Goal: Information Seeking & Learning: Understand process/instructions

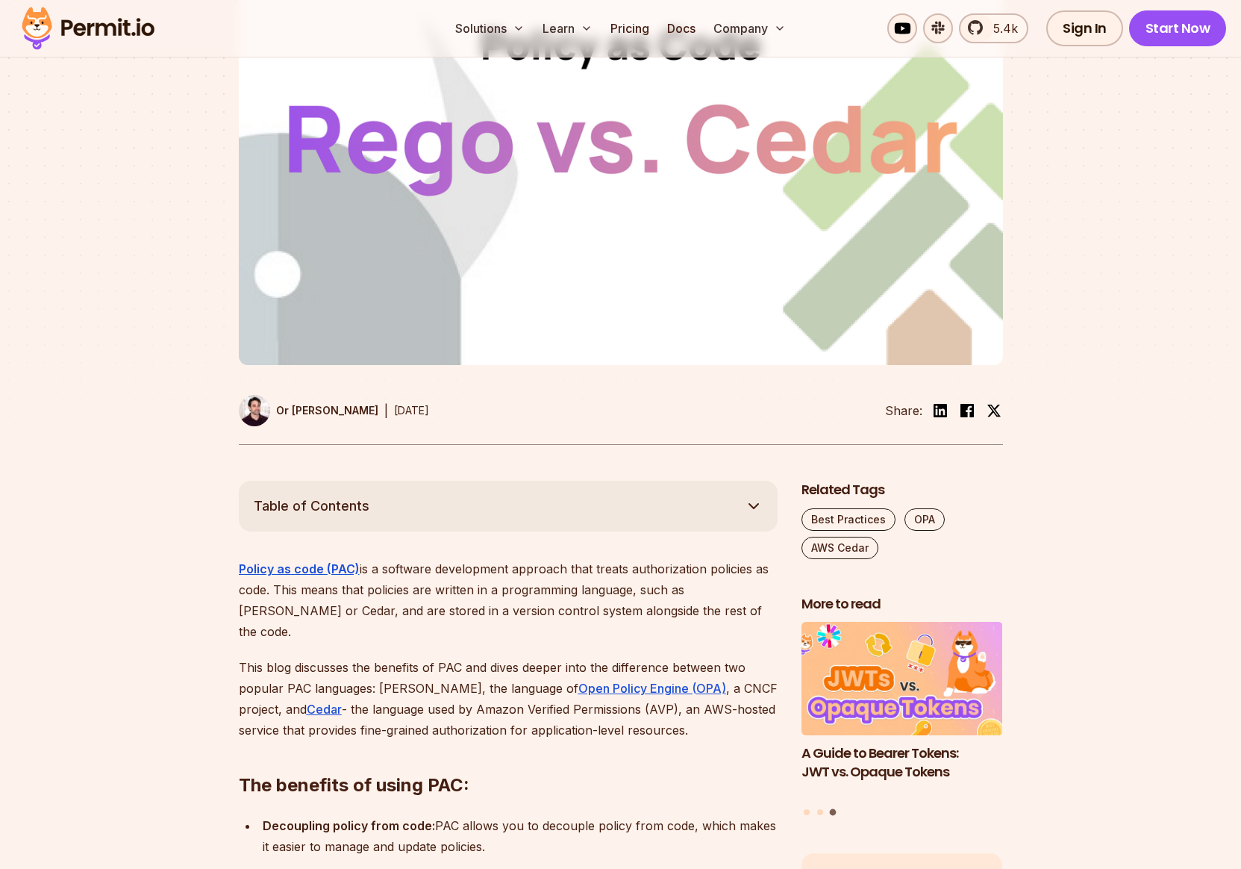
scroll to position [540, 0]
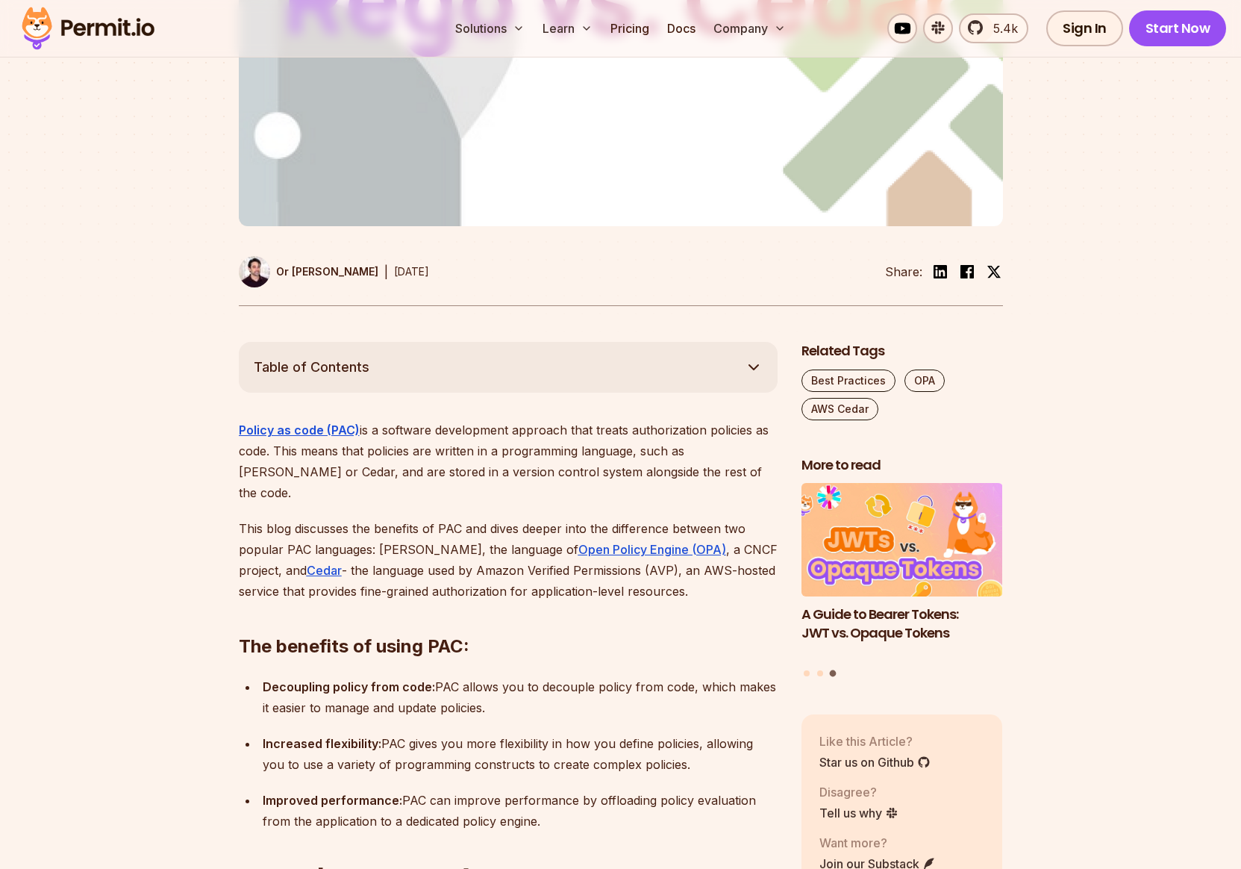
drag, startPoint x: 393, startPoint y: 393, endPoint x: 439, endPoint y: 392, distance: 46.3
click at [439, 420] on p "Policy as code (PAC) is a software development approach that treats authorizati…" at bounding box center [508, 462] width 539 height 84
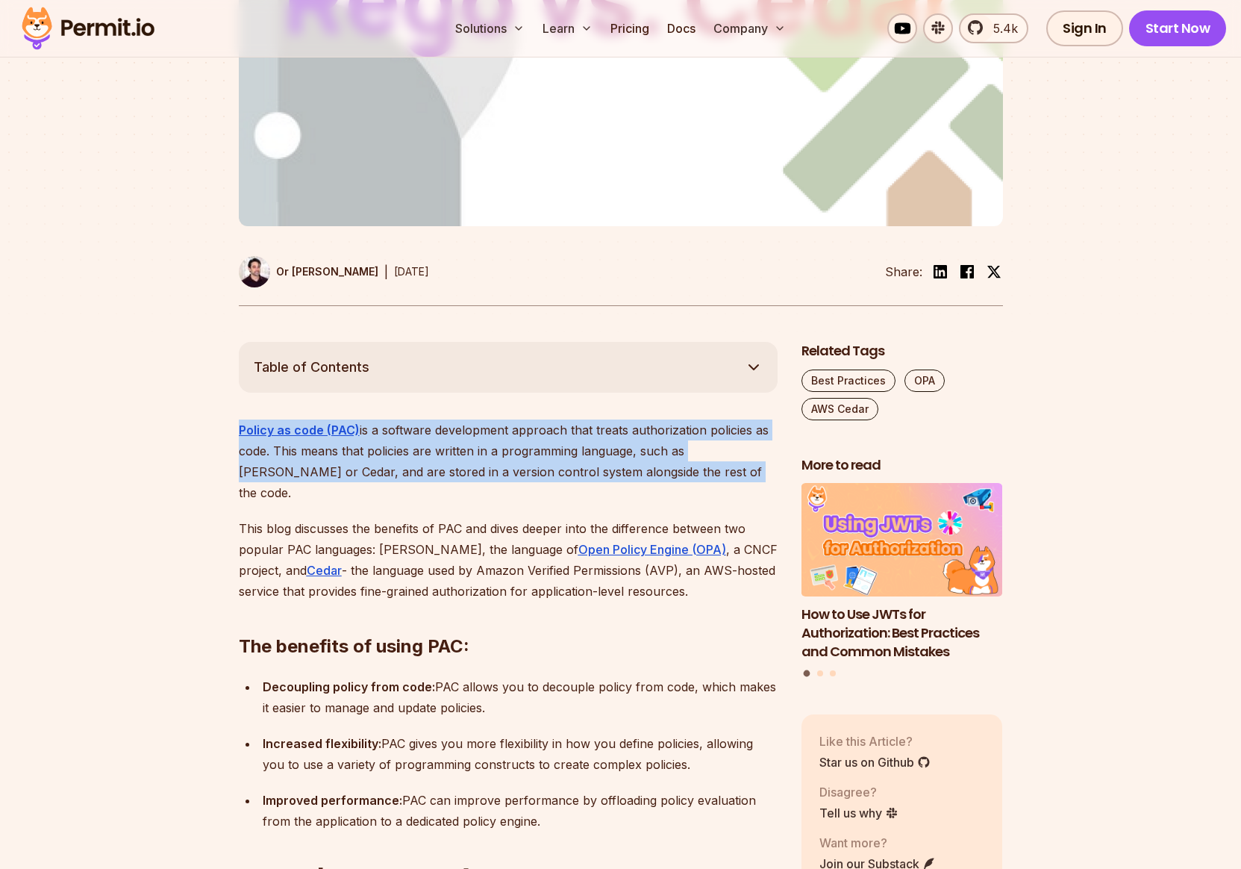
drag, startPoint x: 231, startPoint y: 393, endPoint x: 646, endPoint y: 426, distance: 417.0
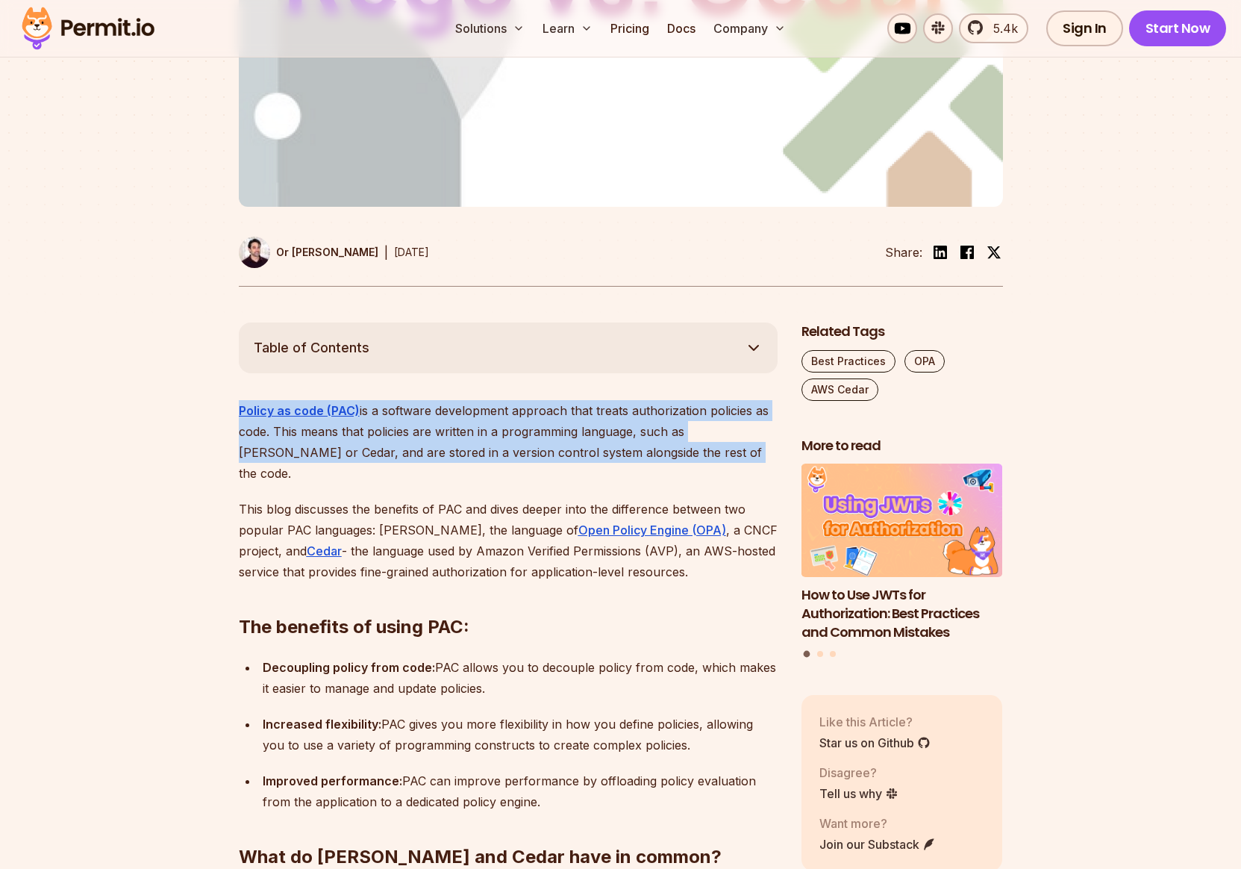
scroll to position [570, 0]
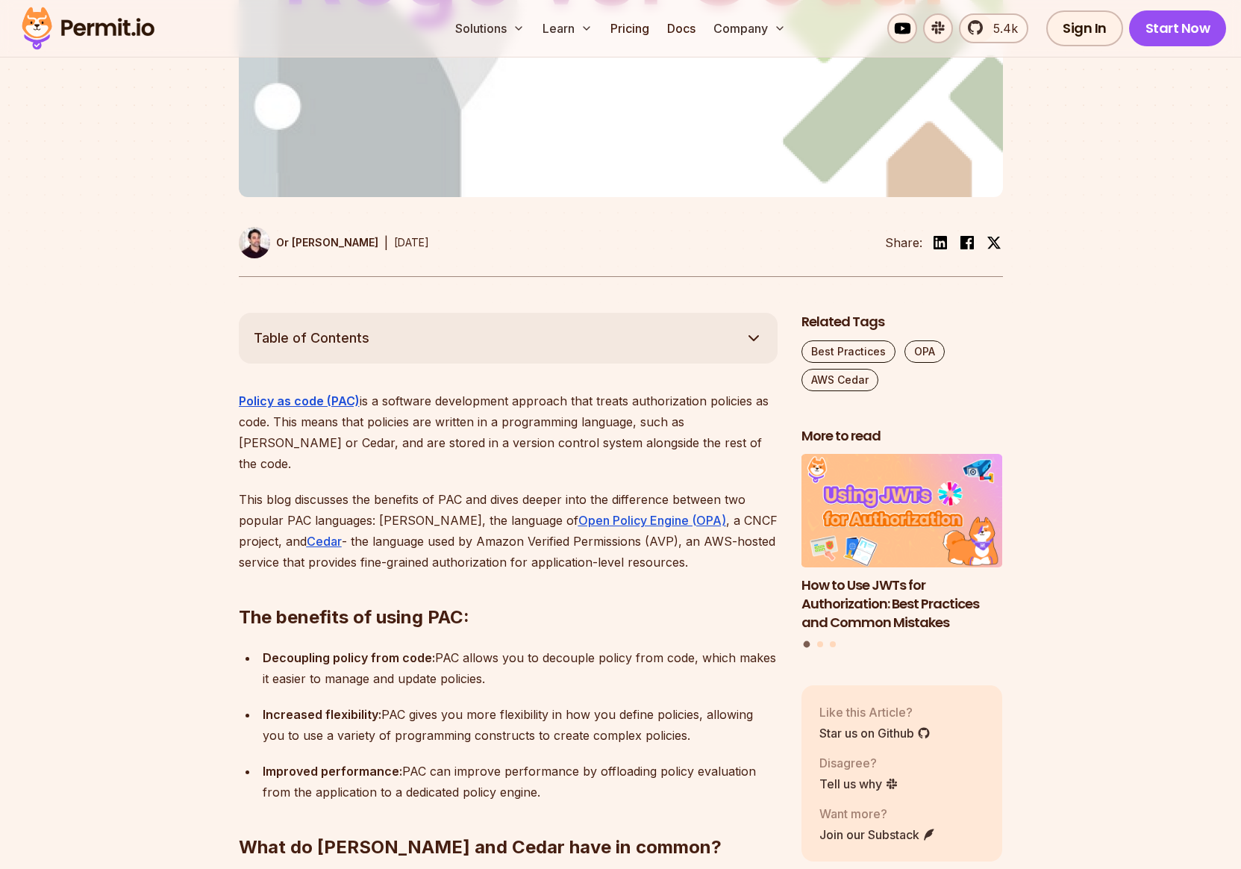
drag, startPoint x: 267, startPoint y: 829, endPoint x: 393, endPoint y: 829, distance: 125.4
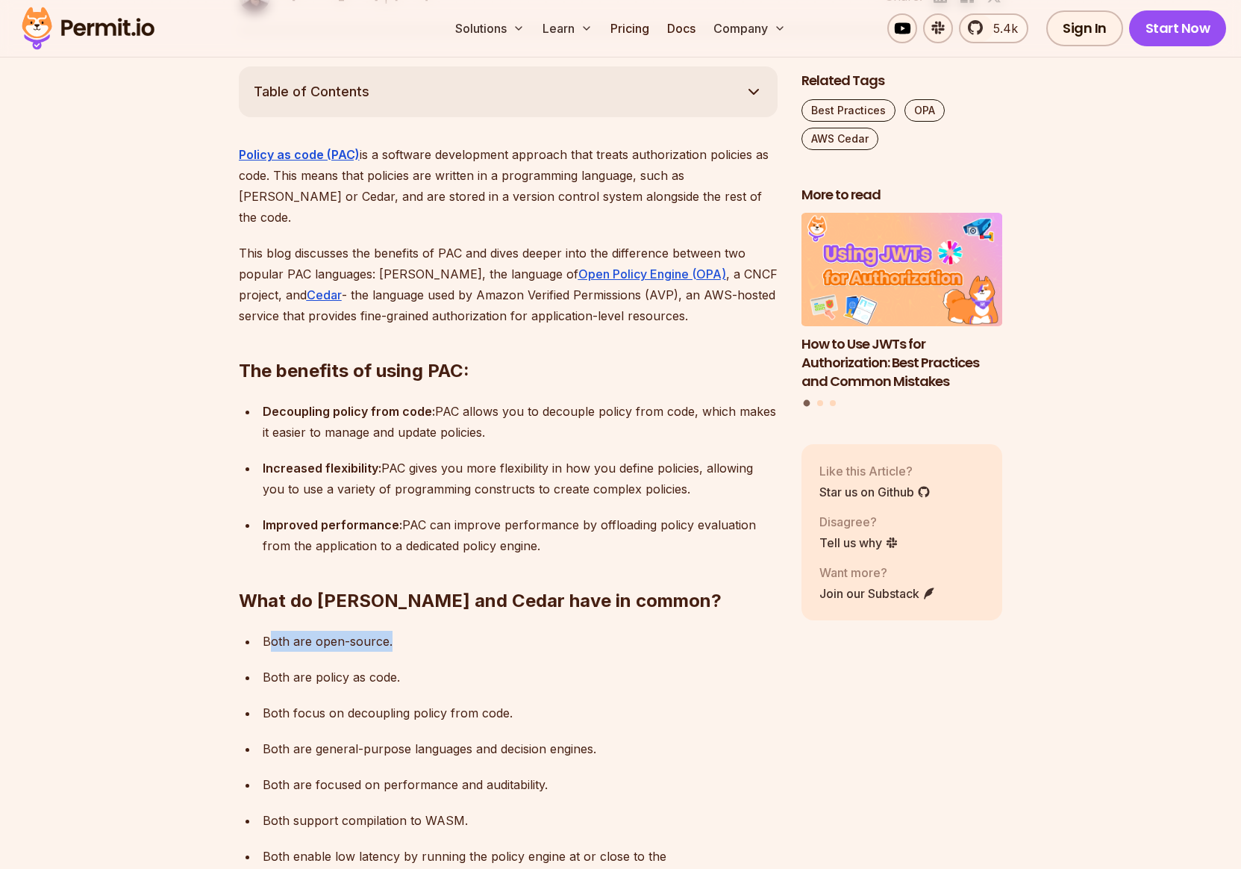
scroll to position [893, 0]
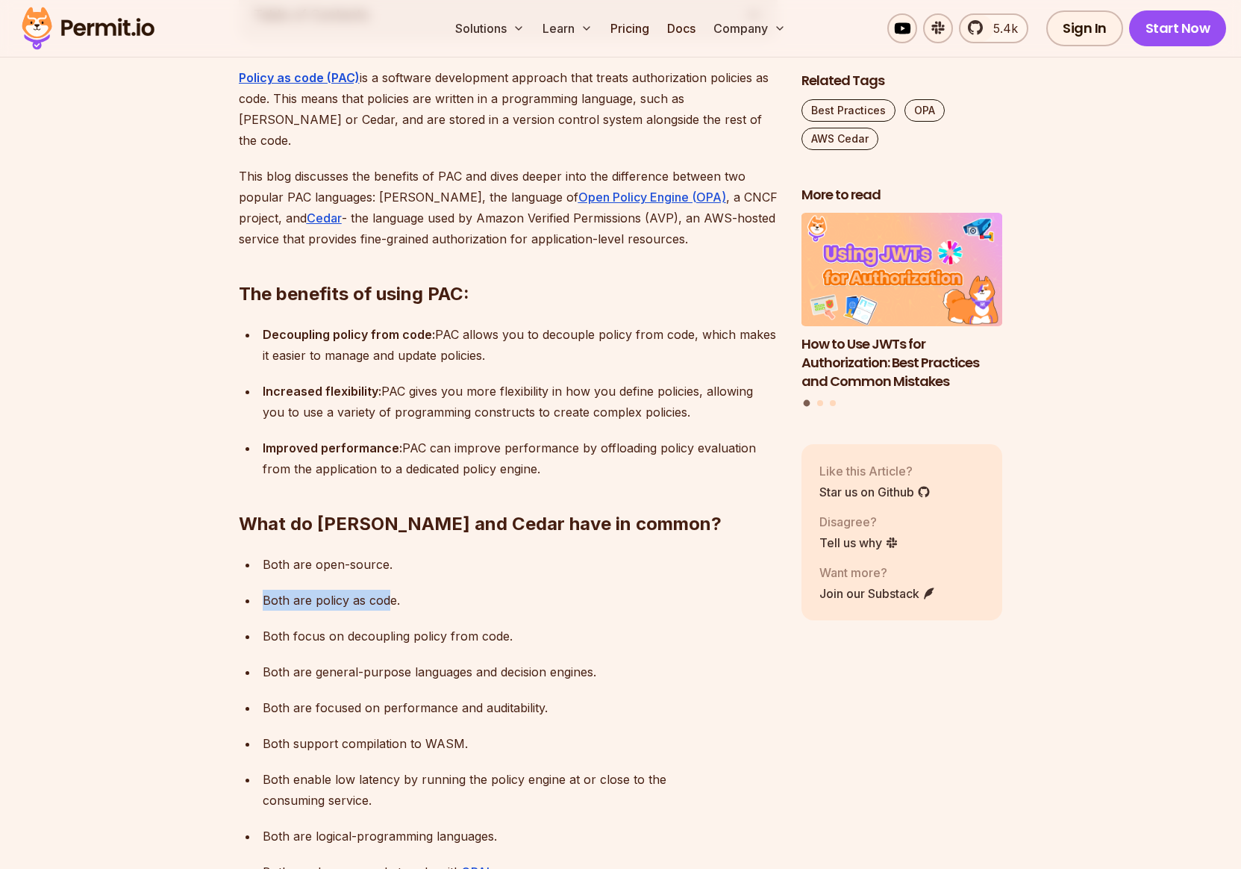
drag, startPoint x: 263, startPoint y: 541, endPoint x: 390, endPoint y: 540, distance: 126.9
click at [390, 590] on p "Both are policy as code." at bounding box center [520, 600] width 515 height 21
drag, startPoint x: 262, startPoint y: 579, endPoint x: 427, endPoint y: 577, distance: 165.0
click at [427, 626] on p "Both focus on decoupling policy from code." at bounding box center [520, 636] width 515 height 21
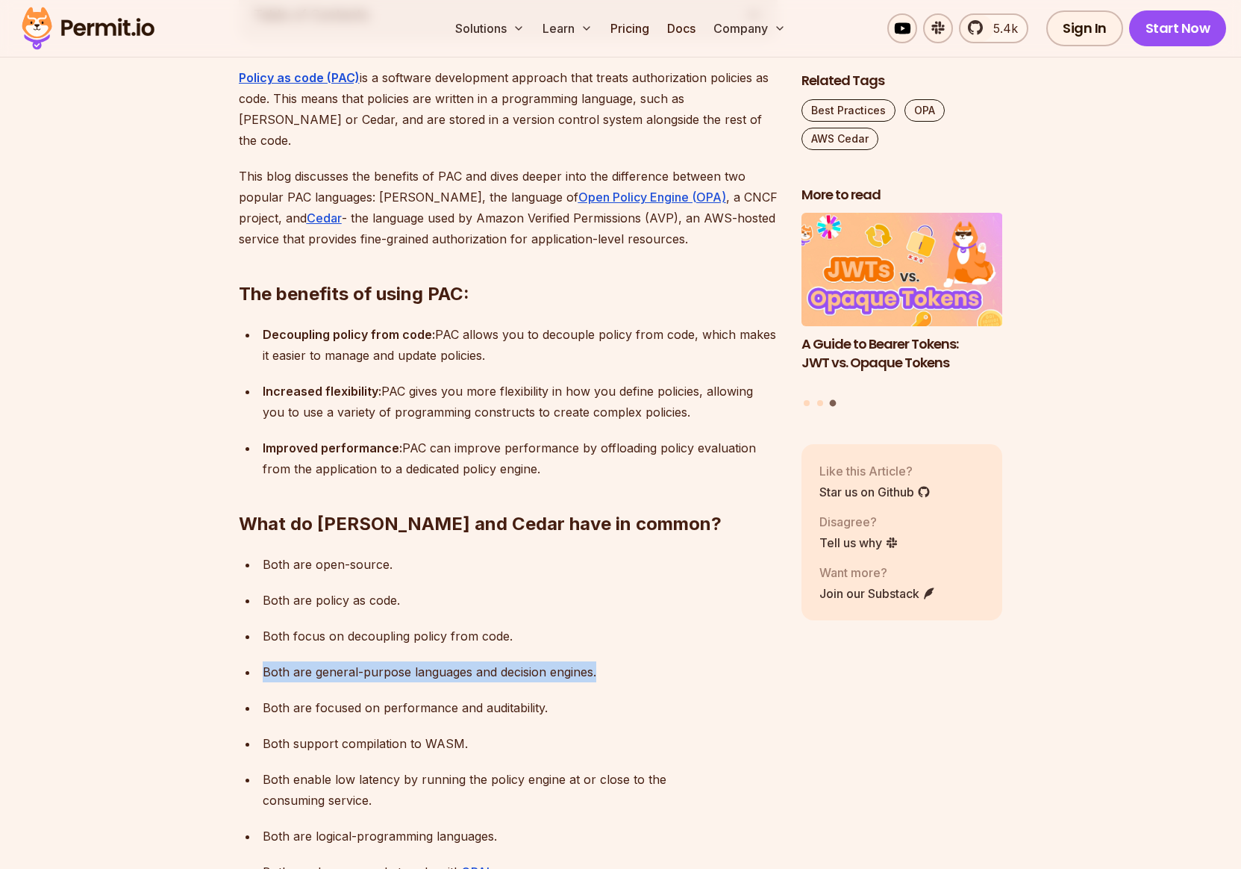
drag, startPoint x: 264, startPoint y: 617, endPoint x: 601, endPoint y: 608, distance: 337.6
click at [601, 661] on p "Both are general-purpose languages and decision engines." at bounding box center [520, 671] width 515 height 21
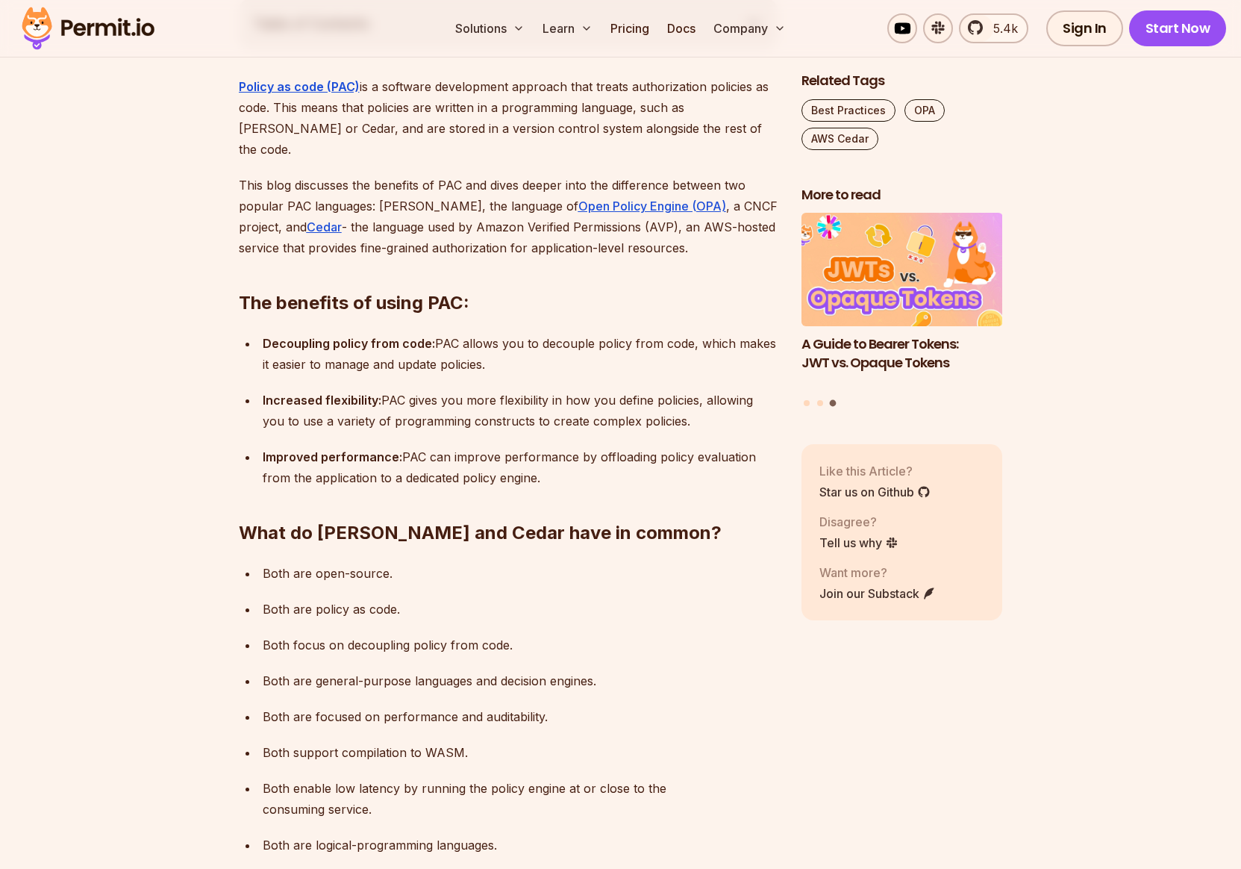
drag, startPoint x: 264, startPoint y: 801, endPoint x: 396, endPoint y: 805, distance: 131.5
click at [396, 868] on p "Both can be managed at scale with OPAL ." at bounding box center [520, 880] width 515 height 21
click at [407, 868] on p "Both can be managed at scale with OPAL ." at bounding box center [520, 880] width 515 height 21
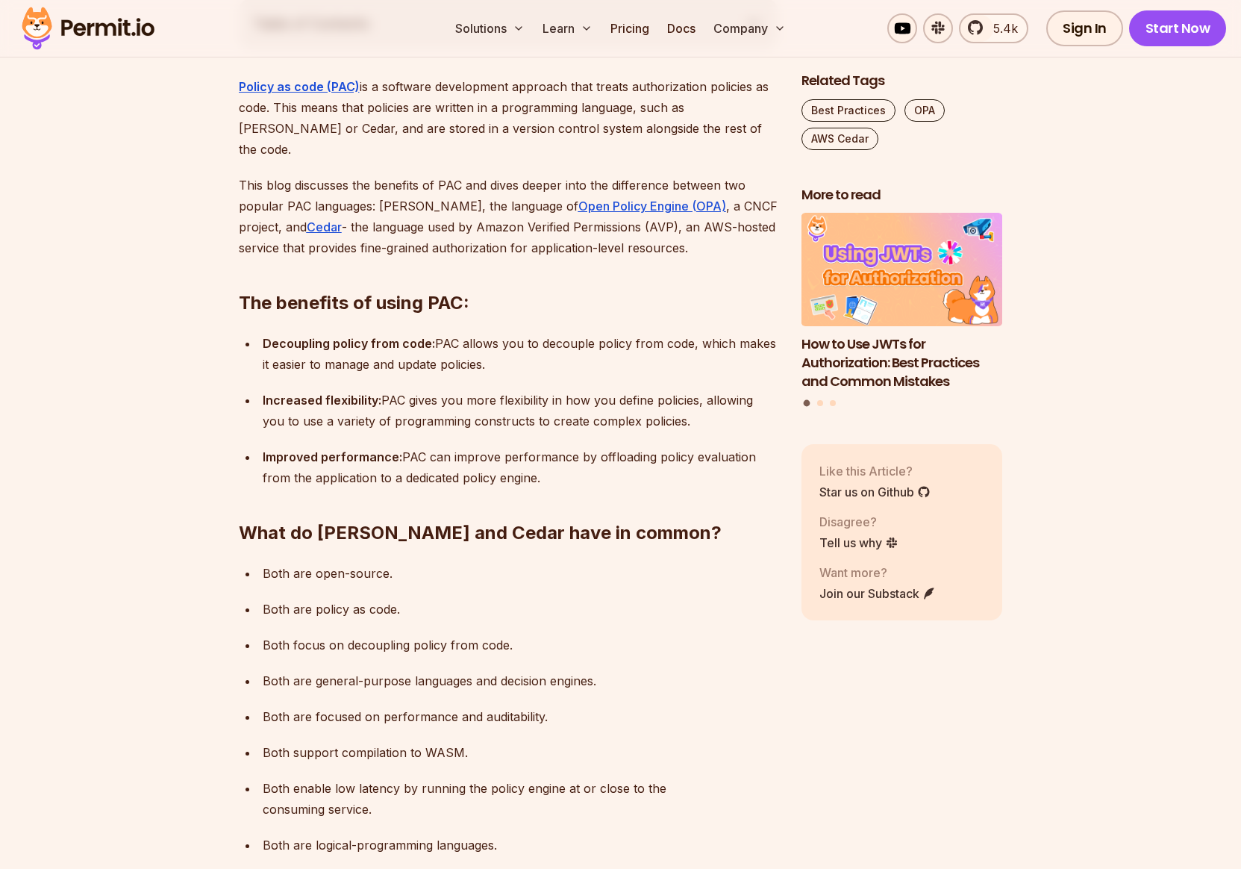
drag, startPoint x: 505, startPoint y: 802, endPoint x: 295, endPoint y: 803, distance: 209.8
drag, startPoint x: 264, startPoint y: 800, endPoint x: 597, endPoint y: 804, distance: 333.0
click at [308, 835] on p "Both are logical-programming languages." at bounding box center [520, 845] width 515 height 21
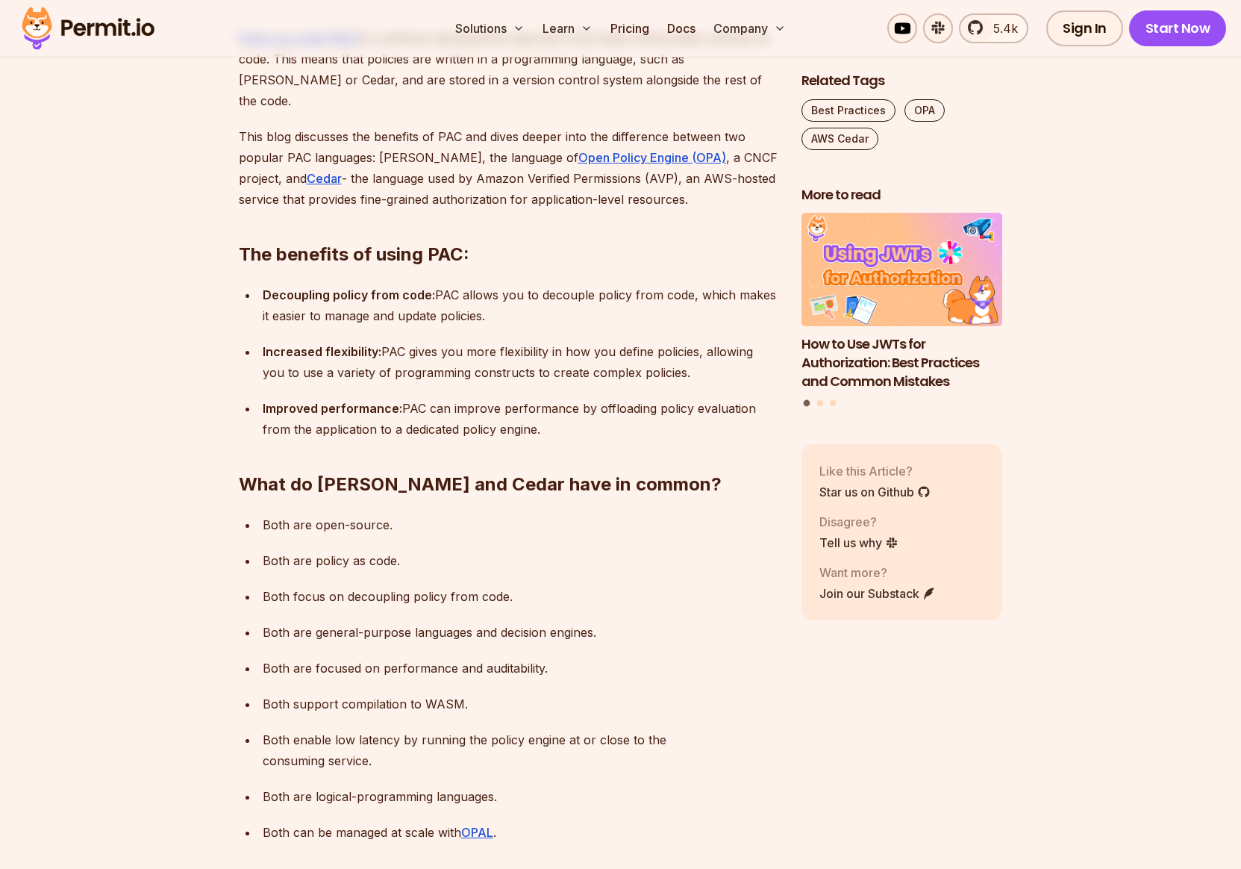
scroll to position [1059, 0]
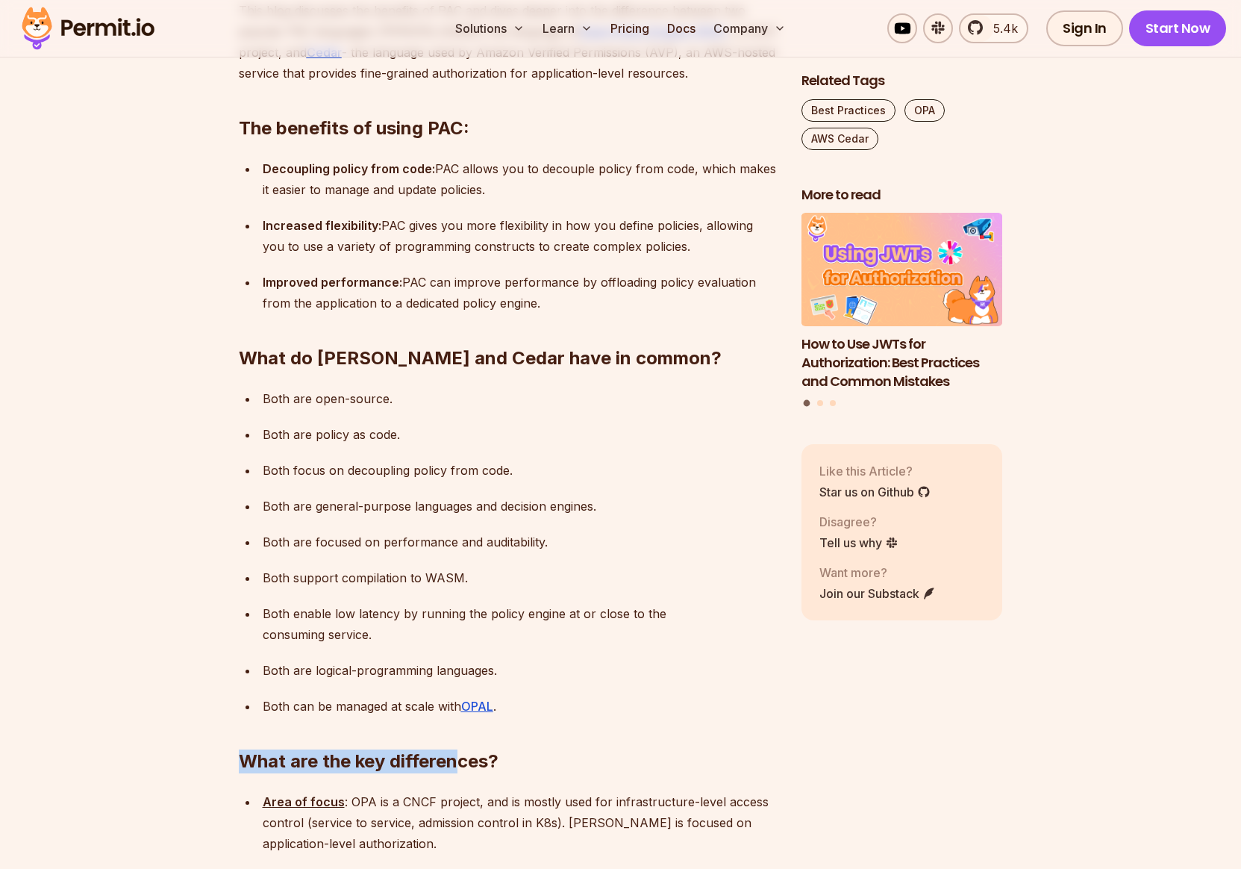
drag, startPoint x: 238, startPoint y: 682, endPoint x: 457, endPoint y: 680, distance: 218.7
click at [457, 690] on h2 "What are the key differences?" at bounding box center [508, 732] width 539 height 84
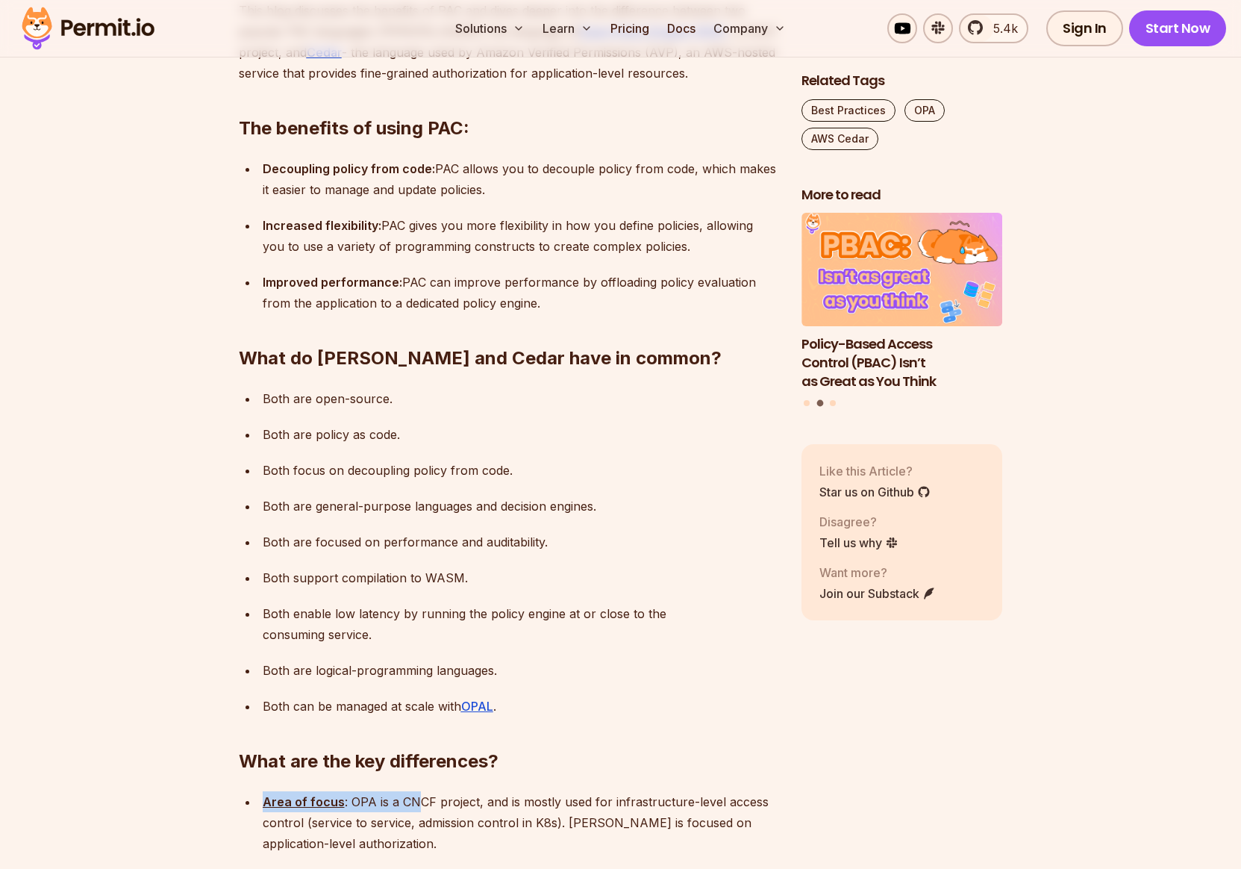
drag, startPoint x: 263, startPoint y: 720, endPoint x: 416, endPoint y: 720, distance: 153.0
click at [416, 791] on p "Area of focus : OPA is a CNCF project, and is mostly used for infrastructure-le…" at bounding box center [520, 822] width 515 height 63
click at [443, 791] on p "Area of focus : OPA is a CNCF project, and is mostly used for infrastructure-le…" at bounding box center [520, 822] width 515 height 63
drag, startPoint x: 476, startPoint y: 726, endPoint x: 567, endPoint y: 728, distance: 91.8
click at [555, 791] on p "Area of focus : OPA is a CNCF project, and is mostly used for infrastructure-le…" at bounding box center [520, 822] width 515 height 63
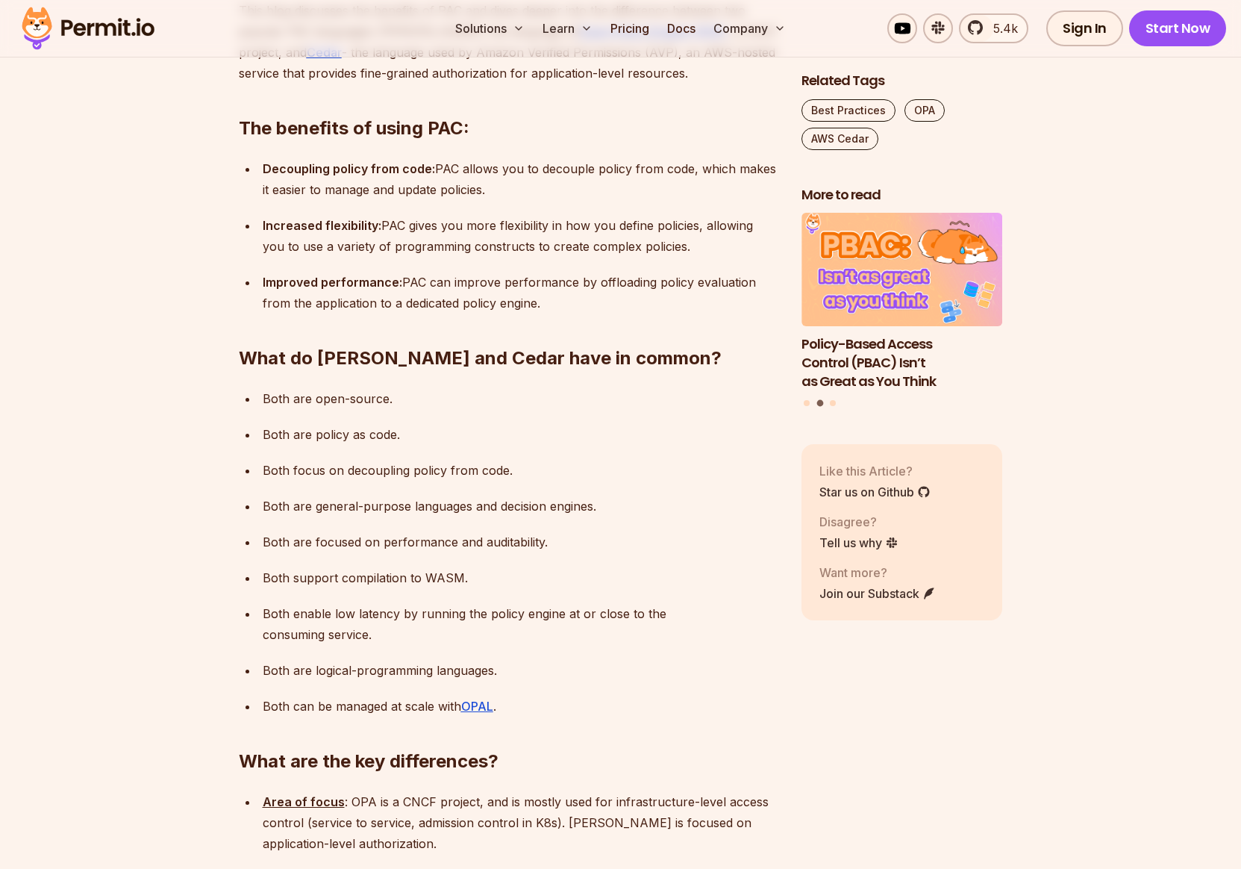
drag, startPoint x: 312, startPoint y: 744, endPoint x: 411, endPoint y: 744, distance: 98.5
click at [411, 791] on p "Area of focus : OPA is a CNCF project, and is mostly used for infrastructure-le…" at bounding box center [520, 822] width 515 height 63
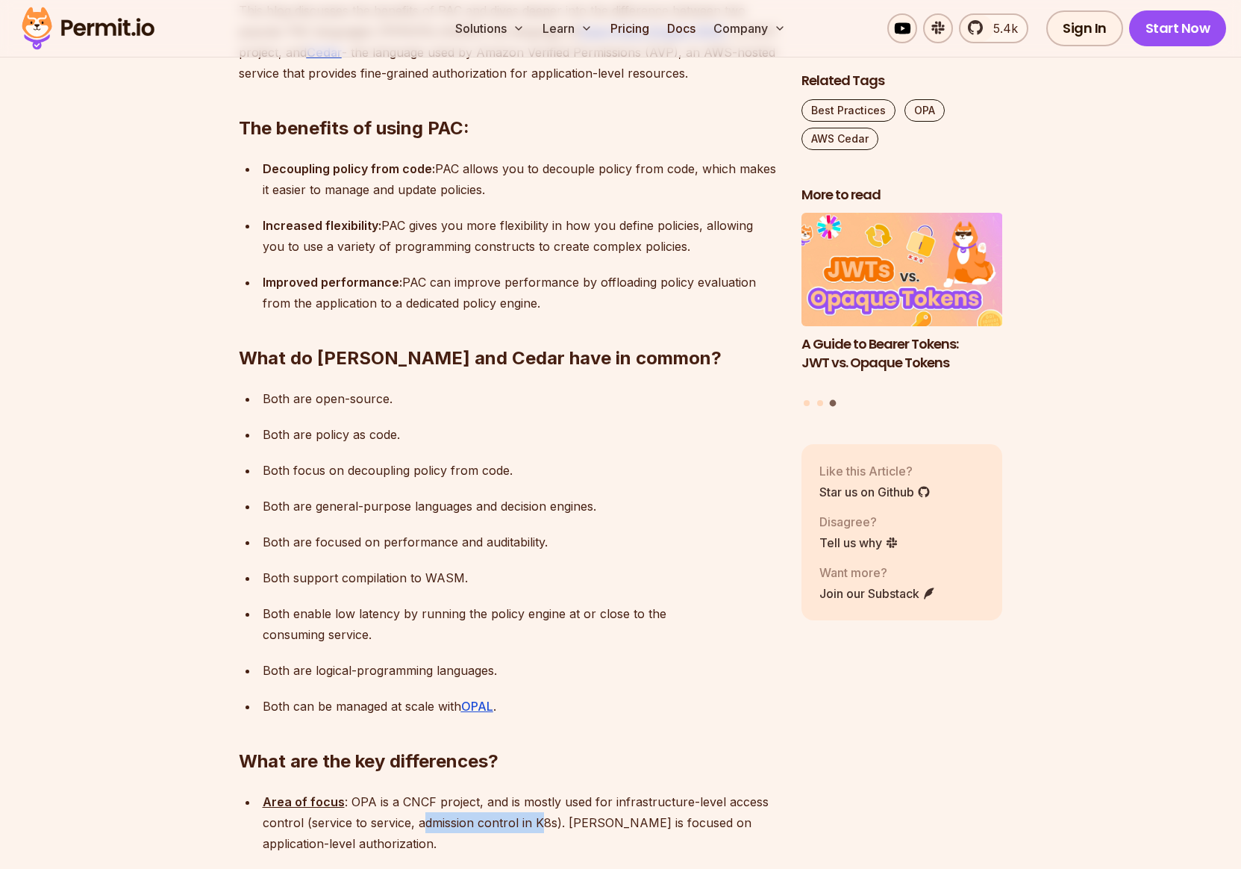
drag, startPoint x: 424, startPoint y: 744, endPoint x: 544, endPoint y: 745, distance: 120.2
click at [544, 791] on p "Area of focus : OPA is a CNCF project, and is mostly used for infrastructure-le…" at bounding box center [520, 822] width 515 height 63
drag, startPoint x: 564, startPoint y: 744, endPoint x: 699, endPoint y: 747, distance: 134.4
click at [699, 791] on p "Area of focus : OPA is a CNCF project, and is mostly used for infrastructure-le…" at bounding box center [520, 822] width 515 height 63
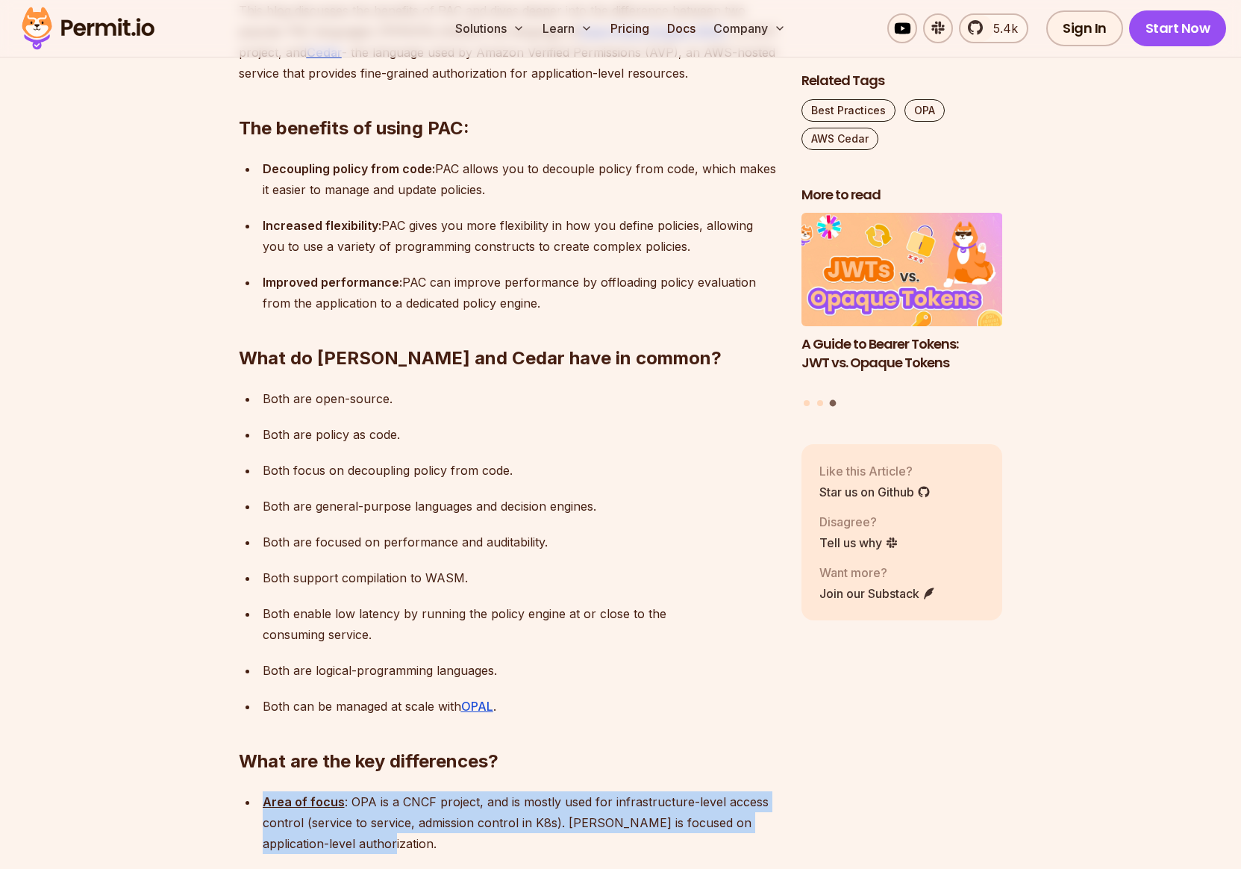
drag, startPoint x: 265, startPoint y: 726, endPoint x: 424, endPoint y: 759, distance: 162.4
click at [424, 791] on p "Area of focus : OPA is a CNCF project, and is mostly used for infrastructure-le…" at bounding box center [520, 822] width 515 height 63
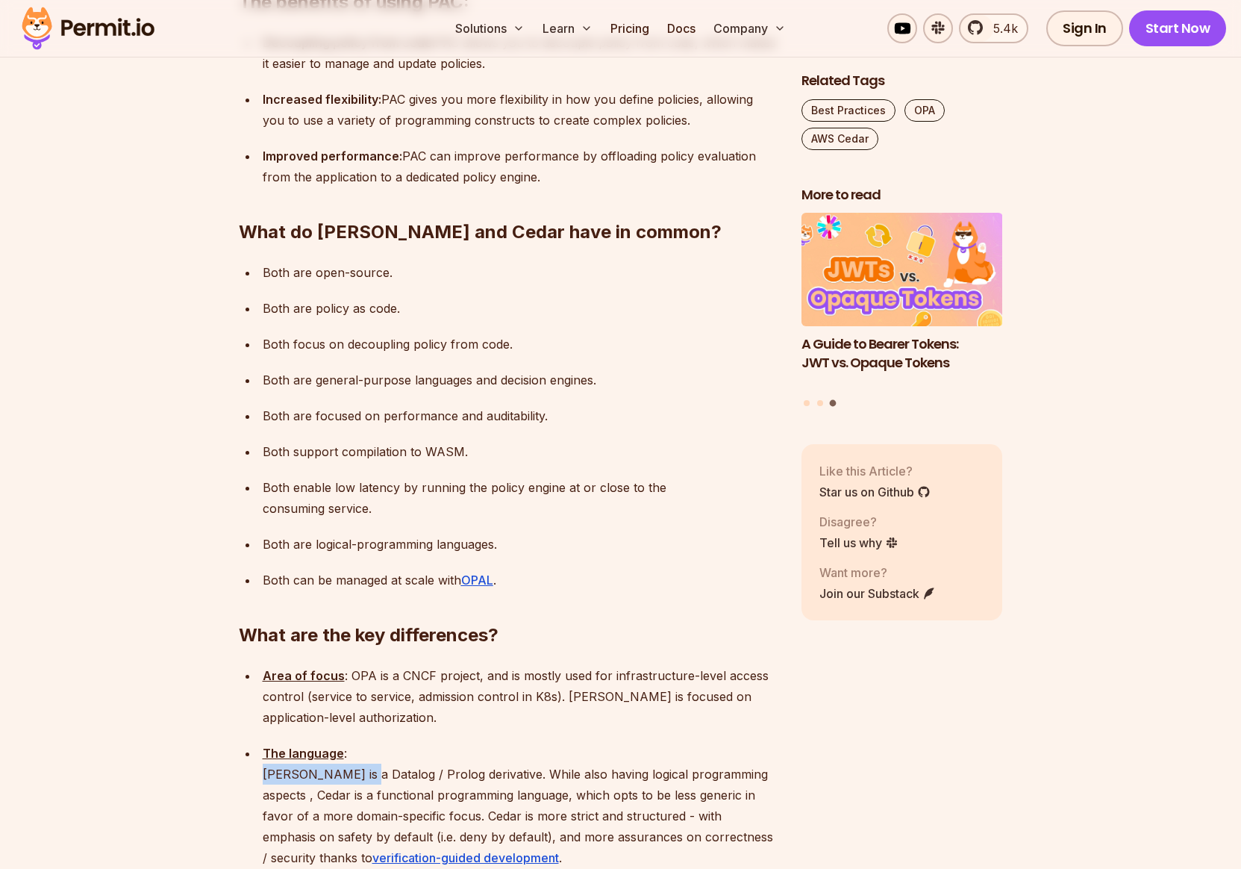
drag, startPoint x: 264, startPoint y: 696, endPoint x: 361, endPoint y: 696, distance: 97.0
click at [361, 743] on p "The language : Rego is a Datalog / Prolog derivative. While also having logical…" at bounding box center [520, 805] width 515 height 125
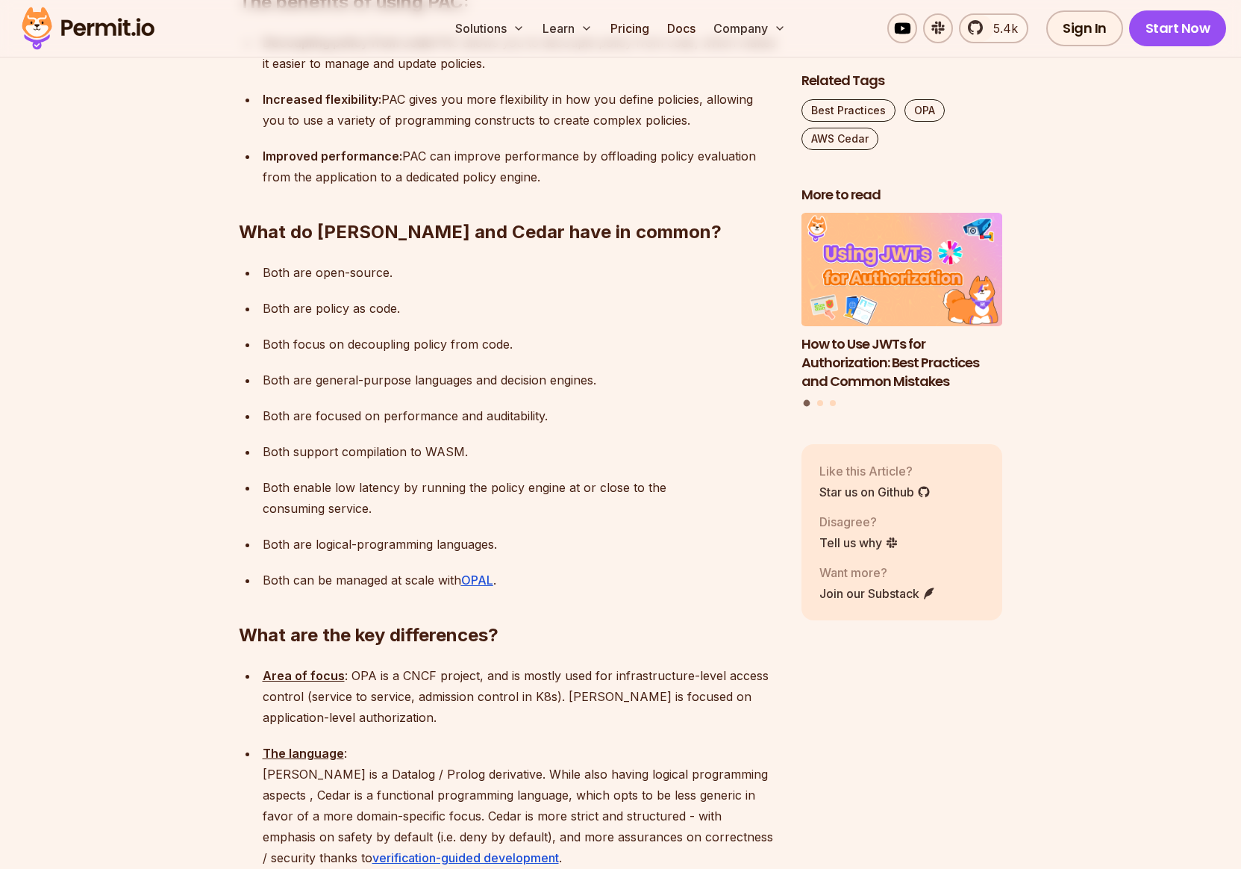
click at [393, 743] on p "The language : Rego is a Datalog / Prolog derivative. While also having logical…" at bounding box center [520, 805] width 515 height 125
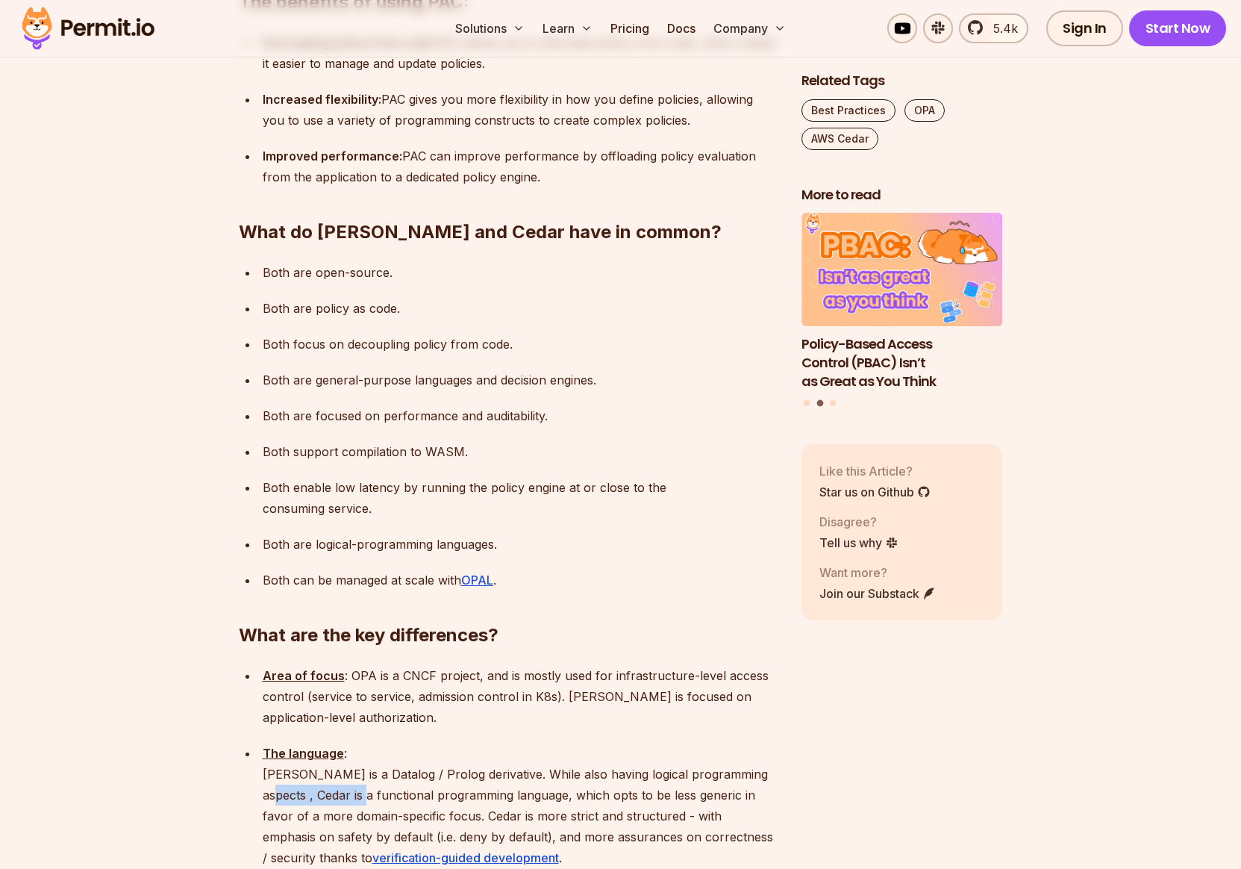
drag, startPoint x: 269, startPoint y: 717, endPoint x: 365, endPoint y: 717, distance: 95.6
click at [365, 743] on p "The language : Rego is a Datalog / Prolog derivative. While also having logical…" at bounding box center [520, 805] width 515 height 125
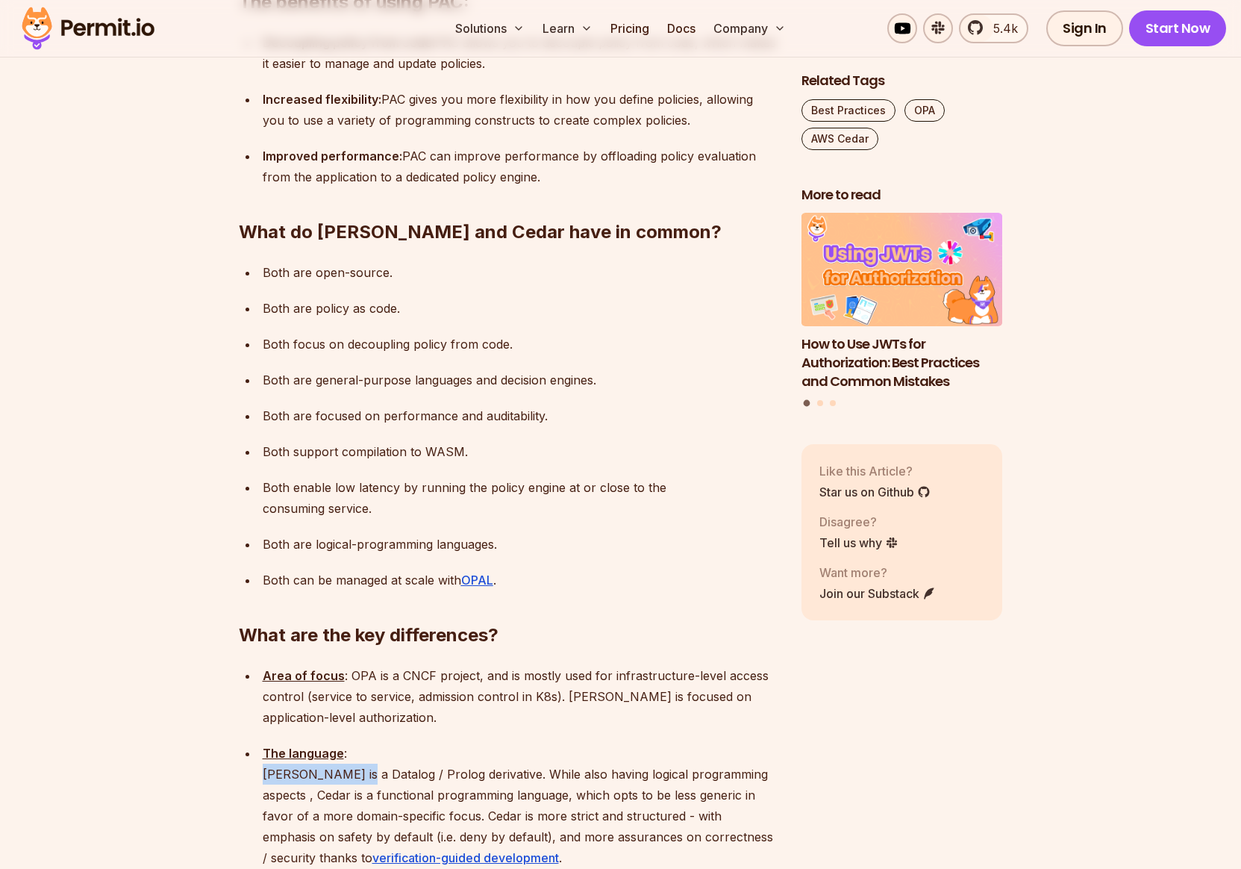
drag, startPoint x: 263, startPoint y: 694, endPoint x: 354, endPoint y: 692, distance: 91.1
click at [354, 743] on p "The language : Rego is a Datalog / Prolog derivative. While also having logical…" at bounding box center [520, 805] width 515 height 125
drag, startPoint x: 490, startPoint y: 693, endPoint x: 653, endPoint y: 697, distance: 162.8
click at [648, 743] on p "The language : Rego is a Datalog / Prolog derivative. While also having logical…" at bounding box center [520, 805] width 515 height 125
click at [679, 743] on p "The language : Rego is a Datalog / Prolog derivative. While also having logical…" at bounding box center [520, 805] width 515 height 125
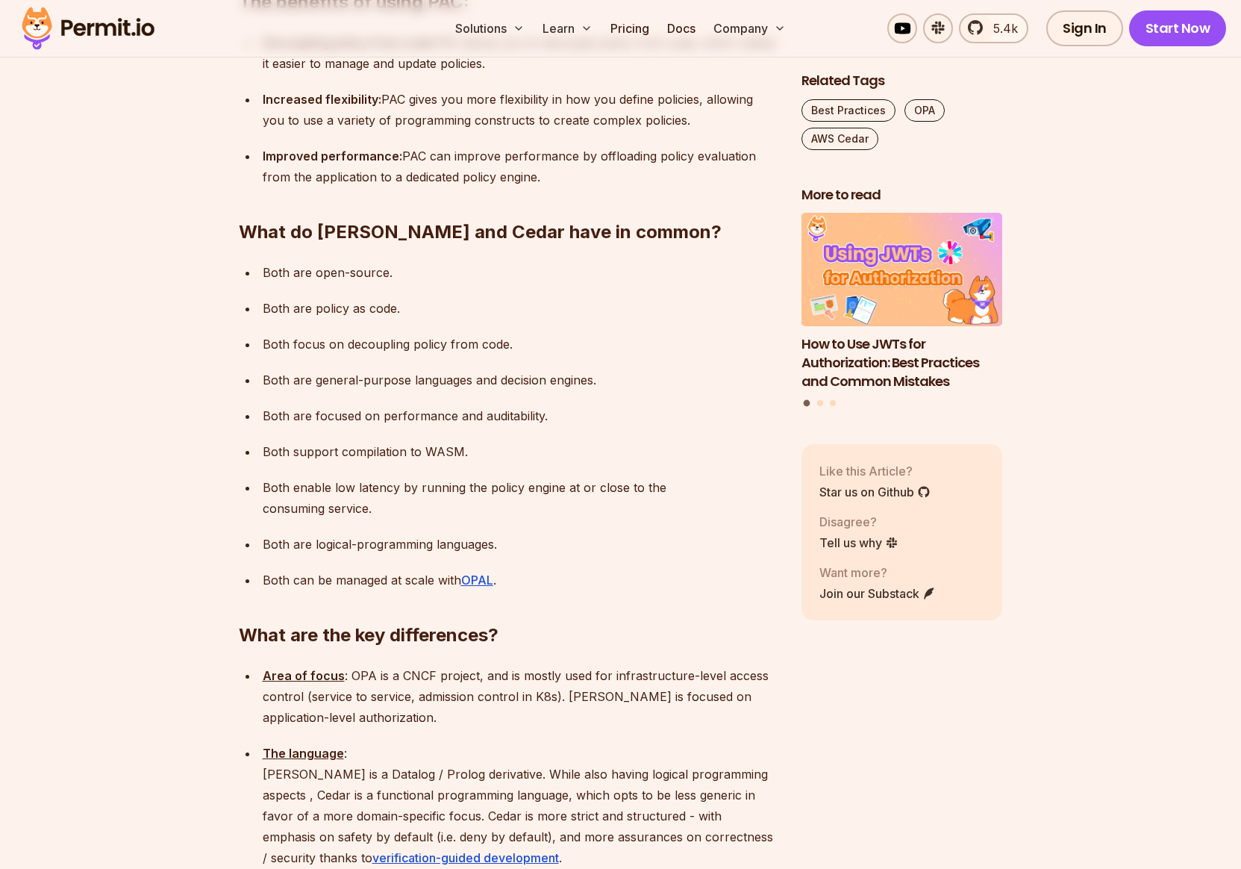
drag, startPoint x: 699, startPoint y: 694, endPoint x: 495, endPoint y: 697, distance: 204.6
click at [699, 743] on p "The language : Rego is a Datalog / Prolog derivative. While also having logical…" at bounding box center [520, 805] width 515 height 125
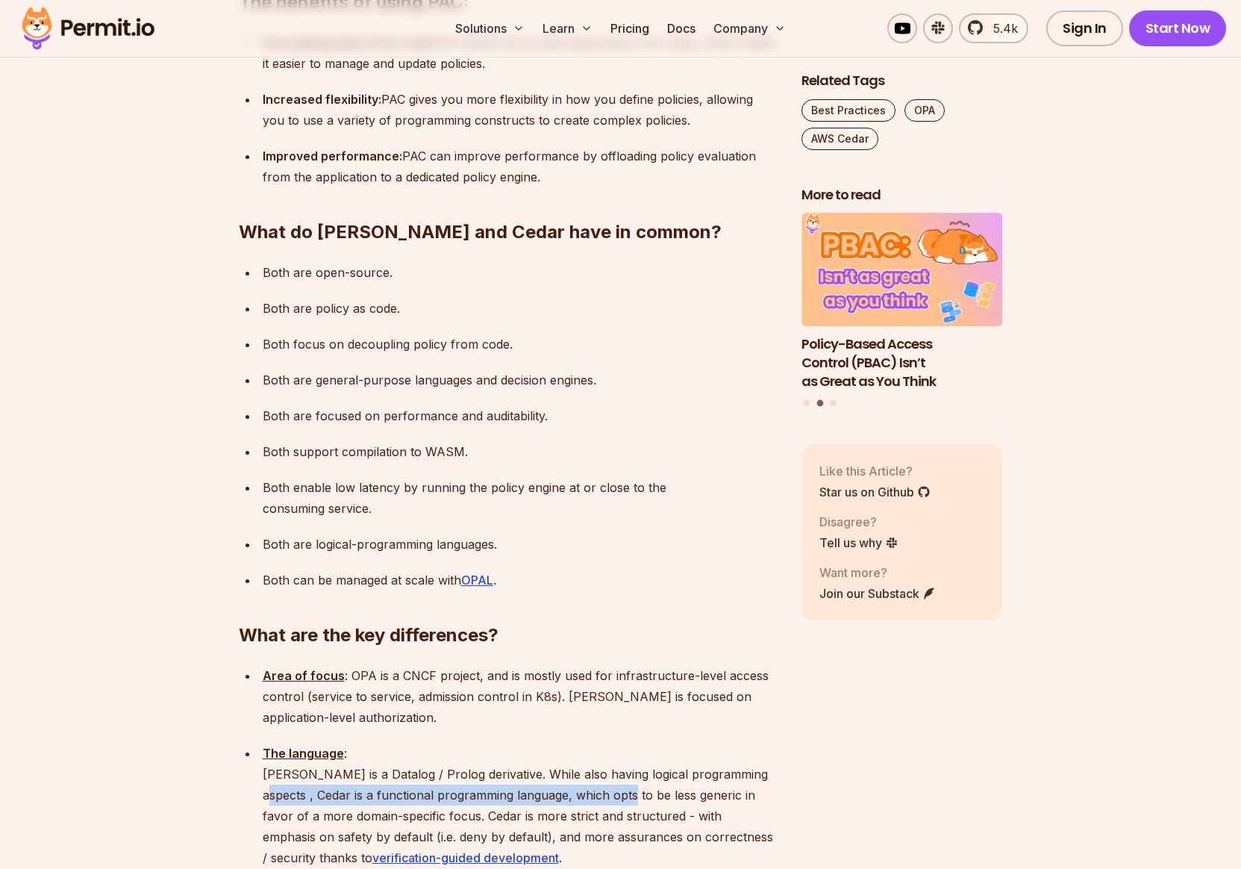
drag, startPoint x: 266, startPoint y: 715, endPoint x: 627, endPoint y: 720, distance: 361.3
click at [627, 743] on p "The language : Rego is a Datalog / Prolog derivative. While also having logical…" at bounding box center [520, 805] width 515 height 125
drag, startPoint x: 676, startPoint y: 717, endPoint x: 541, endPoint y: 717, distance: 134.4
click at [541, 743] on p "The language : Rego is a Datalog / Prolog derivative. While also having logical…" at bounding box center [520, 805] width 515 height 125
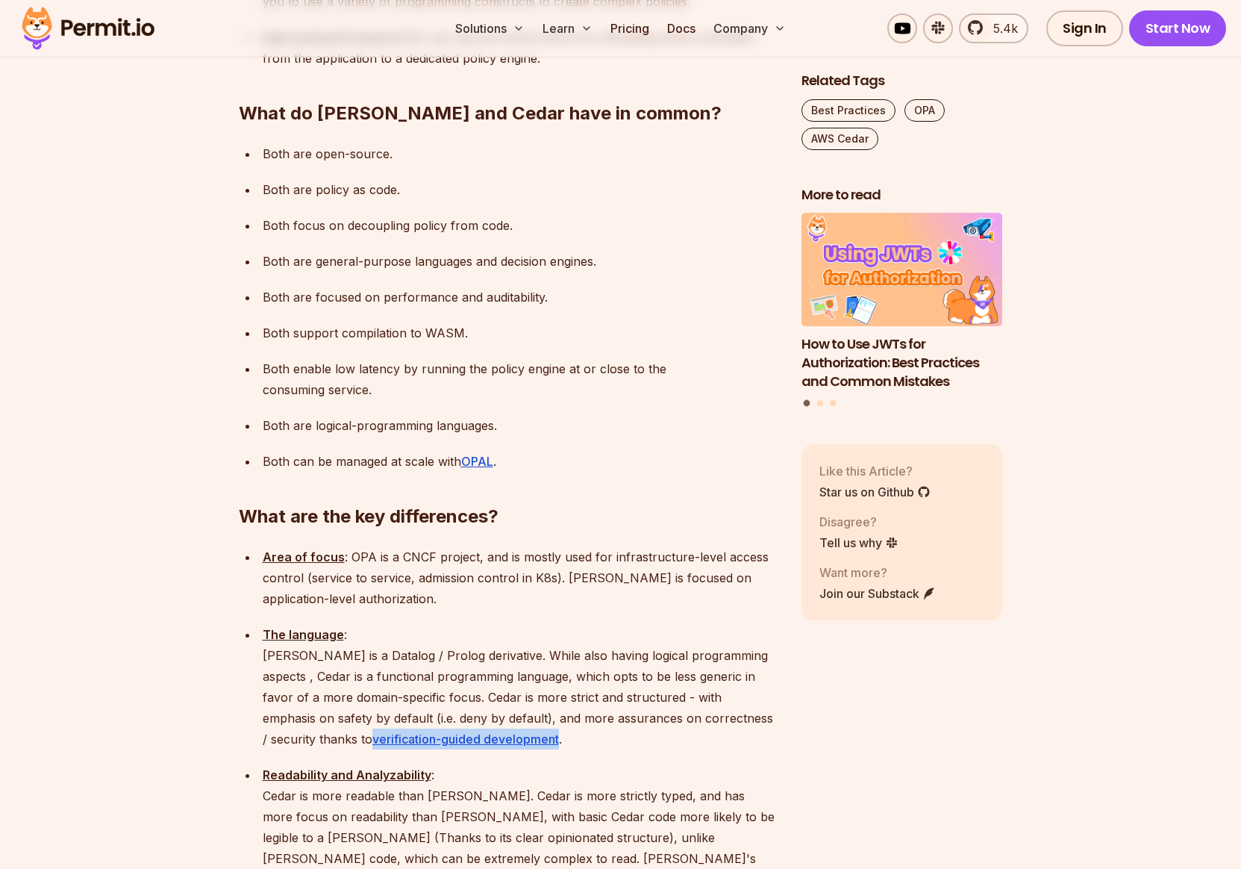
scroll to position [1313, 0]
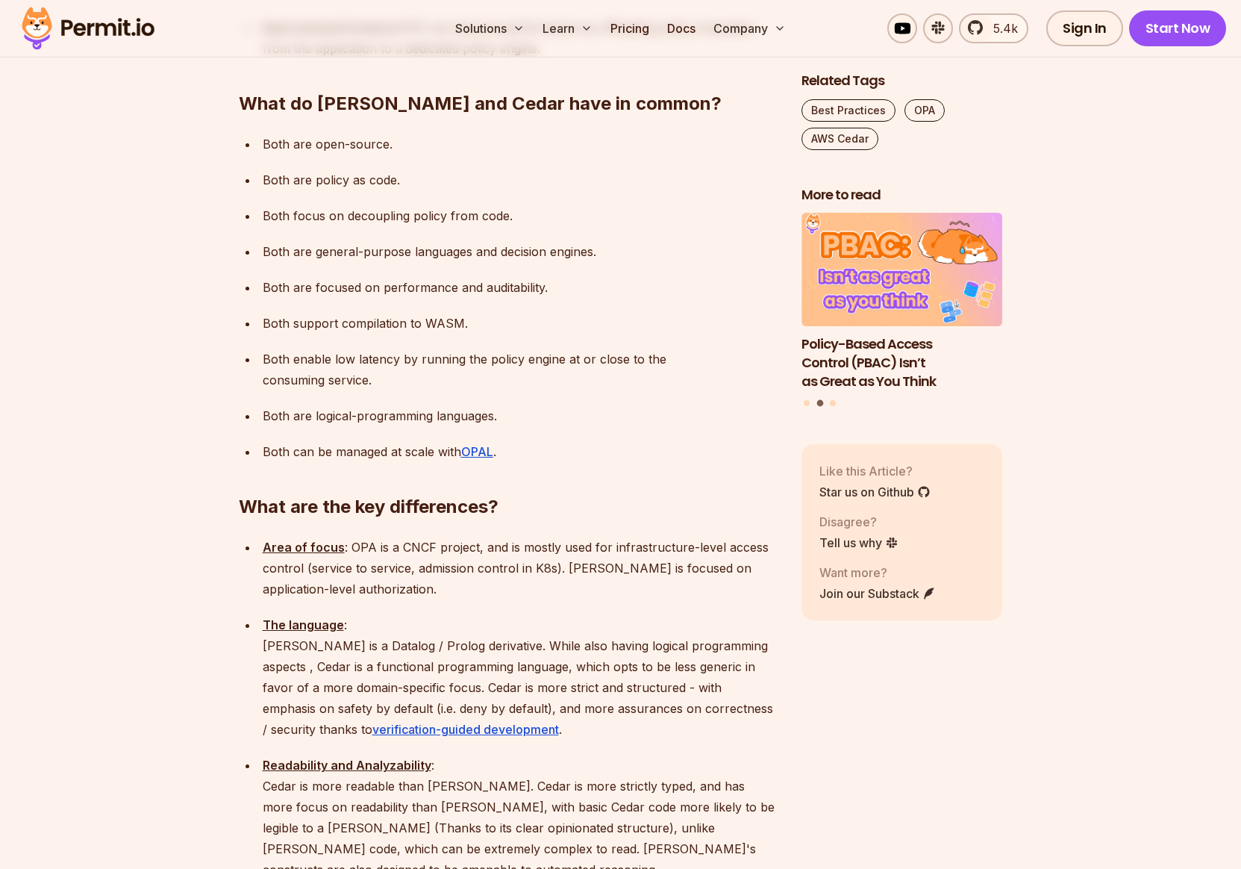
click at [488, 755] on p "Readability and Analyzability : Cedar is more readable than Rego. Cedar is more…" at bounding box center [520, 817] width 515 height 125
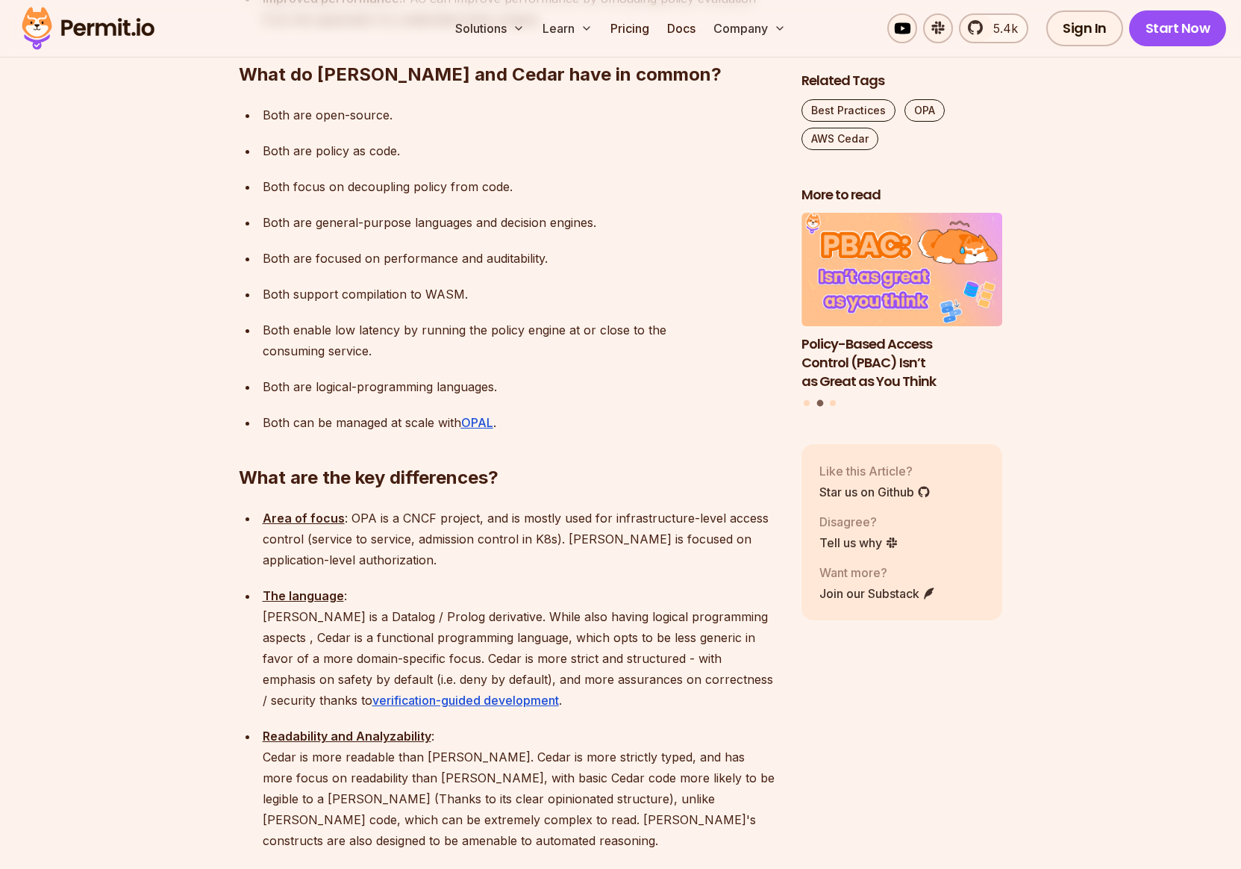
scroll to position [1352, 0]
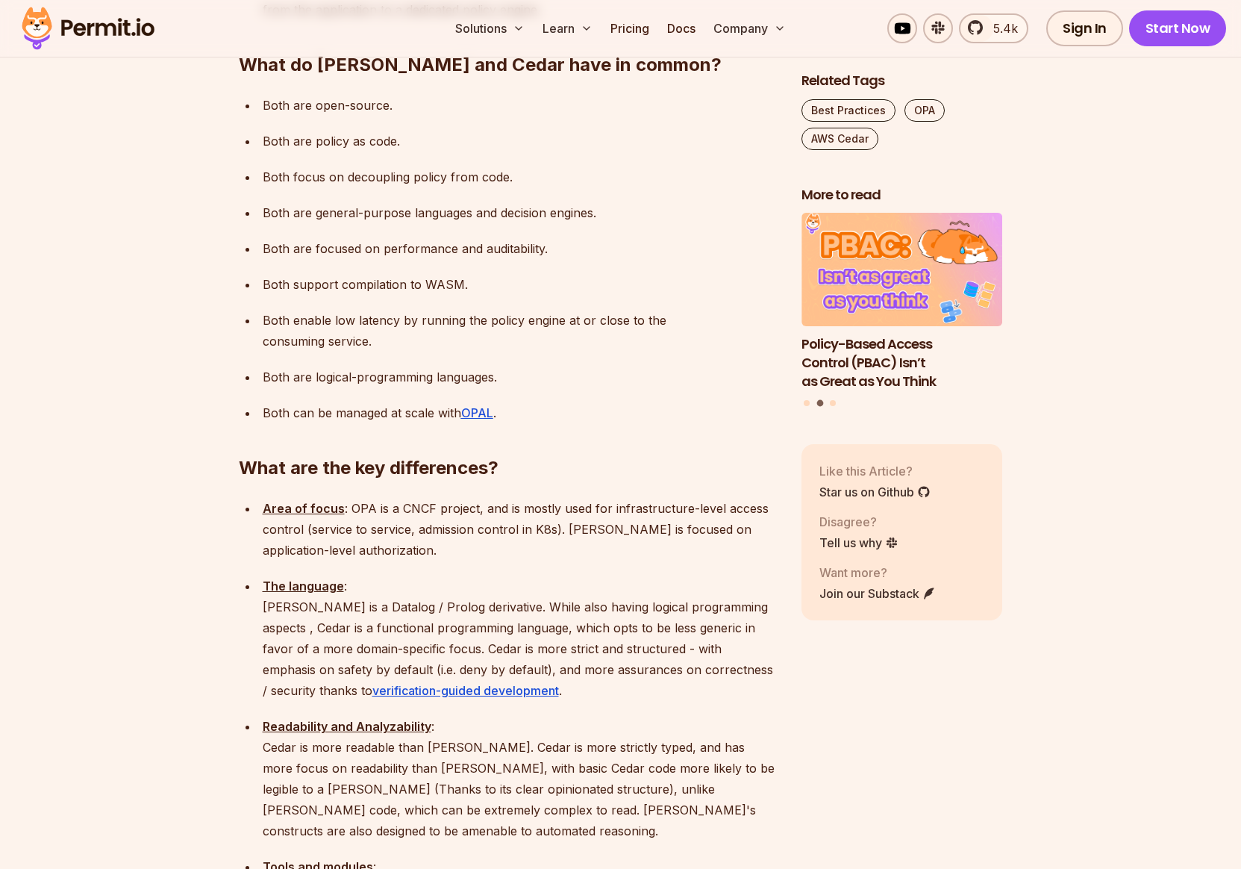
drag, startPoint x: 281, startPoint y: 791, endPoint x: 567, endPoint y: 788, distance: 286.7
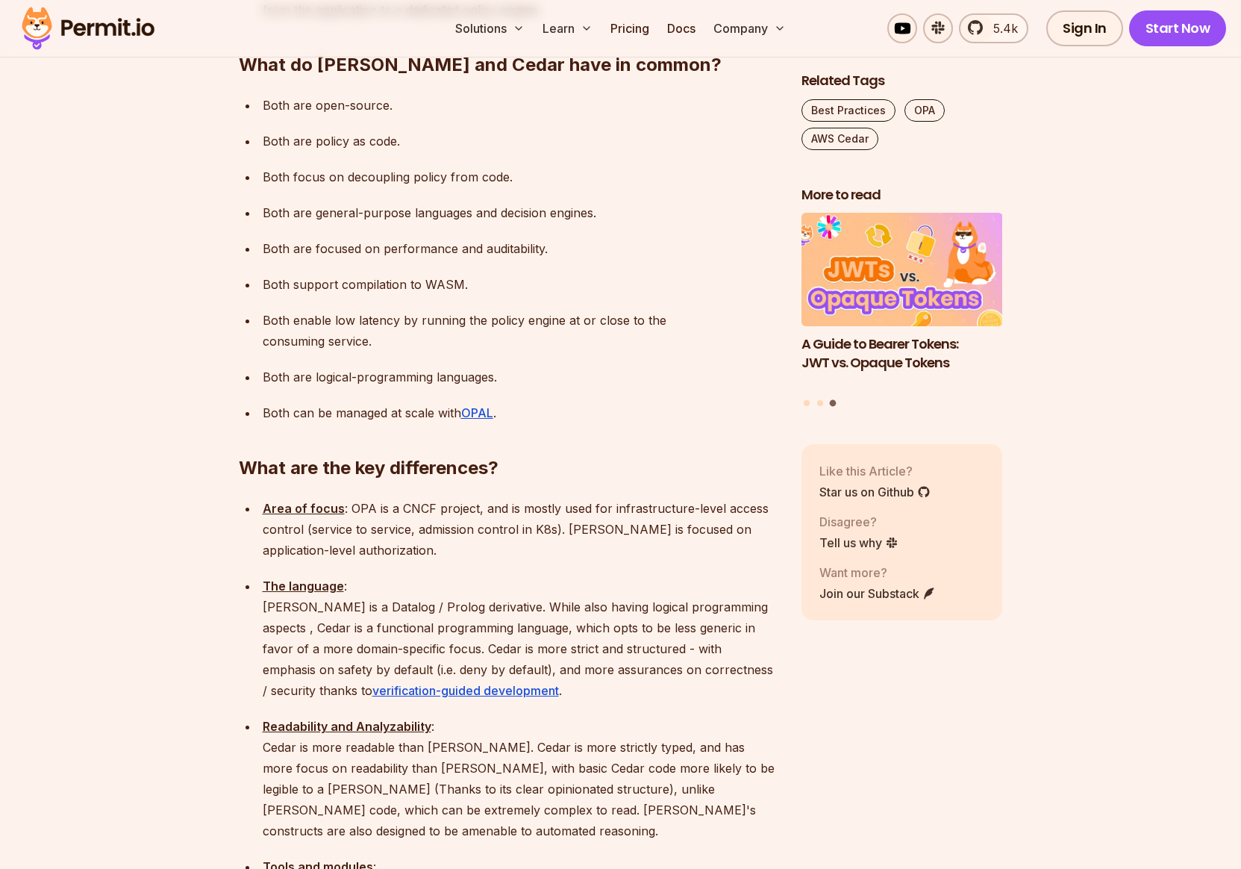
drag, startPoint x: 629, startPoint y: 787, endPoint x: 685, endPoint y: 785, distance: 56.8
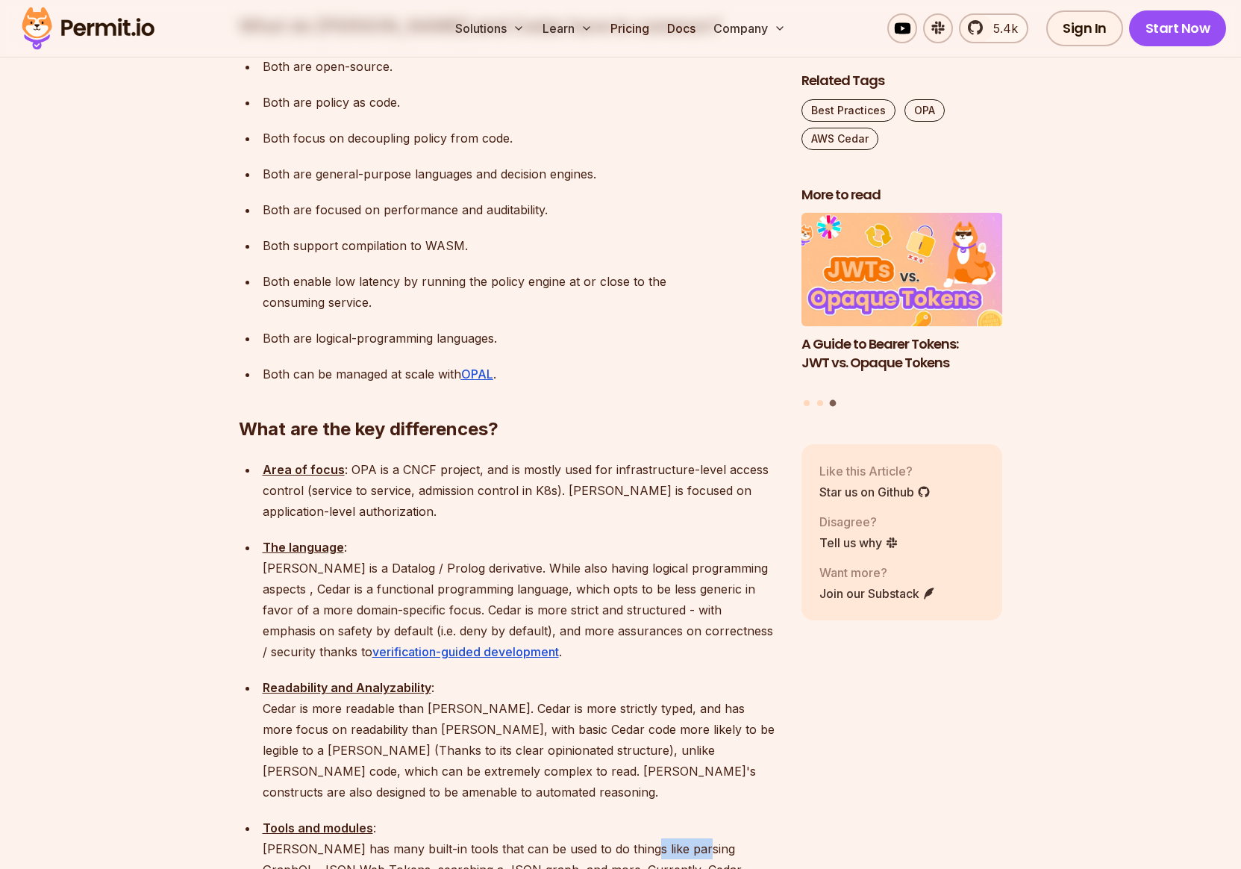
scroll to position [1400, 0]
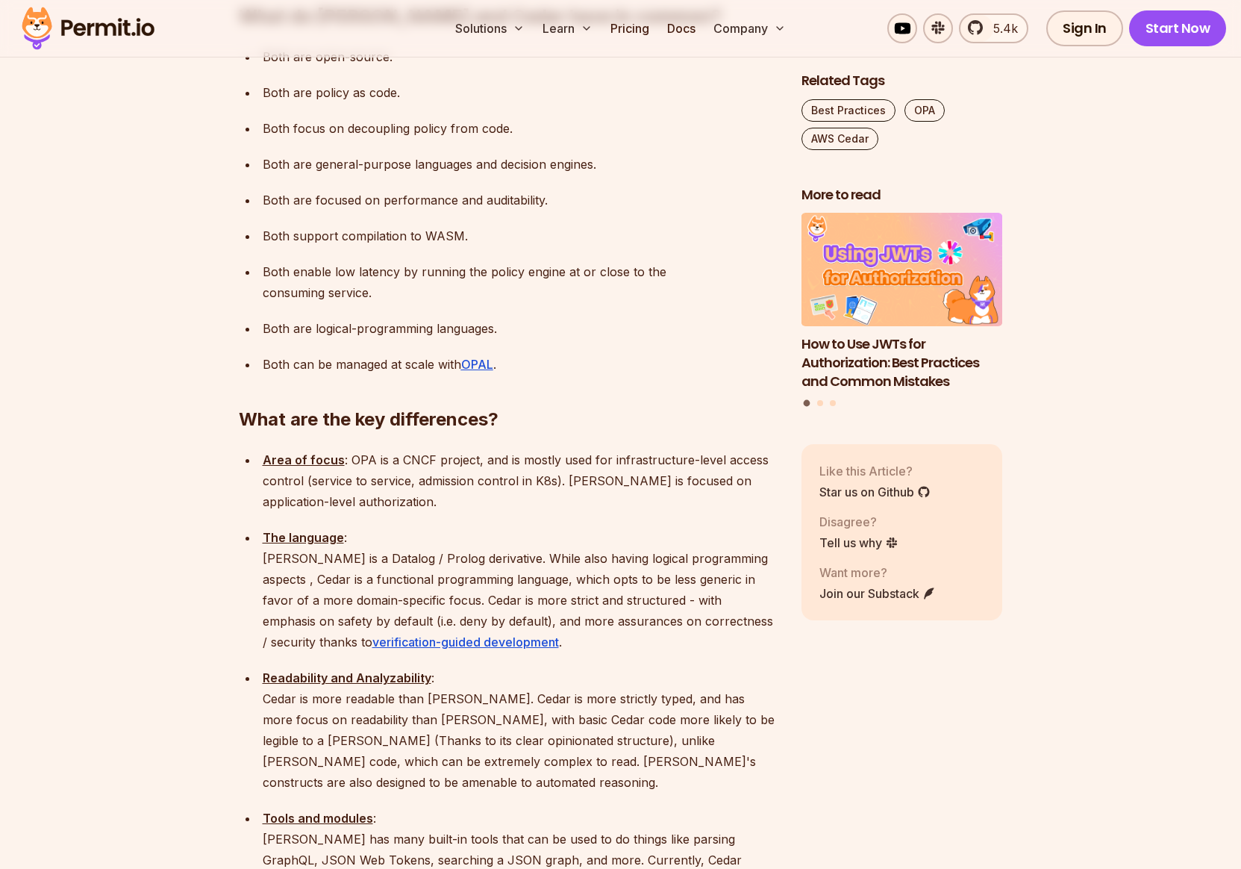
drag, startPoint x: 260, startPoint y: 779, endPoint x: 504, endPoint y: 779, distance: 244.1
click at [504, 808] on li "Tools and modules : Rego has many built-in tools that can be used to do things …" at bounding box center [518, 850] width 520 height 84
drag, startPoint x: 590, startPoint y: 780, endPoint x: 399, endPoint y: 766, distance: 191.6
click at [399, 808] on p "Tools and modules : Rego has many built-in tools that can be used to do things …" at bounding box center [520, 850] width 515 height 84
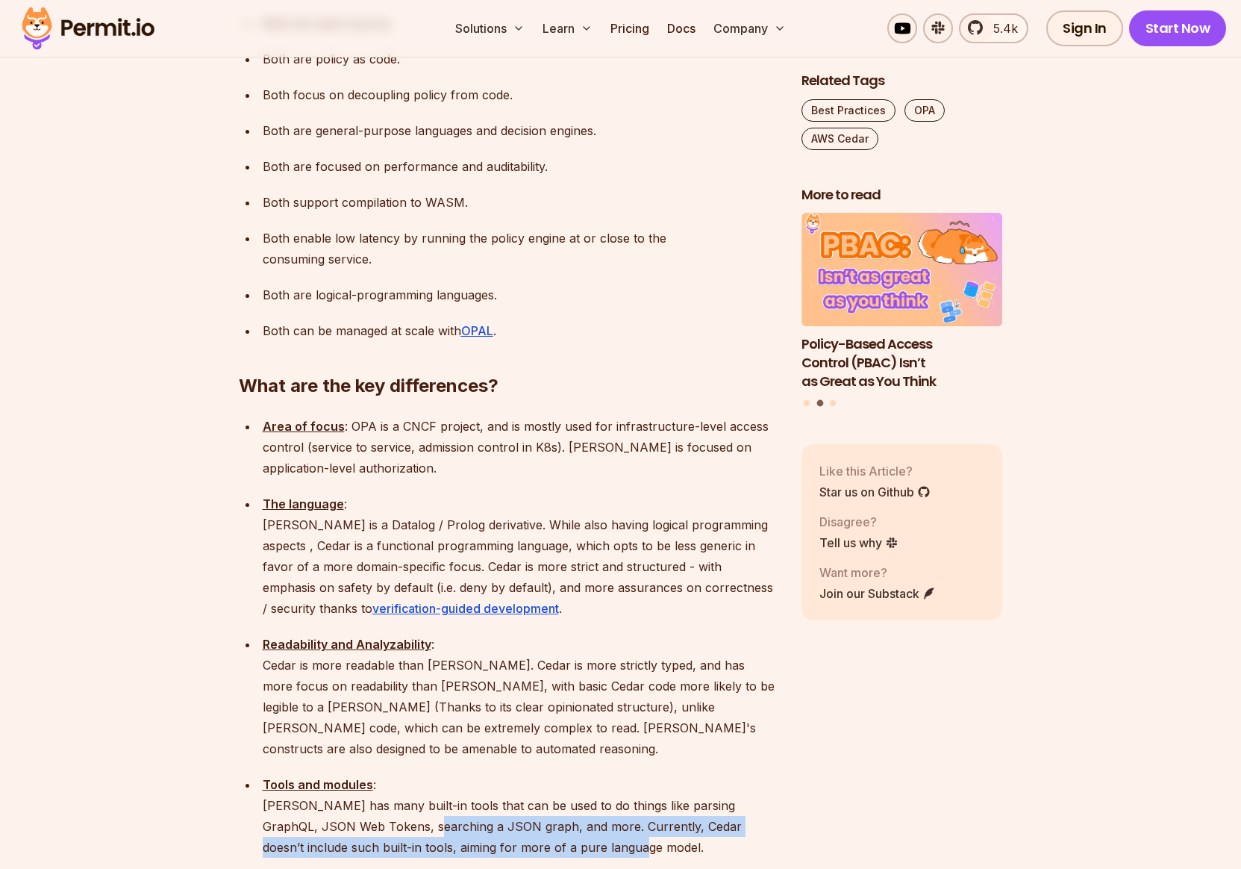
scroll to position [1475, 0]
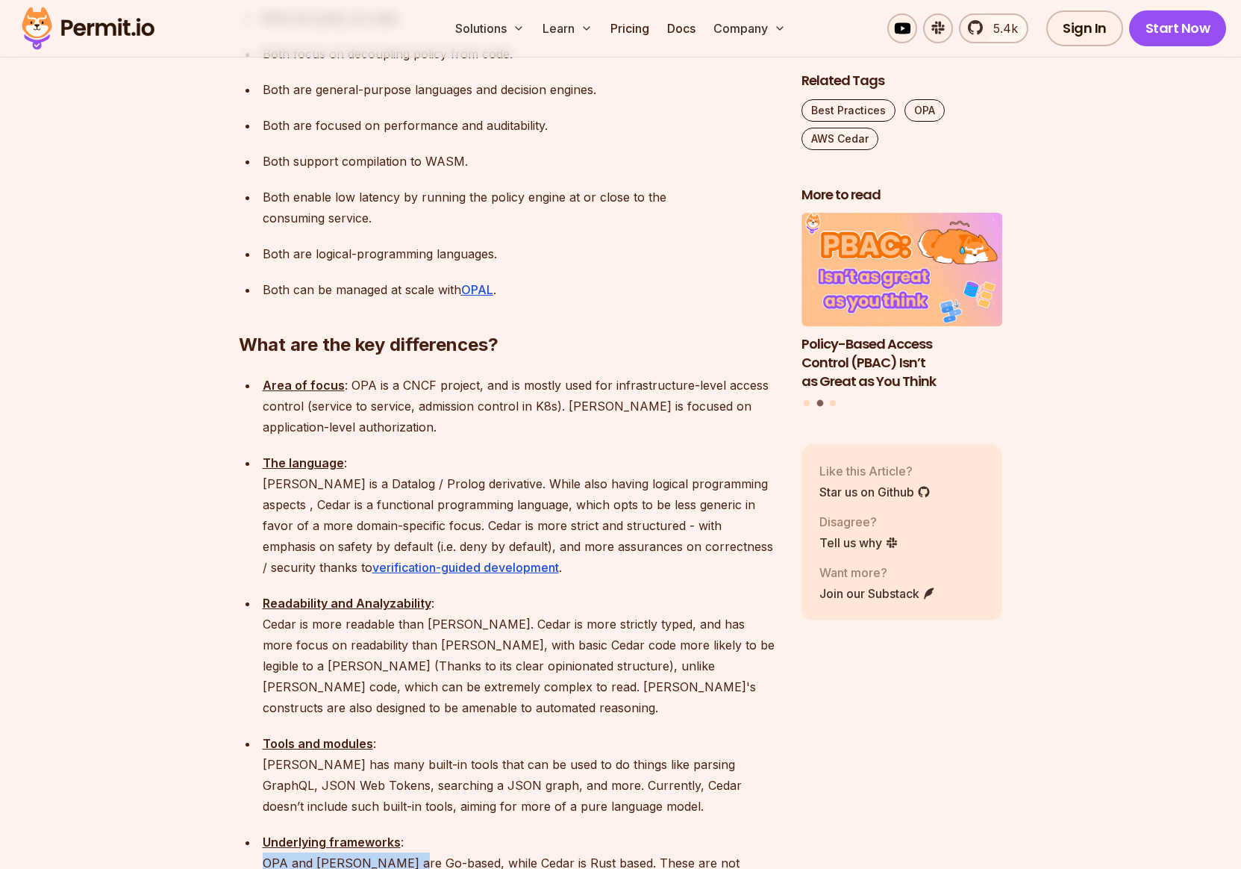
drag, startPoint x: 266, startPoint y: 764, endPoint x: 408, endPoint y: 764, distance: 141.8
click at [408, 832] on p "Underlying frameworks : OPA and Rego are Go-based, while Cedar is Rust based. T…" at bounding box center [520, 874] width 515 height 84
drag, startPoint x: 338, startPoint y: 785, endPoint x: 431, endPoint y: 784, distance: 93.3
click at [431, 832] on p "Underlying frameworks : OPA and Rego are Go-based, while Cedar is Rust based. T…" at bounding box center [520, 874] width 515 height 84
click at [508, 832] on p "Underlying frameworks : OPA and Rego are Go-based, while Cedar is Rust based. T…" at bounding box center [520, 874] width 515 height 84
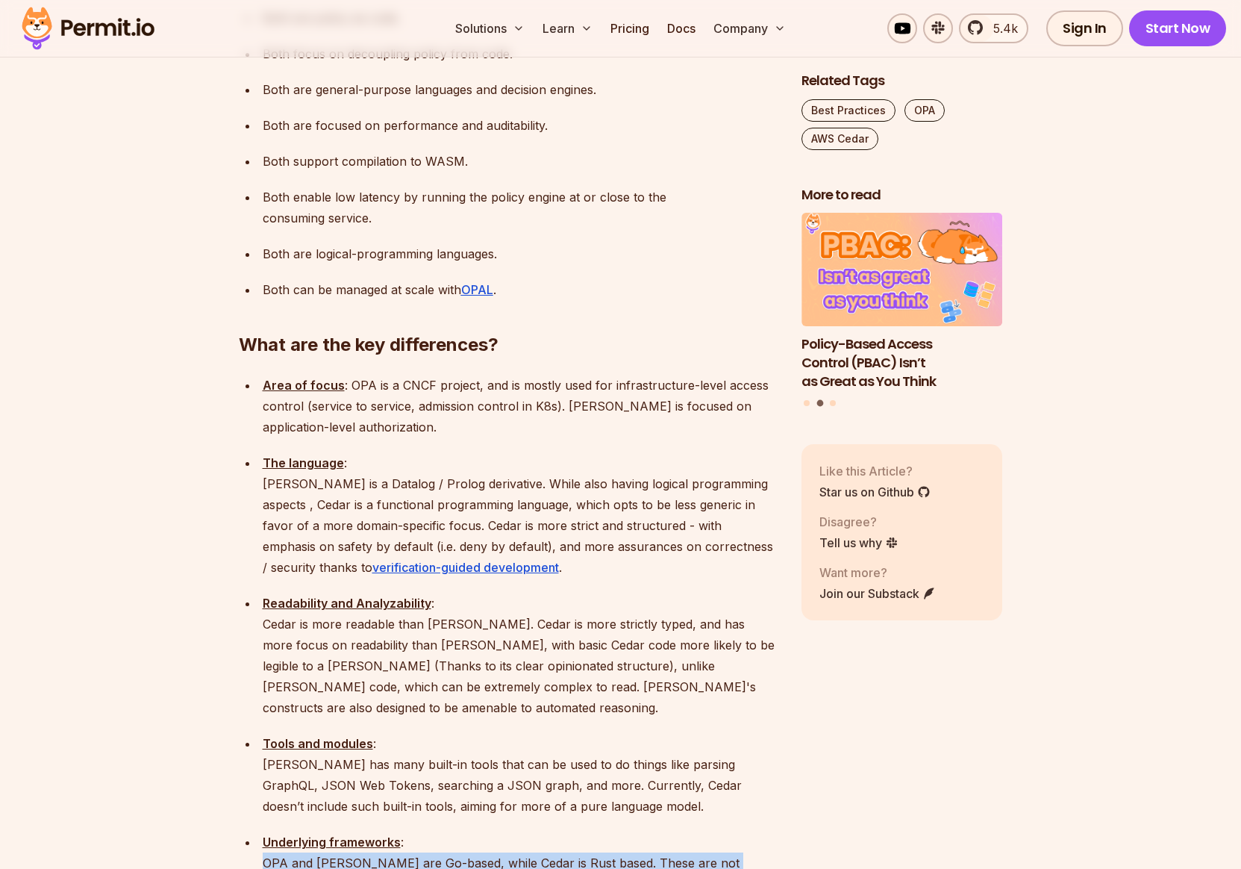
drag, startPoint x: 264, startPoint y: 761, endPoint x: 419, endPoint y: 807, distance: 161.3
click at [419, 832] on p "Underlying frameworks : OPA and Rego are Go-based, while Cedar is Rust based. T…" at bounding box center [520, 874] width 515 height 84
click at [434, 832] on p "Underlying frameworks : OPA and Rego are Go-based, while Cedar is Rust based. T…" at bounding box center [520, 874] width 515 height 84
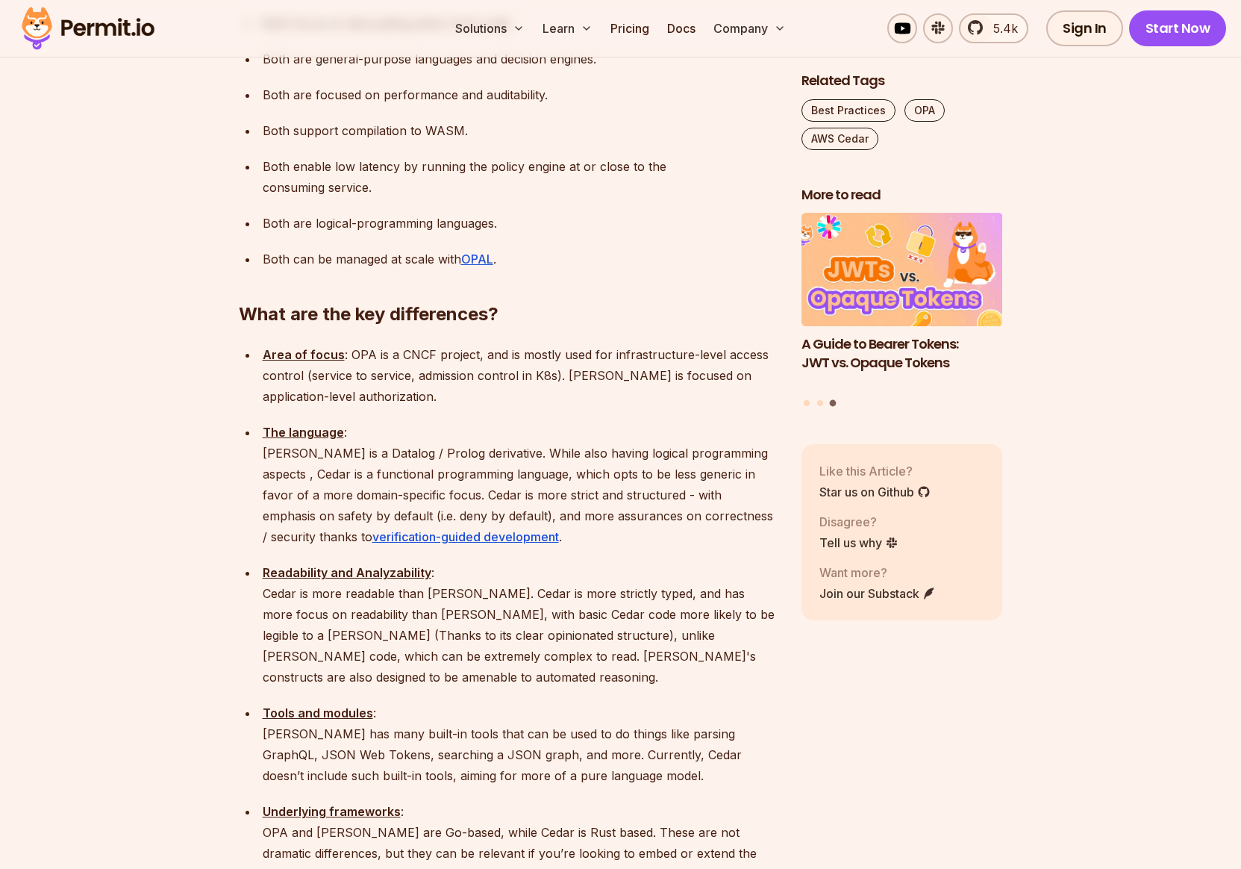
scroll to position [1555, 0]
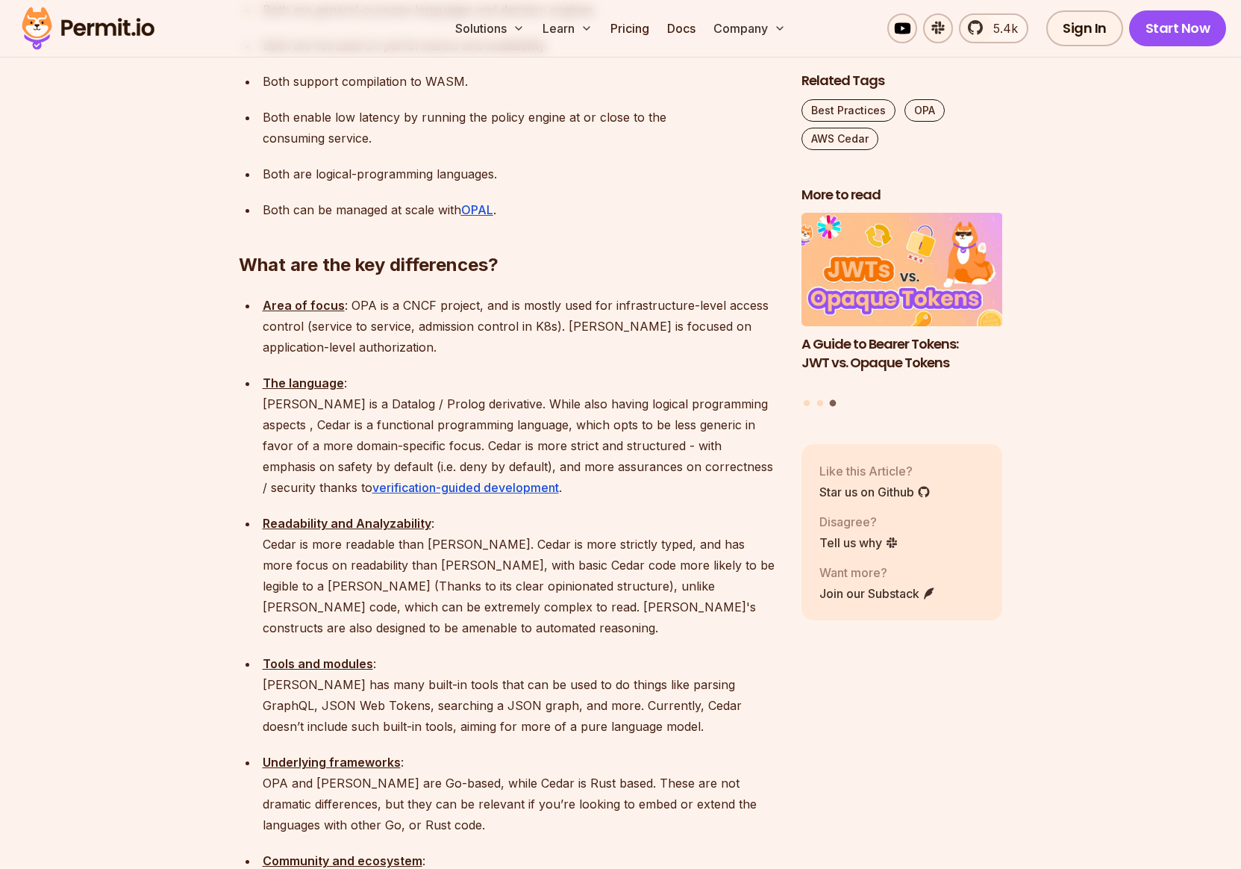
drag, startPoint x: 414, startPoint y: 782, endPoint x: 503, endPoint y: 781, distance: 88.8
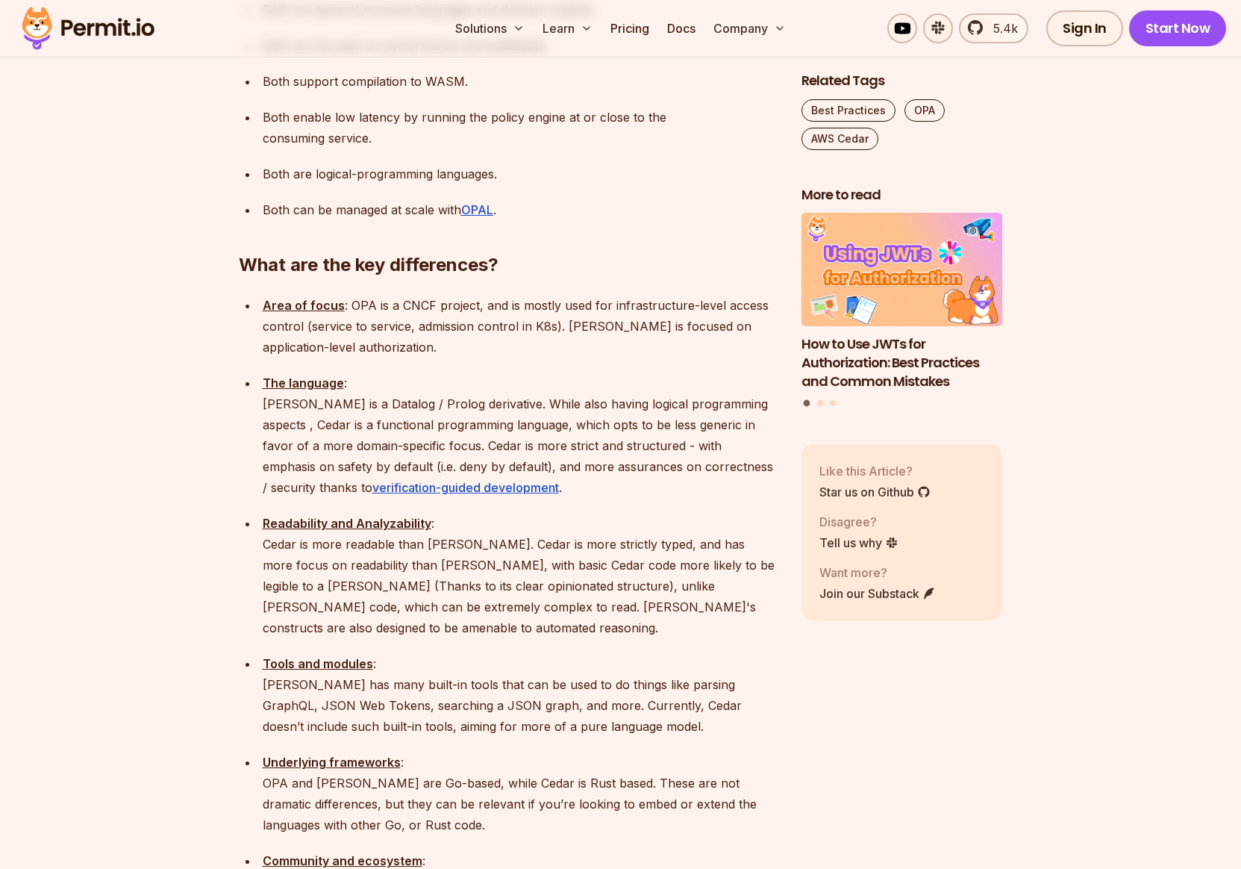
drag, startPoint x: 328, startPoint y: 807, endPoint x: 337, endPoint y: 794, distance: 15.7
drag, startPoint x: 264, startPoint y: 779, endPoint x: 473, endPoint y: 803, distance: 210.4
drag, startPoint x: 483, startPoint y: 802, endPoint x: 500, endPoint y: 804, distance: 17.2
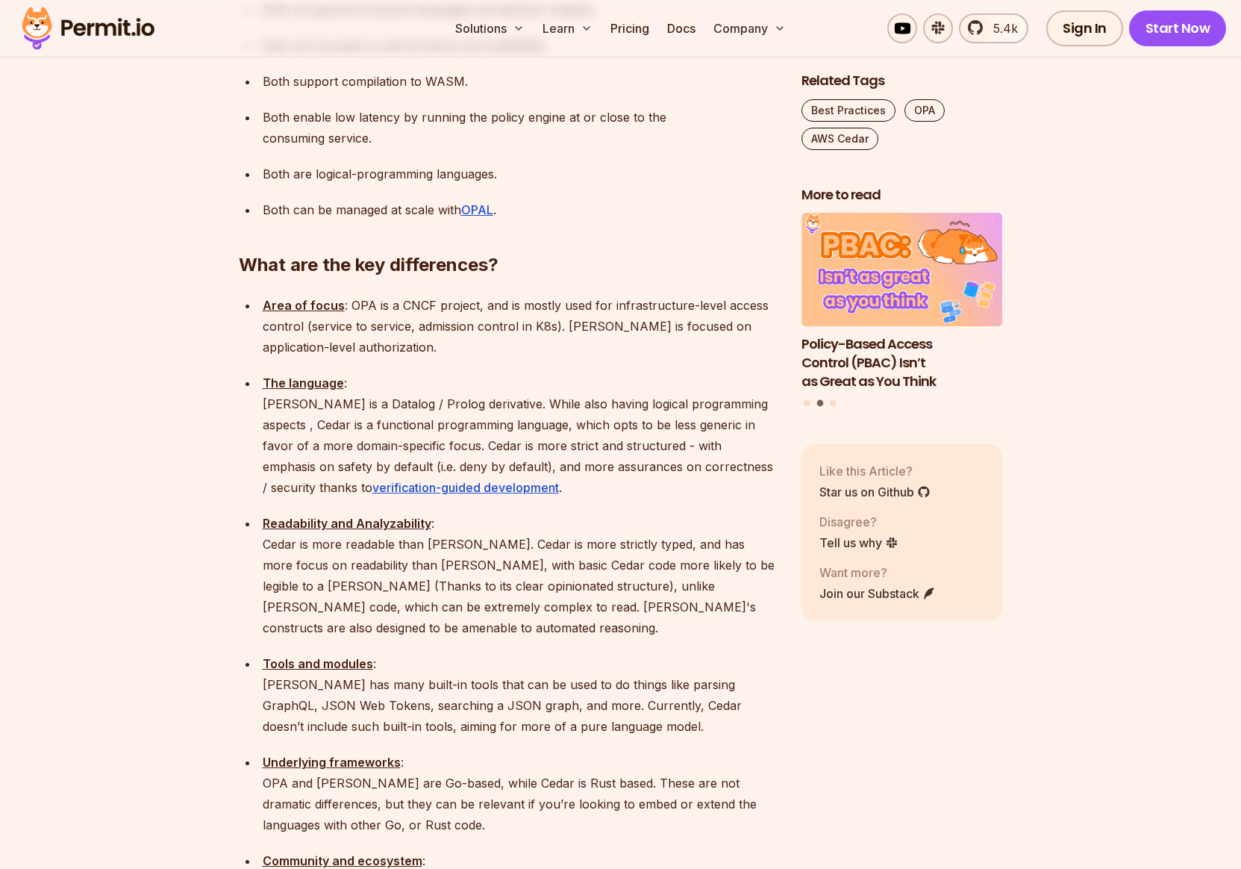
drag, startPoint x: 266, startPoint y: 822, endPoint x: 473, endPoint y: 824, distance: 206.8
drag, startPoint x: 358, startPoint y: 823, endPoint x: 699, endPoint y: 823, distance: 340.4
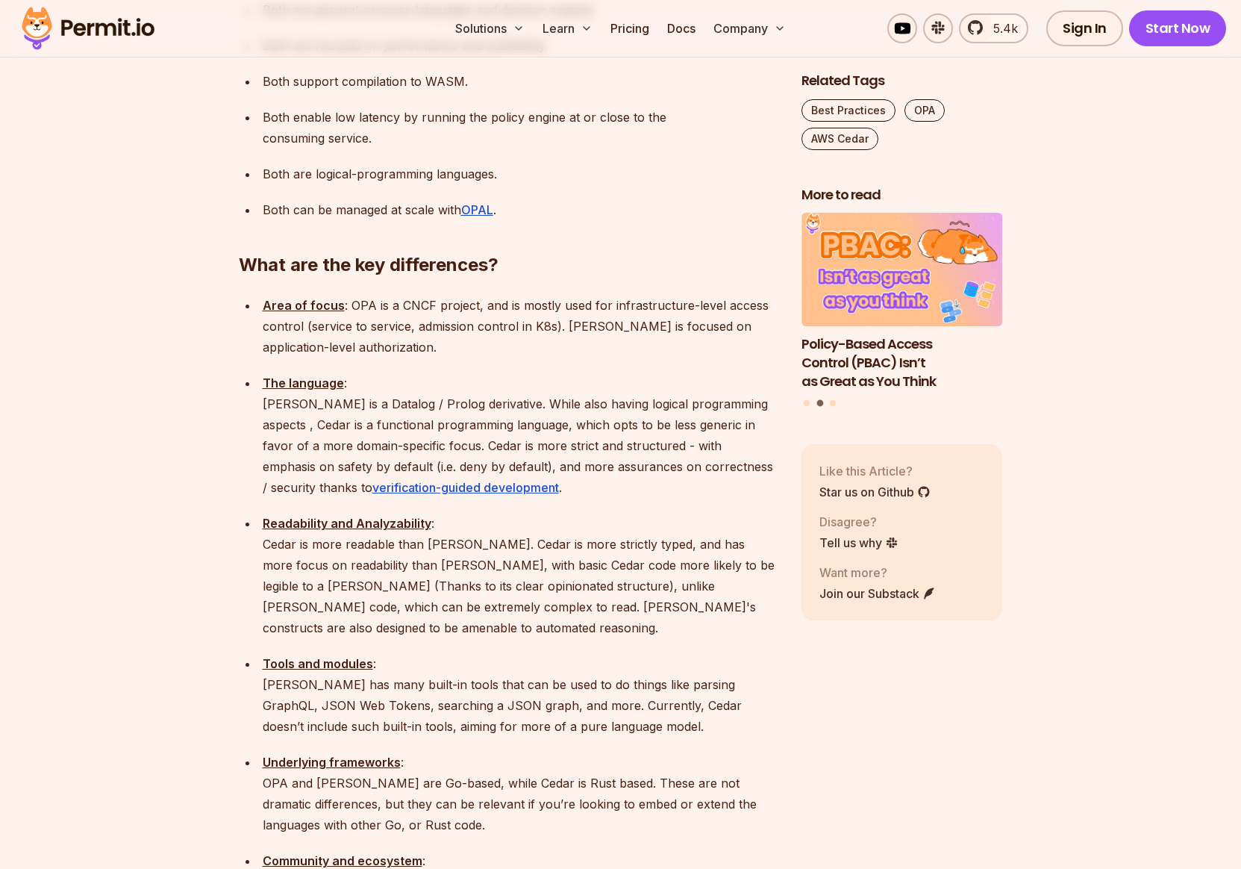
drag, startPoint x: 612, startPoint y: 826, endPoint x: 750, endPoint y: 822, distance: 138.2
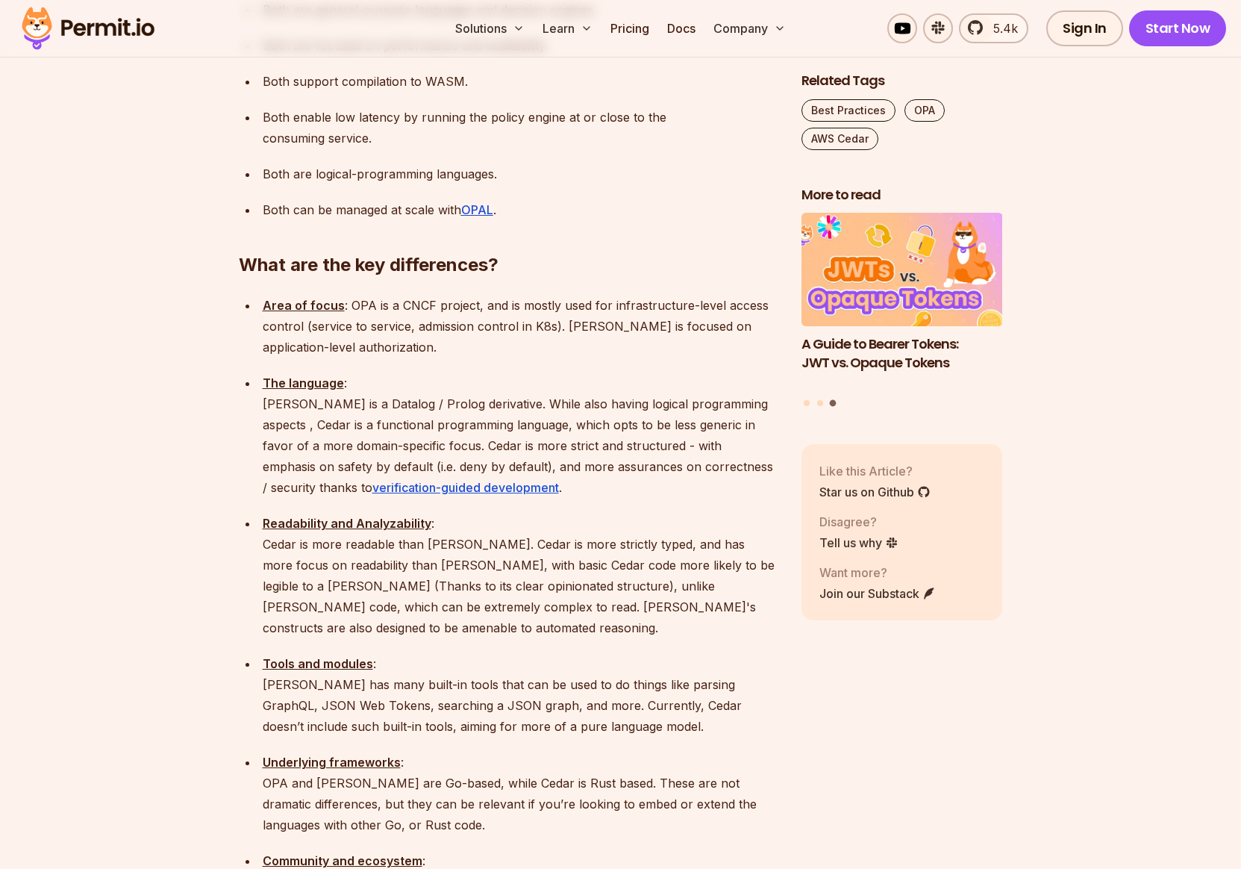
drag, startPoint x: 764, startPoint y: 822, endPoint x: 265, endPoint y: 785, distance: 500.1
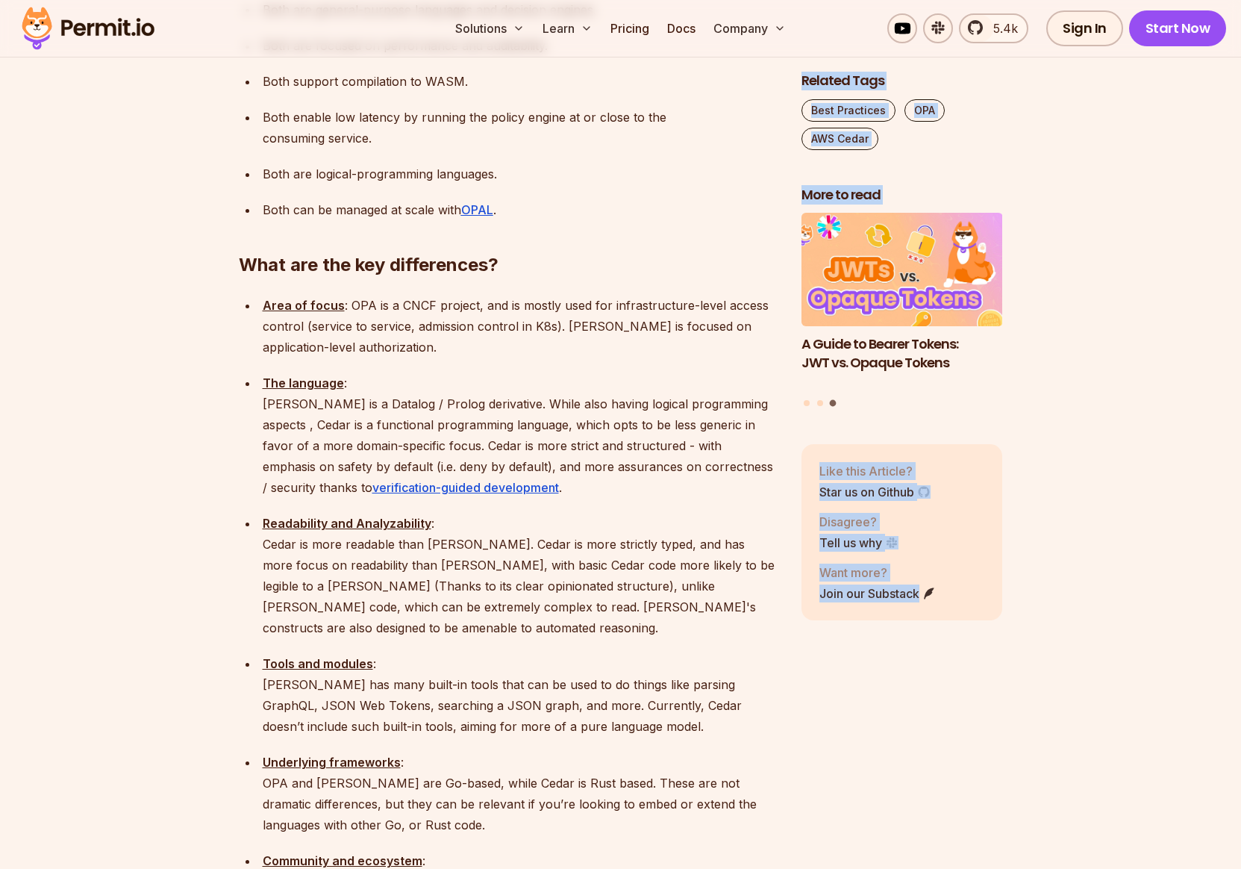
drag, startPoint x: 264, startPoint y: 781, endPoint x: 832, endPoint y: 828, distance: 570.0
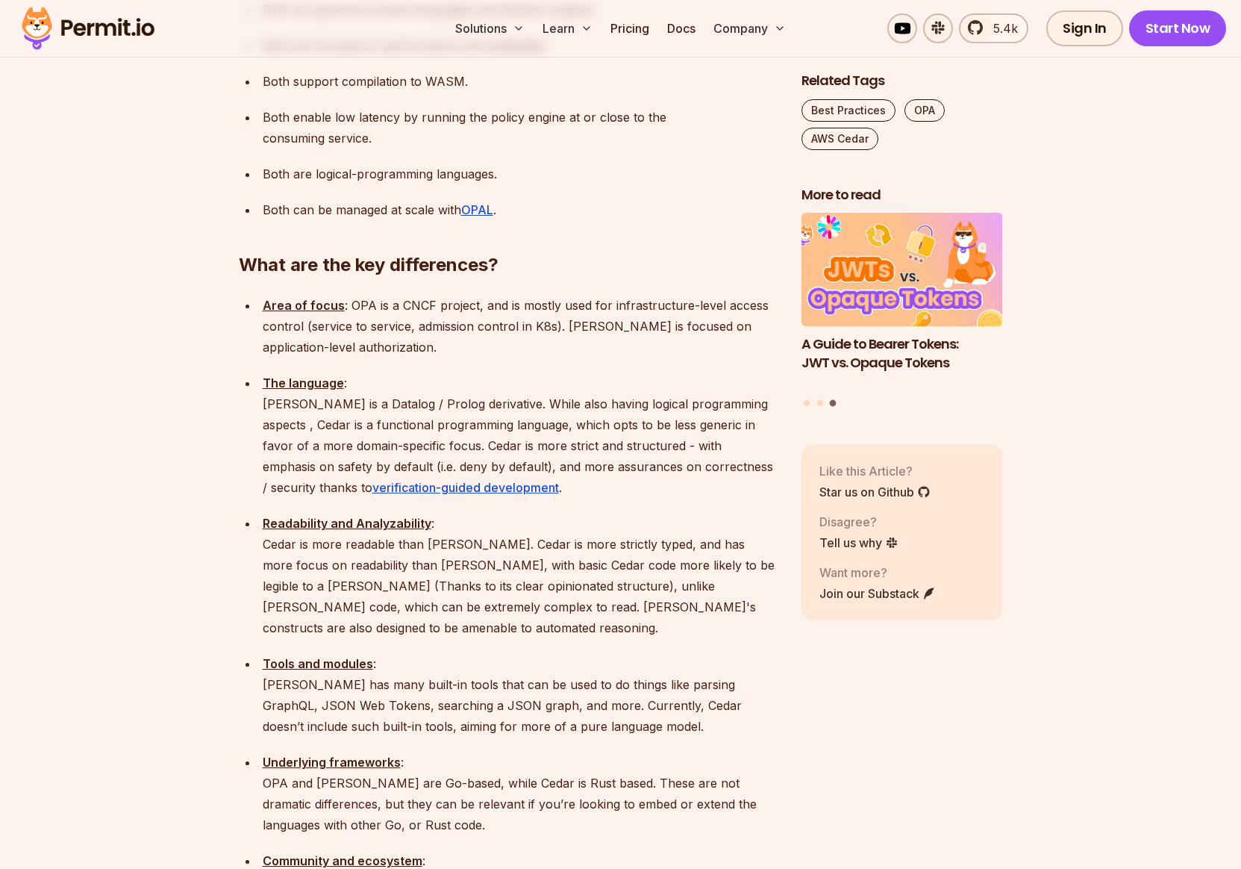
scroll to position [1671, 0]
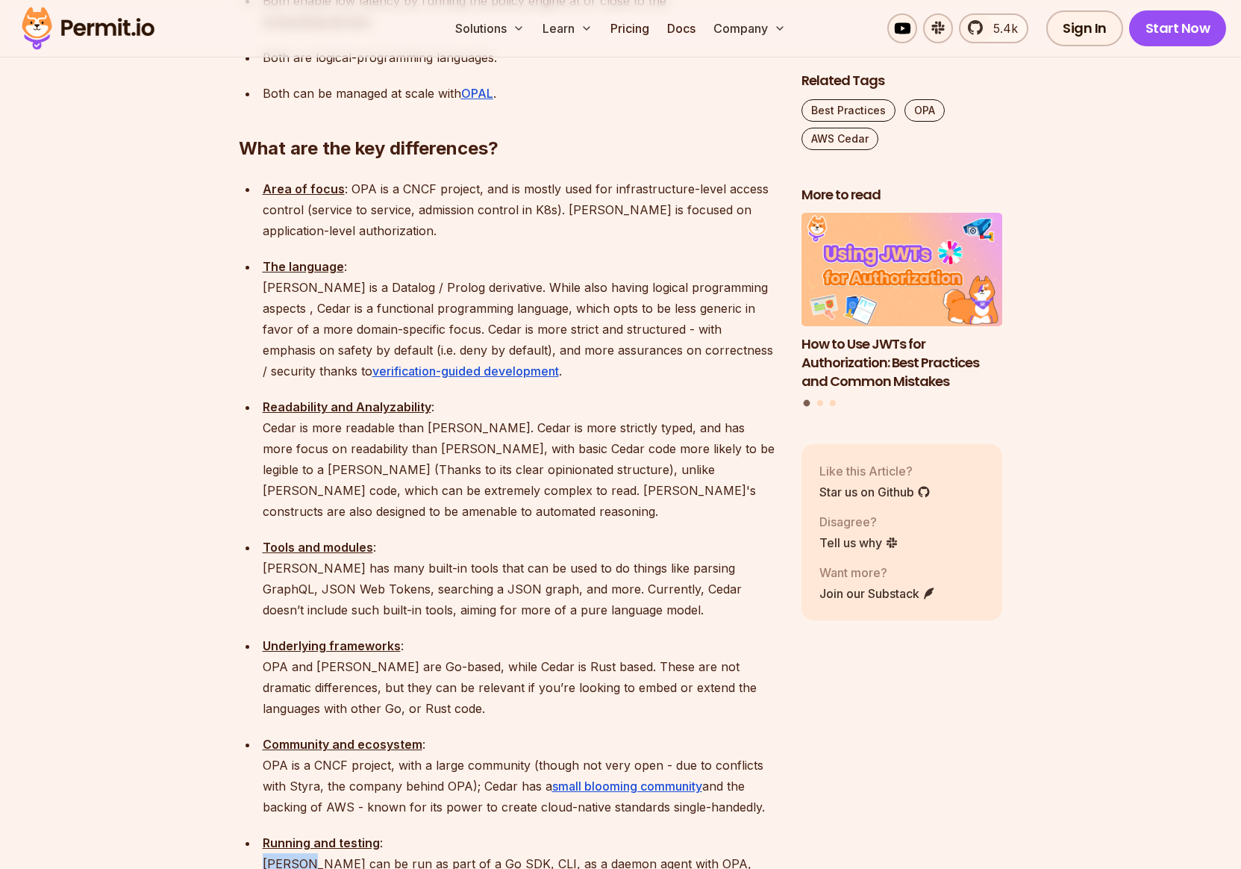
drag, startPoint x: 288, startPoint y: 762, endPoint x: 305, endPoint y: 770, distance: 19.0
click at [305, 832] on p "Running and testing : Rego can be run as part of a Go SDK, CLI, as a daemon age…" at bounding box center [520, 884] width 515 height 105
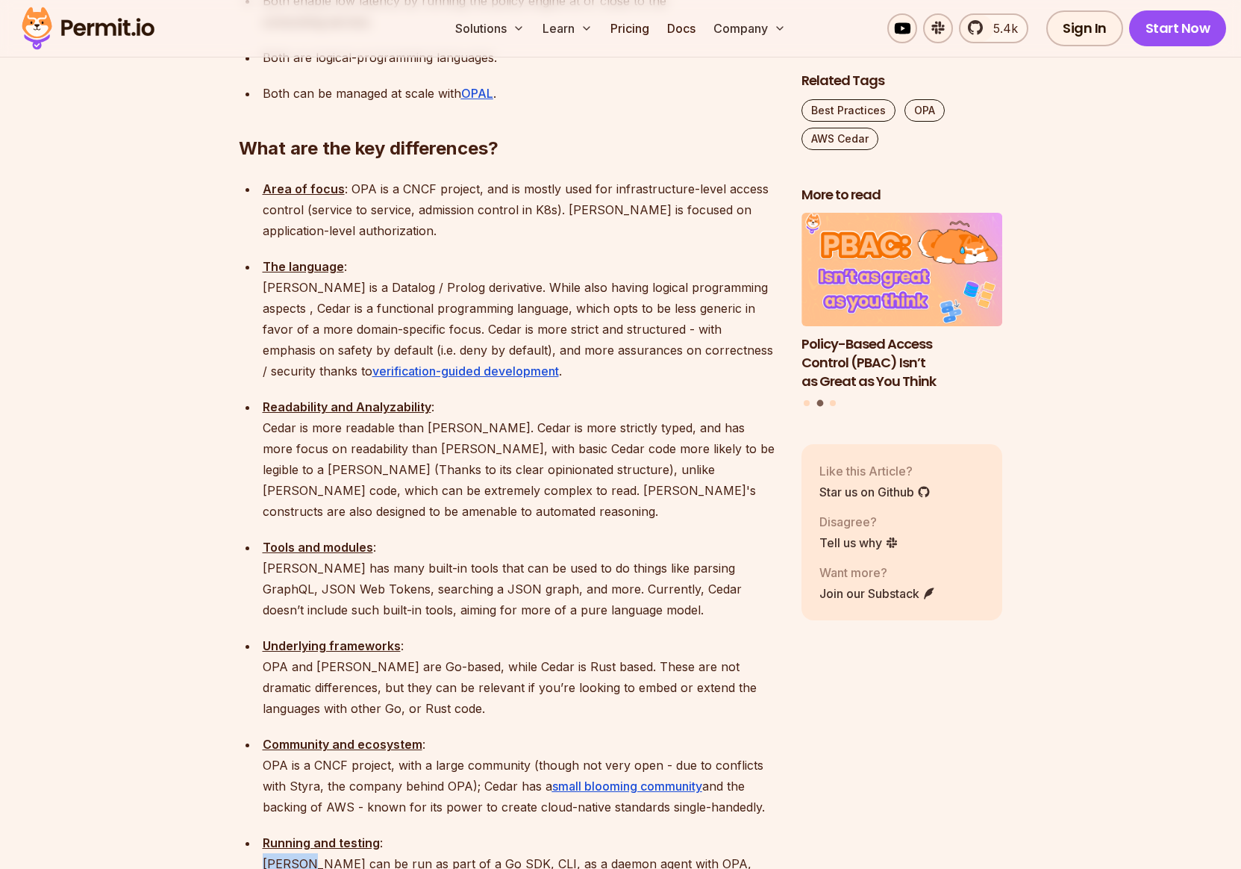
drag, startPoint x: 594, startPoint y: 807, endPoint x: 738, endPoint y: 805, distance: 143.3
click at [738, 832] on p "Running and testing : Rego can be run as part of a Go SDK, CLI, as a daemon age…" at bounding box center [520, 884] width 515 height 105
drag, startPoint x: 263, startPoint y: 762, endPoint x: 751, endPoint y: 803, distance: 489.9
click at [751, 832] on p "Running and testing : Rego can be run as part of a Go SDK, CLI, as a daemon age…" at bounding box center [520, 884] width 515 height 105
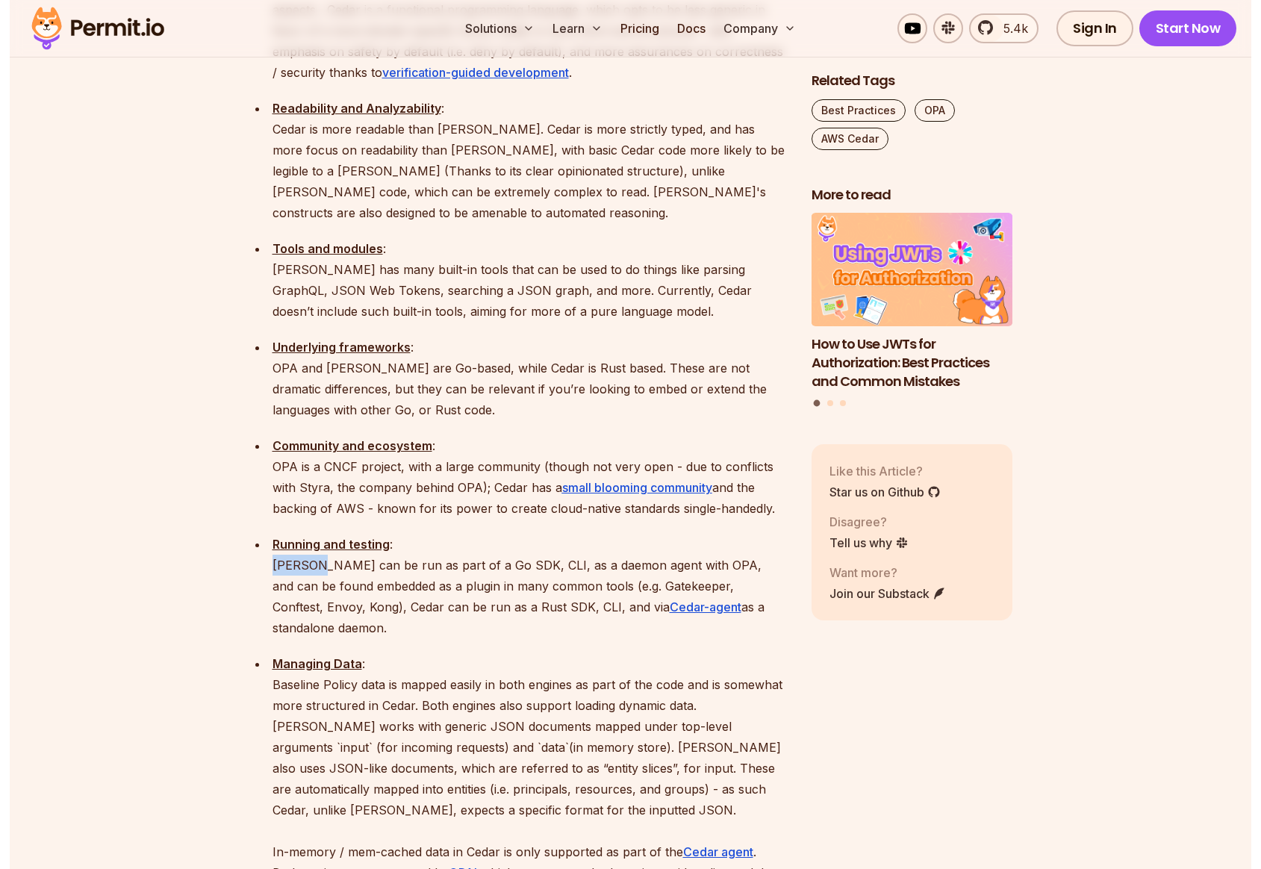
scroll to position [1980, 0]
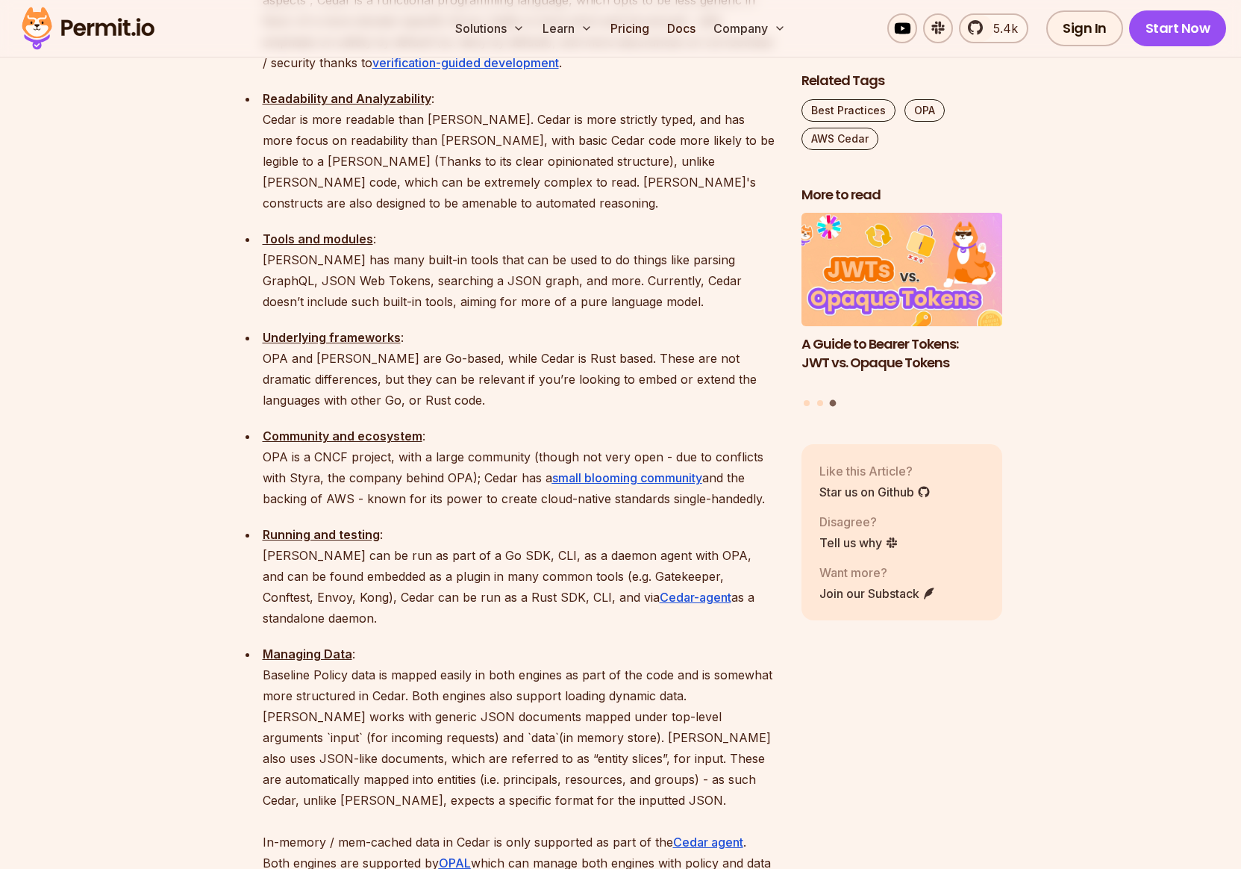
click at [362, 643] on p "Managing Data : Baseline Policy data is mapped easily in both engines as part o…" at bounding box center [520, 768] width 515 height 251
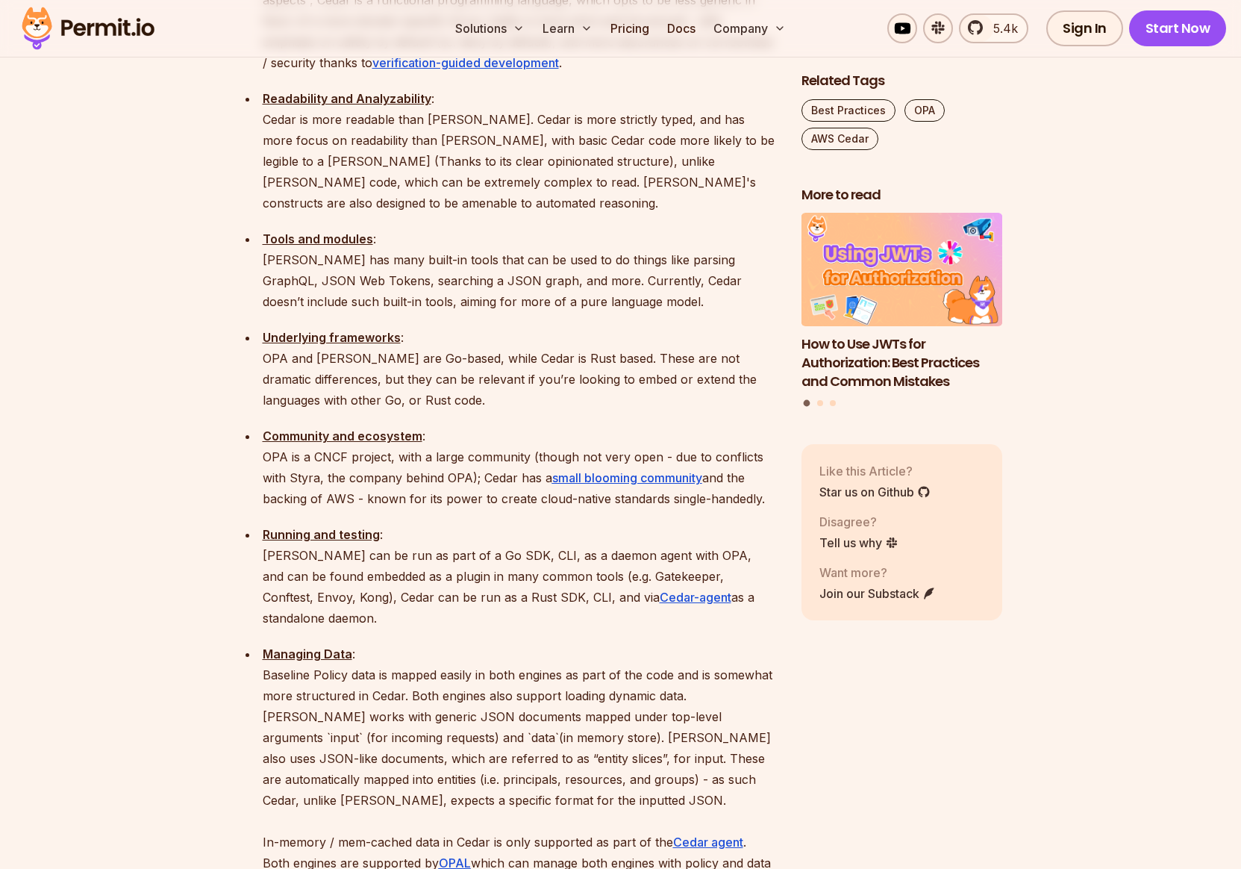
click at [487, 643] on p "Managing Data : Baseline Policy data is mapped easily in both engines as part o…" at bounding box center [520, 768] width 515 height 251
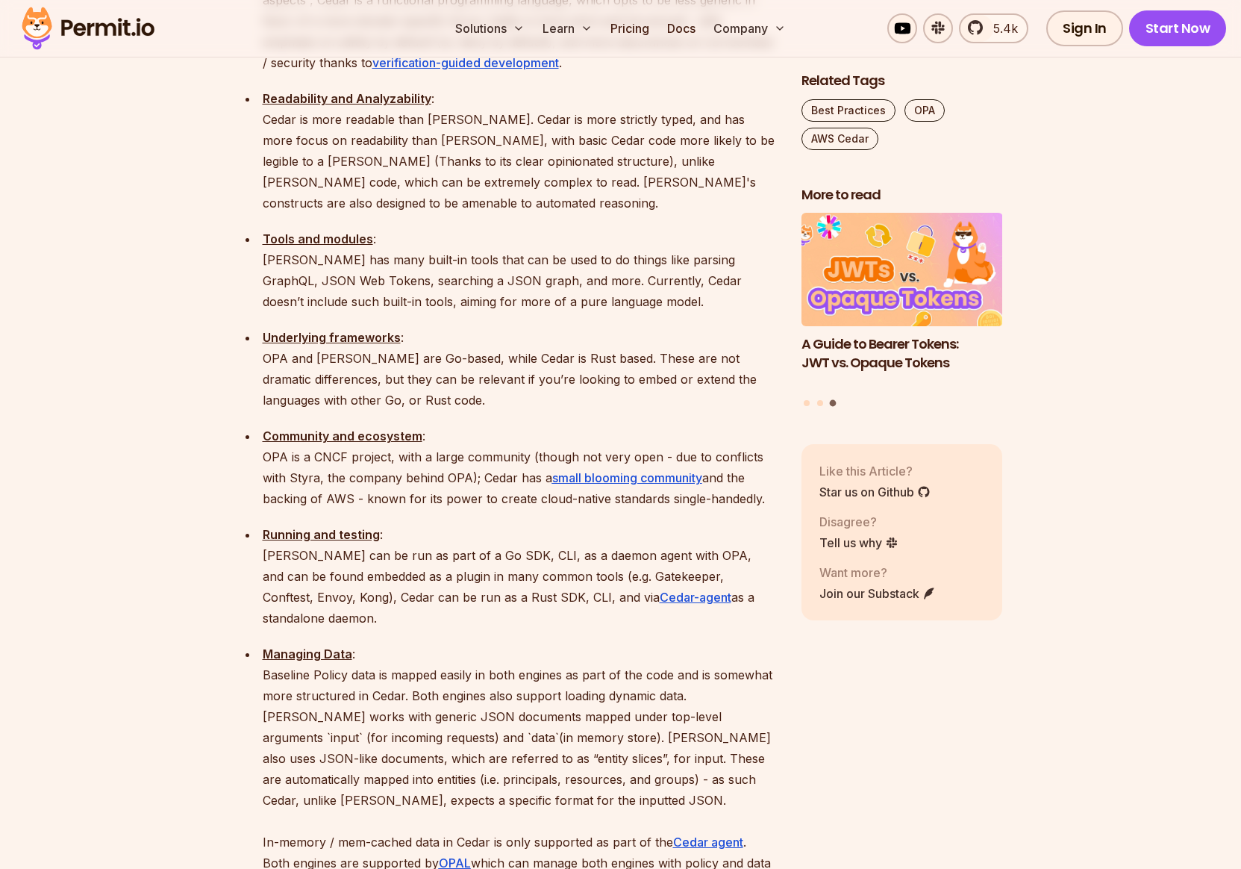
click at [463, 643] on p "Managing Data : Baseline Policy data is mapped easily in both engines as part o…" at bounding box center [520, 768] width 515 height 251
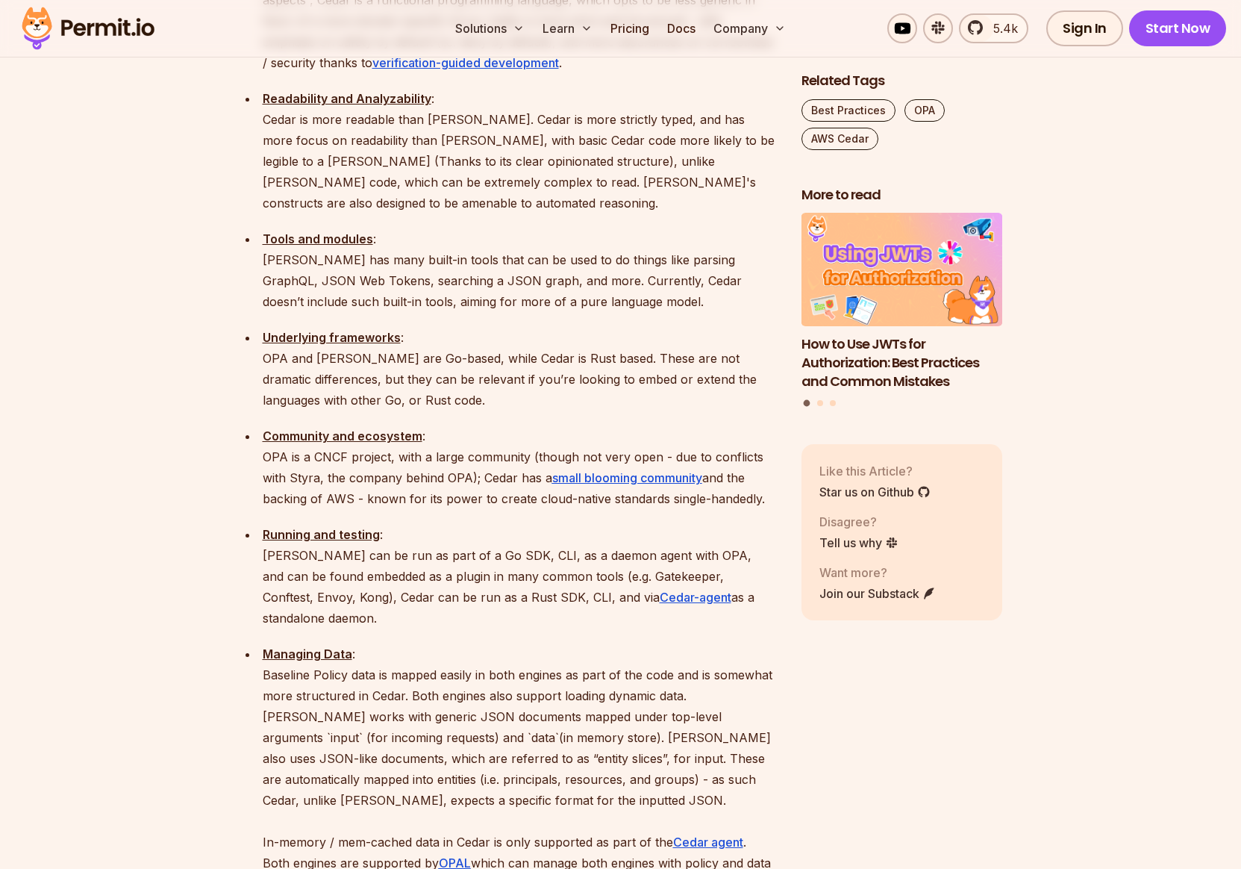
click at [336, 643] on p "Managing Data : Baseline Policy data is mapped easily in both engines as part o…" at bounding box center [520, 768] width 515 height 251
drag, startPoint x: 381, startPoint y: 617, endPoint x: 471, endPoint y: 618, distance: 90.3
click at [471, 643] on p "Managing Data : Baseline Policy data is mapped easily in both engines as part o…" at bounding box center [520, 768] width 515 height 251
drag, startPoint x: 484, startPoint y: 617, endPoint x: 632, endPoint y: 608, distance: 148.1
click at [631, 643] on p "Managing Data : Baseline Policy data is mapped easily in both engines as part o…" at bounding box center [520, 768] width 515 height 251
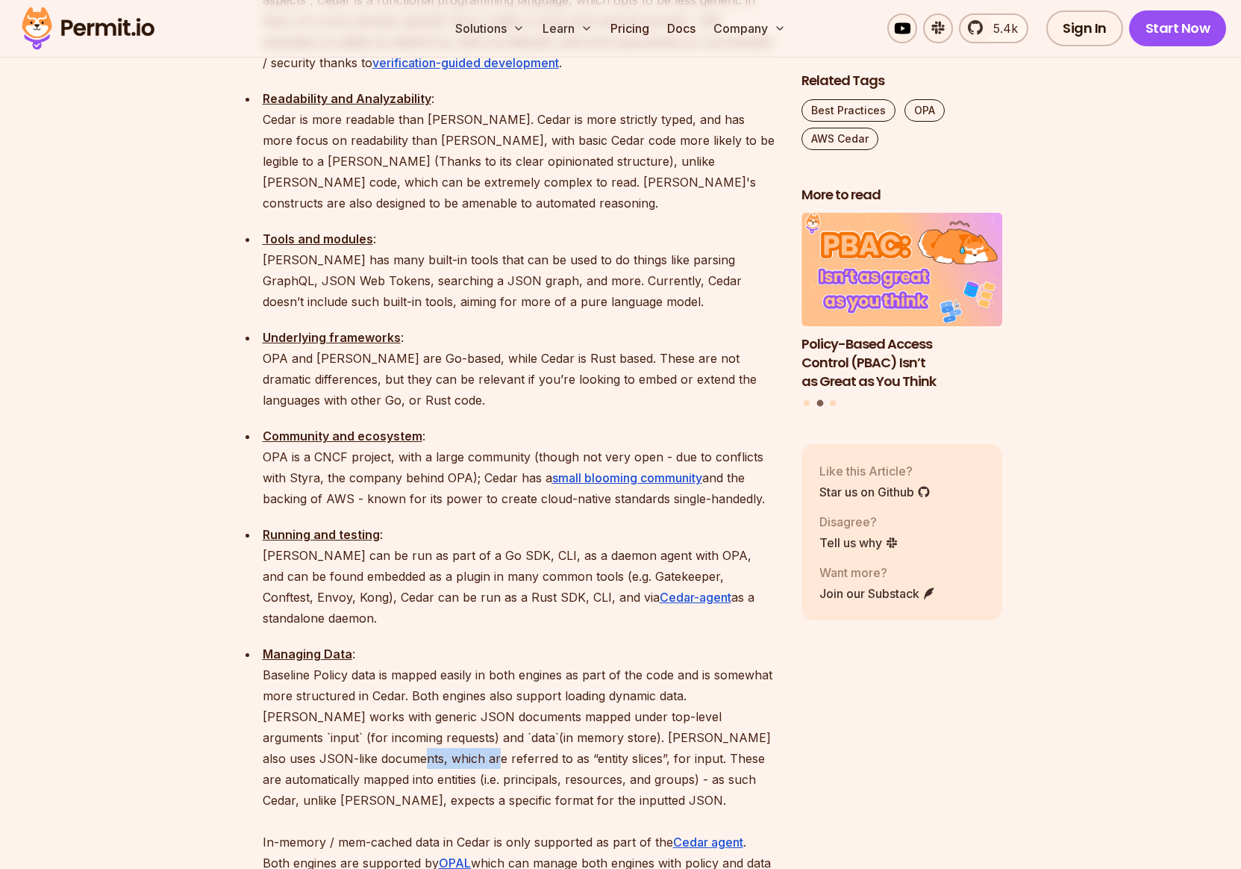
drag, startPoint x: 271, startPoint y: 639, endPoint x: 344, endPoint y: 637, distance: 73.2
click at [344, 643] on p "Managing Data : Baseline Policy data is mapped easily in both engines as part o…" at bounding box center [520, 768] width 515 height 251
click at [428, 643] on p "Managing Data : Baseline Policy data is mapped easily in both engines as part o…" at bounding box center [520, 768] width 515 height 251
drag, startPoint x: 476, startPoint y: 635, endPoint x: 580, endPoint y: 632, distance: 103.8
click at [579, 643] on p "Managing Data : Baseline Policy data is mapped easily in both engines as part o…" at bounding box center [520, 768] width 515 height 251
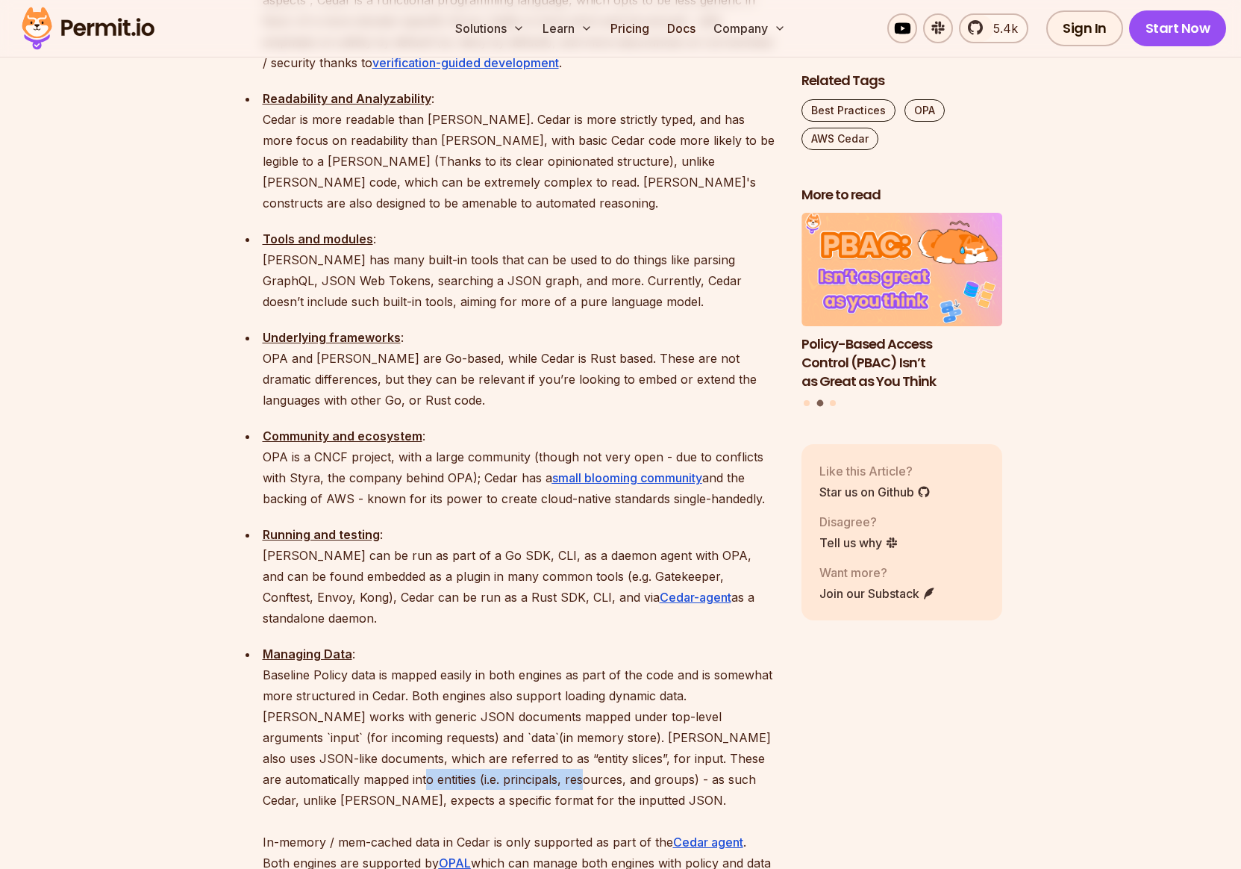
drag, startPoint x: 260, startPoint y: 659, endPoint x: 446, endPoint y: 659, distance: 185.9
click at [446, 659] on li "Managing Data : Baseline Policy data is mapped easily in both engines as part o…" at bounding box center [518, 768] width 520 height 251
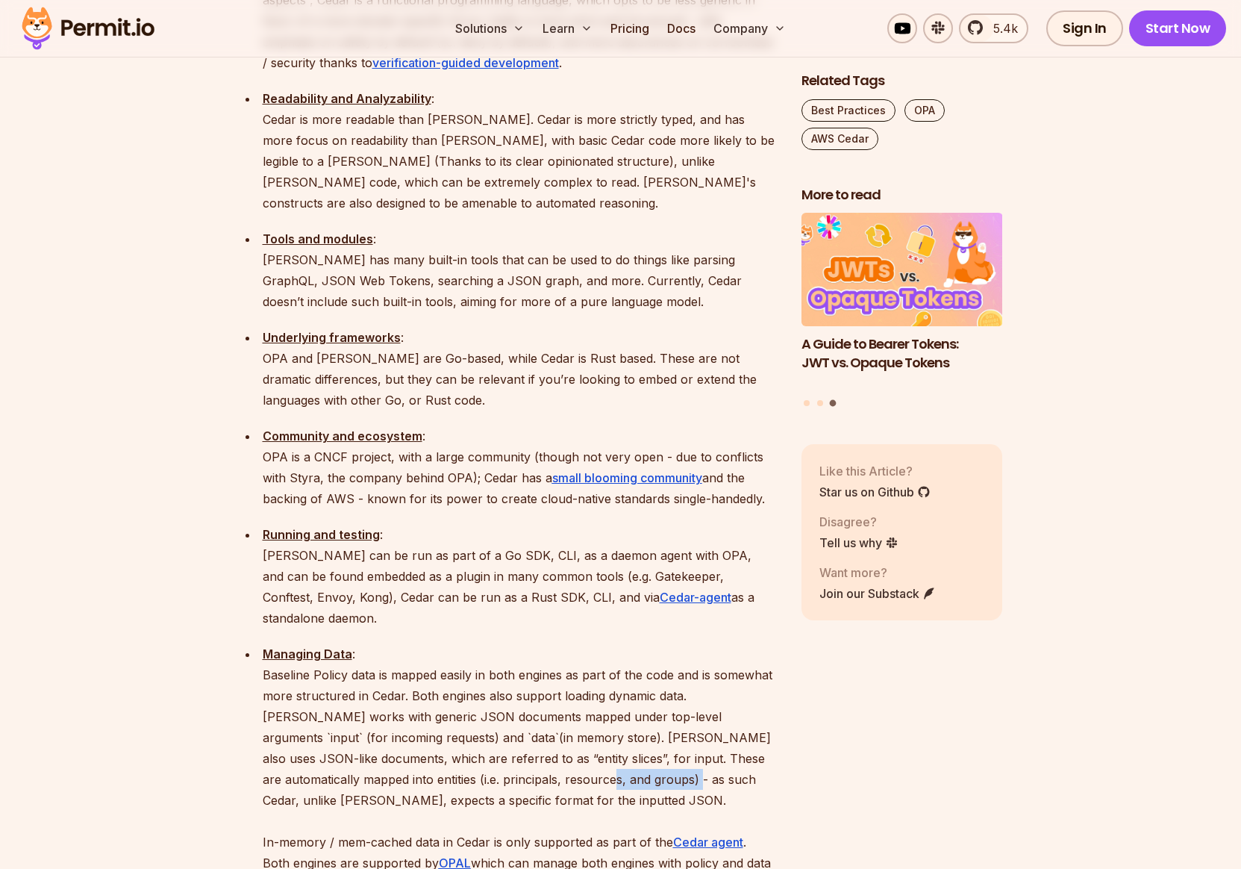
drag, startPoint x: 468, startPoint y: 656, endPoint x: 553, endPoint y: 655, distance: 85.1
click at [553, 655] on p "Managing Data : Baseline Policy data is mapped easily in both engines as part o…" at bounding box center [520, 768] width 515 height 251
click at [638, 663] on p "Managing Data : Baseline Policy data is mapped easily in both engines as part o…" at bounding box center [520, 768] width 515 height 251
click at [706, 661] on p "Managing Data : Baseline Policy data is mapped easily in both engines as part o…" at bounding box center [520, 768] width 515 height 251
drag, startPoint x: 741, startPoint y: 659, endPoint x: 646, endPoint y: 658, distance: 94.8
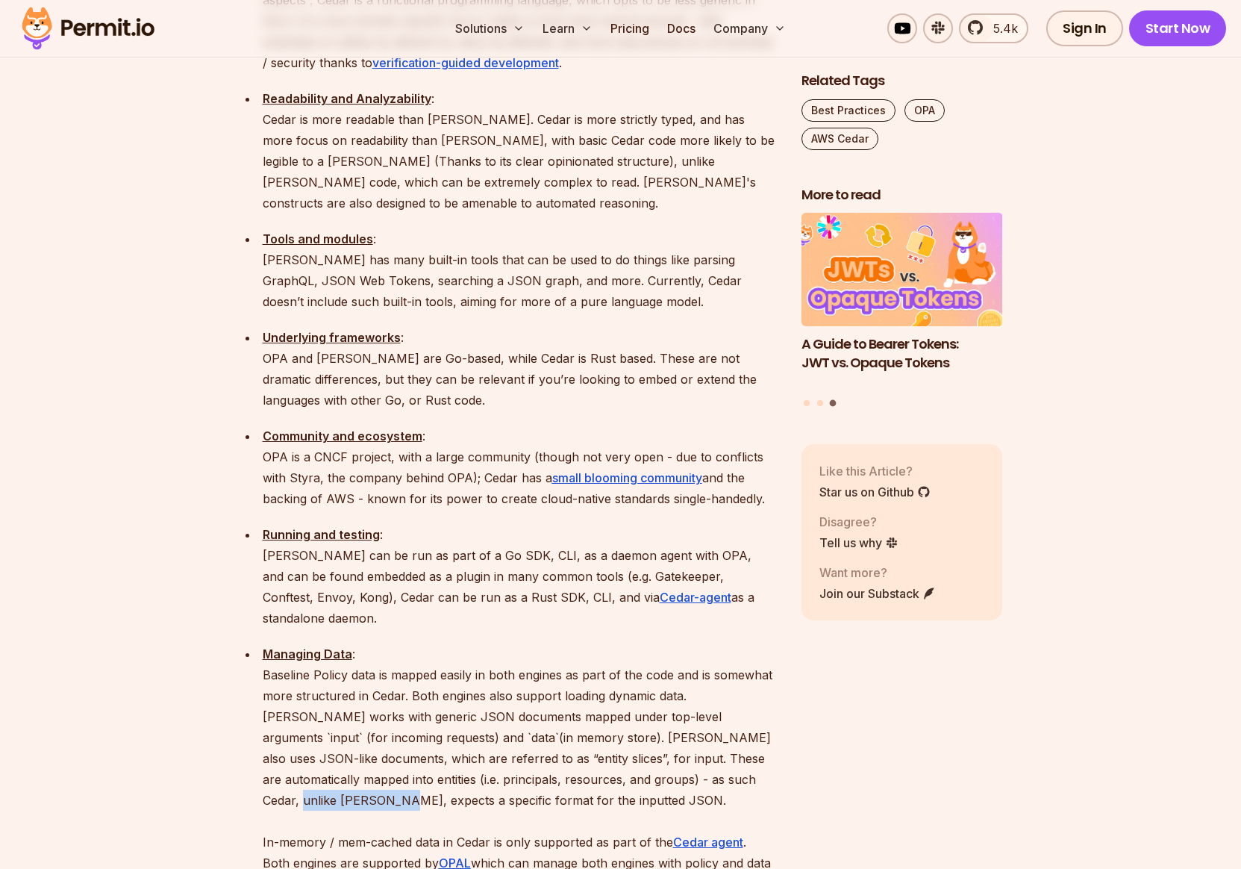
click at [651, 658] on p "Managing Data : Baseline Policy data is mapped easily in both engines as part o…" at bounding box center [520, 768] width 515 height 251
click at [332, 679] on p "Managing Data : Baseline Policy data is mapped easily in both engines as part o…" at bounding box center [520, 768] width 515 height 251
drag, startPoint x: 261, startPoint y: 683, endPoint x: 391, endPoint y: 681, distance: 129.9
click at [391, 681] on p "Managing Data : Baseline Policy data is mapped easily in both engines as part o…" at bounding box center [520, 768] width 515 height 251
drag, startPoint x: 469, startPoint y: 658, endPoint x: 536, endPoint y: 658, distance: 67.2
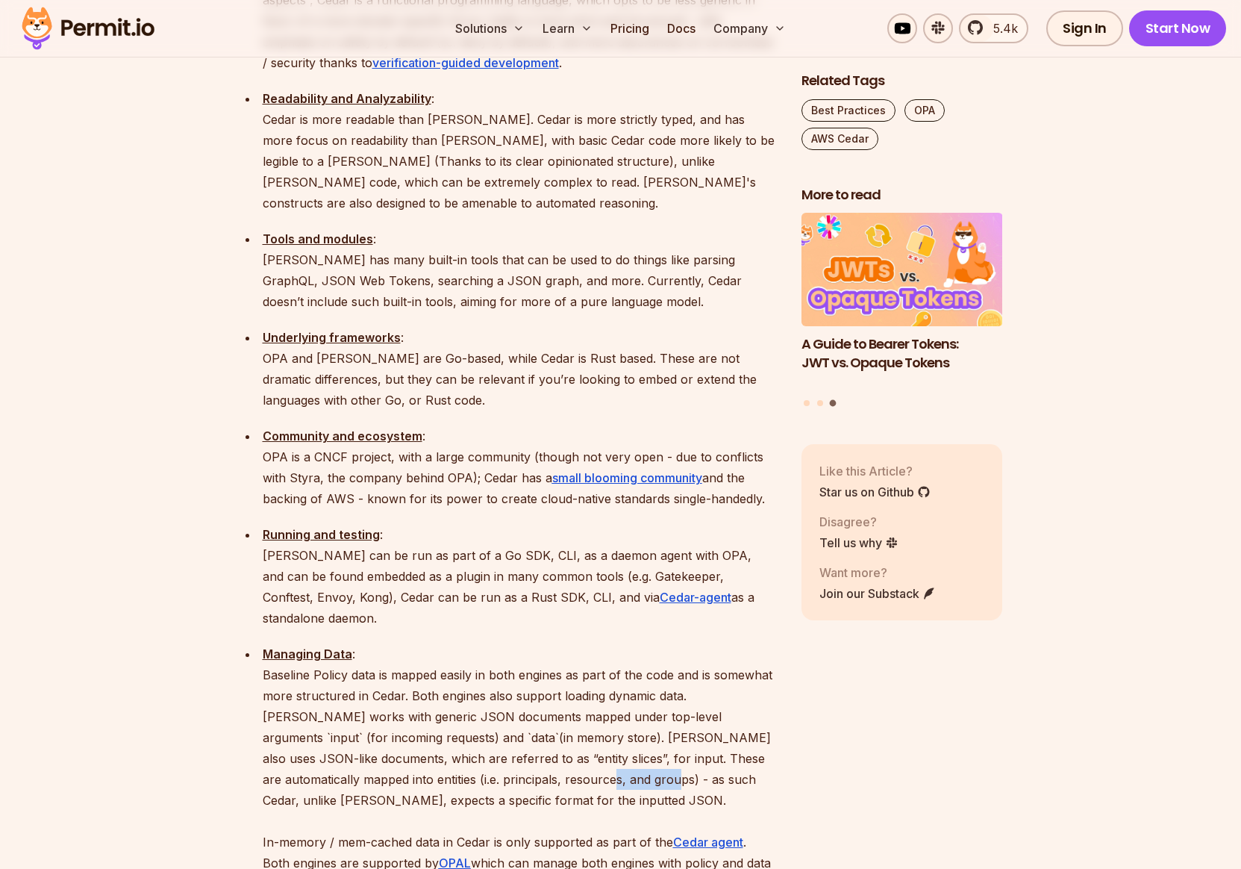
click at [535, 658] on p "Managing Data : Baseline Policy data is mapped easily in both engines as part o…" at bounding box center [520, 768] width 515 height 251
click at [566, 658] on p "Managing Data : Baseline Policy data is mapped easily in both engines as part o…" at bounding box center [520, 768] width 515 height 251
click at [643, 658] on p "Managing Data : Baseline Policy data is mapped easily in both engines as part o…" at bounding box center [520, 768] width 515 height 251
drag, startPoint x: 692, startPoint y: 658, endPoint x: 376, endPoint y: 664, distance: 315.8
click at [376, 664] on p "Managing Data : Baseline Policy data is mapped easily in both engines as part o…" at bounding box center [520, 768] width 515 height 251
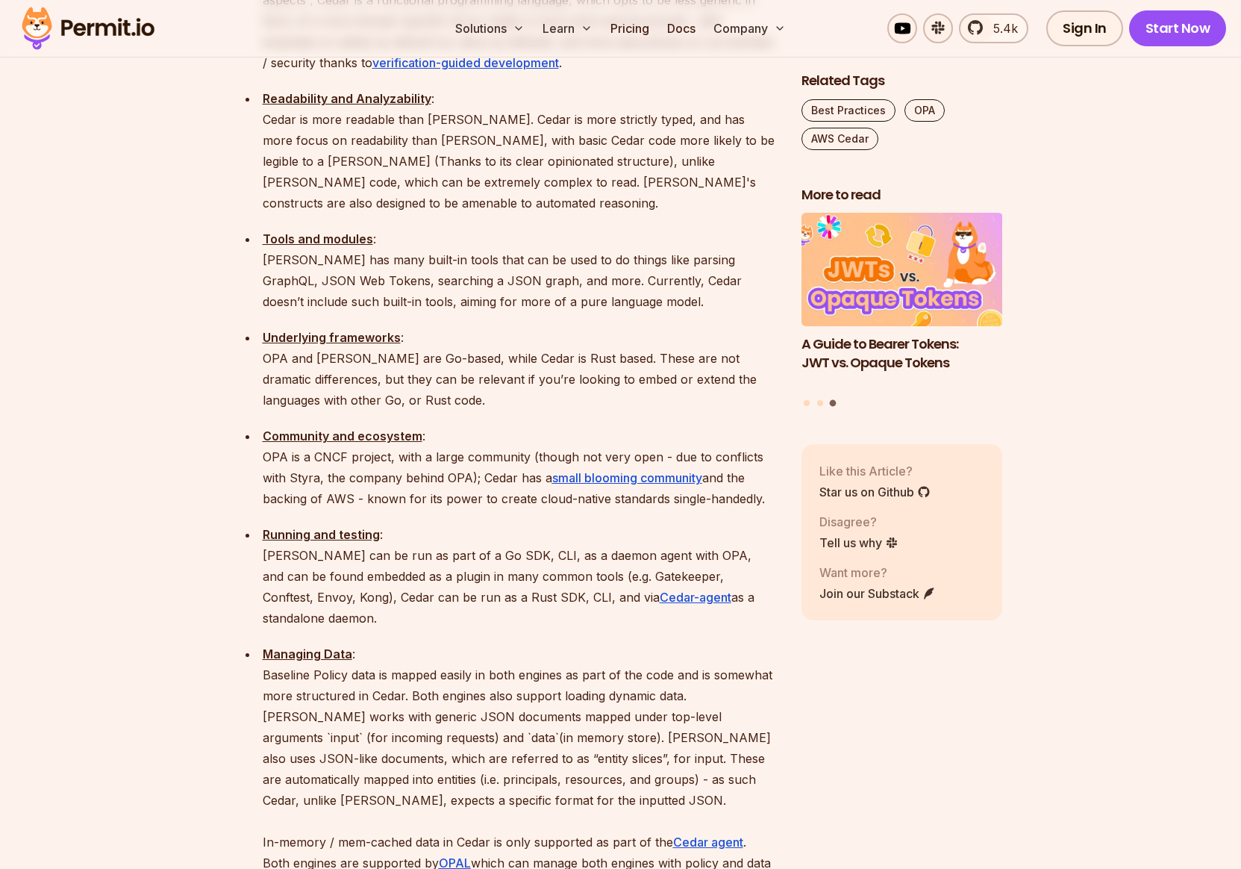
click at [403, 679] on p "Managing Data : Baseline Policy data is mapped easily in both engines as part o…" at bounding box center [520, 768] width 515 height 251
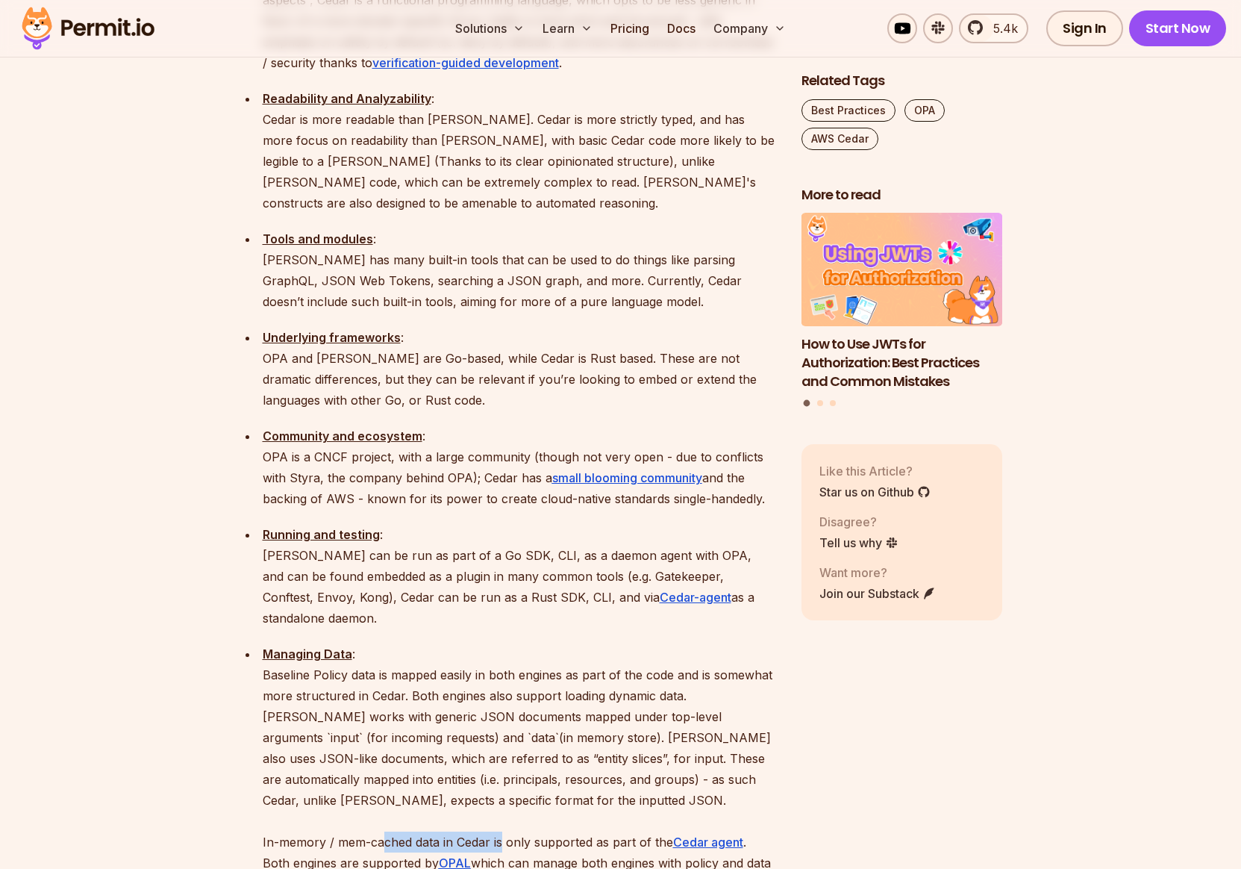
drag, startPoint x: 383, startPoint y: 721, endPoint x: 507, endPoint y: 720, distance: 123.9
click at [507, 720] on p "Managing Data : Baseline Policy data is mapped easily in both engines as part o…" at bounding box center [520, 768] width 515 height 251
drag, startPoint x: 262, startPoint y: 744, endPoint x: 370, endPoint y: 744, distance: 107.5
click at [370, 744] on p "Managing Data : Baseline Policy data is mapped easily in both engines as part o…" at bounding box center [520, 768] width 515 height 251
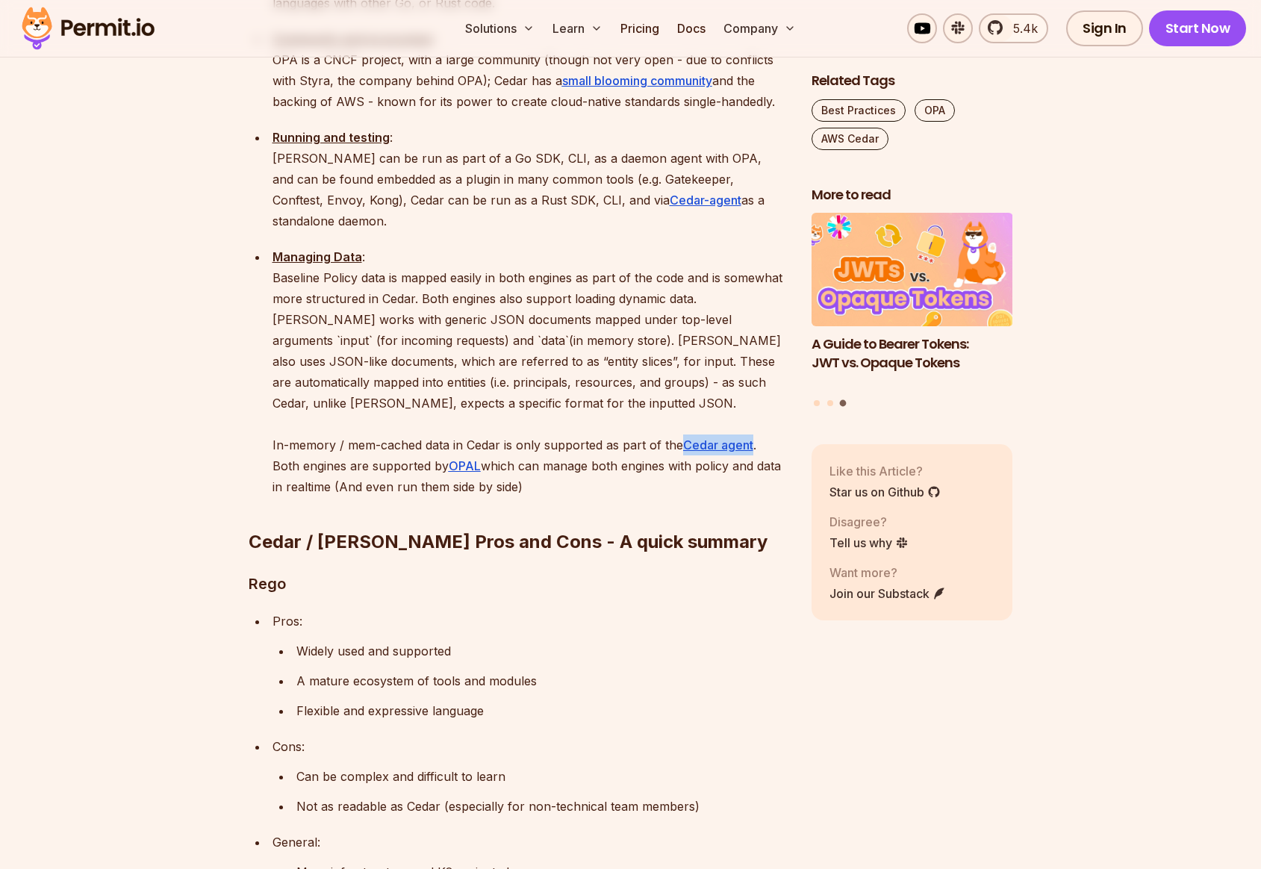
scroll to position [2607, 0]
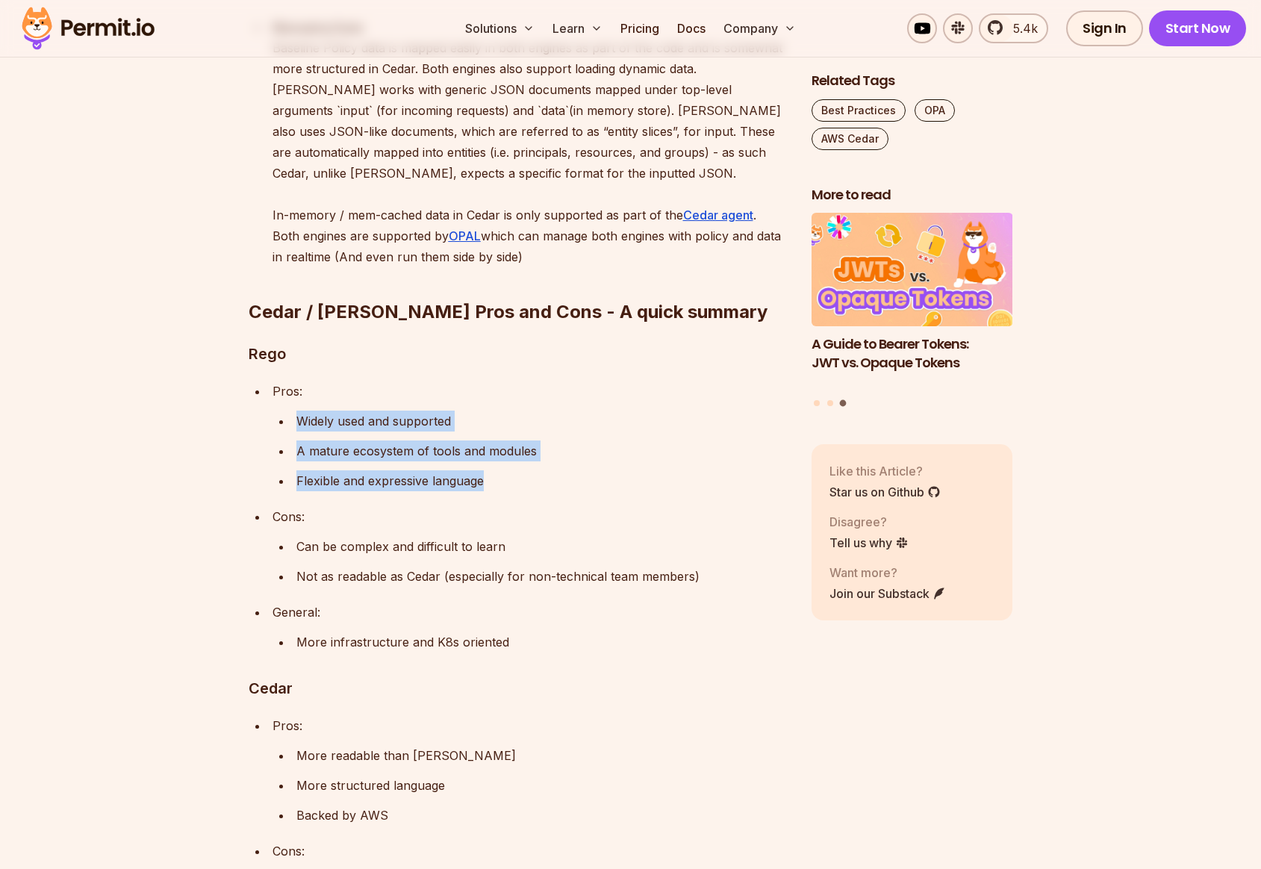
drag, startPoint x: 323, startPoint y: 300, endPoint x: 510, endPoint y: 354, distance: 194.2
click at [510, 411] on ul "Widely used and supported A mature ecosystem of tools and modules Flexible and …" at bounding box center [529, 451] width 515 height 81
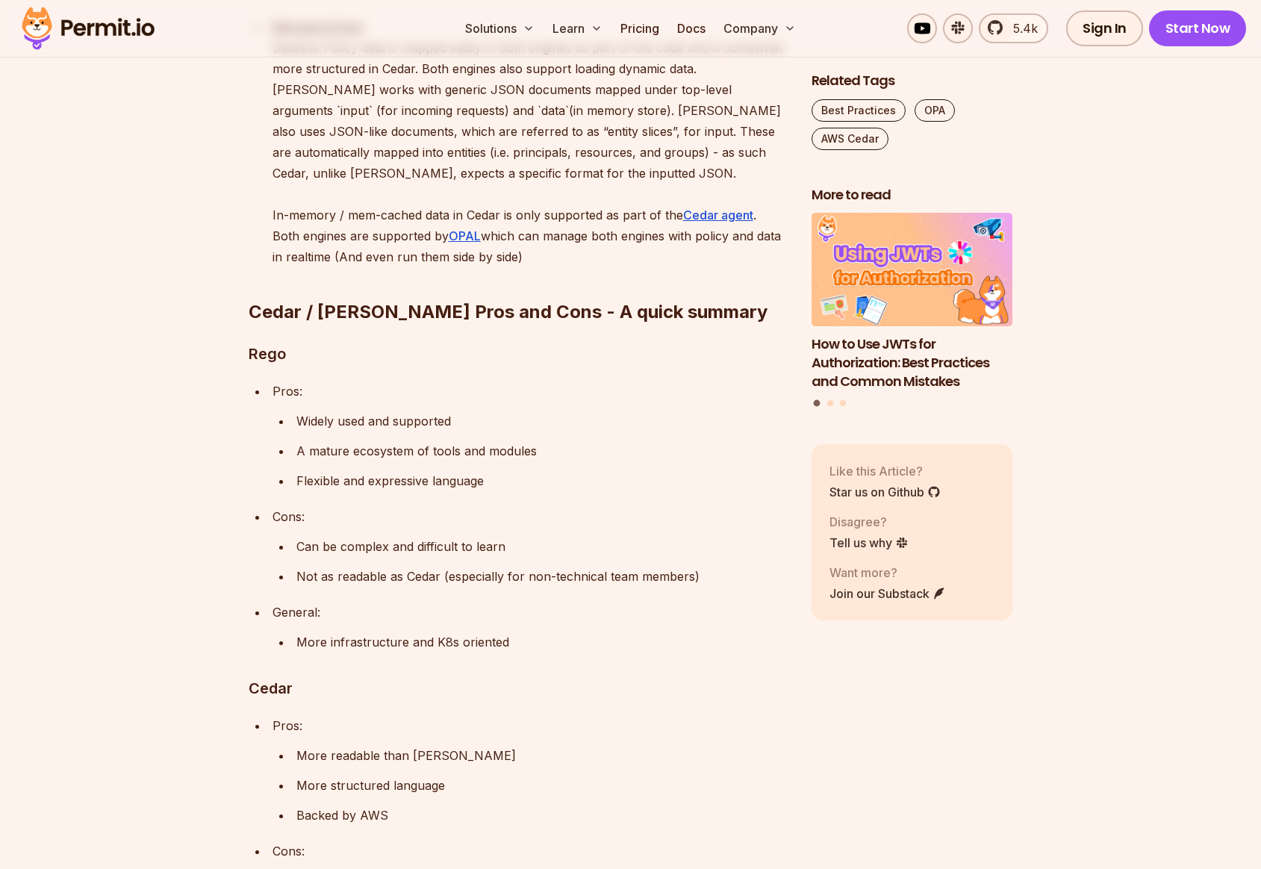
drag, startPoint x: 296, startPoint y: 426, endPoint x: 618, endPoint y: 415, distance: 321.9
click at [618, 536] on p "Can be complex and difficult to learn" at bounding box center [541, 546] width 491 height 21
drag, startPoint x: 299, startPoint y: 455, endPoint x: 731, endPoint y: 446, distance: 431.6
click at [731, 566] on li "Not as readable as Cedar (especially for non-technical team members)" at bounding box center [540, 576] width 496 height 21
drag, startPoint x: 296, startPoint y: 518, endPoint x: 505, endPoint y: 517, distance: 208.3
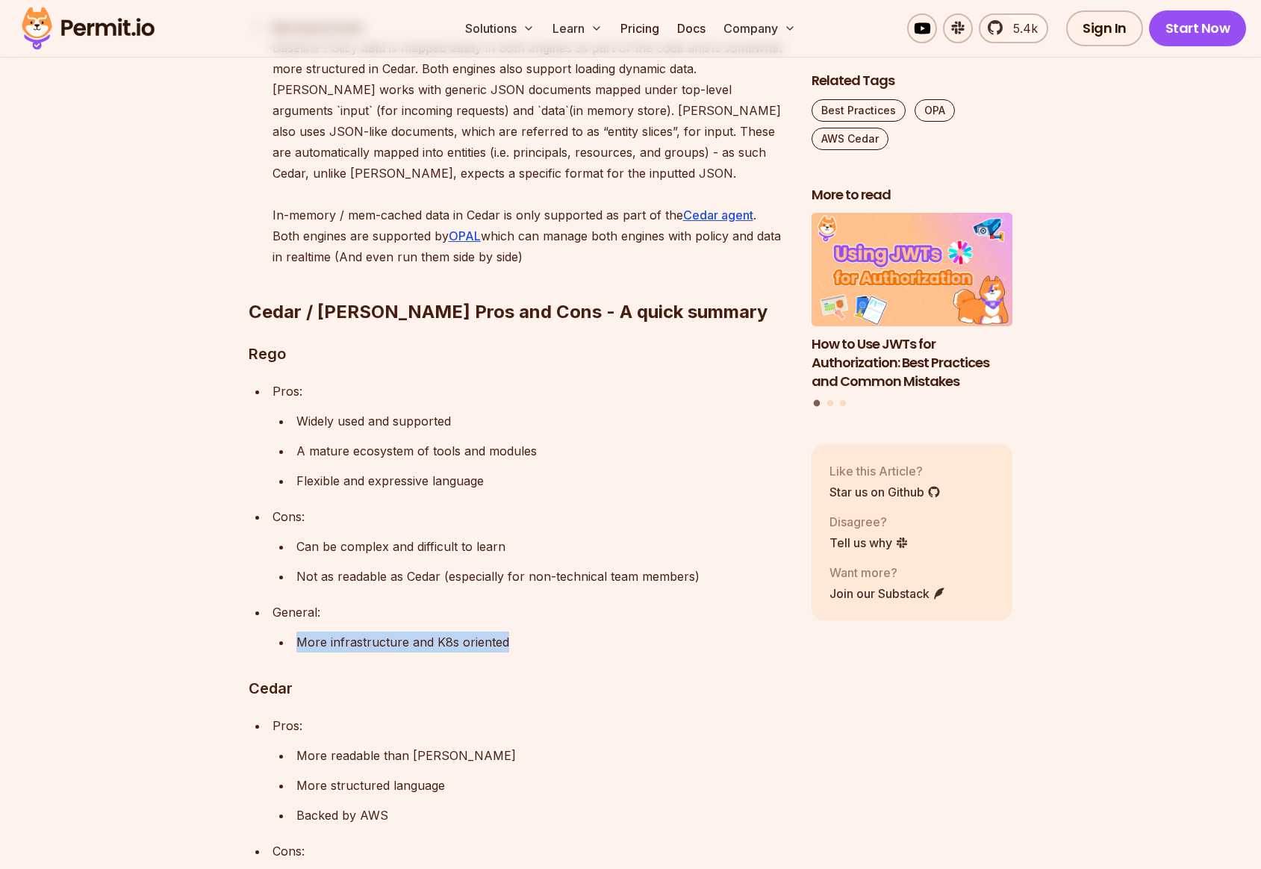
click at [505, 632] on p "More infrastructure and K8s oriented" at bounding box center [541, 642] width 491 height 21
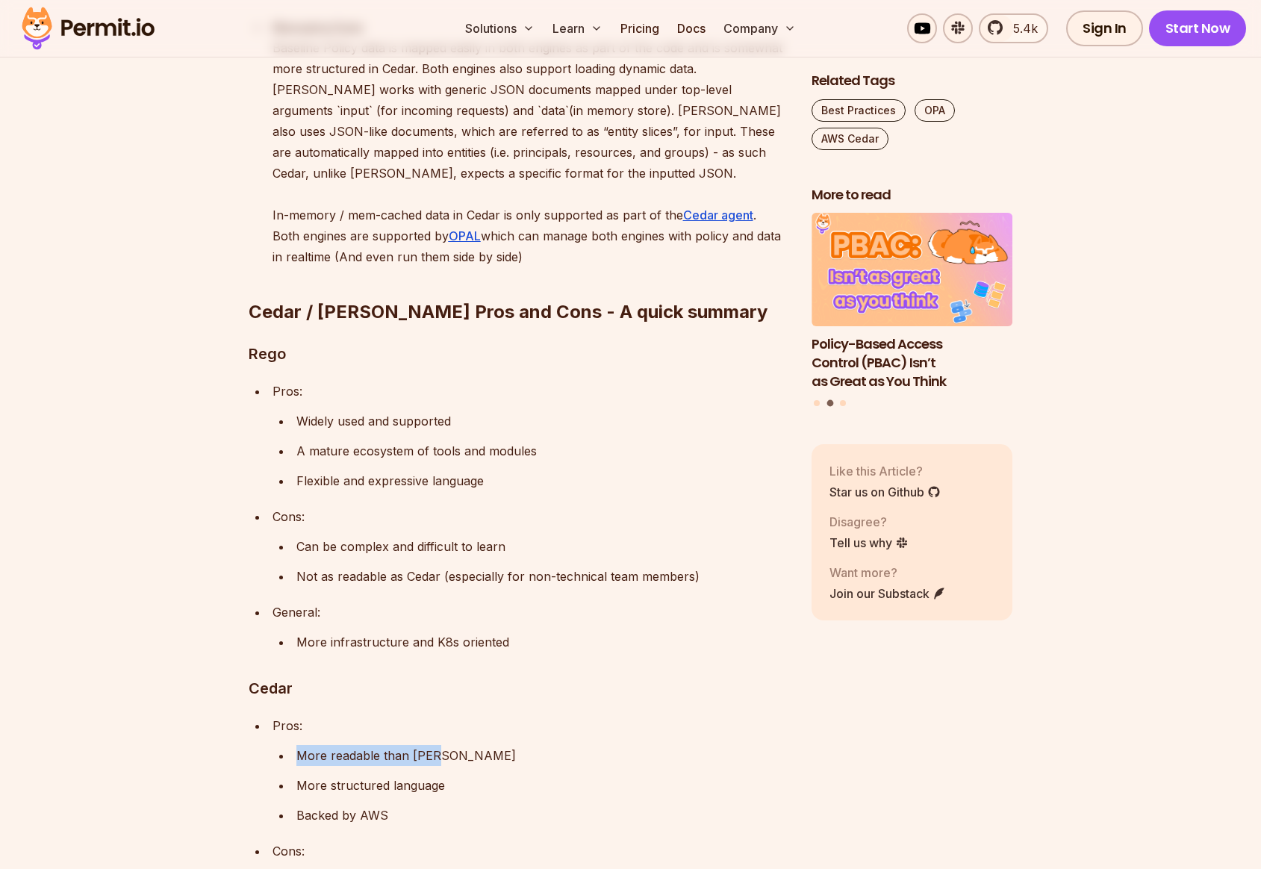
drag, startPoint x: 301, startPoint y: 634, endPoint x: 446, endPoint y: 632, distance: 144.8
click at [442, 745] on p "More readable than Rego" at bounding box center [541, 755] width 491 height 21
drag, startPoint x: 288, startPoint y: 762, endPoint x: 543, endPoint y: 764, distance: 255.3
drag, startPoint x: 579, startPoint y: 757, endPoint x: 396, endPoint y: 758, distance: 183.6
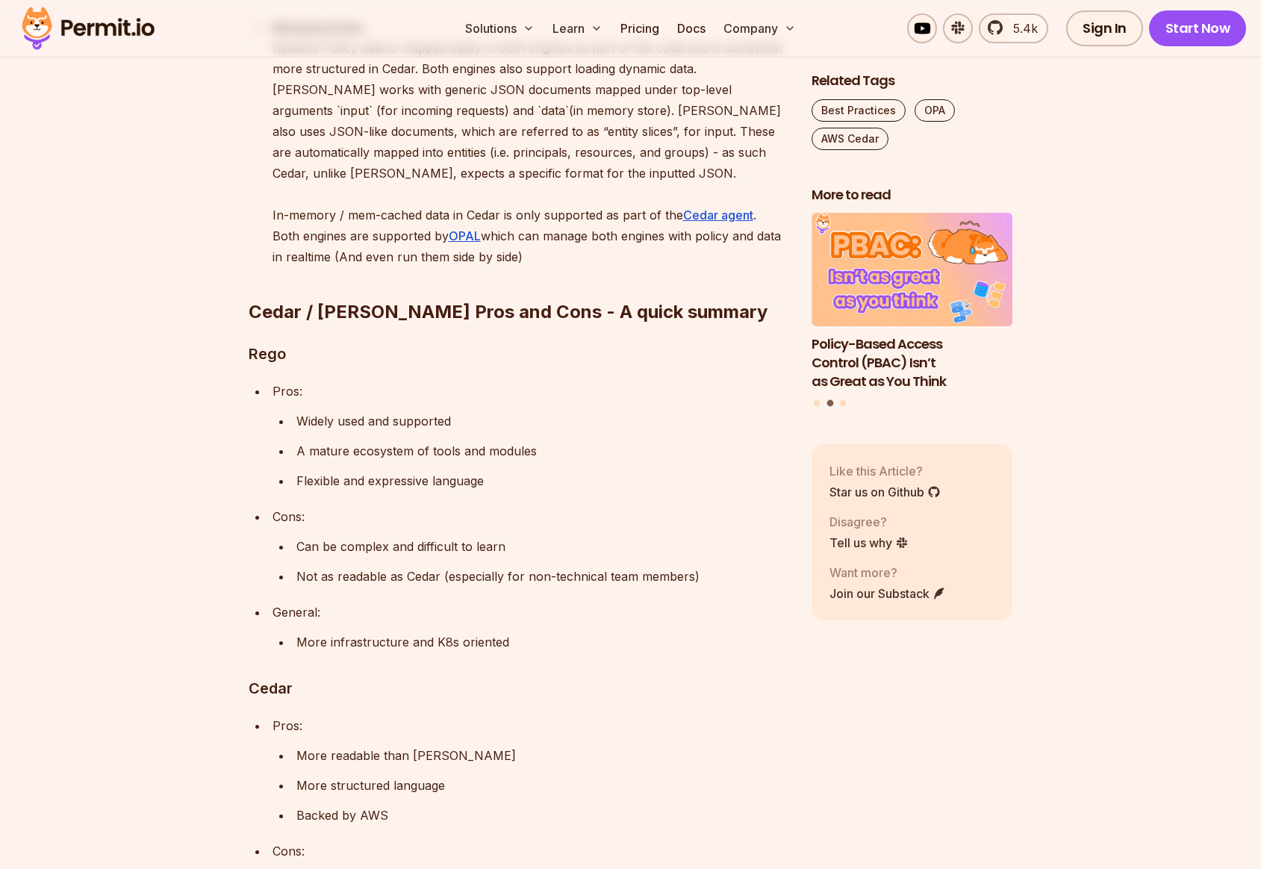
click at [399, 868] on p "Currently, not as widely used or supported as Rego" at bounding box center [541, 880] width 491 height 21
drag, startPoint x: 298, startPoint y: 785, endPoint x: 586, endPoint y: 776, distance: 288.3
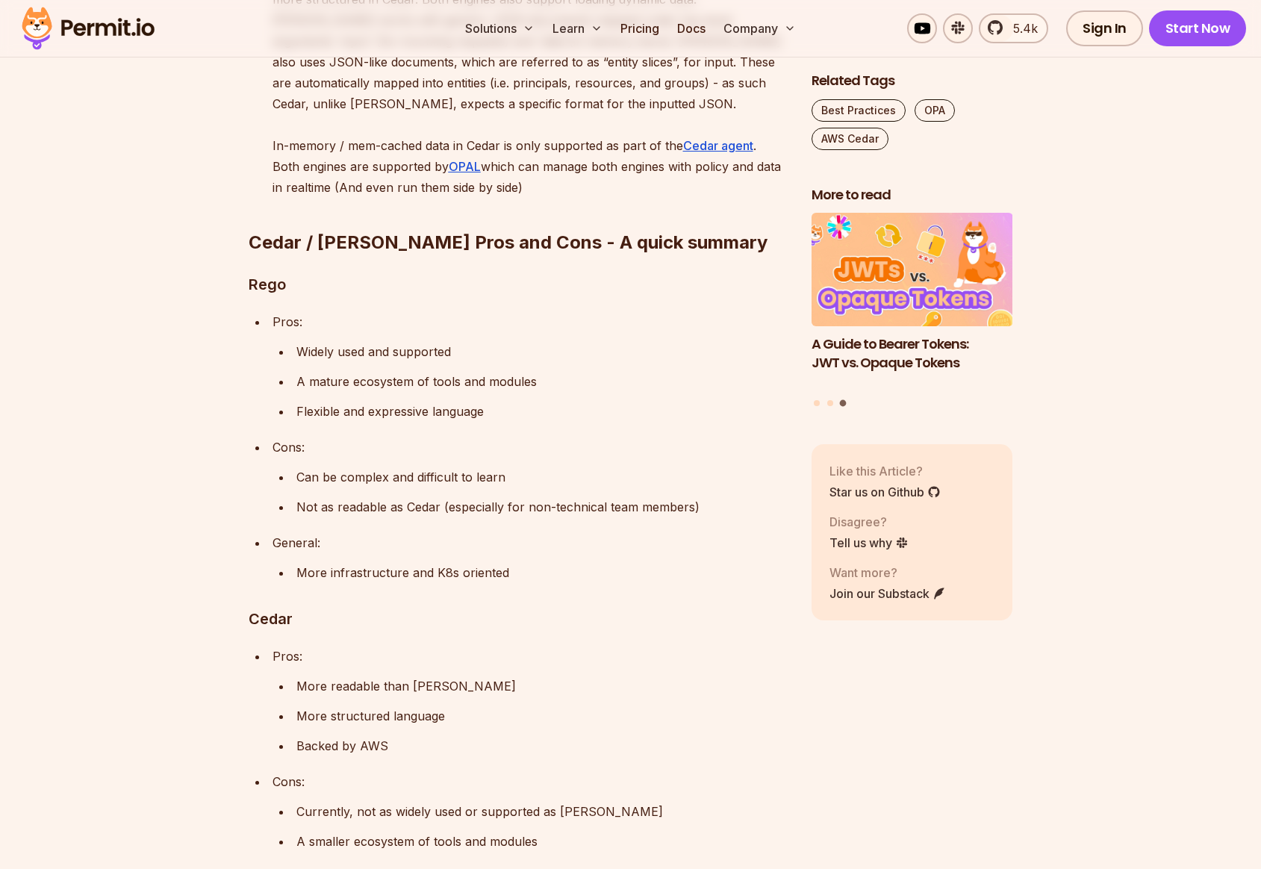
drag, startPoint x: 320, startPoint y: 788, endPoint x: 526, endPoint y: 788, distance: 206.0
click at [526, 788] on div "Policy as code (PAC) is a software development approach that treats authorizati…" at bounding box center [518, 156] width 539 height 3744
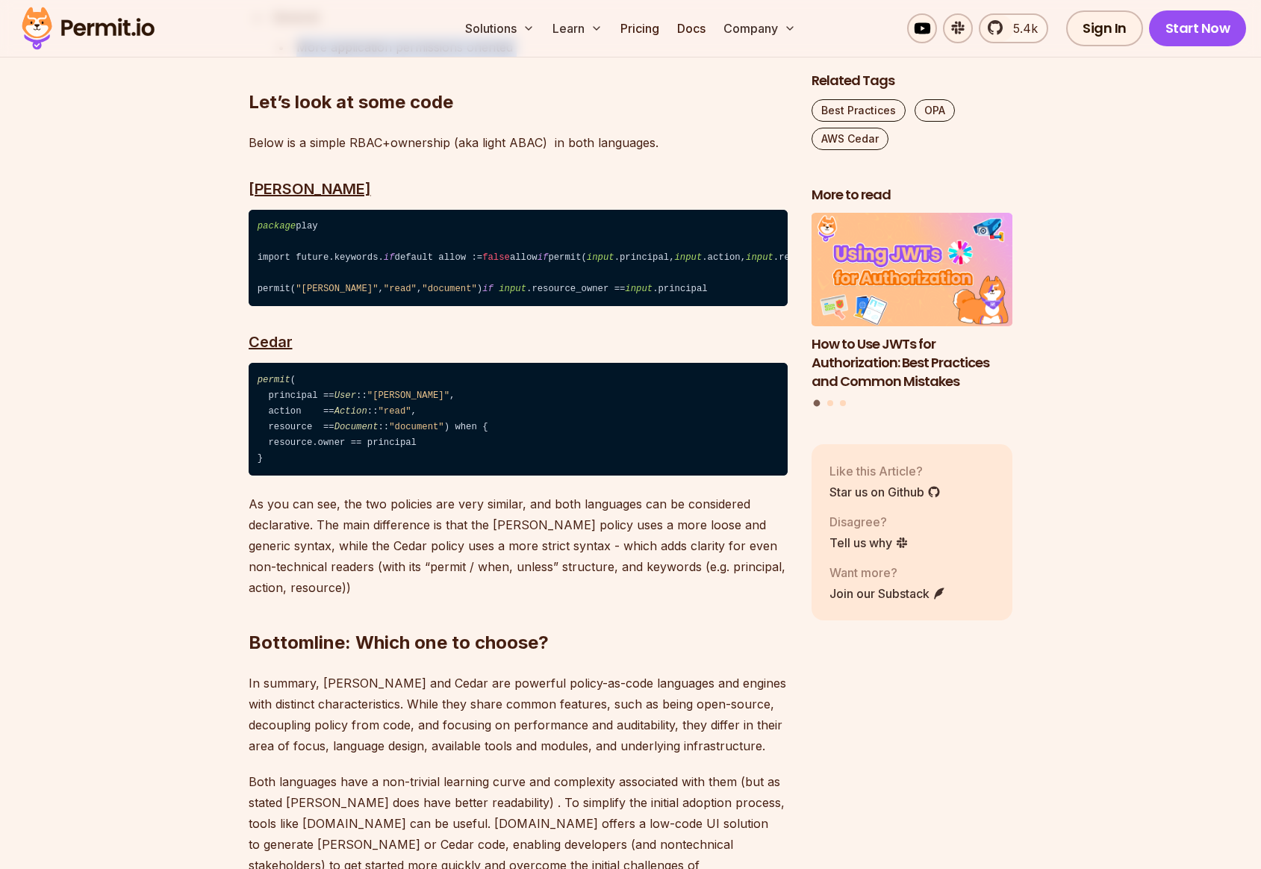
scroll to position [3766, 0]
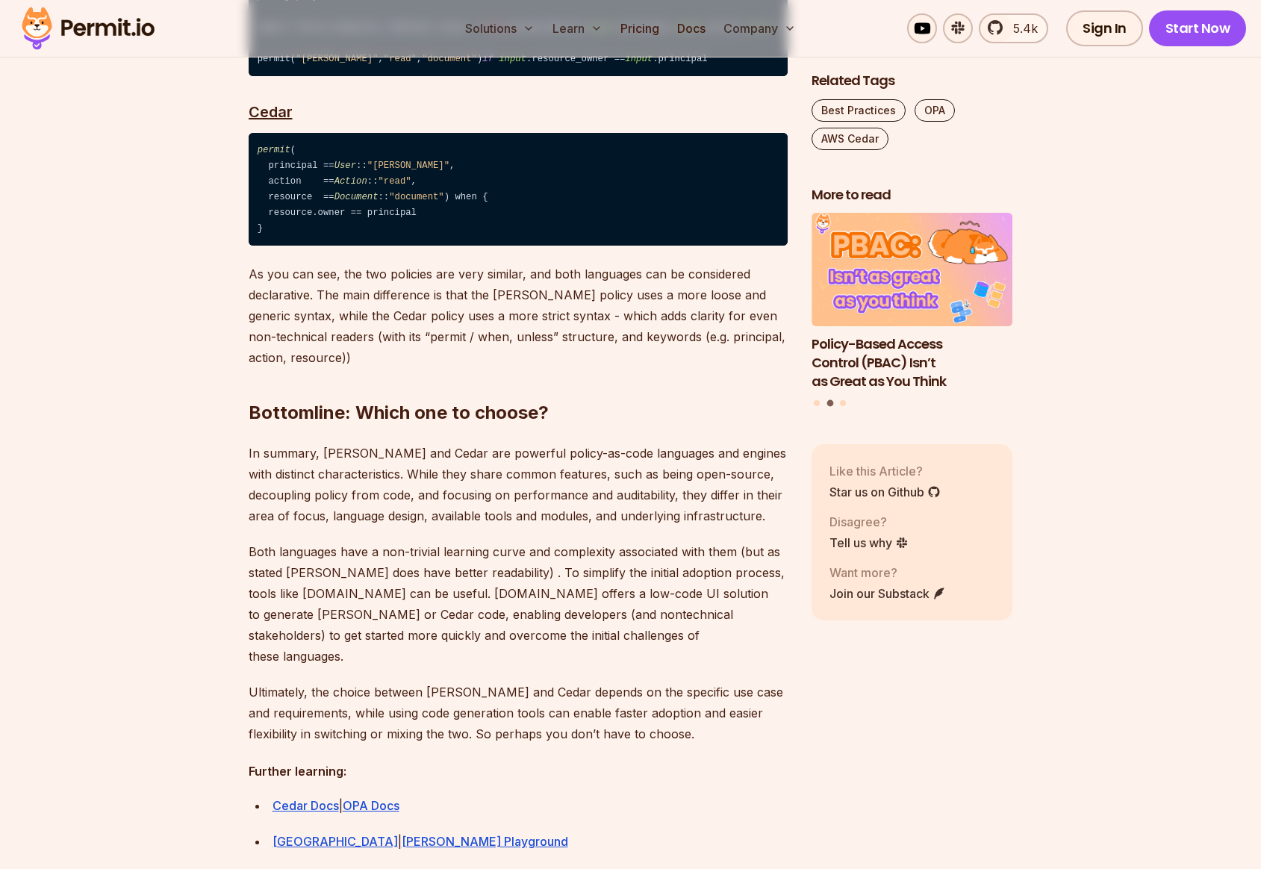
click at [605, 446] on p "In summary, [PERSON_NAME] and Cedar are powerful policy-as-code languages and e…" at bounding box center [518, 485] width 539 height 84
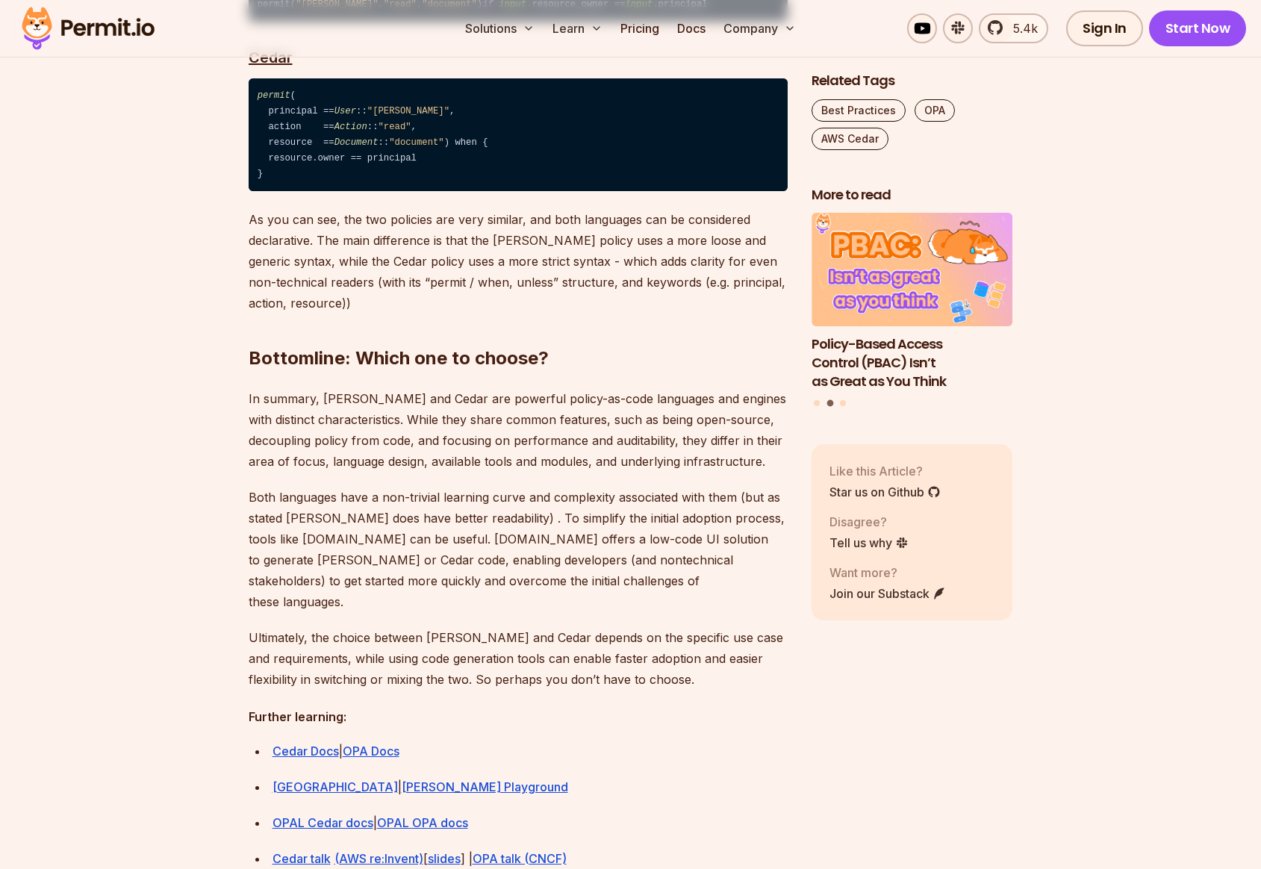
scroll to position [3830, 0]
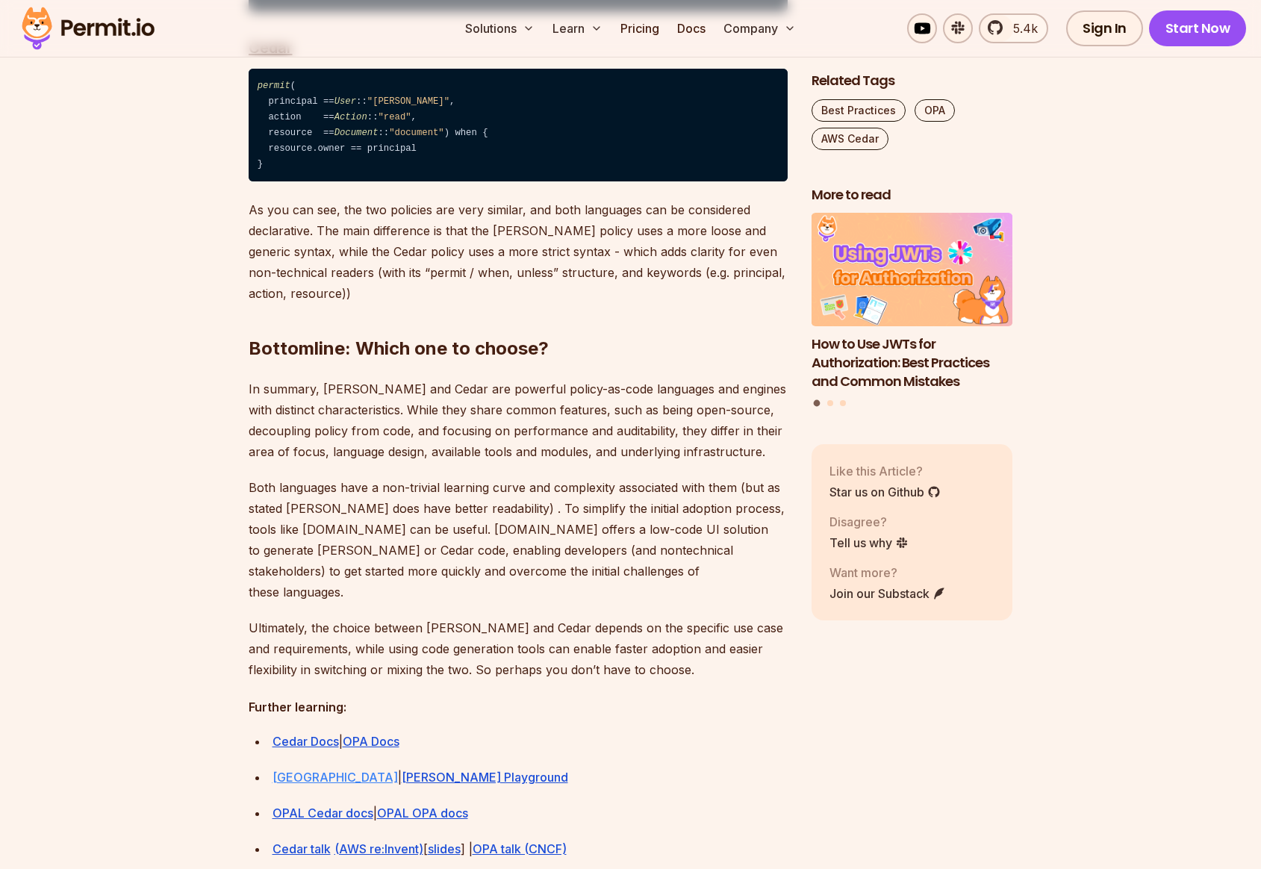
click at [345, 770] on link "[GEOGRAPHIC_DATA]" at bounding box center [334, 777] width 125 height 15
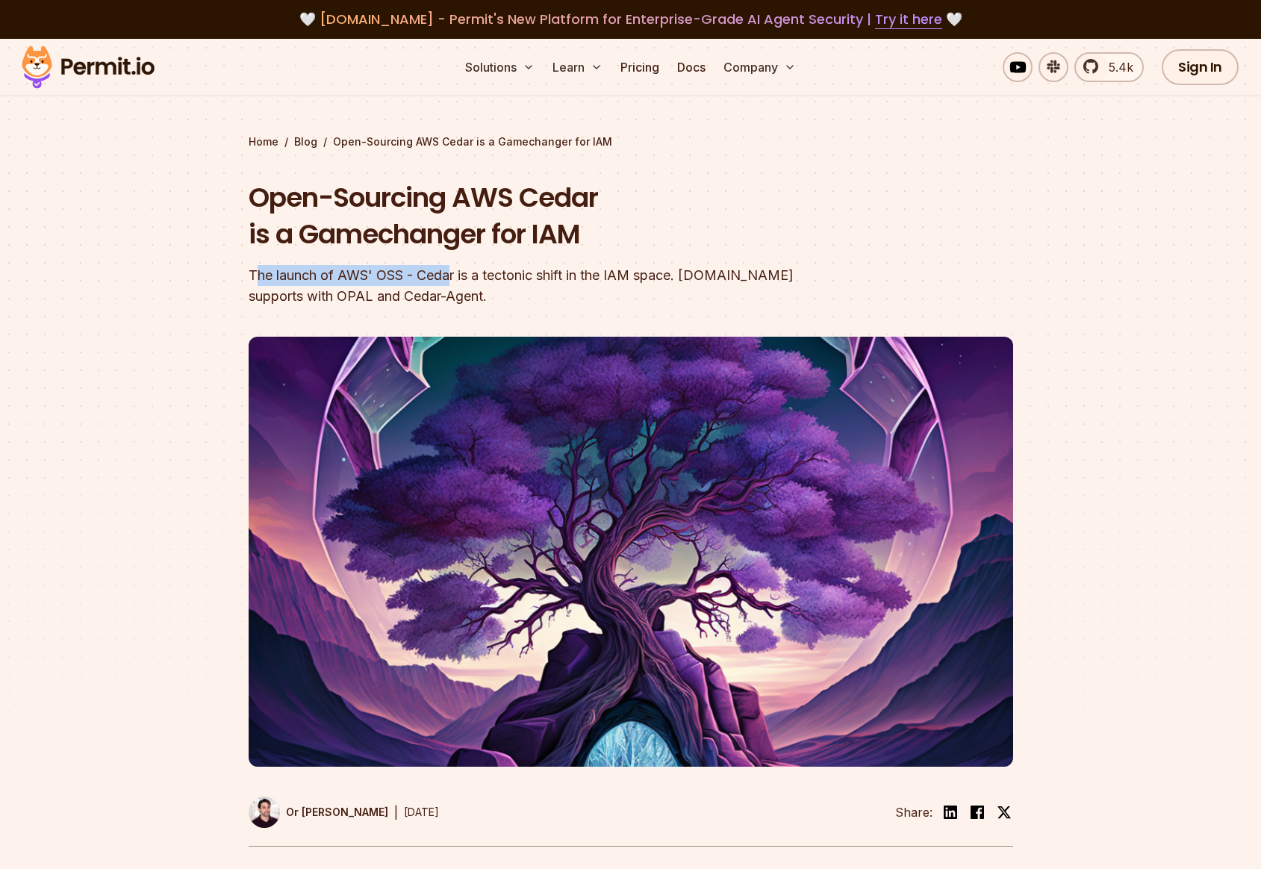
drag, startPoint x: 253, startPoint y: 274, endPoint x: 455, endPoint y: 273, distance: 201.6
click at [455, 273] on div "The launch of AWS' OSS - Cedar is a tectonic shift in the IAM space. Permit.io …" at bounding box center [535, 286] width 573 height 42
drag, startPoint x: 468, startPoint y: 277, endPoint x: 706, endPoint y: 277, distance: 238.1
click at [706, 277] on div "The launch of AWS' OSS - Cedar is a tectonic shift in the IAM space. Permit.io …" at bounding box center [535, 286] width 573 height 42
drag, startPoint x: 736, startPoint y: 276, endPoint x: 773, endPoint y: 278, distance: 36.6
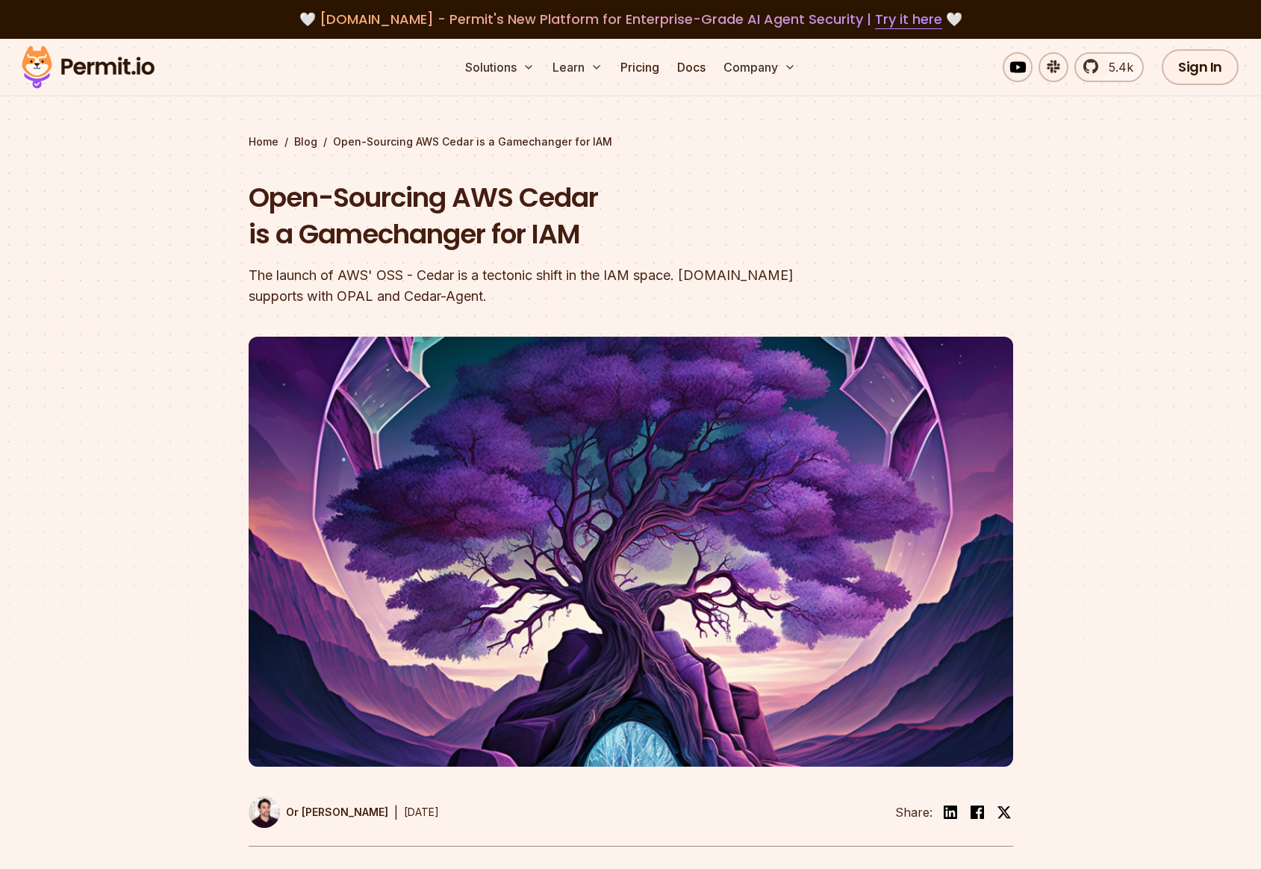
click at [736, 276] on div "The launch of AWS' OSS - Cedar is a tectonic shift in the IAM space. Permit.io …" at bounding box center [535, 286] width 573 height 42
drag, startPoint x: 837, startPoint y: 278, endPoint x: 248, endPoint y: 274, distance: 589.0
click at [249, 274] on header "Open-Sourcing AWS Cedar is a Gamechanger for IAM The launch of AWS' OSS - Cedar…" at bounding box center [631, 512] width 764 height 667
click at [258, 294] on div "The launch of AWS' OSS - Cedar is a tectonic shift in the IAM space. Permit.io …" at bounding box center [535, 286] width 573 height 42
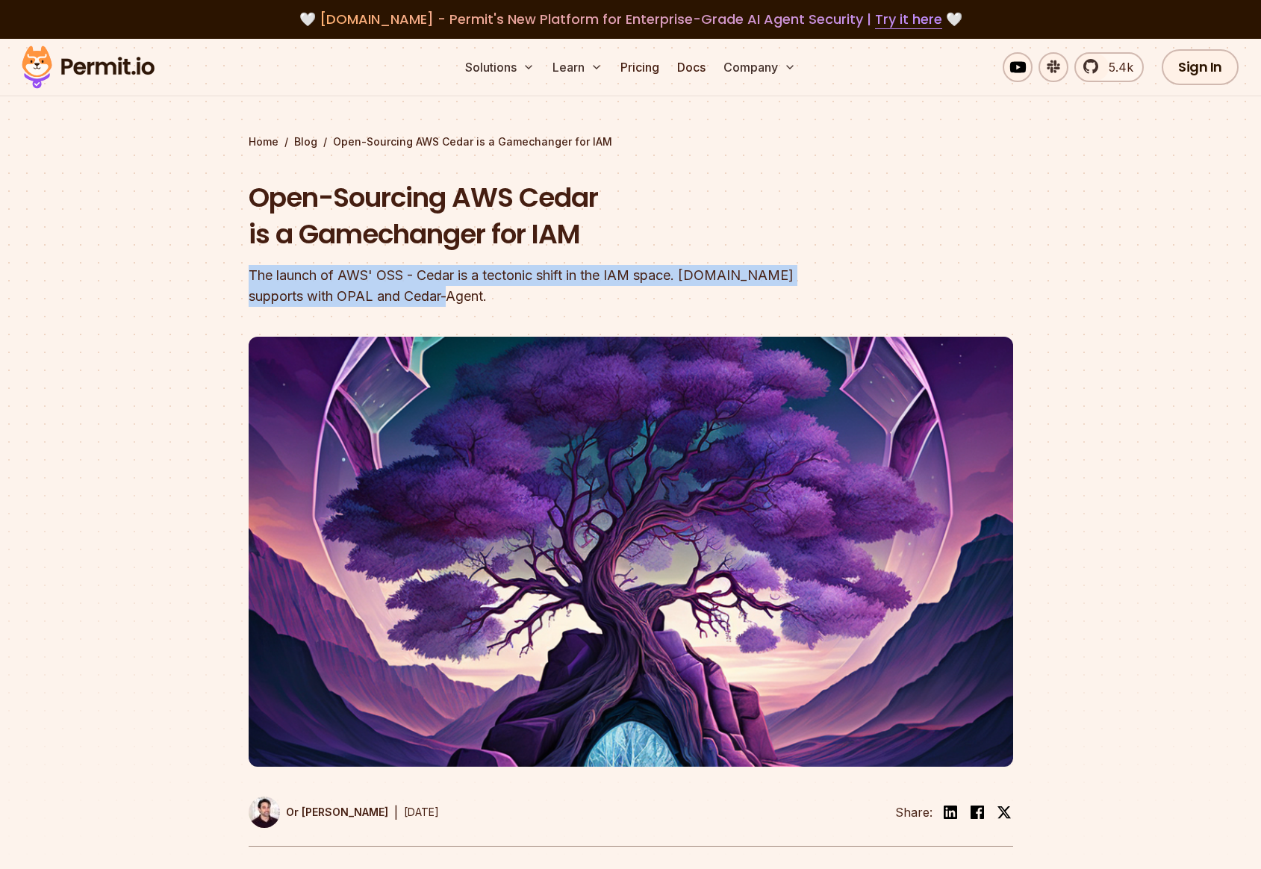
drag, startPoint x: 249, startPoint y: 272, endPoint x: 421, endPoint y: 303, distance: 175.1
click at [421, 303] on div "The launch of AWS' OSS - Cedar is a tectonic shift in the IAM space. Permit.io …" at bounding box center [535, 286] width 573 height 42
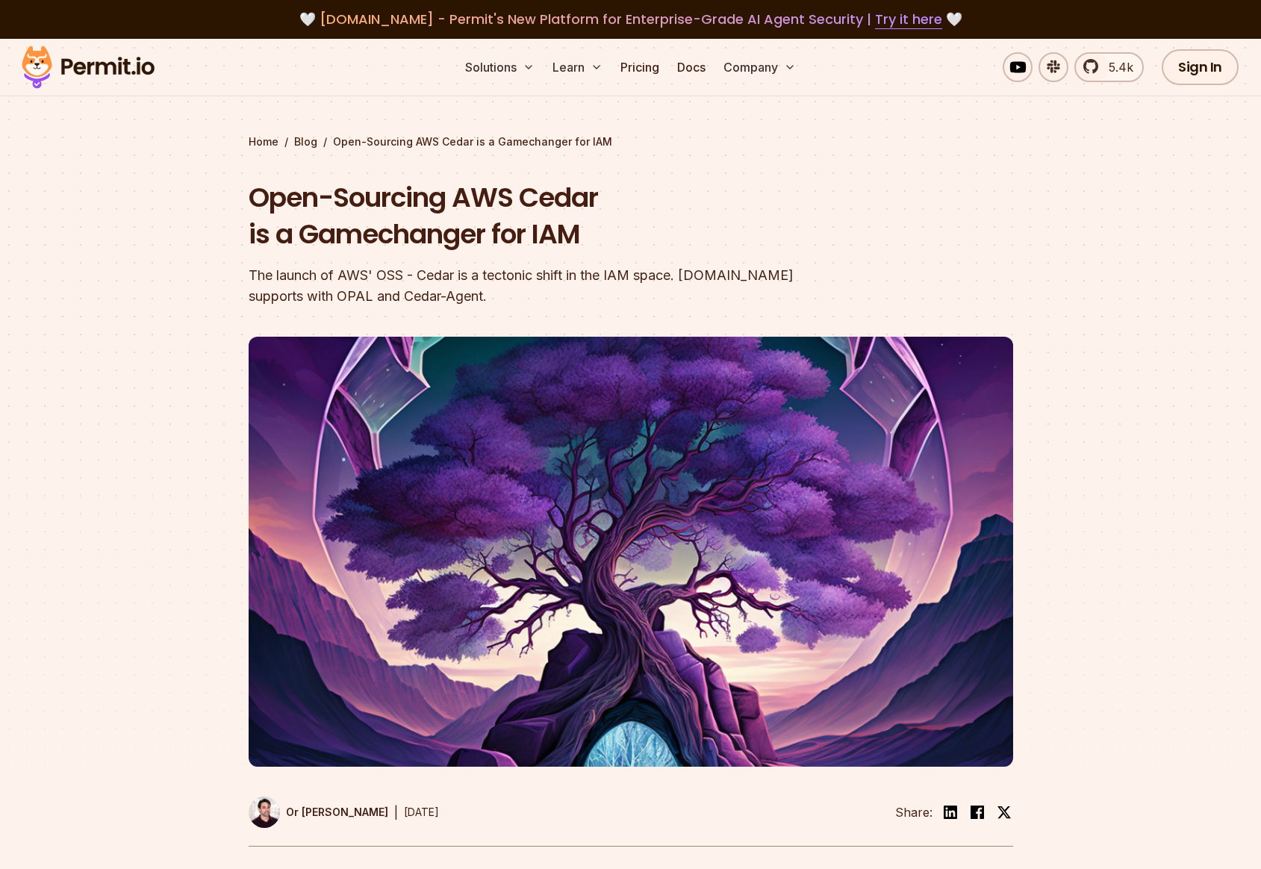
click at [446, 301] on div "The launch of AWS' OSS - Cedar is a tectonic shift in the IAM space. Permit.io …" at bounding box center [535, 286] width 573 height 42
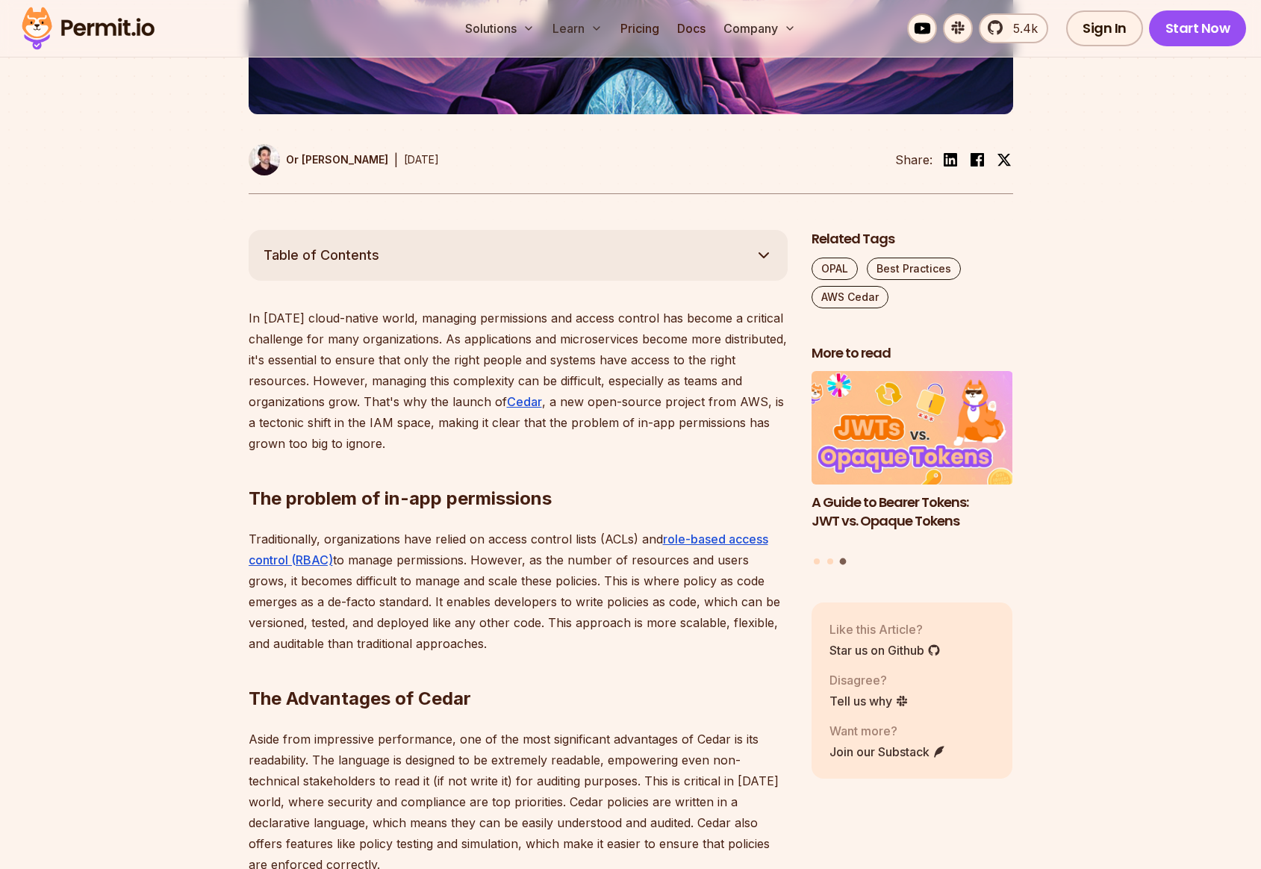
scroll to position [662, 0]
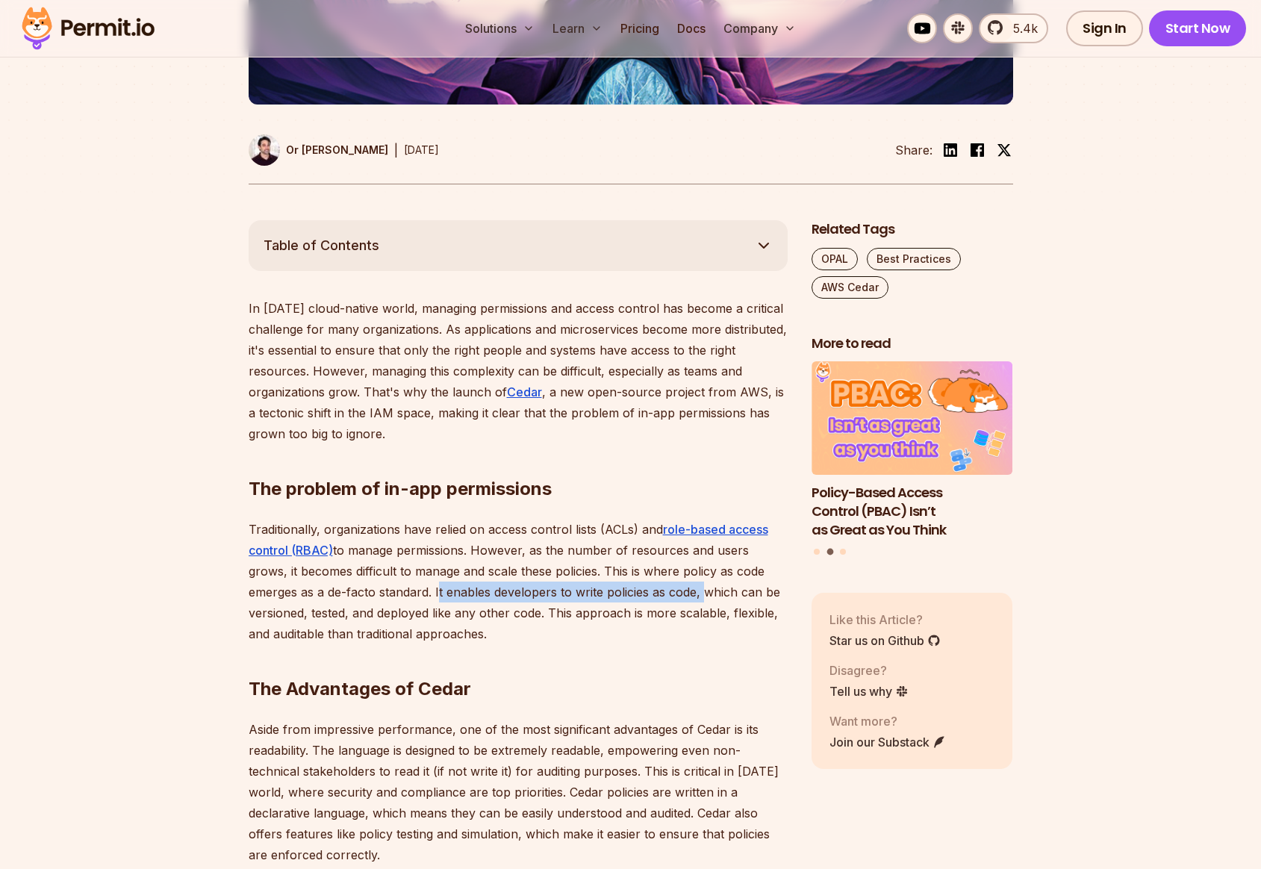
drag, startPoint x: 382, startPoint y: 591, endPoint x: 647, endPoint y: 596, distance: 265.0
click at [647, 596] on p "Traditionally, organizations have relied on access control lists (ACLs) and rol…" at bounding box center [518, 581] width 539 height 125
drag, startPoint x: 725, startPoint y: 593, endPoint x: 421, endPoint y: 590, distance: 303.8
click at [423, 590] on p "Traditionally, organizations have relied on access control lists (ACLs) and rol…" at bounding box center [518, 581] width 539 height 125
click at [370, 604] on p "Traditionally, organizations have relied on access control lists (ACLs) and rol…" at bounding box center [518, 581] width 539 height 125
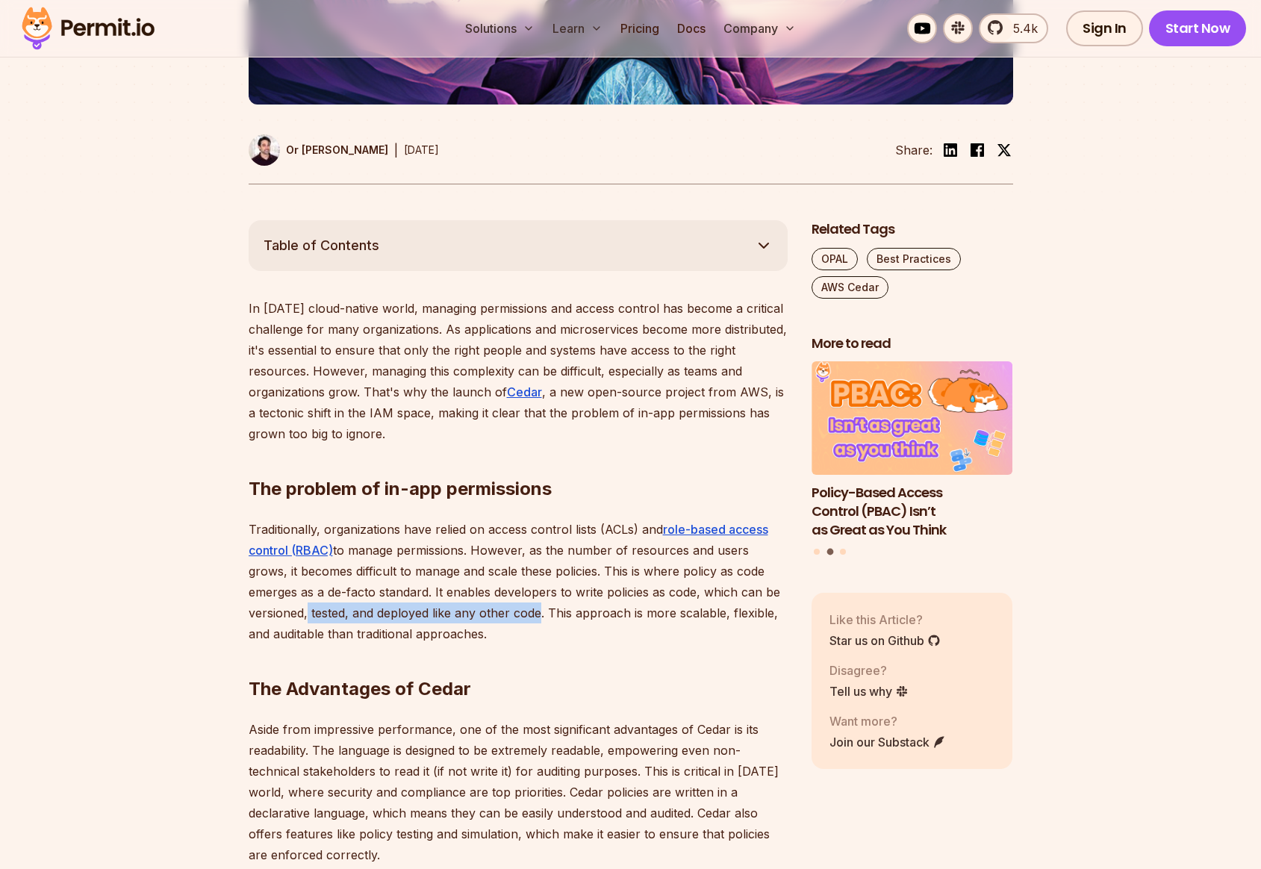
drag, startPoint x: 304, startPoint y: 613, endPoint x: 548, endPoint y: 613, distance: 244.1
click at [529, 613] on p "Traditionally, organizations have relied on access control lists (ACLs) and rol…" at bounding box center [518, 581] width 539 height 125
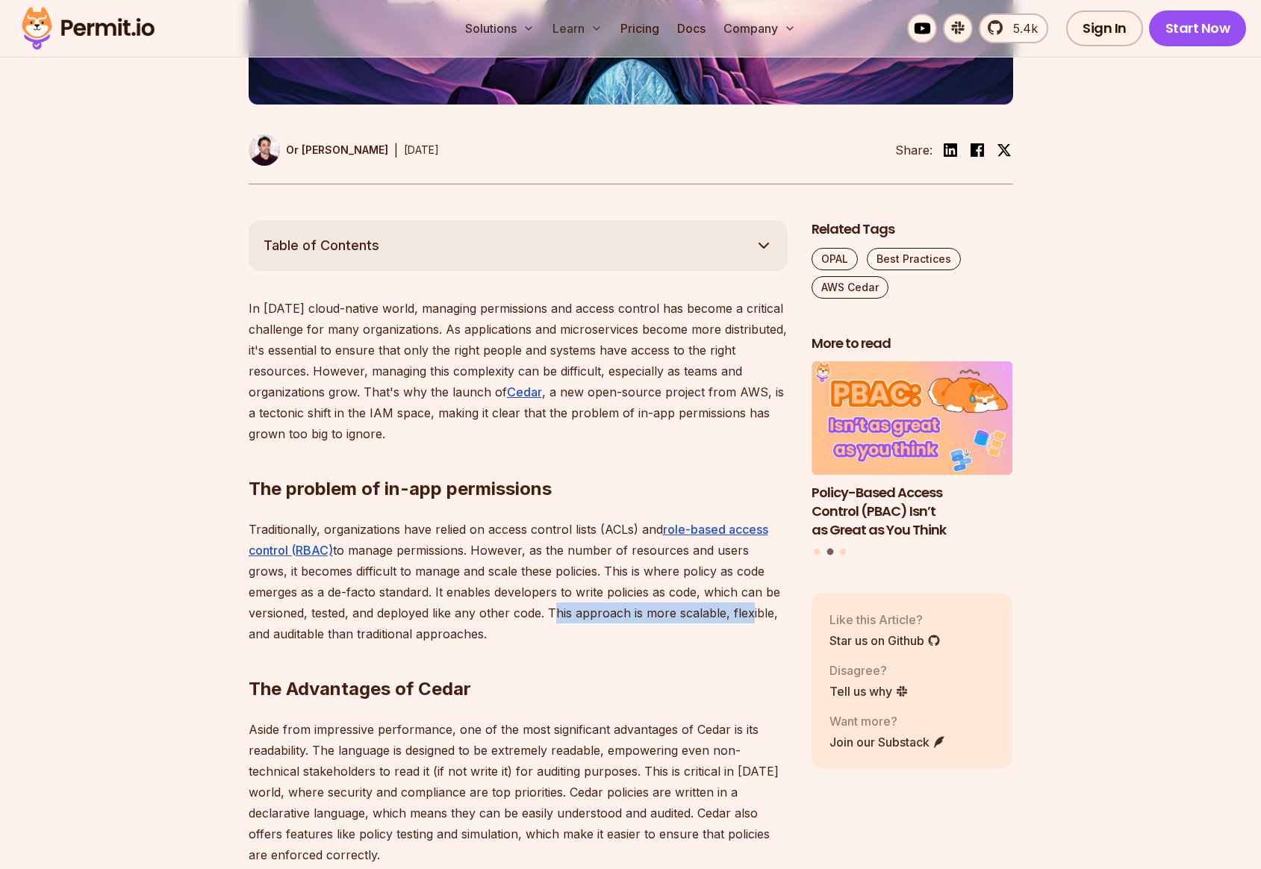
drag, startPoint x: 567, startPoint y: 614, endPoint x: 742, endPoint y: 616, distance: 175.4
click at [742, 616] on p "Traditionally, organizations have relied on access control lists (ACLs) and rol…" at bounding box center [518, 581] width 539 height 125
click at [771, 616] on p "Traditionally, organizations have relied on access control lists (ACLs) and rol…" at bounding box center [518, 581] width 539 height 125
drag, startPoint x: 776, startPoint y: 617, endPoint x: 437, endPoint y: 617, distance: 338.2
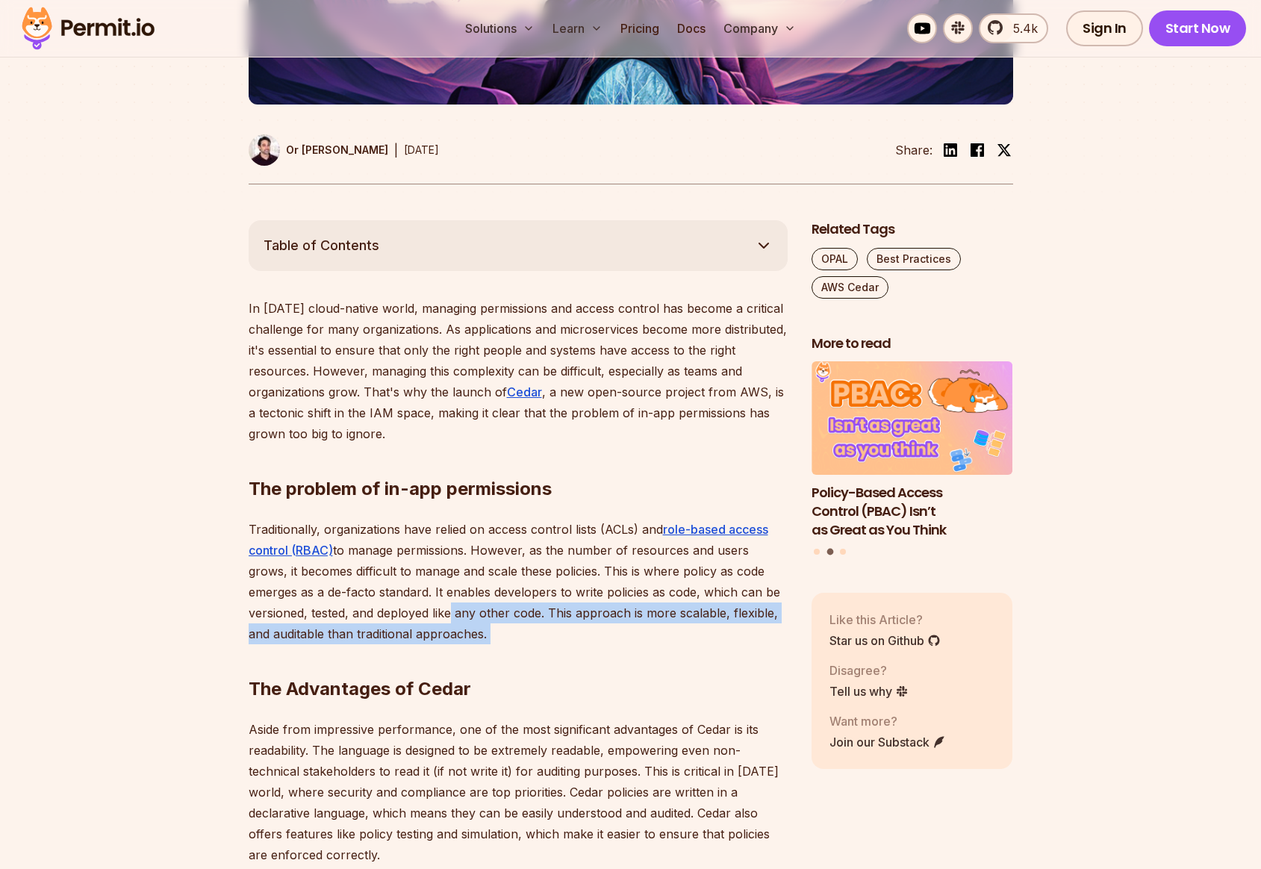
click at [397, 636] on p "Traditionally, organizations have relied on access control lists (ACLs) and rol…" at bounding box center [518, 581] width 539 height 125
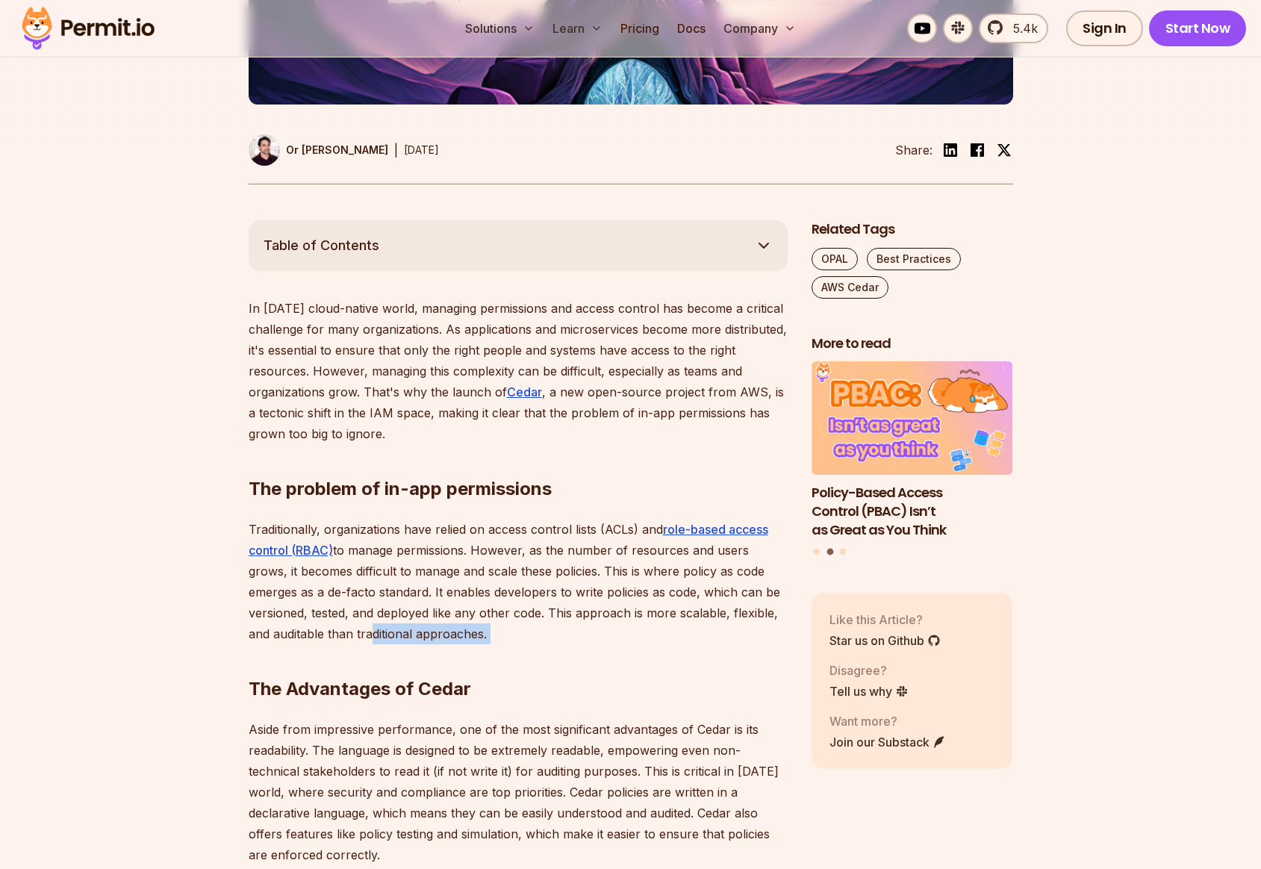
drag, startPoint x: 458, startPoint y: 635, endPoint x: 331, endPoint y: 590, distance: 135.0
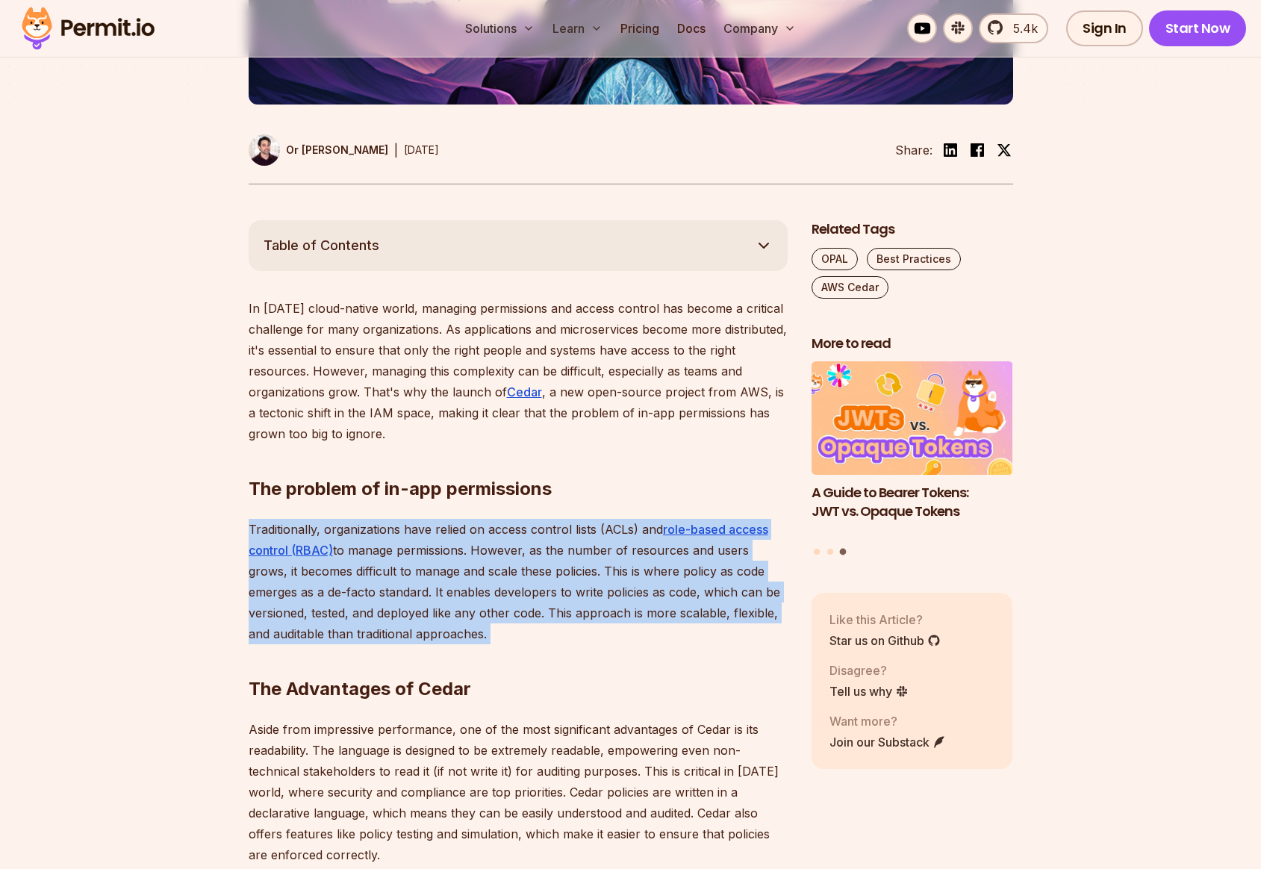
drag, startPoint x: 251, startPoint y: 529, endPoint x: 507, endPoint y: 637, distance: 277.7
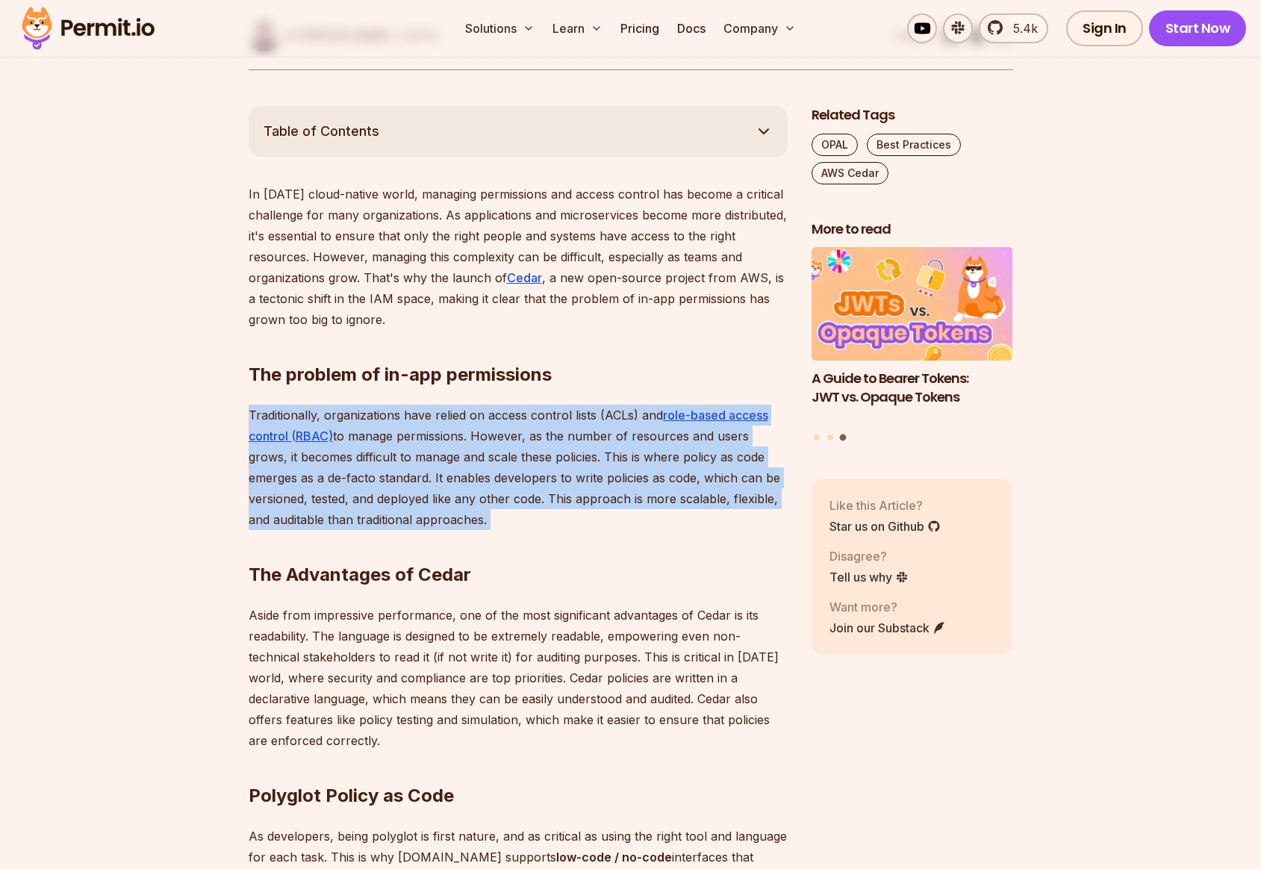
scroll to position [853, 0]
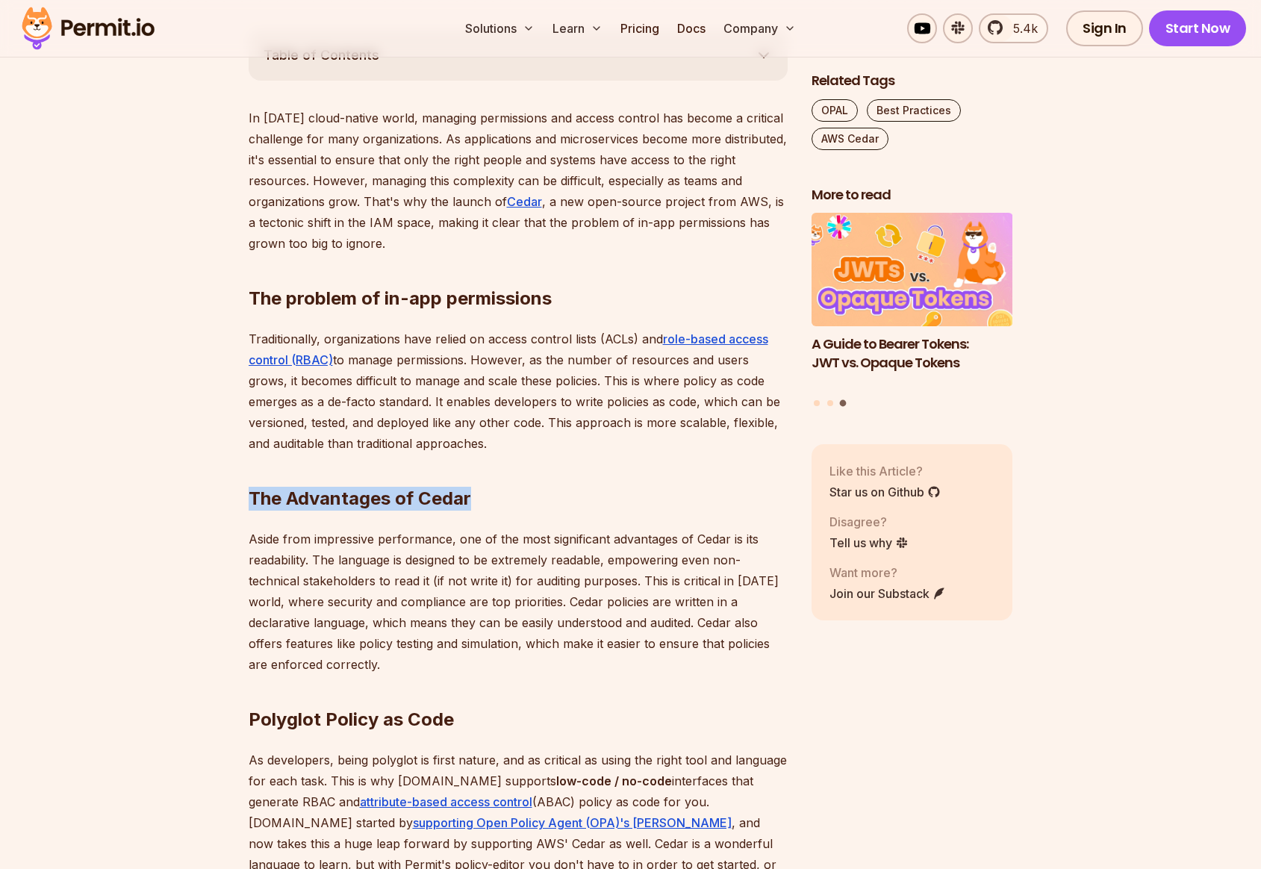
drag, startPoint x: 249, startPoint y: 496, endPoint x: 517, endPoint y: 502, distance: 268.1
click at [517, 502] on h2 "The Advantages of Cedar" at bounding box center [518, 469] width 539 height 84
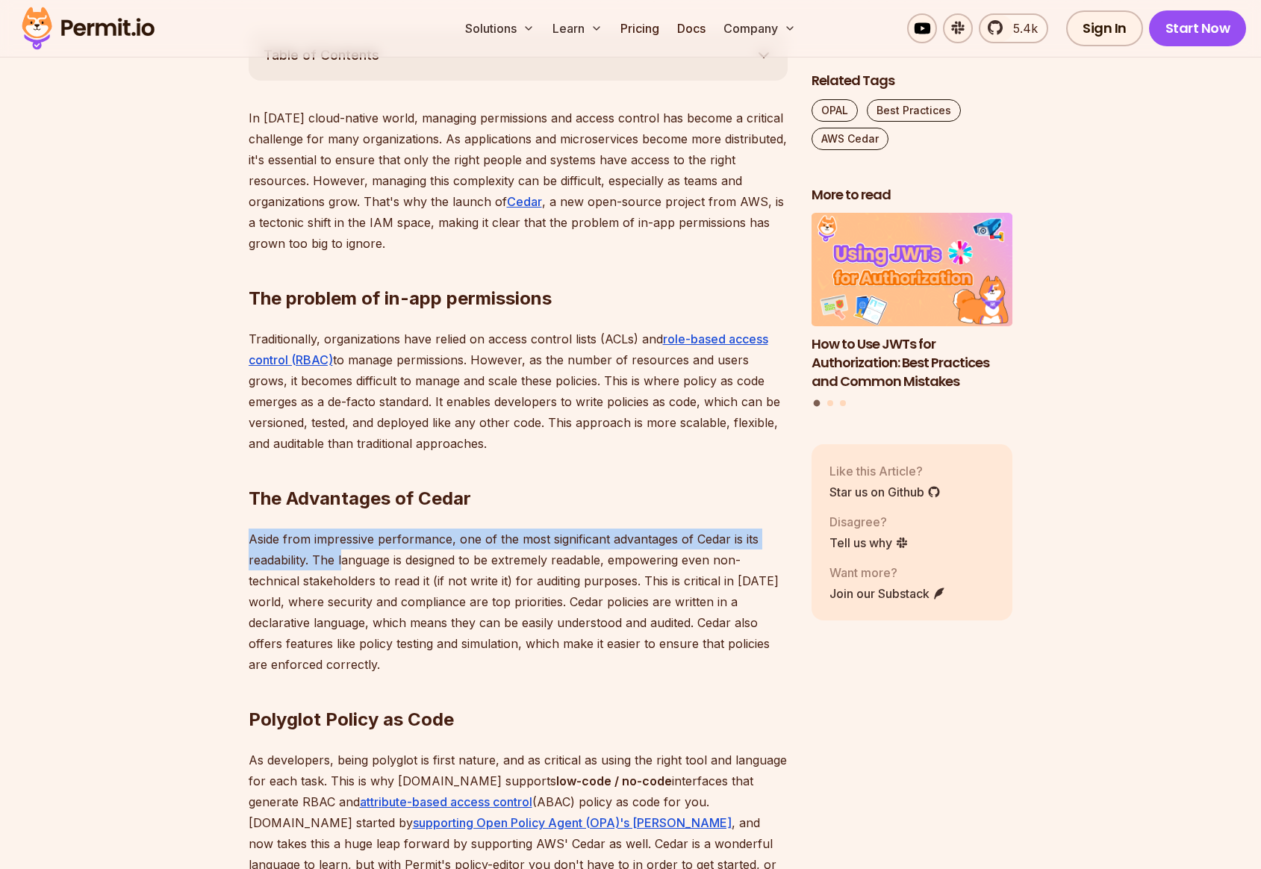
drag, startPoint x: 248, startPoint y: 540, endPoint x: 342, endPoint y: 555, distance: 95.2
click at [342, 555] on p "Aside from impressive performance, one of the most significant advantages of Ce…" at bounding box center [518, 602] width 539 height 146
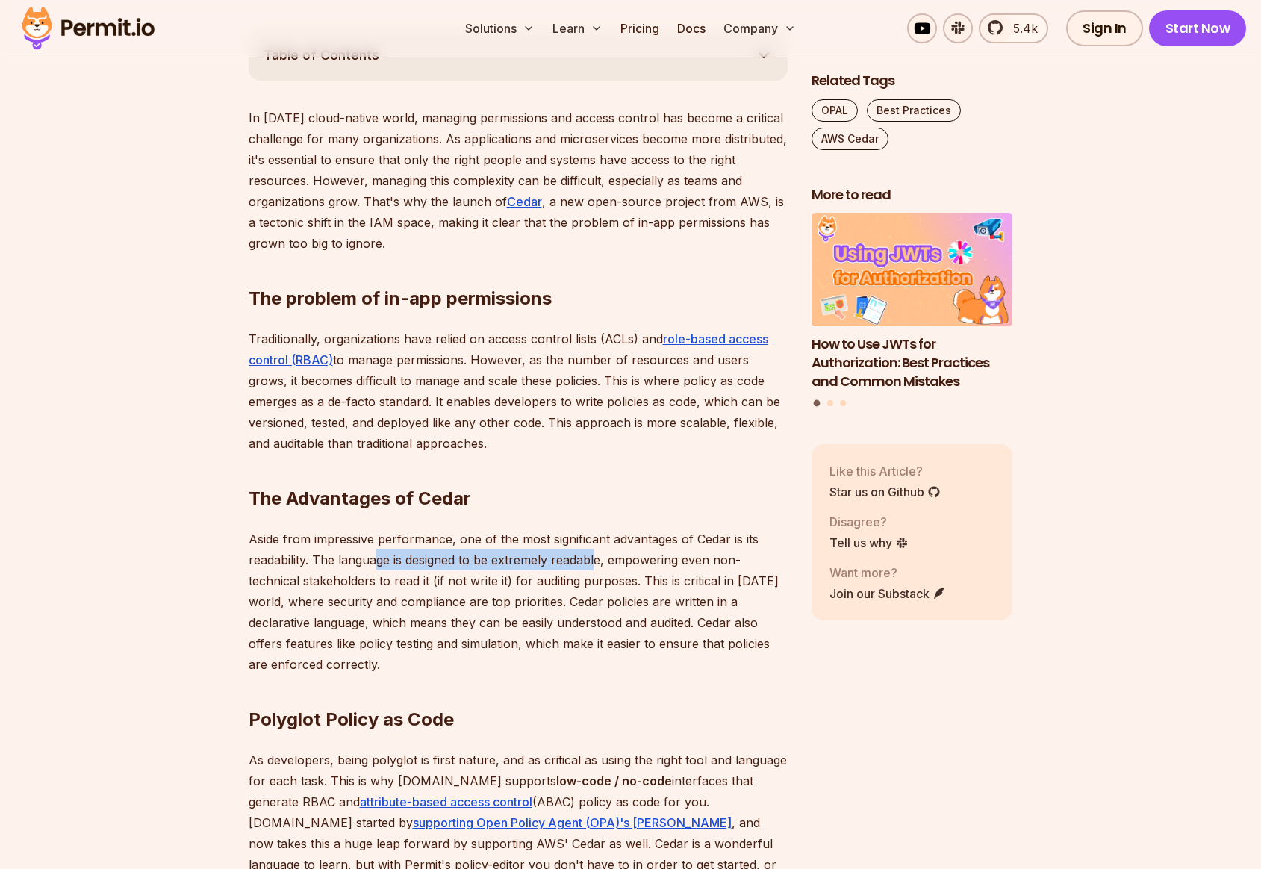
drag, startPoint x: 376, startPoint y: 559, endPoint x: 596, endPoint y: 561, distance: 219.5
click at [596, 561] on p "Aside from impressive performance, one of the most significant advantages of Ce…" at bounding box center [518, 602] width 539 height 146
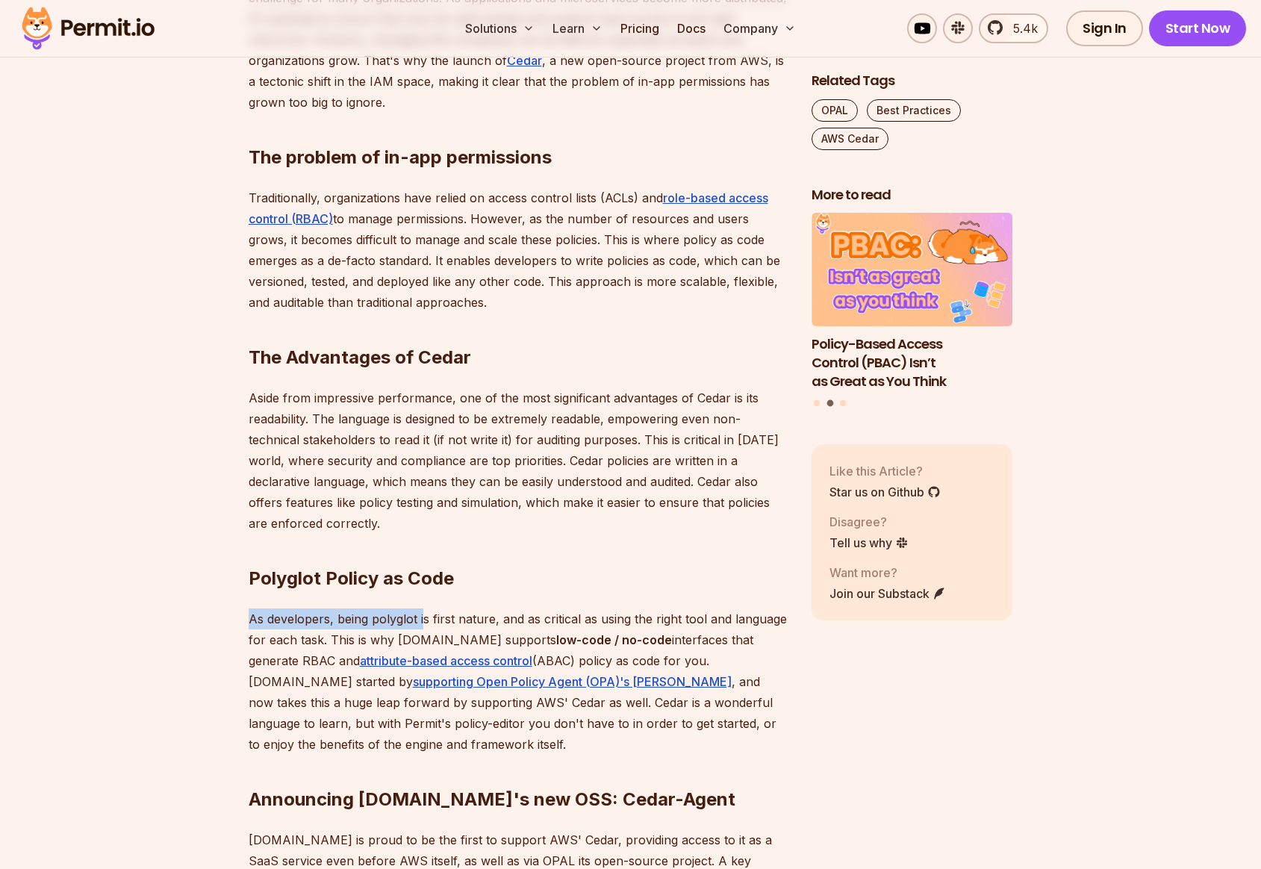
drag, startPoint x: 251, startPoint y: 619, endPoint x: 424, endPoint y: 617, distance: 173.2
click at [424, 617] on p "As developers, being polyglot is first nature, and as critical as using the rig…" at bounding box center [518, 681] width 539 height 146
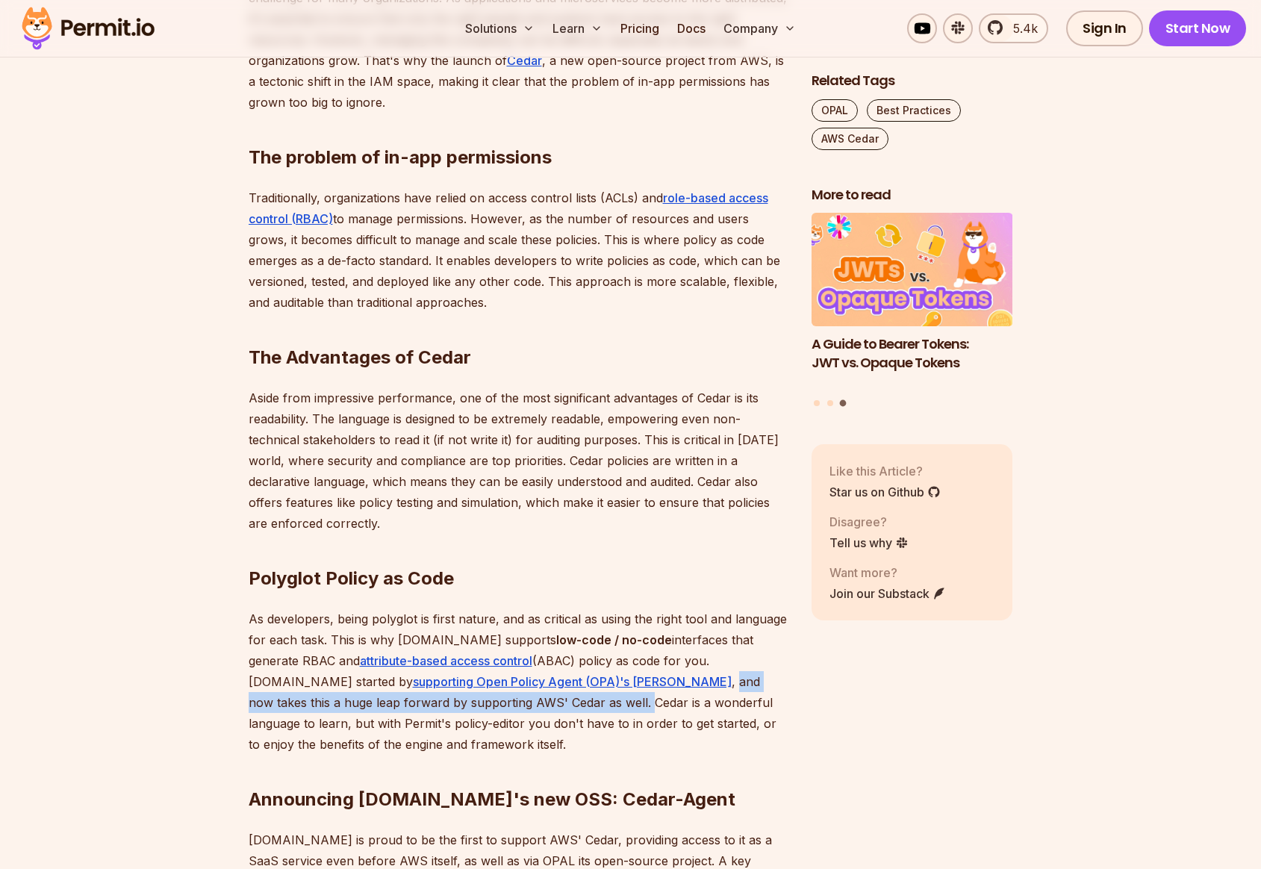
drag, startPoint x: 505, startPoint y: 682, endPoint x: 434, endPoint y: 706, distance: 75.8
click at [434, 706] on p "As developers, being polyglot is first nature, and as critical as using the rig…" at bounding box center [518, 681] width 539 height 146
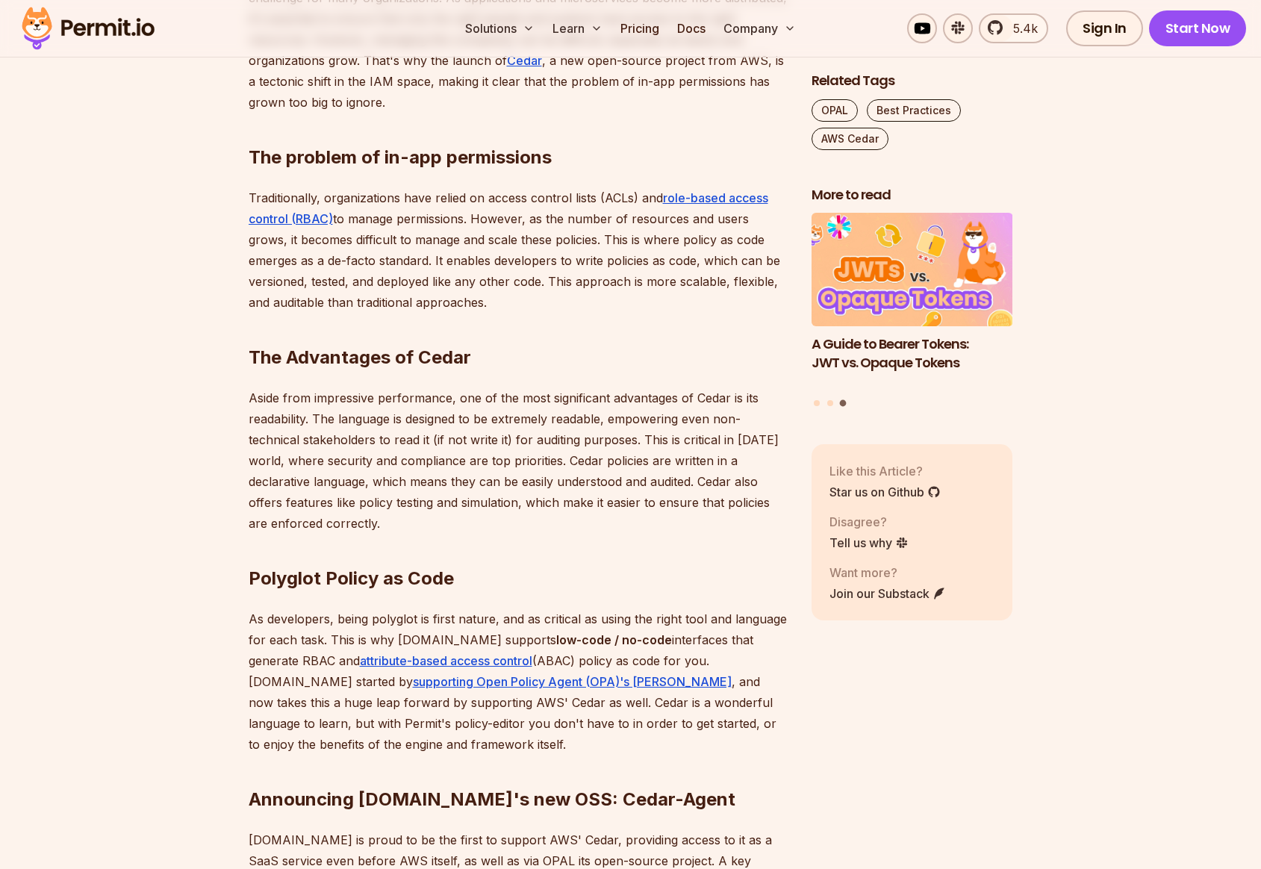
drag, startPoint x: 447, startPoint y: 705, endPoint x: 430, endPoint y: 703, distance: 17.2
click at [443, 704] on p "As developers, being polyglot is first nature, and as critical as using the rig…" at bounding box center [518, 681] width 539 height 146
drag, startPoint x: 426, startPoint y: 702, endPoint x: 728, endPoint y: 703, distance: 301.6
click at [729, 703] on p "As developers, being polyglot is first nature, and as critical as using the rig…" at bounding box center [518, 681] width 539 height 146
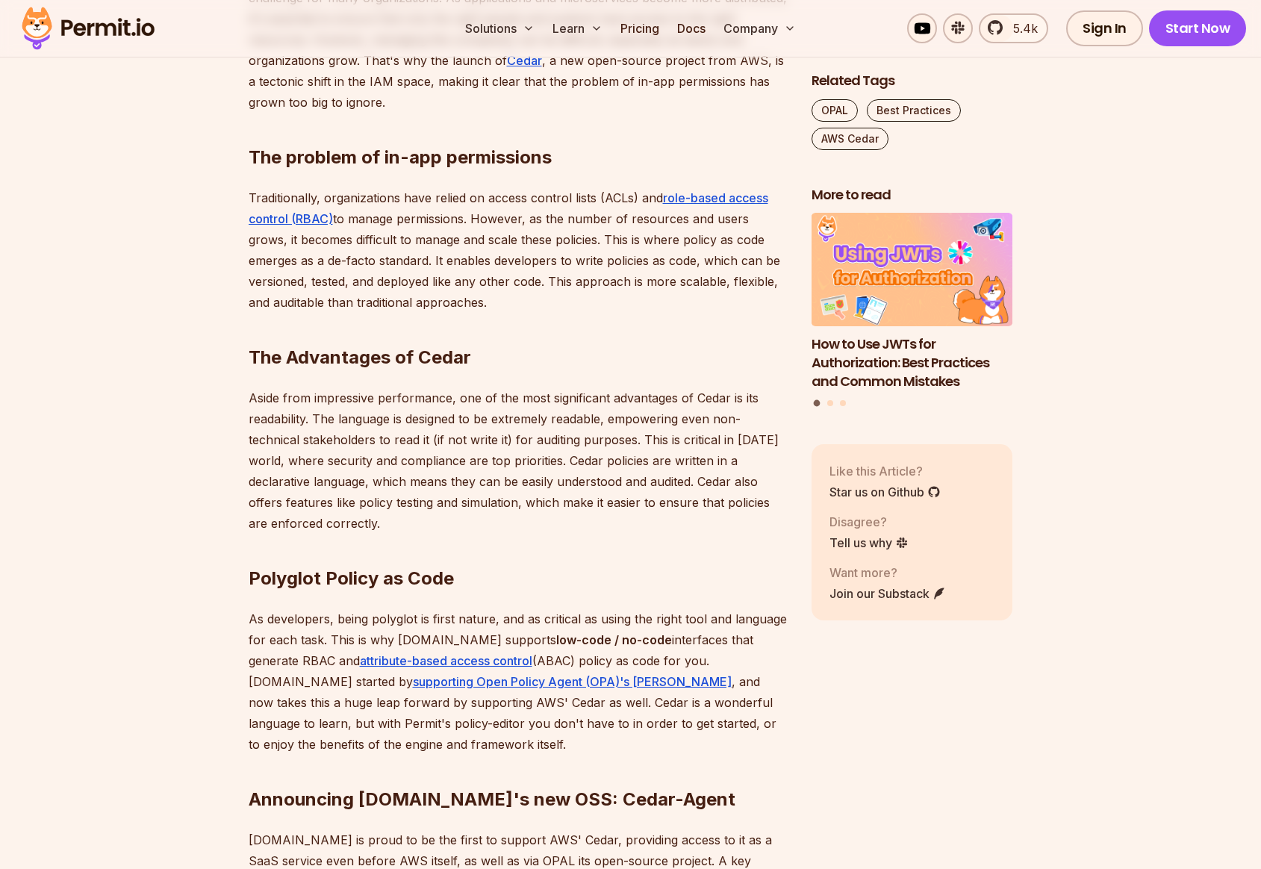
click at [325, 725] on p "As developers, being polyglot is first nature, and as critical as using the rig…" at bounding box center [518, 681] width 539 height 146
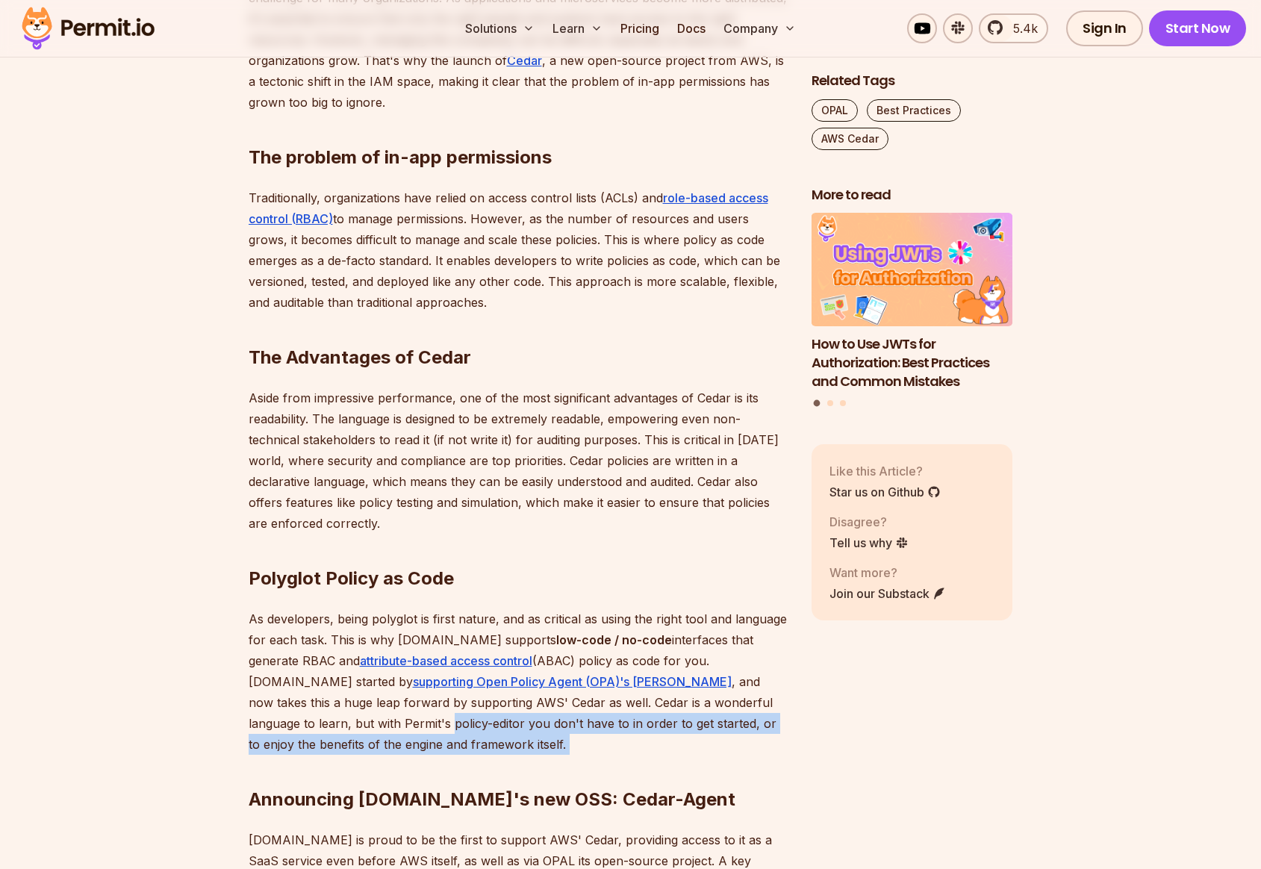
drag, startPoint x: 251, startPoint y: 723, endPoint x: 374, endPoint y: 740, distance: 124.3
click at [374, 740] on div "In today's cloud-native world, managing permissions and access control has beco…" at bounding box center [518, 778] width 539 height 1624
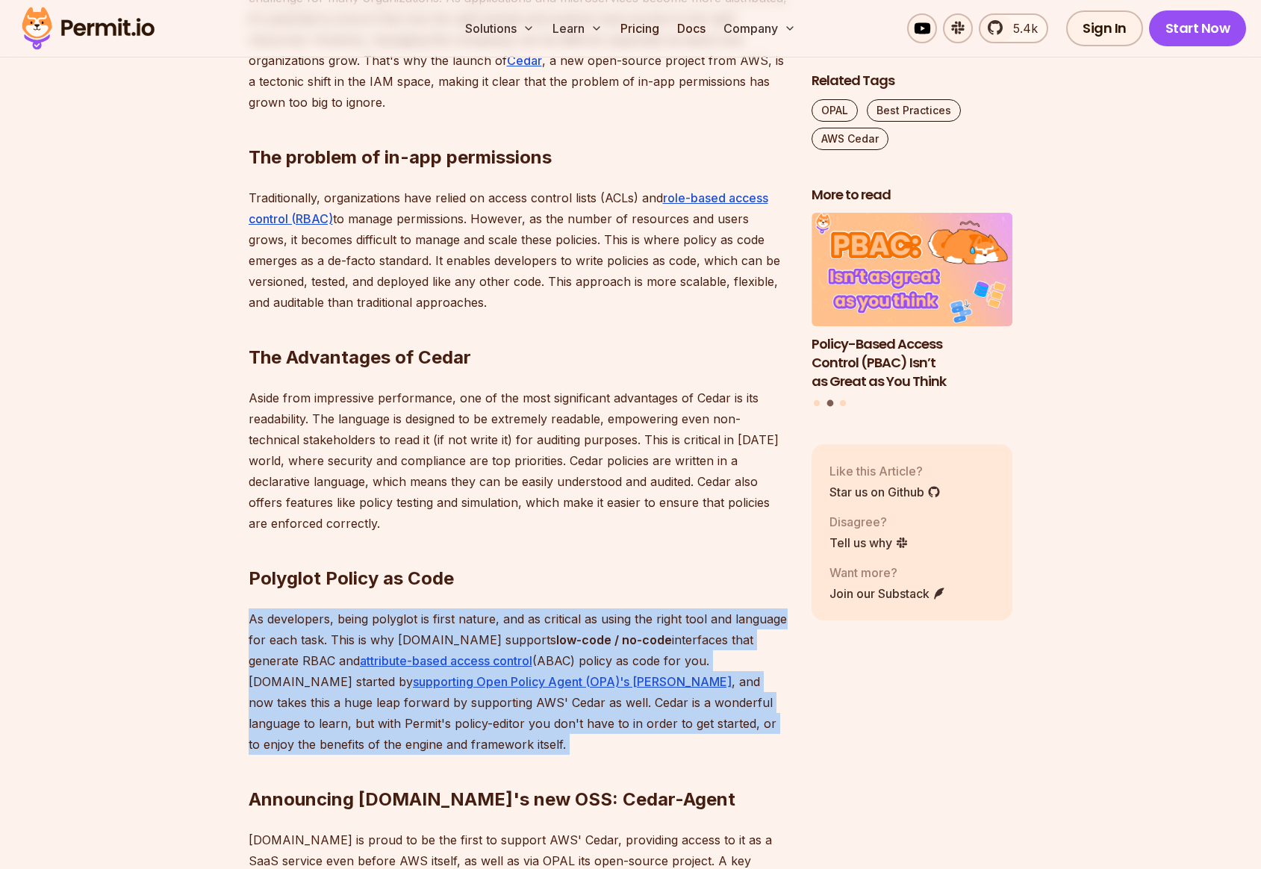
drag, startPoint x: 250, startPoint y: 618, endPoint x: 358, endPoint y: 745, distance: 166.8
click at [358, 745] on div "In today's cloud-native world, managing permissions and access control has beco…" at bounding box center [518, 778] width 539 height 1624
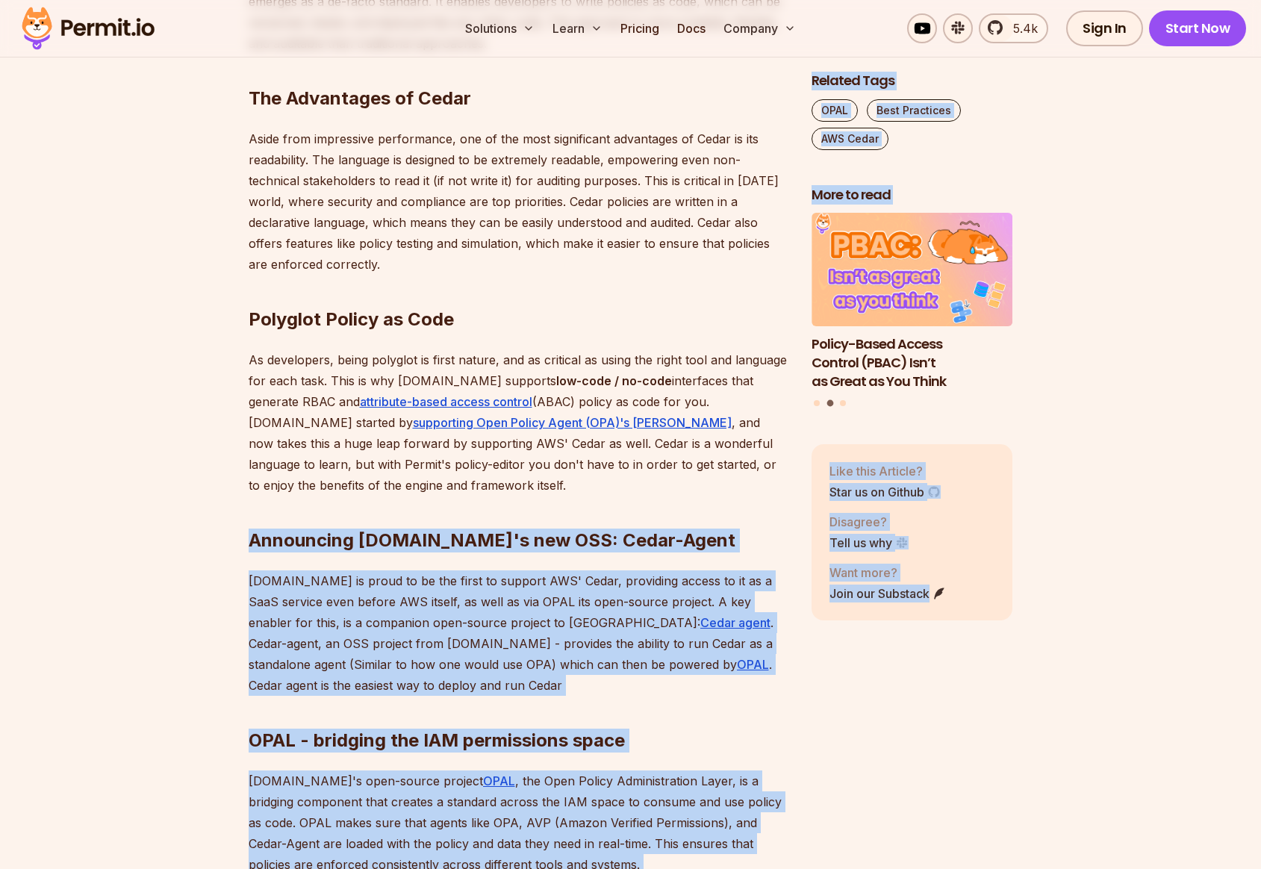
drag, startPoint x: 280, startPoint y: 543, endPoint x: 781, endPoint y: 536, distance: 500.9
click at [803, 542] on div "Table of Contents In today's cloud-native world, managing permissions and acces…" at bounding box center [631, 635] width 764 height 2010
click at [523, 541] on h2 "Announcing Permit.io's new OSS: Cedar-Agent" at bounding box center [518, 511] width 539 height 84
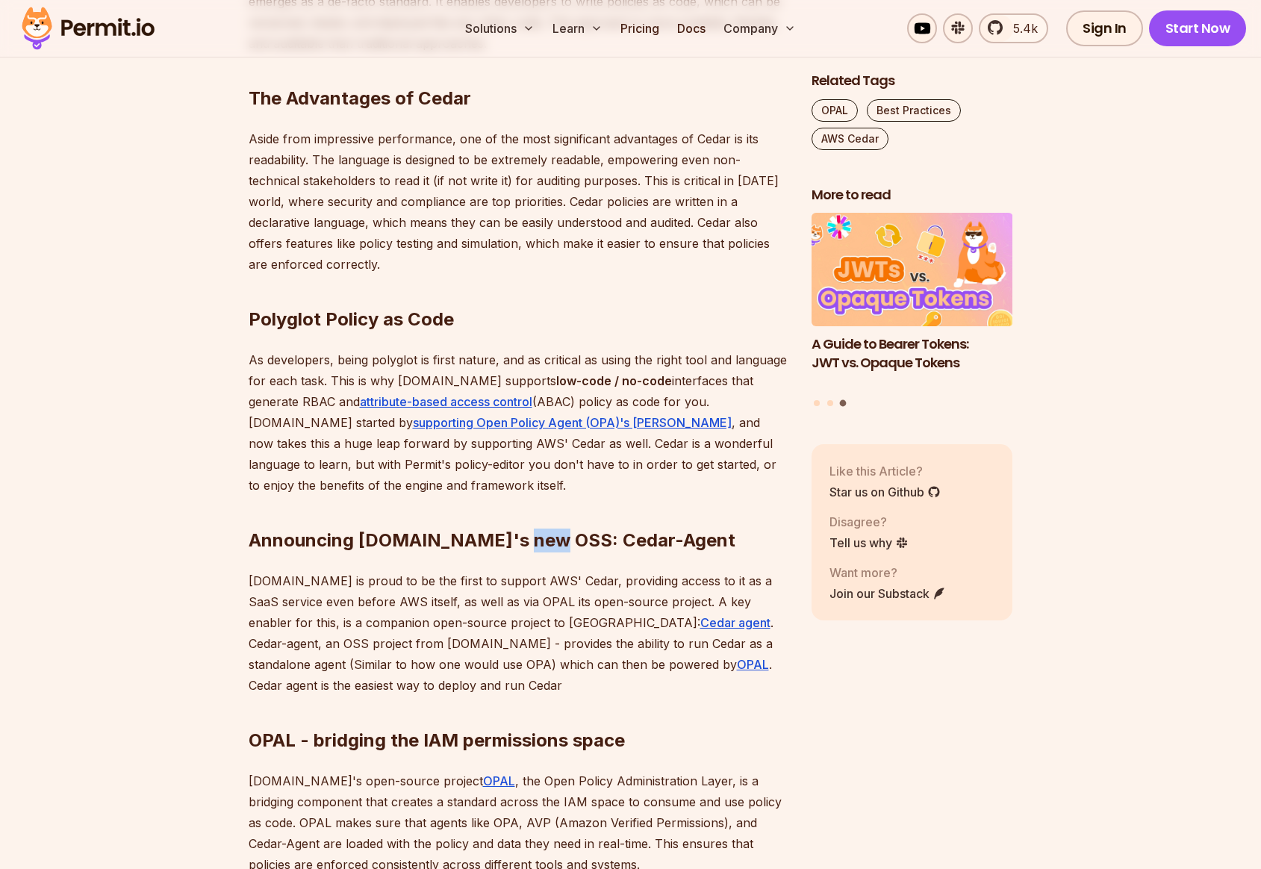
drag, startPoint x: 502, startPoint y: 540, endPoint x: 538, endPoint y: 540, distance: 36.6
click at [538, 540] on h2 "Announcing Permit.io's new OSS: Cedar-Agent" at bounding box center [518, 511] width 539 height 84
copy h2 "OSS"
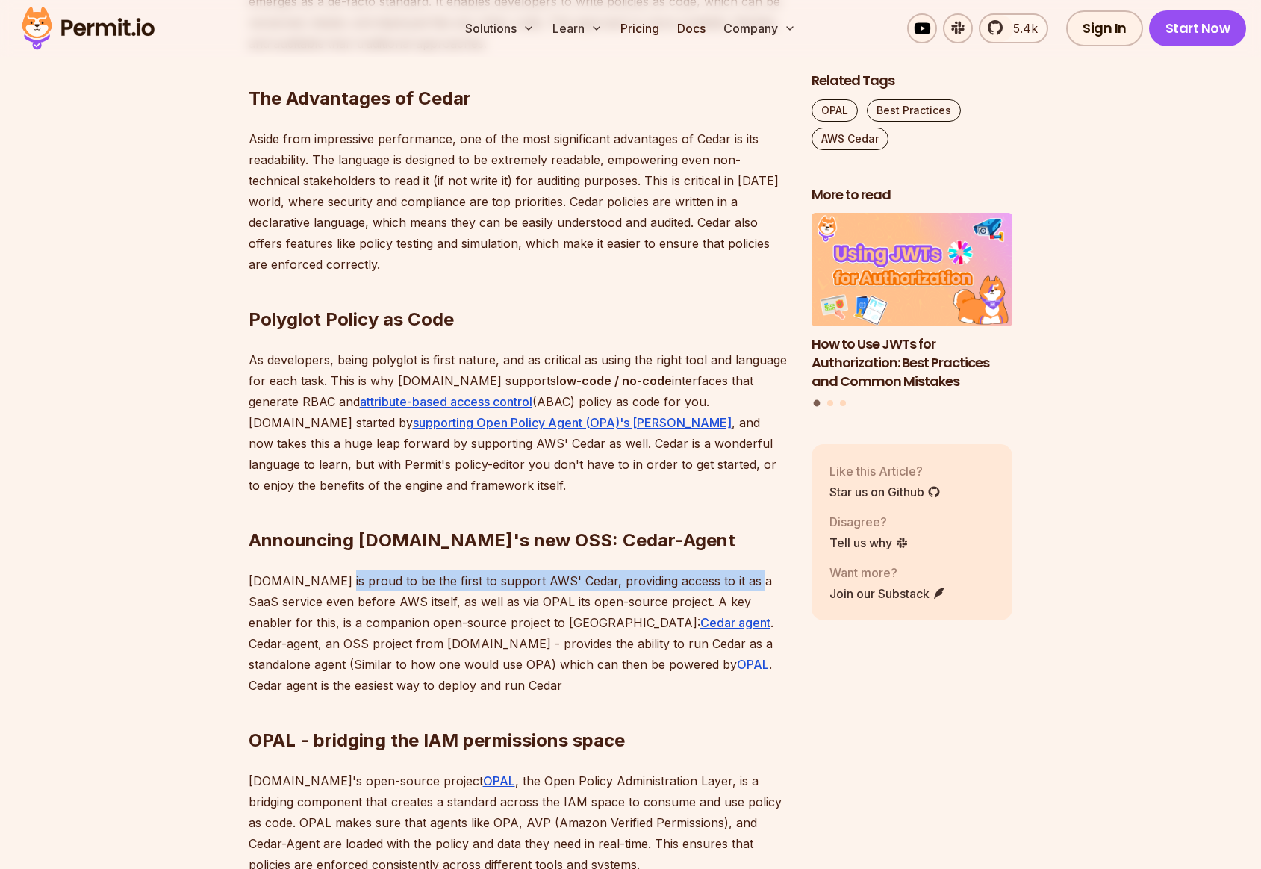
drag, startPoint x: 320, startPoint y: 582, endPoint x: 726, endPoint y: 580, distance: 406.8
click at [729, 581] on p "Permit.io is proud to be the first to support AWS' Cedar, providing access to i…" at bounding box center [518, 632] width 539 height 125
click at [737, 579] on p "Permit.io is proud to be the first to support AWS' Cedar, providing access to i…" at bounding box center [518, 632] width 539 height 125
drag, startPoint x: 732, startPoint y: 579, endPoint x: 267, endPoint y: 593, distance: 465.3
click at [267, 593] on p "Permit.io is proud to be the first to support AWS' Cedar, providing access to i…" at bounding box center [518, 632] width 539 height 125
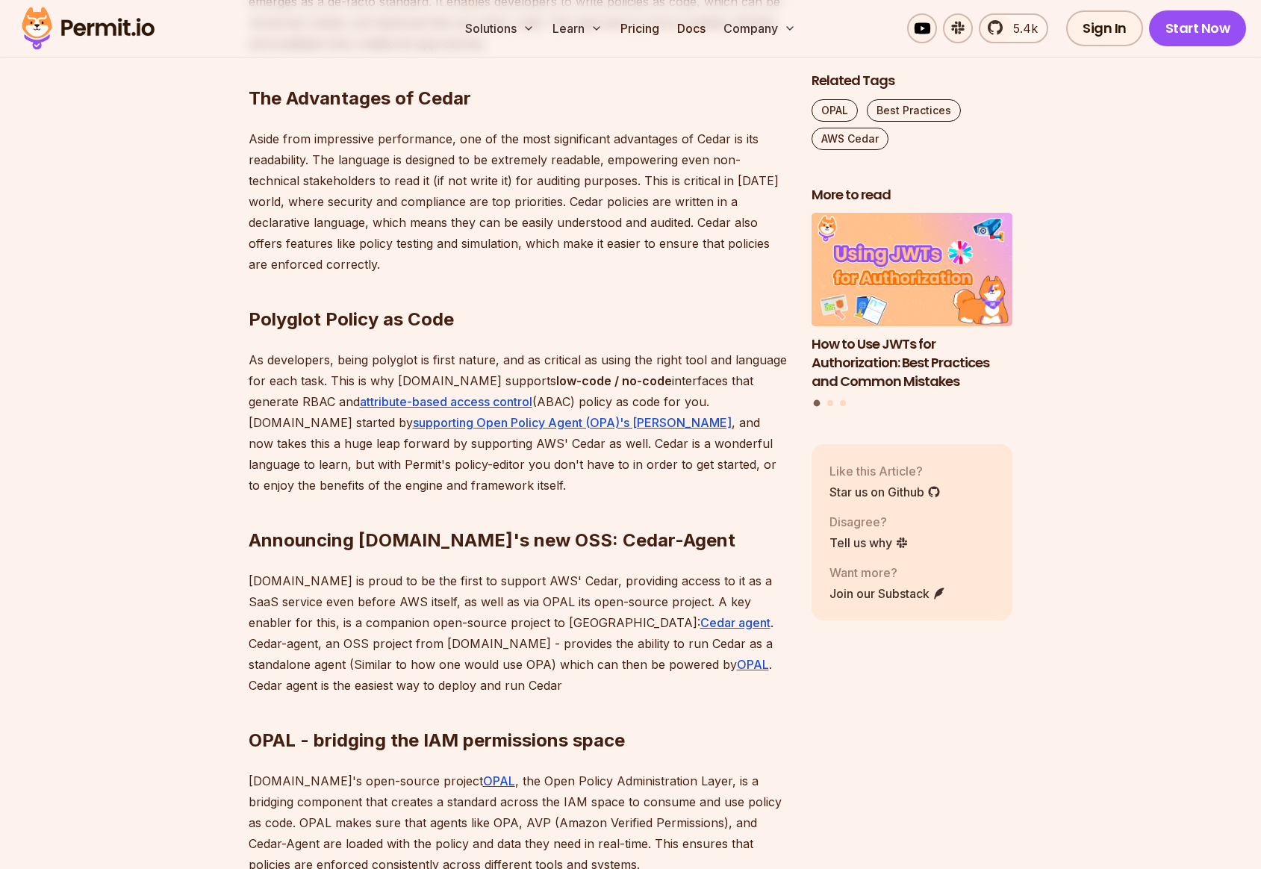
click at [308, 602] on p "Permit.io is proud to be the first to support AWS' Cedar, providing access to i…" at bounding box center [518, 632] width 539 height 125
drag, startPoint x: 263, startPoint y: 601, endPoint x: 431, endPoint y: 601, distance: 168.0
click at [402, 601] on p "Permit.io is proud to be the first to support AWS' Cedar, providing access to i…" at bounding box center [518, 632] width 539 height 125
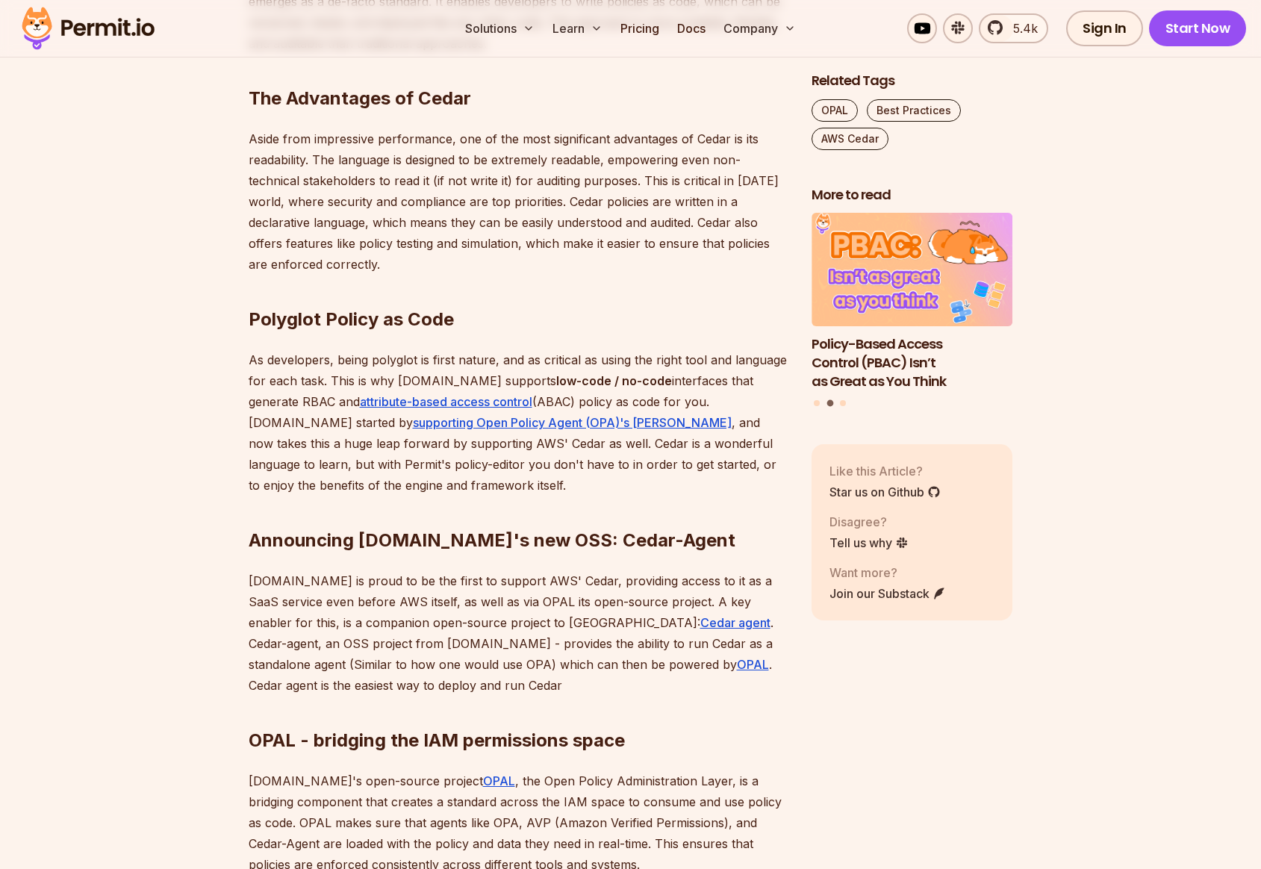
drag, startPoint x: 426, startPoint y: 602, endPoint x: 578, endPoint y: 601, distance: 152.3
click at [579, 601] on p "Permit.io is proud to be the first to support AWS' Cedar, providing access to i…" at bounding box center [518, 632] width 539 height 125
drag, startPoint x: 626, startPoint y: 603, endPoint x: 668, endPoint y: 602, distance: 41.8
click at [661, 602] on p "Permit.io is proud to be the first to support AWS' Cedar, providing access to i…" at bounding box center [518, 632] width 539 height 125
drag, startPoint x: 679, startPoint y: 602, endPoint x: 768, endPoint y: 602, distance: 89.6
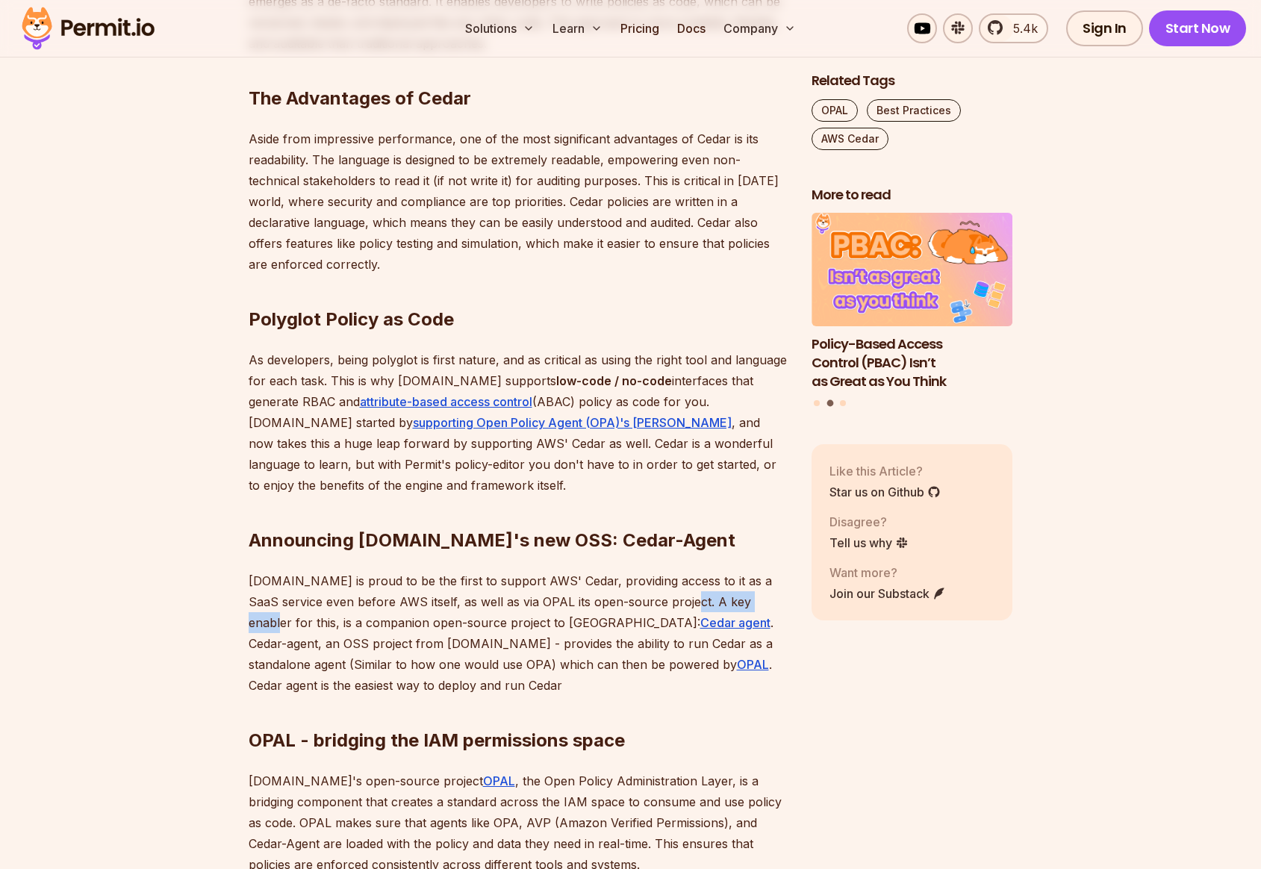
click at [768, 602] on p "Permit.io is proud to be the first to support AWS' Cedar, providing access to i…" at bounding box center [518, 632] width 539 height 125
drag, startPoint x: 253, startPoint y: 623, endPoint x: 274, endPoint y: 623, distance: 20.9
click at [274, 623] on p "Permit.io is proud to be the first to support AWS' Cedar, providing access to i…" at bounding box center [518, 632] width 539 height 125
click at [281, 623] on p "Permit.io is proud to be the first to support AWS' Cedar, providing access to i…" at bounding box center [518, 632] width 539 height 125
drag, startPoint x: 276, startPoint y: 624, endPoint x: 539, endPoint y: 626, distance: 262.8
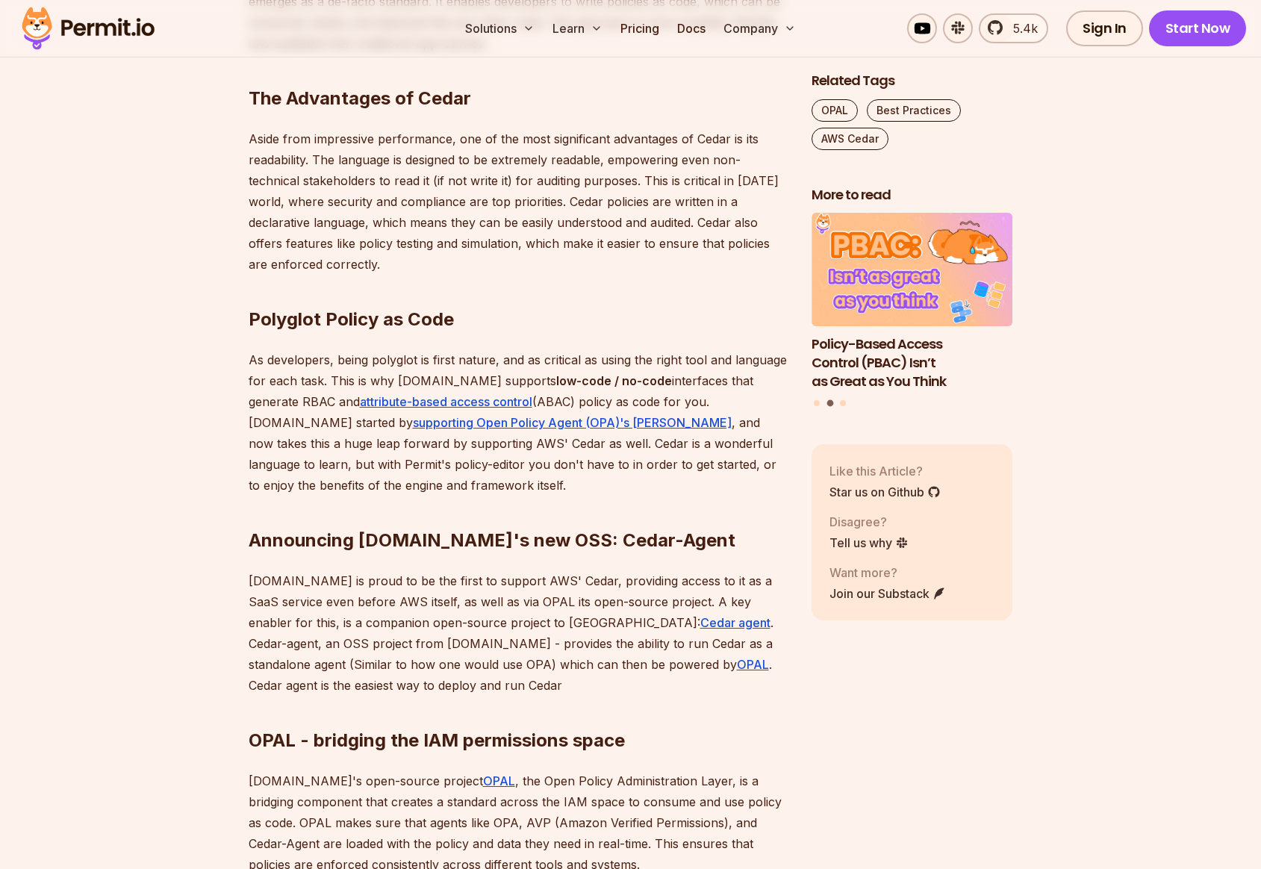
click at [555, 632] on p "Permit.io is proud to be the first to support AWS' Cedar, providing access to i…" at bounding box center [518, 632] width 539 height 125
drag, startPoint x: 375, startPoint y: 624, endPoint x: 486, endPoint y: 622, distance: 110.5
click at [486, 622] on p "Permit.io is proud to be the first to support AWS' Cedar, providing access to i…" at bounding box center [518, 632] width 539 height 125
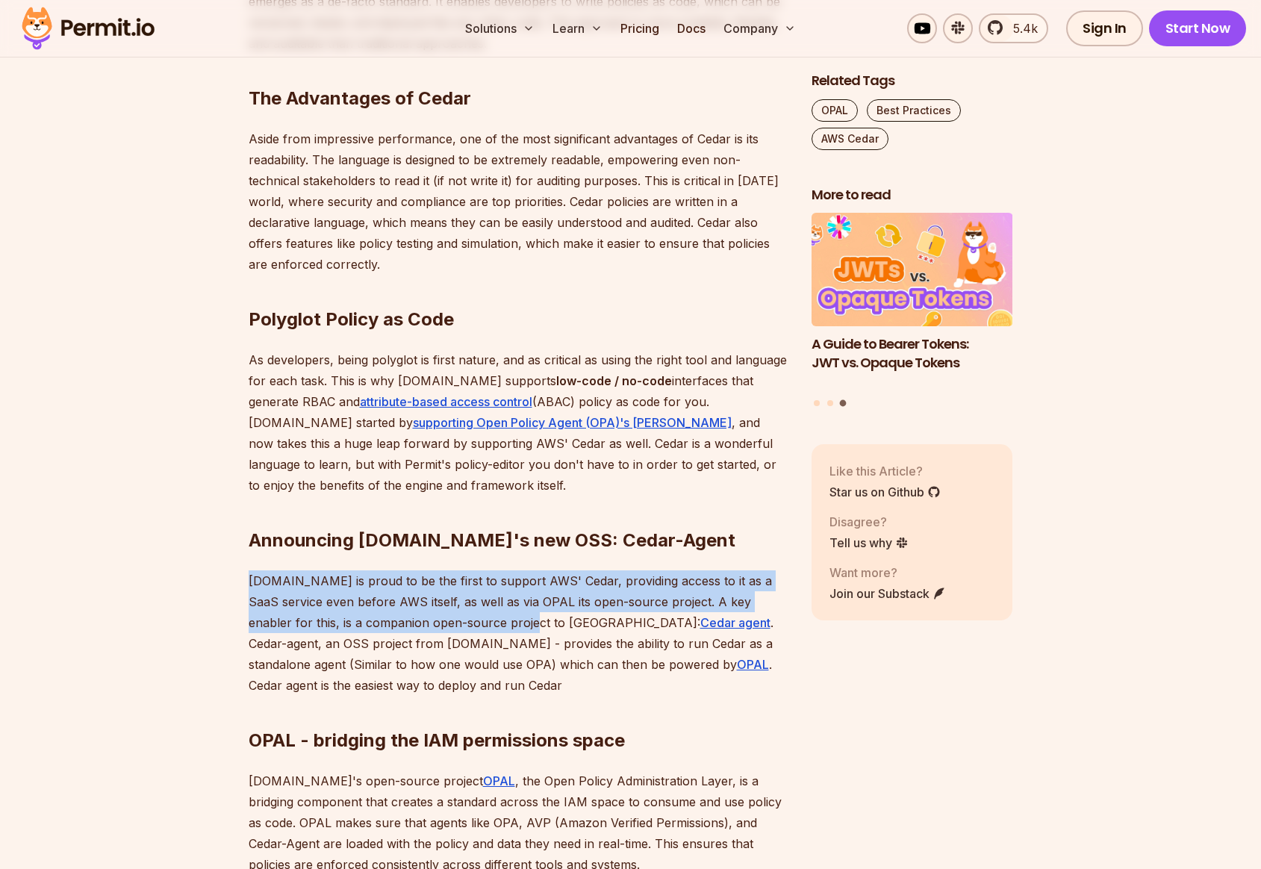
drag, startPoint x: 248, startPoint y: 579, endPoint x: 499, endPoint y: 619, distance: 254.7
click at [487, 618] on p "Permit.io is proud to be the first to support AWS' Cedar, providing access to i…" at bounding box center [518, 632] width 539 height 125
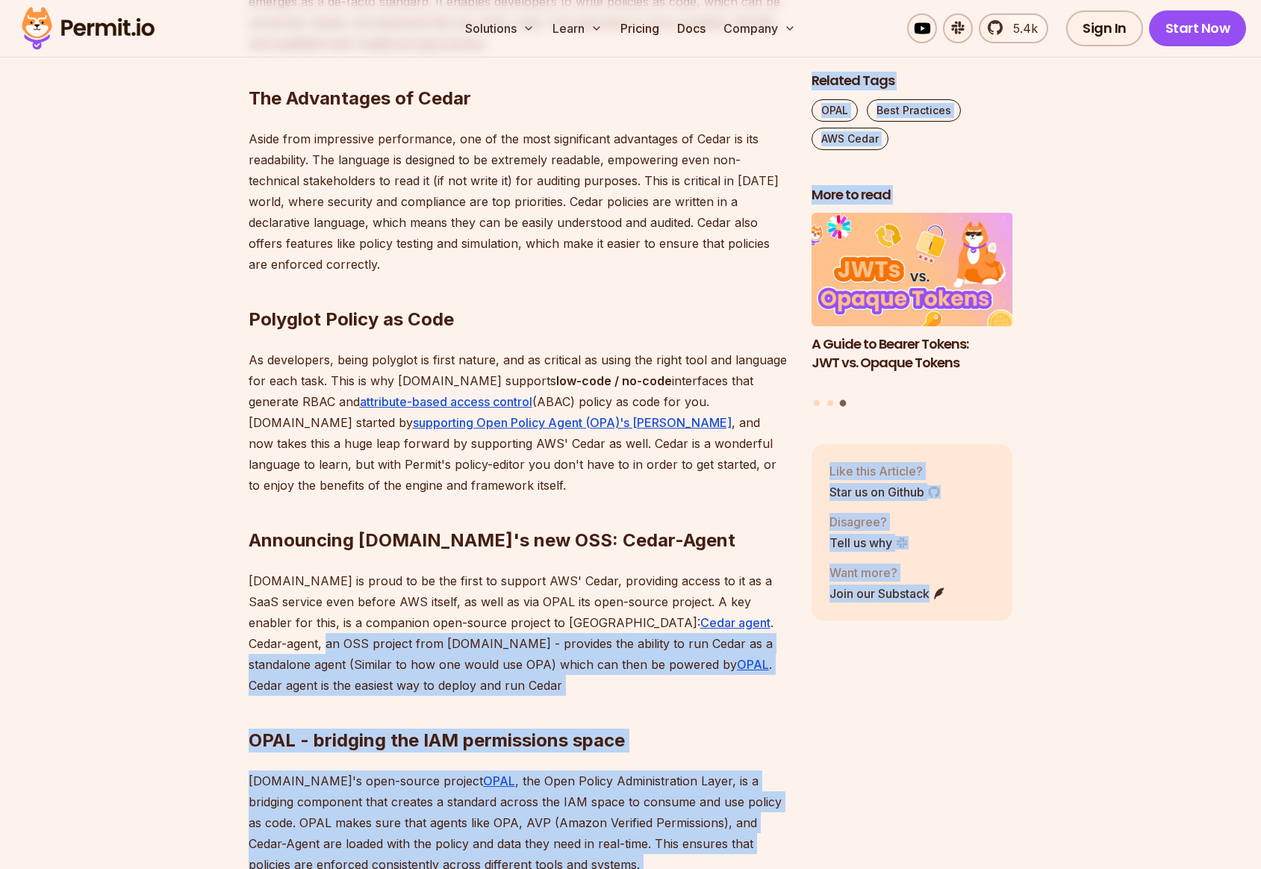
drag, startPoint x: 699, startPoint y: 623, endPoint x: 800, endPoint y: 622, distance: 100.8
click at [800, 622] on div "Table of Contents In today's cloud-native world, managing permissions and acces…" at bounding box center [631, 635] width 764 height 2010
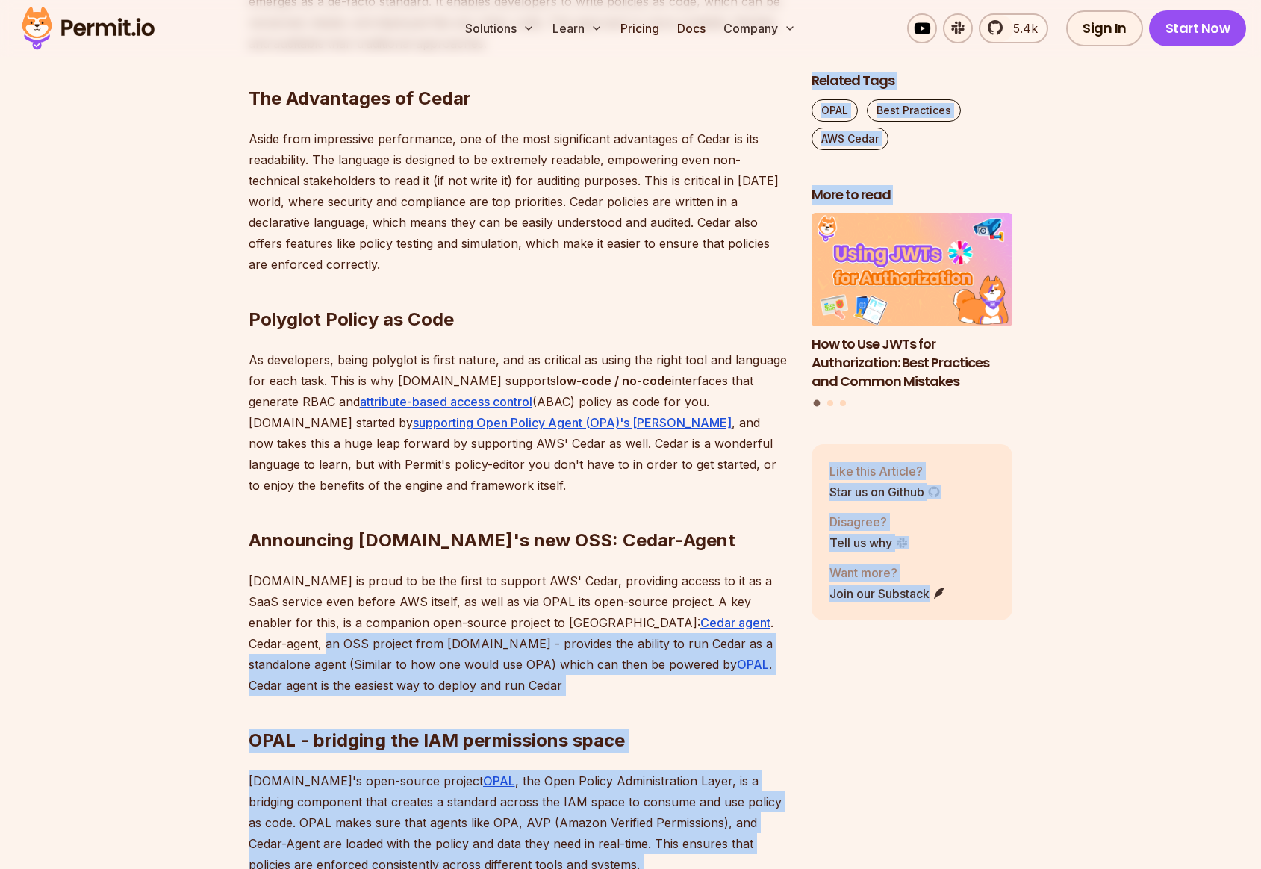
click at [723, 619] on p "Permit.io is proud to be the first to support AWS' Cedar, providing access to i…" at bounding box center [518, 632] width 539 height 125
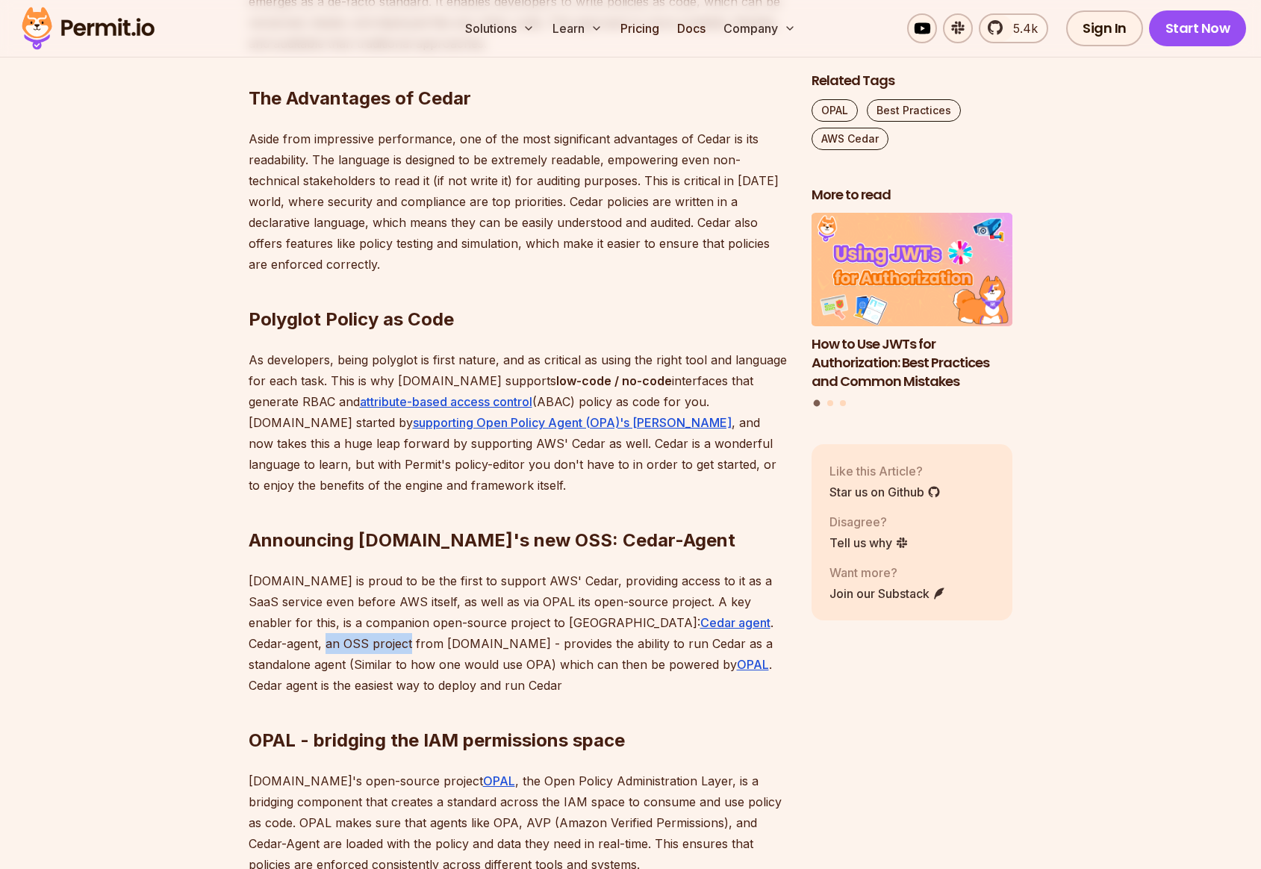
drag, startPoint x: 697, startPoint y: 623, endPoint x: 782, endPoint y: 622, distance: 85.1
click at [785, 622] on p "Permit.io is proud to be the first to support AWS' Cedar, providing access to i…" at bounding box center [518, 632] width 539 height 125
drag, startPoint x: 250, startPoint y: 645, endPoint x: 310, endPoint y: 644, distance: 59.7
click at [308, 644] on p "Permit.io is proud to be the first to support AWS' Cedar, providing access to i…" at bounding box center [518, 632] width 539 height 125
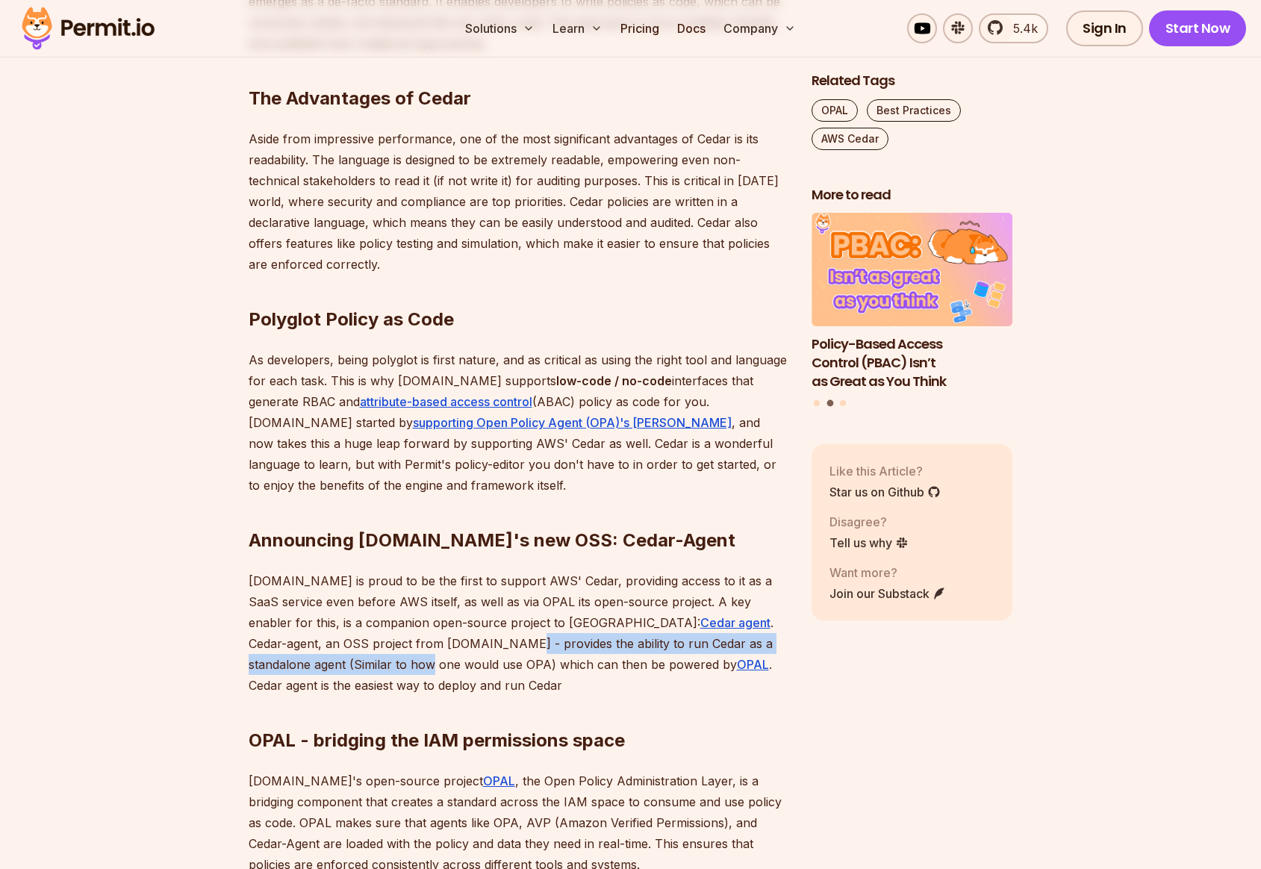
drag, startPoint x: 342, startPoint y: 644, endPoint x: 769, endPoint y: 643, distance: 427.0
click at [769, 643] on p "Permit.io is proud to be the first to support AWS' Cedar, providing access to i…" at bounding box center [518, 632] width 539 height 125
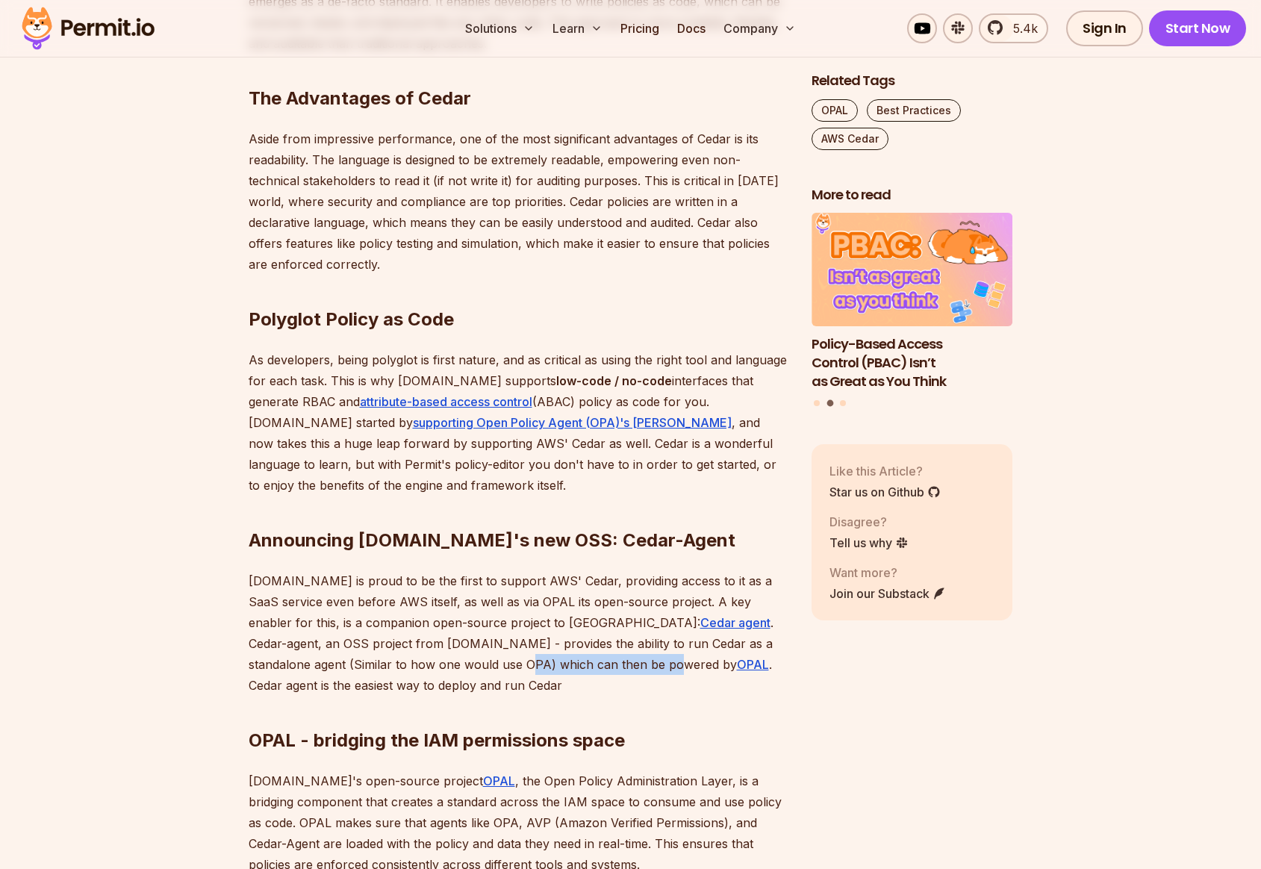
drag, startPoint x: 344, startPoint y: 665, endPoint x: 489, endPoint y: 665, distance: 144.8
click at [489, 665] on p "Permit.io is proud to be the first to support AWS' Cedar, providing access to i…" at bounding box center [518, 632] width 539 height 125
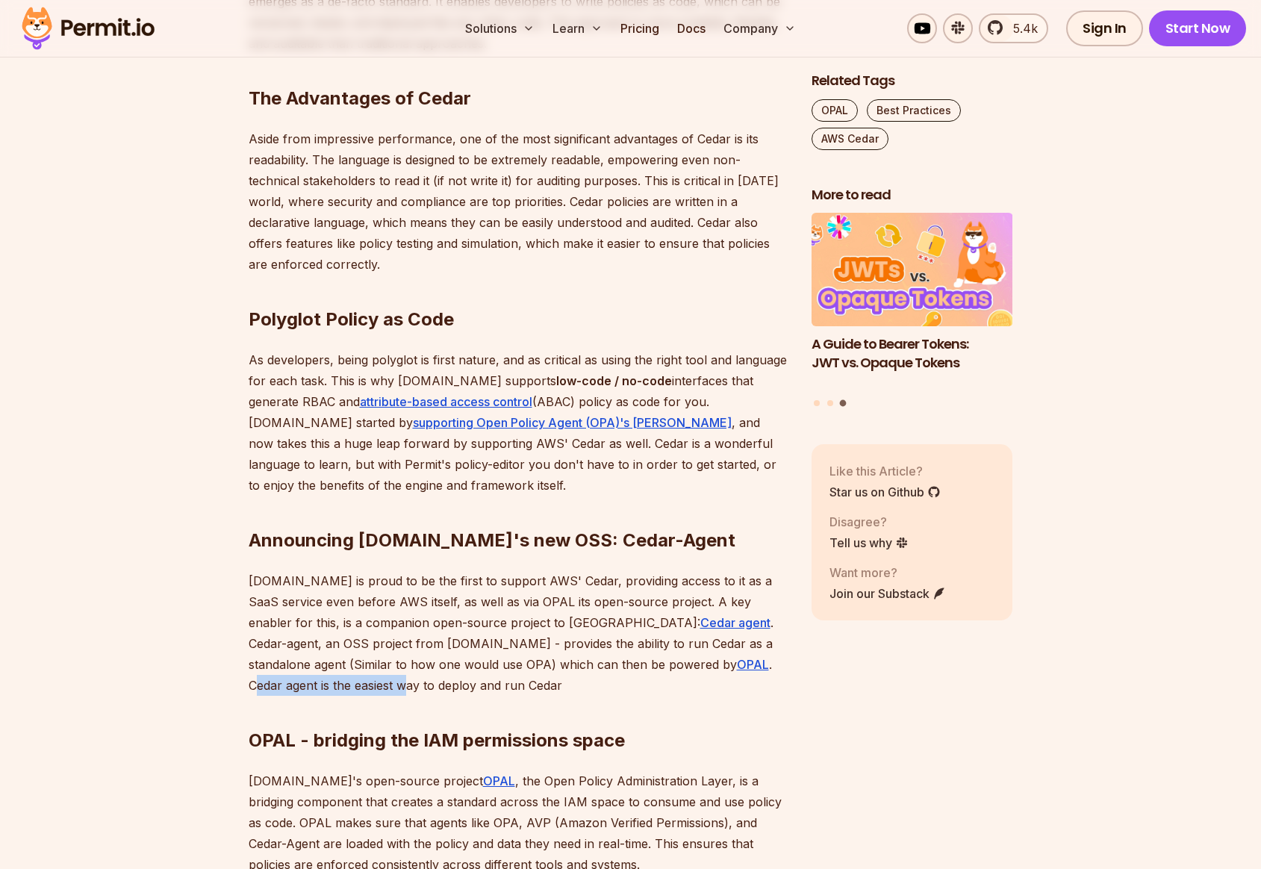
drag, startPoint x: 564, startPoint y: 664, endPoint x: 717, endPoint y: 665, distance: 153.8
click at [717, 665] on p "Permit.io is proud to be the first to support AWS' Cedar, providing access to i…" at bounding box center [518, 632] width 539 height 125
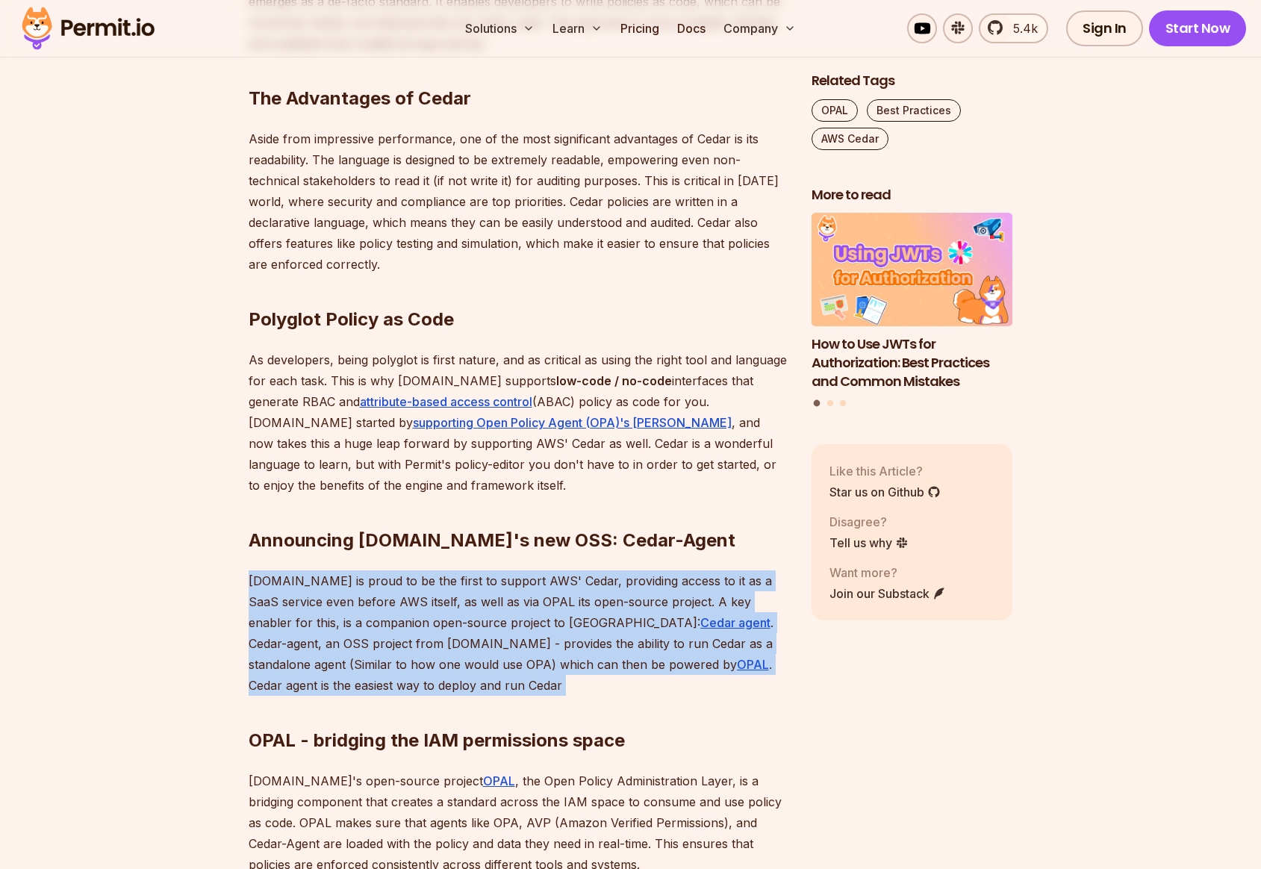
drag, startPoint x: 250, startPoint y: 579, endPoint x: 378, endPoint y: 687, distance: 167.9
click at [378, 687] on div "In today's cloud-native world, managing permissions and access control has beco…" at bounding box center [518, 519] width 539 height 1624
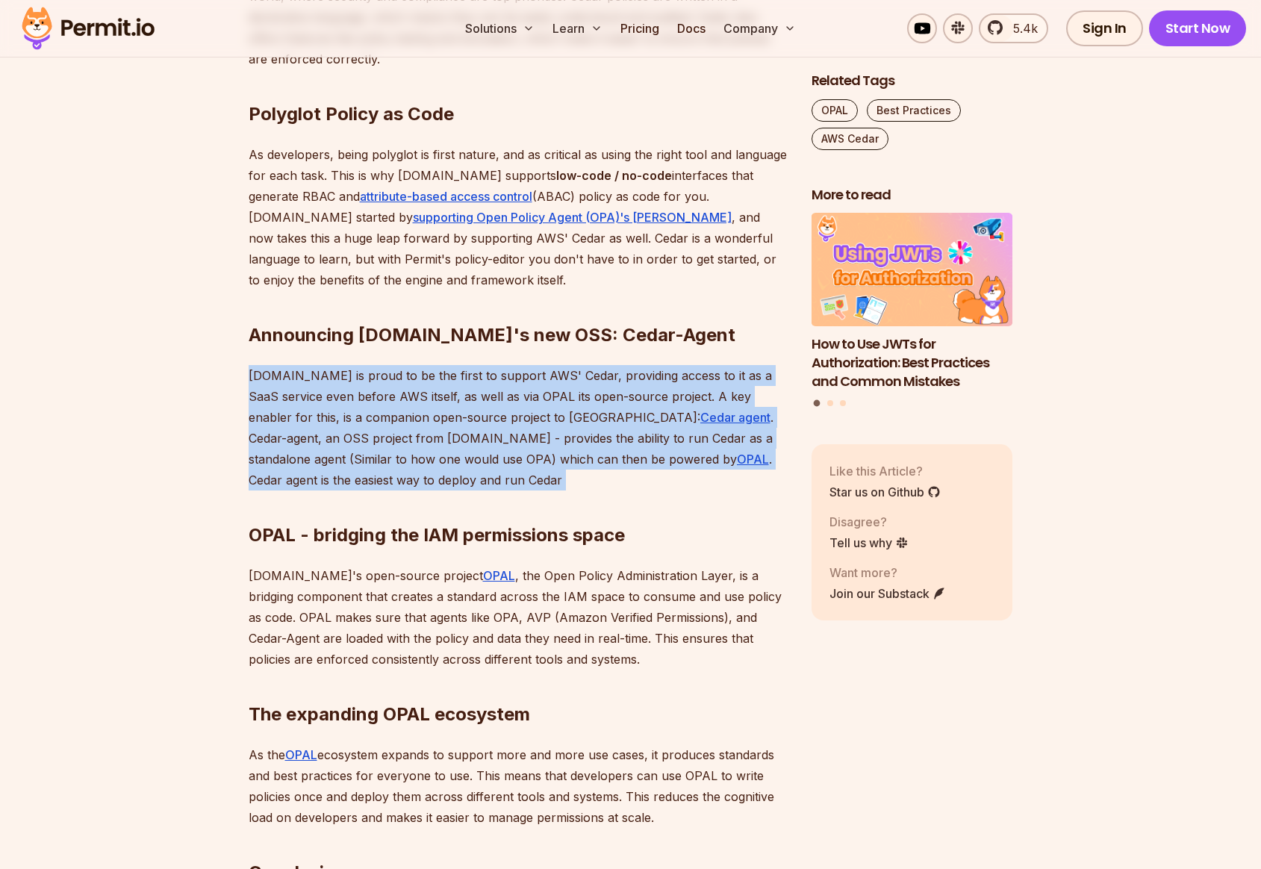
scroll to position [1535, 0]
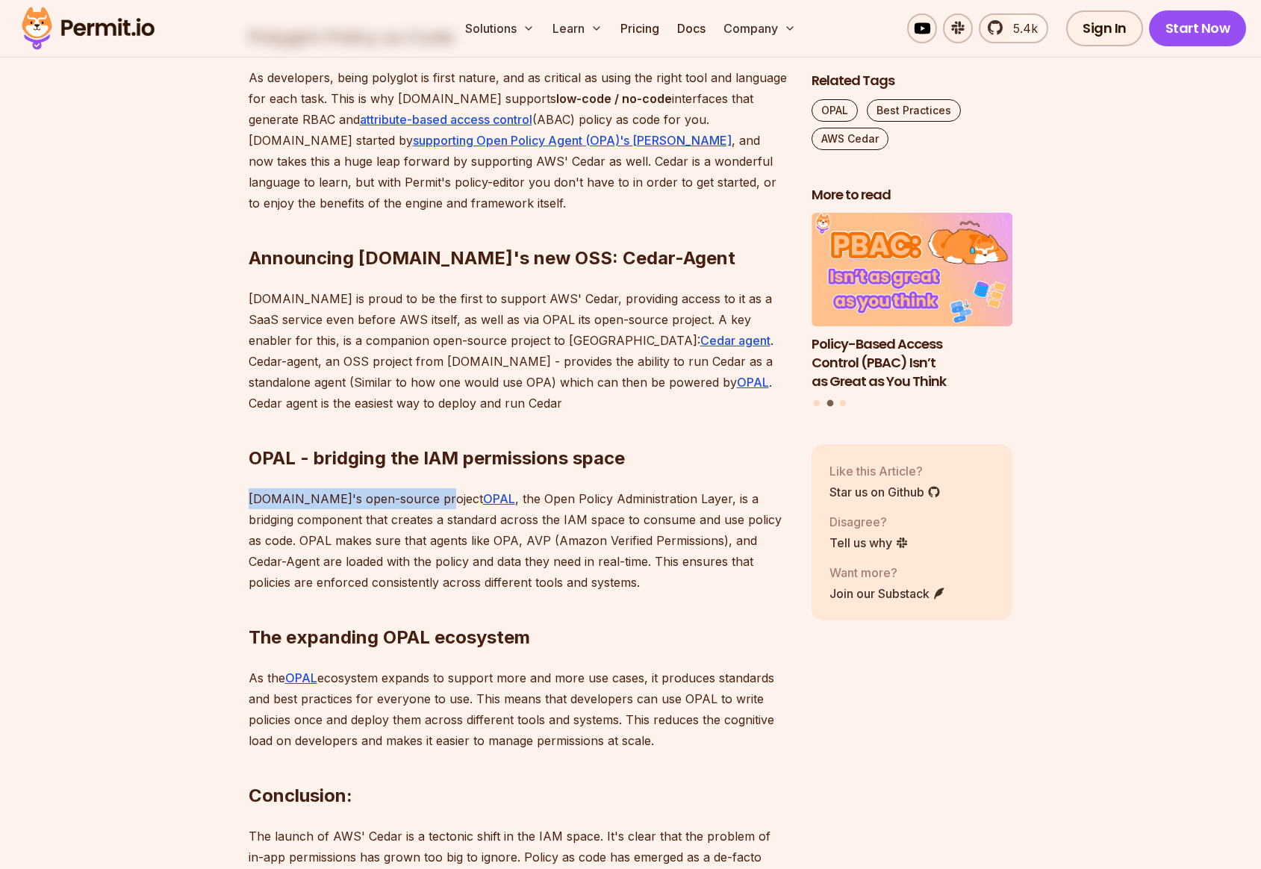
drag, startPoint x: 251, startPoint y: 498, endPoint x: 422, endPoint y: 501, distance: 171.0
click at [422, 501] on p "Permit.io's open-source project OPAL , the Open Policy Administration Layer, is…" at bounding box center [518, 540] width 539 height 105
drag, startPoint x: 471, startPoint y: 498, endPoint x: 664, endPoint y: 501, distance: 192.6
click at [667, 498] on p "Permit.io's open-source project OPAL , the Open Policy Administration Layer, is…" at bounding box center [518, 540] width 539 height 105
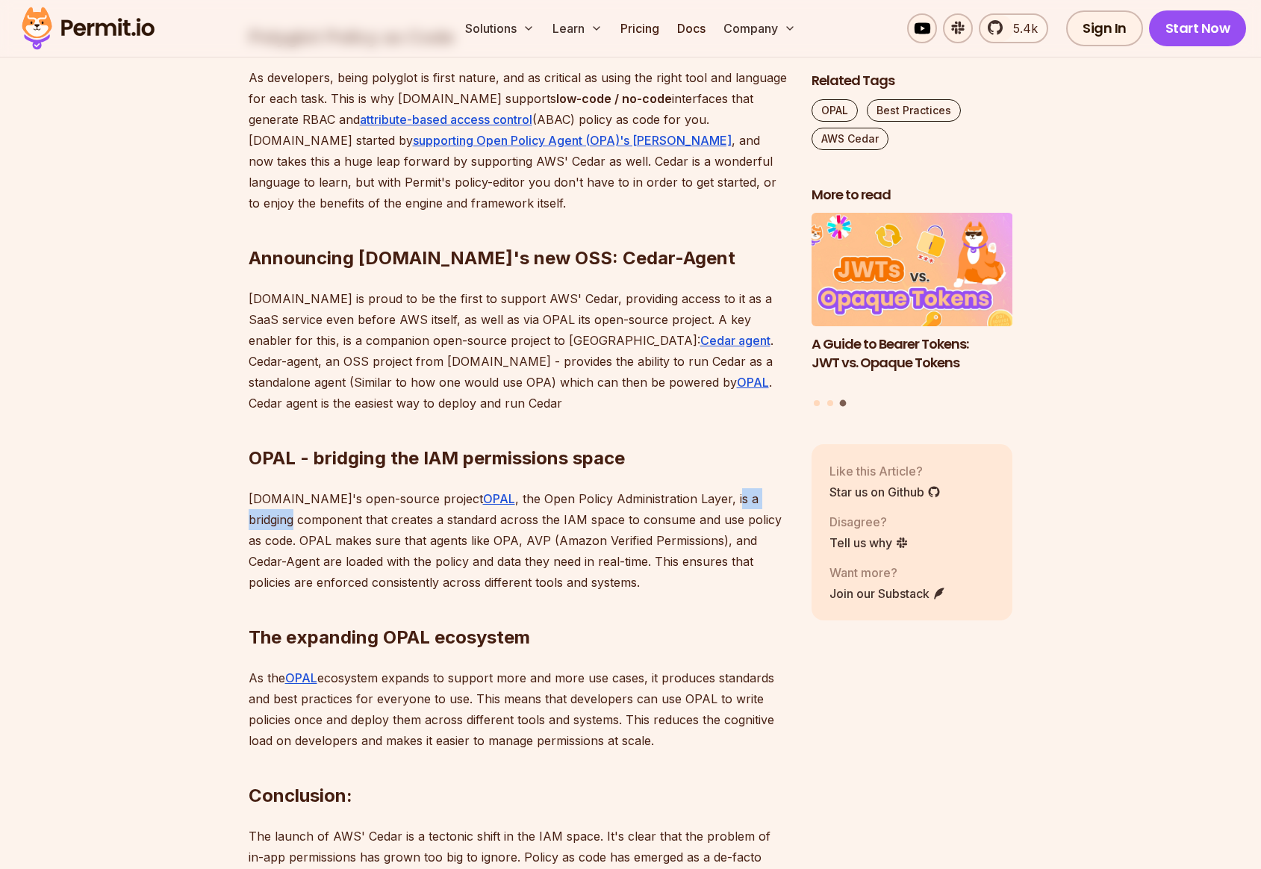
drag, startPoint x: 685, startPoint y: 499, endPoint x: 788, endPoint y: 498, distance: 103.8
click at [788, 498] on div "Table of Contents In today's cloud-native world, managing permissions and acces…" at bounding box center [631, 353] width 764 height 2010
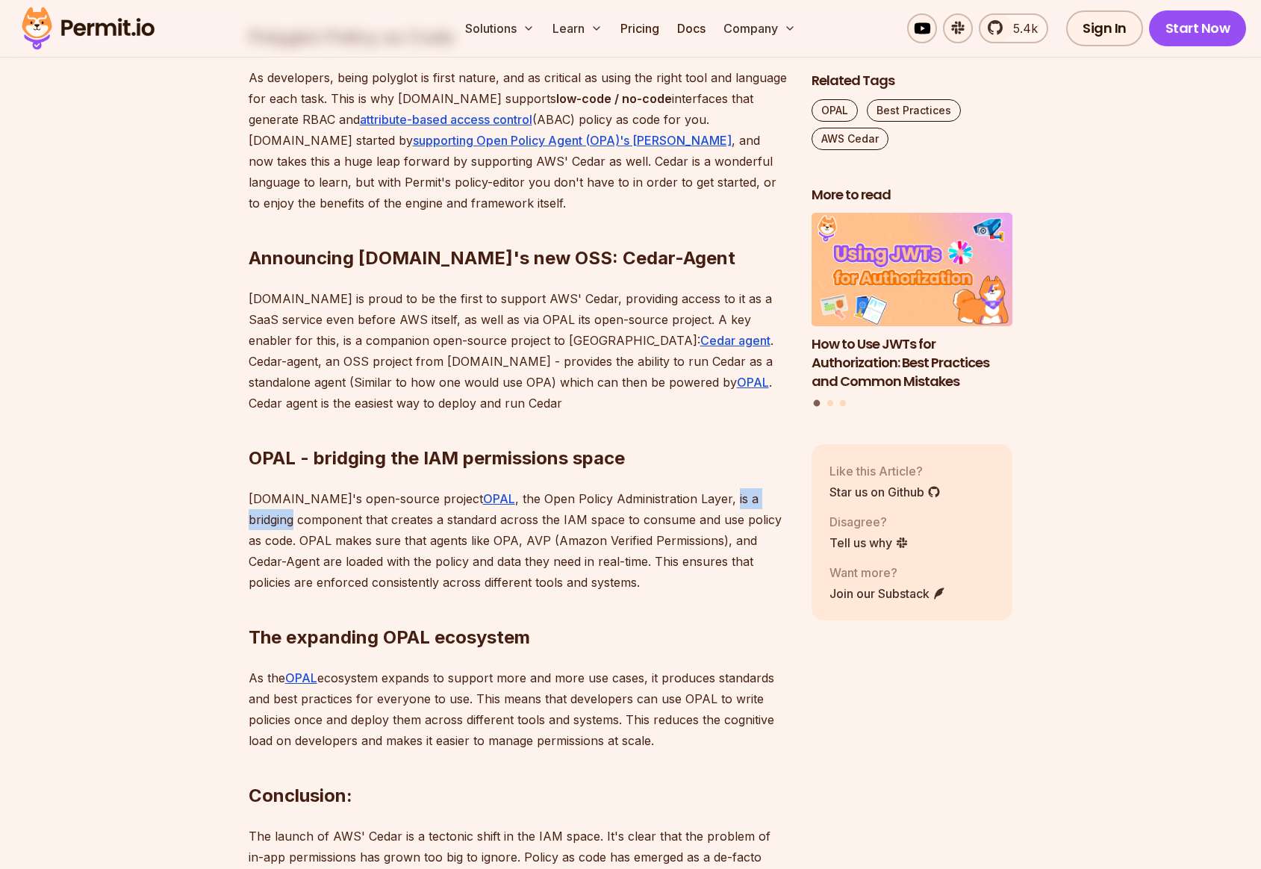
drag, startPoint x: 682, startPoint y: 499, endPoint x: 791, endPoint y: 499, distance: 109.7
click at [793, 499] on div "Table of Contents In today's cloud-native world, managing permissions and acces…" at bounding box center [631, 353] width 764 height 2010
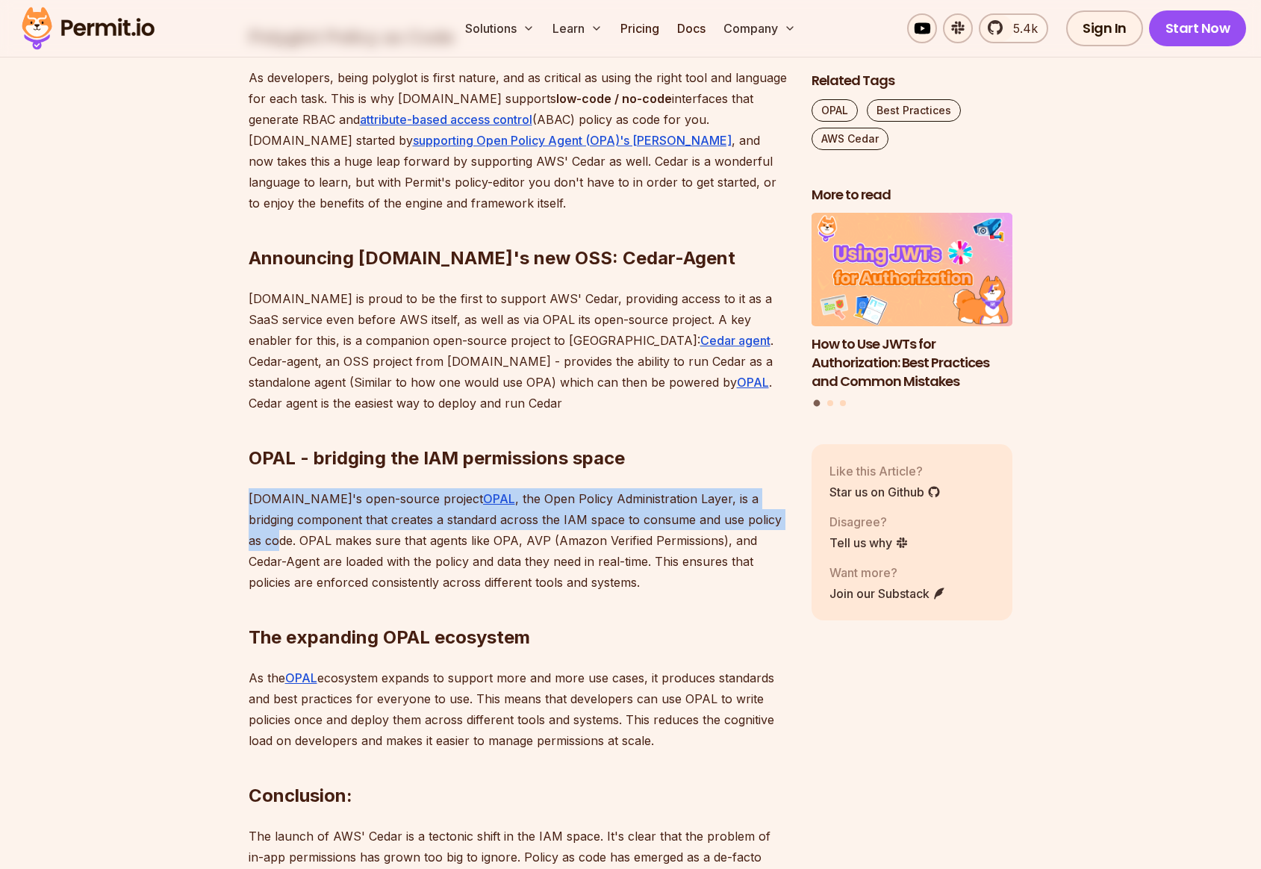
drag, startPoint x: 247, startPoint y: 497, endPoint x: 758, endPoint y: 526, distance: 511.4
click at [758, 526] on p "Permit.io's open-source project OPAL , the Open Policy Administration Layer, is…" at bounding box center [518, 540] width 539 height 105
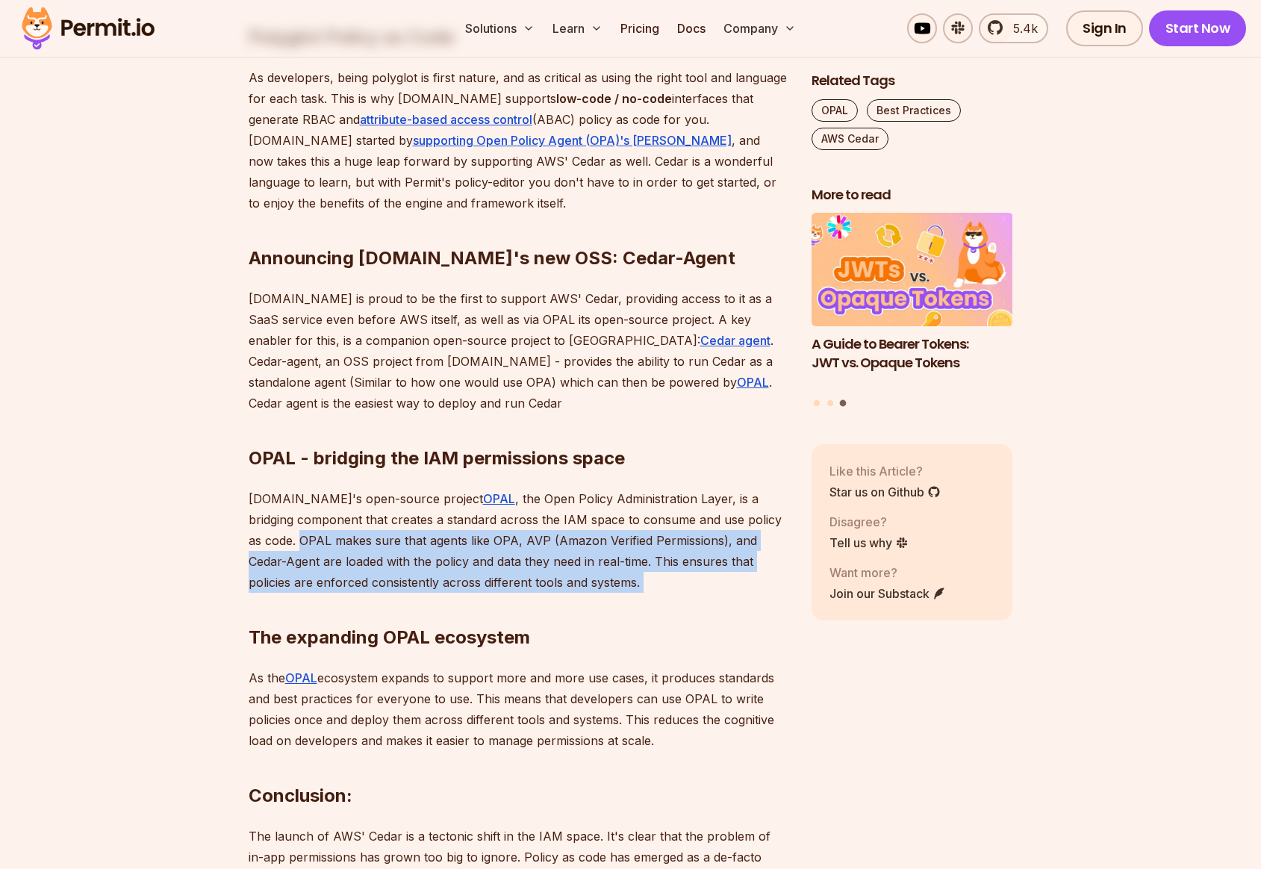
drag, startPoint x: 247, startPoint y: 542, endPoint x: 611, endPoint y: 583, distance: 366.6
click at [611, 583] on div "In today's cloud-native world, managing permissions and access control has beco…" at bounding box center [518, 237] width 539 height 1624
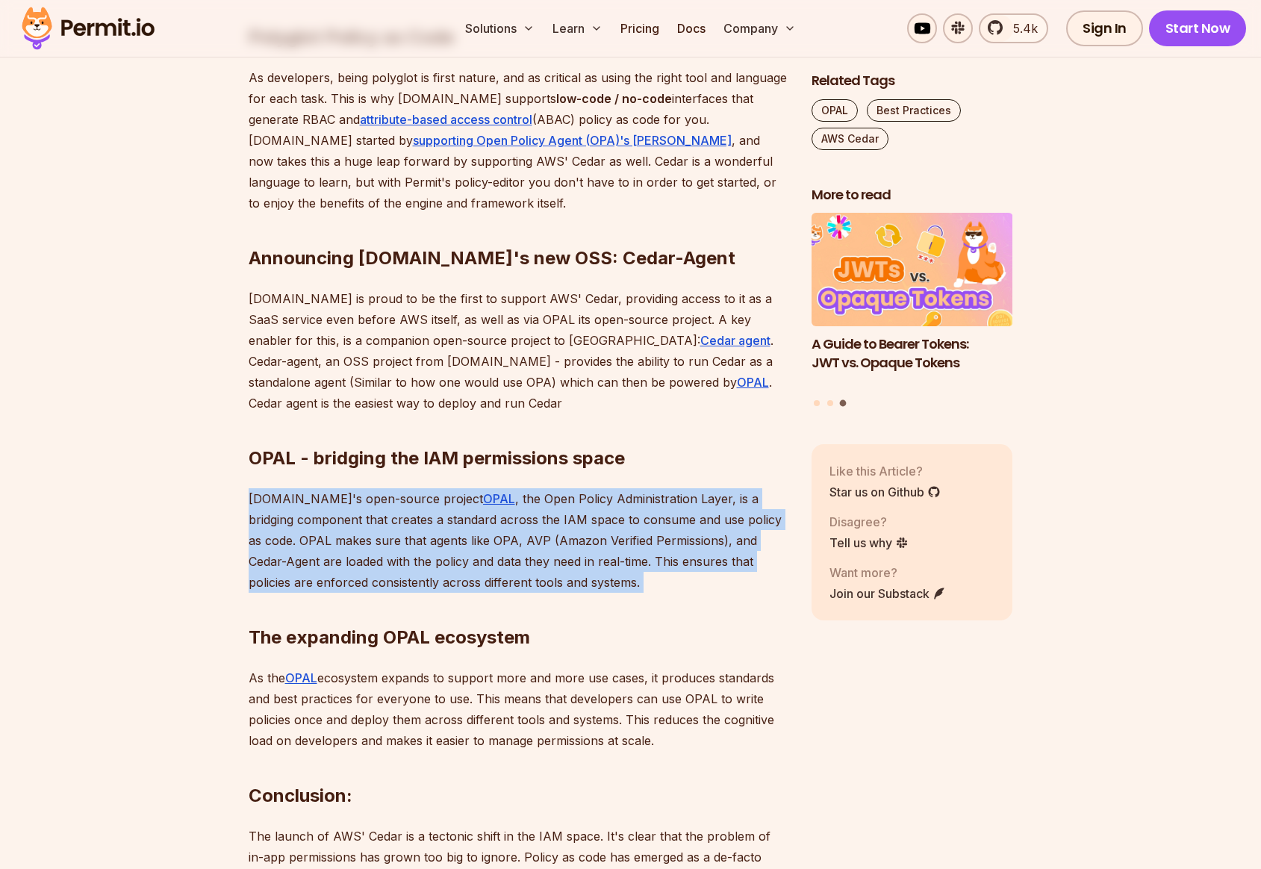
drag, startPoint x: 249, startPoint y: 496, endPoint x: 630, endPoint y: 573, distance: 388.4
click at [630, 573] on div "In today's cloud-native world, managing permissions and access control has beco…" at bounding box center [518, 237] width 539 height 1624
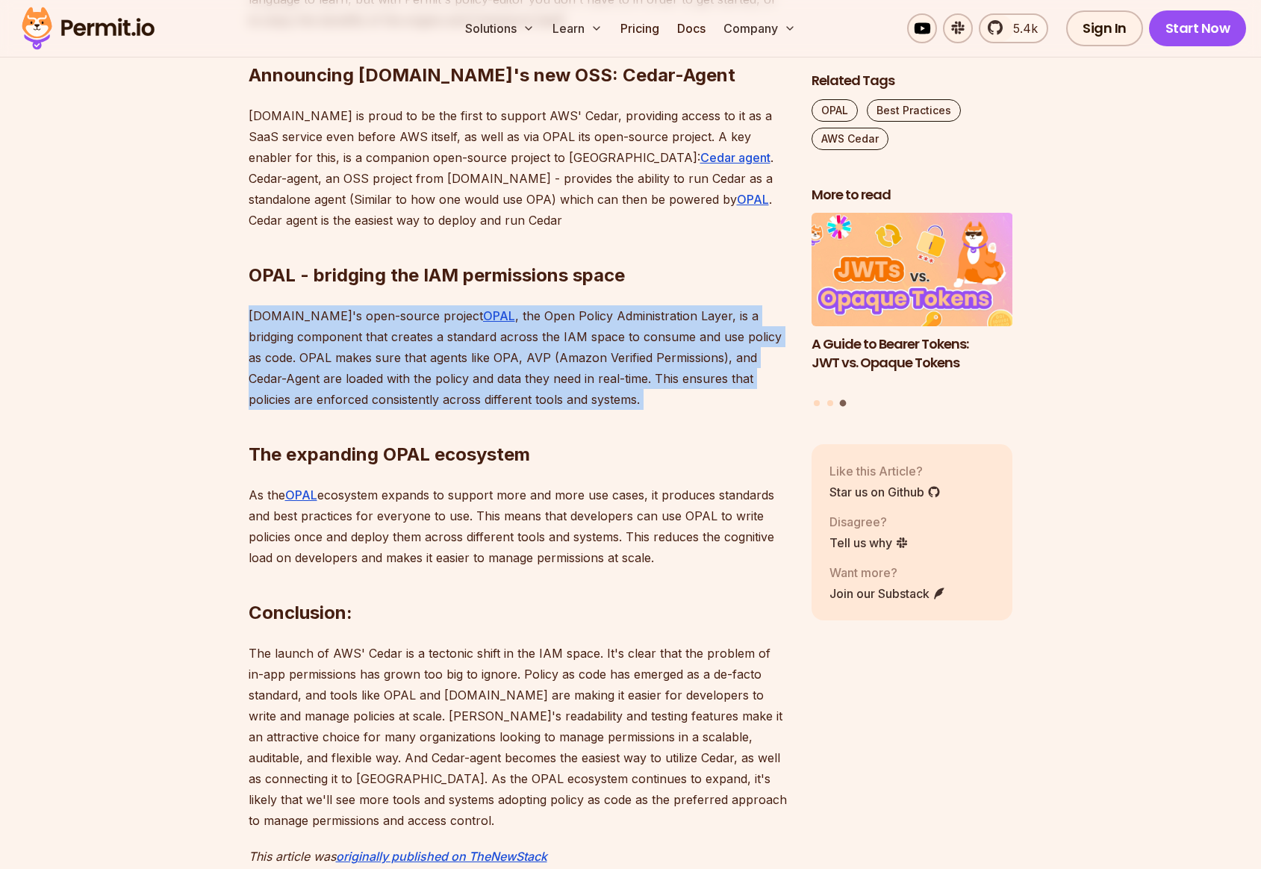
scroll to position [1794, 0]
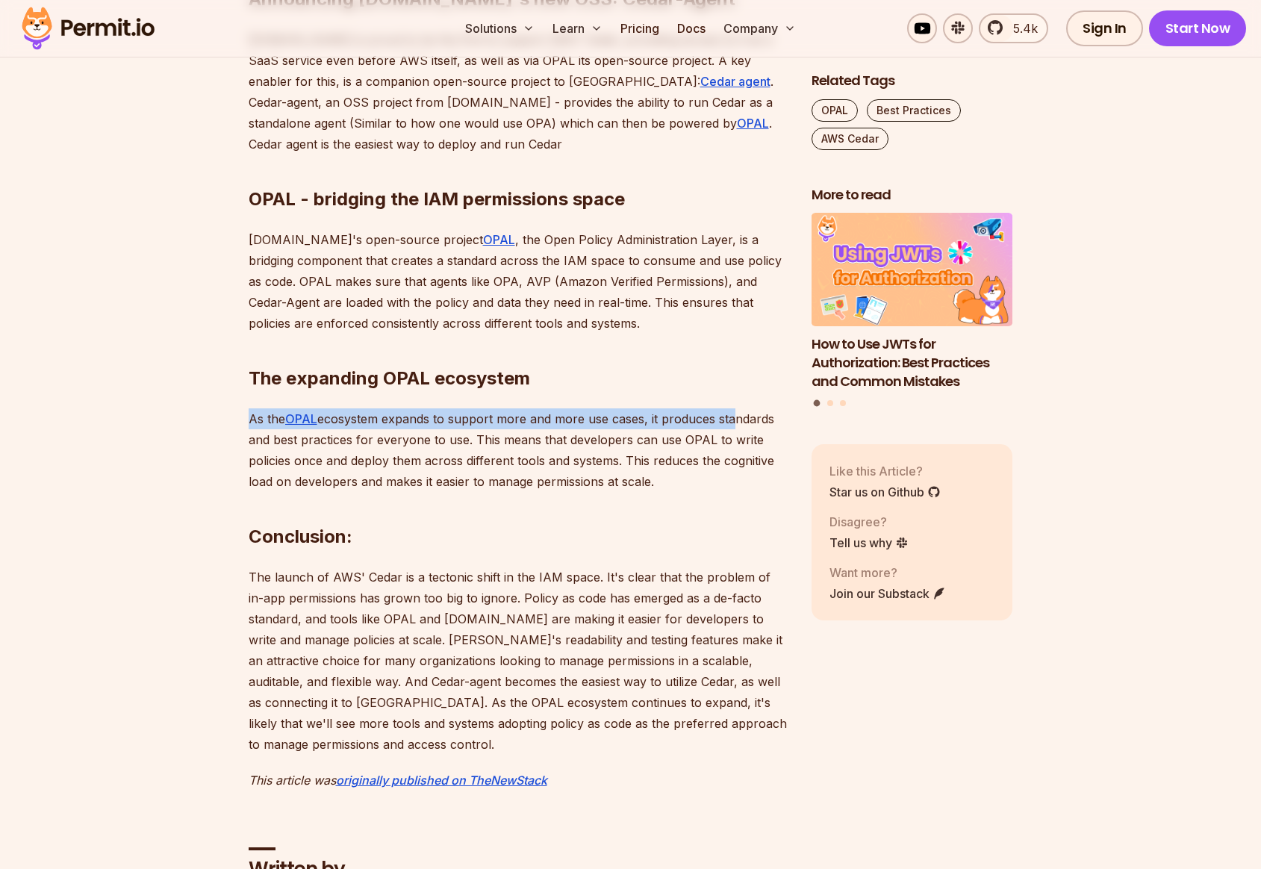
drag, startPoint x: 249, startPoint y: 419, endPoint x: 728, endPoint y: 423, distance: 478.5
click at [728, 423] on p "As the OPAL ecosystem expands to support more and more use cases, it produces s…" at bounding box center [518, 450] width 539 height 84
click at [724, 440] on p "As the OPAL ecosystem expands to support more and more use cases, it produces s…" at bounding box center [518, 450] width 539 height 84
click at [620, 479] on p "As the OPAL ecosystem expands to support more and more use cases, it produces s…" at bounding box center [518, 450] width 539 height 84
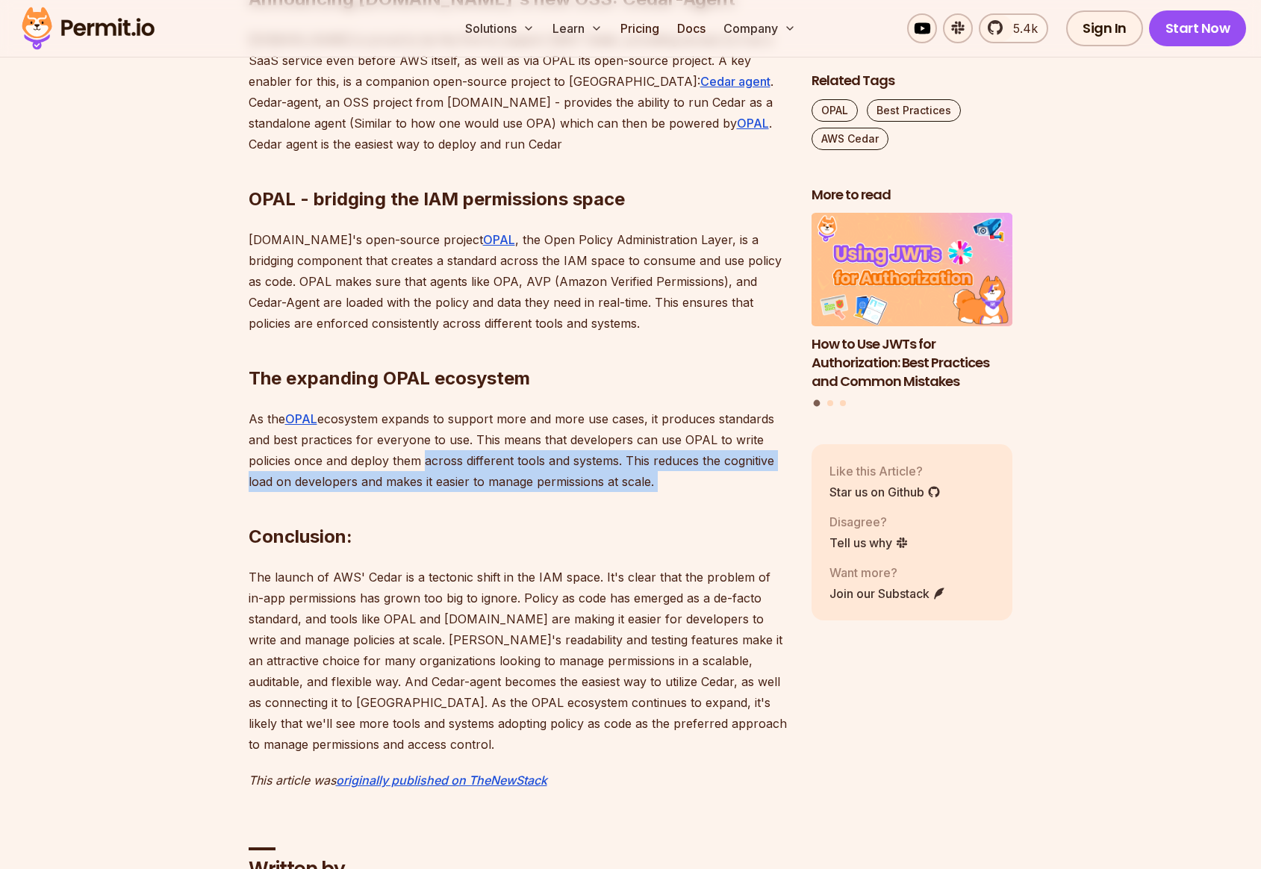
drag, startPoint x: 662, startPoint y: 481, endPoint x: 408, endPoint y: 467, distance: 255.0
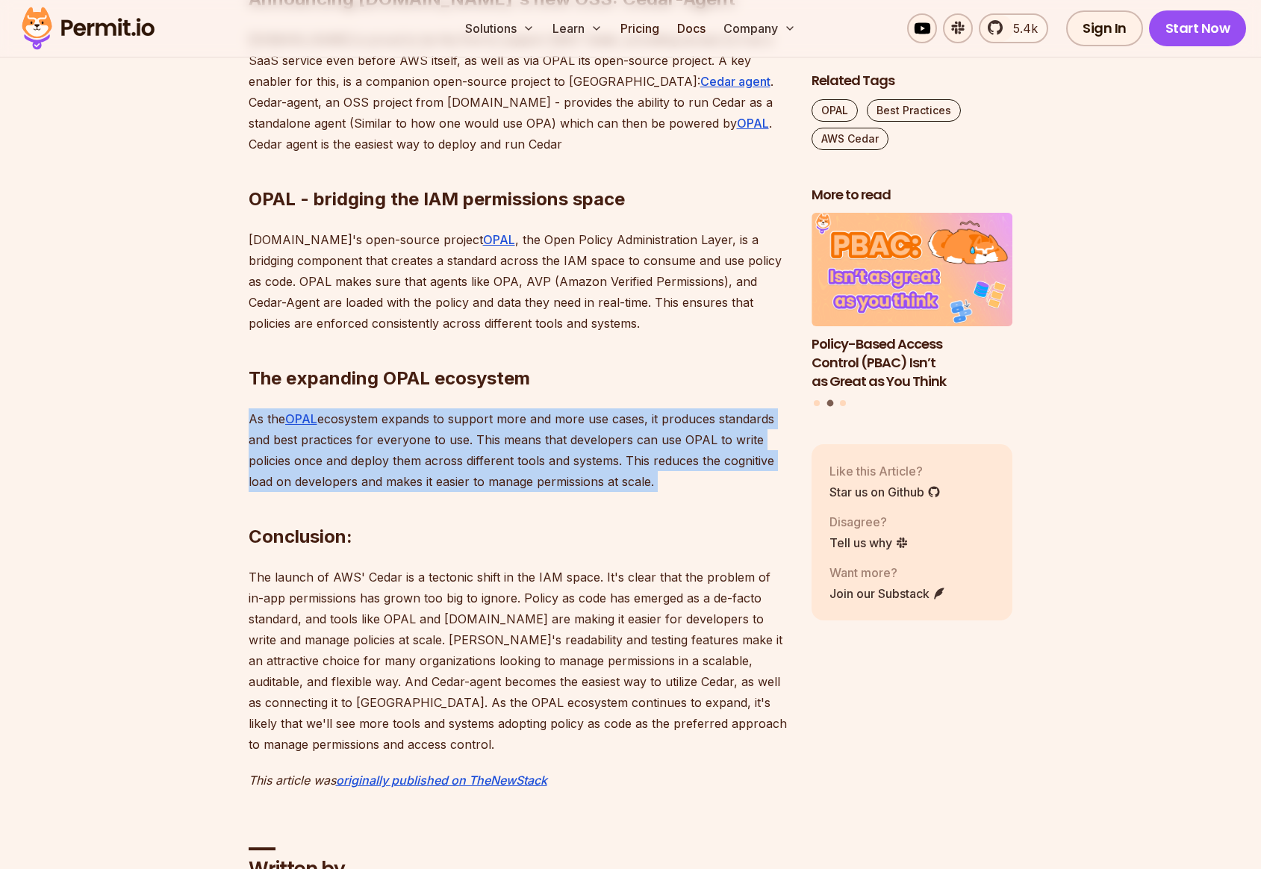
drag, startPoint x: 249, startPoint y: 419, endPoint x: 640, endPoint y: 493, distance: 399.0
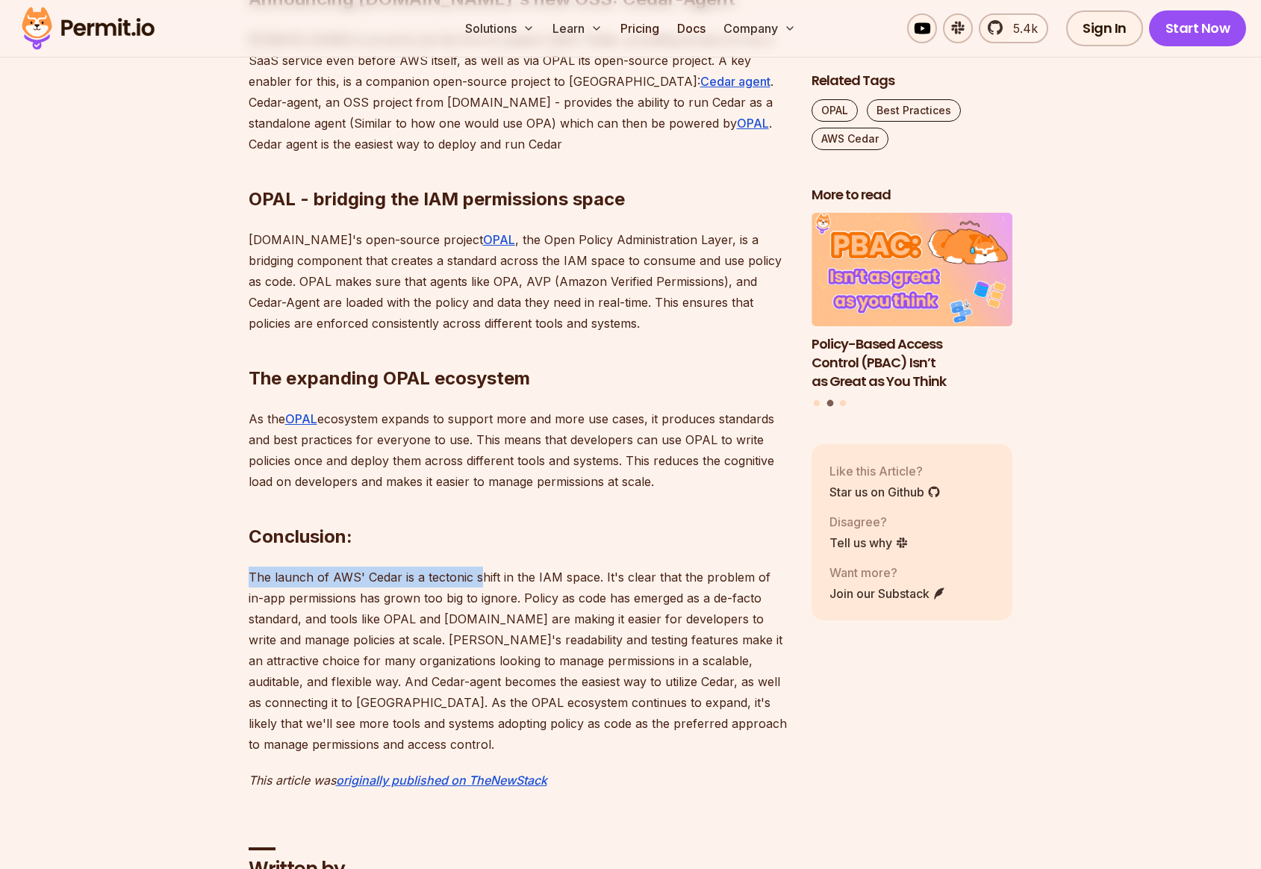
drag, startPoint x: 250, startPoint y: 578, endPoint x: 474, endPoint y: 579, distance: 224.0
click at [481, 585] on p "The launch of AWS' Cedar is a tectonic shift in the IAM space. It's clear that …" at bounding box center [518, 661] width 539 height 188
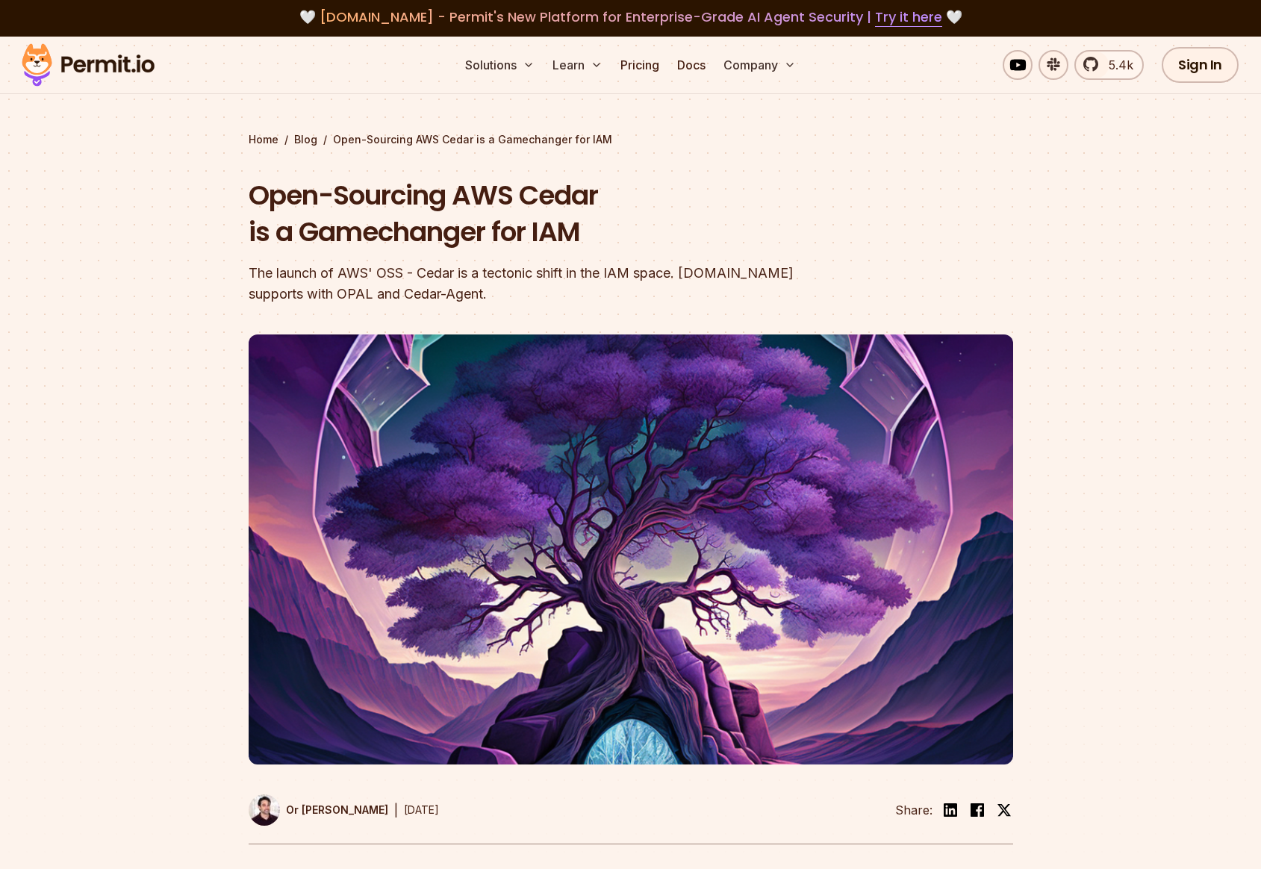
scroll to position [0, 0]
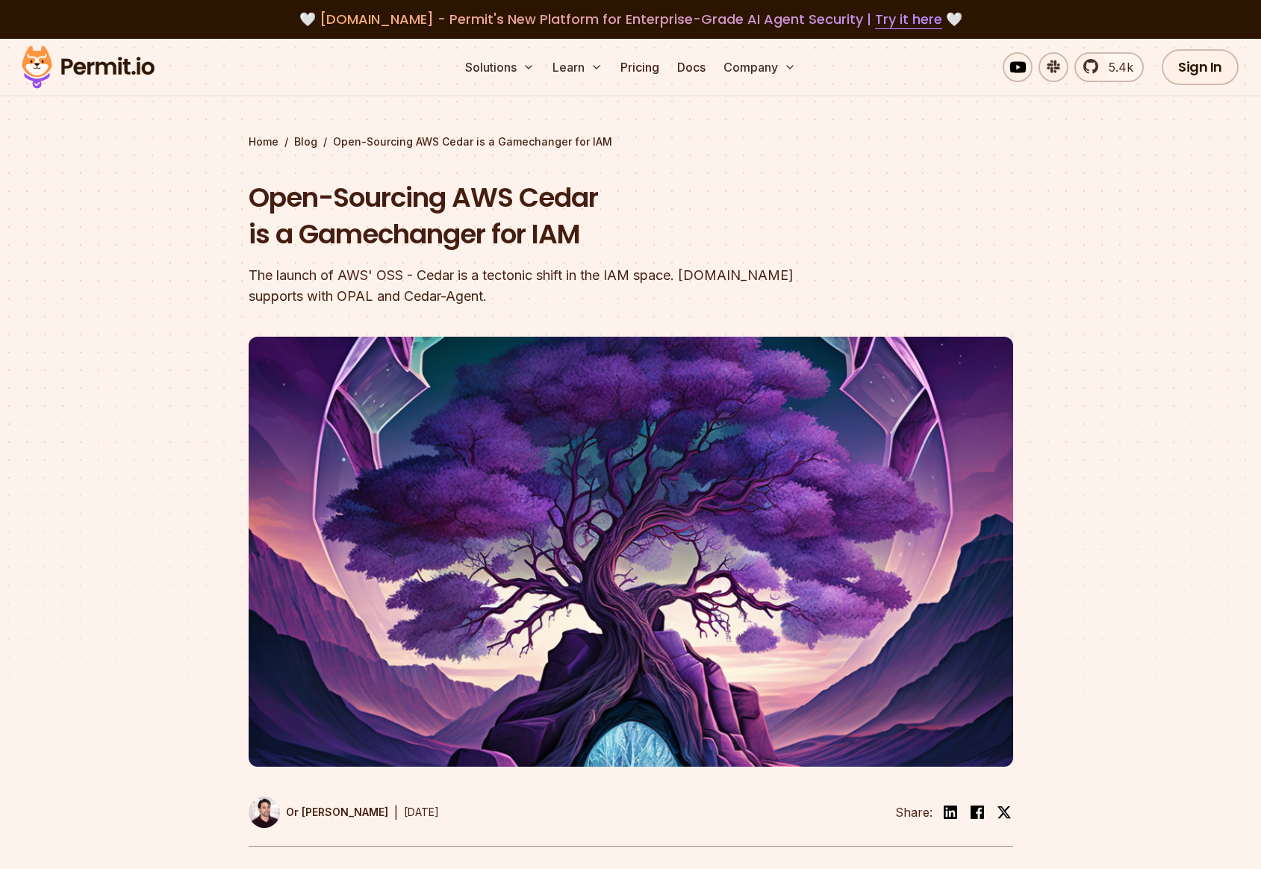
click at [713, 73] on ul "Solutions Learn Pricing Docs Company" at bounding box center [630, 67] width 343 height 30
click at [701, 69] on link "Docs" at bounding box center [691, 67] width 40 height 30
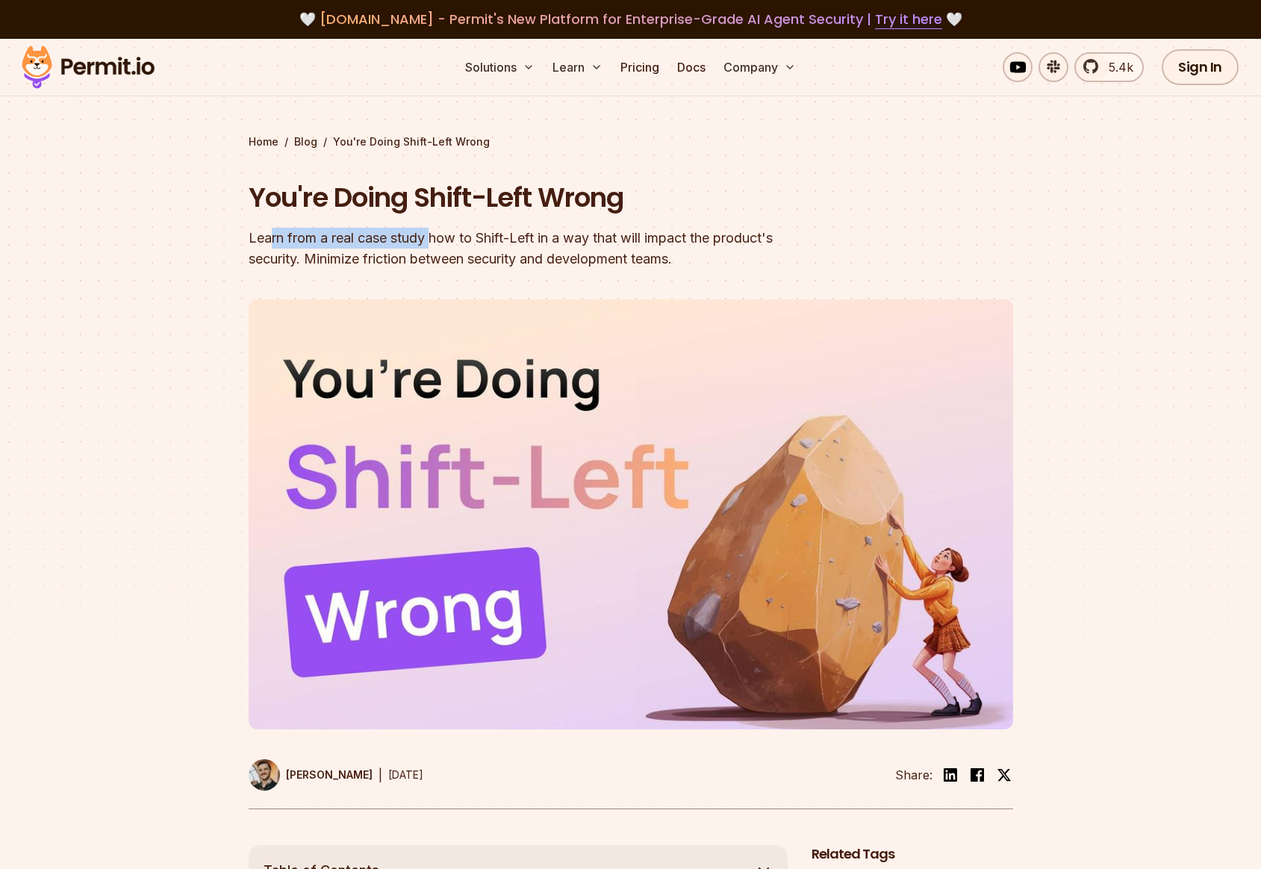
drag, startPoint x: 271, startPoint y: 240, endPoint x: 434, endPoint y: 240, distance: 163.5
click at [434, 240] on div "Learn from a real case study how to Shift-Left in a way that will impact the pr…" at bounding box center [535, 249] width 573 height 42
click at [381, 239] on div "Learn from a real case study how to Shift-Left in a way that will impact the pr…" at bounding box center [535, 249] width 573 height 42
drag, startPoint x: 290, startPoint y: 241, endPoint x: 744, endPoint y: 241, distance: 453.9
click at [744, 241] on div "Learn from a real case study how to Shift-Left in a way that will impact the pr…" at bounding box center [535, 249] width 573 height 42
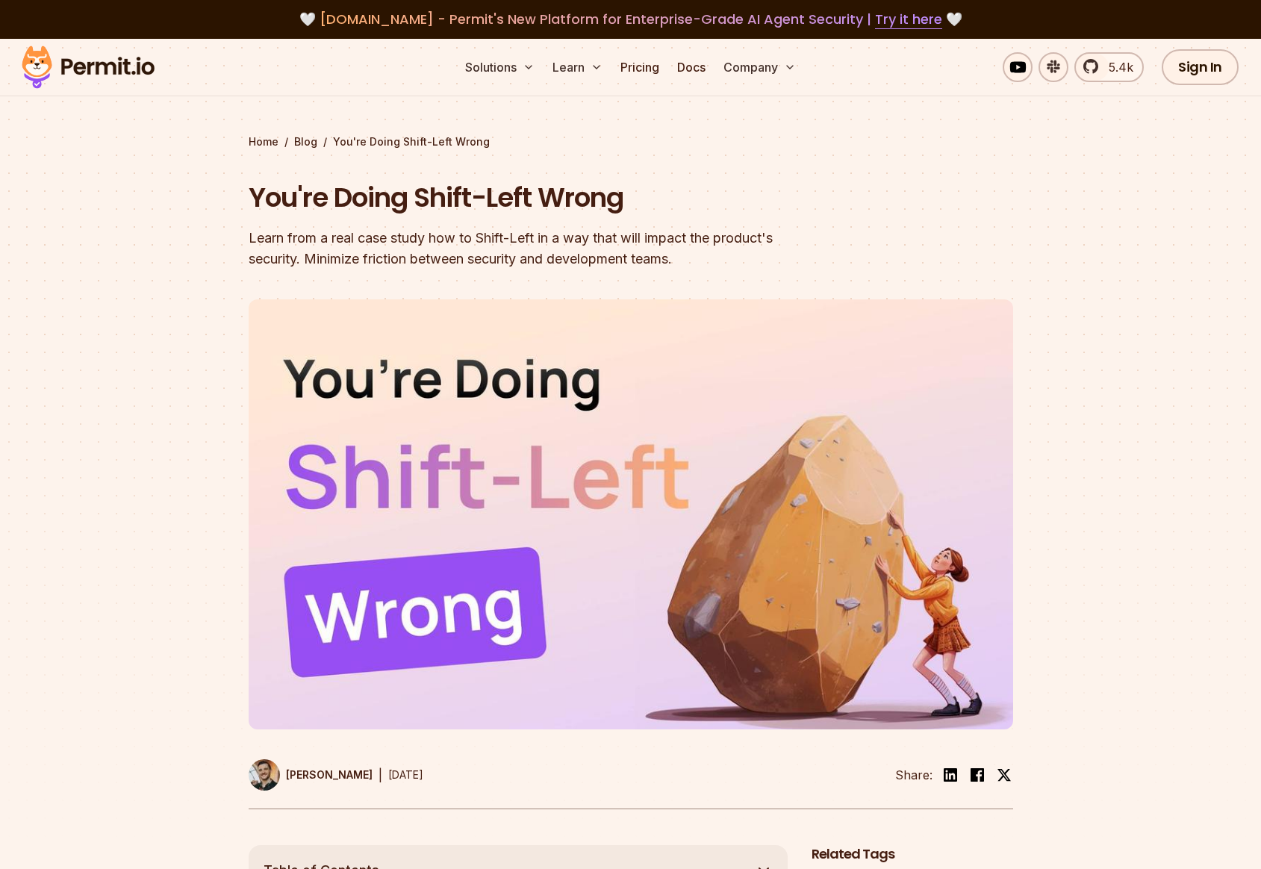
click at [768, 237] on div "Learn from a real case study how to Shift-Left in a way that will impact the pr…" at bounding box center [535, 249] width 573 height 42
drag, startPoint x: 809, startPoint y: 235, endPoint x: 229, endPoint y: 246, distance: 580.1
click at [229, 246] on section "Home / Blog / You're Doing Shift-Left Wrong You're Doing Shift-Left Wrong Learn…" at bounding box center [630, 442] width 1261 height 807
click at [328, 258] on div "Learn from a real case study how to Shift-Left in a way that will impact the pr…" at bounding box center [535, 249] width 573 height 42
drag, startPoint x: 272, startPoint y: 264, endPoint x: 691, endPoint y: 264, distance: 418.0
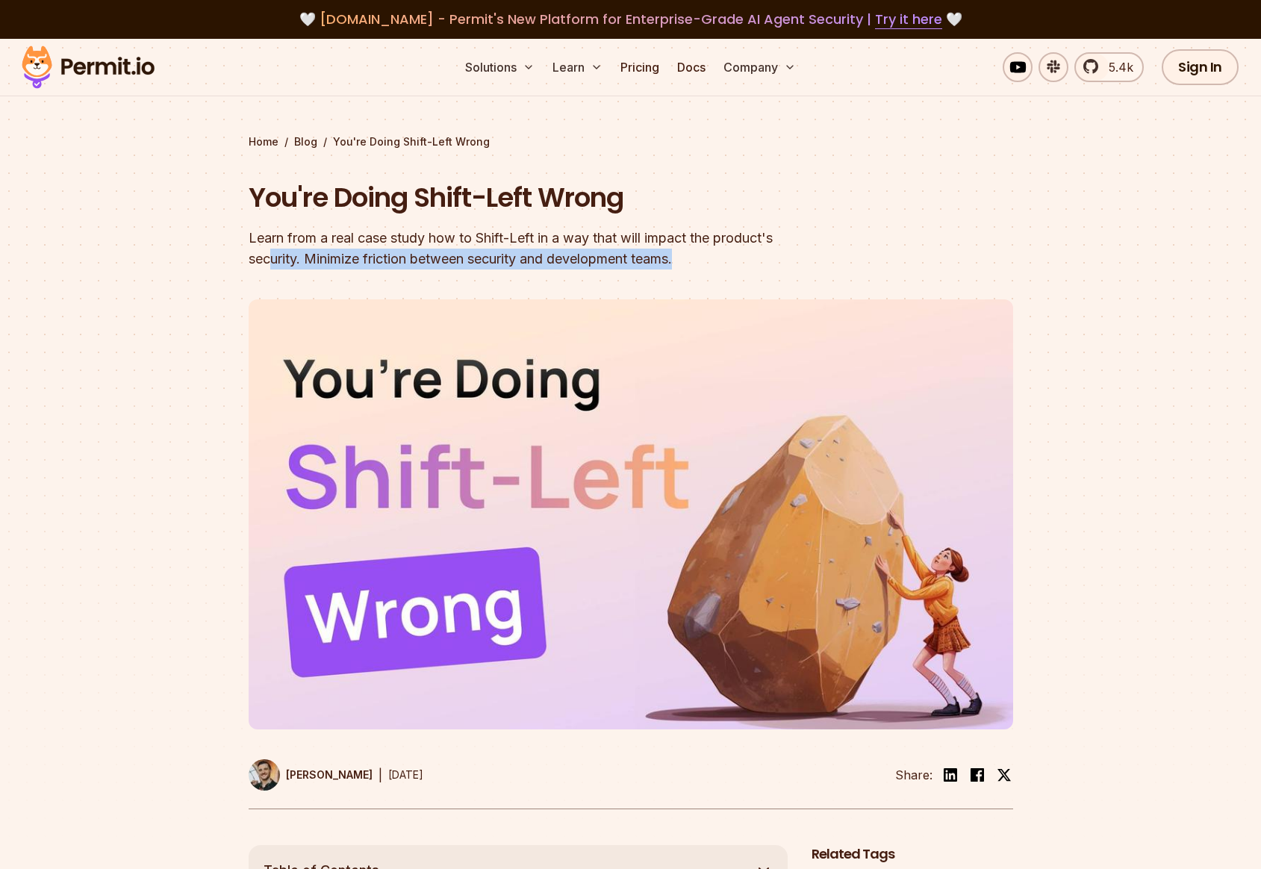
click at [691, 264] on div "Learn from a real case study how to Shift-Left in a way that will impact the pr…" at bounding box center [535, 249] width 573 height 42
drag, startPoint x: 691, startPoint y: 264, endPoint x: 700, endPoint y: 263, distance: 9.7
click at [691, 264] on div "Learn from a real case study how to Shift-Left in a way that will impact the pr…" at bounding box center [535, 249] width 573 height 42
drag, startPoint x: 718, startPoint y: 261, endPoint x: 175, endPoint y: 237, distance: 543.2
click at [175, 237] on section "Home / Blog / You're Doing Shift-Left Wrong You're Doing Shift-Left Wrong Learn…" at bounding box center [630, 442] width 1261 height 807
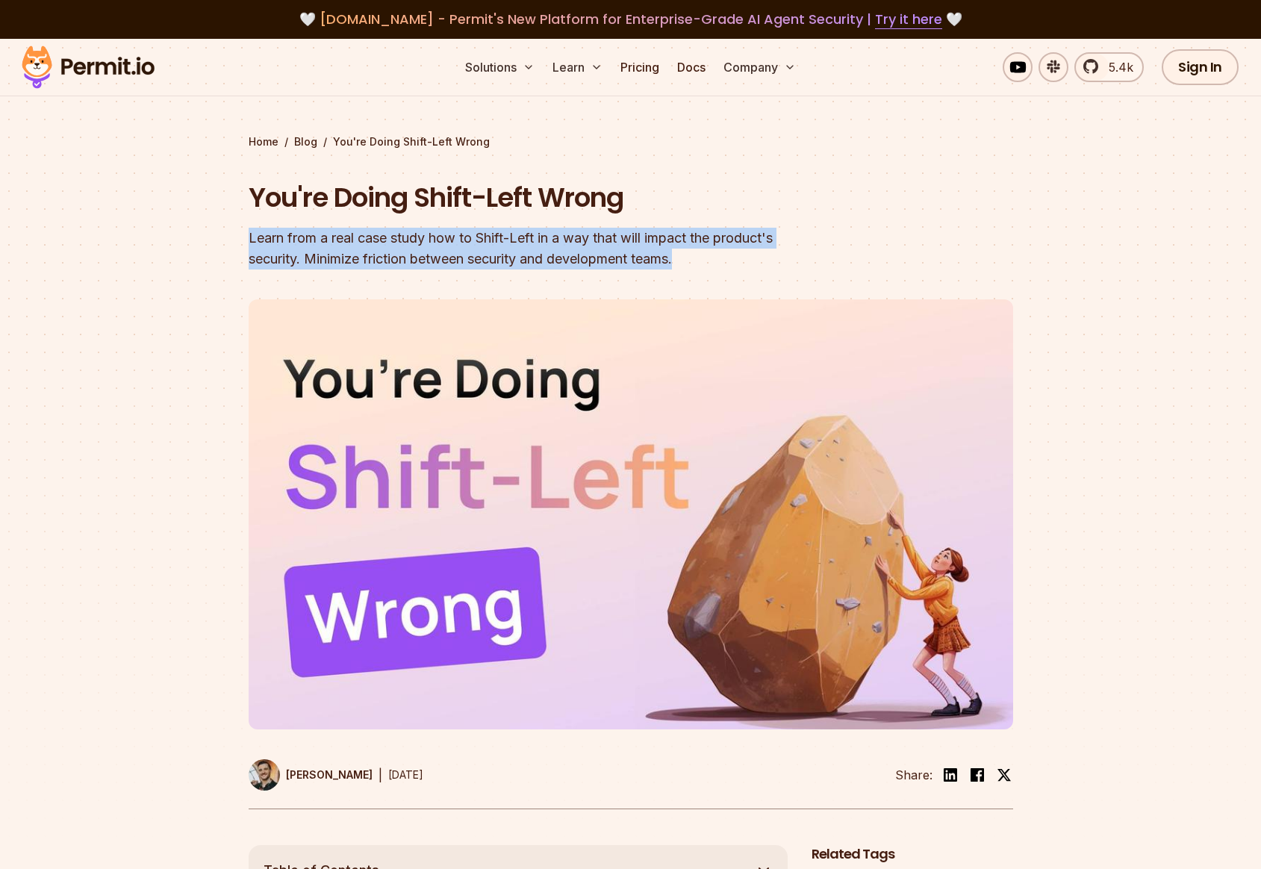
click at [249, 242] on div "Learn from a real case study how to Shift-Left in a way that will impact the pr…" at bounding box center [535, 249] width 573 height 42
drag, startPoint x: 249, startPoint y: 237, endPoint x: 726, endPoint y: 251, distance: 477.2
click at [731, 250] on div "Learn from a real case study how to Shift-Left in a way that will impact the pr…" at bounding box center [535, 249] width 573 height 42
click at [703, 254] on div "Learn from a real case study how to Shift-Left in a way that will impact the pr…" at bounding box center [535, 249] width 573 height 42
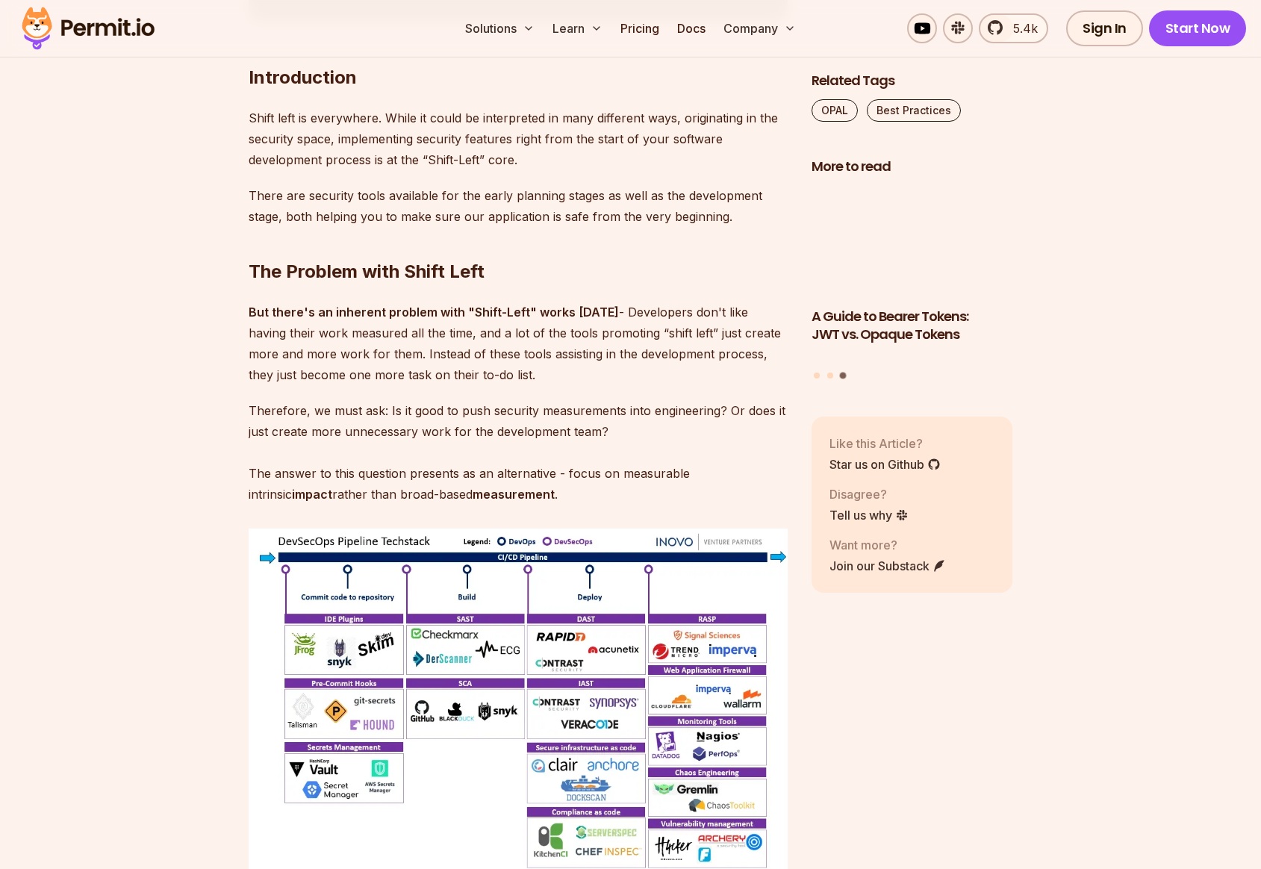
scroll to position [822, 0]
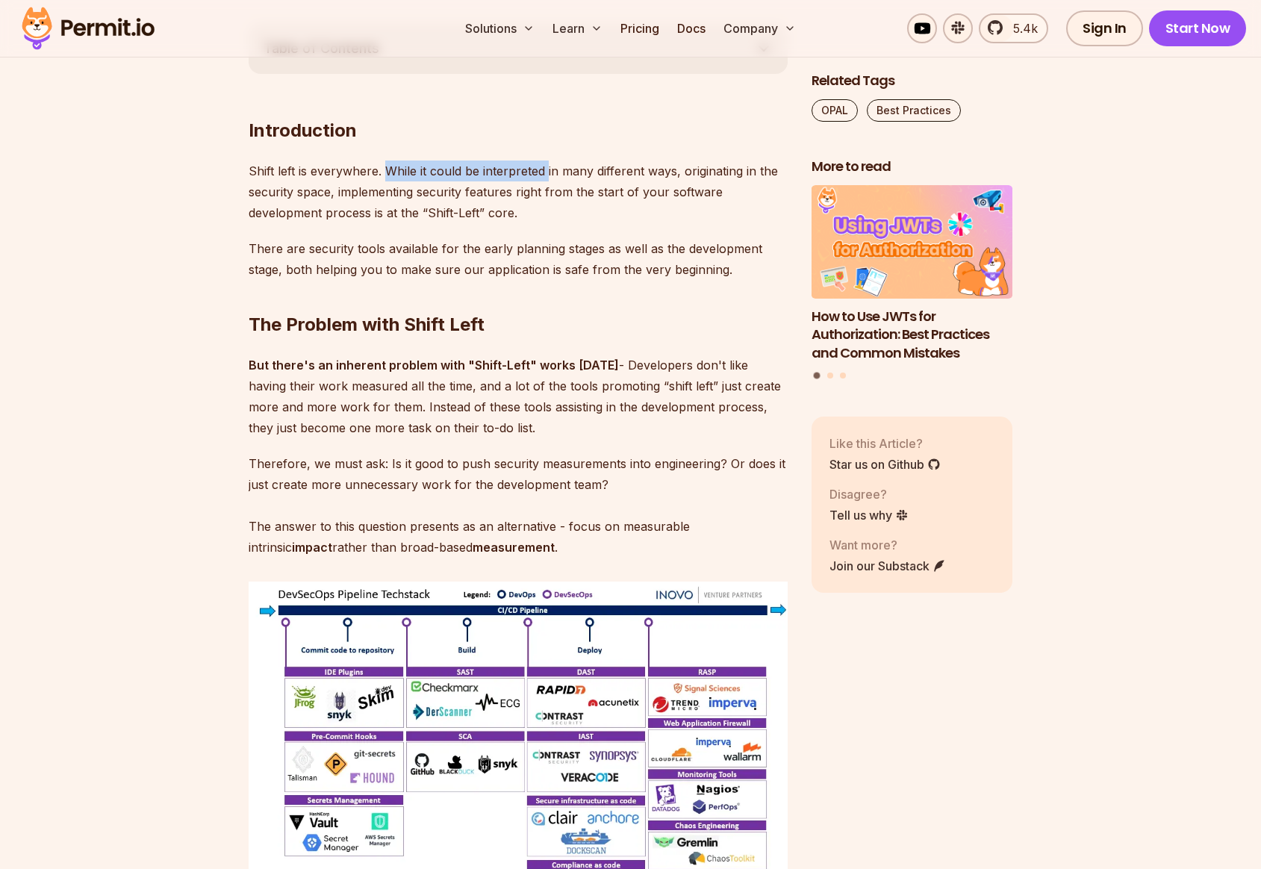
drag, startPoint x: 388, startPoint y: 172, endPoint x: 546, endPoint y: 169, distance: 158.3
click at [546, 169] on p "Shift left is everywhere. While it could be interpreted in many different ways,…" at bounding box center [518, 191] width 539 height 63
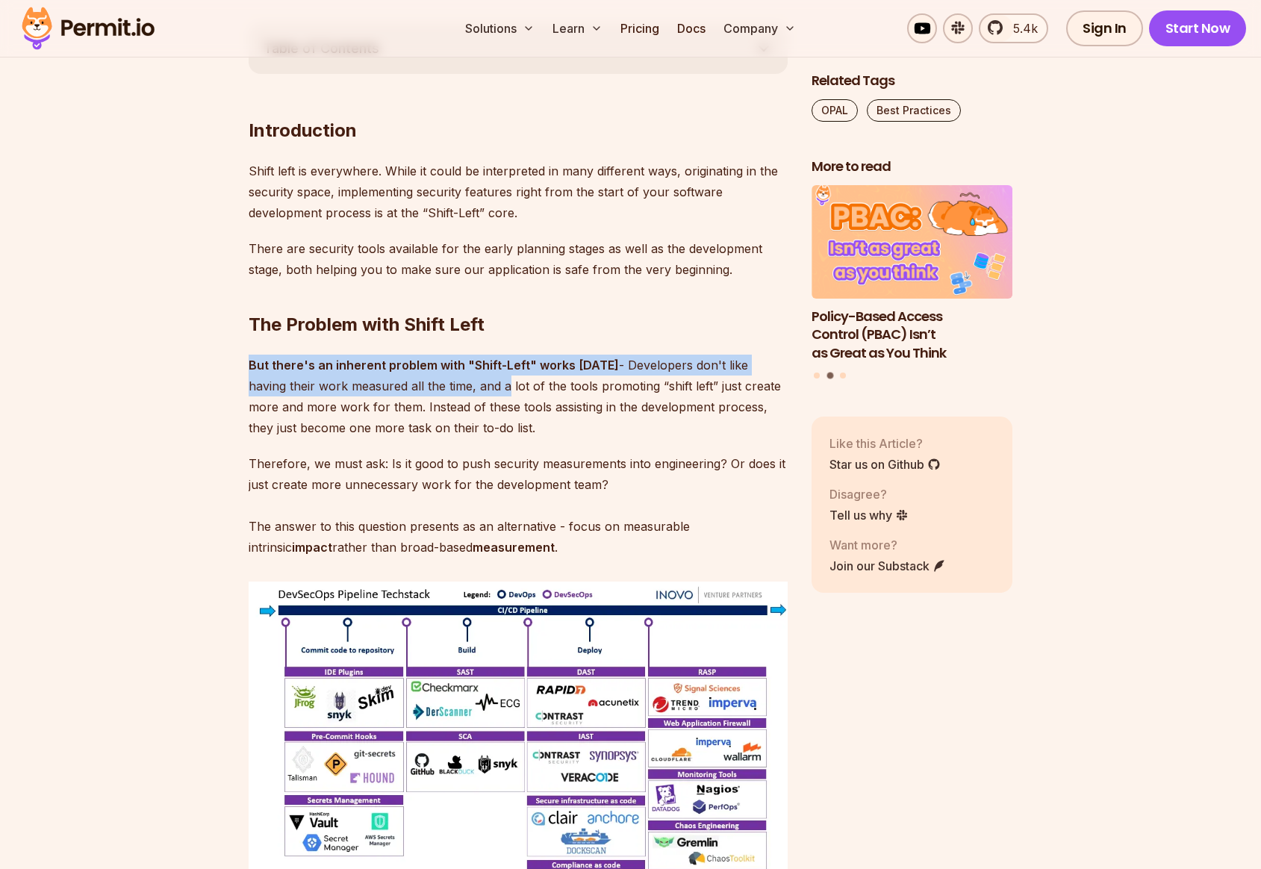
drag, startPoint x: 247, startPoint y: 364, endPoint x: 475, endPoint y: 387, distance: 228.9
click at [463, 389] on p "But there's an inherent problem with "Shift-Left" works today - Developers don'…" at bounding box center [518, 397] width 539 height 84
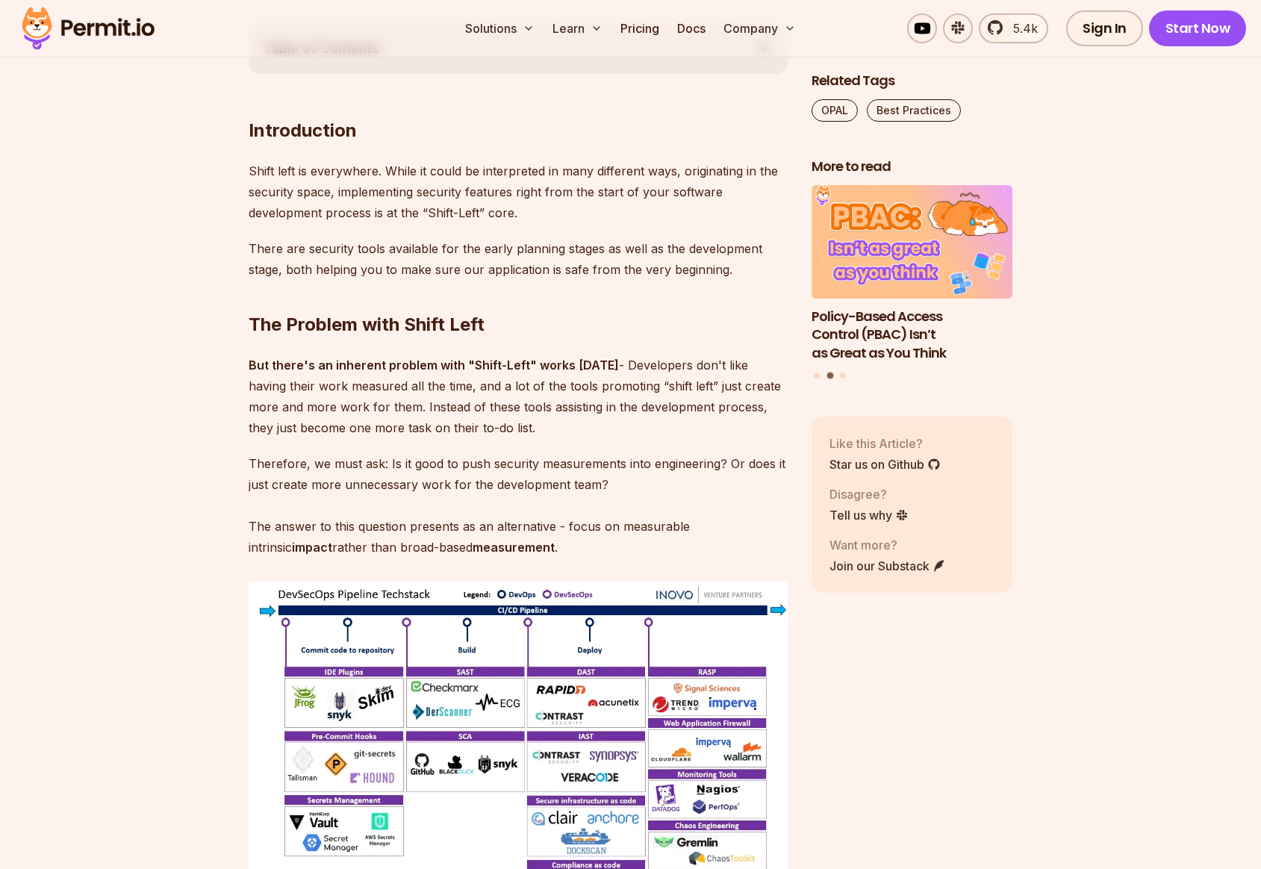
drag, startPoint x: 526, startPoint y: 387, endPoint x: 558, endPoint y: 384, distance: 31.4
click at [526, 387] on p "But there's an inherent problem with "Shift-Left" works today - Developers don'…" at bounding box center [518, 397] width 539 height 84
click at [558, 384] on p "But there's an inherent problem with "Shift-Left" works today - Developers don'…" at bounding box center [518, 397] width 539 height 84
drag, startPoint x: 641, startPoint y: 386, endPoint x: 709, endPoint y: 386, distance: 67.9
click at [709, 386] on p "But there's an inherent problem with "Shift-Left" works today - Developers don'…" at bounding box center [518, 397] width 539 height 84
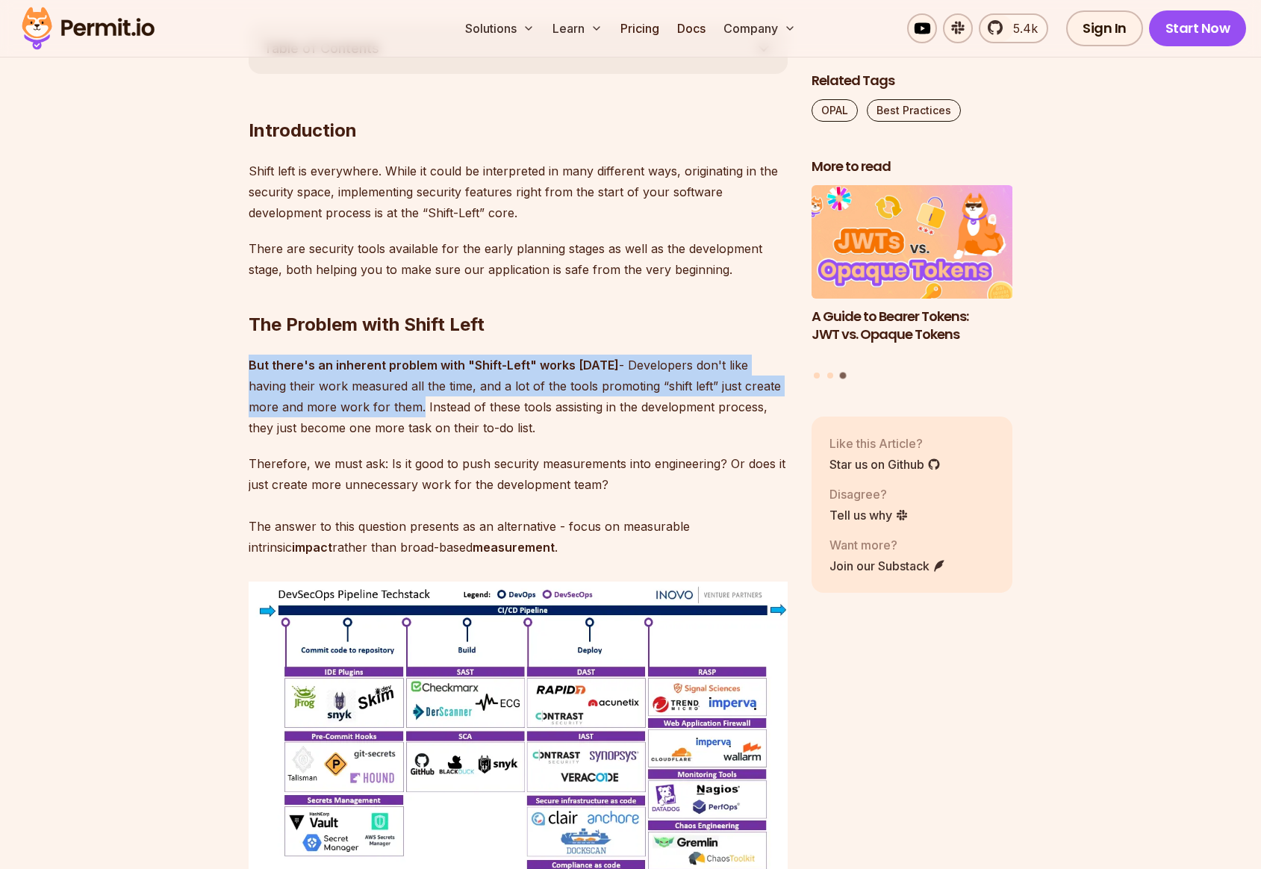
drag, startPoint x: 249, startPoint y: 362, endPoint x: 384, endPoint y: 409, distance: 143.8
click at [384, 409] on p "But there's an inherent problem with "Shift-Left" works today - Developers don'…" at bounding box center [518, 397] width 539 height 84
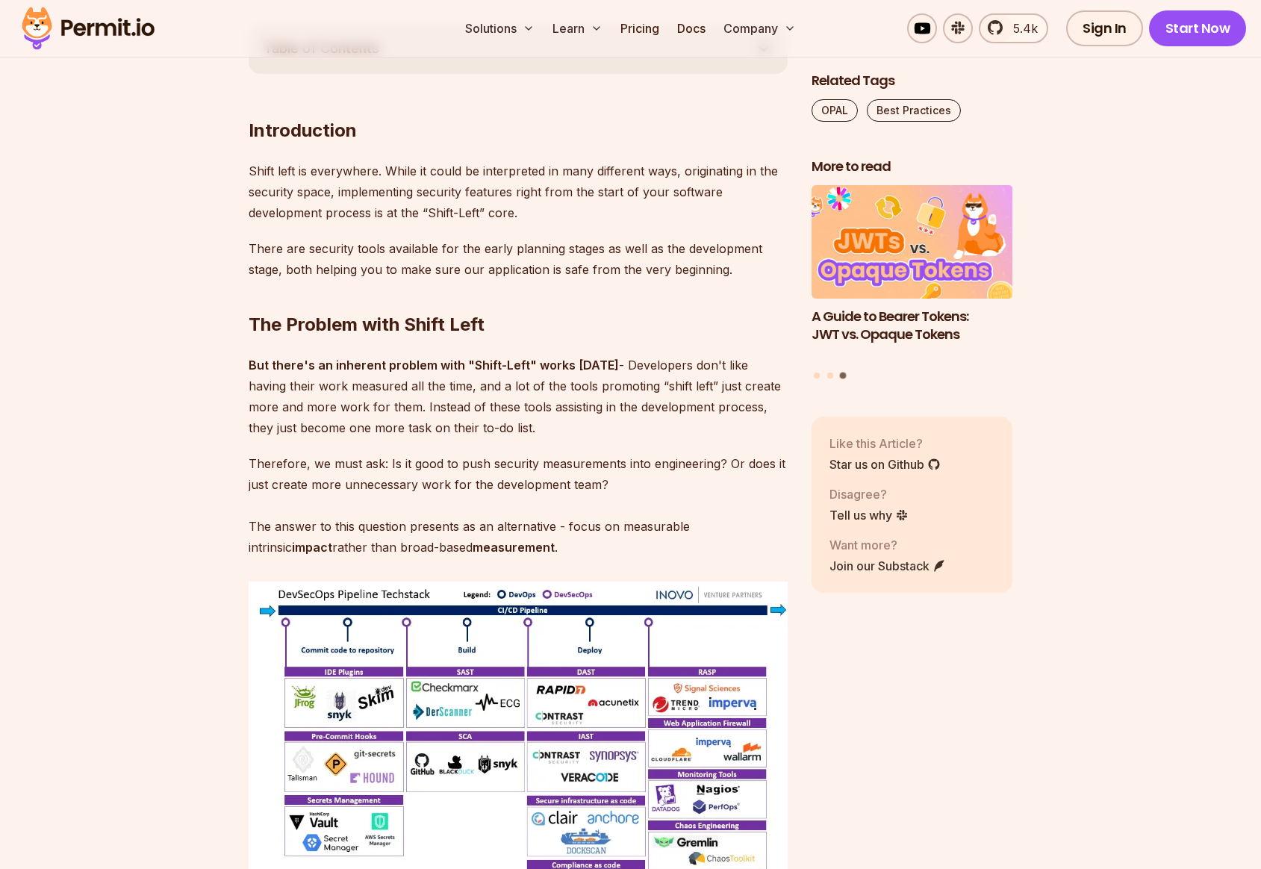
drag, startPoint x: 392, startPoint y: 408, endPoint x: 565, endPoint y: 408, distance: 173.2
click at [565, 408] on p "But there's an inherent problem with "Shift-Left" works today - Developers don'…" at bounding box center [518, 397] width 539 height 84
drag, startPoint x: 644, startPoint y: 410, endPoint x: 688, endPoint y: 408, distance: 43.3
click at [695, 408] on p "But there's an inherent problem with "Shift-Left" works today - Developers don'…" at bounding box center [518, 397] width 539 height 84
drag, startPoint x: 264, startPoint y: 430, endPoint x: 450, endPoint y: 431, distance: 185.9
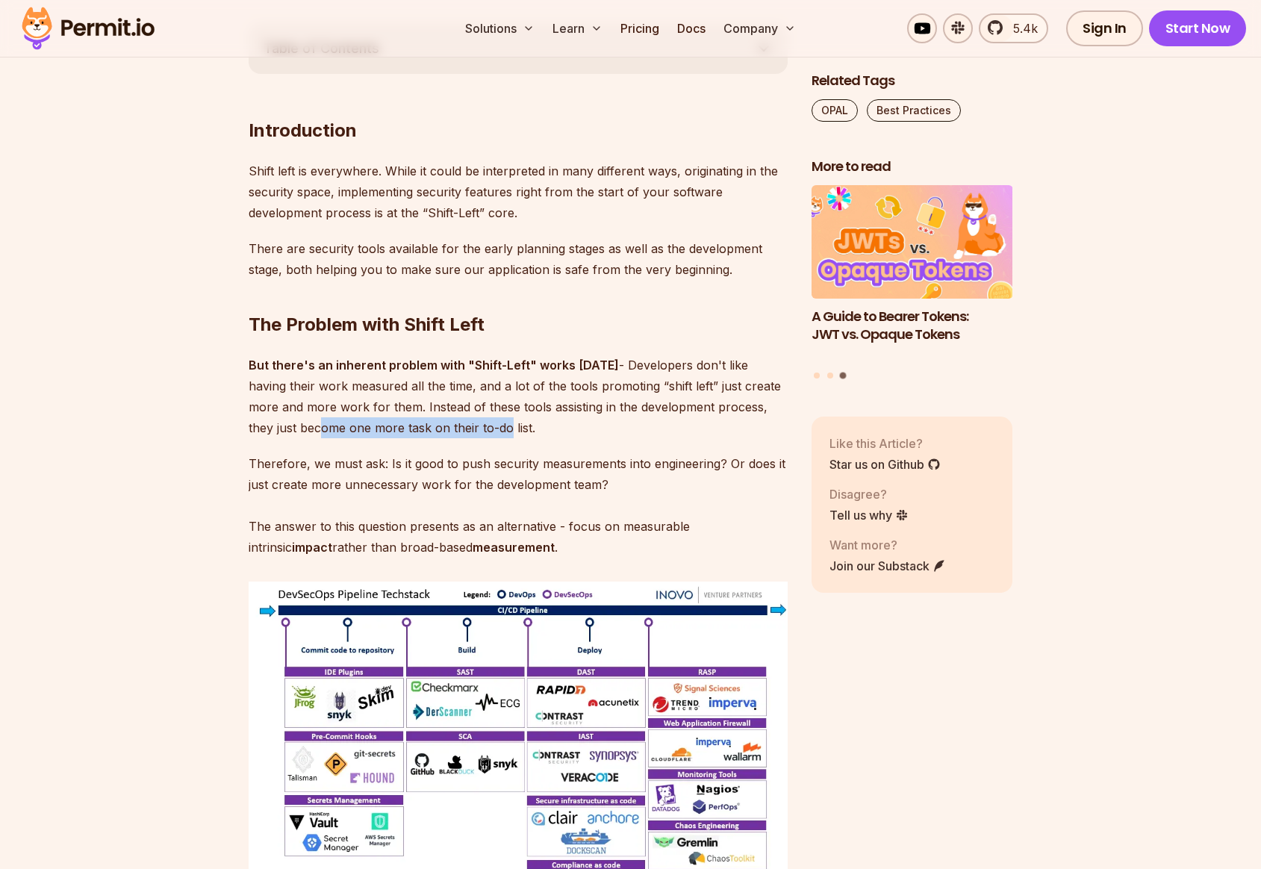
click at [450, 431] on p "But there's an inherent problem with "Shift-Left" works today - Developers don'…" at bounding box center [518, 397] width 539 height 84
drag, startPoint x: 513, startPoint y: 431, endPoint x: 231, endPoint y: 403, distance: 283.5
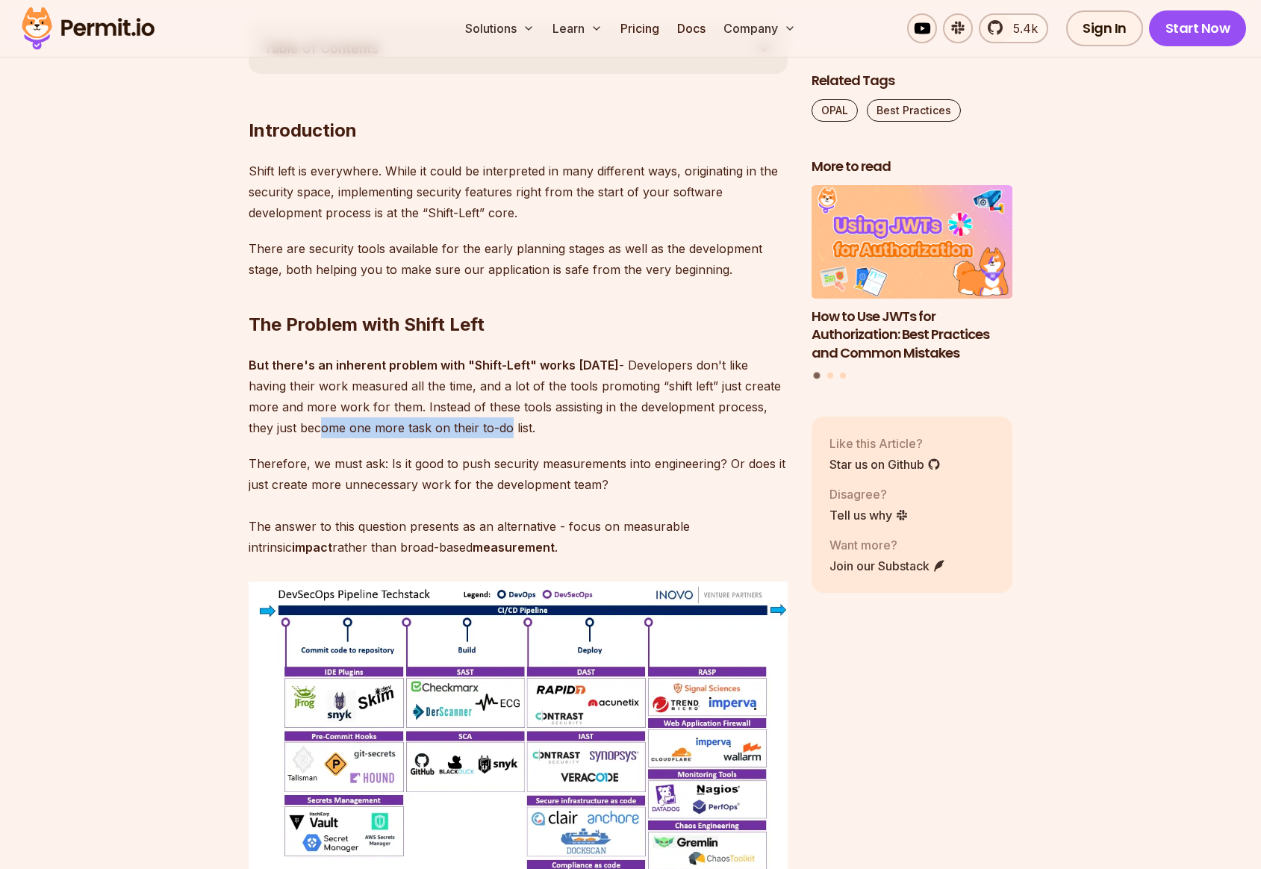
drag, startPoint x: 250, startPoint y: 364, endPoint x: 493, endPoint y: 436, distance: 253.9
click at [493, 436] on p "But there's an inherent problem with "Shift-Left" works today - Developers don'…" at bounding box center [518, 397] width 539 height 84
drag, startPoint x: 252, startPoint y: 460, endPoint x: 408, endPoint y: 462, distance: 155.3
click at [408, 462] on p "Therefore, we must ask: Is it good to push security measurements into engineeri…" at bounding box center [518, 505] width 539 height 105
click at [421, 461] on p "Therefore, we must ask: Is it good to push security measurements into engineeri…" at bounding box center [518, 505] width 539 height 105
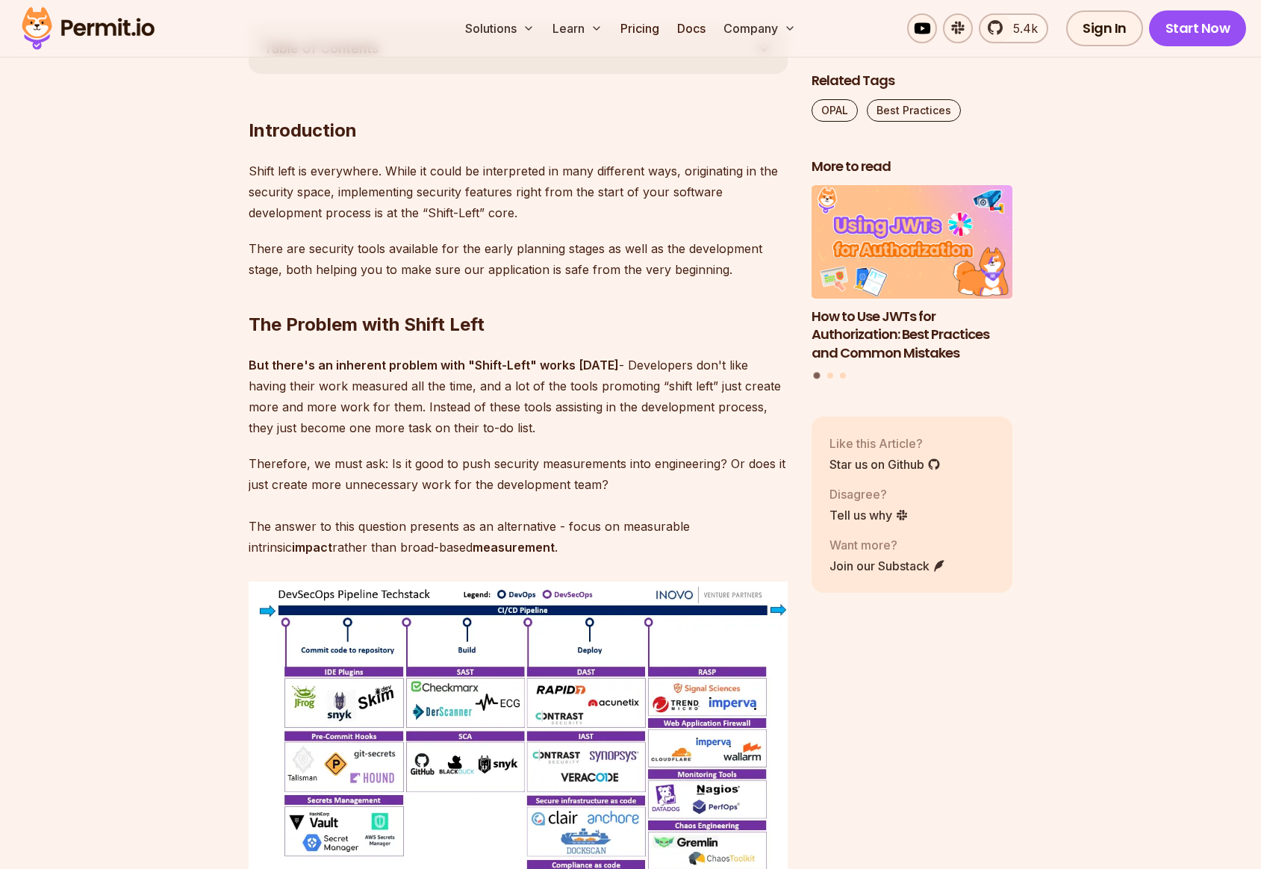
click at [389, 459] on p "Therefore, we must ask: Is it good to push security measurements into engineeri…" at bounding box center [518, 505] width 539 height 105
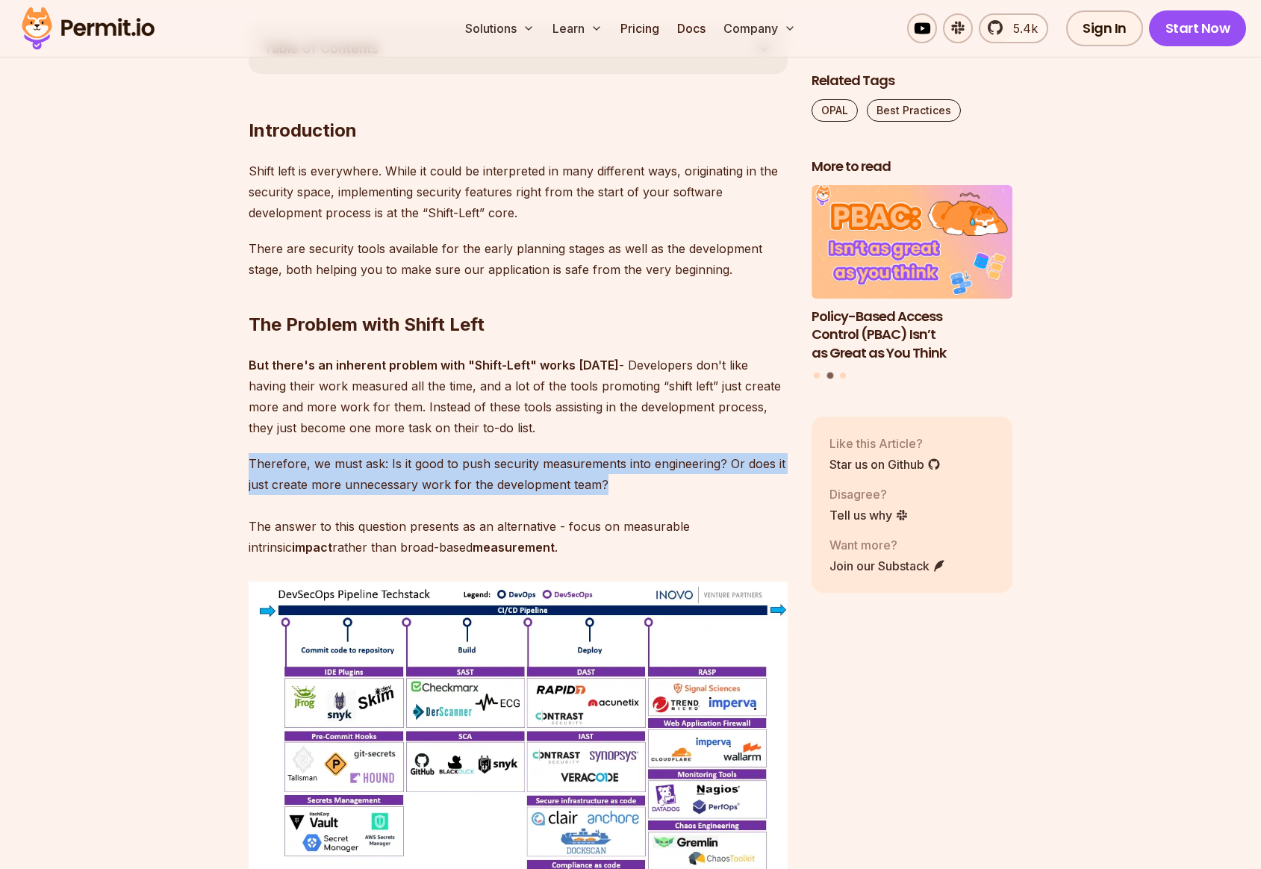
drag, startPoint x: 249, startPoint y: 464, endPoint x: 694, endPoint y: 495, distance: 445.3
click at [694, 495] on p "Therefore, we must ask: Is it good to push security measurements into engineeri…" at bounding box center [518, 505] width 539 height 105
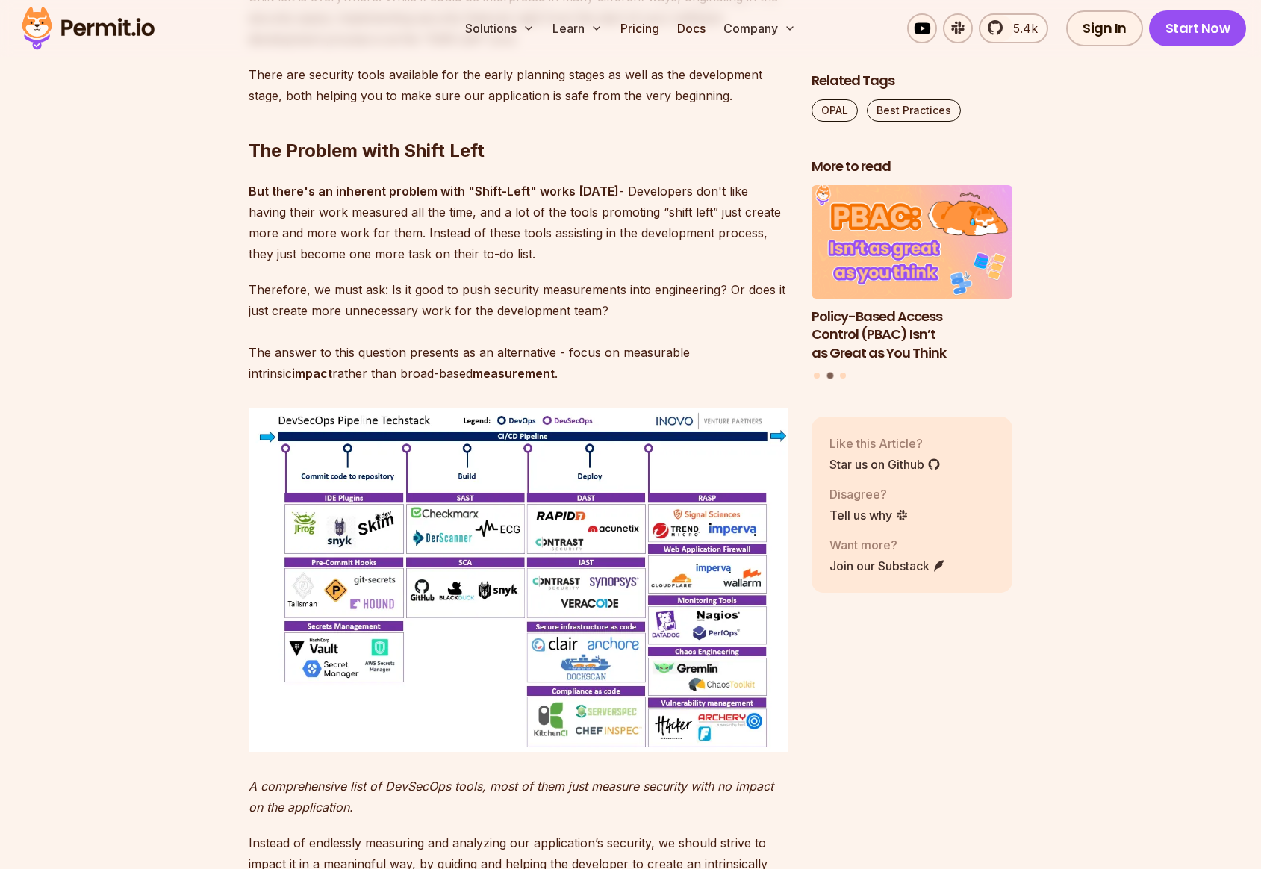
click at [476, 355] on p "Therefore, we must ask: Is it good to push security measurements into engineeri…" at bounding box center [518, 331] width 539 height 105
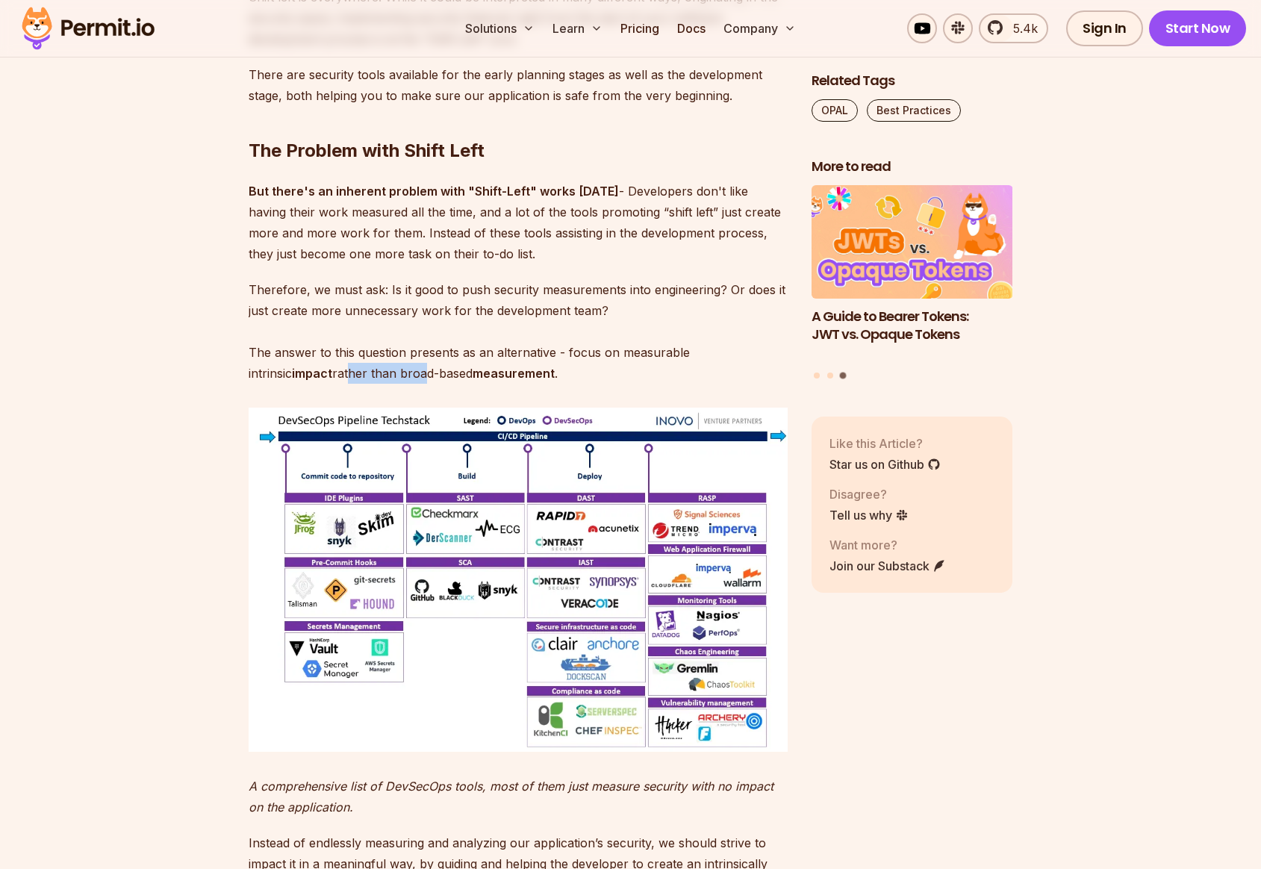
drag, startPoint x: 359, startPoint y: 374, endPoint x: 432, endPoint y: 373, distance: 73.2
click at [432, 373] on p "Therefore, we must ask: Is it good to push security measurements into engineeri…" at bounding box center [518, 331] width 539 height 105
click at [451, 373] on p "Therefore, we must ask: Is it good to push security measurements into engineeri…" at bounding box center [518, 331] width 539 height 105
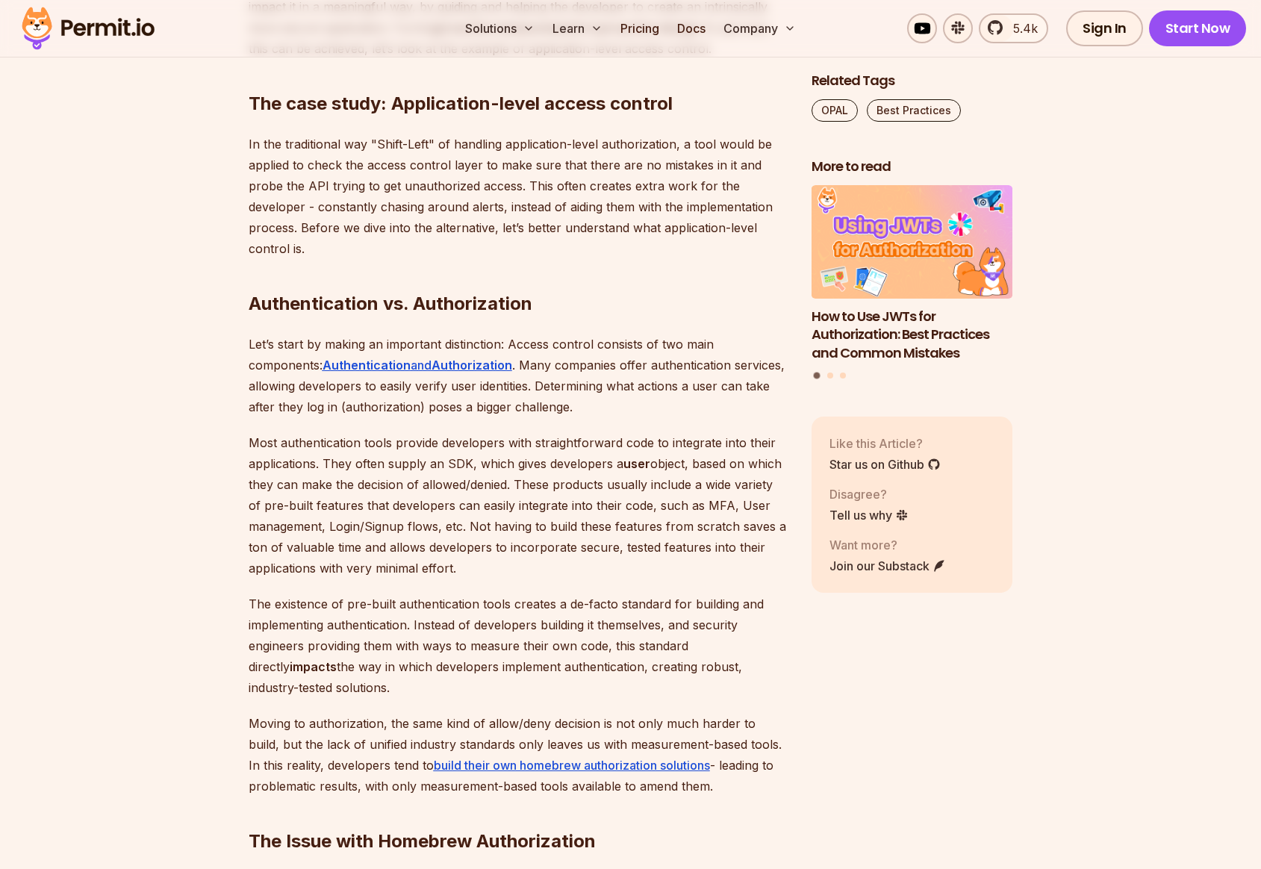
scroll to position [1862, 0]
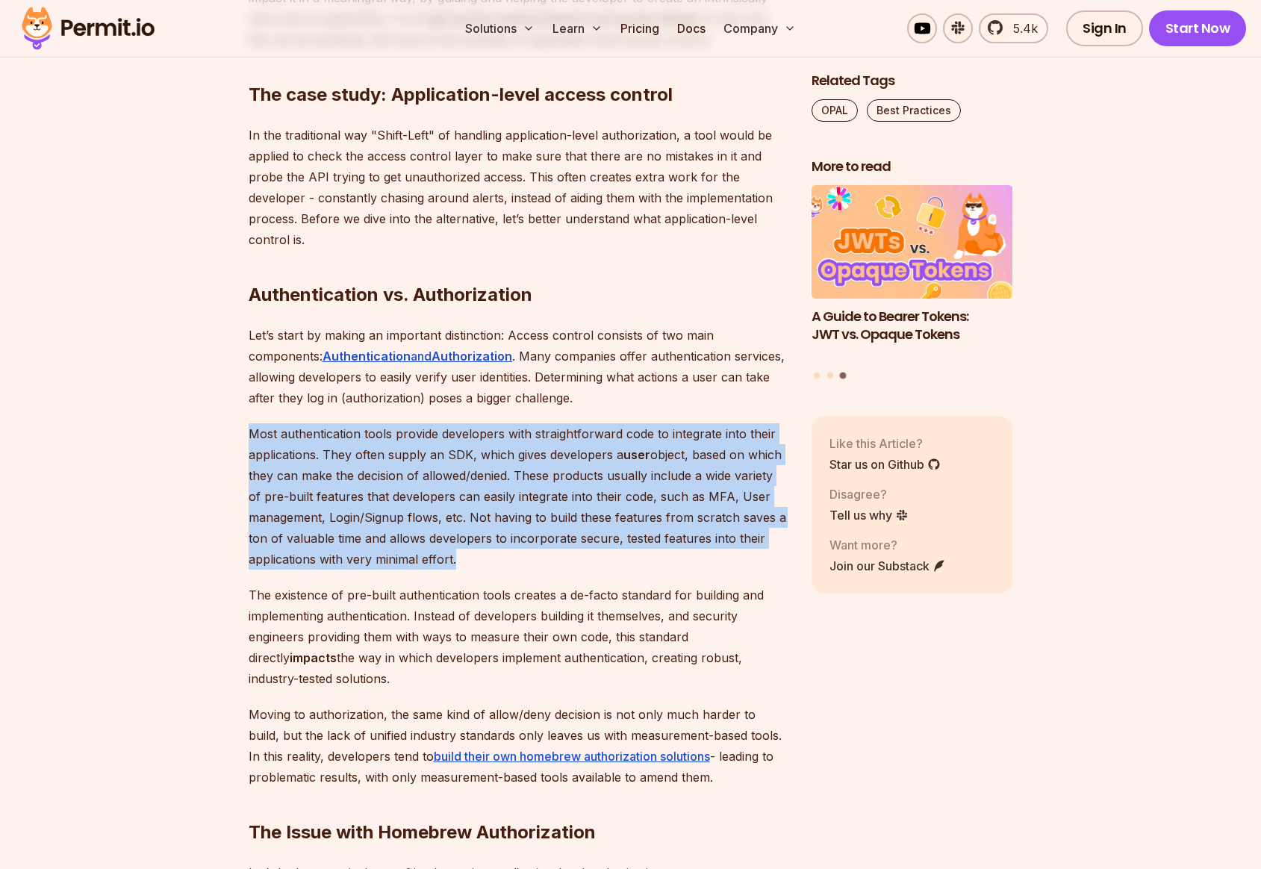
drag, startPoint x: 249, startPoint y: 434, endPoint x: 490, endPoint y: 555, distance: 270.4
click at [491, 555] on p "Most authentication tools provide developers with straightforward code to integ…" at bounding box center [518, 496] width 539 height 146
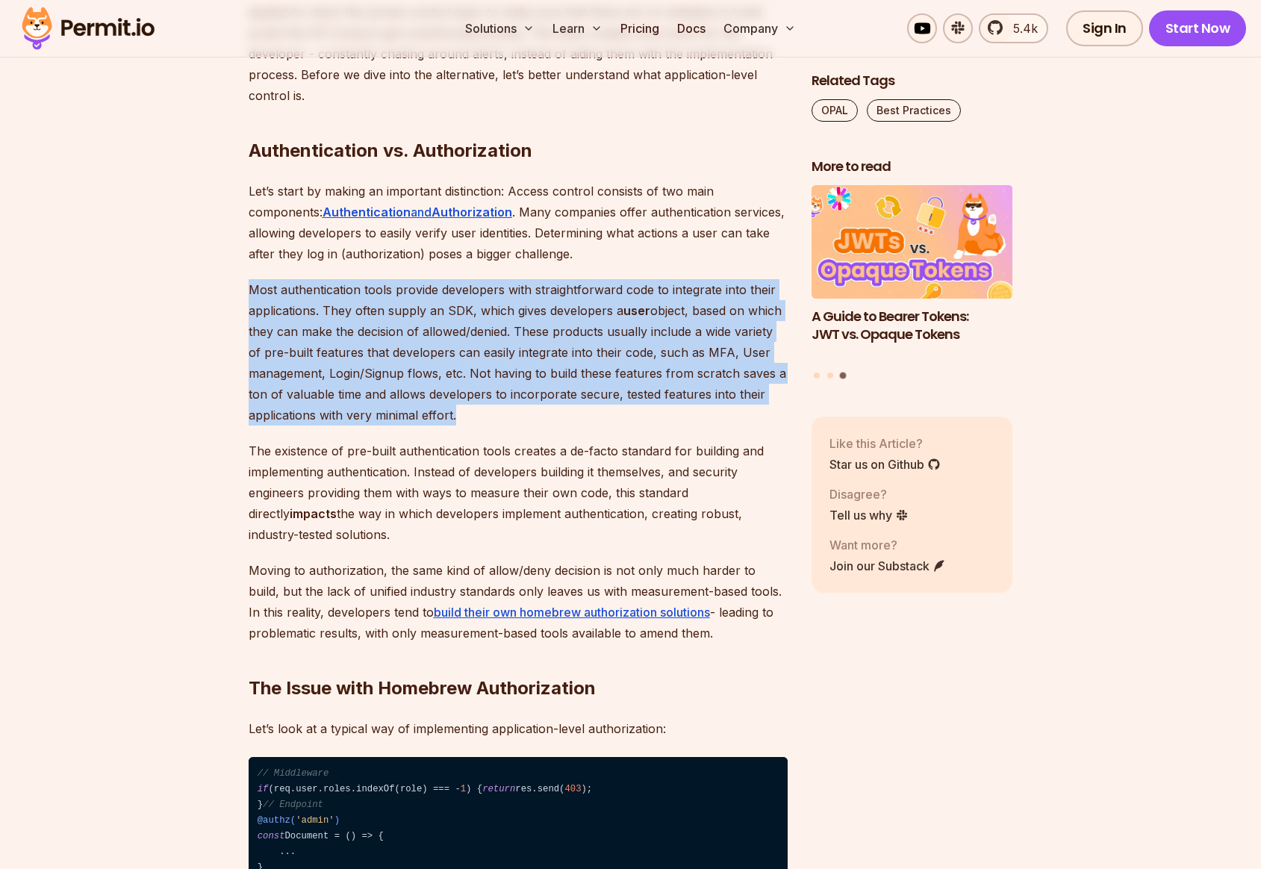
scroll to position [2016, 0]
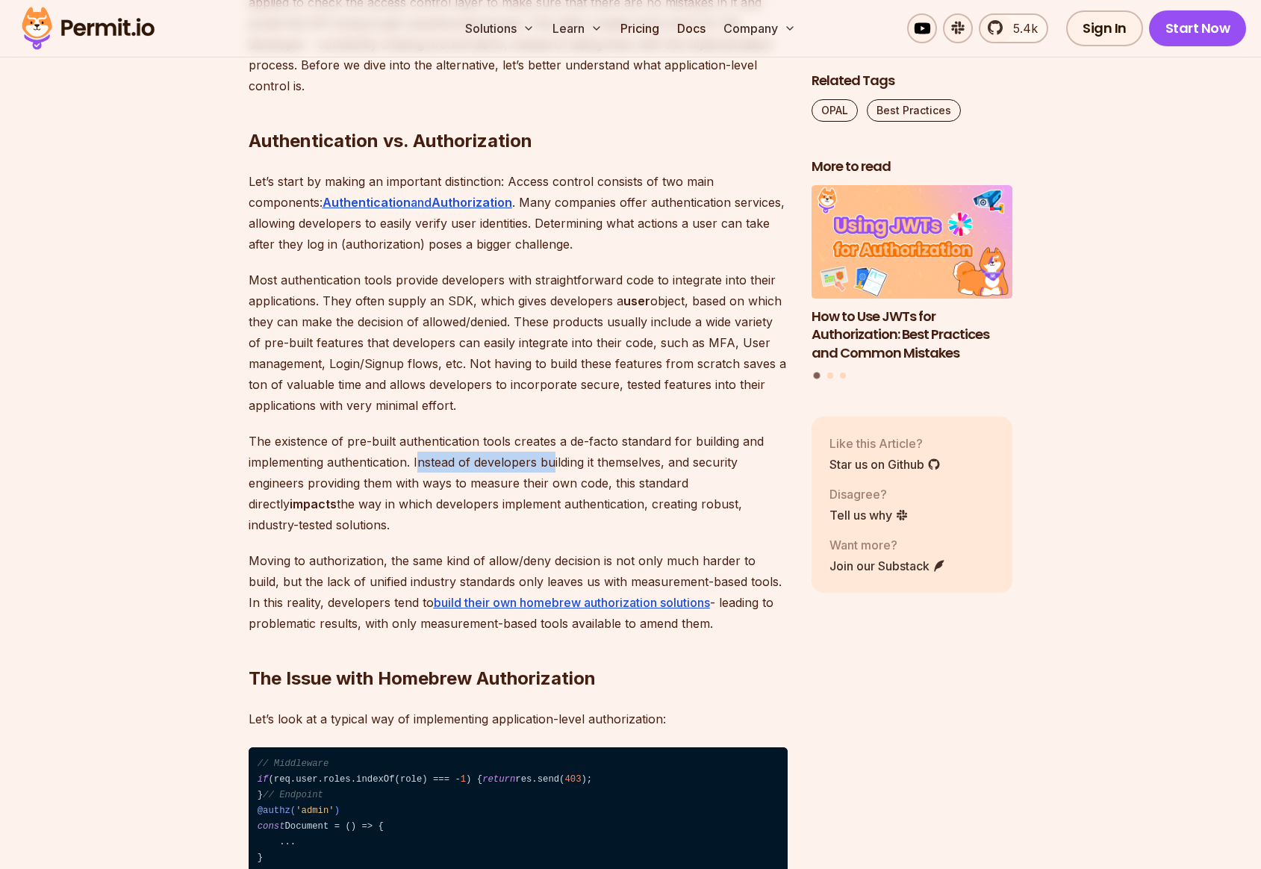
drag, startPoint x: 419, startPoint y: 461, endPoint x: 557, endPoint y: 455, distance: 138.2
click at [556, 455] on p "The existence of pre-built authentication tools creates a de-facto standard for…" at bounding box center [518, 483] width 539 height 105
click at [336, 483] on p "The existence of pre-built authentication tools creates a de-facto standard for…" at bounding box center [518, 483] width 539 height 105
click at [344, 519] on p "The existence of pre-built authentication tools creates a de-facto standard for…" at bounding box center [518, 483] width 539 height 105
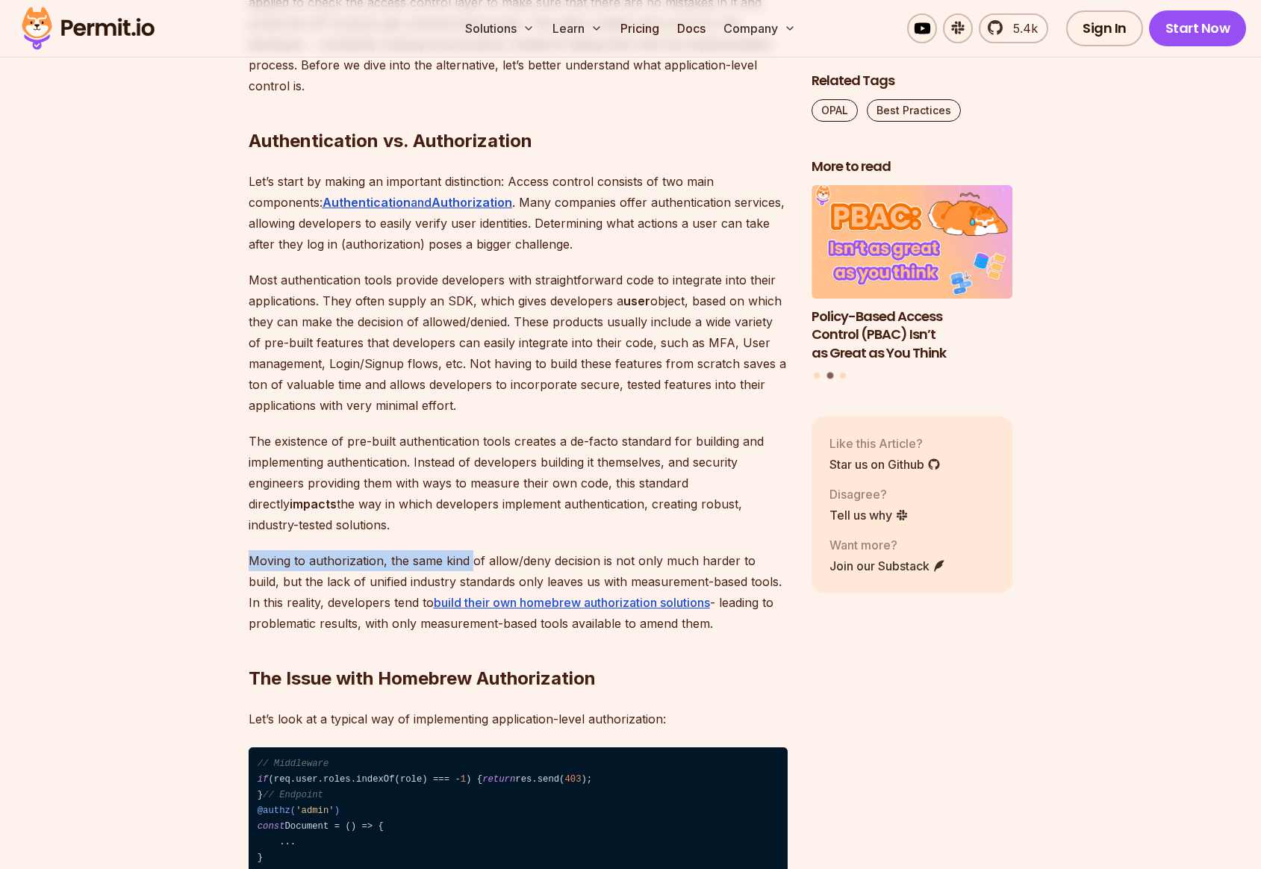
drag, startPoint x: 248, startPoint y: 561, endPoint x: 473, endPoint y: 558, distance: 224.7
click at [472, 558] on p "Moving to authorization, the same kind of allow/deny decision is not only much …" at bounding box center [518, 592] width 539 height 84
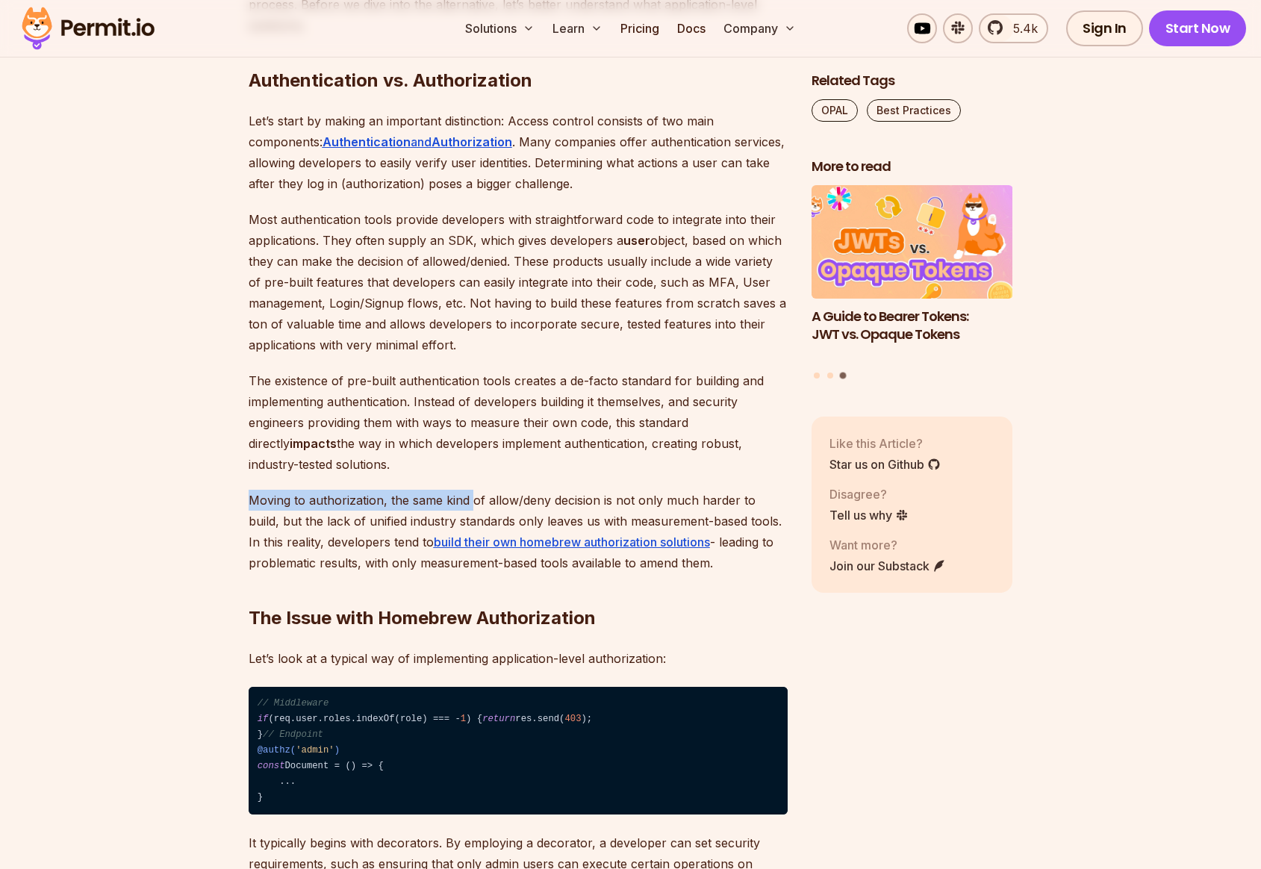
scroll to position [2086, 0]
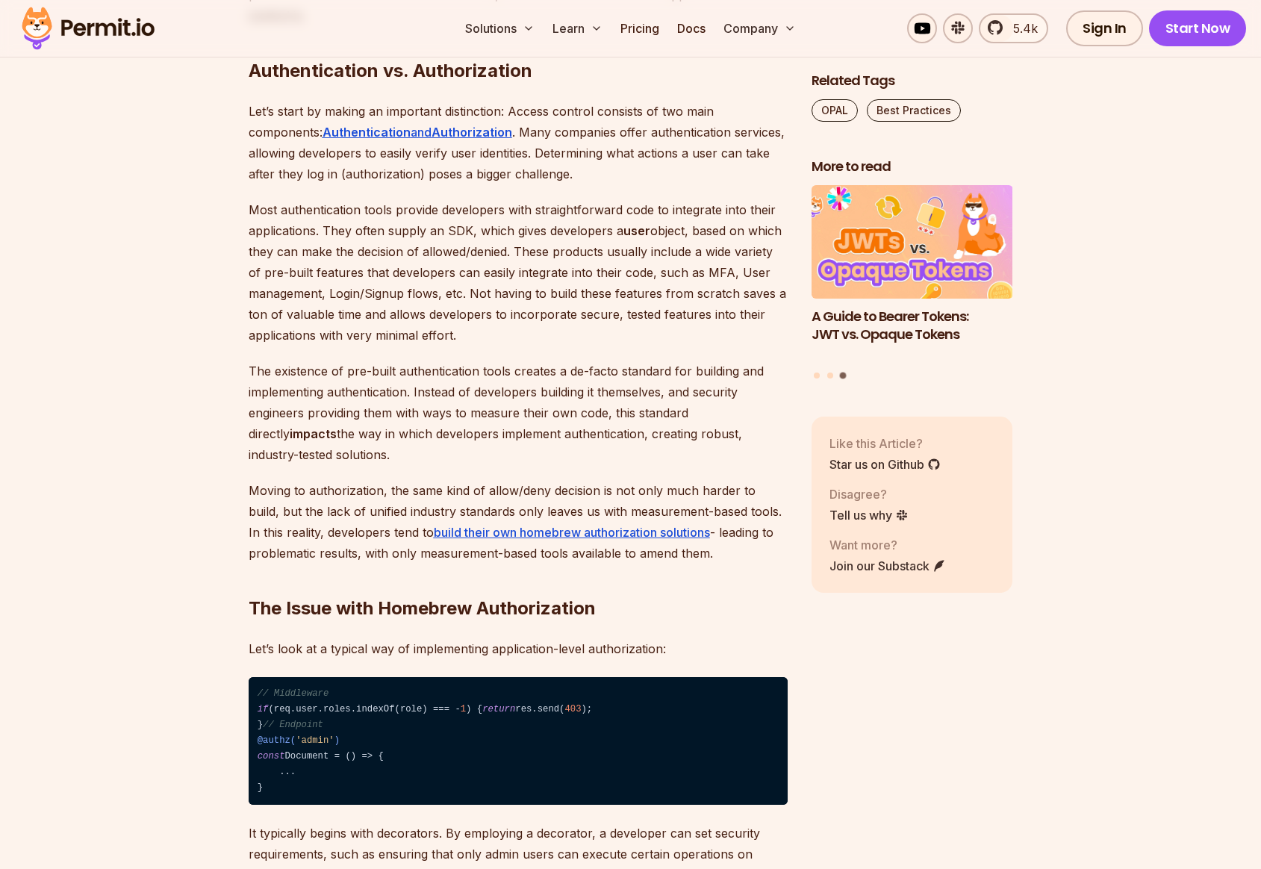
click at [499, 491] on p "Moving to authorization, the same kind of allow/deny decision is not only much …" at bounding box center [518, 522] width 539 height 84
drag, startPoint x: 485, startPoint y: 491, endPoint x: 770, endPoint y: 490, distance: 284.4
click at [770, 490] on p "Moving to authorization, the same kind of allow/deny decision is not only much …" at bounding box center [518, 522] width 539 height 84
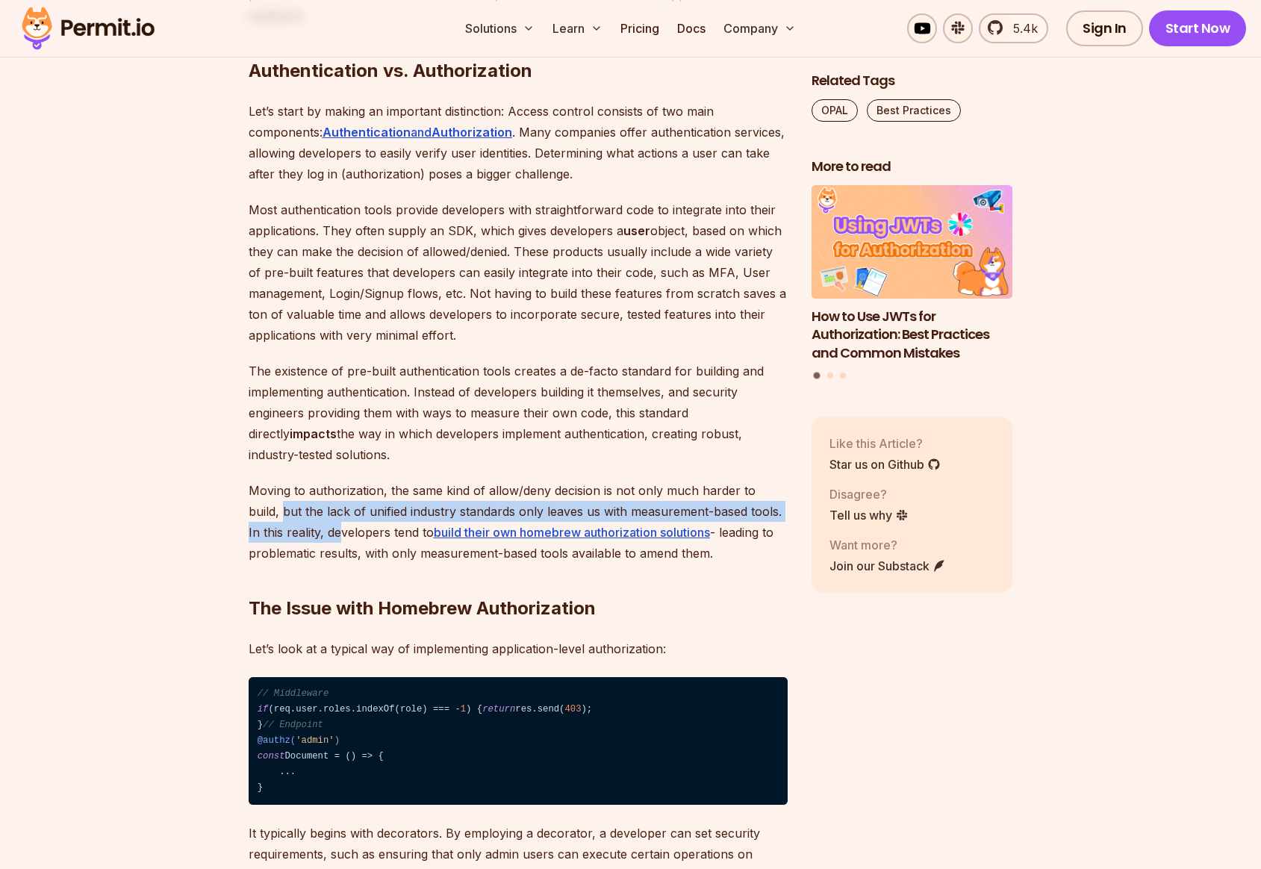
drag, startPoint x: 249, startPoint y: 514, endPoint x: 303, endPoint y: 529, distance: 55.8
click at [303, 529] on p "Moving to authorization, the same kind of allow/deny decision is not only much …" at bounding box center [518, 522] width 539 height 84
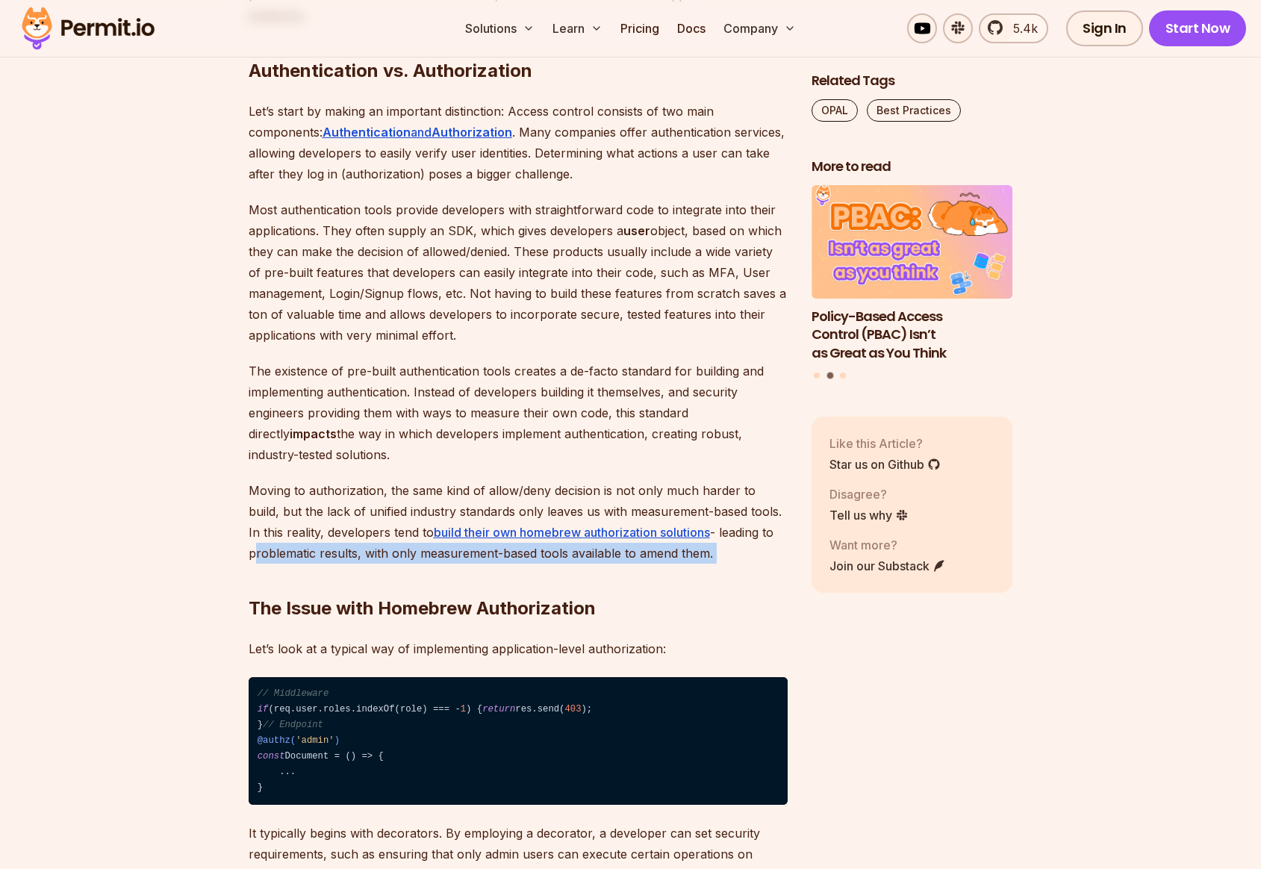
drag, startPoint x: 252, startPoint y: 554, endPoint x: 711, endPoint y: 552, distance: 459.1
click at [711, 552] on h2 "The Issue with Homebrew Authorization" at bounding box center [518, 579] width 539 height 84
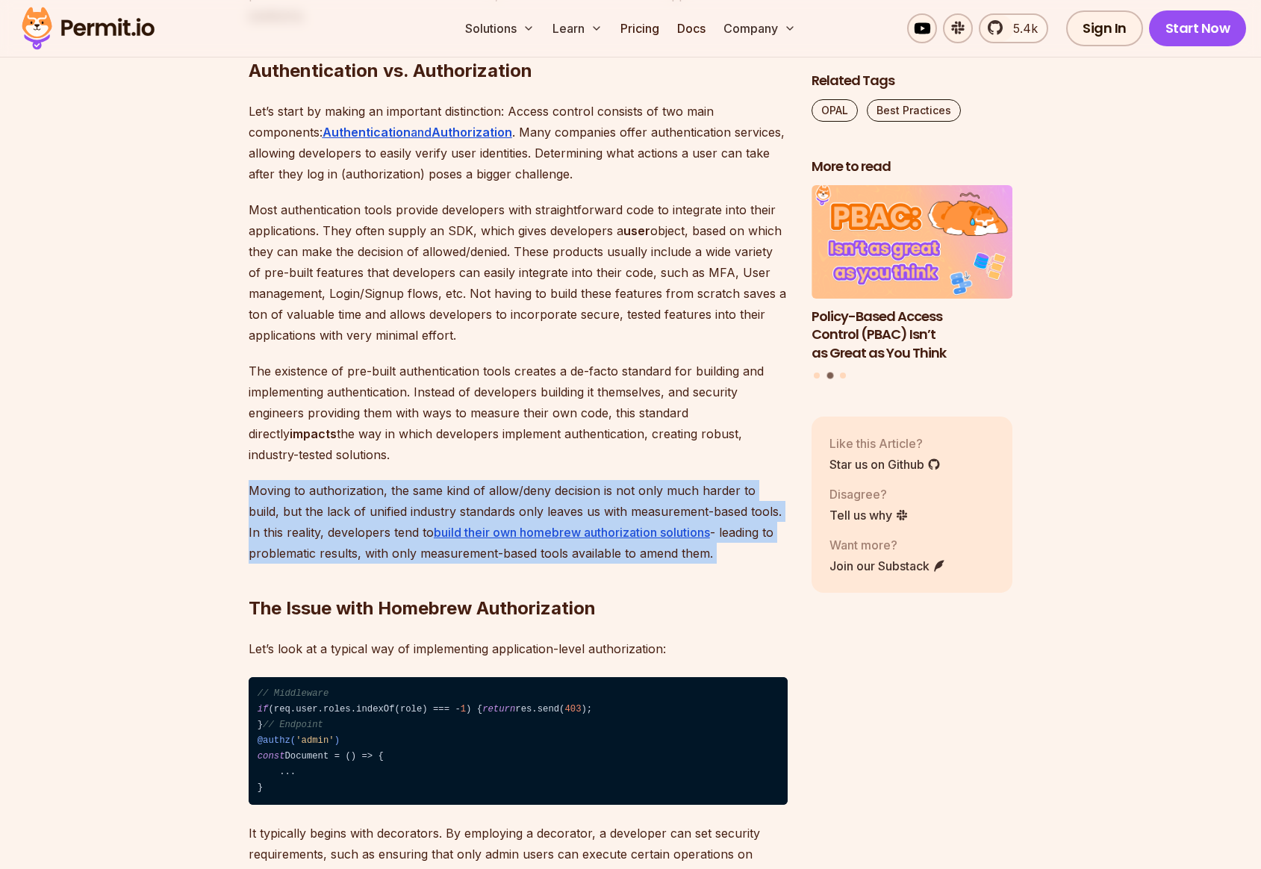
drag, startPoint x: 729, startPoint y: 552, endPoint x: 253, endPoint y: 494, distance: 479.8
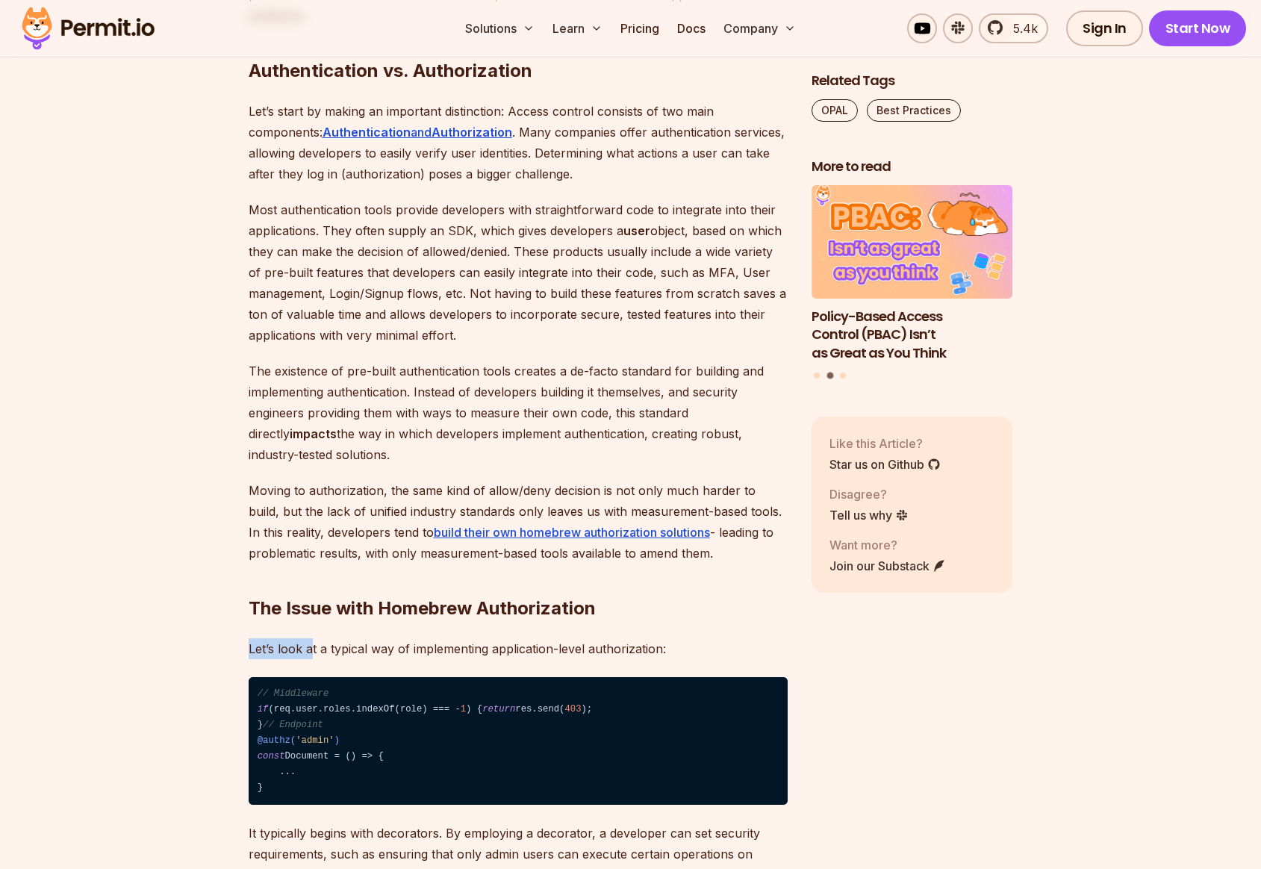
drag, startPoint x: 312, startPoint y: 647, endPoint x: 540, endPoint y: 637, distance: 228.7
drag, startPoint x: 611, startPoint y: 653, endPoint x: 583, endPoint y: 647, distance: 29.0
click at [596, 649] on p "Let’s look at a typical way of implementing application-level authorization:" at bounding box center [518, 648] width 539 height 21
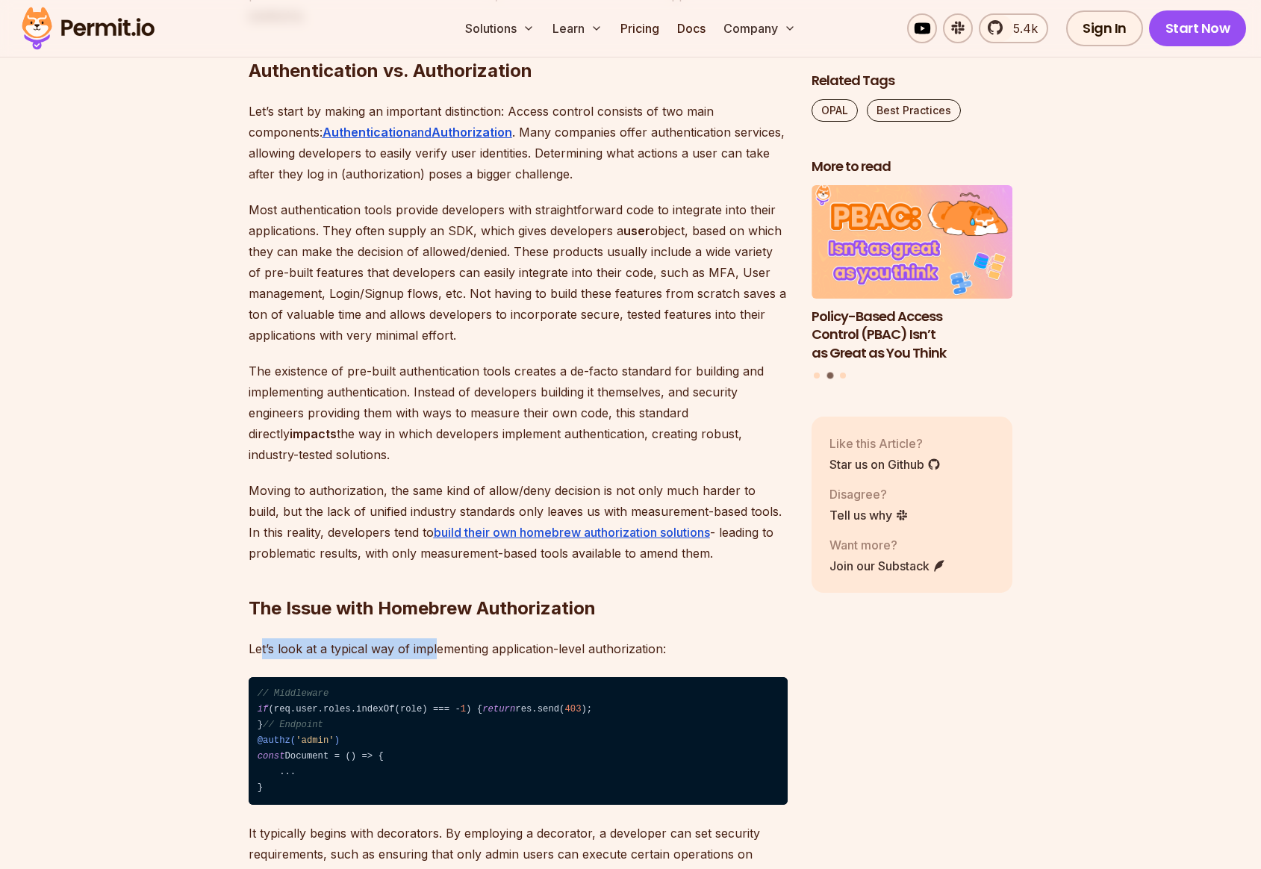
drag, startPoint x: 260, startPoint y: 648, endPoint x: 434, endPoint y: 649, distance: 174.7
click at [434, 649] on p "Let’s look at a typical way of implementing application-level authorization:" at bounding box center [518, 648] width 539 height 21
click at [469, 649] on p "Let’s look at a typical way of implementing application-level authorization:" at bounding box center [518, 648] width 539 height 21
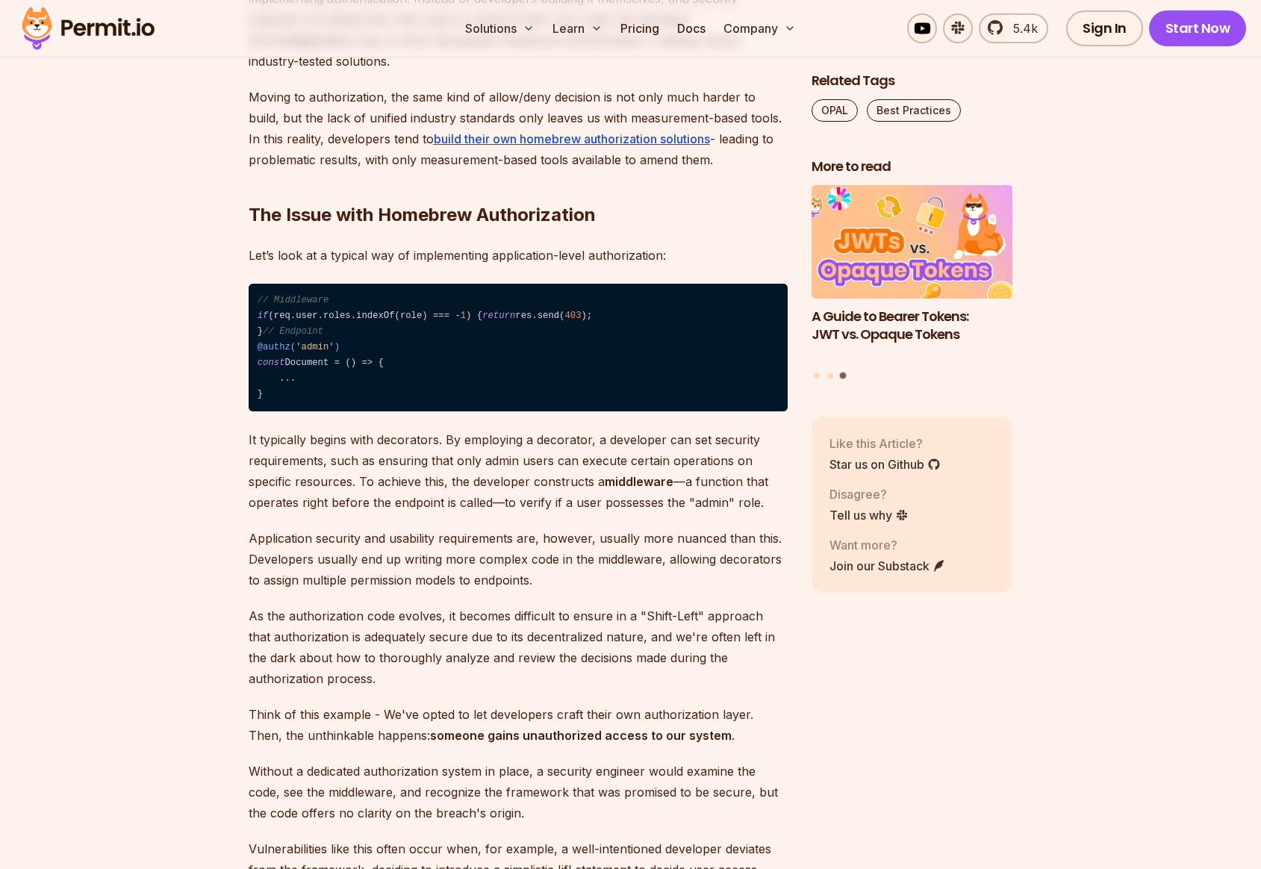
scroll to position [2489, 0]
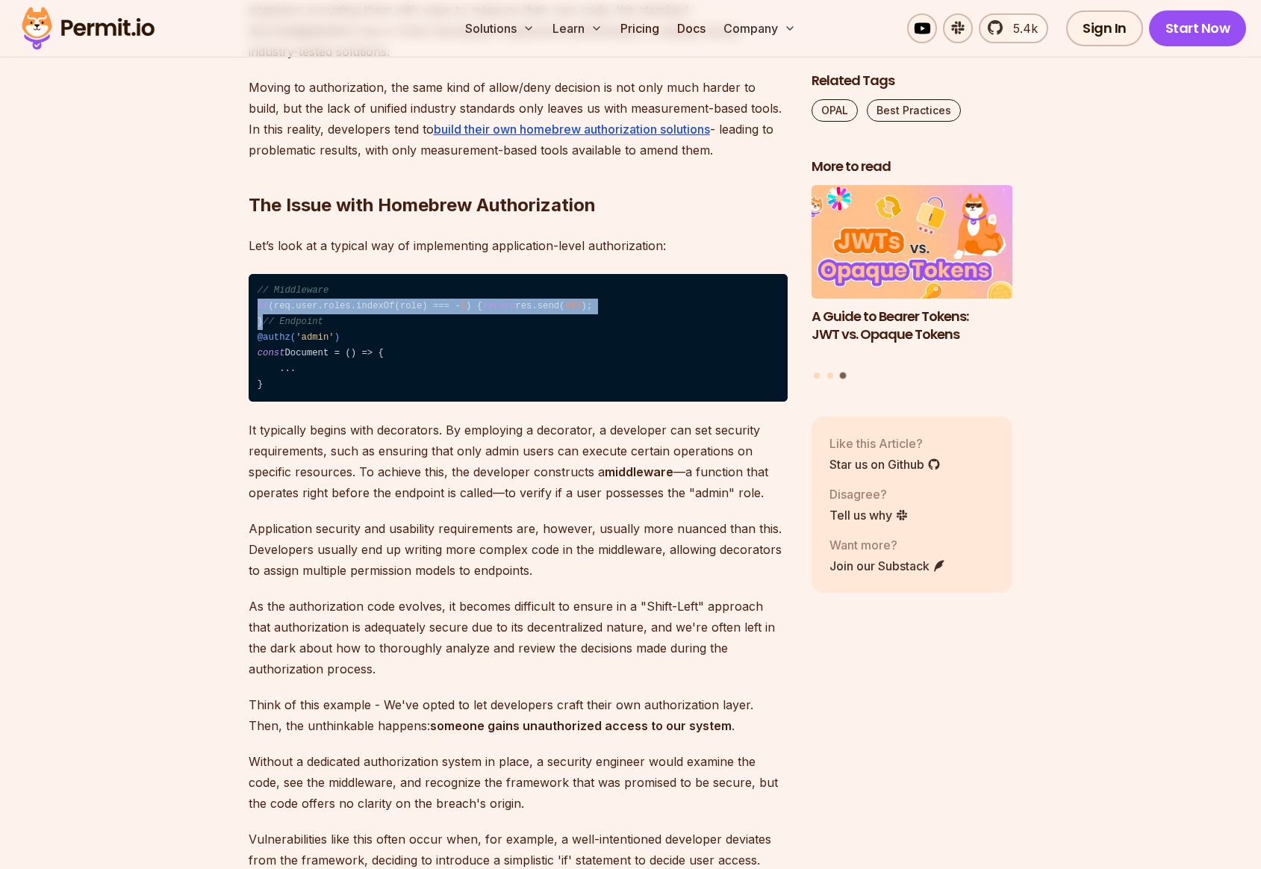
drag, startPoint x: 258, startPoint y: 304, endPoint x: 279, endPoint y: 334, distance: 37.1
click at [279, 334] on code "// Middleware if (req.user.roles.indexOf(role) === - 1 ) { return res.send( 403…" at bounding box center [518, 338] width 539 height 128
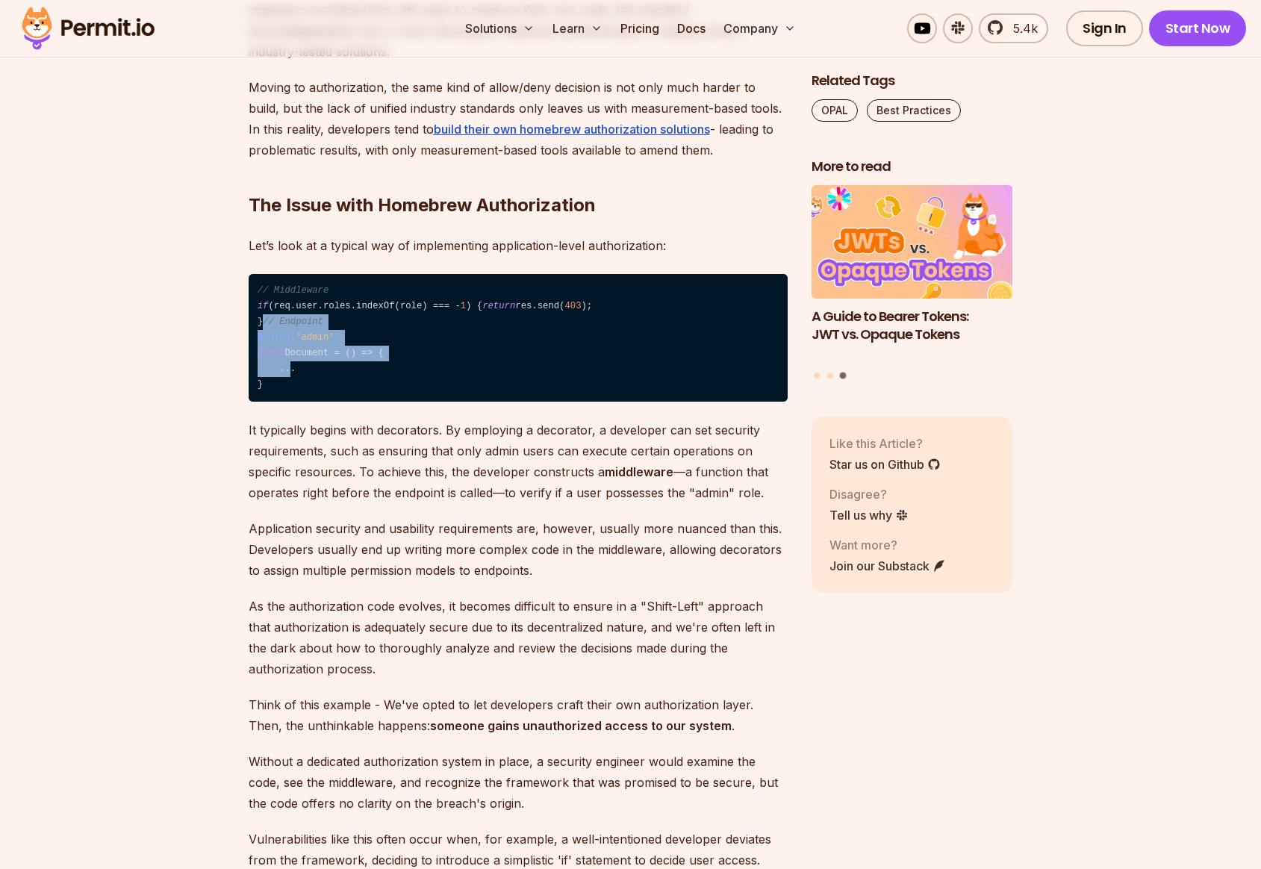
drag, startPoint x: 258, startPoint y: 370, endPoint x: 287, endPoint y: 418, distance: 55.6
click at [287, 402] on code "// Middleware if (req.user.roles.indexOf(role) === - 1 ) { return res.send( 403…" at bounding box center [518, 338] width 539 height 128
click at [289, 394] on code "// Middleware if (req.user.roles.indexOf(role) === - 1 ) { return res.send( 403…" at bounding box center [518, 338] width 539 height 128
drag, startPoint x: 258, startPoint y: 402, endPoint x: 314, endPoint y: 426, distance: 61.6
click at [314, 402] on code "// Middleware if (req.user.roles.indexOf(role) === - 1 ) { return res.send( 403…" at bounding box center [518, 338] width 539 height 128
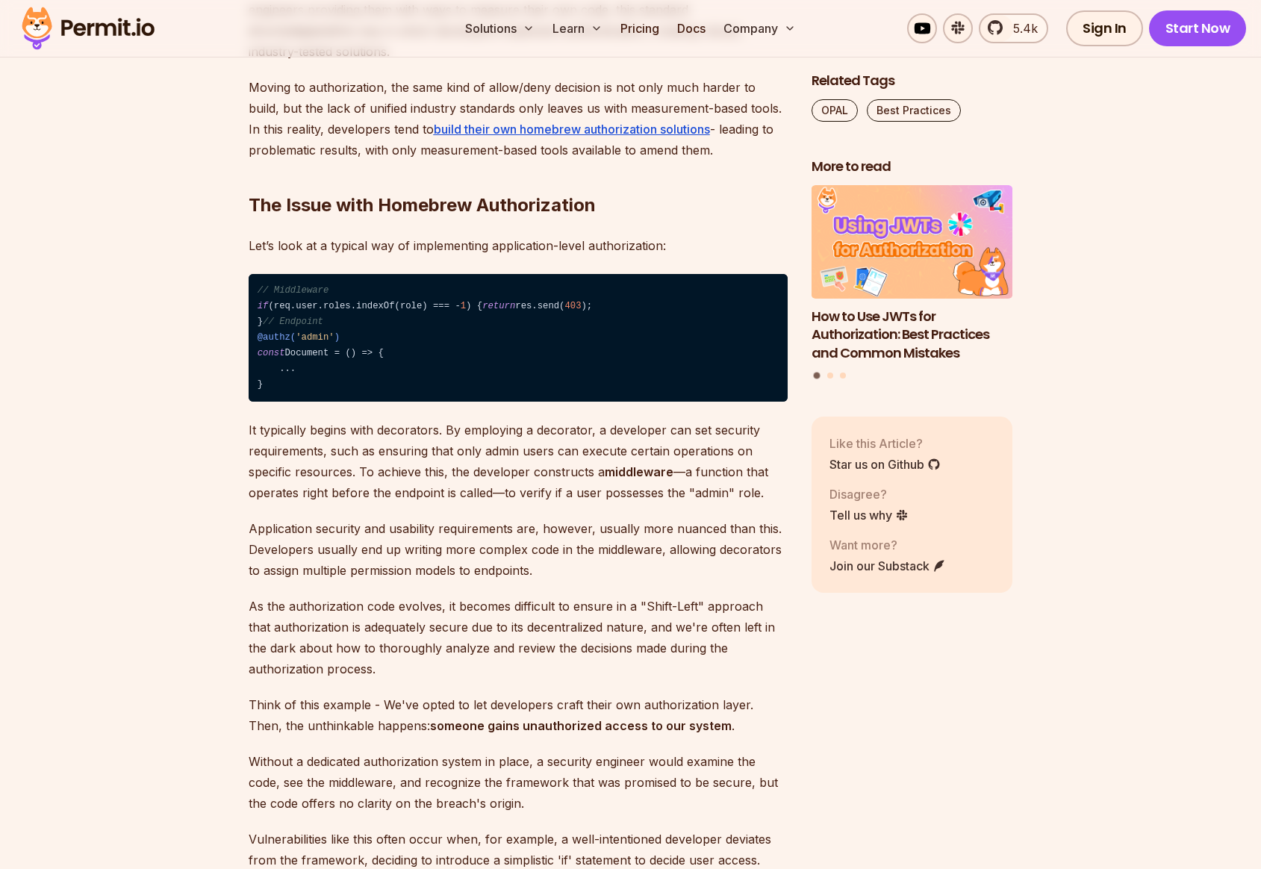
click at [259, 306] on span "if" at bounding box center [263, 306] width 11 height 10
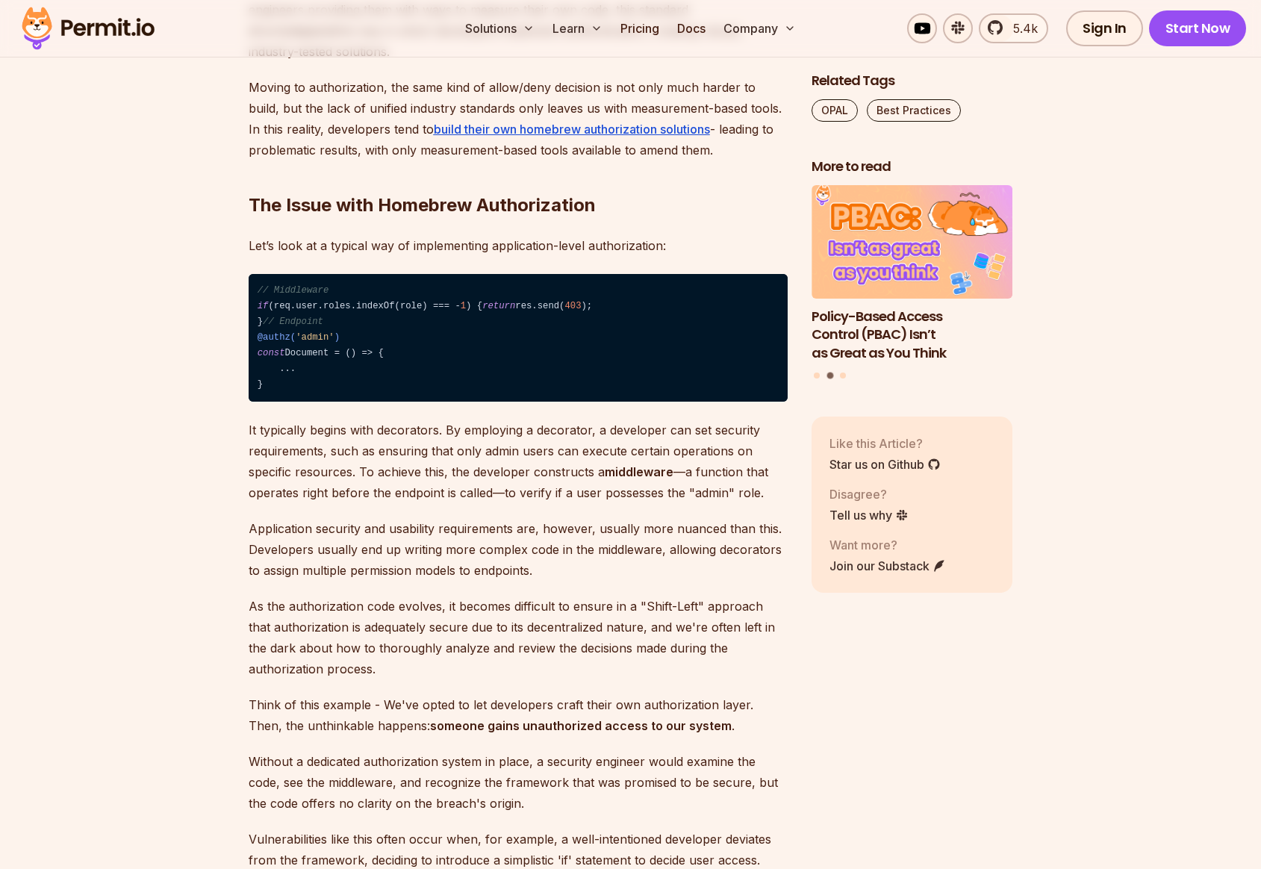
drag, startPoint x: 249, startPoint y: 476, endPoint x: 490, endPoint y: 483, distance: 241.2
click at [490, 483] on p "It typically begins with decorators. By employing a decorator, a developer can …" at bounding box center [518, 462] width 539 height 84
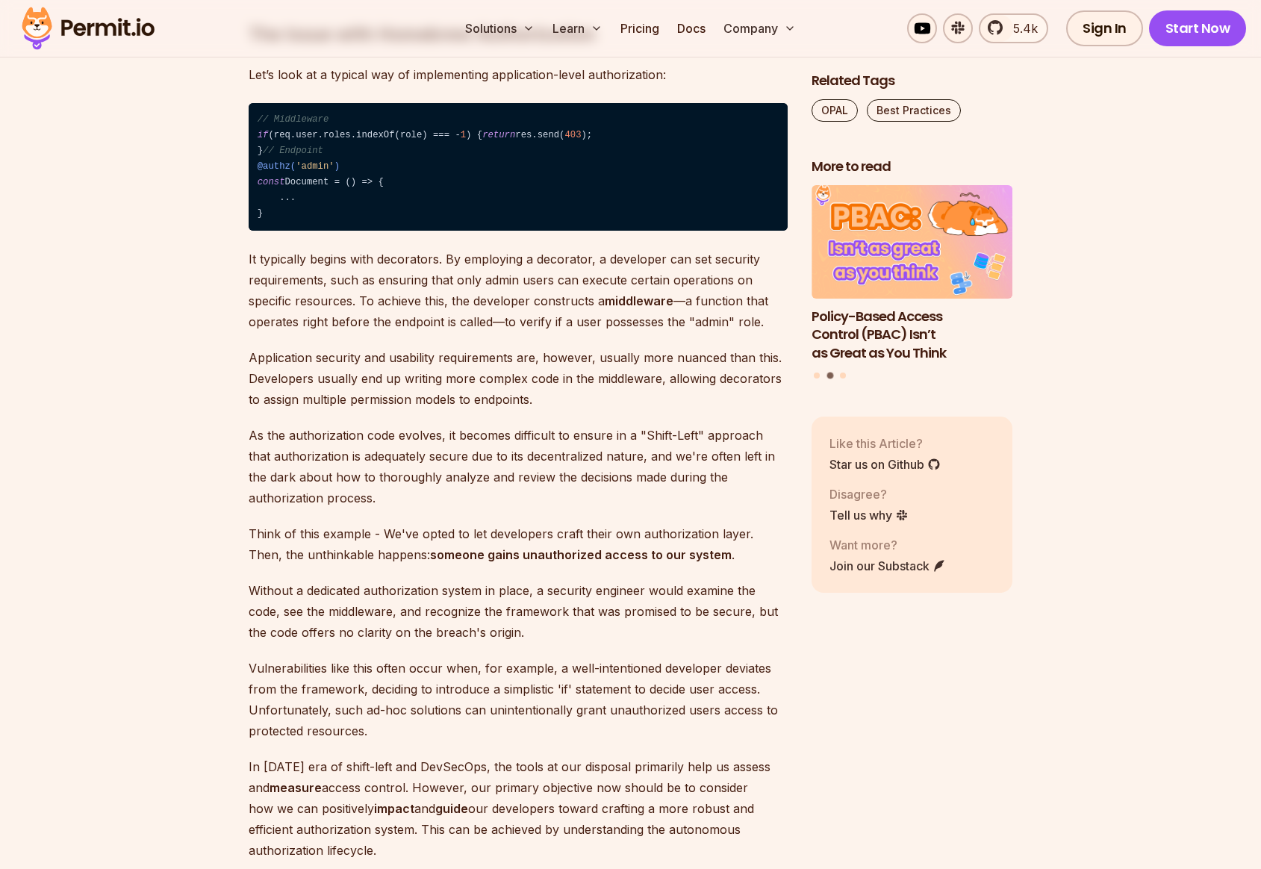
scroll to position [2693, 0]
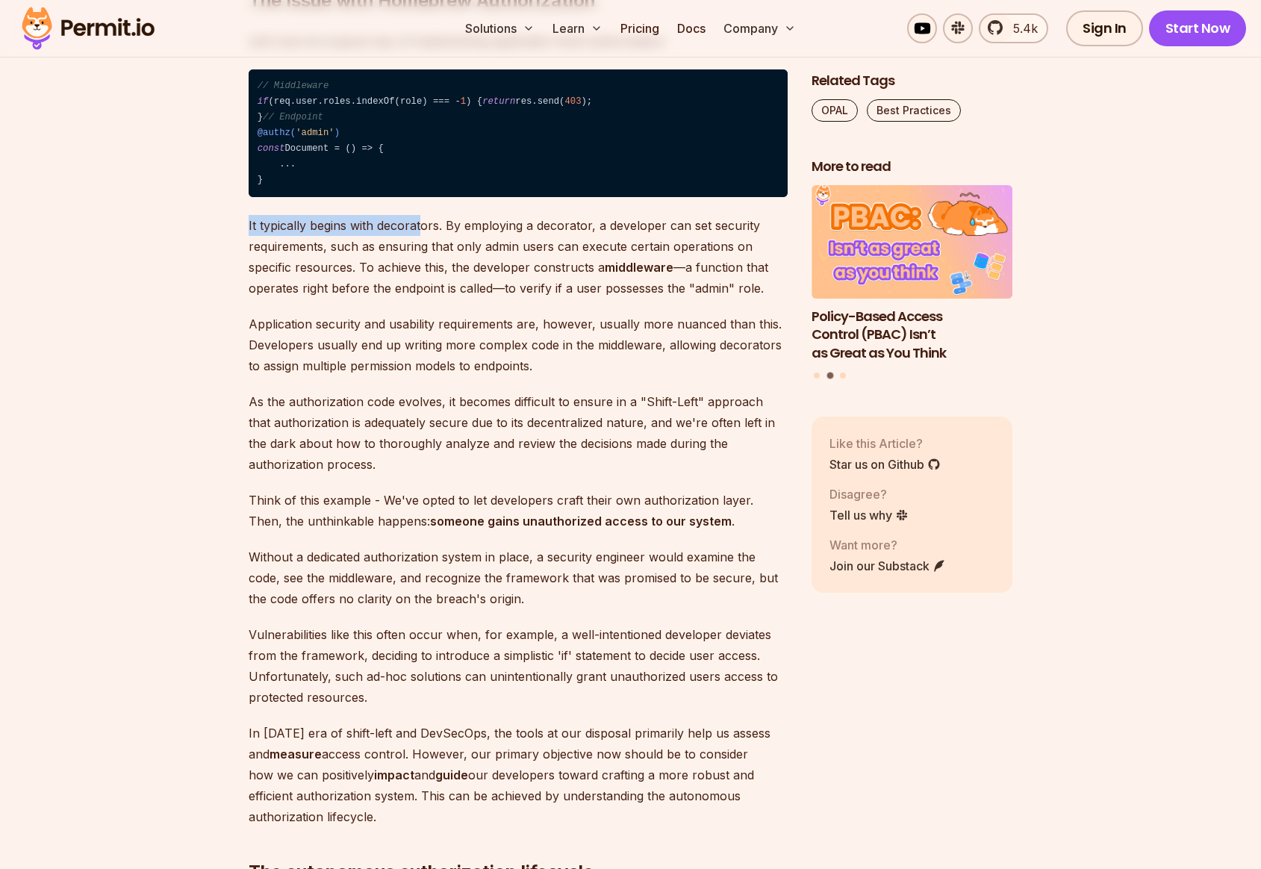
drag, startPoint x: 249, startPoint y: 272, endPoint x: 420, endPoint y: 275, distance: 171.0
click at [420, 275] on p "It typically begins with decorators. By employing a decorator, a developer can …" at bounding box center [518, 257] width 539 height 84
click at [437, 274] on p "It typically begins with decorators. By employing a decorator, a developer can …" at bounding box center [518, 257] width 539 height 84
drag, startPoint x: 446, startPoint y: 274, endPoint x: 604, endPoint y: 321, distance: 164.4
click at [604, 299] on p "It typically begins with decorators. By employing a decorator, a developer can …" at bounding box center [518, 257] width 539 height 84
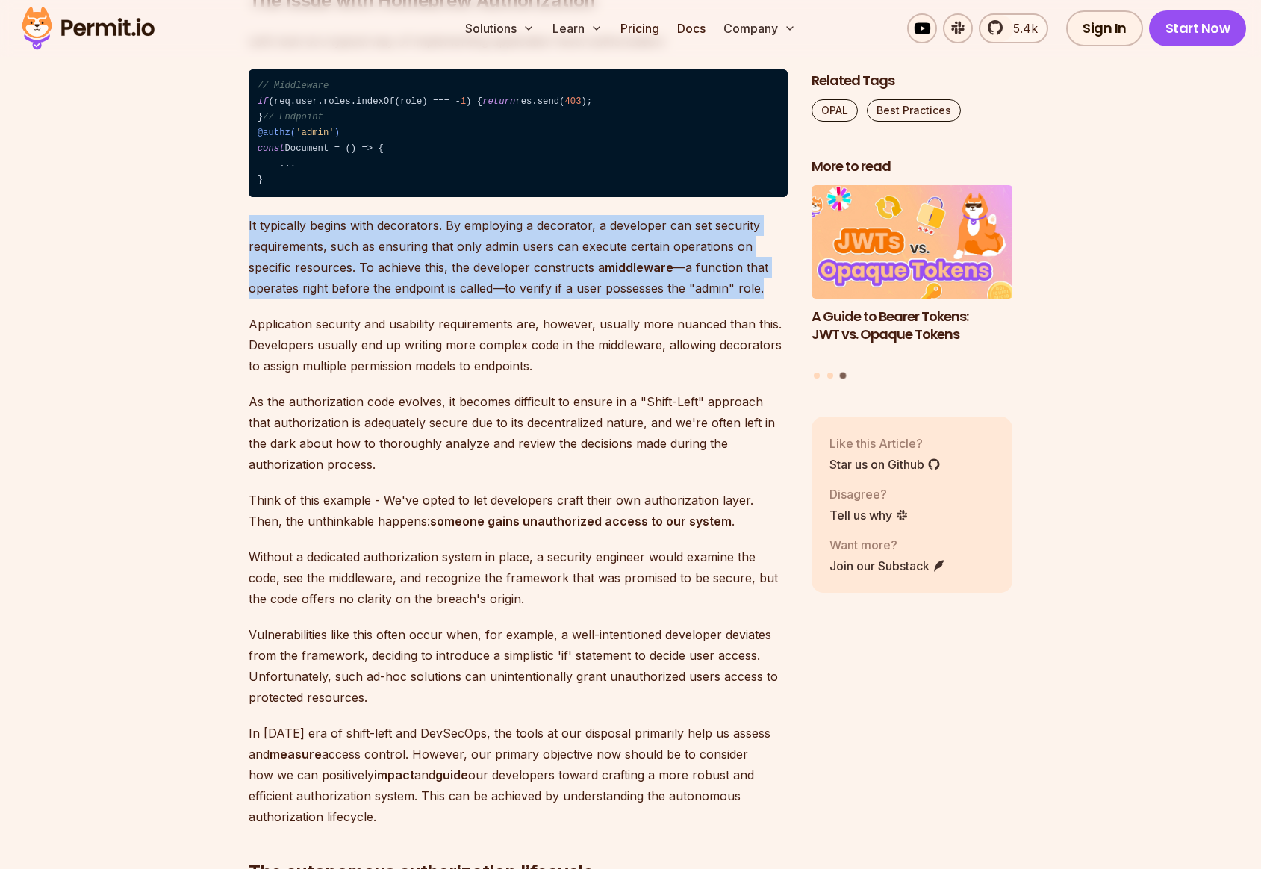
drag, startPoint x: 764, startPoint y: 337, endPoint x: 247, endPoint y: 275, distance: 521.0
click at [249, 271] on p "It typically begins with decorators. By employing a decorator, a developer can …" at bounding box center [518, 257] width 539 height 84
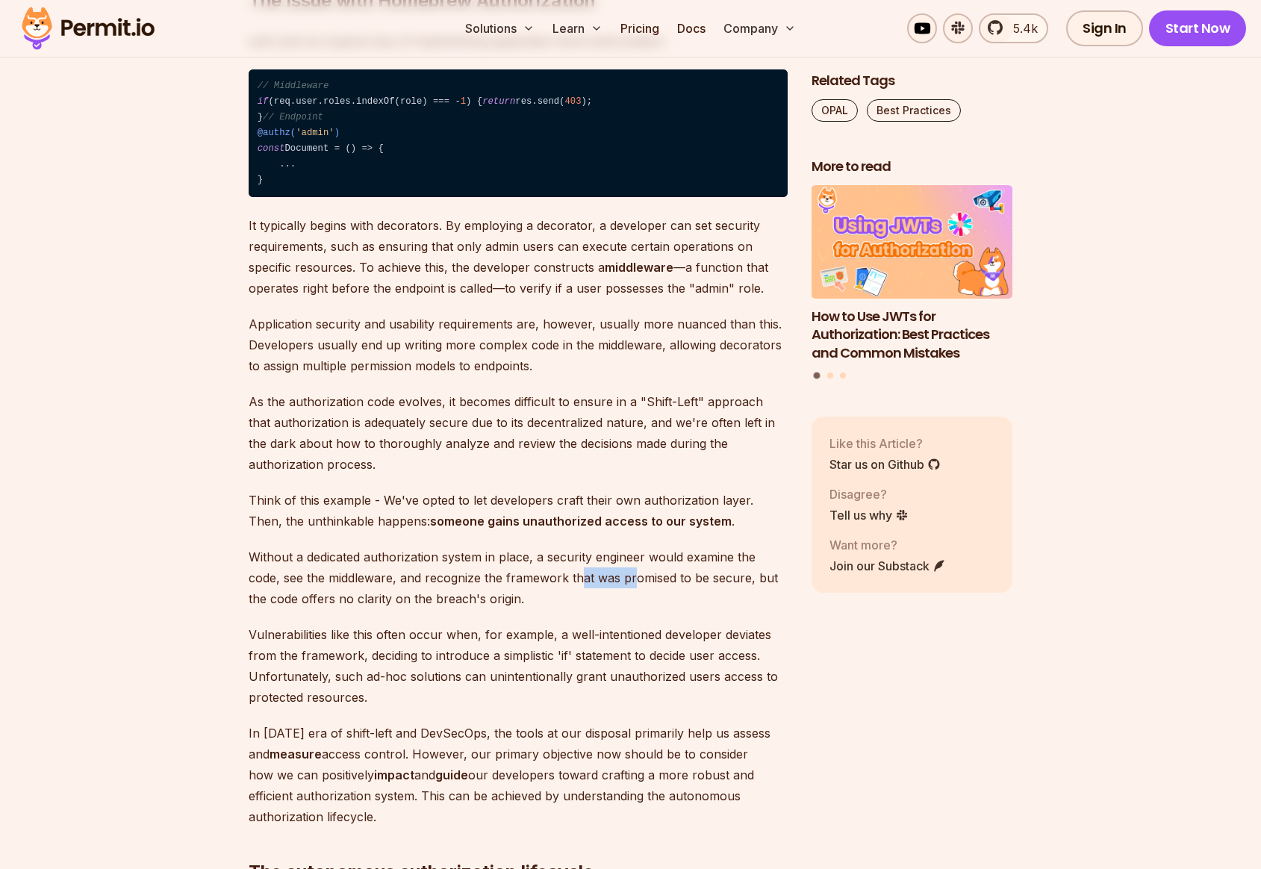
drag, startPoint x: 582, startPoint y: 626, endPoint x: 630, endPoint y: 626, distance: 48.5
click at [630, 609] on p "Without a dedicated authorization system in place, a security engineer would ex…" at bounding box center [518, 577] width 539 height 63
drag, startPoint x: 249, startPoint y: 648, endPoint x: 311, endPoint y: 649, distance: 62.7
click at [311, 609] on p "Without a dedicated authorization system in place, a security engineer would ex…" at bounding box center [518, 577] width 539 height 63
click at [336, 609] on p "Without a dedicated authorization system in place, a security engineer would ex…" at bounding box center [518, 577] width 539 height 63
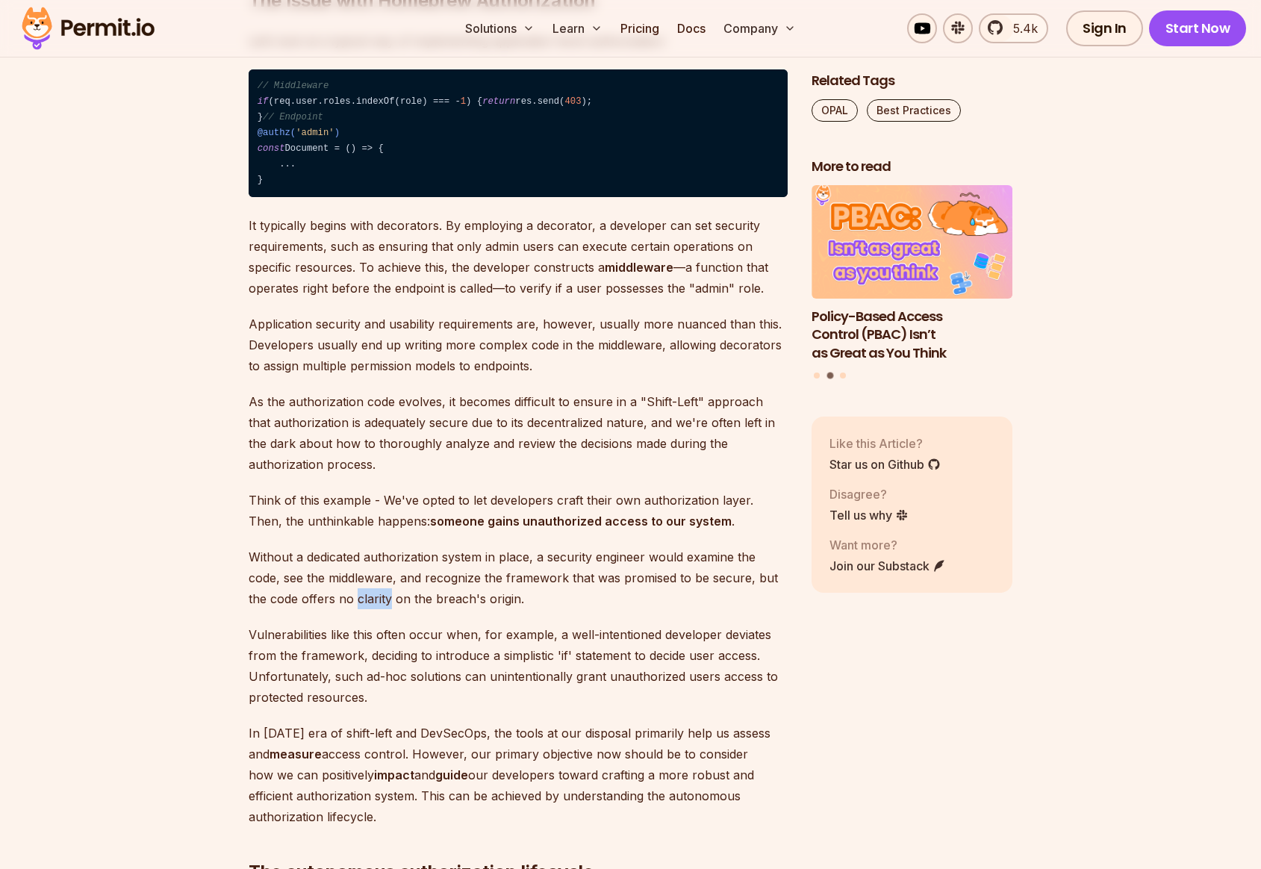
drag, startPoint x: 366, startPoint y: 647, endPoint x: 389, endPoint y: 645, distance: 23.2
click at [389, 609] on p "Without a dedicated authorization system in place, a security engineer would ex…" at bounding box center [518, 577] width 539 height 63
drag, startPoint x: 399, startPoint y: 645, endPoint x: 440, endPoint y: 645, distance: 41.1
click at [440, 609] on p "Without a dedicated authorization system in place, a security engineer would ex…" at bounding box center [518, 577] width 539 height 63
click at [474, 609] on p "Without a dedicated authorization system in place, a security engineer would ex…" at bounding box center [518, 577] width 539 height 63
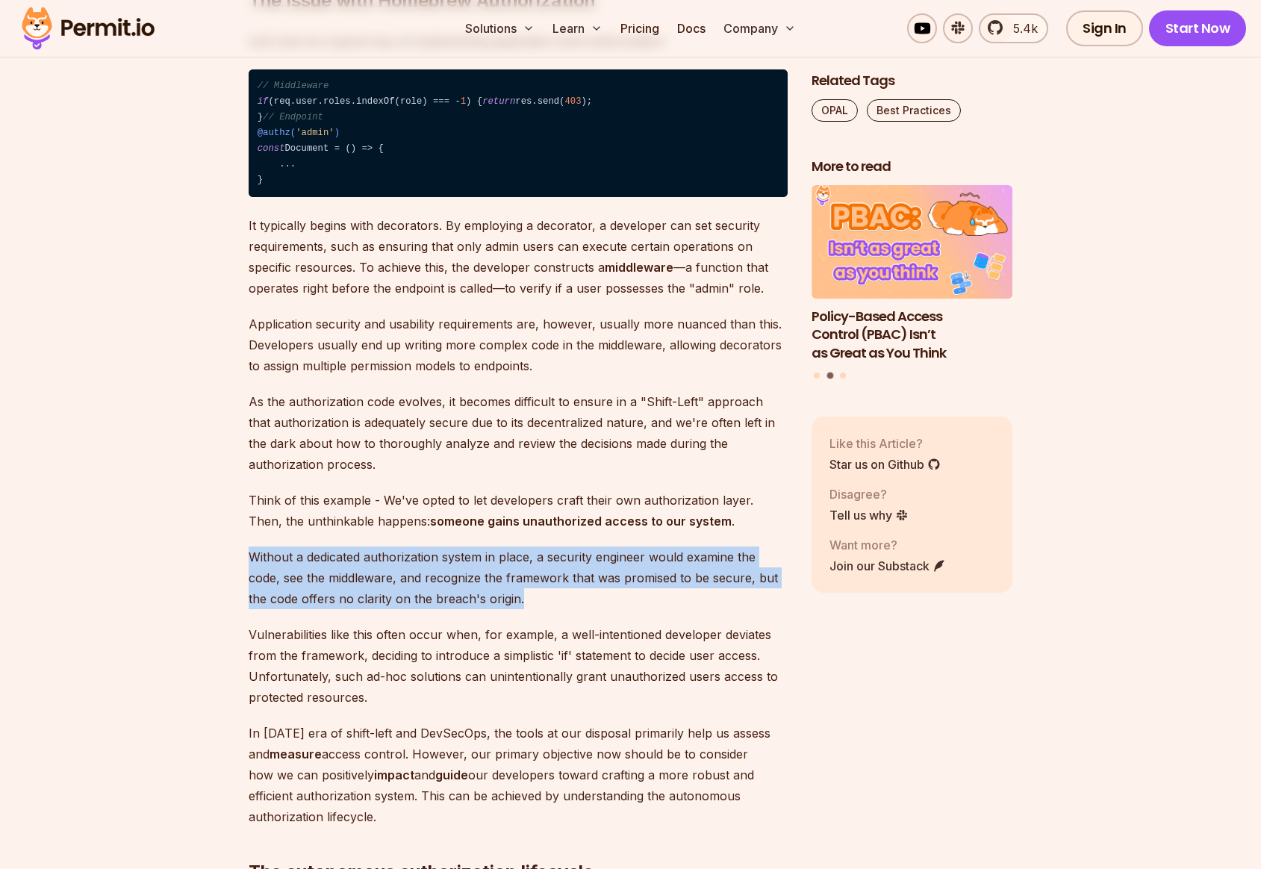
drag, startPoint x: 522, startPoint y: 646, endPoint x: 245, endPoint y: 604, distance: 280.1
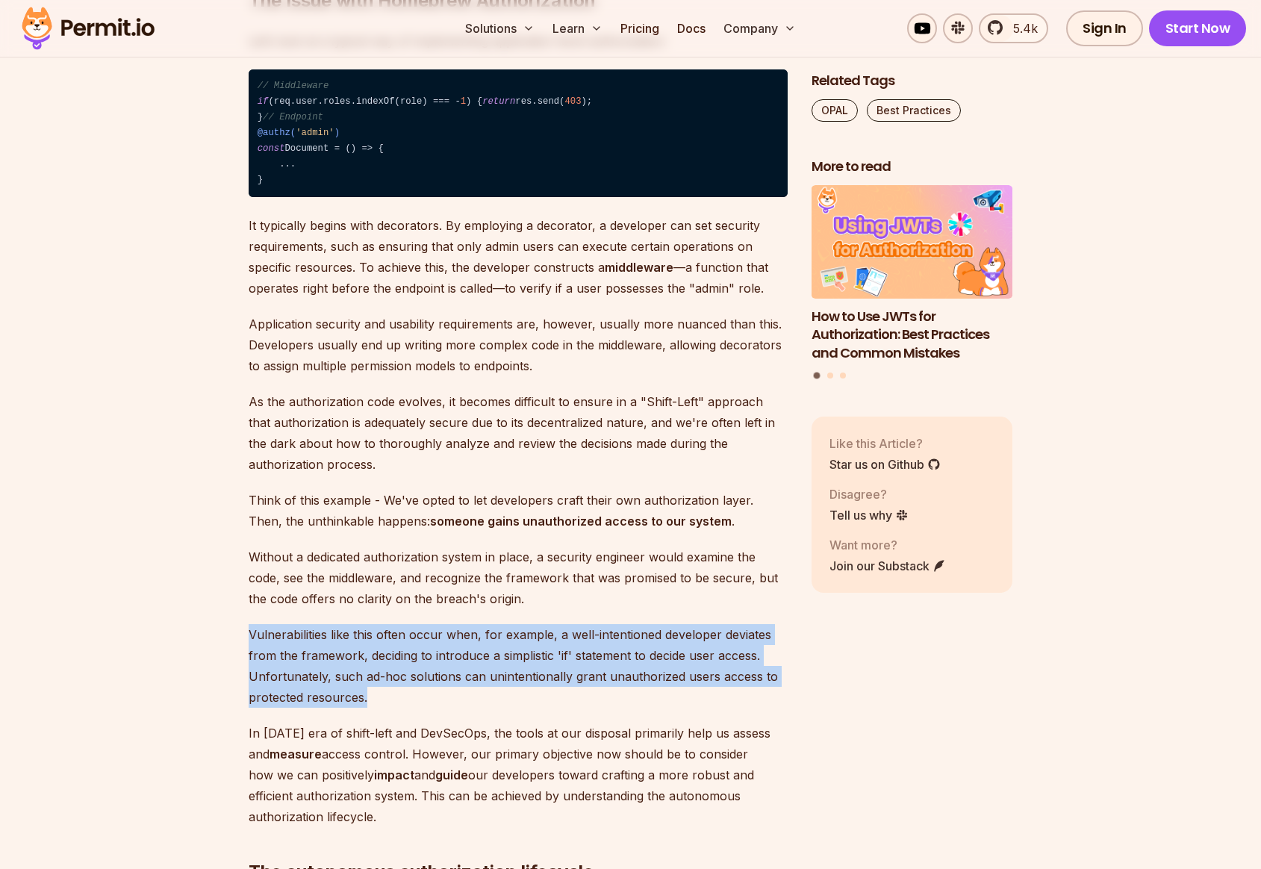
drag, startPoint x: 252, startPoint y: 684, endPoint x: 410, endPoint y: 744, distance: 169.4
click at [410, 708] on p "Vulnerabilities like this often occur when, for example, a well-intentioned dev…" at bounding box center [518, 666] width 539 height 84
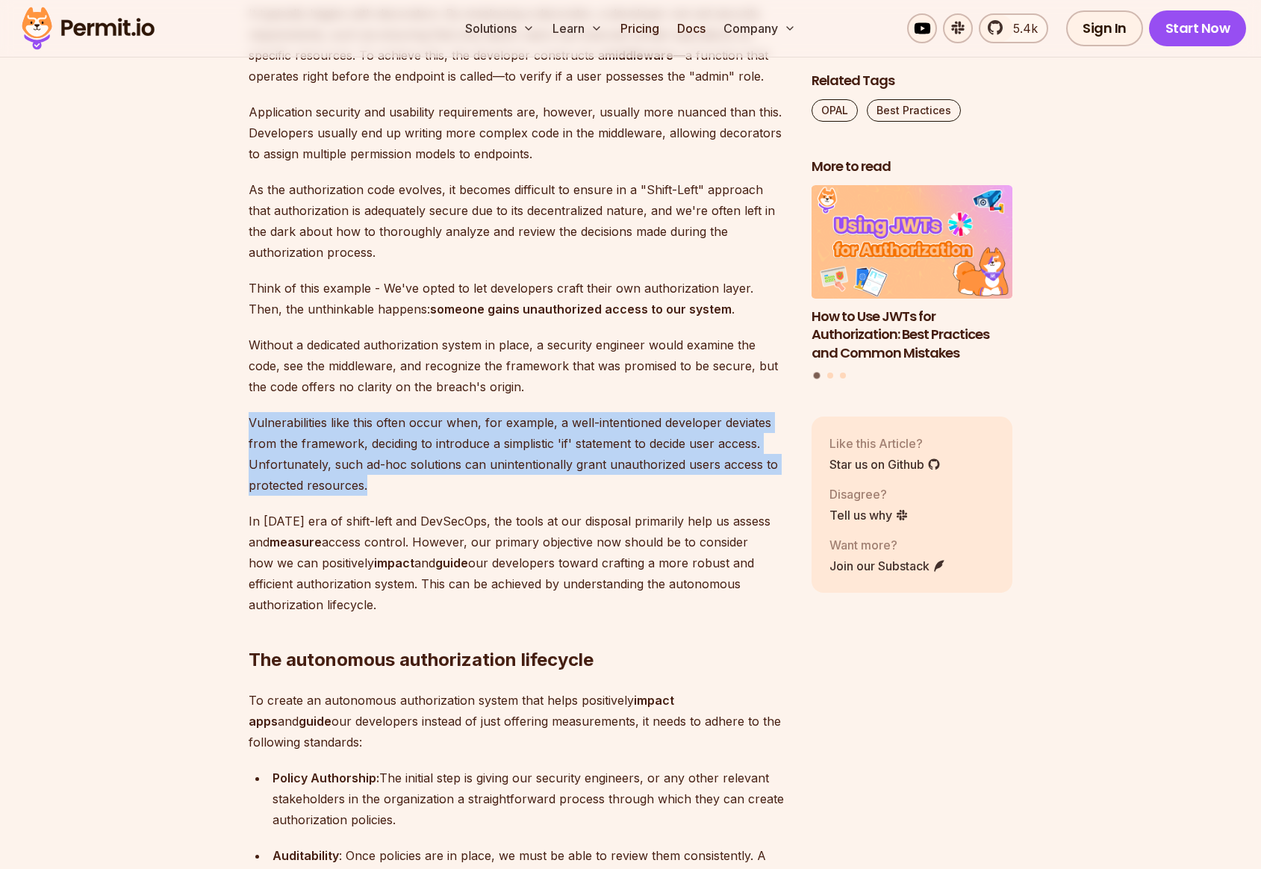
scroll to position [2934, 0]
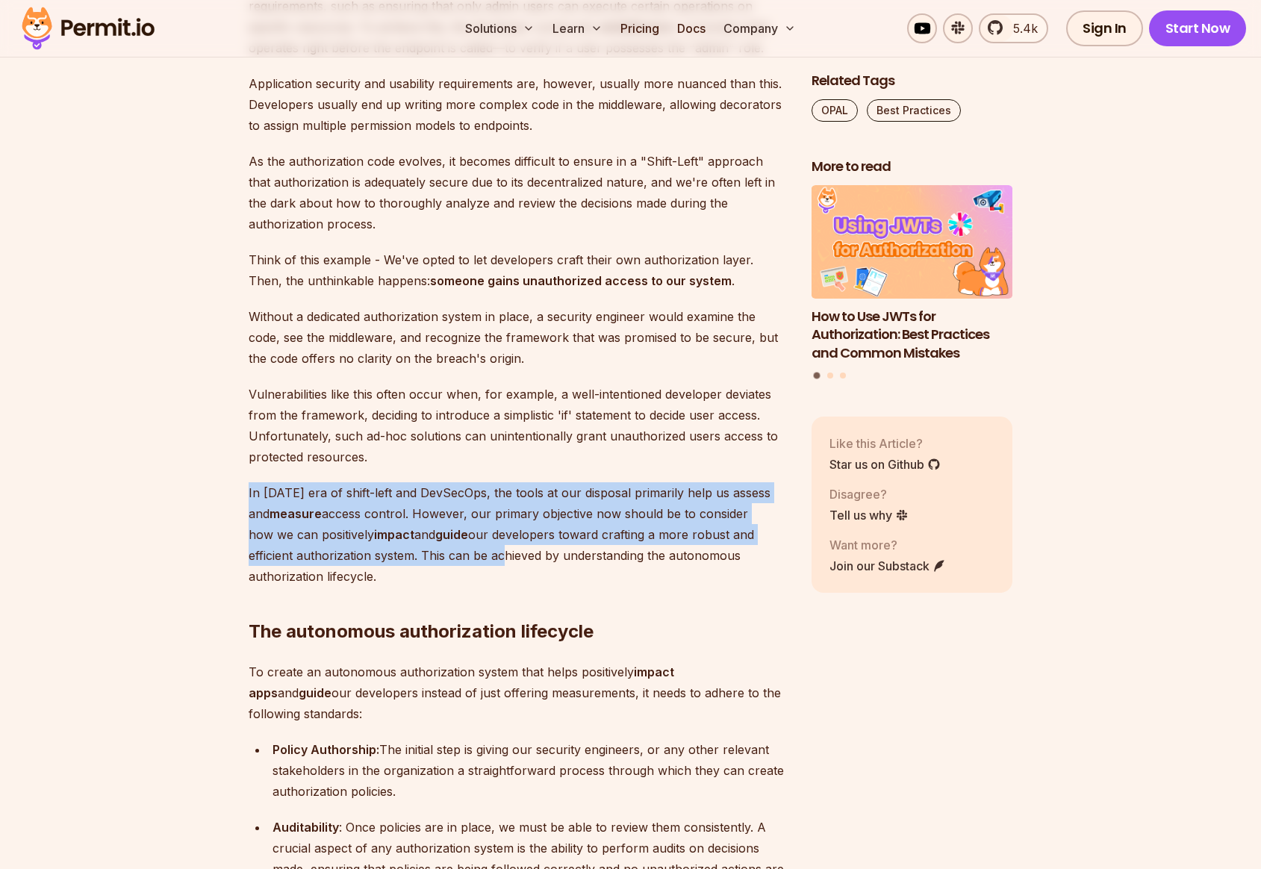
drag, startPoint x: 246, startPoint y: 540, endPoint x: 506, endPoint y: 608, distance: 268.5
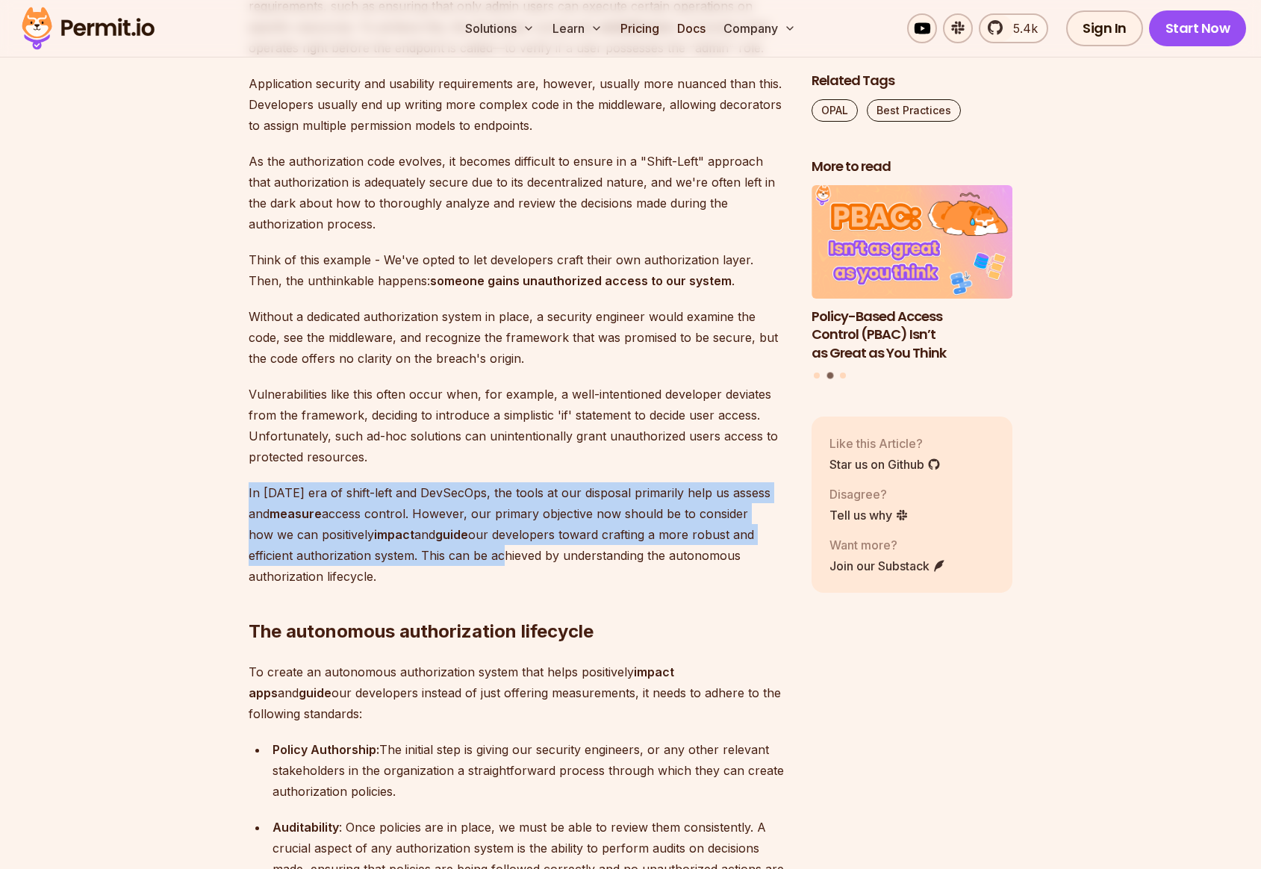
drag, startPoint x: 250, startPoint y: 678, endPoint x: 642, endPoint y: 677, distance: 391.9
click at [642, 643] on h2 "The autonomous authorization lifecycle" at bounding box center [518, 602] width 539 height 84
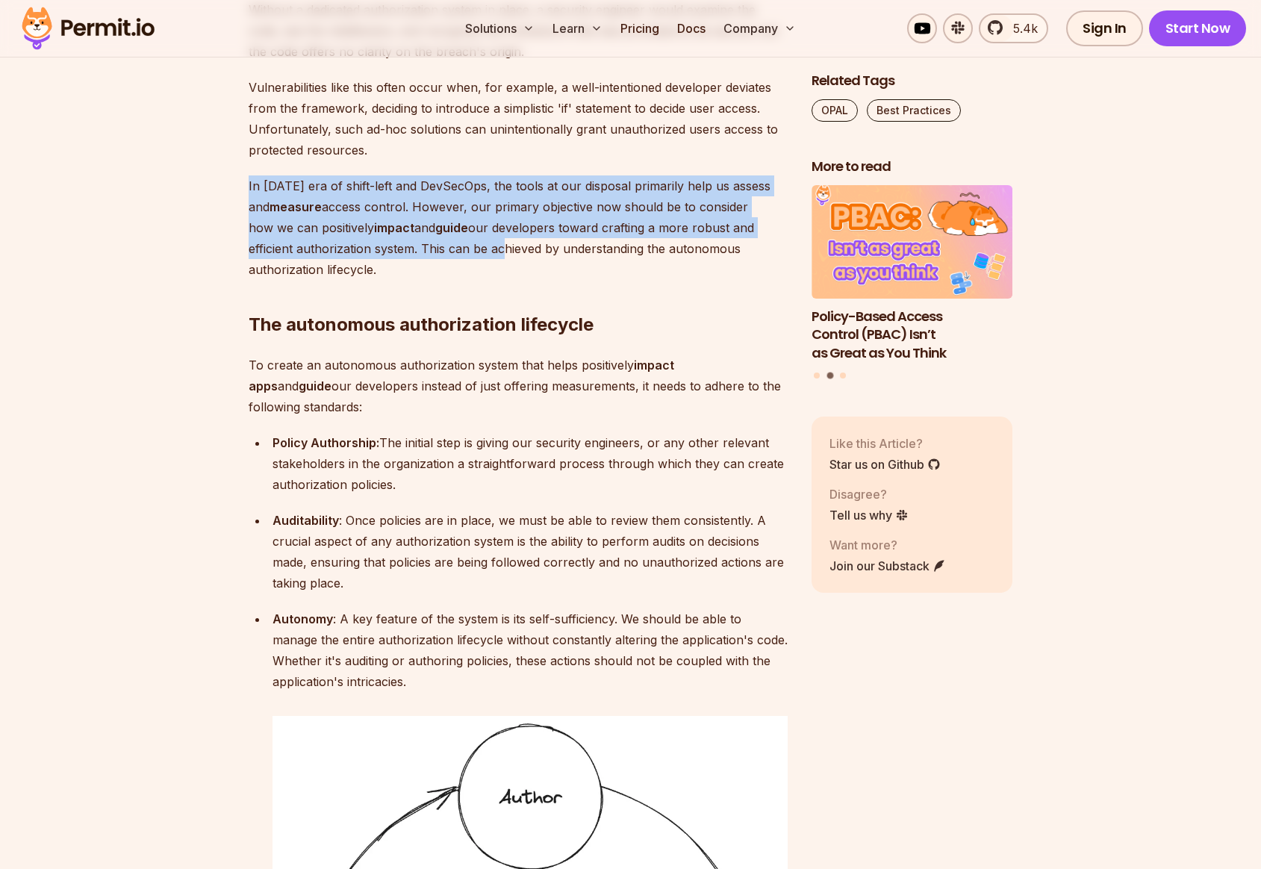
scroll to position [3317, 0]
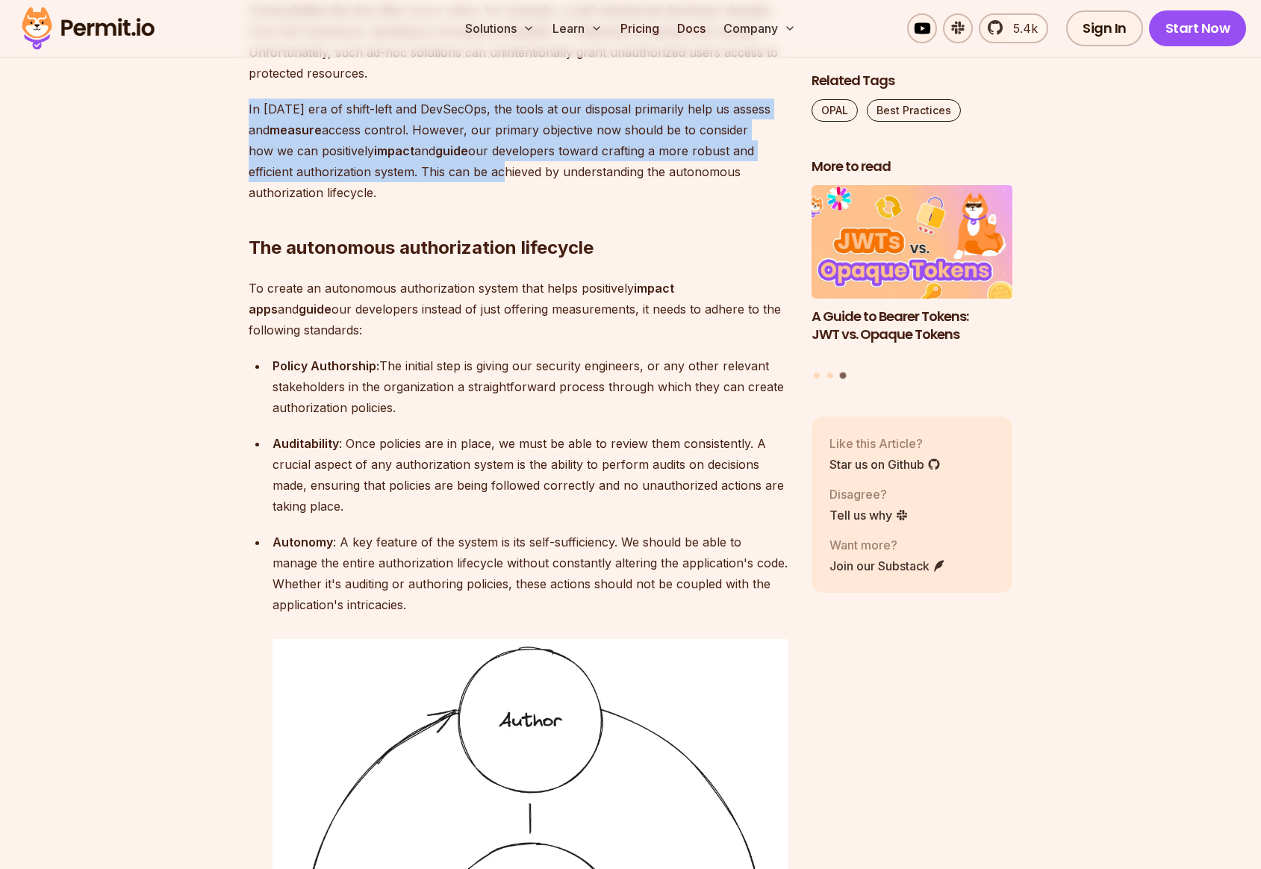
drag, startPoint x: 272, startPoint y: 414, endPoint x: 476, endPoint y: 451, distance: 207.8
click at [476, 418] on p "Policy Authorship: The initial step is giving our security engineers, or any ot…" at bounding box center [529, 386] width 515 height 63
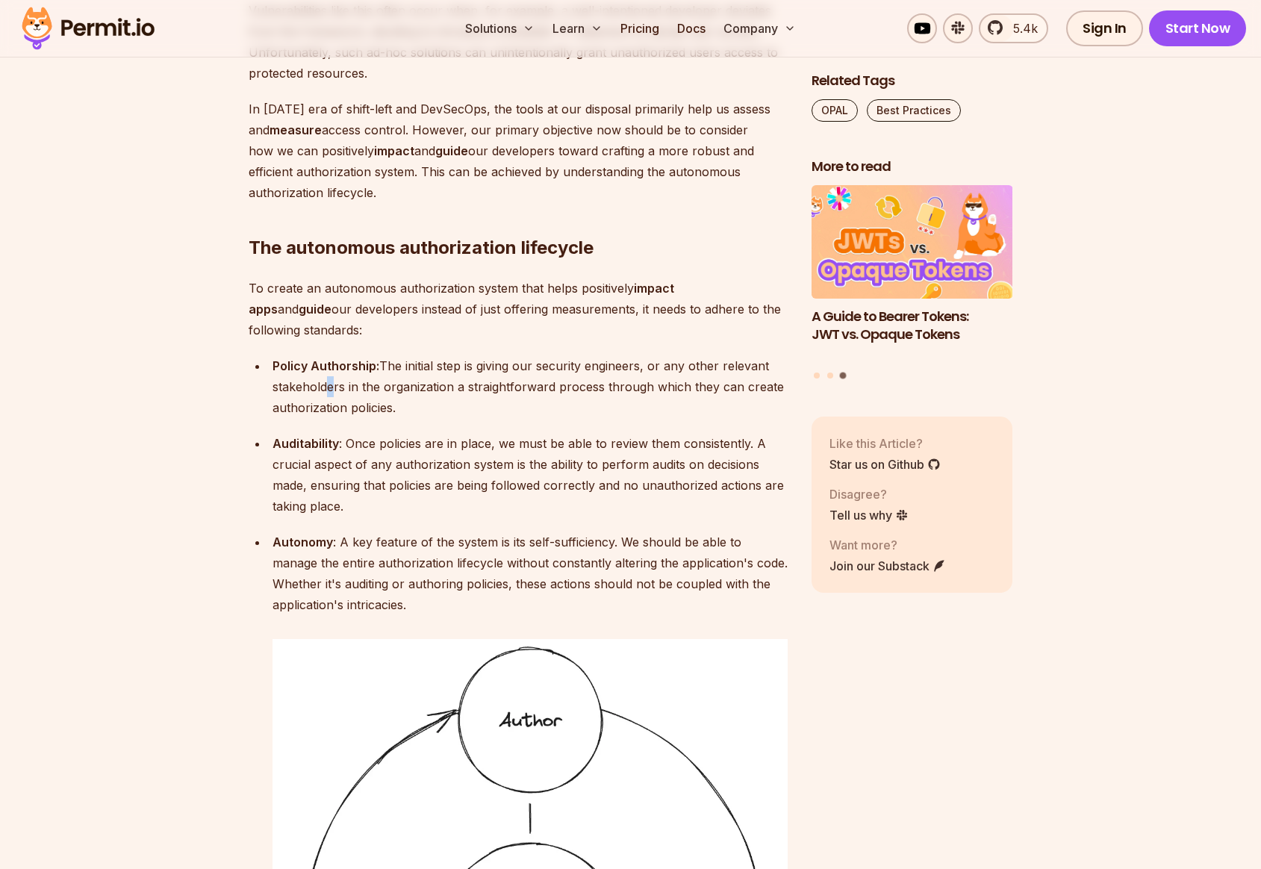
click at [323, 418] on p "Policy Authorship: The initial step is giving our security engineers, or any ot…" at bounding box center [529, 386] width 515 height 63
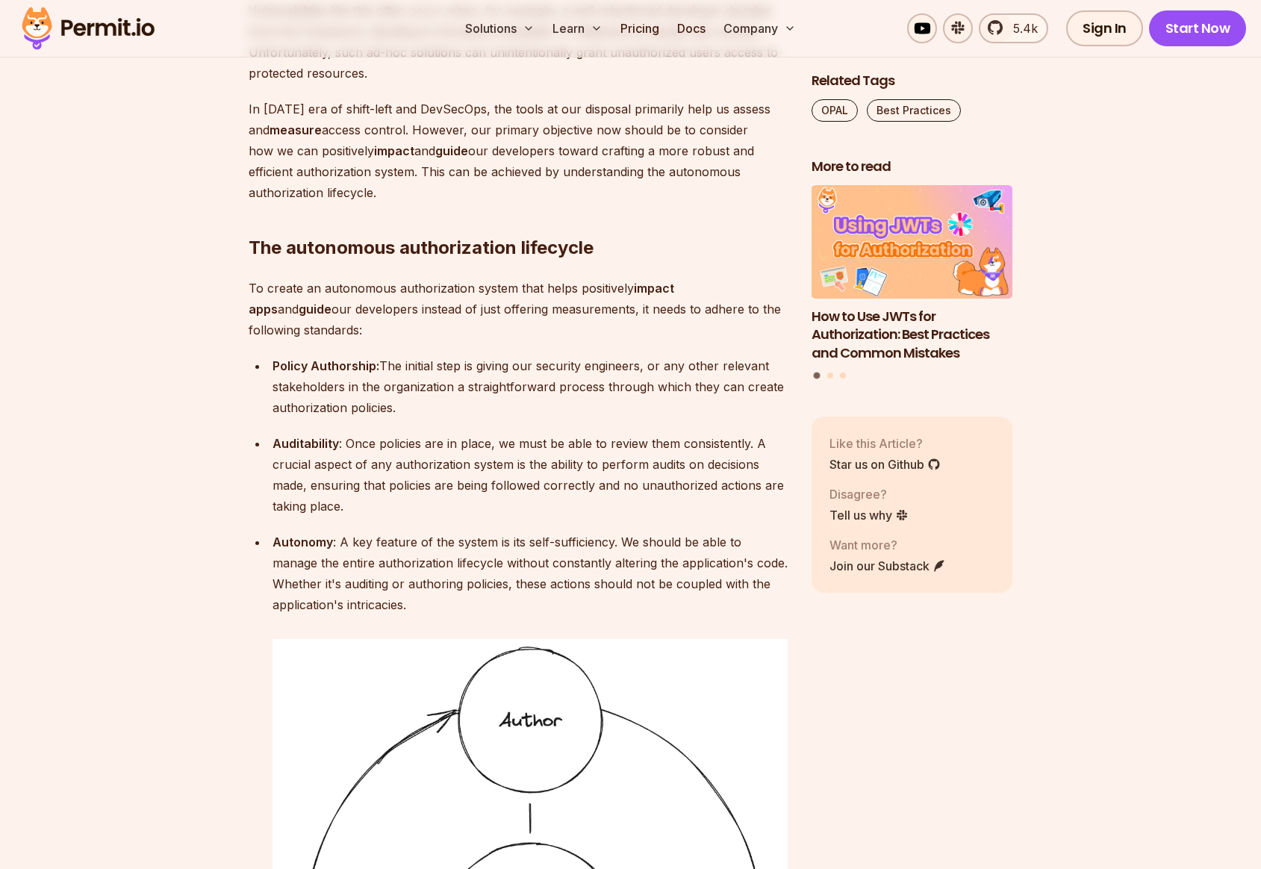
click at [365, 418] on p "Policy Authorship: The initial step is giving our security engineers, or any ot…" at bounding box center [529, 386] width 515 height 63
drag, startPoint x: 405, startPoint y: 454, endPoint x: 390, endPoint y: 447, distance: 16.4
click at [405, 418] on p "Policy Authorship: The initial step is giving our security engineers, or any ot…" at bounding box center [529, 386] width 515 height 63
drag, startPoint x: 273, startPoint y: 412, endPoint x: 437, endPoint y: 451, distance: 168.8
click at [437, 418] on p "Policy Authorship: The initial step is giving our security engineers, or any ot…" at bounding box center [529, 386] width 515 height 63
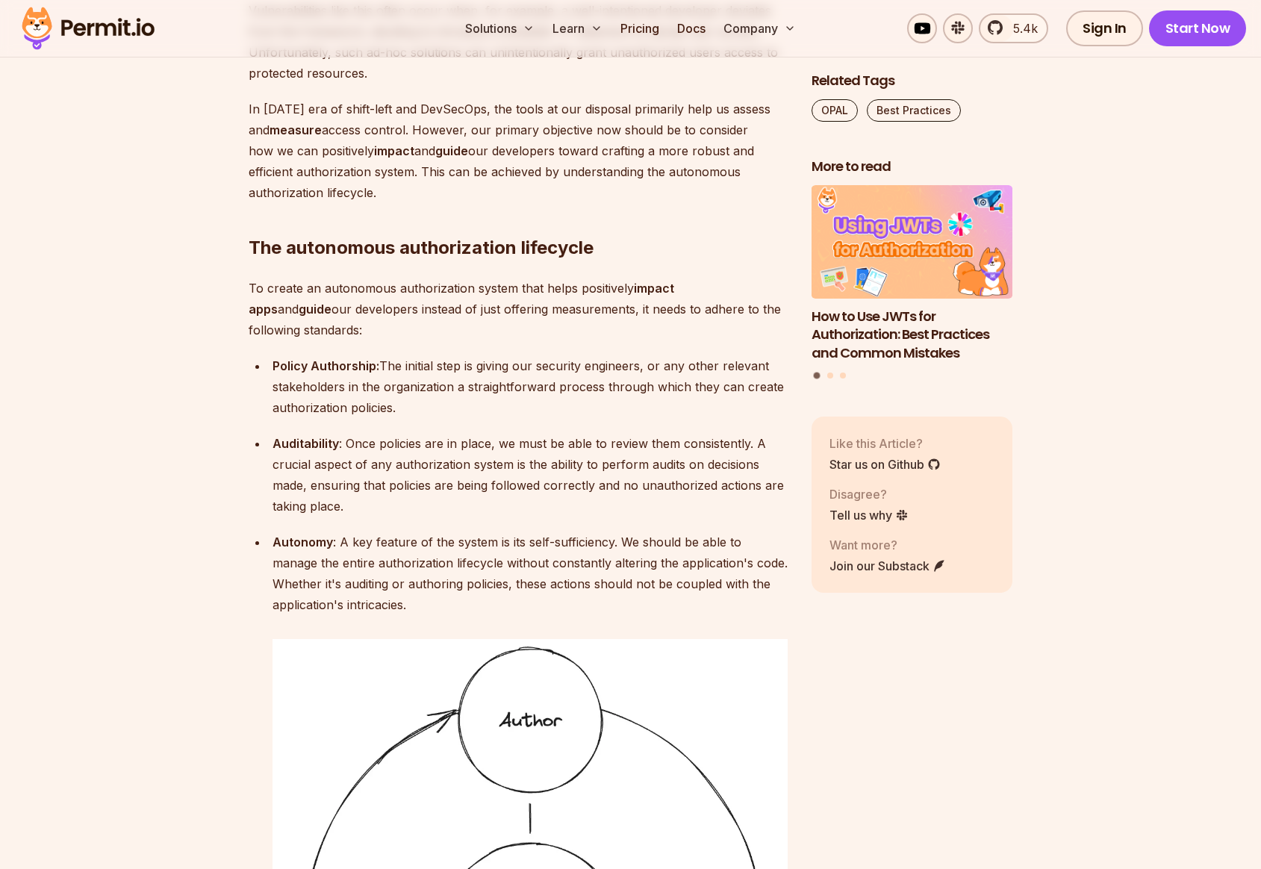
click at [278, 451] on strong "Auditability" at bounding box center [305, 443] width 66 height 15
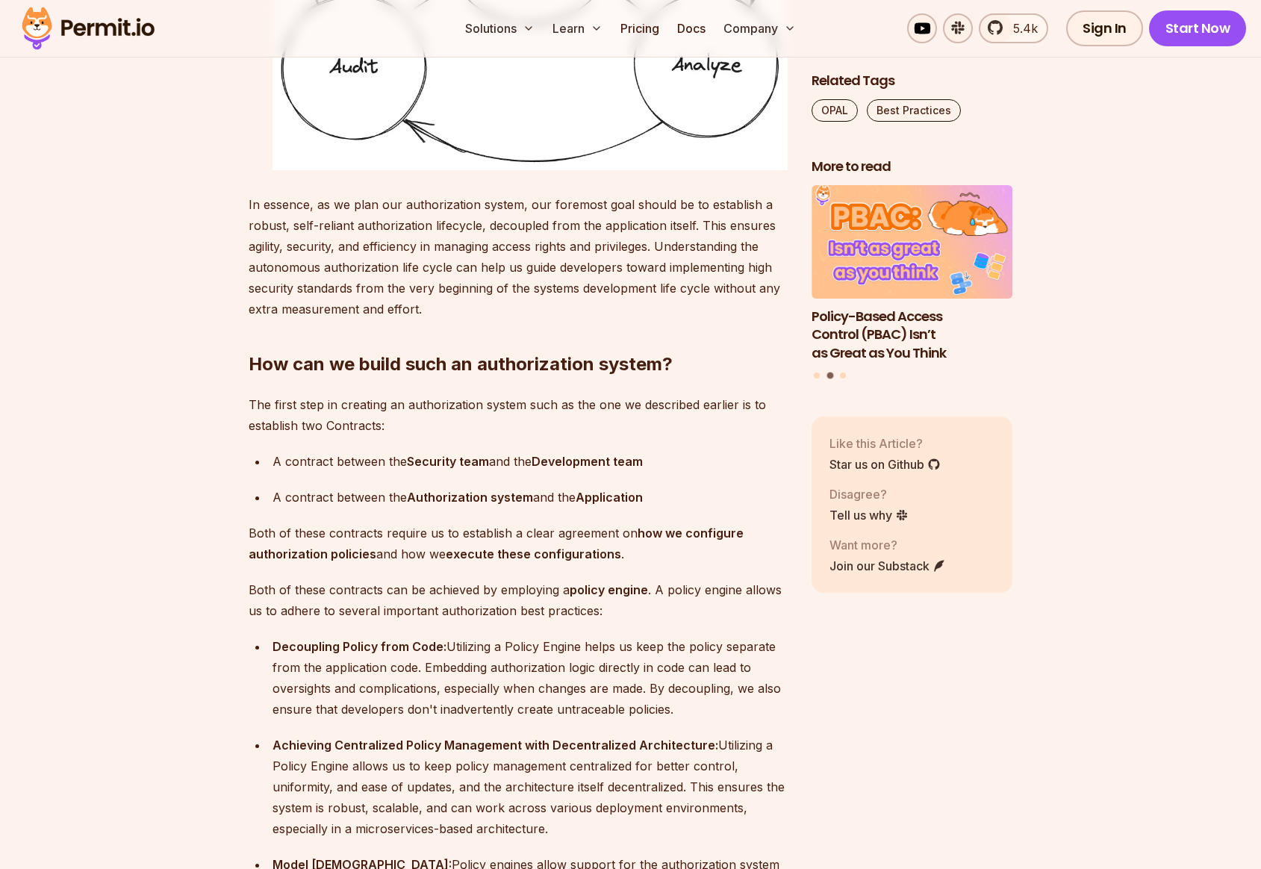
scroll to position [4322, 0]
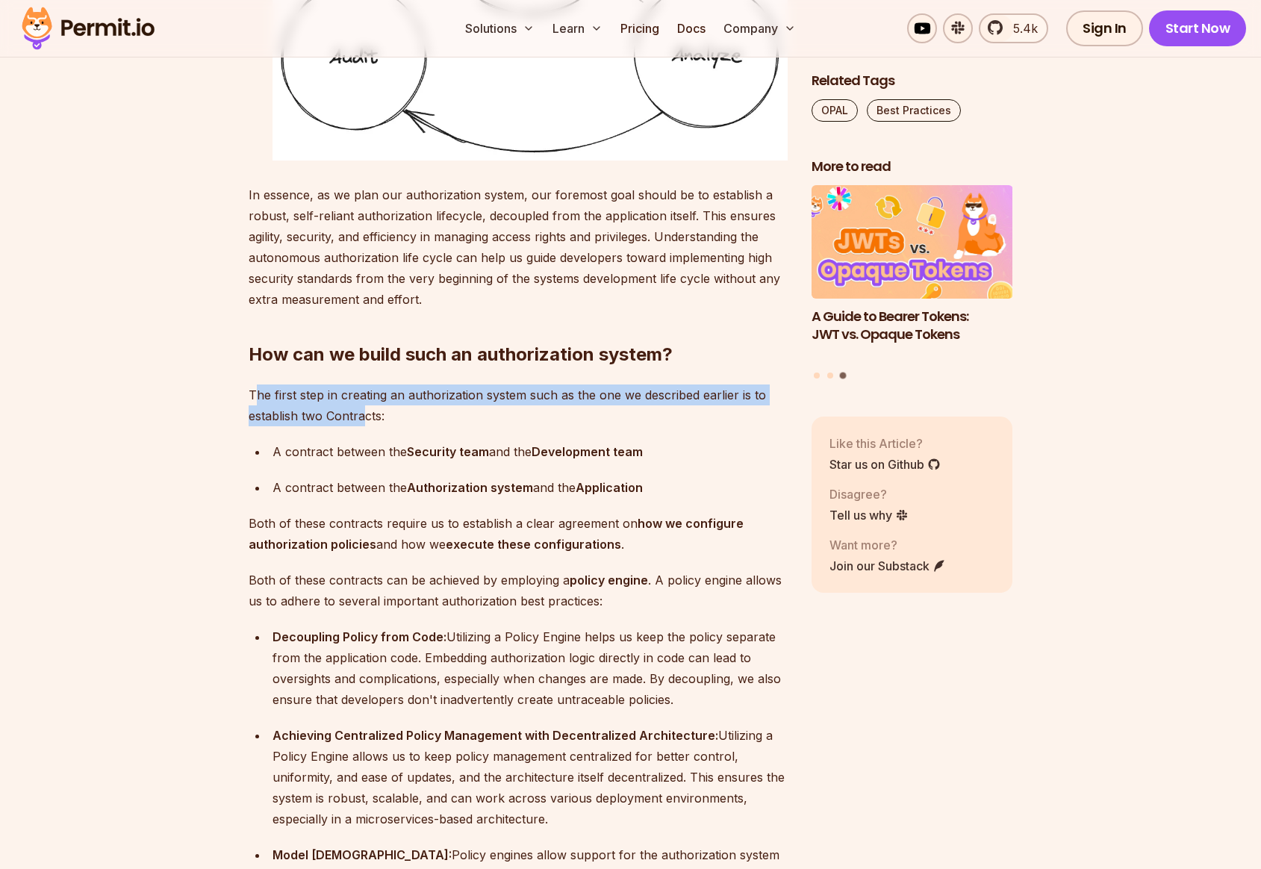
drag, startPoint x: 252, startPoint y: 446, endPoint x: 369, endPoint y: 455, distance: 116.9
click at [369, 426] on p "The first step in creating an authorization system such as the one we described…" at bounding box center [518, 405] width 539 height 42
drag, startPoint x: 272, startPoint y: 498, endPoint x: 705, endPoint y: 496, distance: 432.2
click at [705, 462] on p "A contract between the Security team and the Development team" at bounding box center [529, 451] width 515 height 21
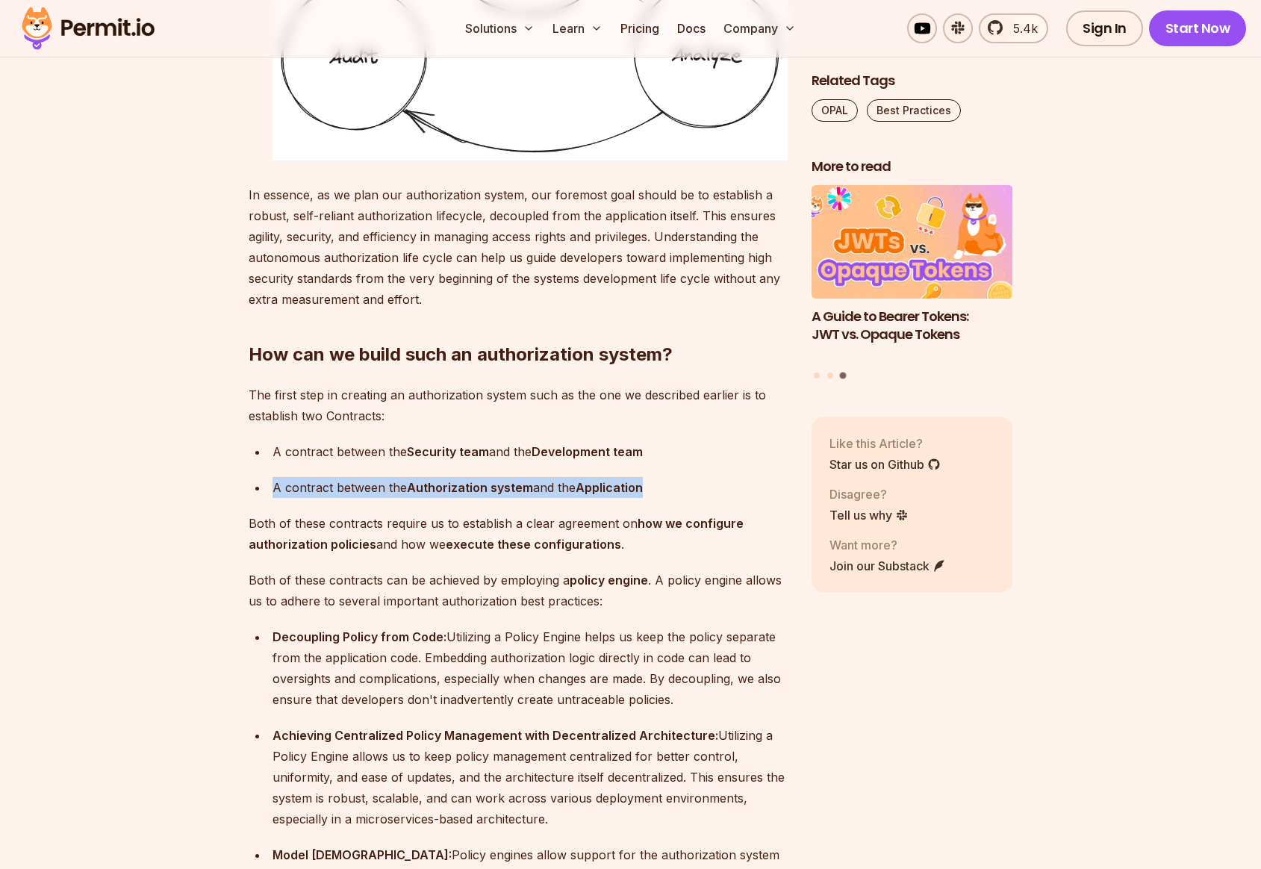
drag, startPoint x: 273, startPoint y: 535, endPoint x: 650, endPoint y: 534, distance: 377.0
click at [650, 498] on p "A contract between the Authorization system and the Application" at bounding box center [529, 487] width 515 height 21
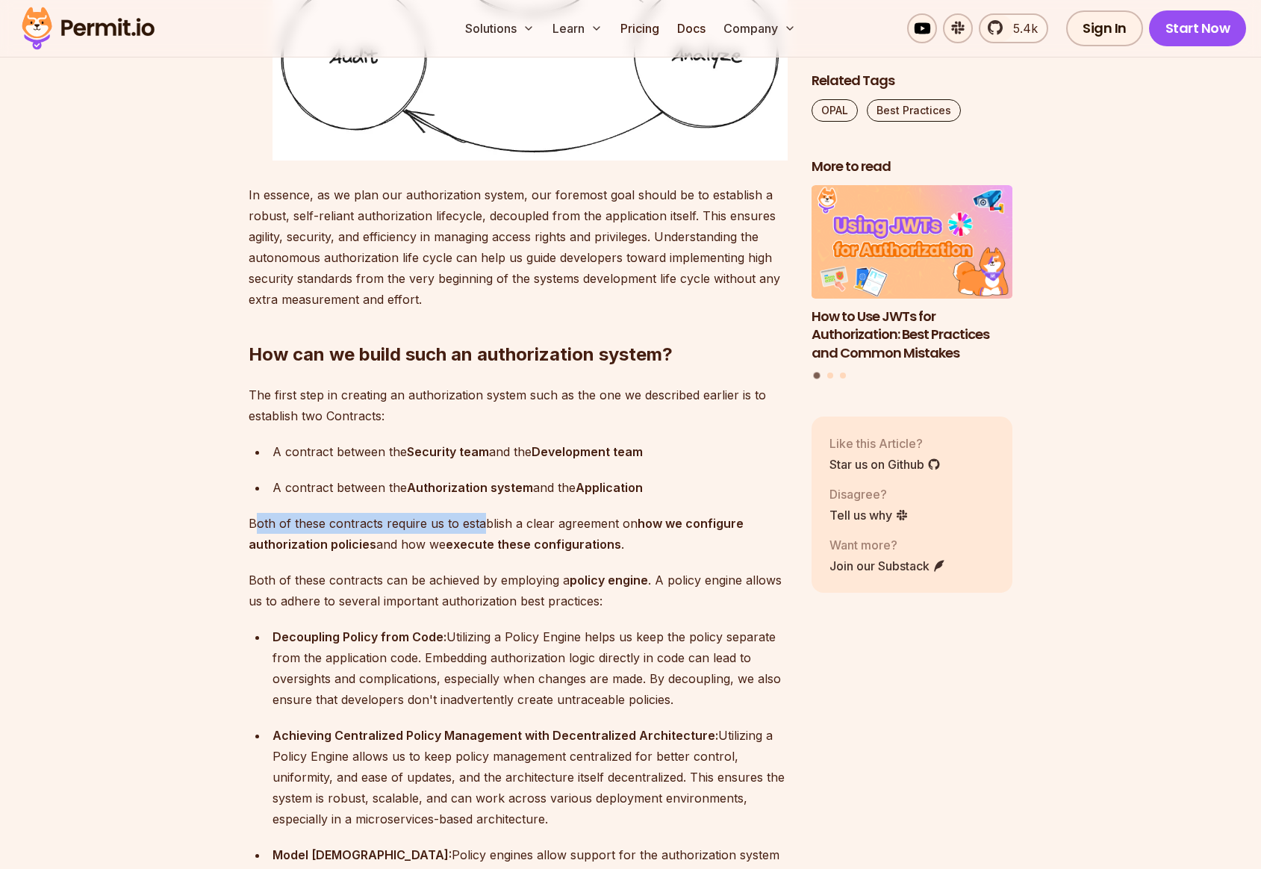
drag, startPoint x: 252, startPoint y: 571, endPoint x: 480, endPoint y: 571, distance: 227.7
click at [480, 555] on p "Both of these contracts require us to establish a clear agreement on how we con…" at bounding box center [518, 534] width 539 height 42
drag, startPoint x: 593, startPoint y: 570, endPoint x: 706, endPoint y: 570, distance: 112.7
click at [706, 555] on p "Both of these contracts require us to establish a clear agreement on how we con…" at bounding box center [518, 534] width 539 height 42
click at [727, 552] on strong "how we configure authorization policies" at bounding box center [496, 534] width 495 height 36
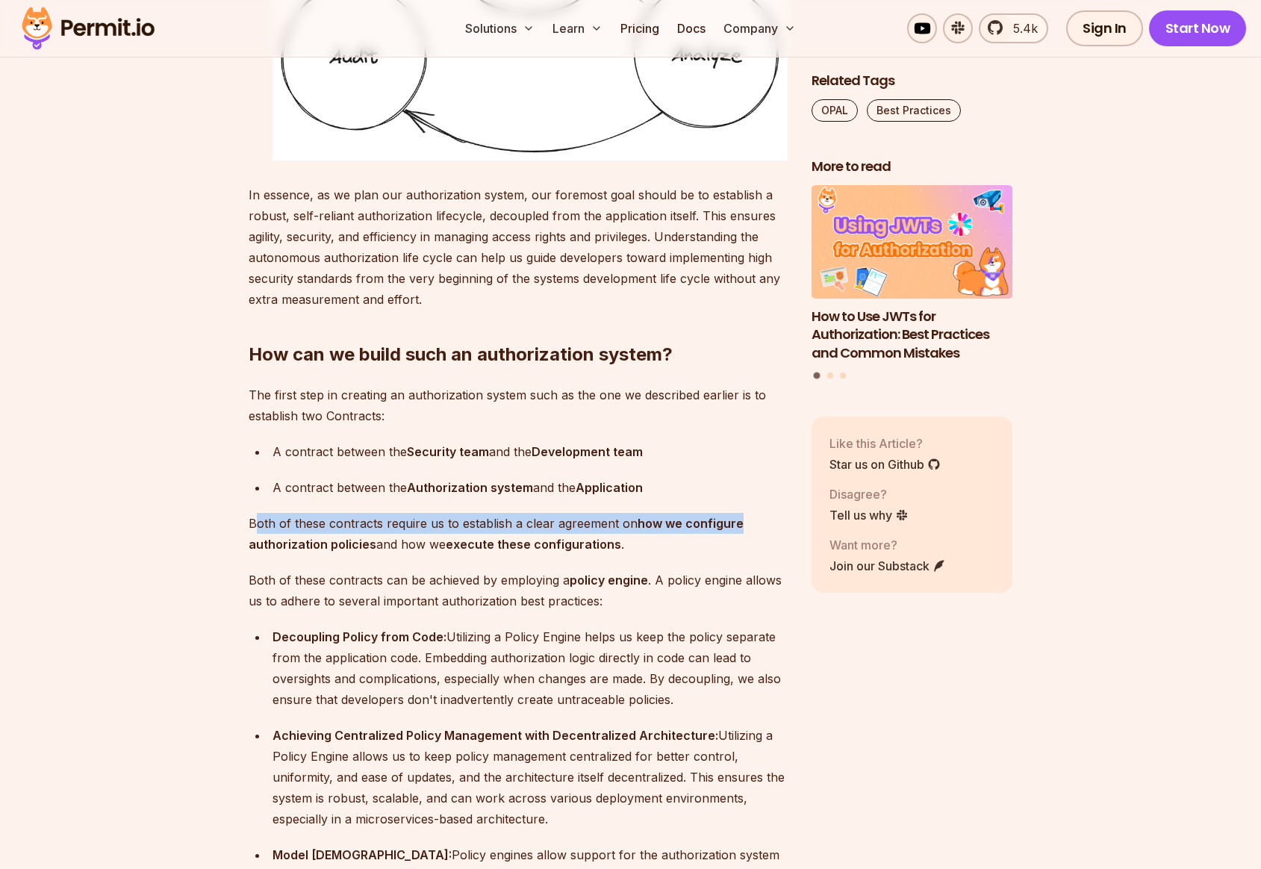
drag, startPoint x: 740, startPoint y: 570, endPoint x: 254, endPoint y: 579, distance: 486.0
click at [253, 555] on p "Both of these contracts require us to establish a clear agreement on how we con…" at bounding box center [518, 534] width 539 height 42
drag, startPoint x: 250, startPoint y: 570, endPoint x: 643, endPoint y: 596, distance: 394.3
click at [673, 555] on p "Both of these contracts require us to establish a clear agreement on how we con…" at bounding box center [518, 534] width 539 height 42
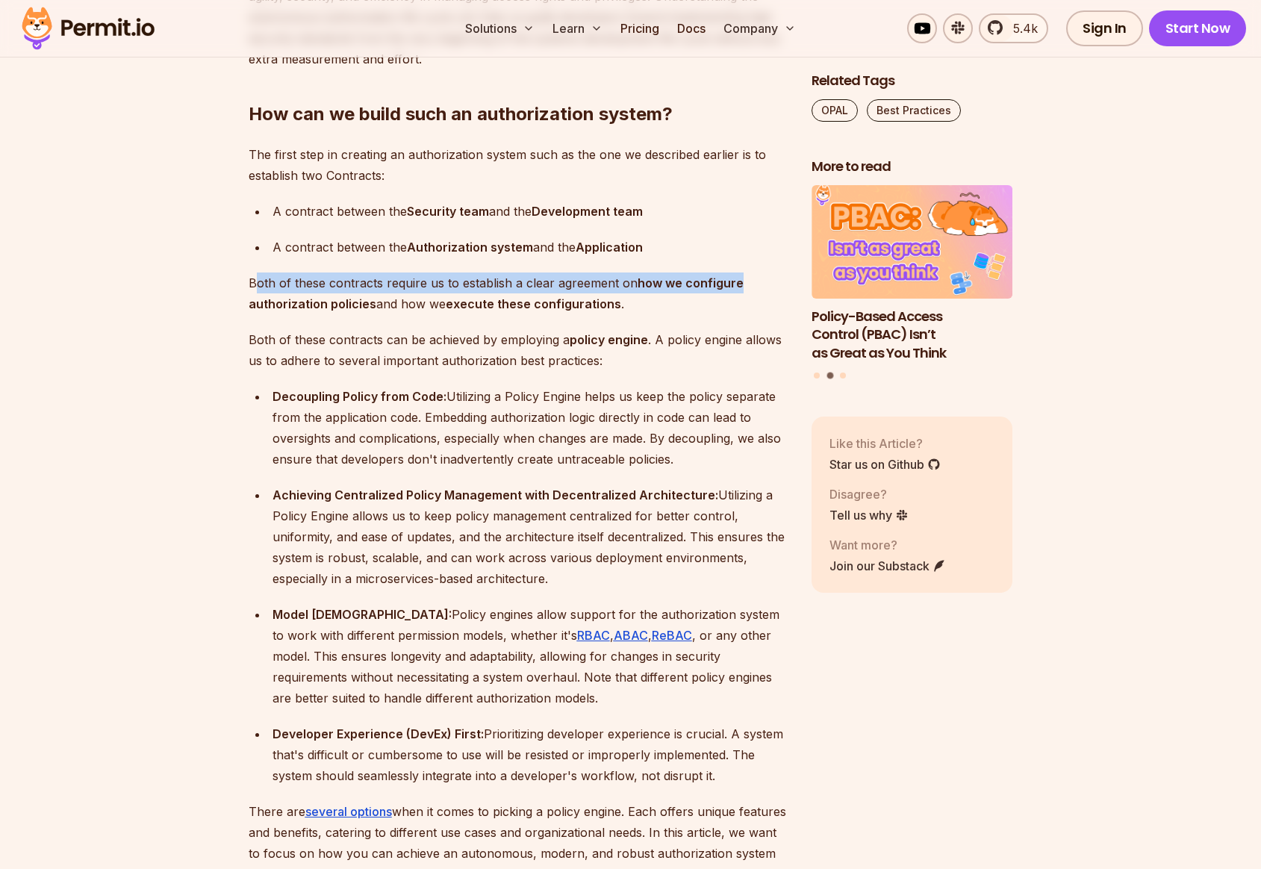
scroll to position [4640, 0]
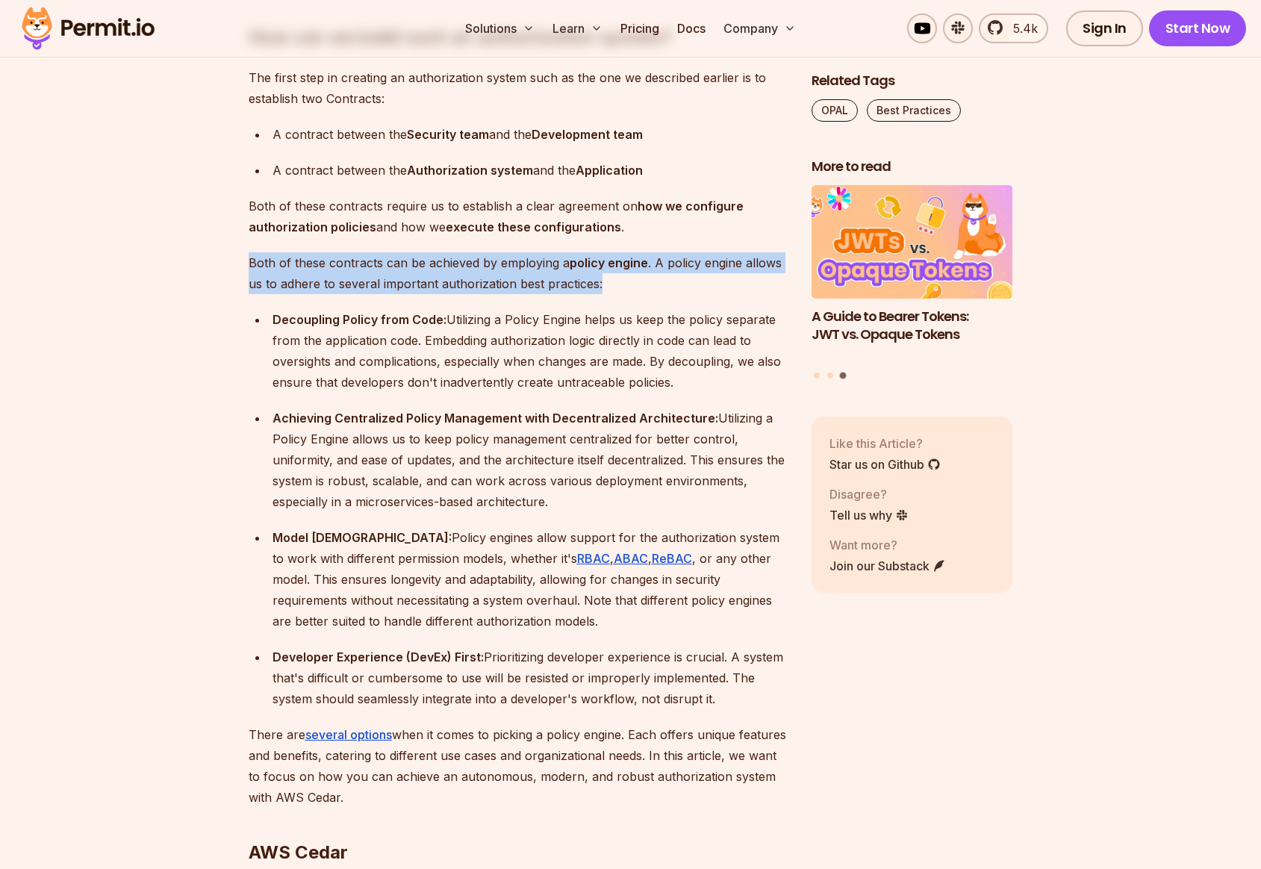
drag, startPoint x: 252, startPoint y: 313, endPoint x: 670, endPoint y: 346, distance: 419.3
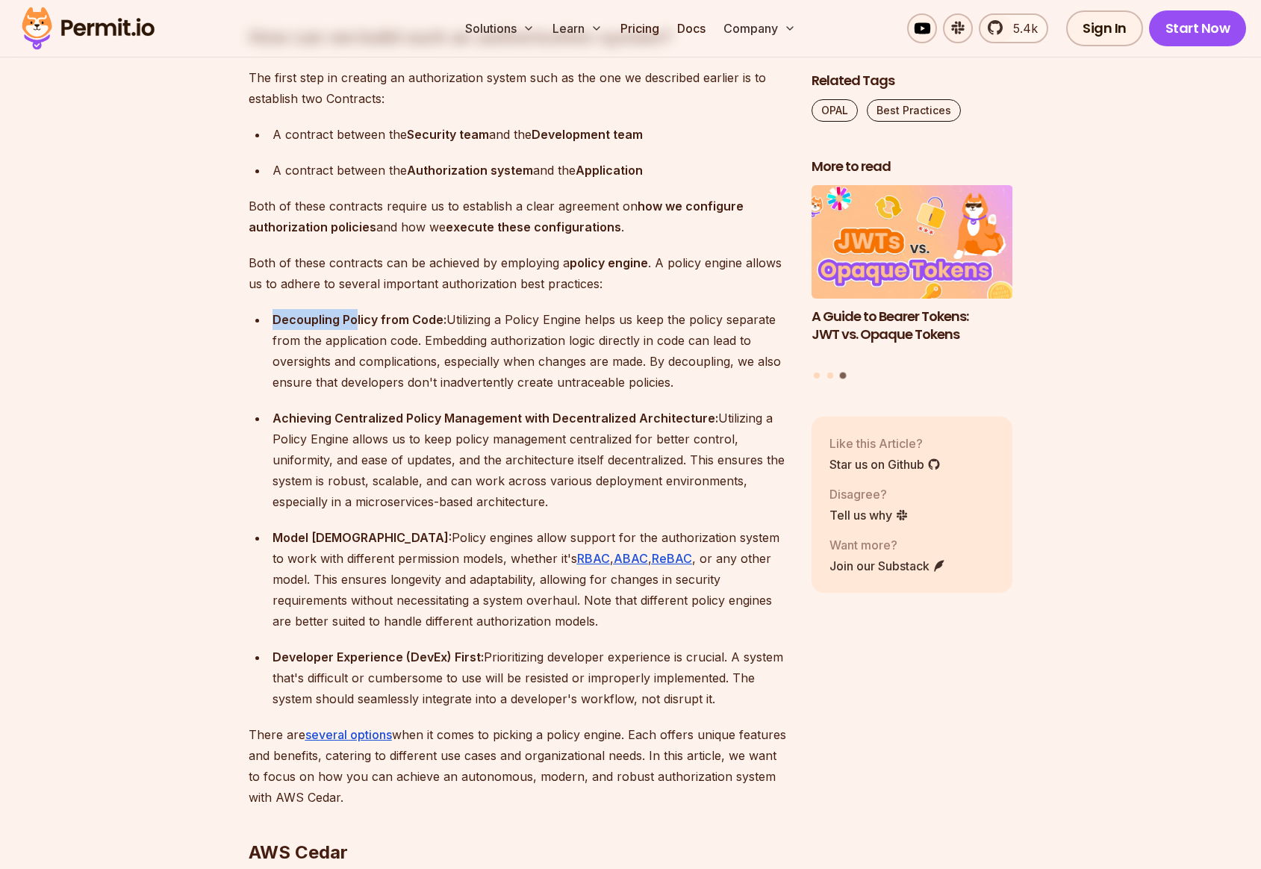
drag, startPoint x: 273, startPoint y: 365, endPoint x: 355, endPoint y: 371, distance: 81.6
click at [355, 327] on strong "Decoupling Policy from Code:" at bounding box center [359, 319] width 174 height 15
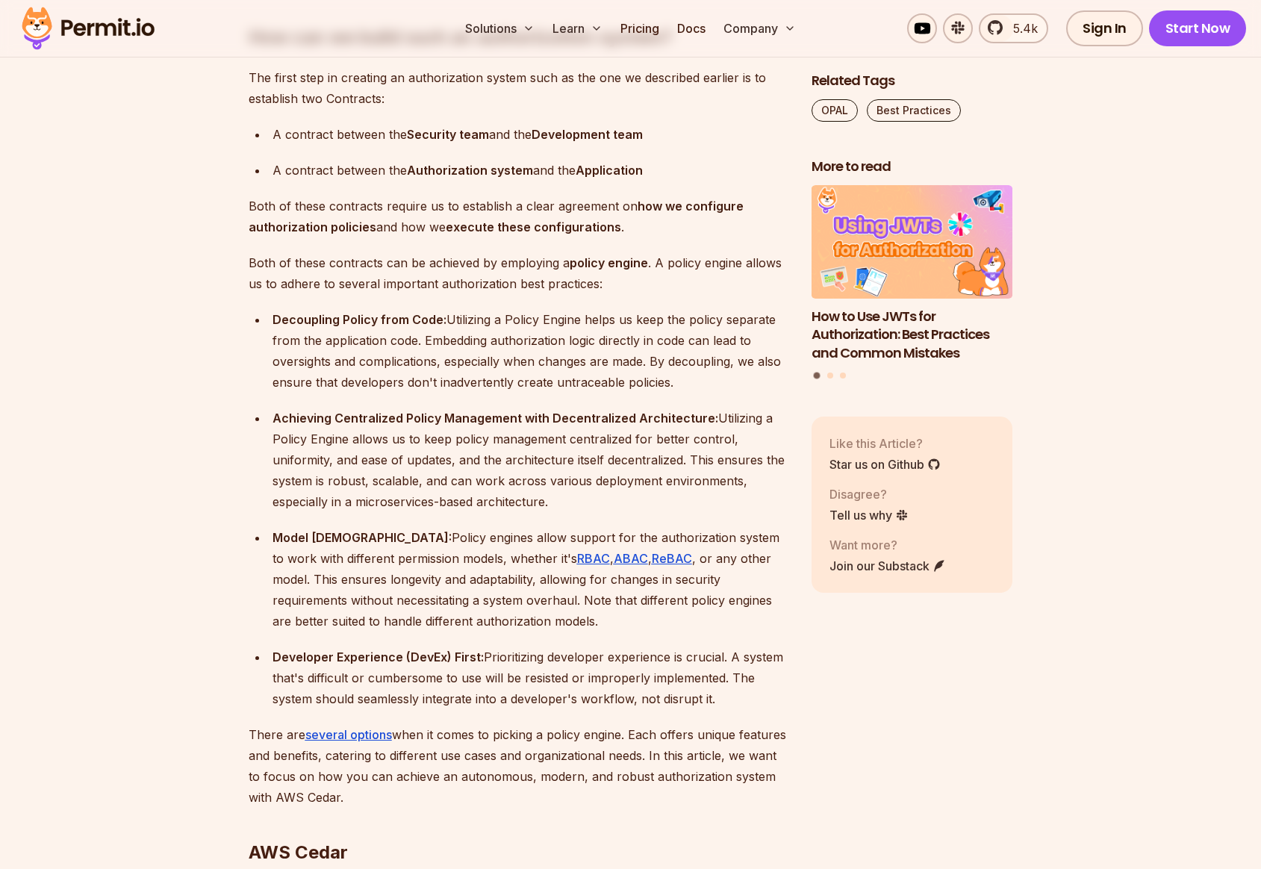
click at [449, 367] on p "Decoupling Policy from Code: Utilizing a Policy Engine helps us keep the policy…" at bounding box center [529, 351] width 515 height 84
drag, startPoint x: 273, startPoint y: 365, endPoint x: 689, endPoint y: 434, distance: 421.6
click at [689, 393] on p "Decoupling Policy from Code: Utilizing a Policy Engine helps us keep the policy…" at bounding box center [529, 351] width 515 height 84
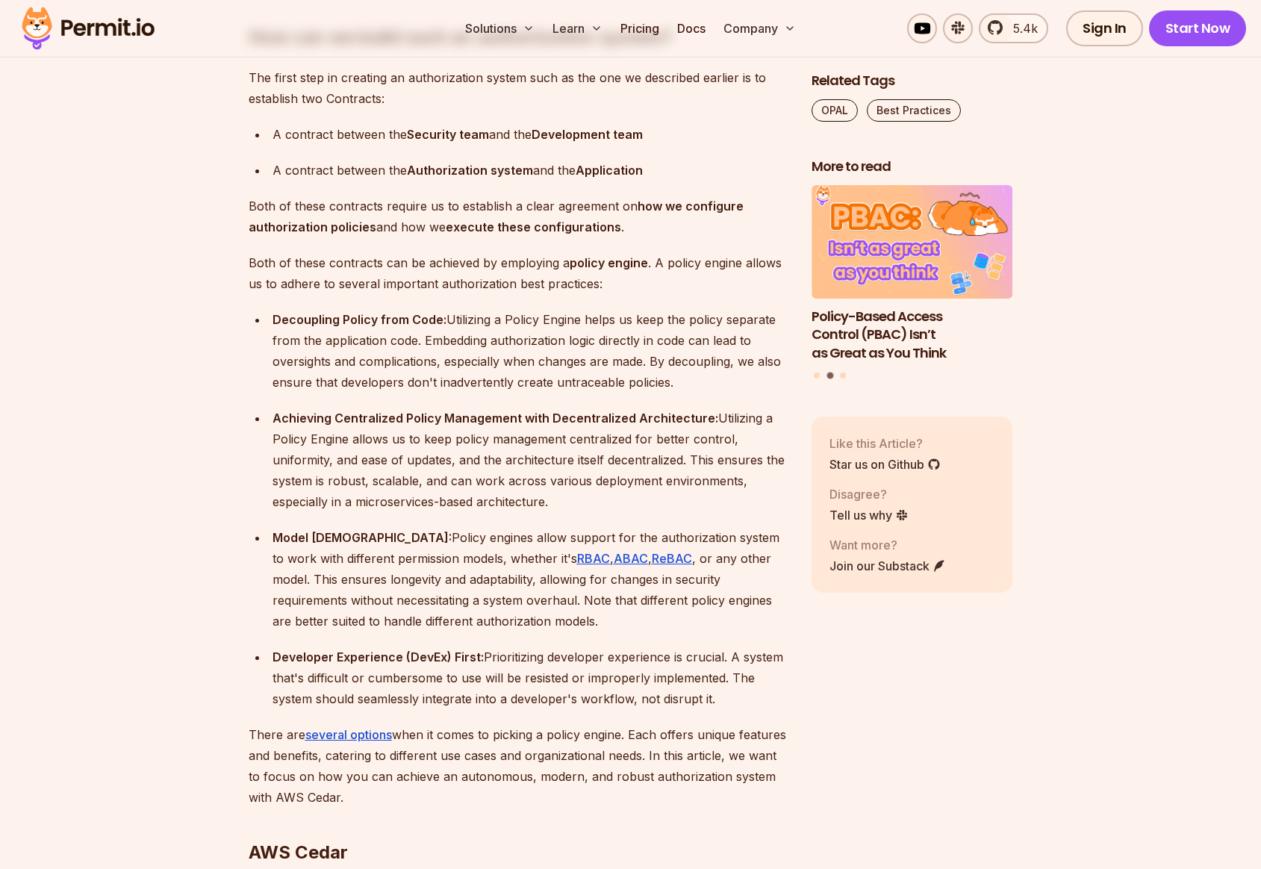
drag, startPoint x: 275, startPoint y: 467, endPoint x: 629, endPoint y: 541, distance: 362.4
click at [637, 512] on p "Achieving Centralized Policy Management with Decentralized Architecture: Utiliz…" at bounding box center [529, 460] width 515 height 105
drag, startPoint x: 402, startPoint y: 583, endPoint x: 510, endPoint y: 543, distance: 114.5
click at [511, 544] on ul "Decoupling Policy from Code: Utilizing a Policy Engine helps us keep the policy…" at bounding box center [518, 509] width 539 height 400
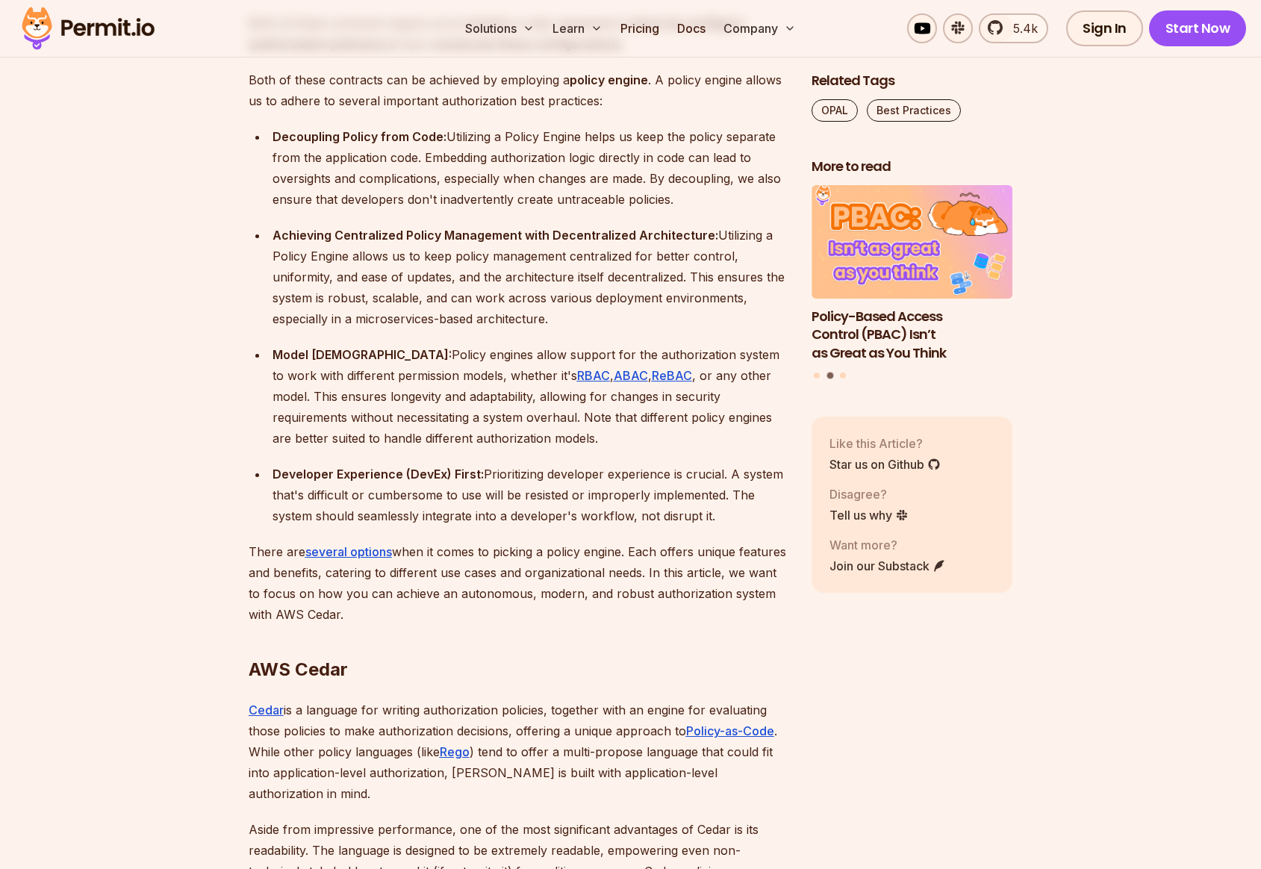
drag, startPoint x: 614, startPoint y: 555, endPoint x: 587, endPoint y: 556, distance: 26.2
click at [611, 526] on p "Developer Experience (DevEx) First: Prioritizing developer experience is crucia…" at bounding box center [529, 495] width 515 height 63
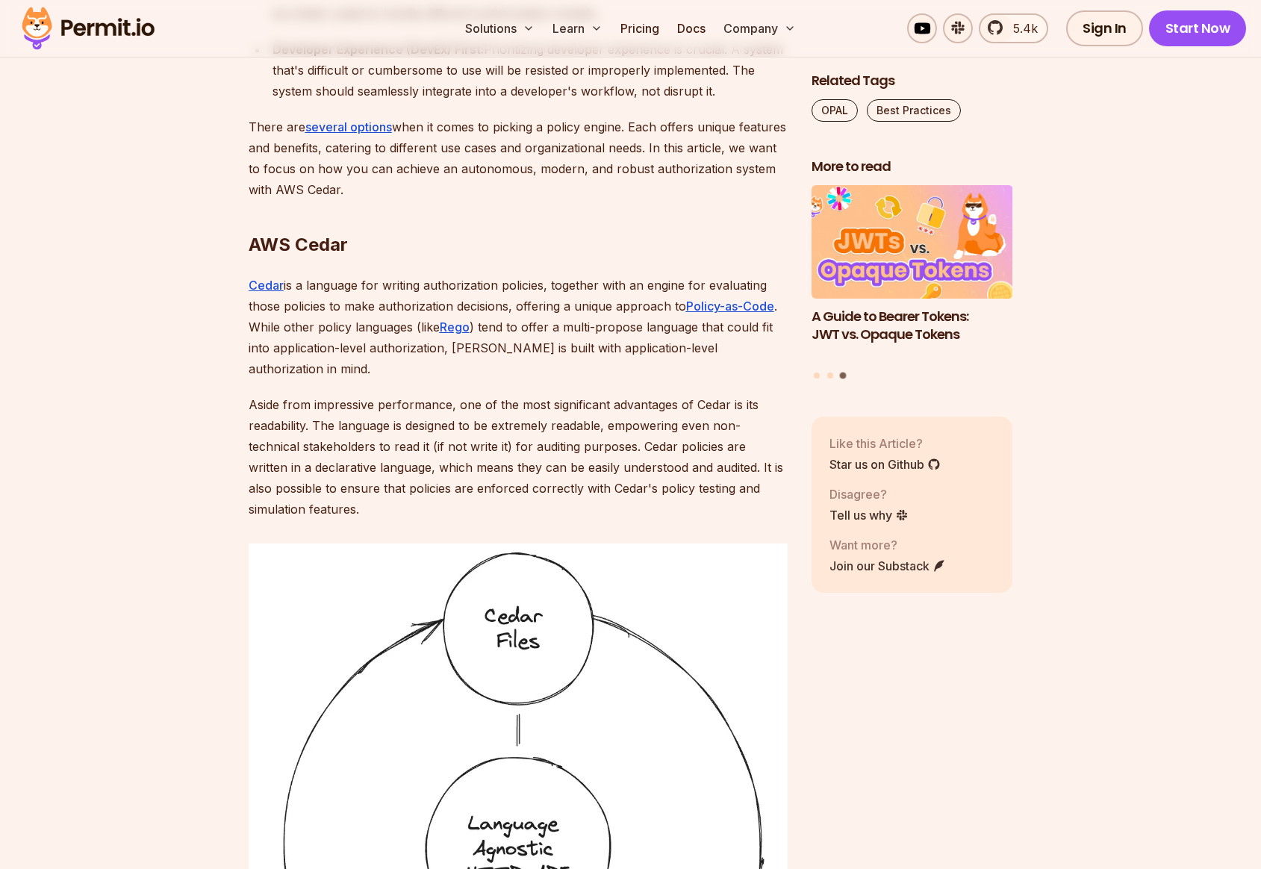
scroll to position [5257, 0]
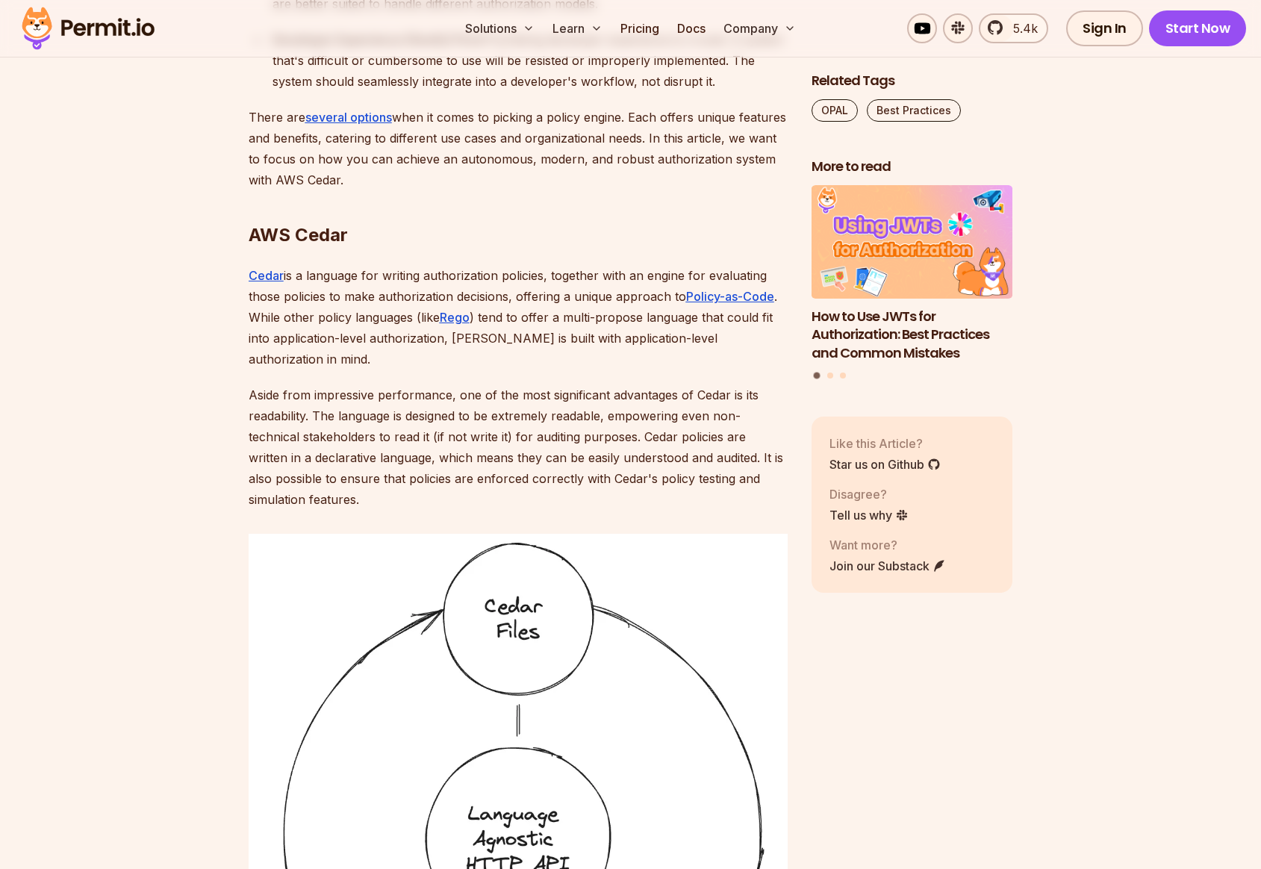
click at [483, 344] on p "Cedar is a language for writing authorization policies, together with an engine…" at bounding box center [518, 317] width 539 height 105
drag, startPoint x: 512, startPoint y: 345, endPoint x: 676, endPoint y: 332, distance: 164.0
click at [676, 332] on p "Cedar is a language for writing authorization policies, together with an engine…" at bounding box center [518, 317] width 539 height 105
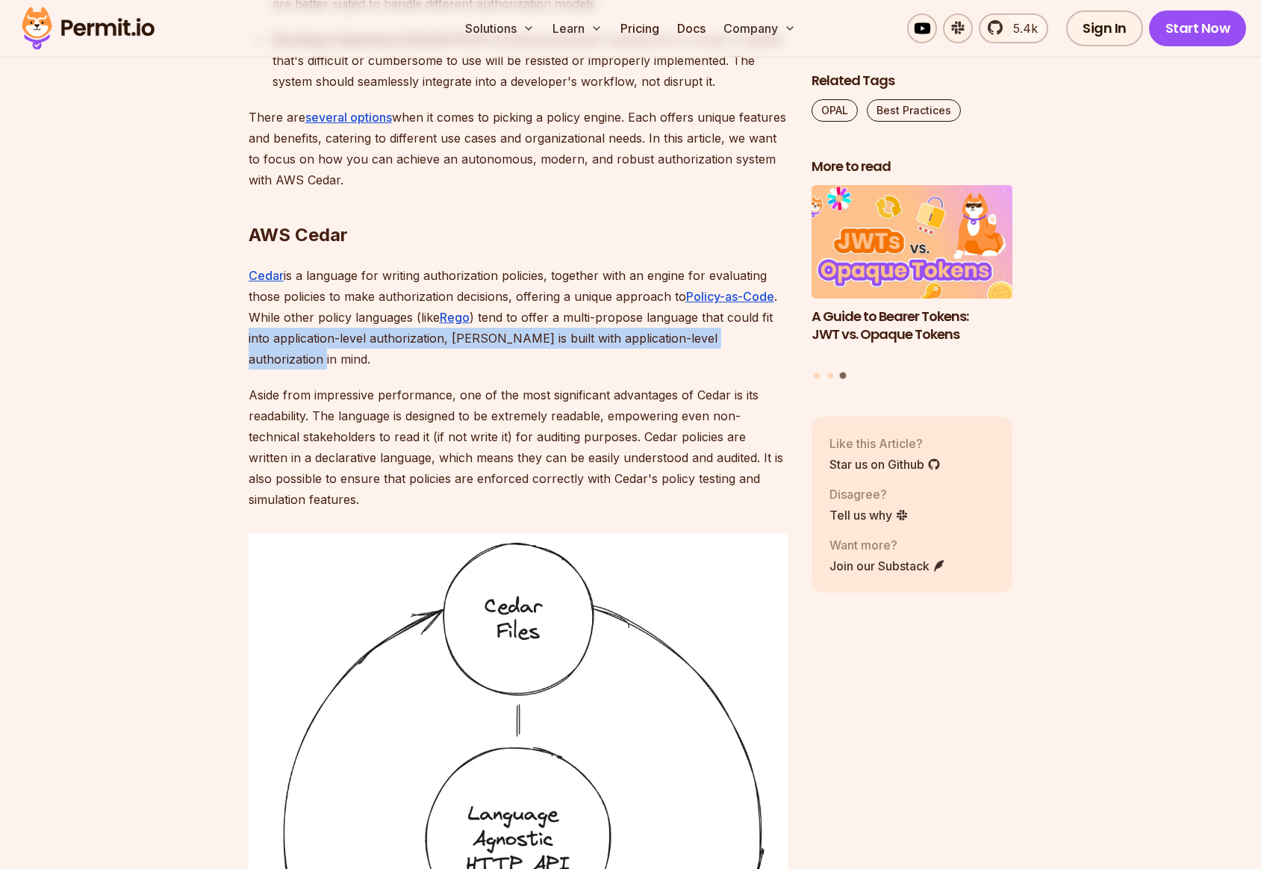
drag, startPoint x: 249, startPoint y: 381, endPoint x: 773, endPoint y: 385, distance: 524.1
click at [773, 370] on p "Cedar is a language for writing authorization policies, together with an engine…" at bounding box center [518, 317] width 539 height 105
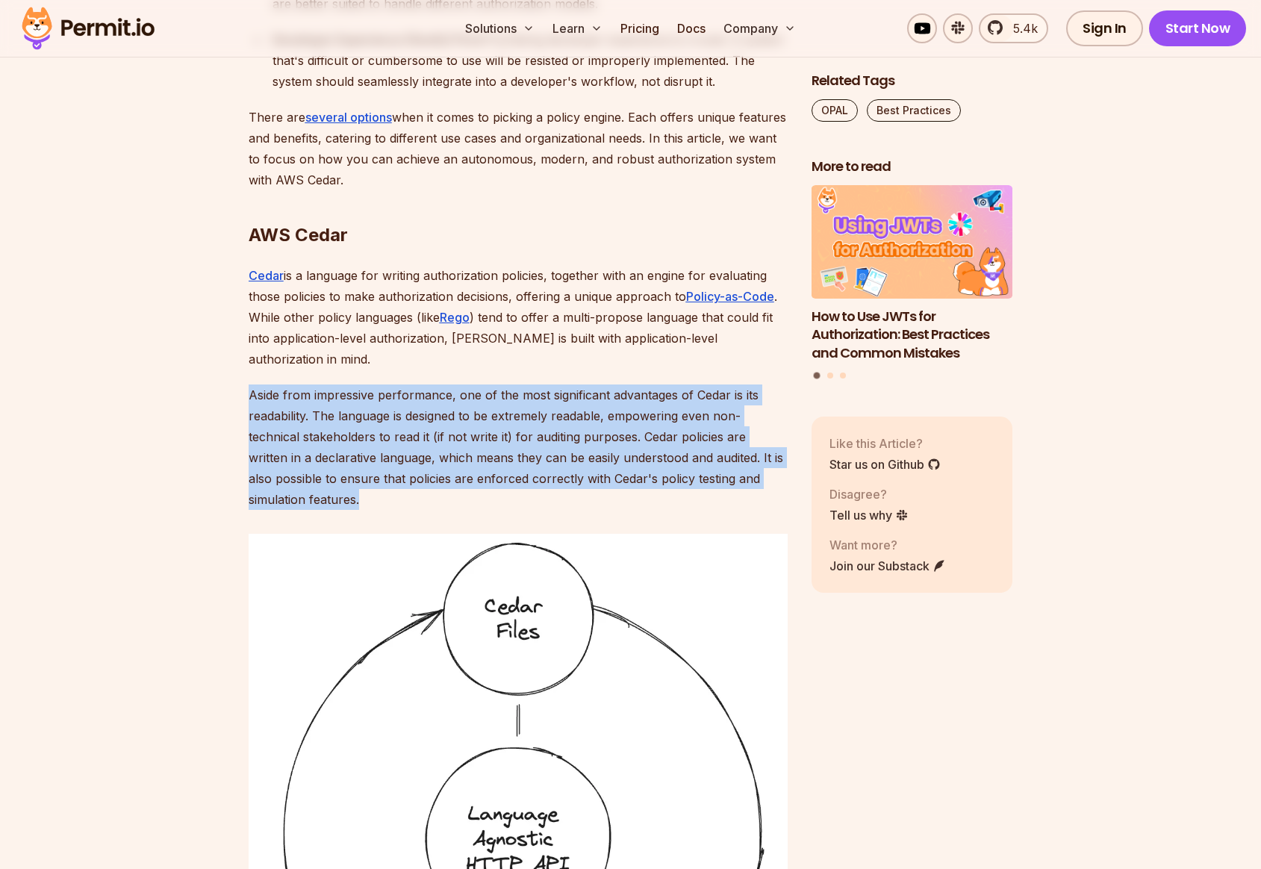
drag, startPoint x: 248, startPoint y: 420, endPoint x: 487, endPoint y: 518, distance: 258.8
click at [487, 510] on p "Aside from impressive performance, one of the most significant advantages of Ce…" at bounding box center [518, 446] width 539 height 125
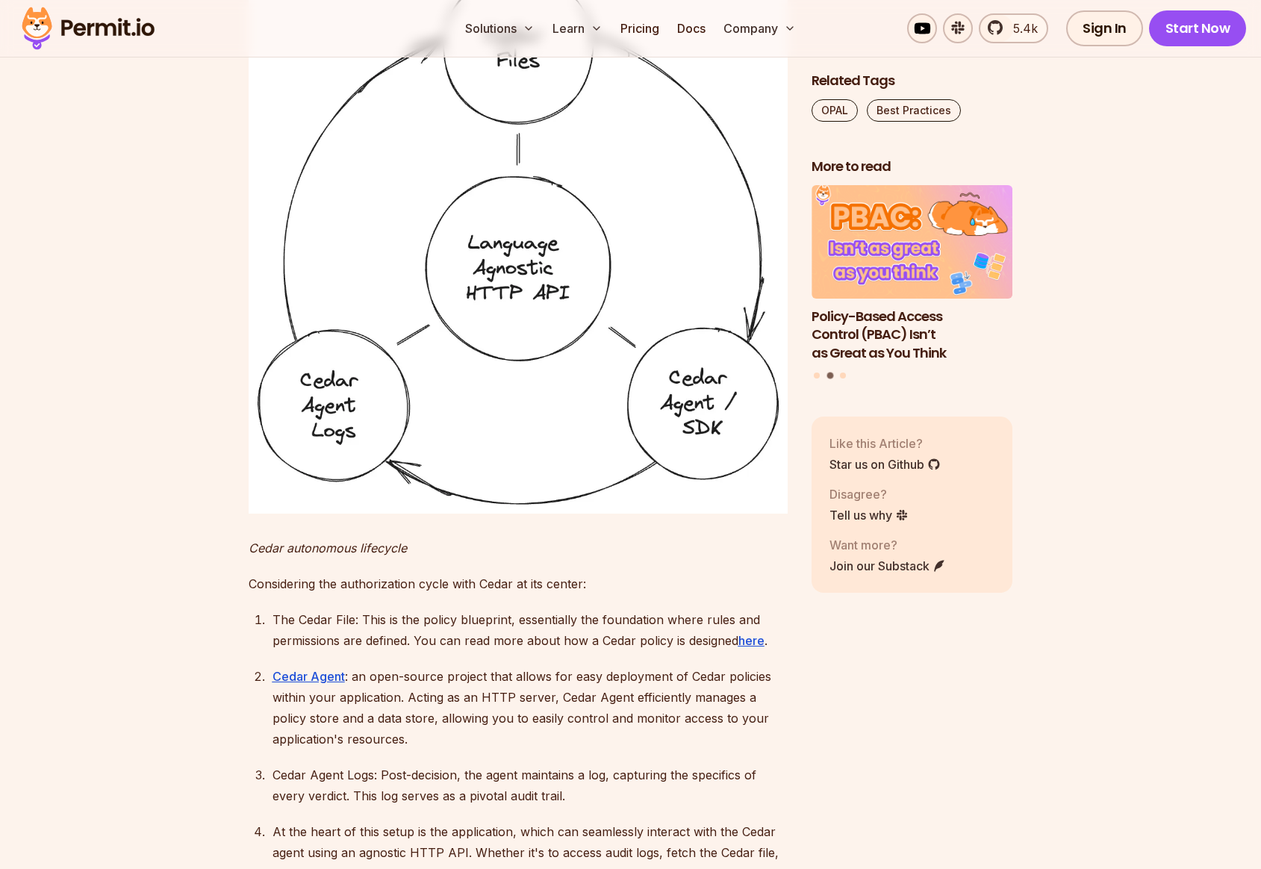
scroll to position [6058, 0]
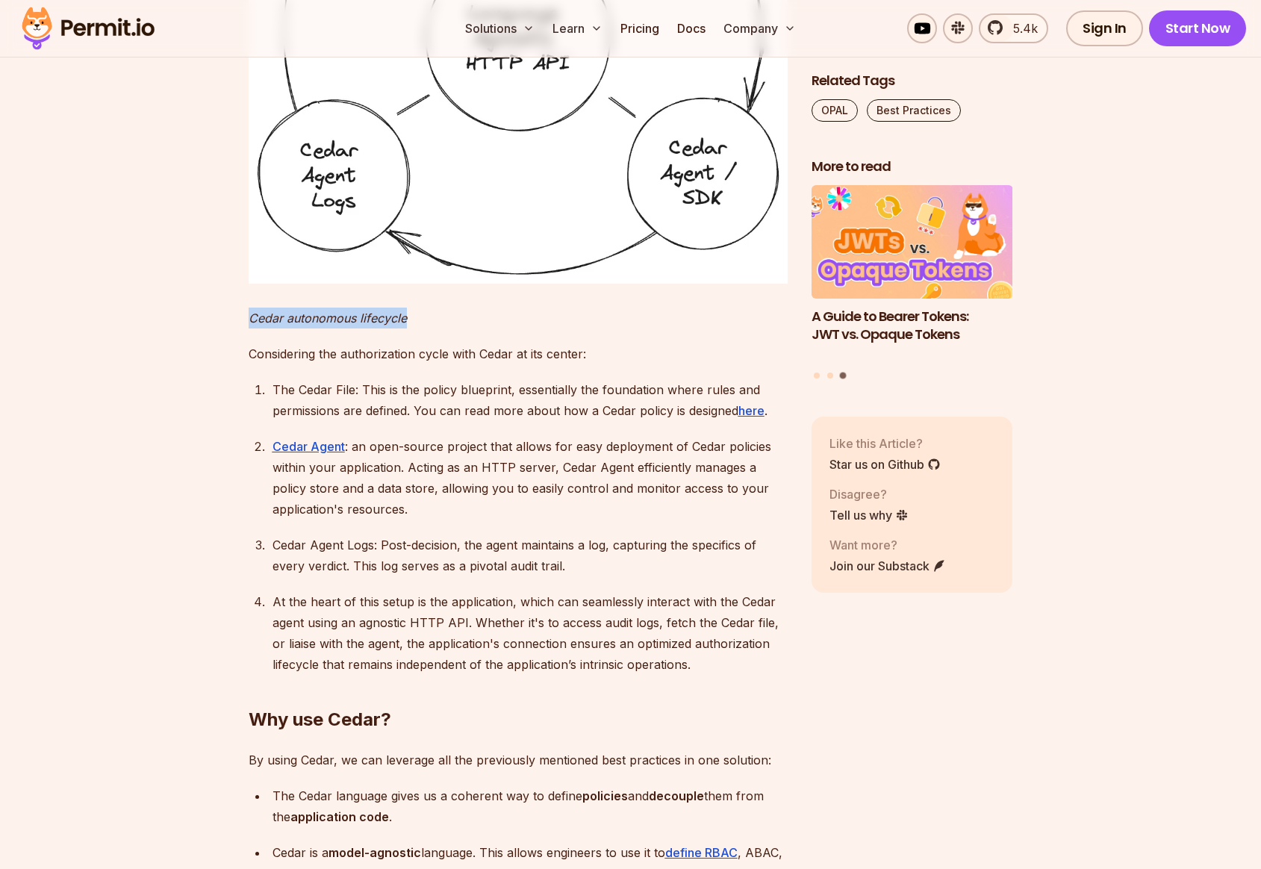
drag, startPoint x: 250, startPoint y: 344, endPoint x: 409, endPoint y: 350, distance: 159.1
click at [409, 328] on p "Cedar autonomous lifecycle" at bounding box center [518, 318] width 539 height 21
drag, startPoint x: 275, startPoint y: 415, endPoint x: 398, endPoint y: 420, distance: 122.5
click at [398, 420] on div "The Cedar File: This is the policy blueprint, essentially the foundation where …" at bounding box center [529, 400] width 515 height 42
click at [369, 415] on div "The Cedar File: This is the policy blueprint, essentially the foundation where …" at bounding box center [529, 400] width 515 height 42
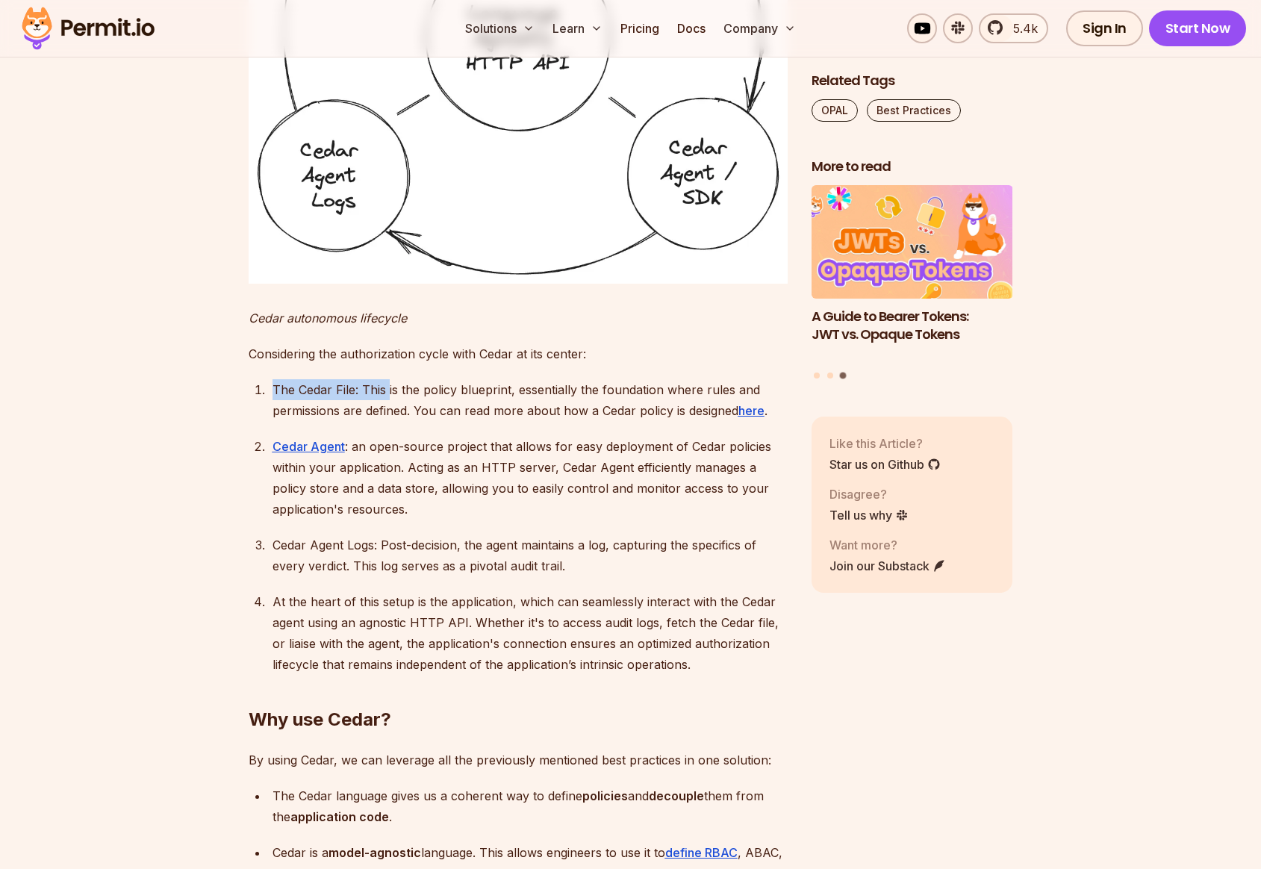
drag, startPoint x: 273, startPoint y: 416, endPoint x: 389, endPoint y: 421, distance: 115.8
click at [389, 421] on div "The Cedar File: This is the policy blueprint, essentially the foundation where …" at bounding box center [529, 400] width 515 height 42
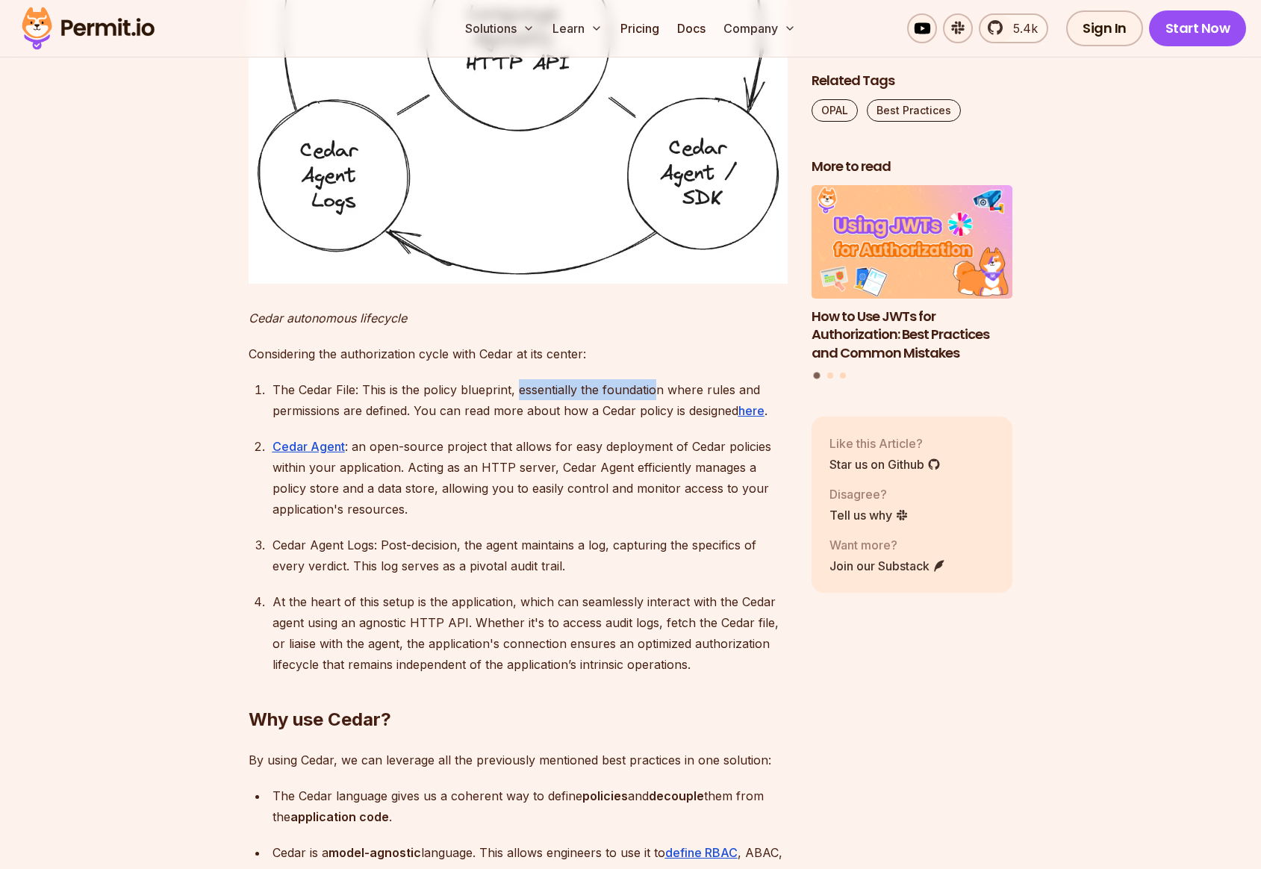
drag, startPoint x: 540, startPoint y: 419, endPoint x: 653, endPoint y: 419, distance: 112.7
click at [653, 419] on div "The Cedar File: This is the policy blueprint, essentially the foundation where …" at bounding box center [529, 400] width 515 height 42
drag, startPoint x: 720, startPoint y: 418, endPoint x: 549, endPoint y: 414, distance: 171.0
click at [549, 414] on div "The Cedar File: This is the policy blueprint, essentially the foundation where …" at bounding box center [529, 400] width 515 height 42
drag, startPoint x: 416, startPoint y: 435, endPoint x: 504, endPoint y: 437, distance: 88.1
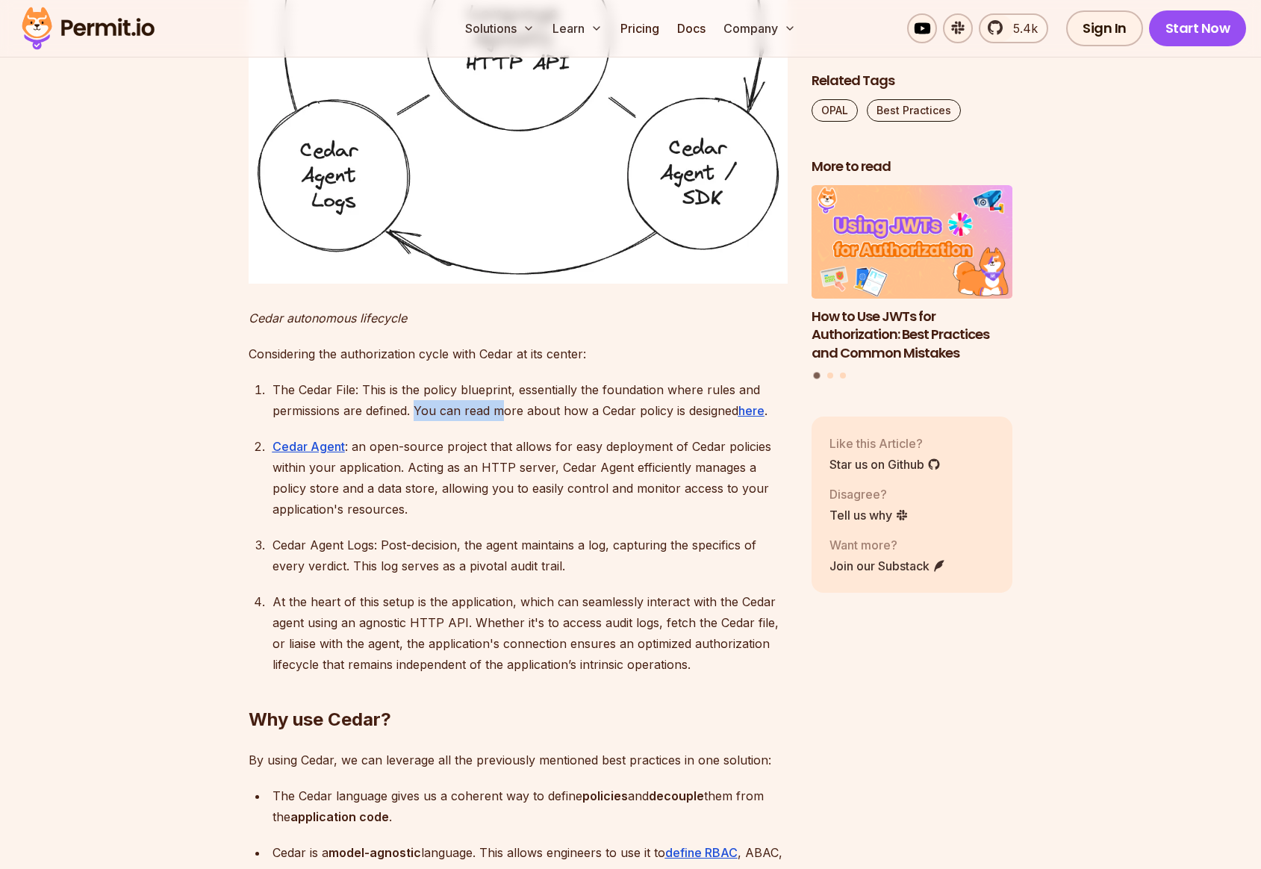
click at [504, 421] on div "The Cedar File: This is the policy blueprint, essentially the foundation where …" at bounding box center [529, 400] width 515 height 42
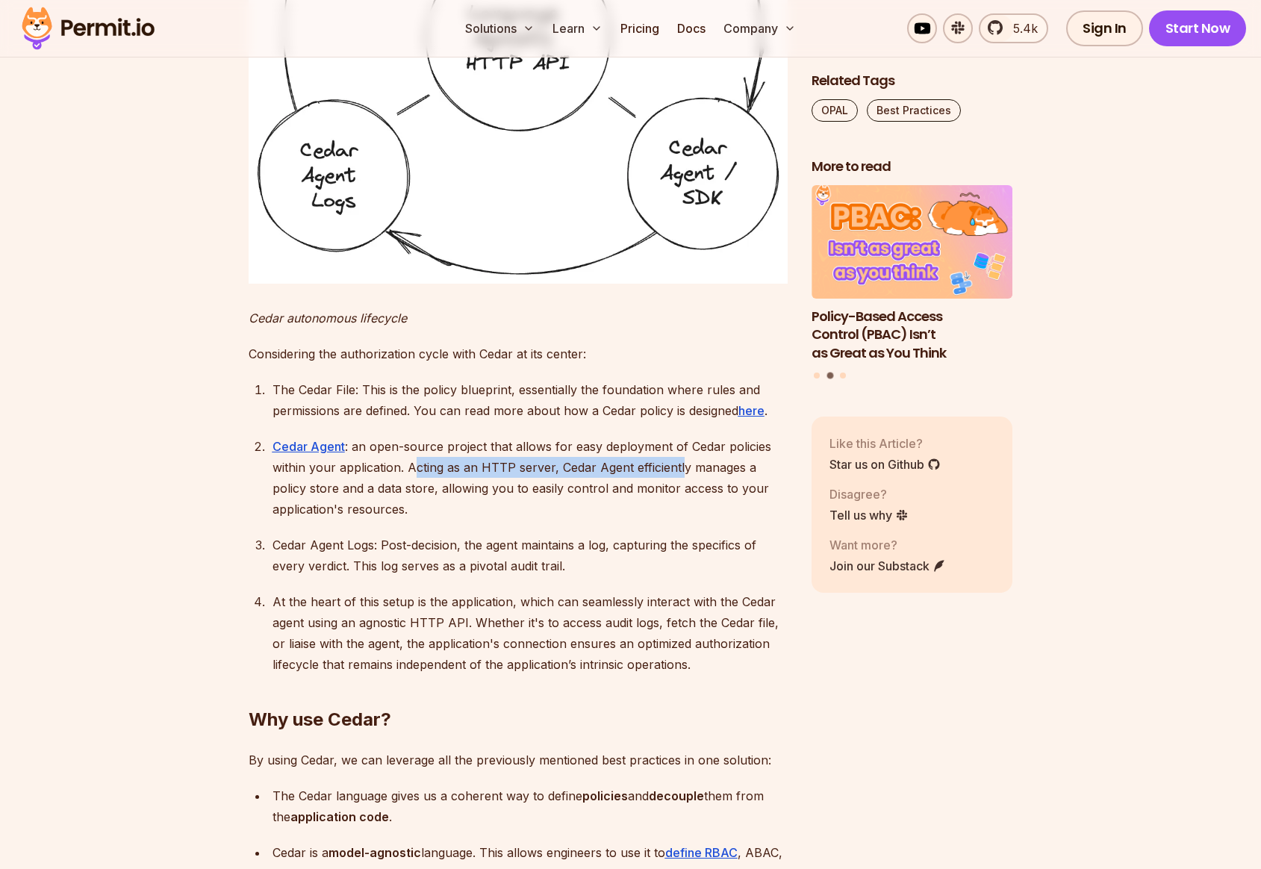
drag, startPoint x: 414, startPoint y: 491, endPoint x: 682, endPoint y: 500, distance: 268.1
click at [682, 500] on div "Cedar Agent : an open-source project that allows for easy deployment of Cedar p…" at bounding box center [529, 478] width 515 height 84
drag, startPoint x: 727, startPoint y: 495, endPoint x: 612, endPoint y: 487, distance: 115.2
click at [613, 487] on div "Cedar Agent : an open-source project that allows for easy deployment of Cedar p…" at bounding box center [529, 478] width 515 height 84
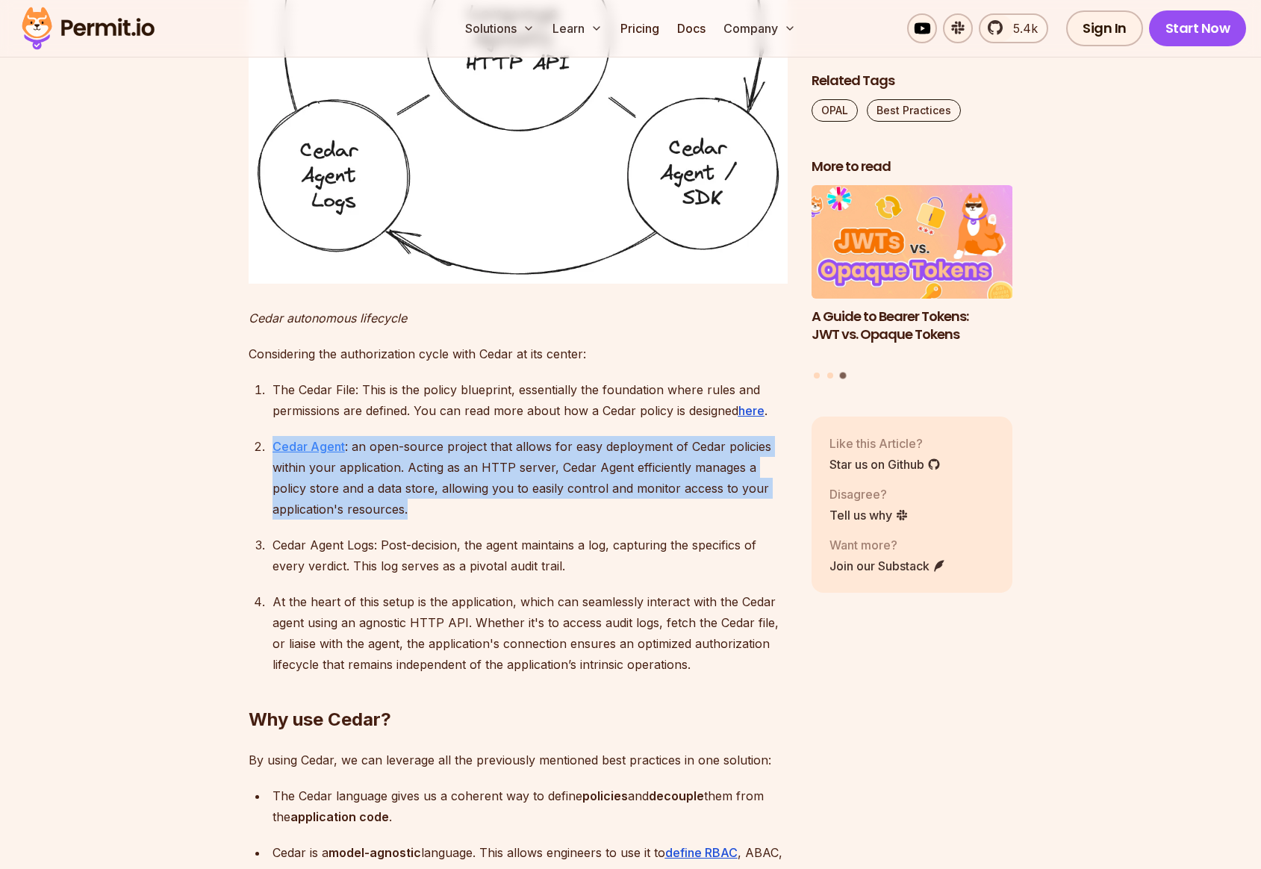
drag, startPoint x: 420, startPoint y: 534, endPoint x: 275, endPoint y: 472, distance: 157.8
click at [275, 472] on div "Cedar Agent : an open-source project that allows for easy deployment of Cedar p…" at bounding box center [529, 478] width 515 height 84
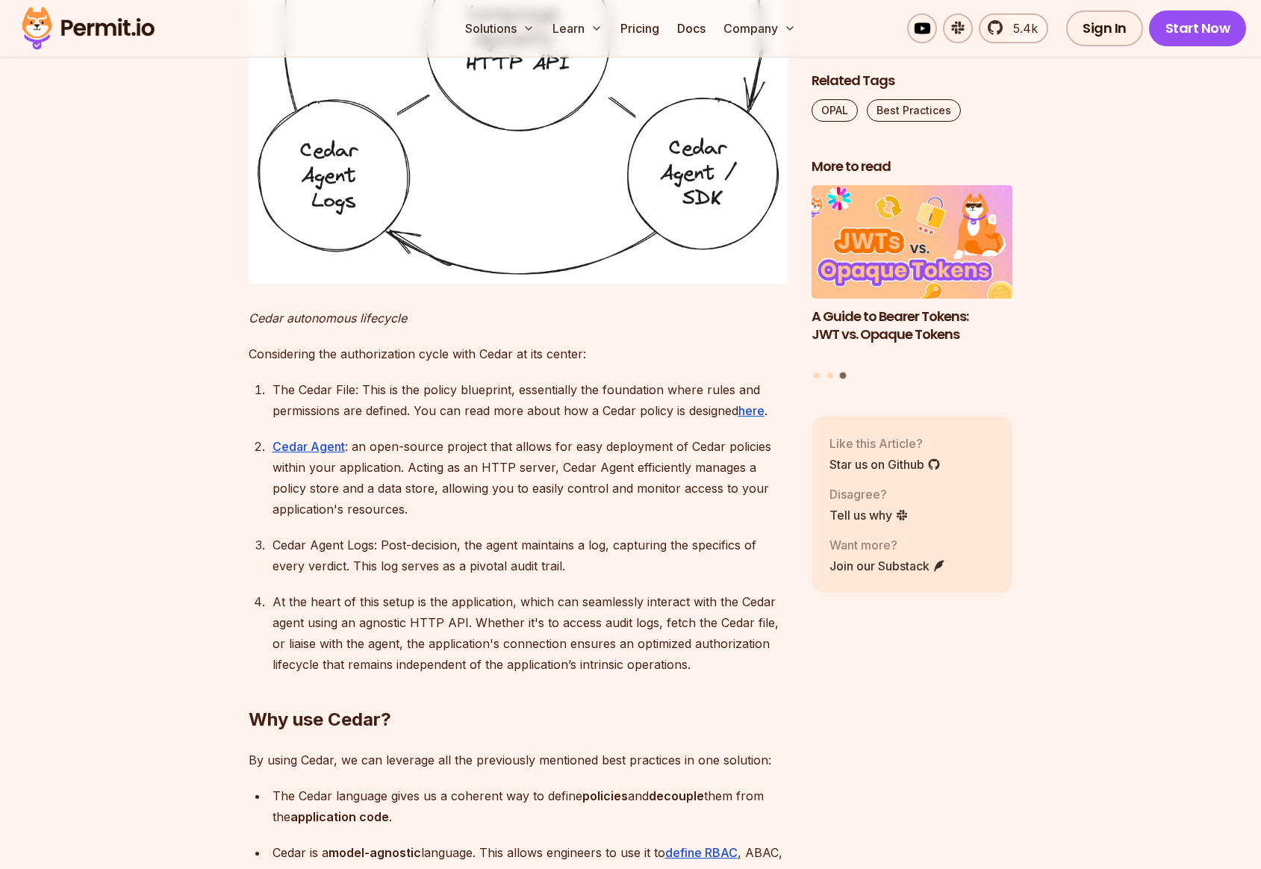
drag, startPoint x: 277, startPoint y: 574, endPoint x: 379, endPoint y: 577, distance: 102.3
click at [377, 576] on div "Cedar Agent Logs: Post-decision, the agent maintains a log, capturing the speci…" at bounding box center [529, 555] width 515 height 42
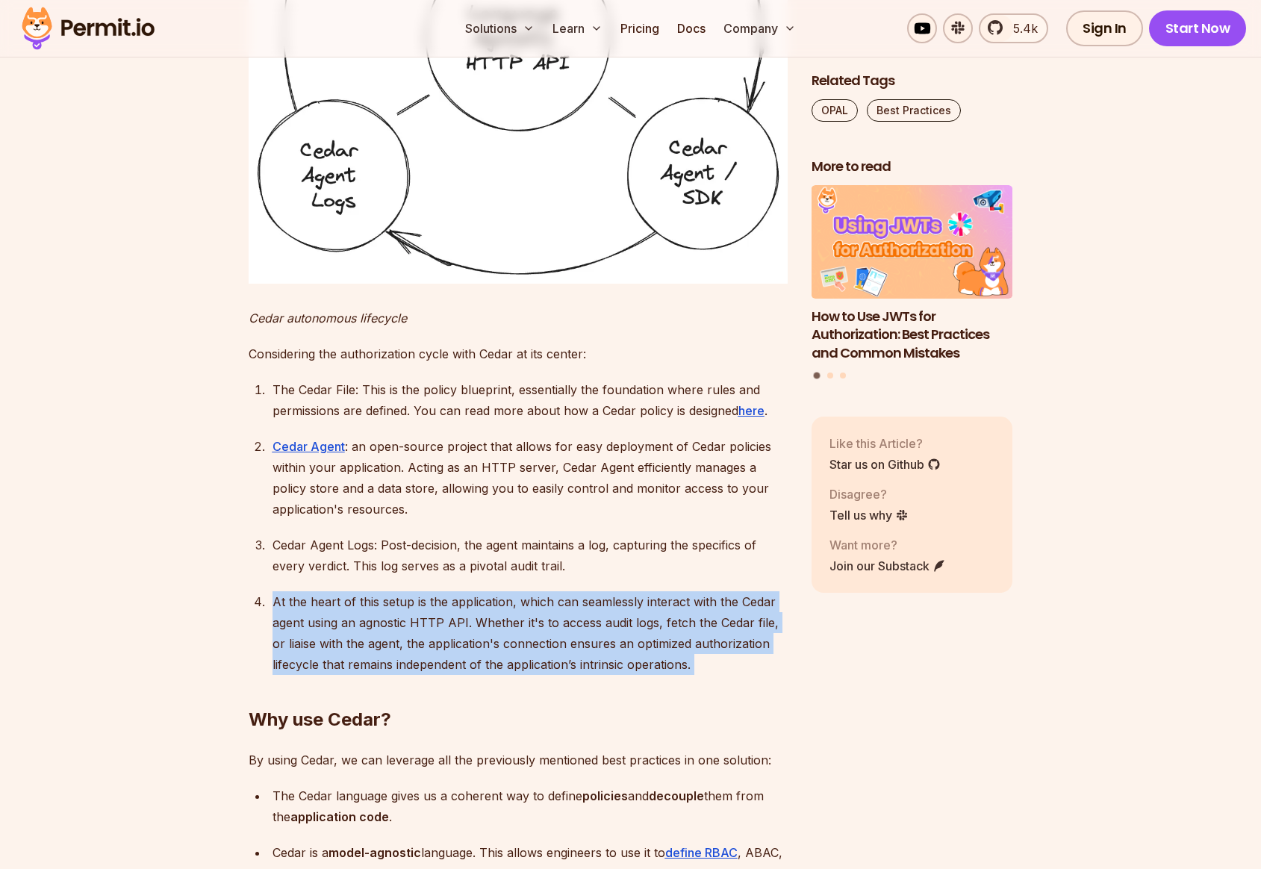
drag, startPoint x: 273, startPoint y: 628, endPoint x: 714, endPoint y: 682, distance: 444.4
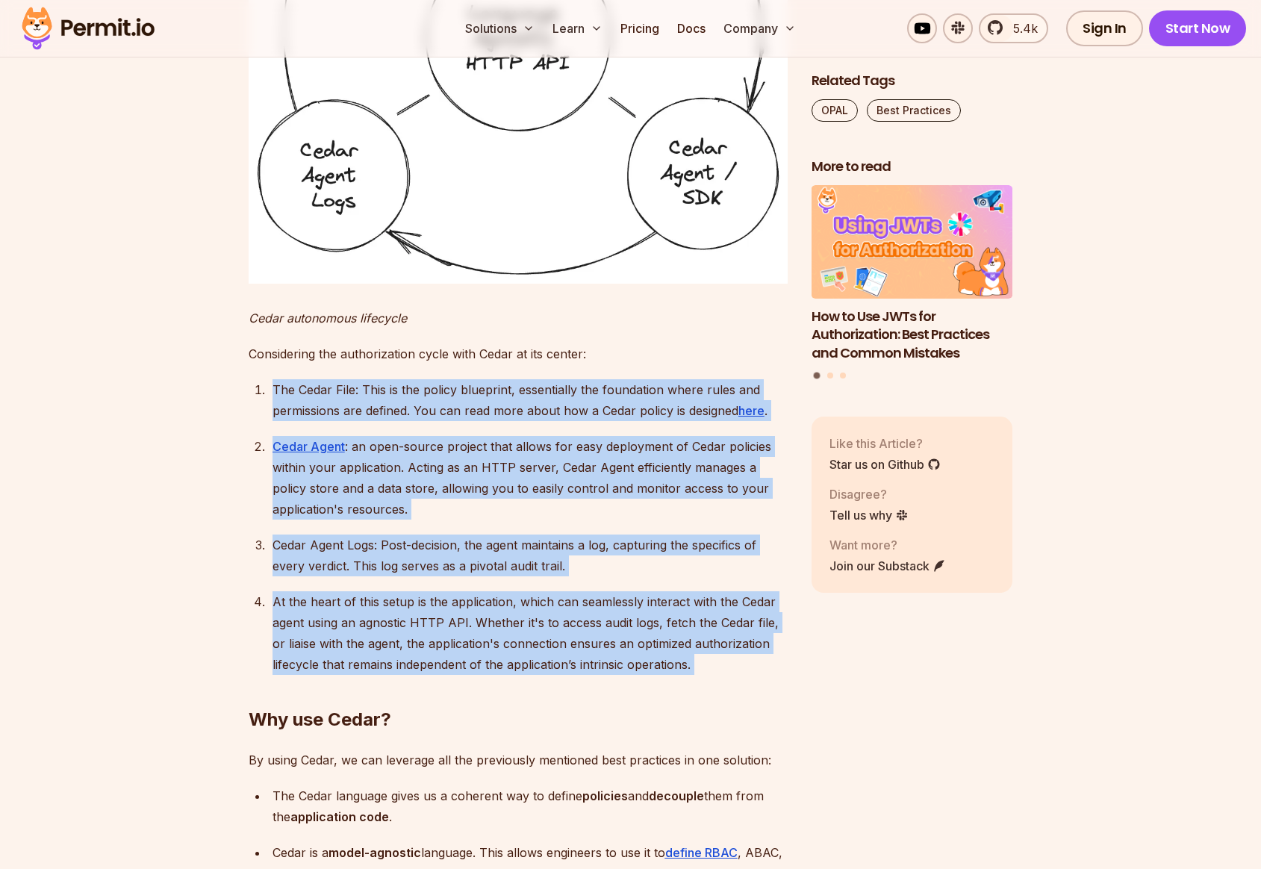
drag, startPoint x: 275, startPoint y: 415, endPoint x: 701, endPoint y: 699, distance: 511.4
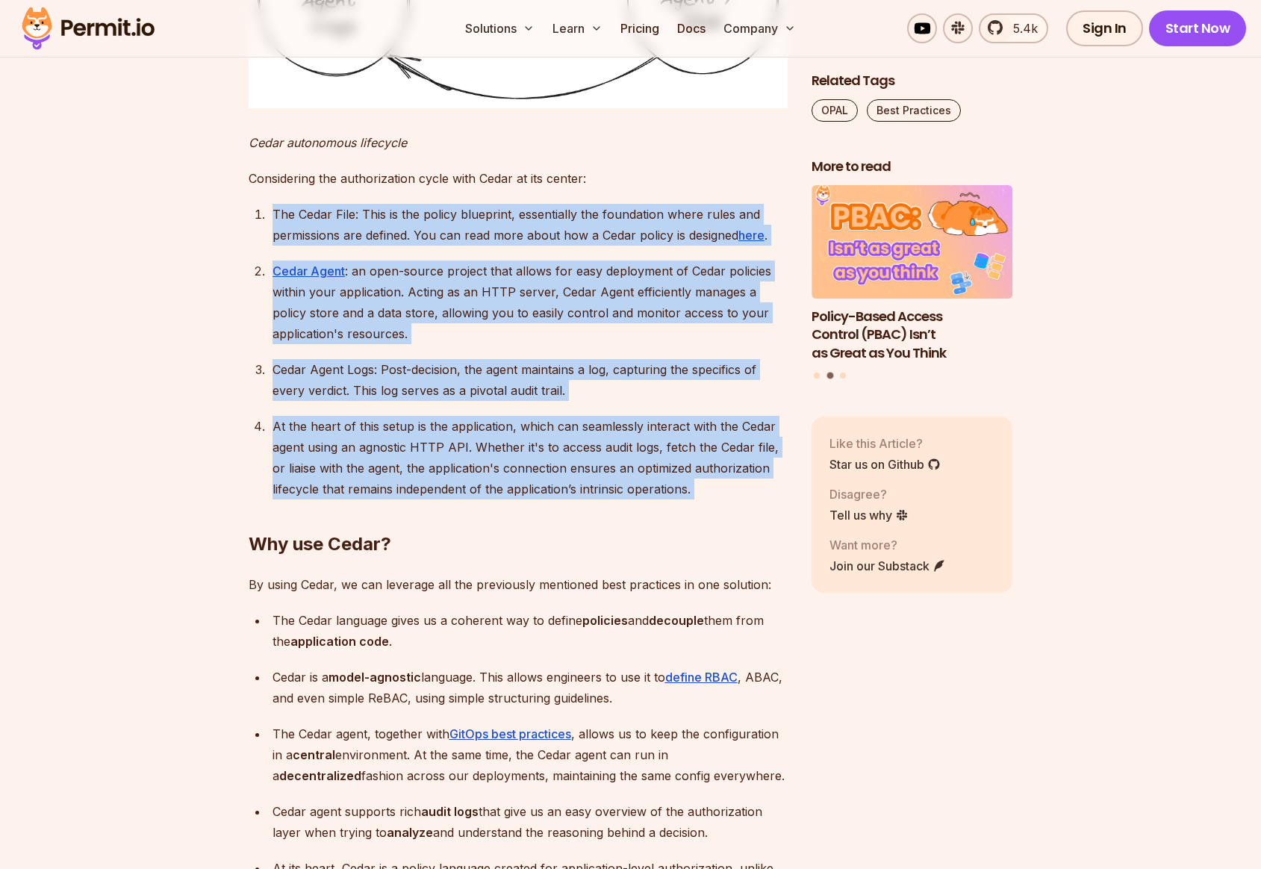
scroll to position [6321, 0]
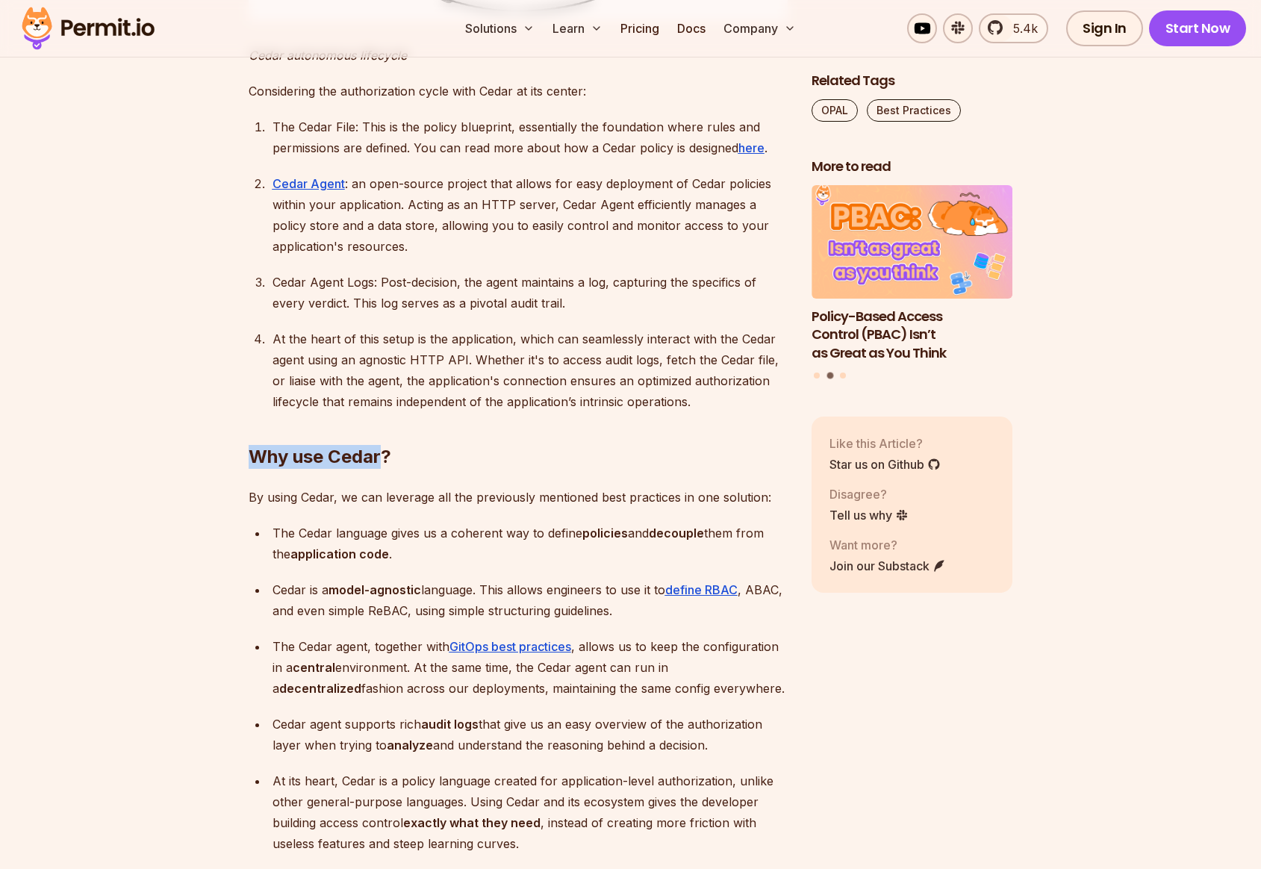
drag, startPoint x: 252, startPoint y: 482, endPoint x: 386, endPoint y: 485, distance: 134.4
click at [386, 469] on h2 "Why use Cedar?" at bounding box center [518, 427] width 539 height 84
click at [315, 469] on h2 "Why use Cedar?" at bounding box center [518, 427] width 539 height 84
drag, startPoint x: 250, startPoint y: 479, endPoint x: 484, endPoint y: 488, distance: 233.8
click at [484, 469] on h2 "Why use Cedar?" at bounding box center [518, 427] width 539 height 84
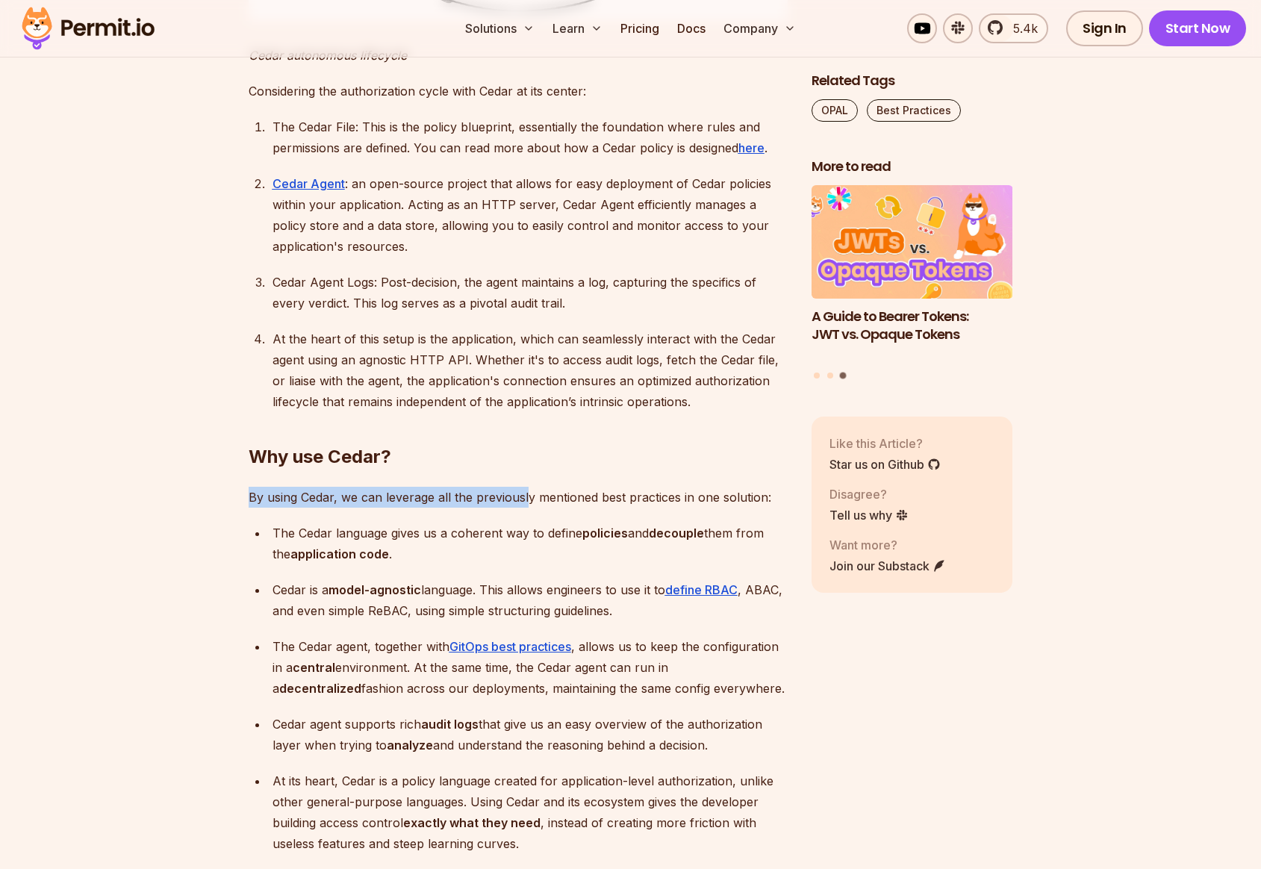
drag, startPoint x: 251, startPoint y: 524, endPoint x: 526, endPoint y: 526, distance: 275.5
click at [526, 508] on p "By using Cedar, we can leverage all the previously mentioned best practices in …" at bounding box center [518, 497] width 539 height 21
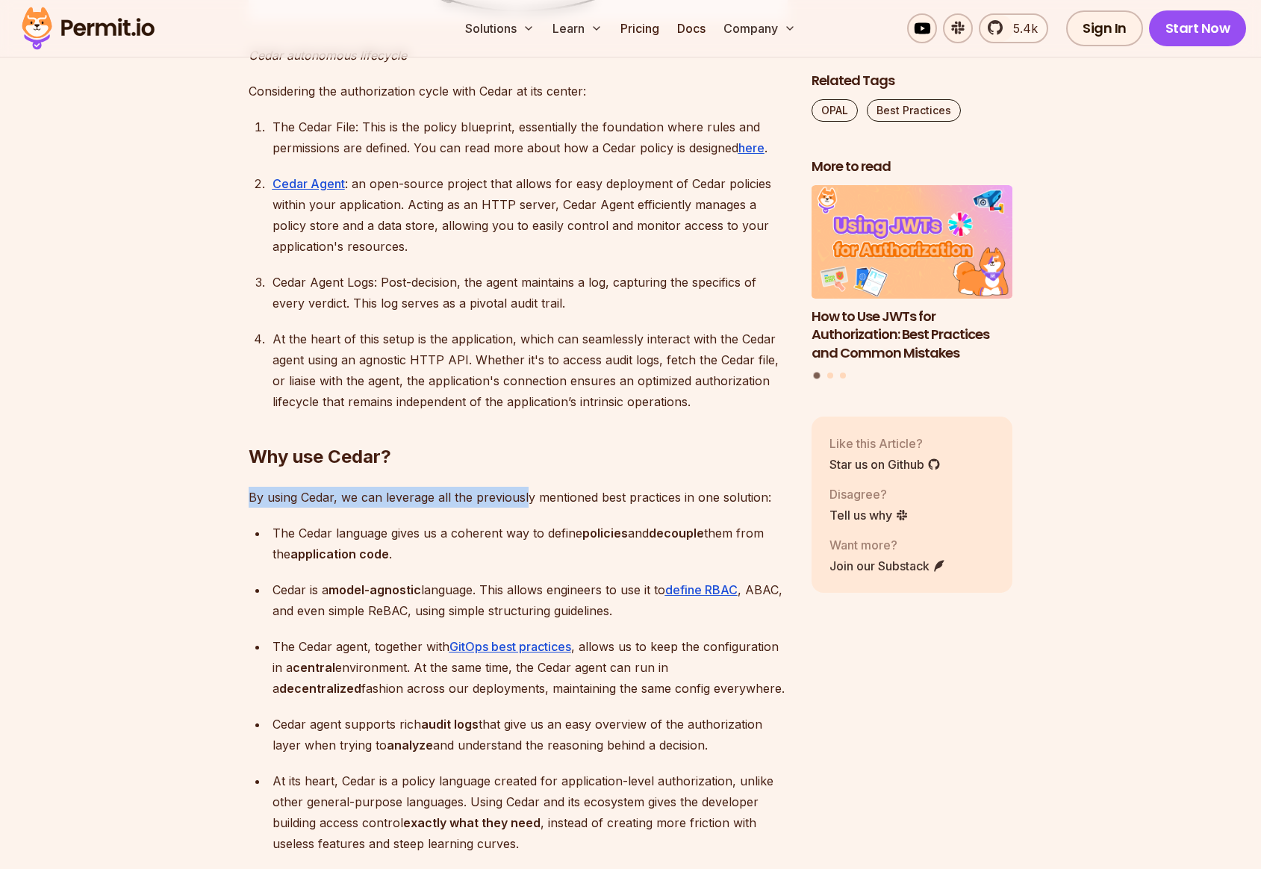
drag, startPoint x: 273, startPoint y: 558, endPoint x: 456, endPoint y: 589, distance: 185.6
click at [456, 564] on p "The Cedar language gives us a coherent way to define policies and decouple them…" at bounding box center [529, 544] width 515 height 42
drag, startPoint x: 273, startPoint y: 617, endPoint x: 353, endPoint y: 618, distance: 79.9
click at [353, 618] on p "Cedar is a model-agnostic language. This allows engineers to use it to define R…" at bounding box center [529, 600] width 515 height 42
click at [366, 597] on strong "model-agnostic" at bounding box center [374, 589] width 93 height 15
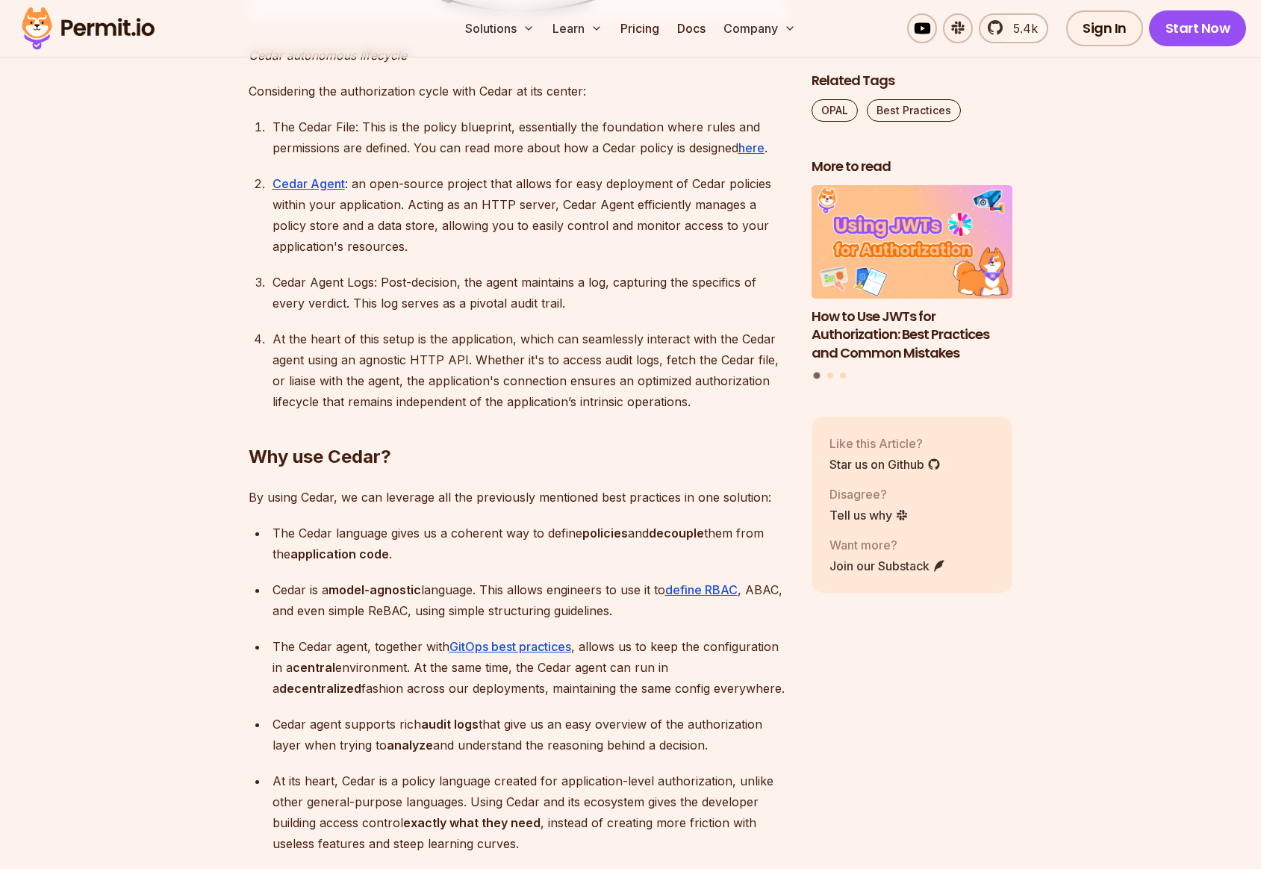
drag, startPoint x: 413, startPoint y: 620, endPoint x: 455, endPoint y: 619, distance: 42.6
click at [413, 597] on strong "model-agnostic" at bounding box center [374, 589] width 93 height 15
drag, startPoint x: 488, startPoint y: 615, endPoint x: 632, endPoint y: 616, distance: 143.3
click at [632, 616] on p "Cedar is a model-agnostic language. This allows engineers to use it to define R…" at bounding box center [529, 600] width 515 height 42
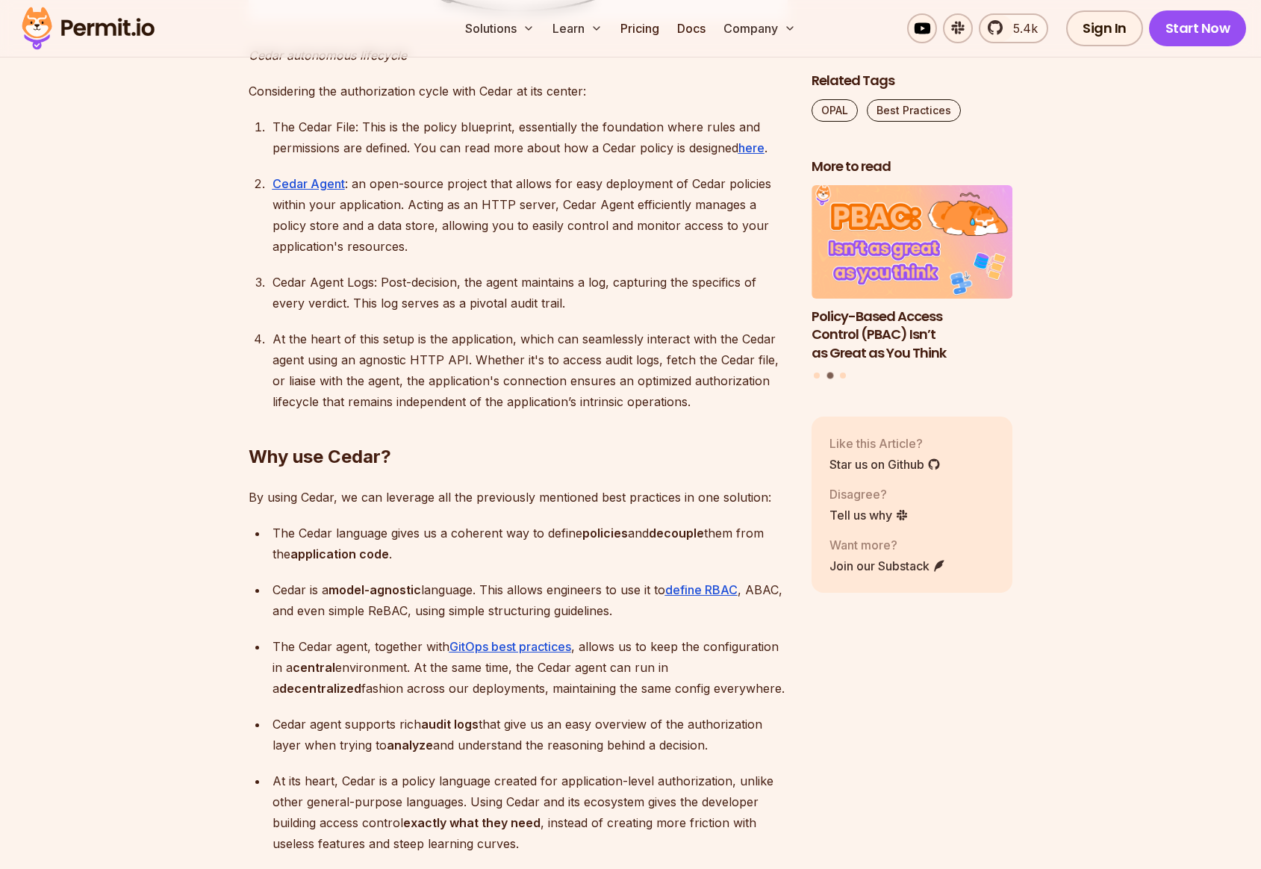
click at [663, 615] on p "Cedar is a model-agnostic language. This allows engineers to use it to define R…" at bounding box center [529, 600] width 515 height 42
drag, startPoint x: 791, startPoint y: 620, endPoint x: 404, endPoint y: 620, distance: 387.4
click at [275, 615] on p "Cedar is a model-agnostic language. This allows engineers to use it to define R…" at bounding box center [529, 600] width 515 height 42
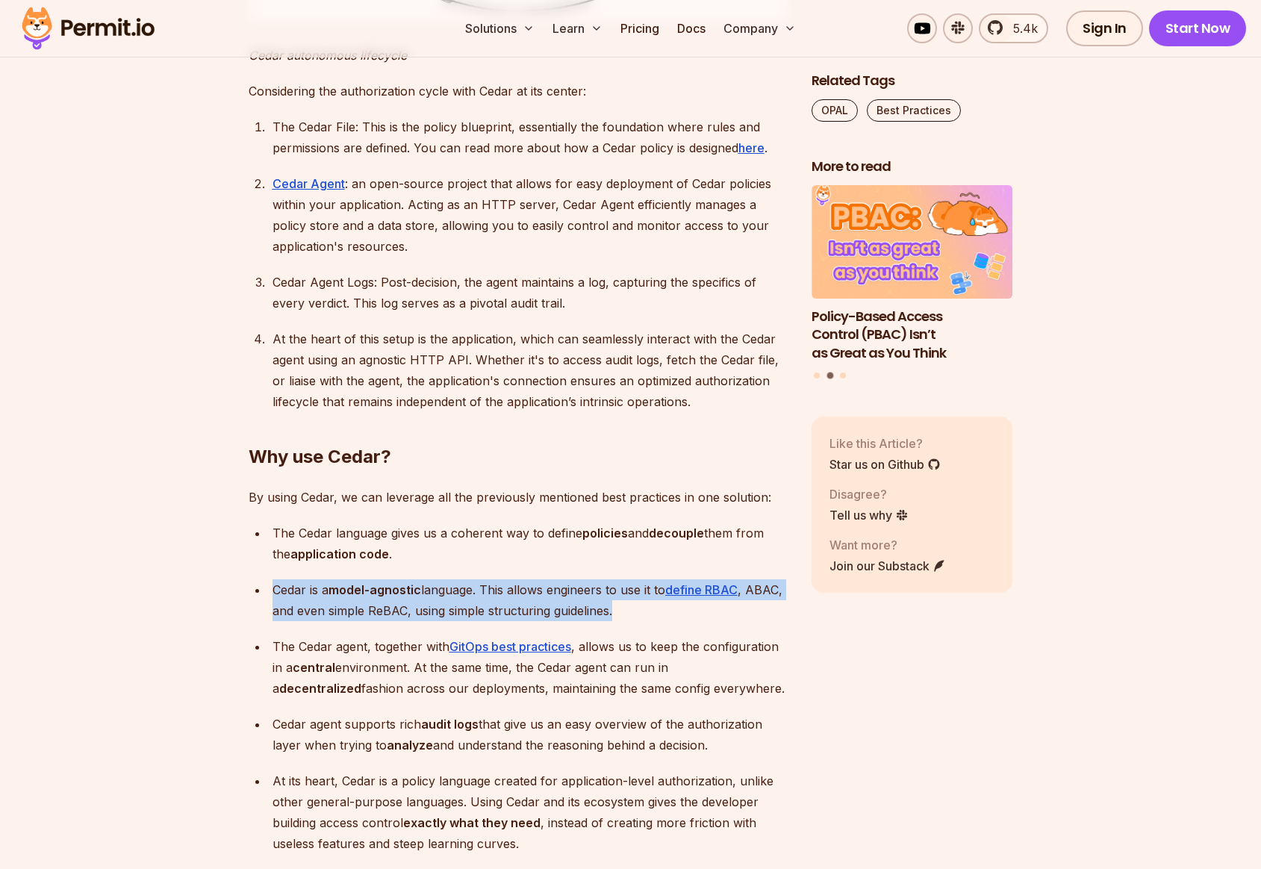
drag, startPoint x: 273, startPoint y: 617, endPoint x: 738, endPoint y: 643, distance: 465.1
click at [738, 621] on p "Cedar is a model-agnostic language. This allows engineers to use it to define R…" at bounding box center [529, 600] width 515 height 42
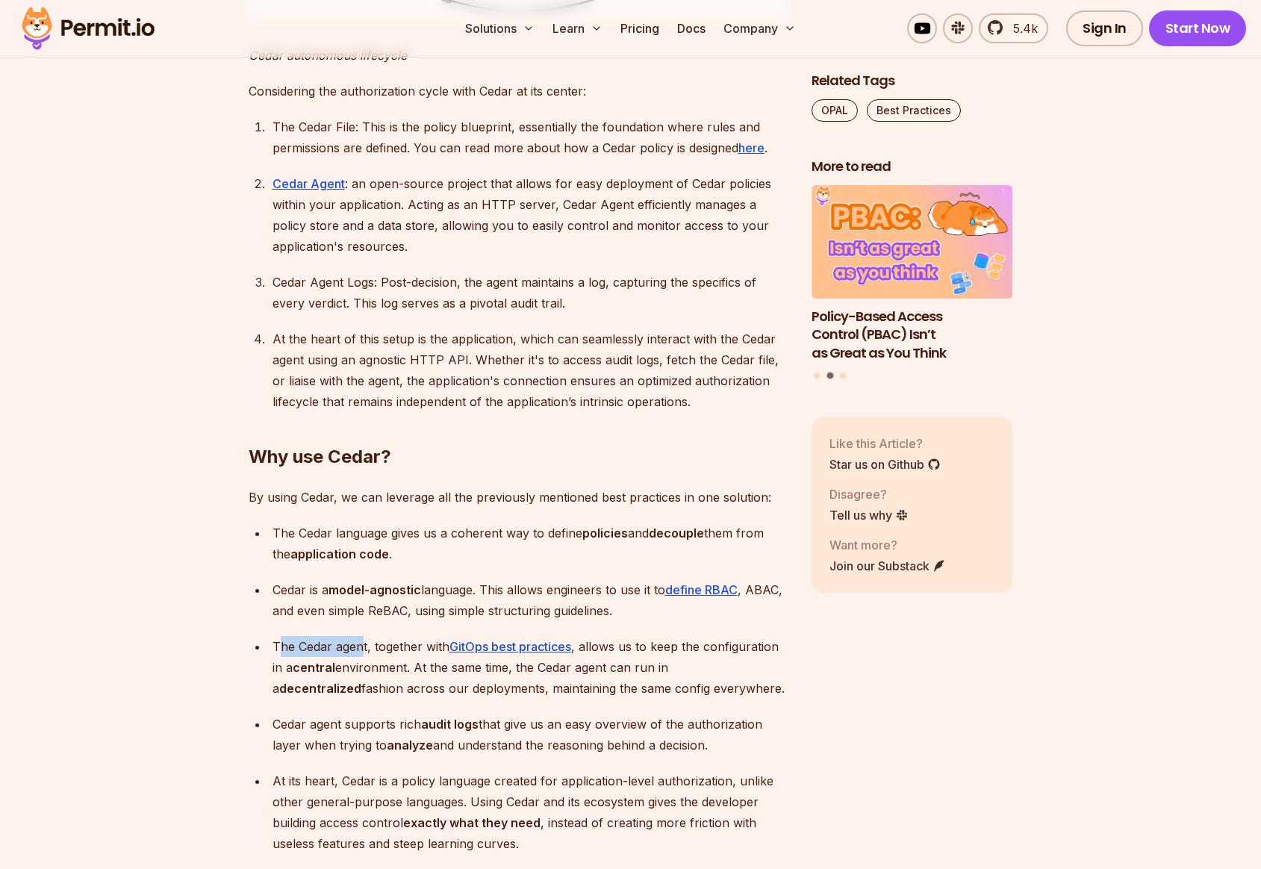
drag, startPoint x: 298, startPoint y: 670, endPoint x: 361, endPoint y: 670, distance: 63.5
click at [361, 670] on p "The Cedar agent, together with GitOps best practices , allows us to keep the co…" at bounding box center [529, 667] width 515 height 63
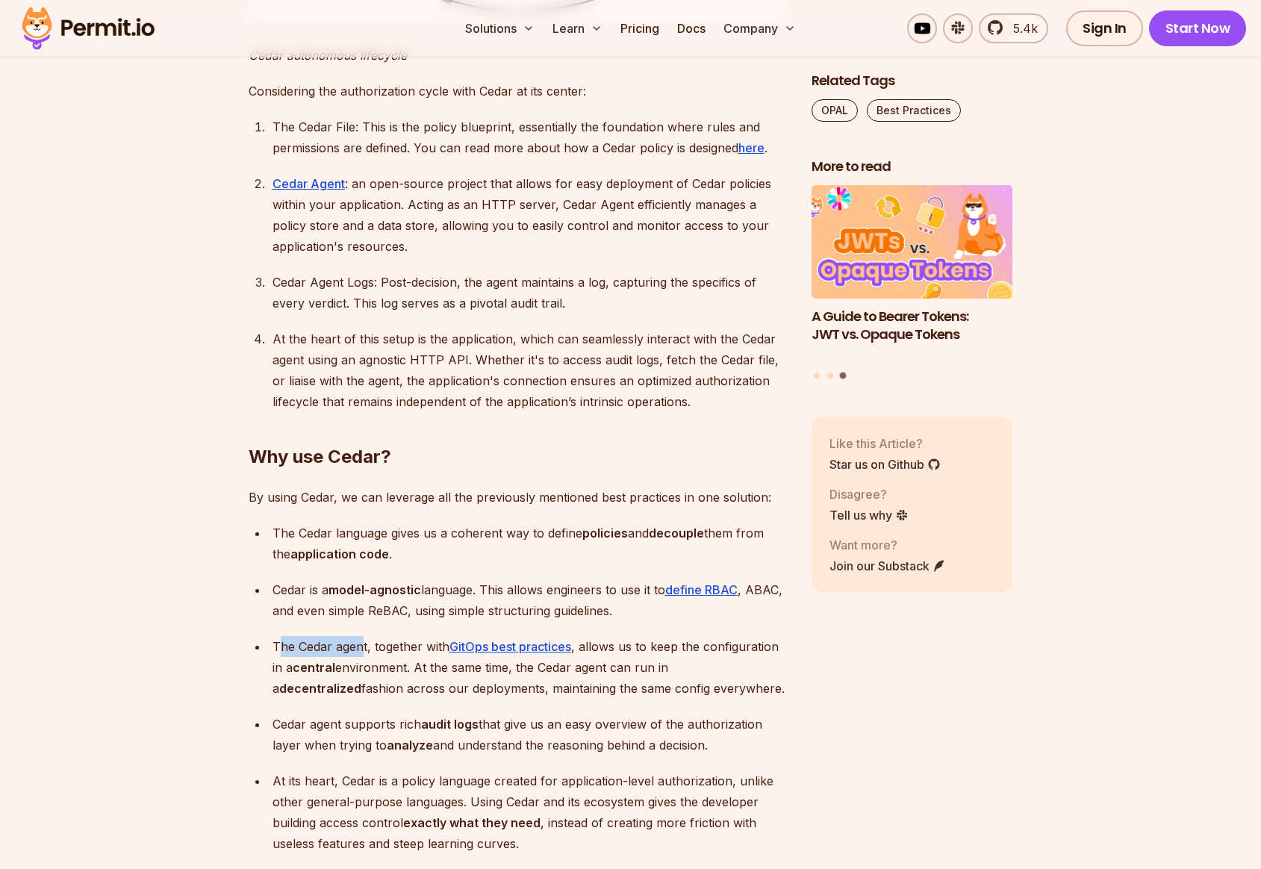
scroll to position [6484, 0]
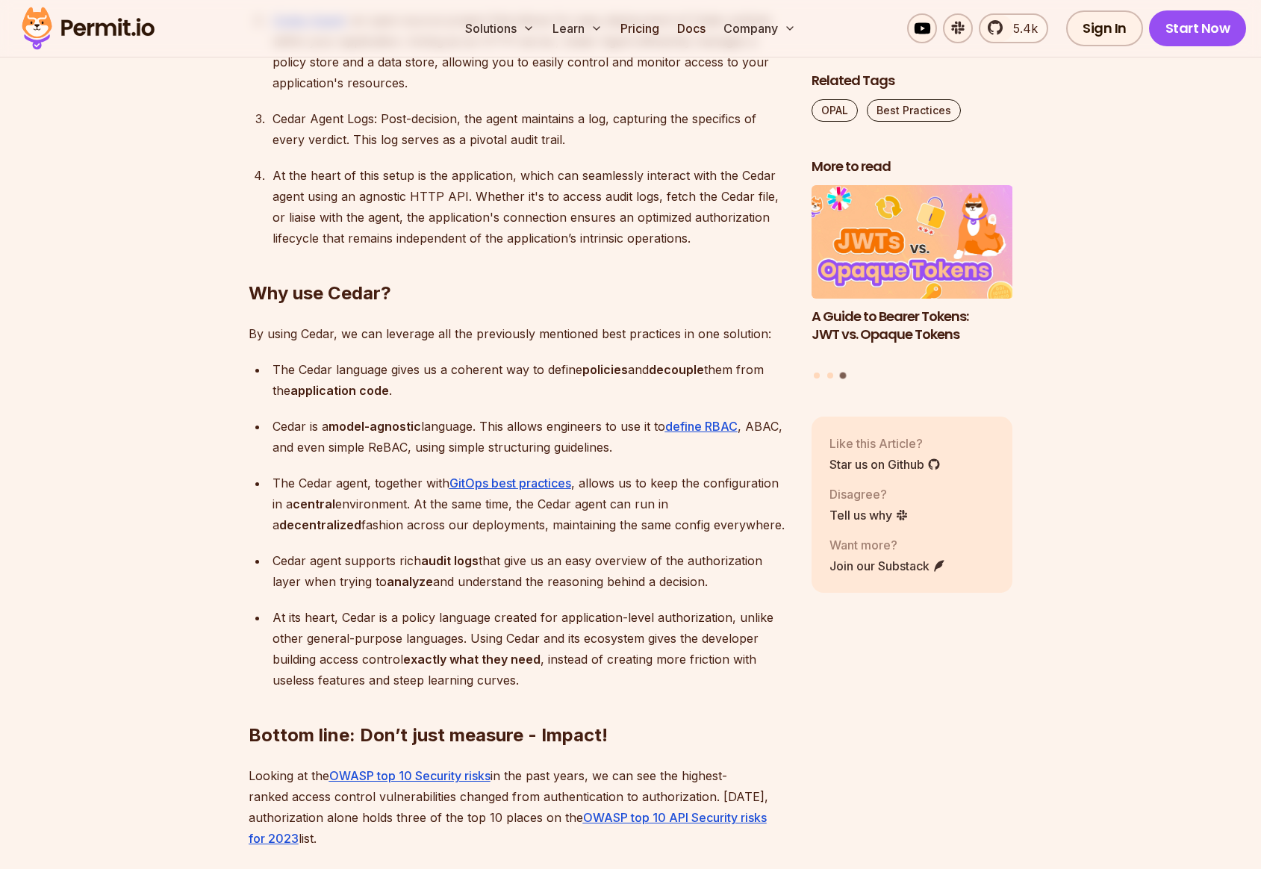
drag, startPoint x: 278, startPoint y: 587, endPoint x: 373, endPoint y: 596, distance: 95.2
click at [393, 592] on p "Cedar agent supports rich audit logs that give us an easy overview of the autho…" at bounding box center [529, 571] width 515 height 42
click at [370, 673] on p "At its heart, Cedar is a policy language created for application-level authoriz…" at bounding box center [529, 649] width 515 height 84
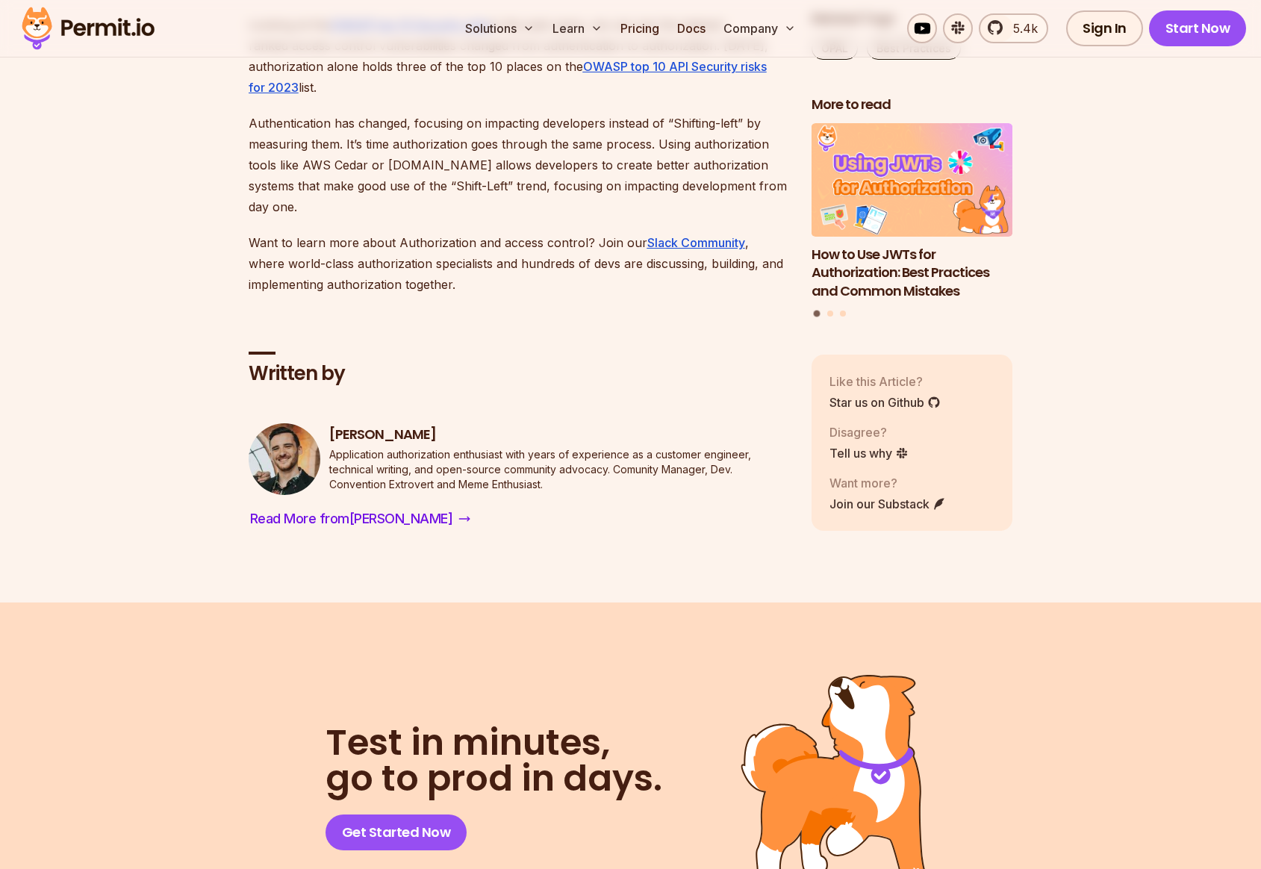
scroll to position [6995, 0]
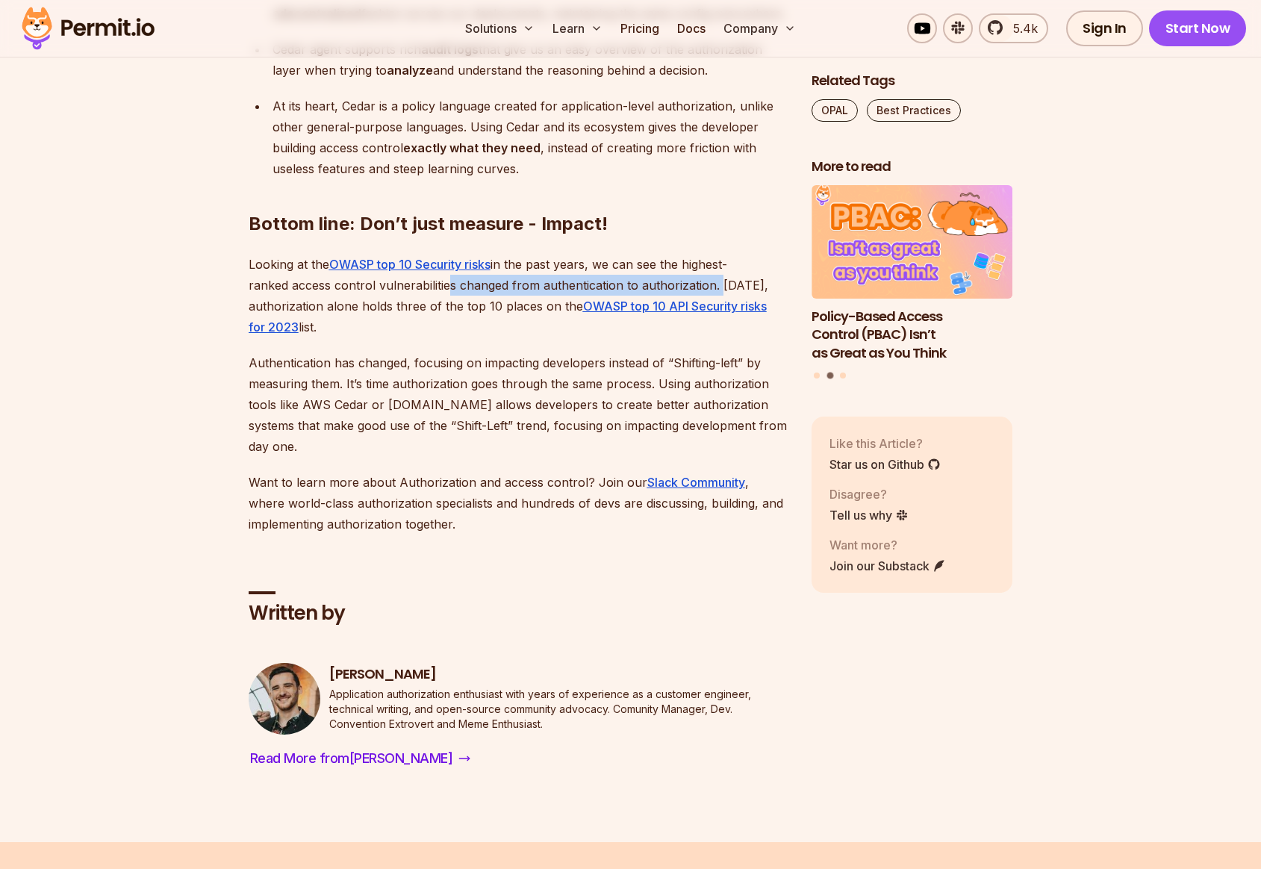
drag, startPoint x: 402, startPoint y: 314, endPoint x: 672, endPoint y: 313, distance: 270.2
click at [672, 313] on p "Looking at the OWASP top 10 Security risks in the past years, we can see the hi…" at bounding box center [518, 296] width 539 height 84
drag, startPoint x: 679, startPoint y: 313, endPoint x: 688, endPoint y: 313, distance: 9.0
click at [720, 314] on p "Looking at the OWASP top 10 Security risks in the past years, we can see the hi…" at bounding box center [518, 296] width 539 height 84
drag, startPoint x: 277, startPoint y: 331, endPoint x: 407, endPoint y: 332, distance: 129.9
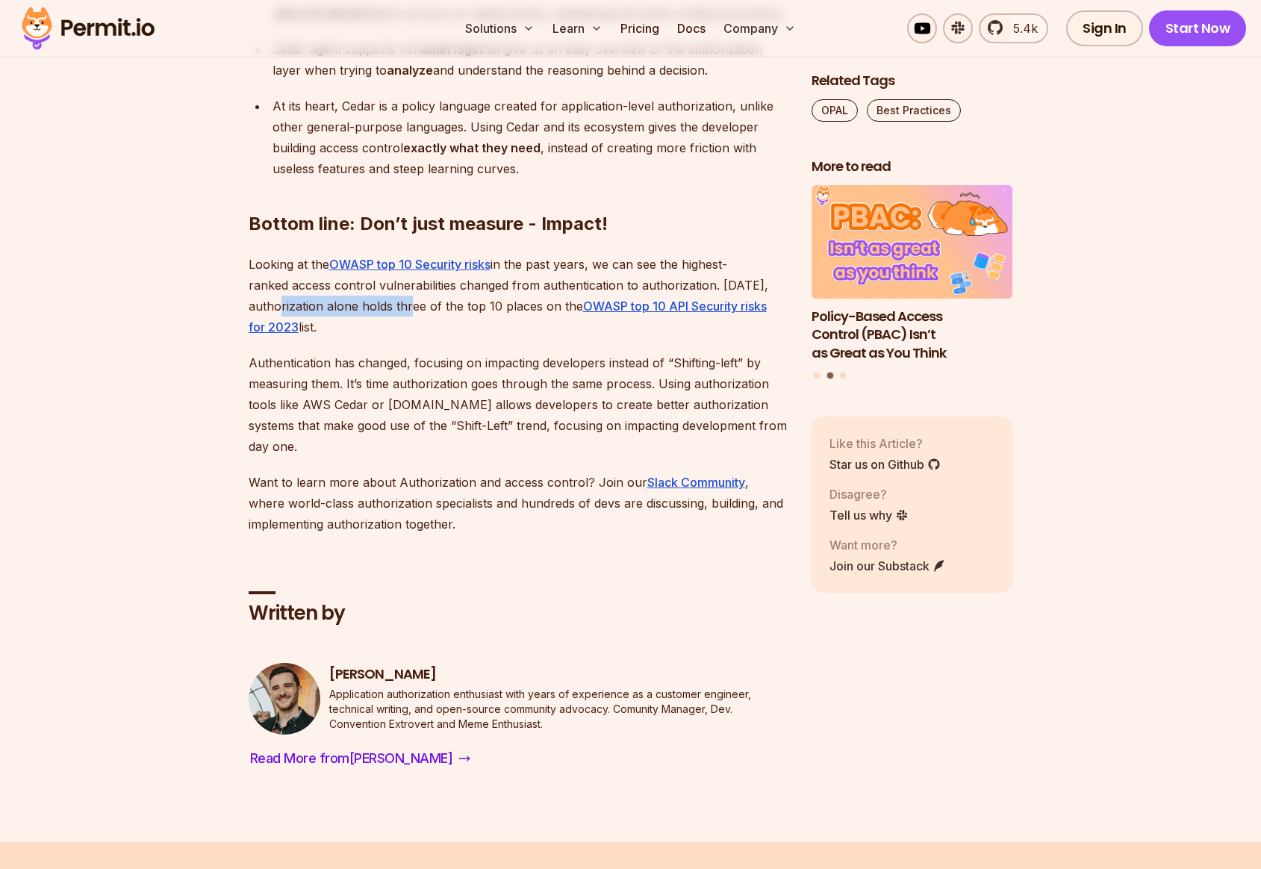
click at [407, 332] on p "Looking at the OWASP top 10 Security risks in the past years, we can see the hi…" at bounding box center [518, 296] width 539 height 84
drag, startPoint x: 451, startPoint y: 331, endPoint x: 480, endPoint y: 331, distance: 29.1
click at [480, 331] on p "Looking at the OWASP top 10 Security risks in the past years, we can see the hi…" at bounding box center [518, 296] width 539 height 84
drag, startPoint x: 512, startPoint y: 333, endPoint x: 318, endPoint y: 328, distance: 194.1
click at [318, 328] on p "Looking at the OWASP top 10 Security risks in the past years, we can see the hi…" at bounding box center [518, 296] width 539 height 84
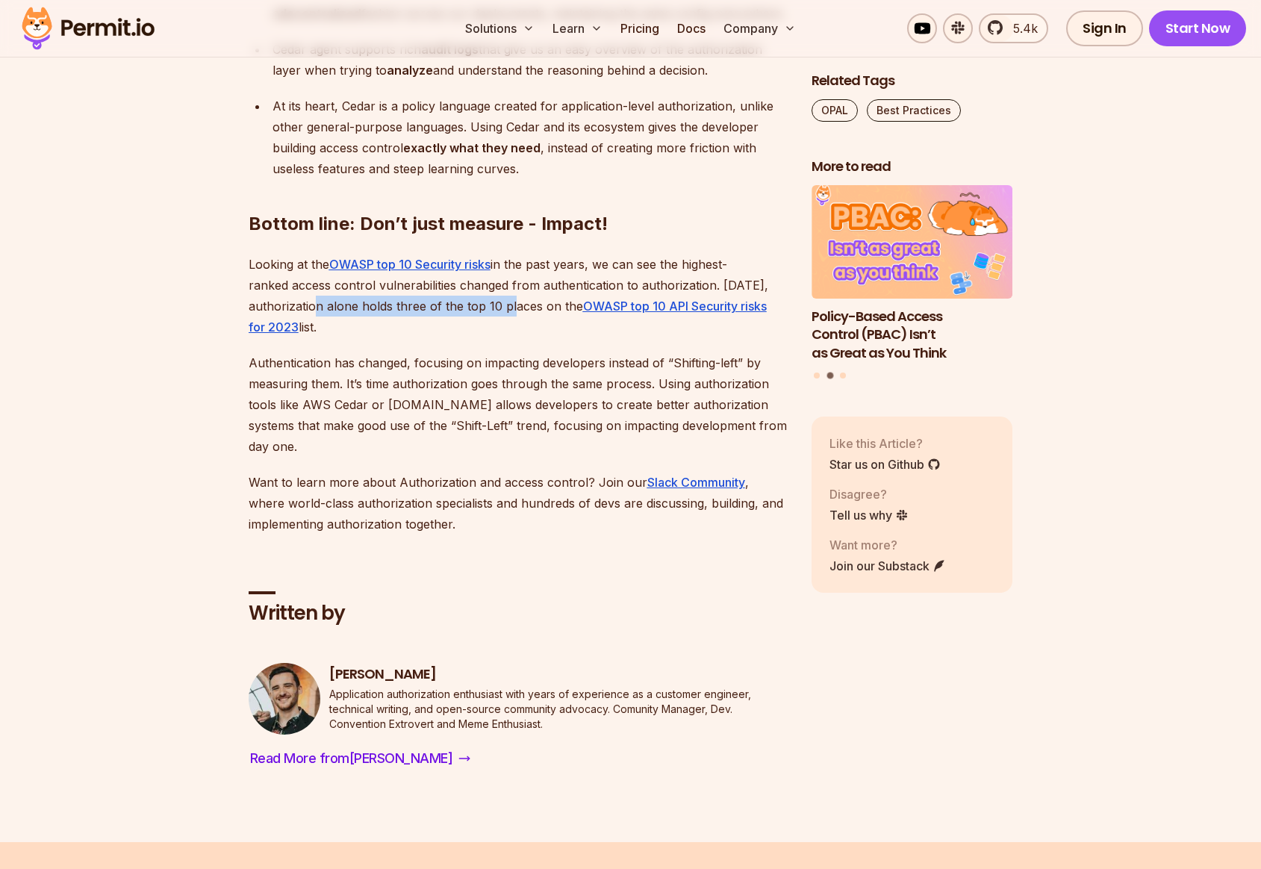
click at [426, 329] on p "Looking at the OWASP top 10 Security risks in the past years, we can see the hi…" at bounding box center [518, 296] width 539 height 84
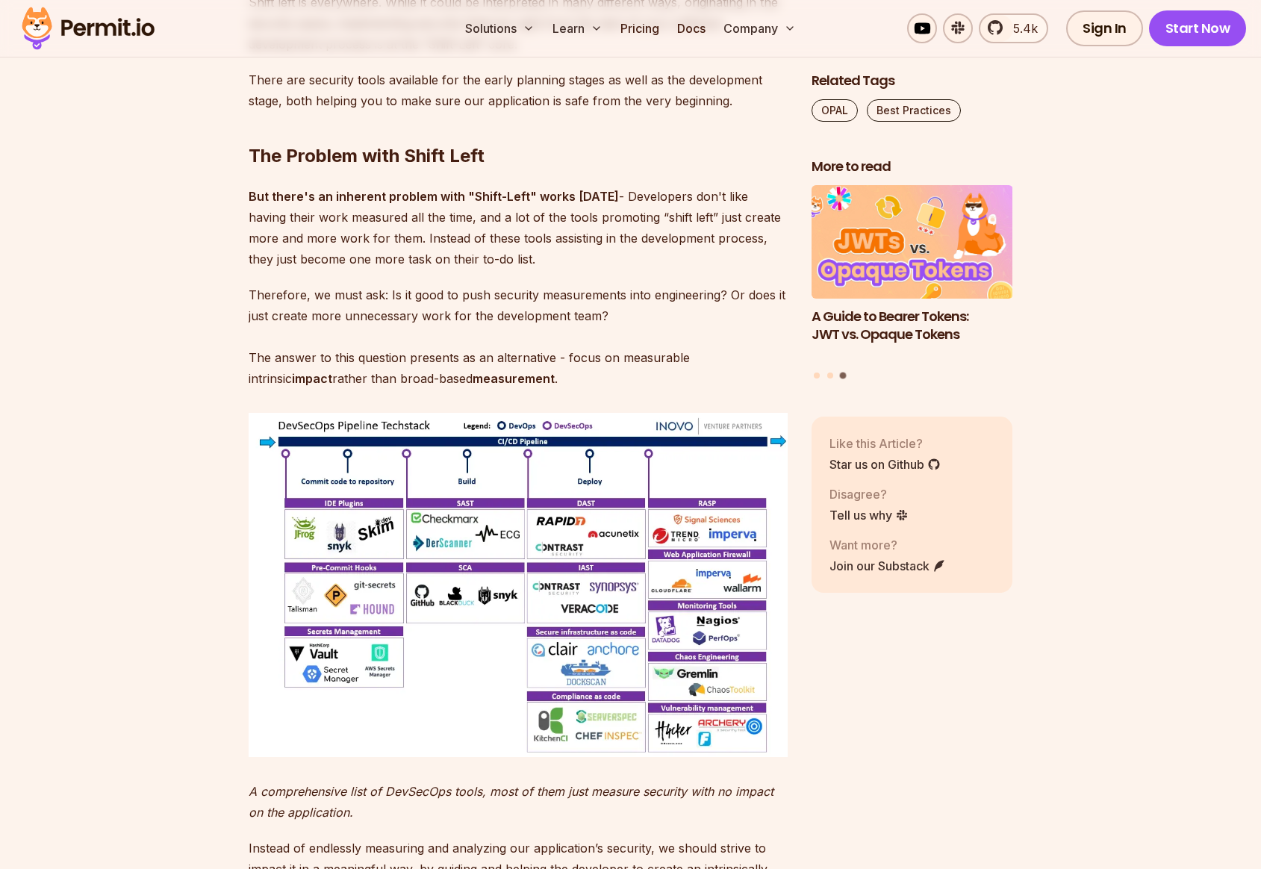
scroll to position [0, 0]
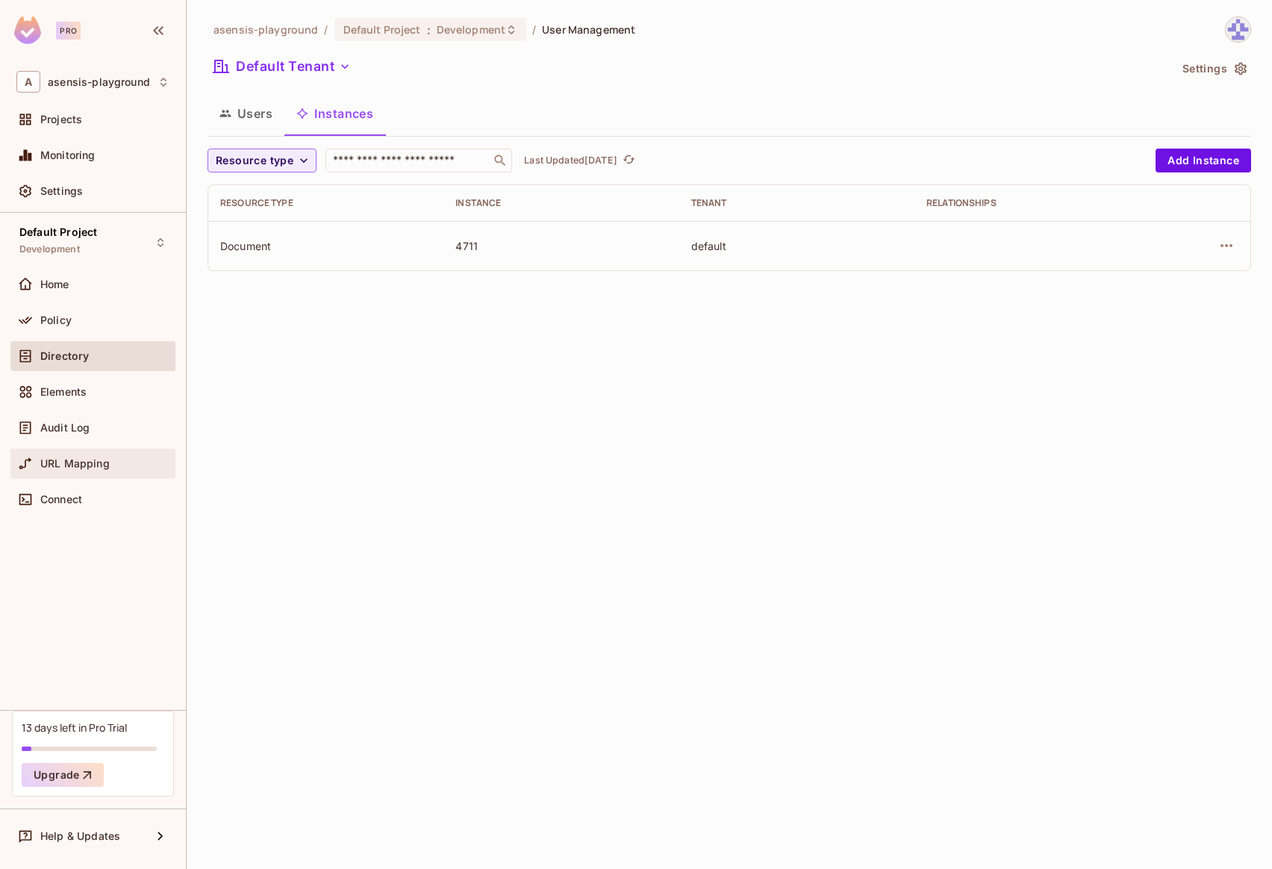
click at [87, 467] on span "URL Mapping" at bounding box center [74, 464] width 69 height 12
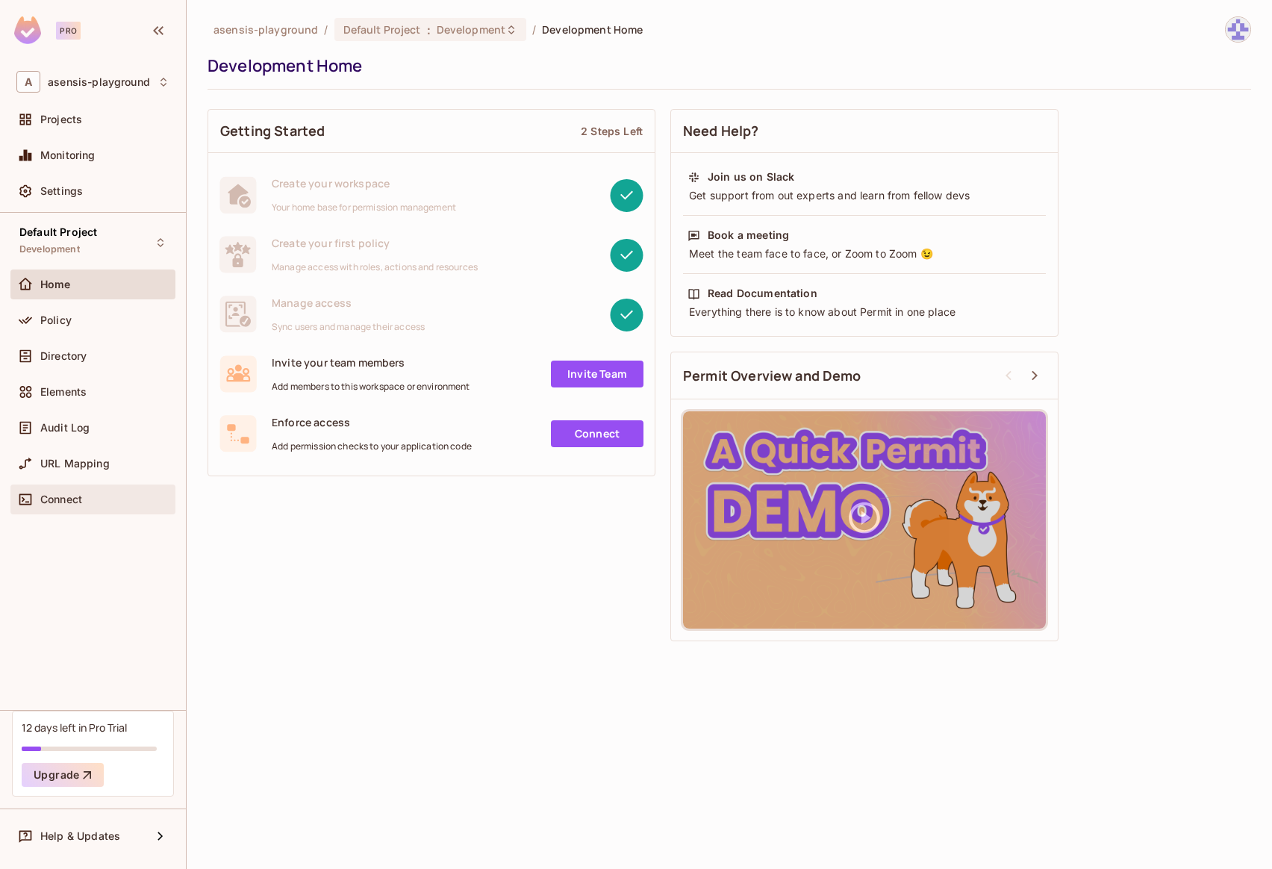
click at [72, 498] on span "Connect" at bounding box center [61, 499] width 42 height 12
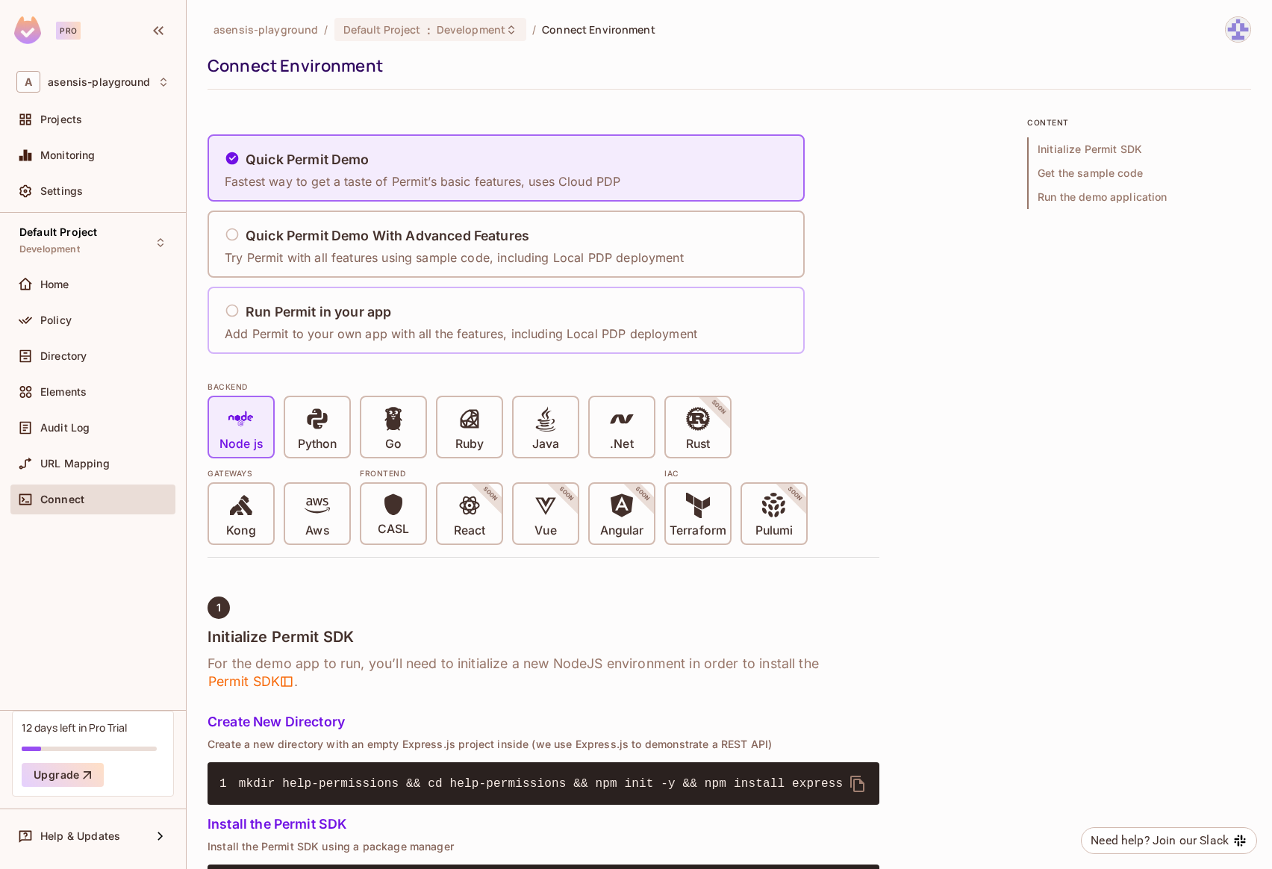
click at [381, 328] on p "Add Permit to your own app with all the features, including Local PDP deployment" at bounding box center [461, 333] width 473 height 16
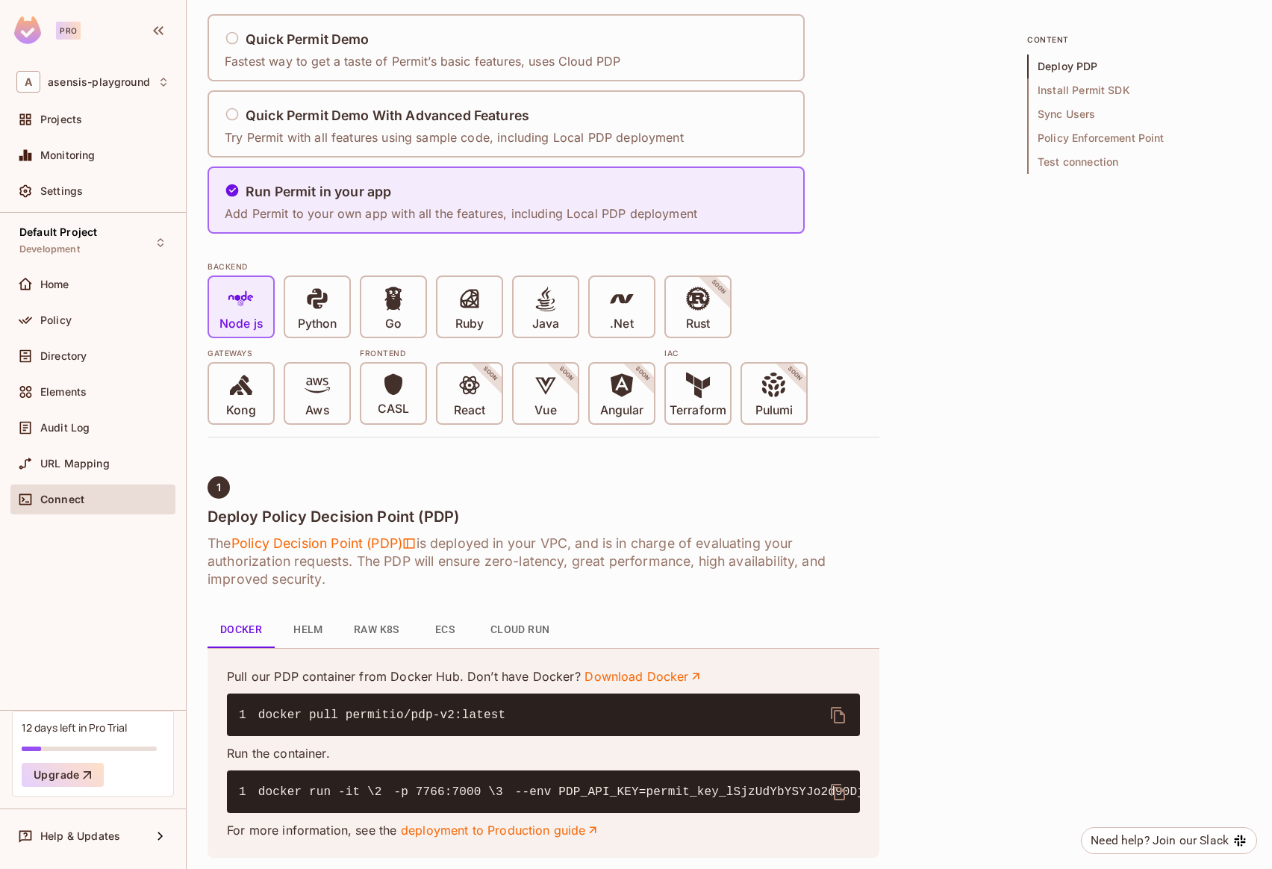
scroll to position [166, 0]
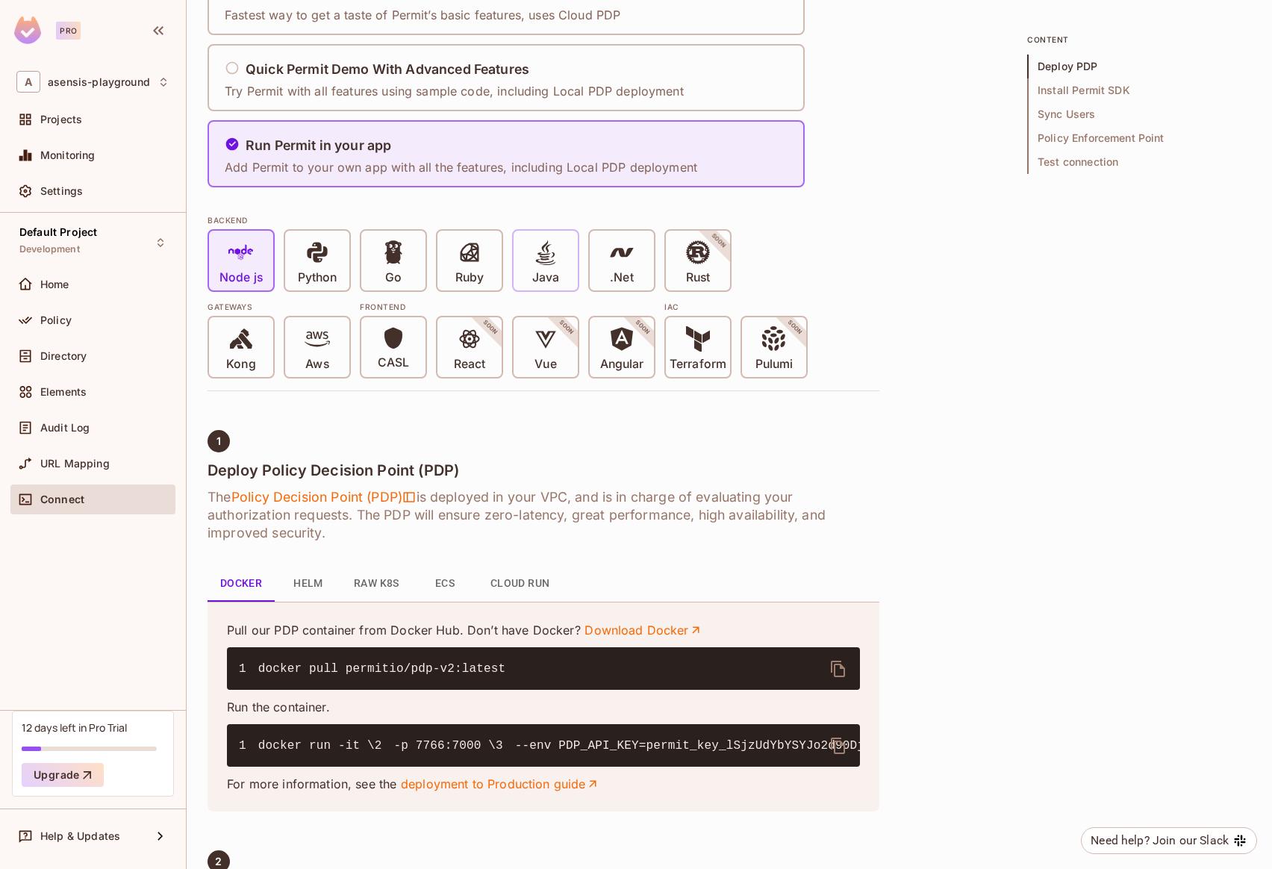
click at [540, 289] on div "Java" at bounding box center [546, 261] width 64 height 60
click at [546, 273] on p "Java" at bounding box center [545, 277] width 27 height 15
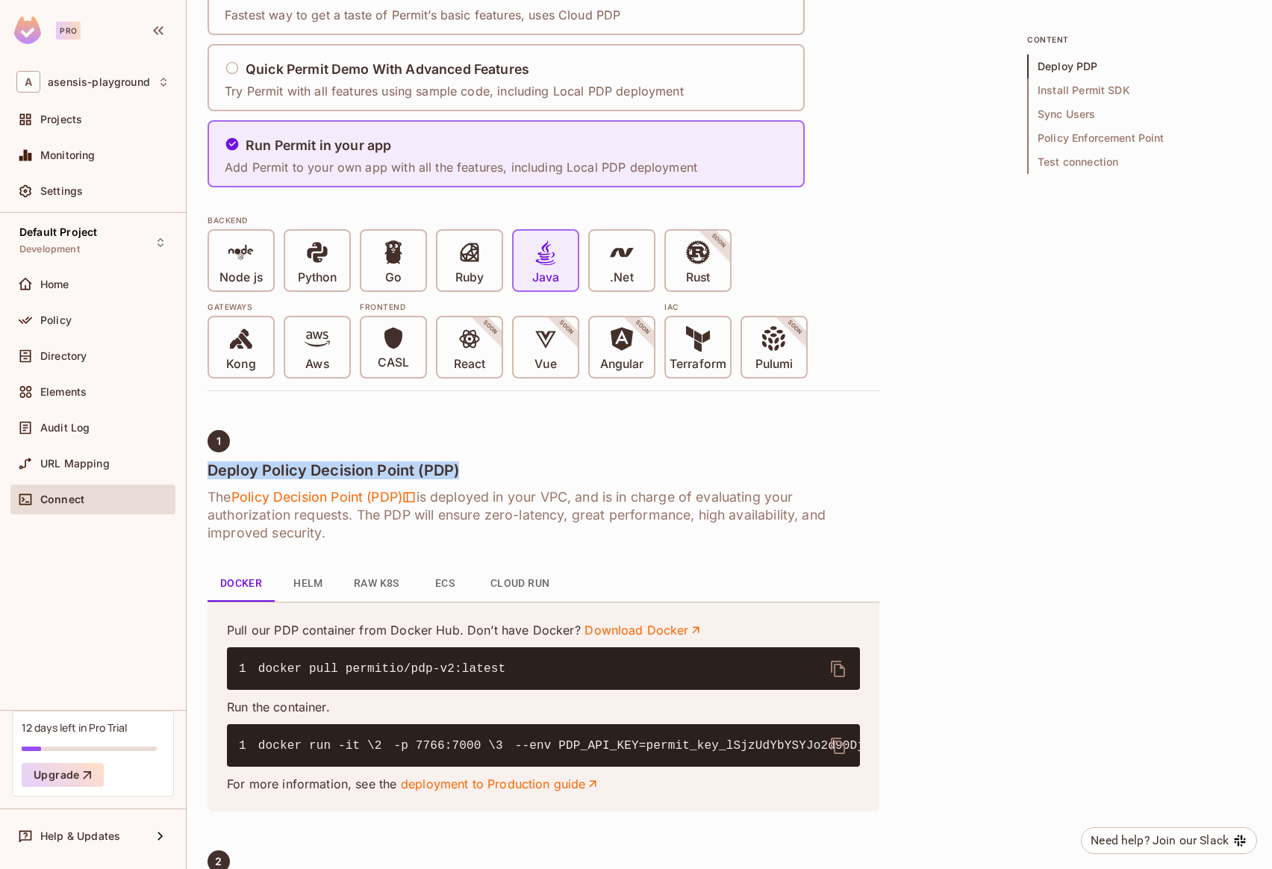
drag, startPoint x: 208, startPoint y: 473, endPoint x: 473, endPoint y: 474, distance: 265.0
click at [473, 474] on h4 "Deploy Policy Decision Point (PDP)" at bounding box center [544, 470] width 672 height 18
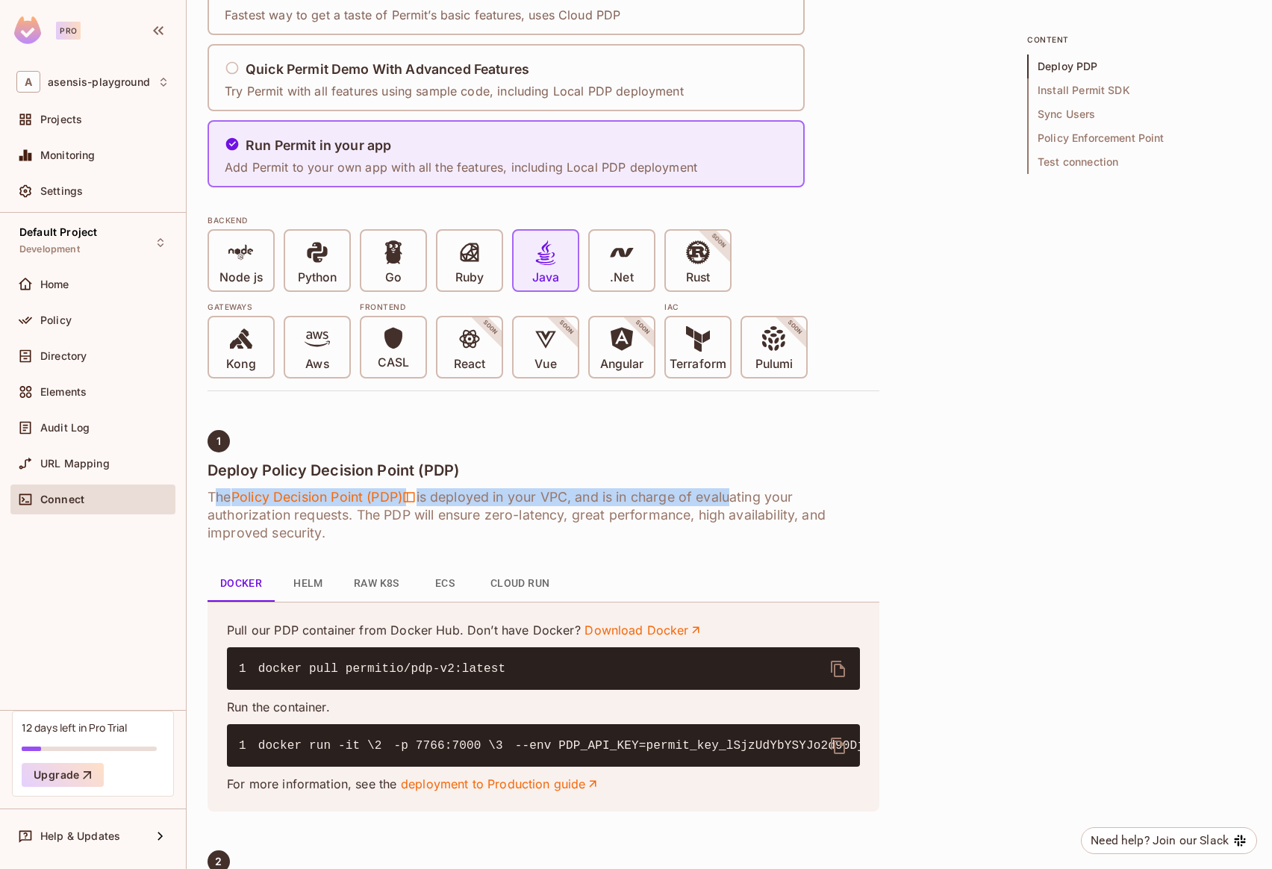
drag, startPoint x: 213, startPoint y: 497, endPoint x: 734, endPoint y: 498, distance: 521.1
click at [734, 498] on h6 "The Policy Decision Point (PDP) is deployed in your VPC, and is in charge of ev…" at bounding box center [544, 515] width 672 height 54
click at [685, 499] on h6 "The Policy Decision Point (PDP) is deployed in your VPC, and is in charge of ev…" at bounding box center [544, 515] width 672 height 54
drag, startPoint x: 585, startPoint y: 496, endPoint x: 697, endPoint y: 498, distance: 112.7
click at [697, 498] on h6 "The Policy Decision Point (PDP) is deployed in your VPC, and is in charge of ev…" at bounding box center [544, 515] width 672 height 54
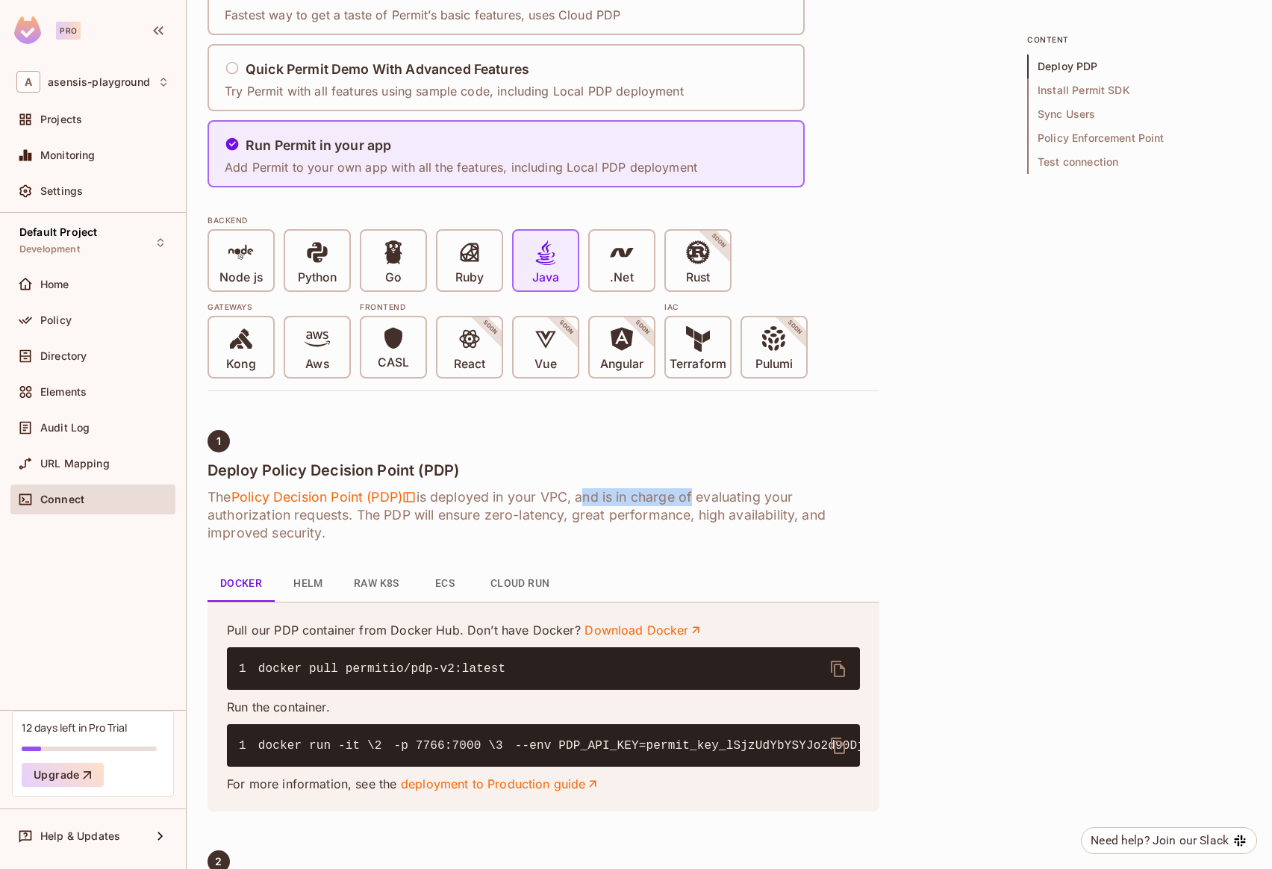
click at [658, 503] on h6 "The Policy Decision Point (PDP) is deployed in your VPC, and is in charge of ev…" at bounding box center [544, 515] width 672 height 54
click at [553, 499] on h6 "The Policy Decision Point (PDP) is deployed in your VPC, and is in charge of ev…" at bounding box center [544, 515] width 672 height 54
drag, startPoint x: 553, startPoint y: 499, endPoint x: 613, endPoint y: 498, distance: 59.7
click at [613, 498] on h6 "The Policy Decision Point (PDP) is deployed in your VPC, and is in charge of ev…" at bounding box center [544, 515] width 672 height 54
click at [602, 496] on h6 "The Policy Decision Point (PDP) is deployed in your VPC, and is in charge of ev…" at bounding box center [544, 515] width 672 height 54
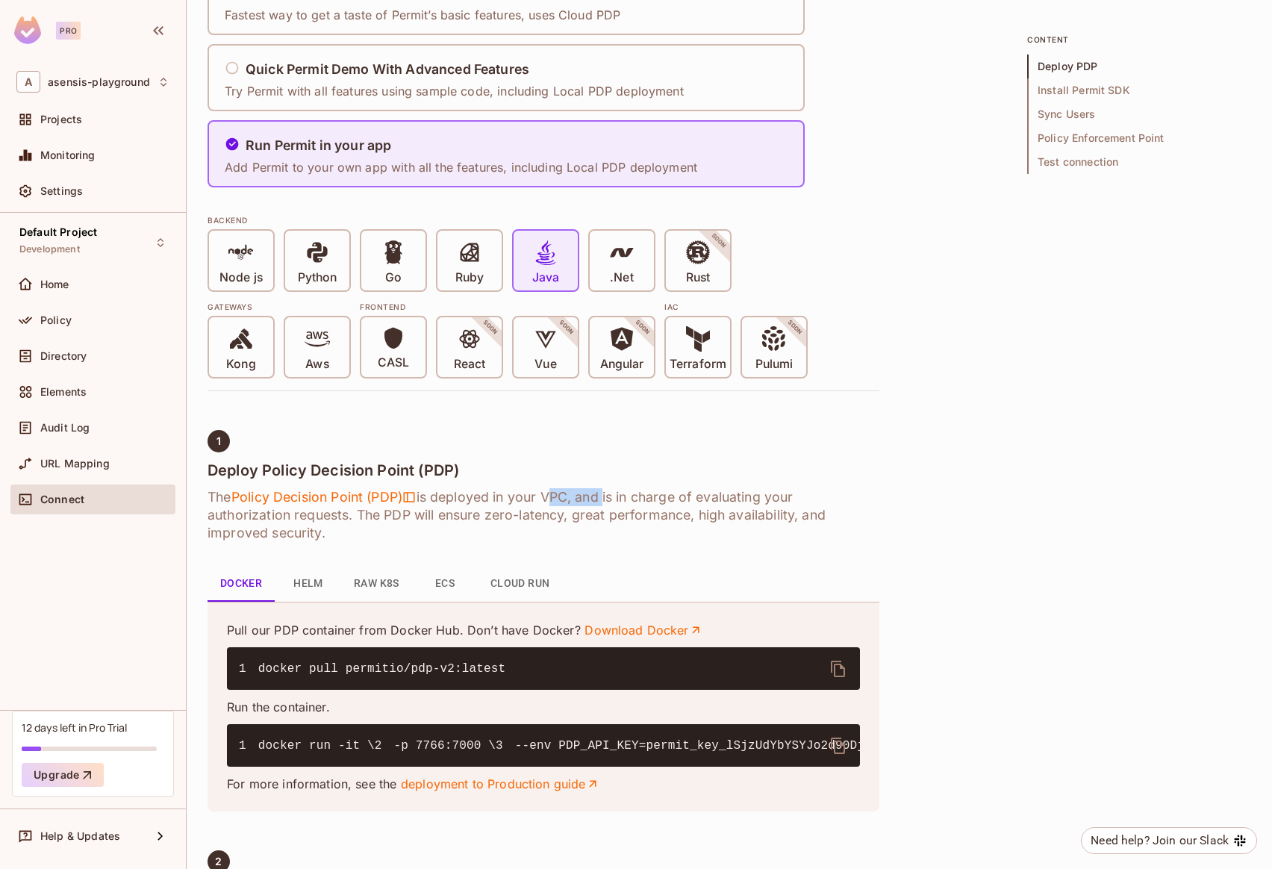
drag, startPoint x: 550, startPoint y: 496, endPoint x: 607, endPoint y: 498, distance: 56.8
click at [607, 498] on h6 "The Policy Decision Point (PDP) is deployed in your VPC, and is in charge of ev…" at bounding box center [544, 515] width 672 height 54
drag, startPoint x: 628, startPoint y: 499, endPoint x: 774, endPoint y: 501, distance: 146.3
click at [774, 501] on h6 "The Policy Decision Point (PDP) is deployed in your VPC, and is in charge of ev…" at bounding box center [544, 515] width 672 height 54
click at [795, 501] on h6 "The Policy Decision Point (PDP) is deployed in your VPC, and is in charge of ev…" at bounding box center [544, 515] width 672 height 54
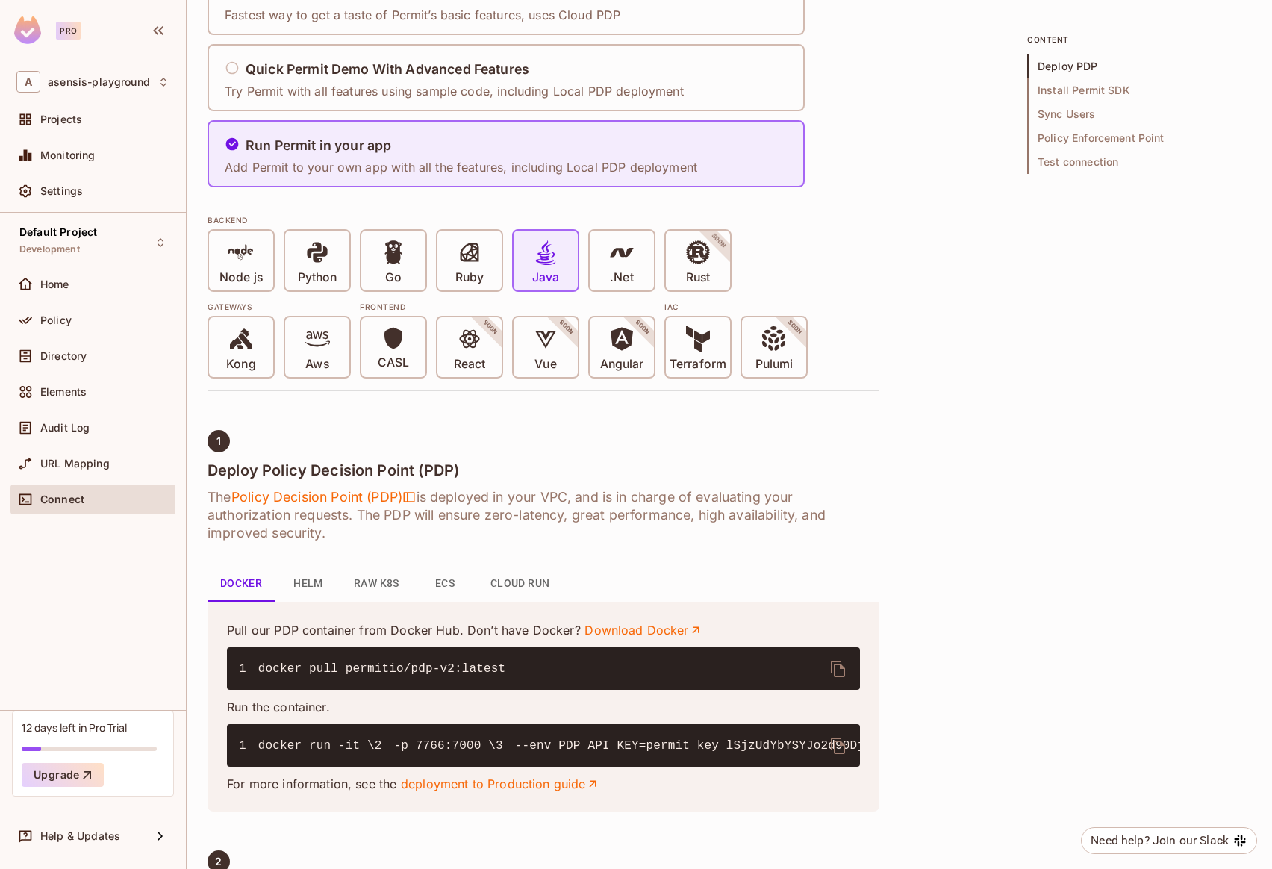
click at [815, 499] on h6 "The Policy Decision Point (PDP) is deployed in your VPC, and is in charge of ev…" at bounding box center [544, 515] width 672 height 54
drag, startPoint x: 815, startPoint y: 499, endPoint x: 297, endPoint y: 495, distance: 518.1
click at [297, 495] on h6 "The Policy Decision Point (PDP) is deployed in your VPC, and is in charge of ev…" at bounding box center [544, 515] width 672 height 54
drag, startPoint x: 361, startPoint y: 516, endPoint x: 620, endPoint y: 517, distance: 258.3
click at [620, 517] on h6 "The Policy Decision Point (PDP) is deployed in your VPC, and is in charge of ev…" at bounding box center [544, 515] width 672 height 54
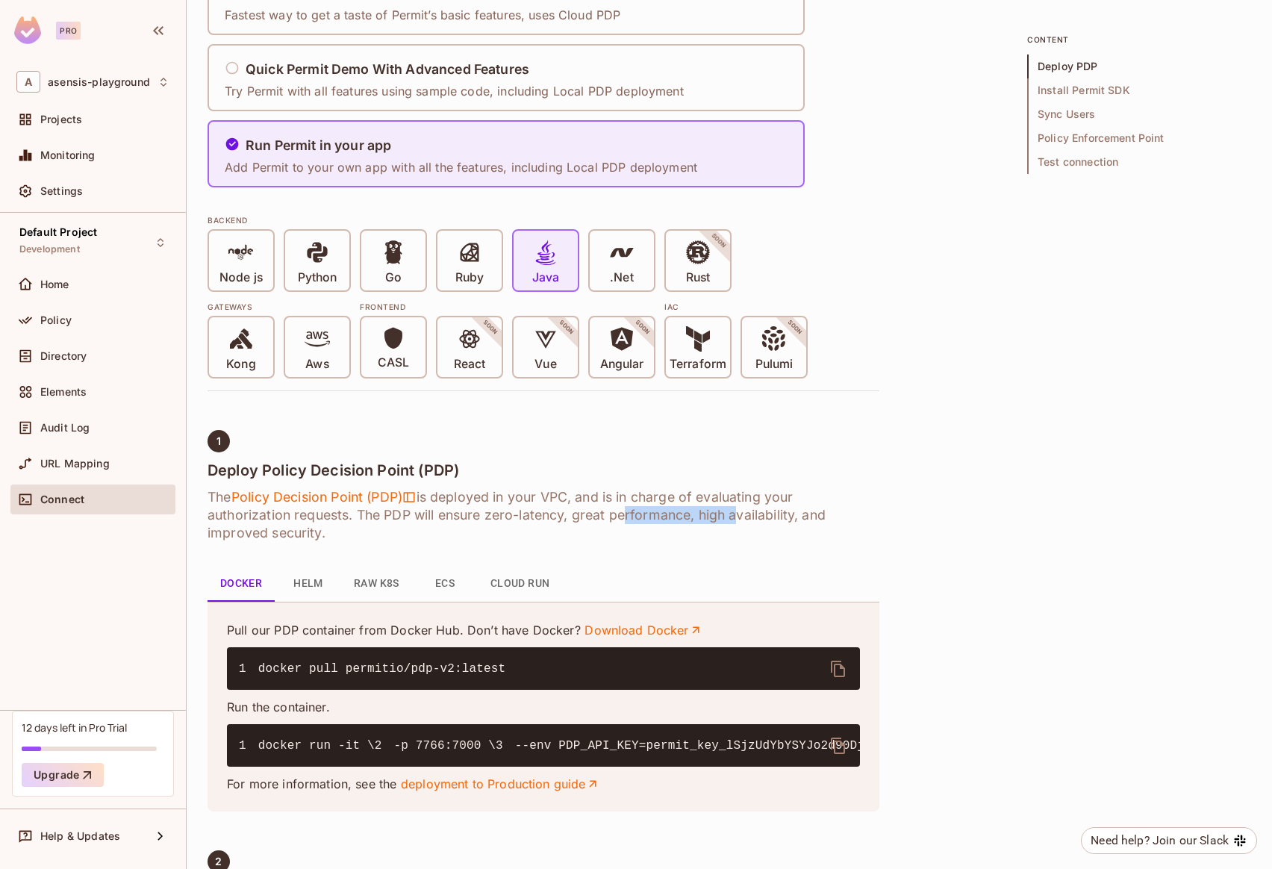
drag, startPoint x: 617, startPoint y: 516, endPoint x: 736, endPoint y: 519, distance: 119.5
click at [736, 519] on h6 "The Policy Decision Point (PDP) is deployed in your VPC, and is in charge of ev…" at bounding box center [544, 515] width 672 height 54
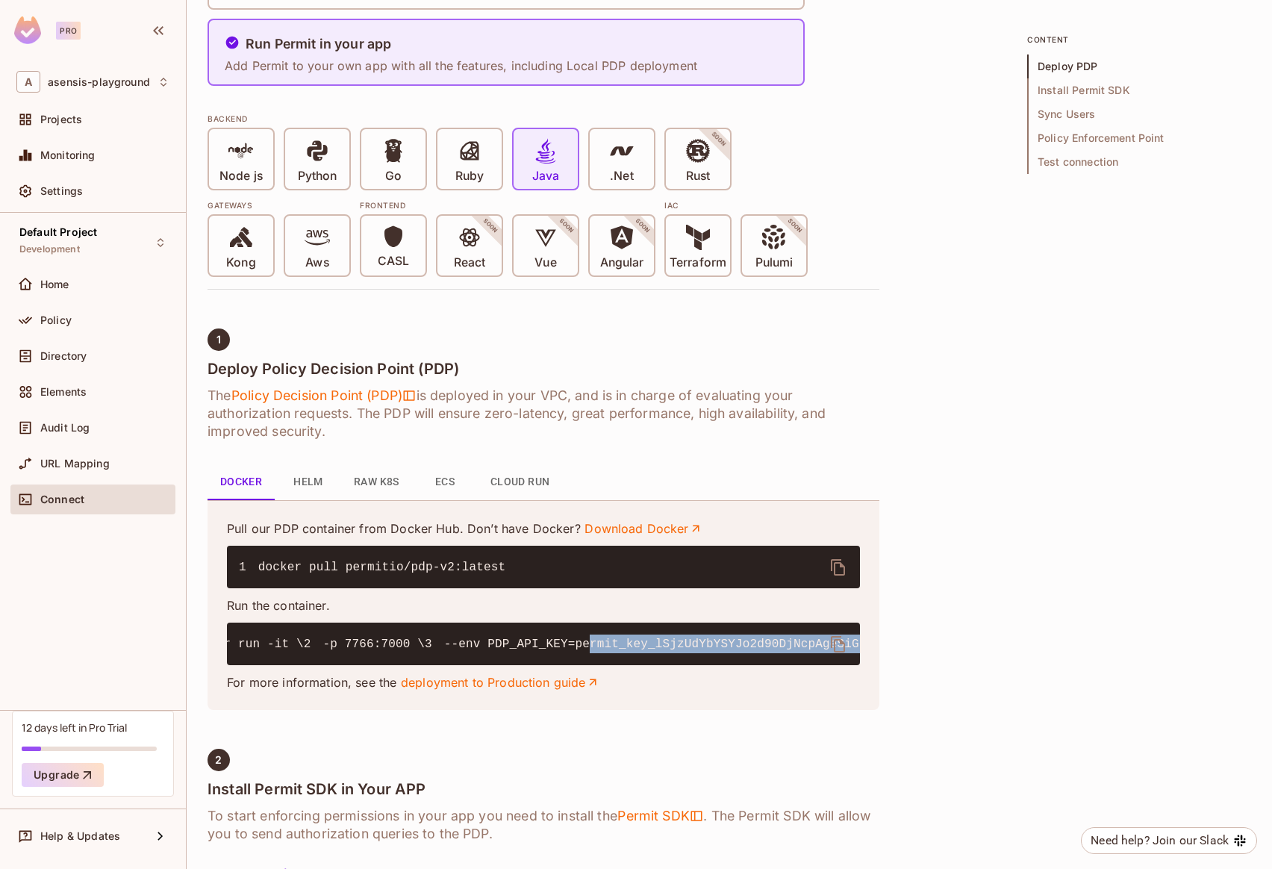
scroll to position [0, 279]
drag, startPoint x: 402, startPoint y: 679, endPoint x: 825, endPoint y: 725, distance: 425.0
click at [860, 678] on div "Pull our PDP container from Docker Hub. Don’t have Docker? Download Docker 1 do…" at bounding box center [544, 605] width 672 height 210
click at [320, 651] on code "1 docker run -it \ 2 -p 7766:7000 \ 3 --env PDP_API_KEY=permit_key_lSjzUdYbYSYJ…" at bounding box center [982, 644] width 1486 height 13
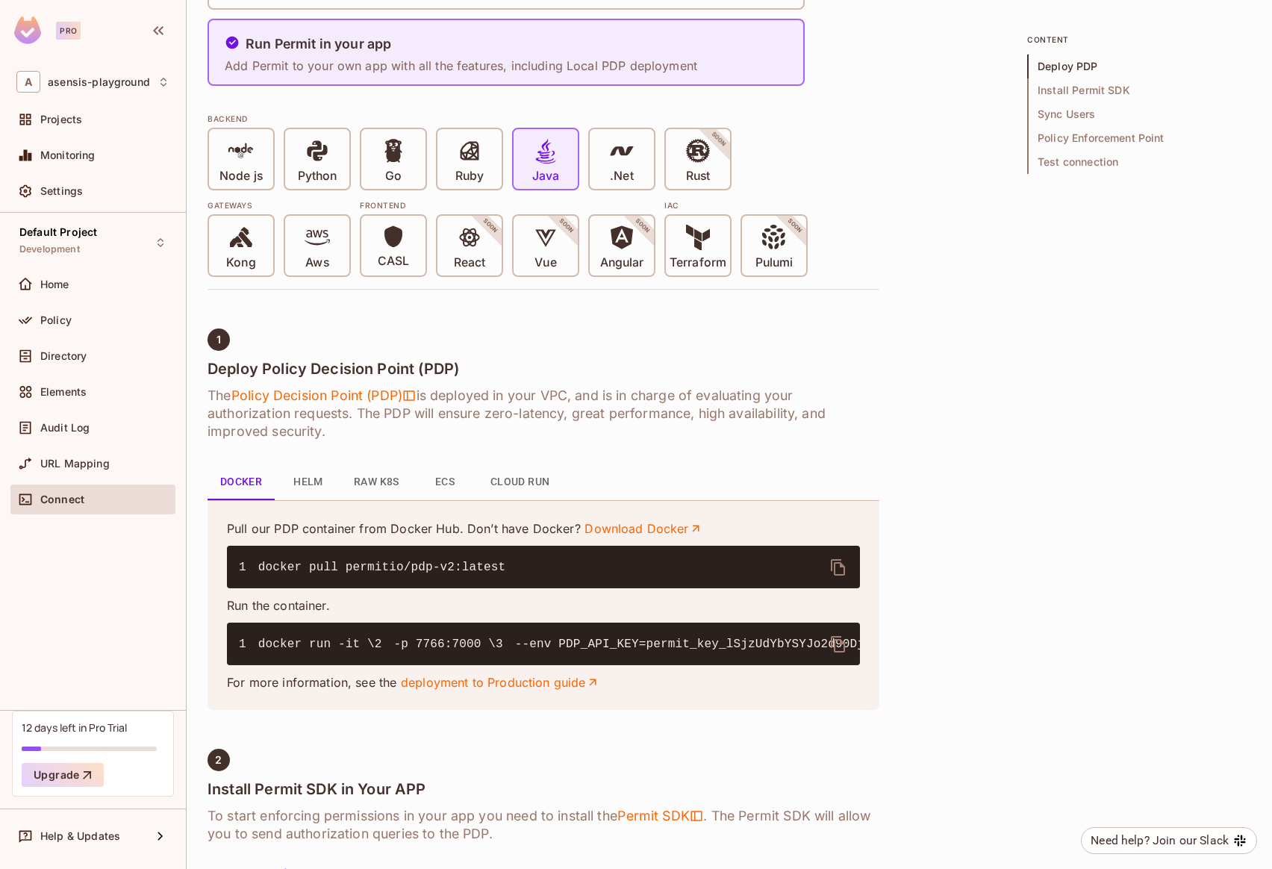
drag, startPoint x: 390, startPoint y: 696, endPoint x: 423, endPoint y: 697, distance: 33.6
click at [423, 651] on code "1 docker run -it \ 2 -p 7766:7000 \ 3 --env PDP_API_KEY=permit_key_lSjzUdYbYSYJ…" at bounding box center [982, 644] width 1486 height 13
drag, startPoint x: 368, startPoint y: 714, endPoint x: 449, endPoint y: 711, distance: 81.4
click at [449, 665] on pre "1 docker run -it \ 2 -p 7766:7000 \ 3 --env PDP_API_KEY=permit_key_lSjzUdYbYSYJ…" at bounding box center [543, 644] width 633 height 43
click at [280, 651] on code "1 docker run -it \ 2 -p 7766:7000 \ 3 --env PDP_API_KEY=permit_key_lSjzUdYbYSYJ…" at bounding box center [982, 644] width 1486 height 13
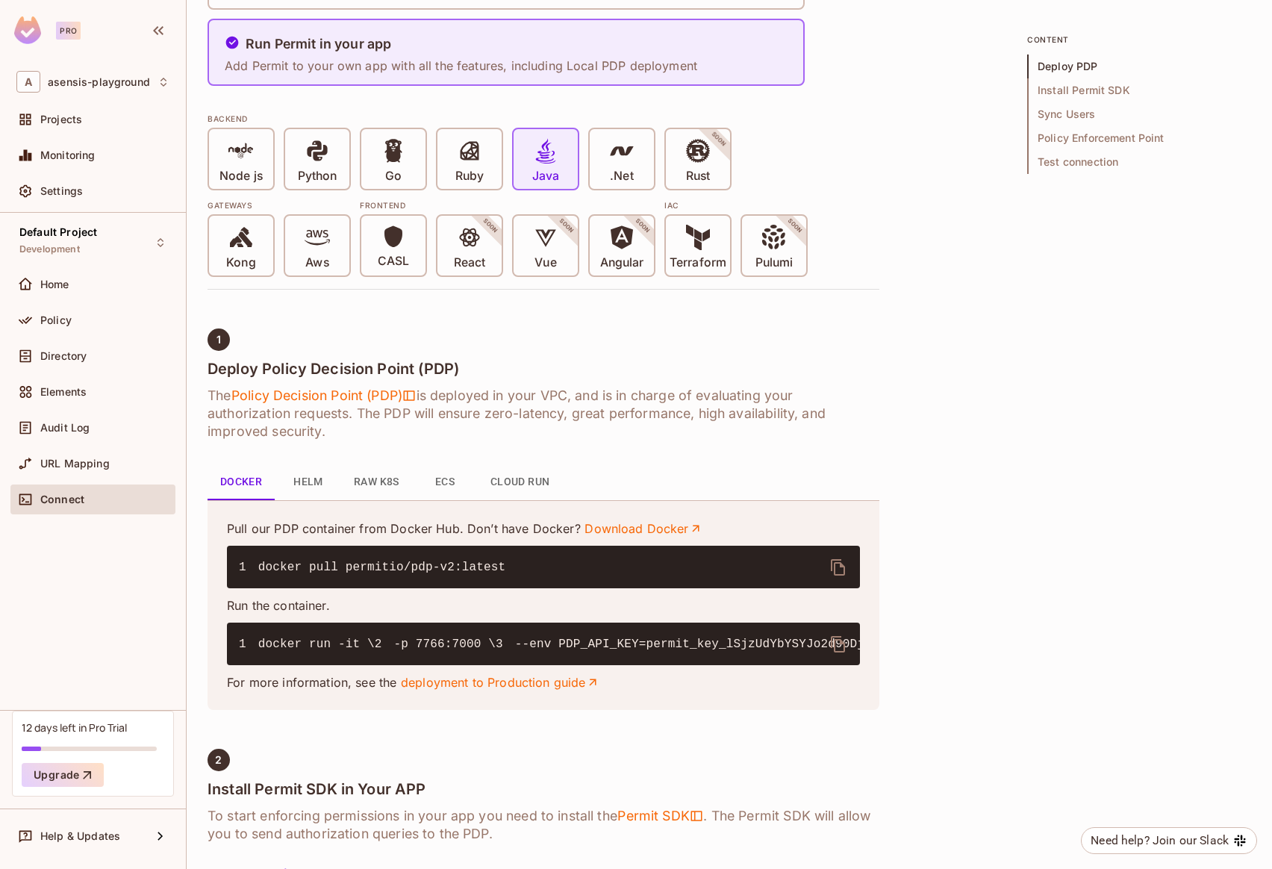
drag, startPoint x: 273, startPoint y: 716, endPoint x: 465, endPoint y: 713, distance: 191.9
click at [465, 665] on pre "1 docker run -it \ 2 -p 7766:7000 \ 3 --env PDP_API_KEY=permit_key_lSjzUdYbYSYJ…" at bounding box center [543, 644] width 633 height 43
click at [408, 651] on code "1 docker run -it \ 2 -p 7766:7000 \ 3 --env PDP_API_KEY=permit_key_lSjzUdYbYSYJ…" at bounding box center [982, 644] width 1486 height 13
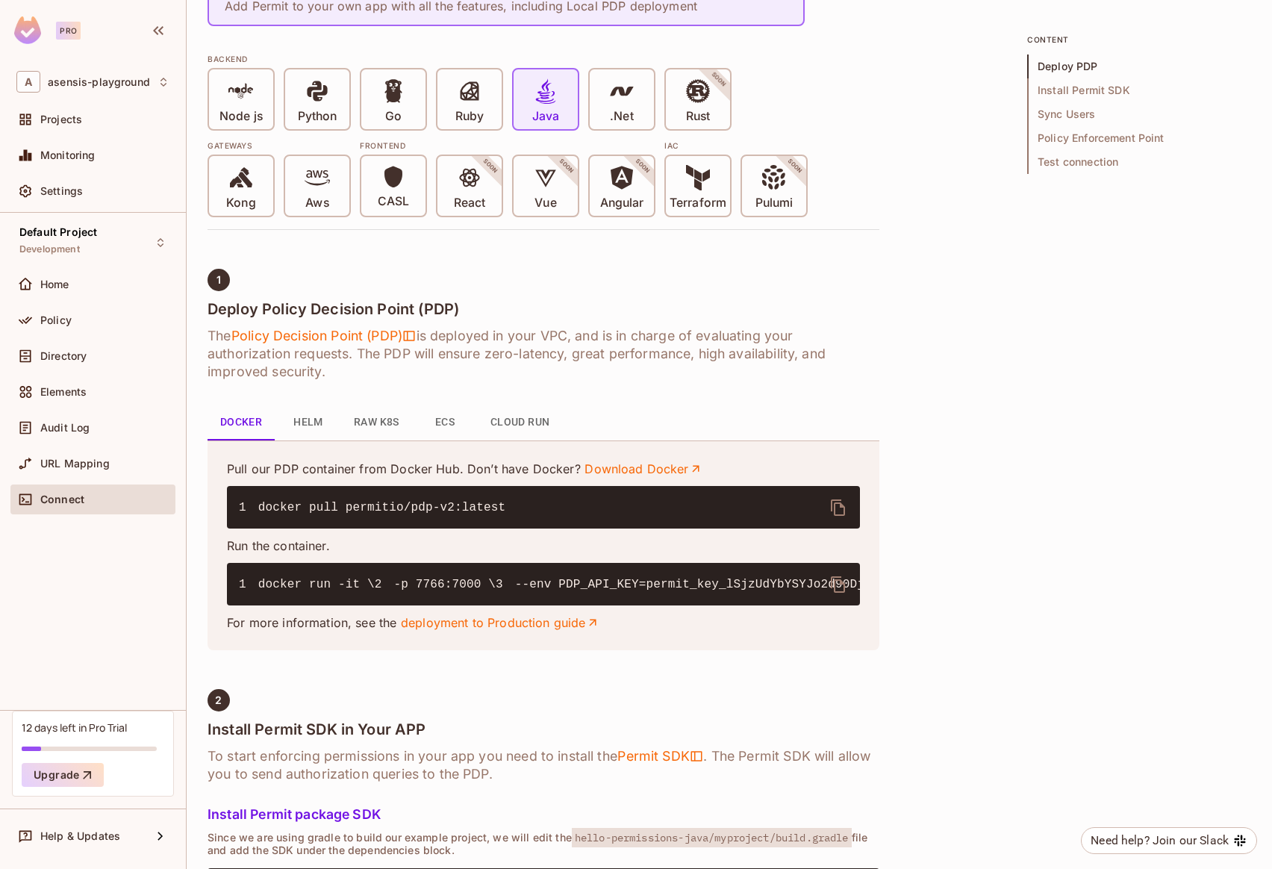
scroll to position [381, 0]
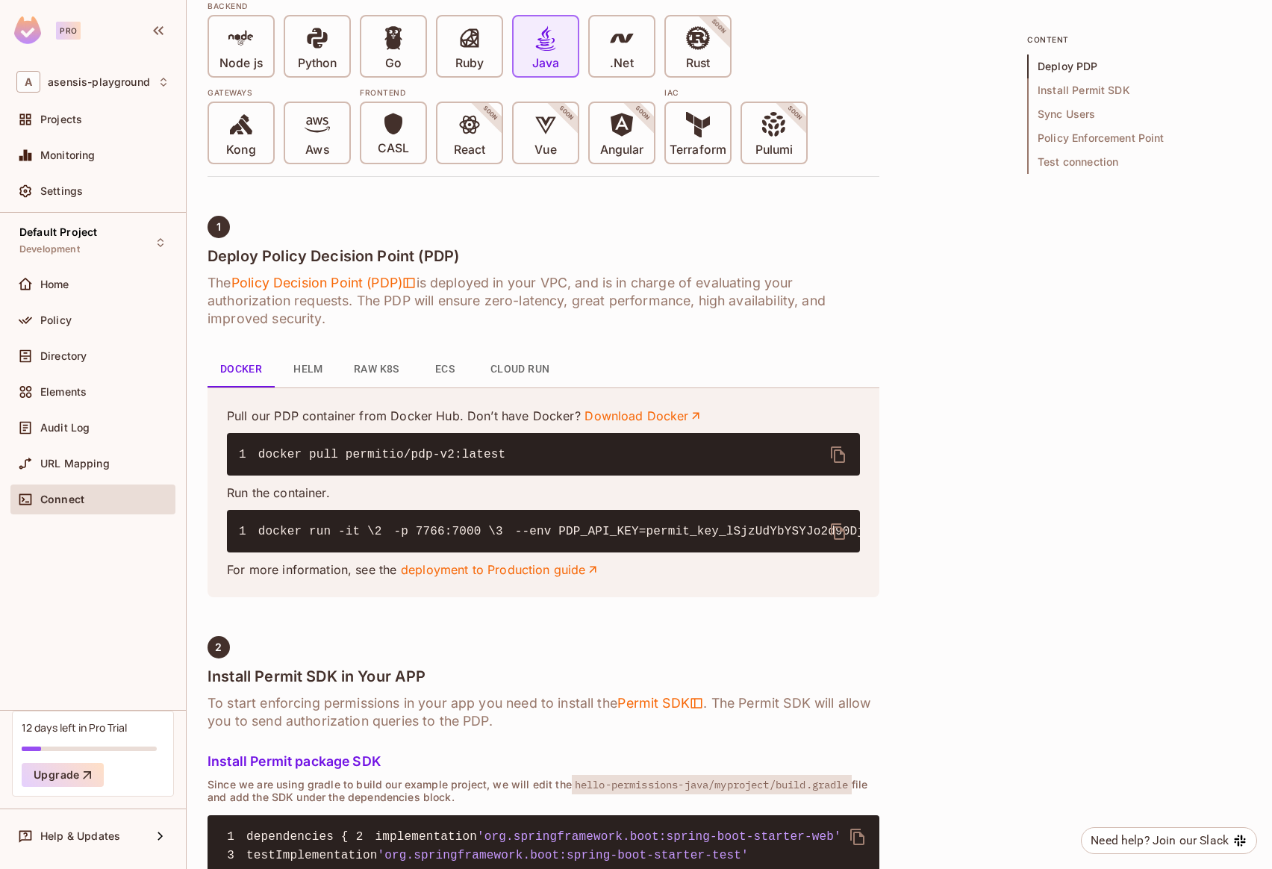
click at [452, 371] on button "ECS" at bounding box center [444, 370] width 67 height 36
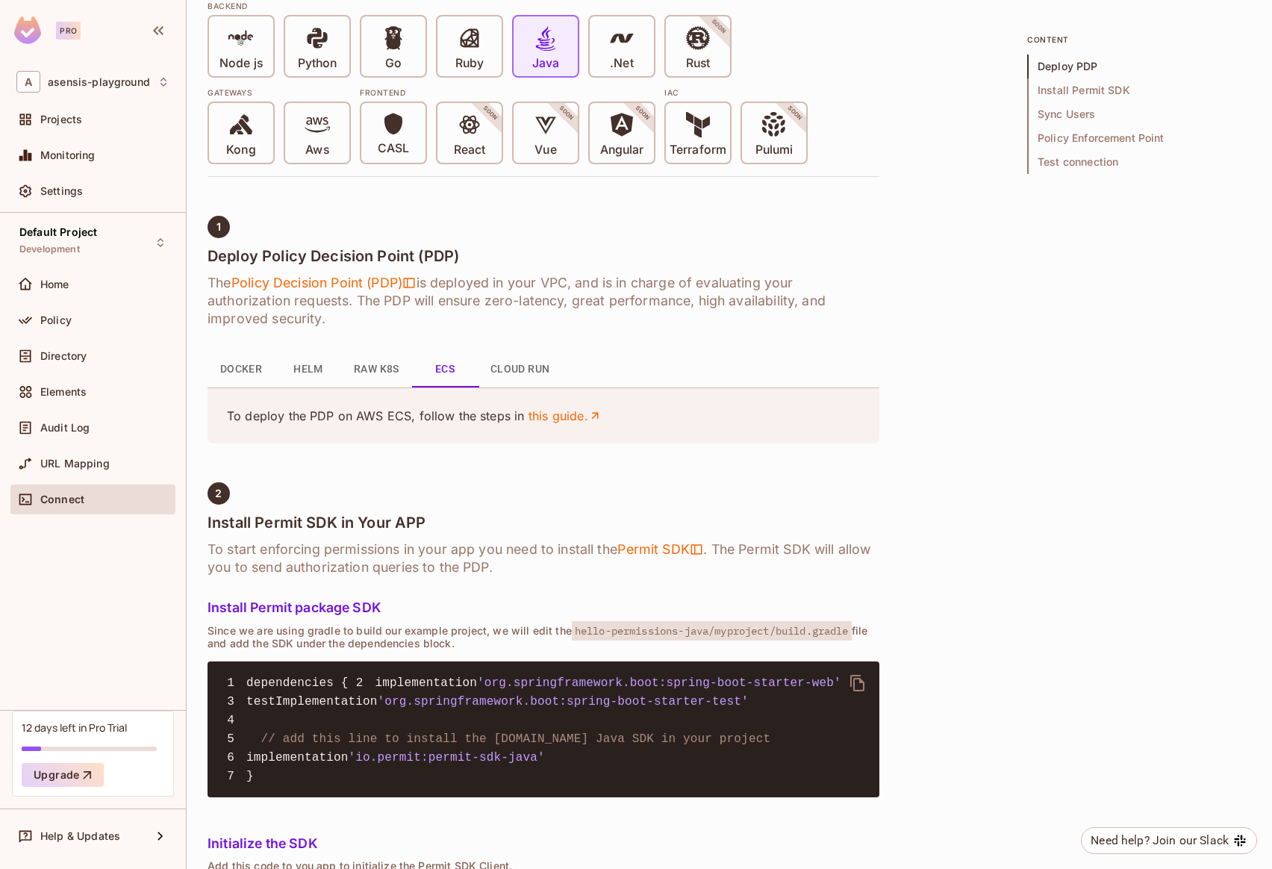
click at [375, 371] on button "Raw K8s" at bounding box center [376, 370] width 69 height 36
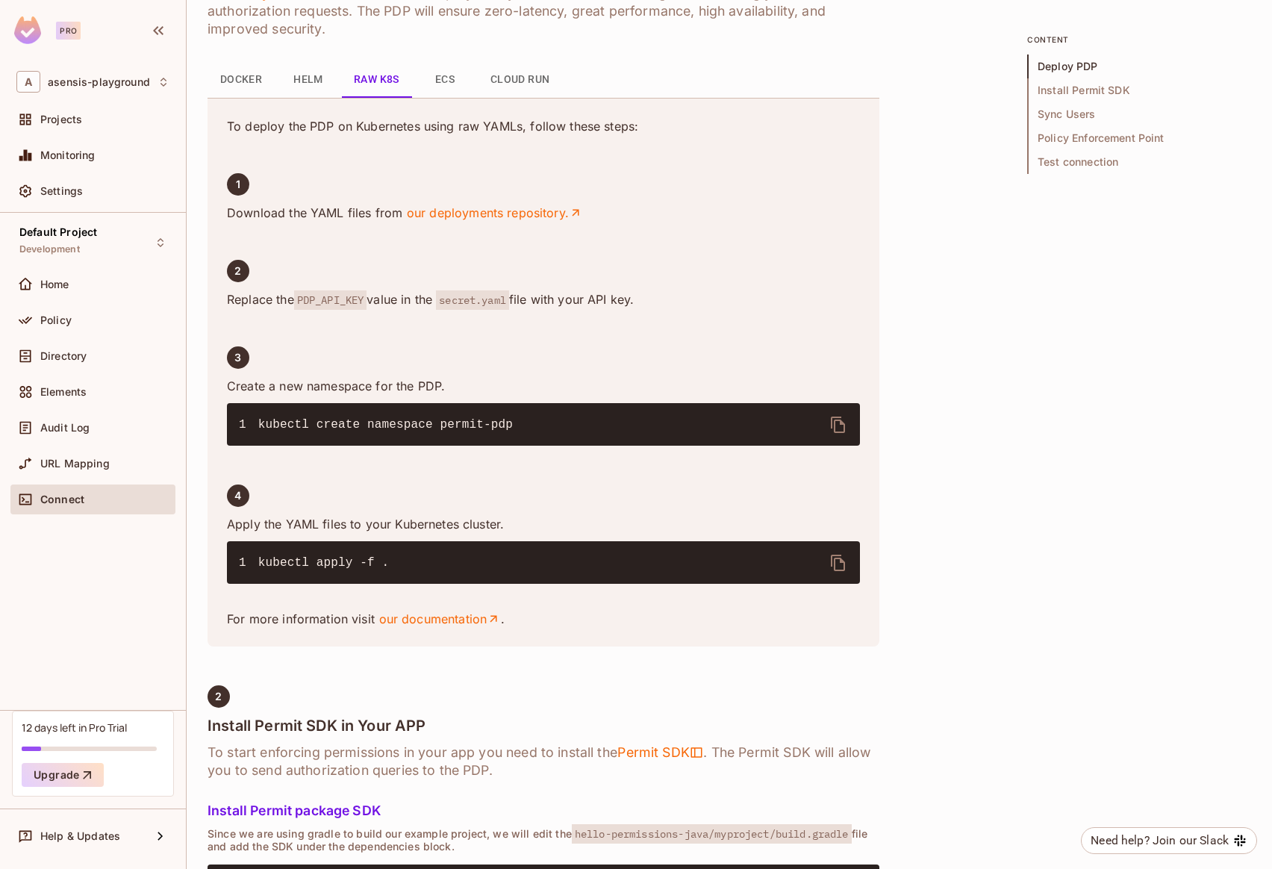
scroll to position [900, 0]
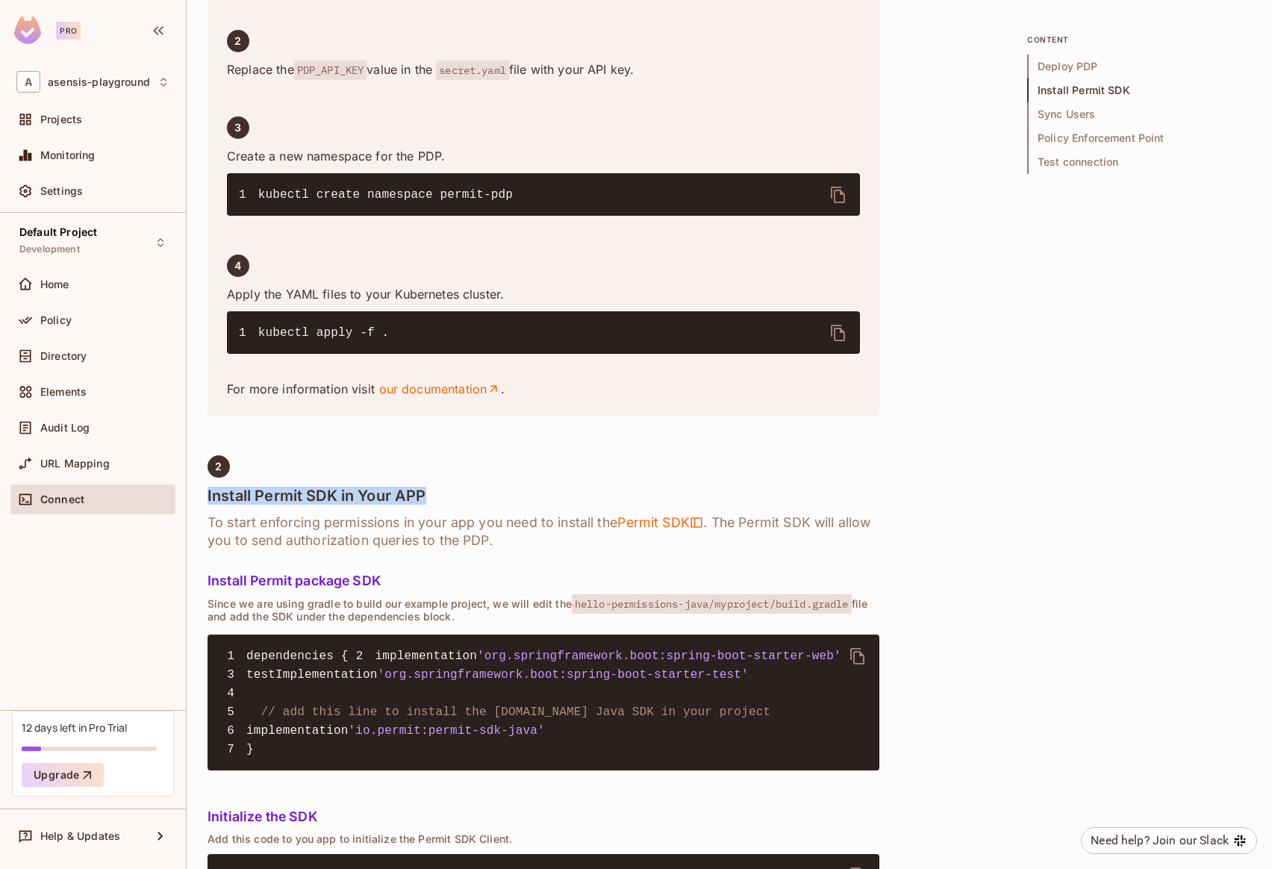
drag, startPoint x: 207, startPoint y: 494, endPoint x: 455, endPoint y: 498, distance: 248.6
click at [455, 498] on h4 "Install Permit SDK in Your APP" at bounding box center [544, 496] width 672 height 18
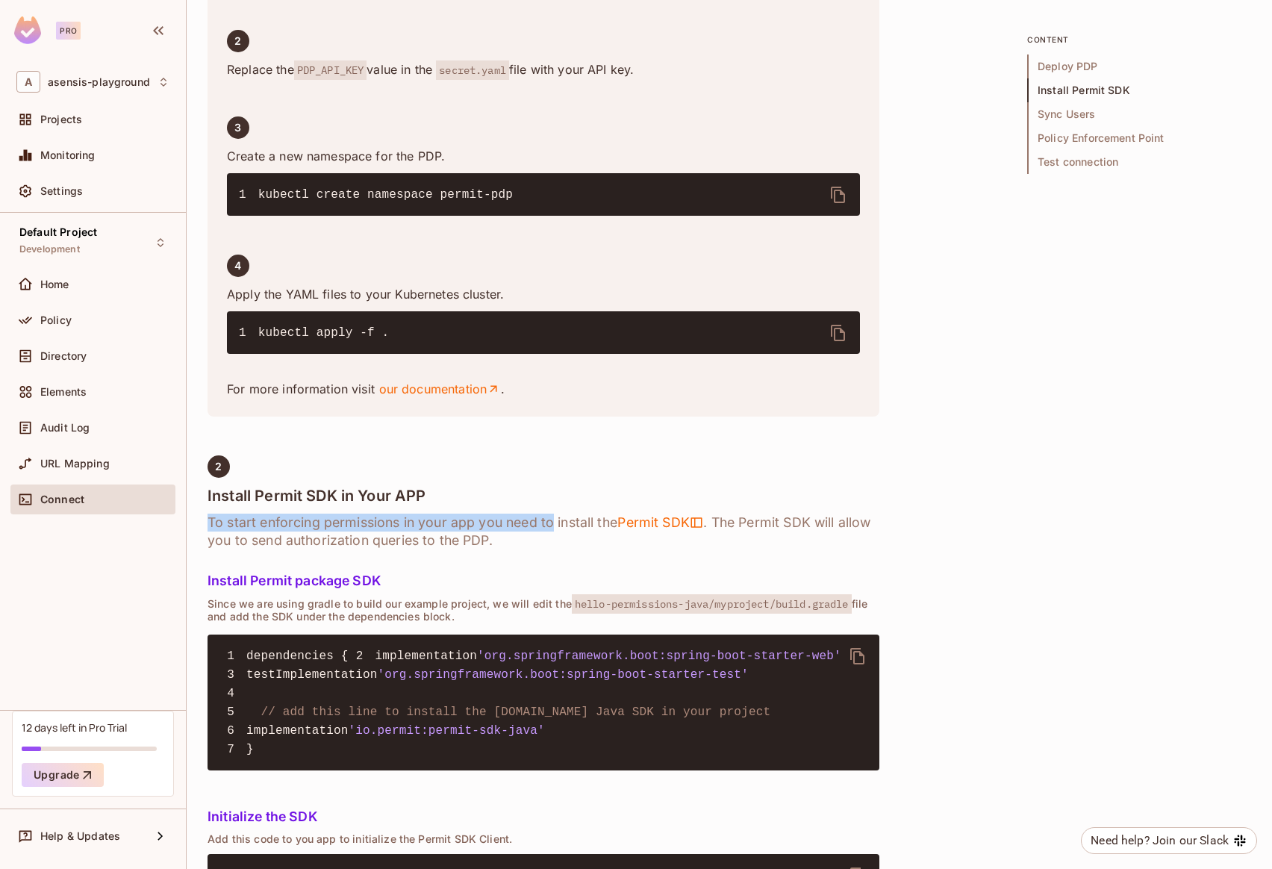
drag, startPoint x: 211, startPoint y: 520, endPoint x: 552, endPoint y: 521, distance: 341.9
click at [552, 521] on h6 "To start enforcing permissions in your app you need to install the Permit SDK .…" at bounding box center [544, 532] width 672 height 36
drag, startPoint x: 731, startPoint y: 522, endPoint x: 864, endPoint y: 520, distance: 133.6
click at [864, 520] on h6 "To start enforcing permissions in your app you need to install the Permit SDK .…" at bounding box center [544, 532] width 672 height 36
drag, startPoint x: 210, startPoint y: 541, endPoint x: 495, endPoint y: 543, distance: 285.2
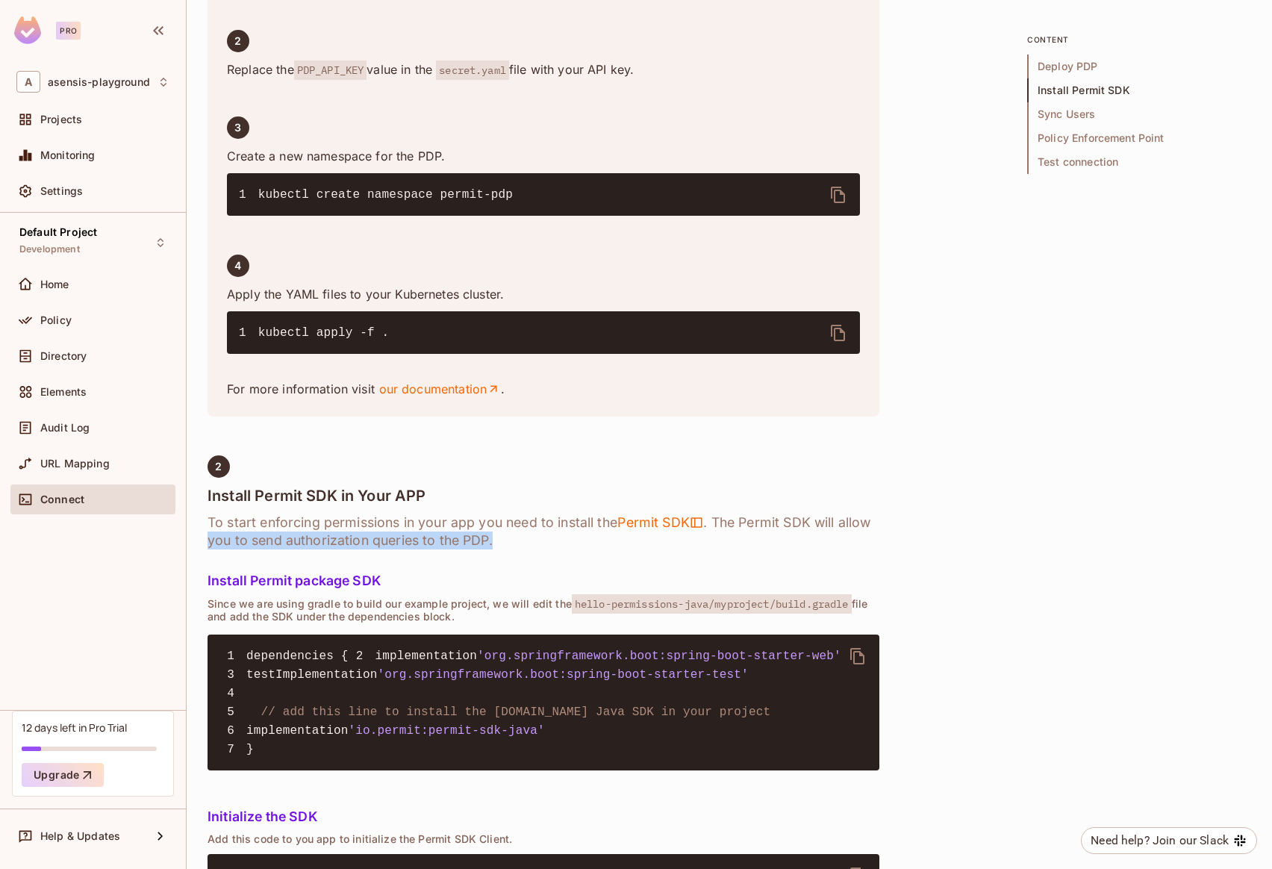
click at [535, 540] on h6 "To start enforcing permissions in your app you need to install the Permit SDK .…" at bounding box center [544, 532] width 672 height 36
click at [423, 537] on h6 "To start enforcing permissions in your app you need to install the Permit SDK .…" at bounding box center [544, 532] width 672 height 36
drag, startPoint x: 203, startPoint y: 582, endPoint x: 419, endPoint y: 584, distance: 215.8
click at [419, 584] on div "asensis-playground / Default Project : Development / Connect Environment Connec…" at bounding box center [729, 434] width 1085 height 869
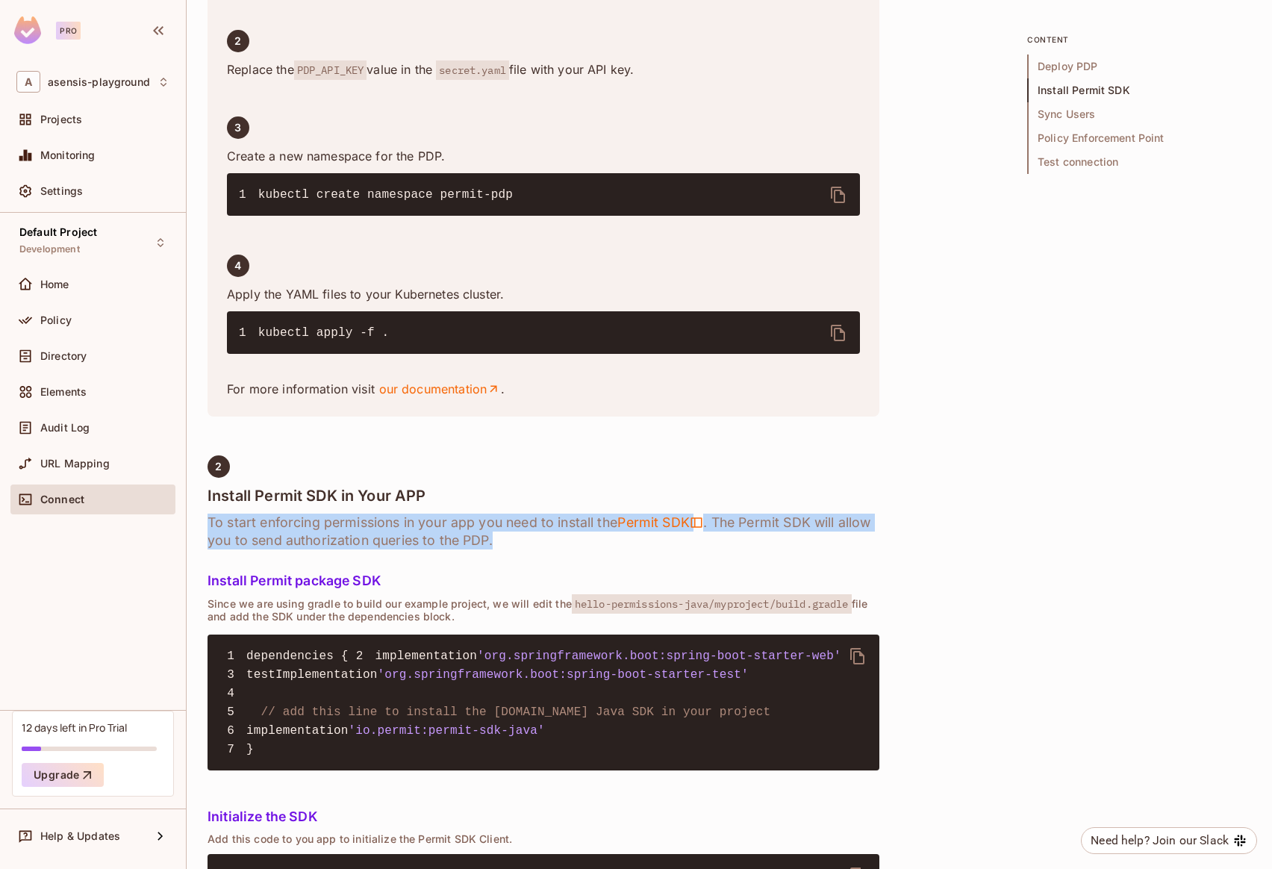
drag, startPoint x: 208, startPoint y: 519, endPoint x: 481, endPoint y: 553, distance: 275.4
click at [526, 544] on h6 "To start enforcing permissions in your app you need to install the Permit SDK .…" at bounding box center [544, 532] width 672 height 36
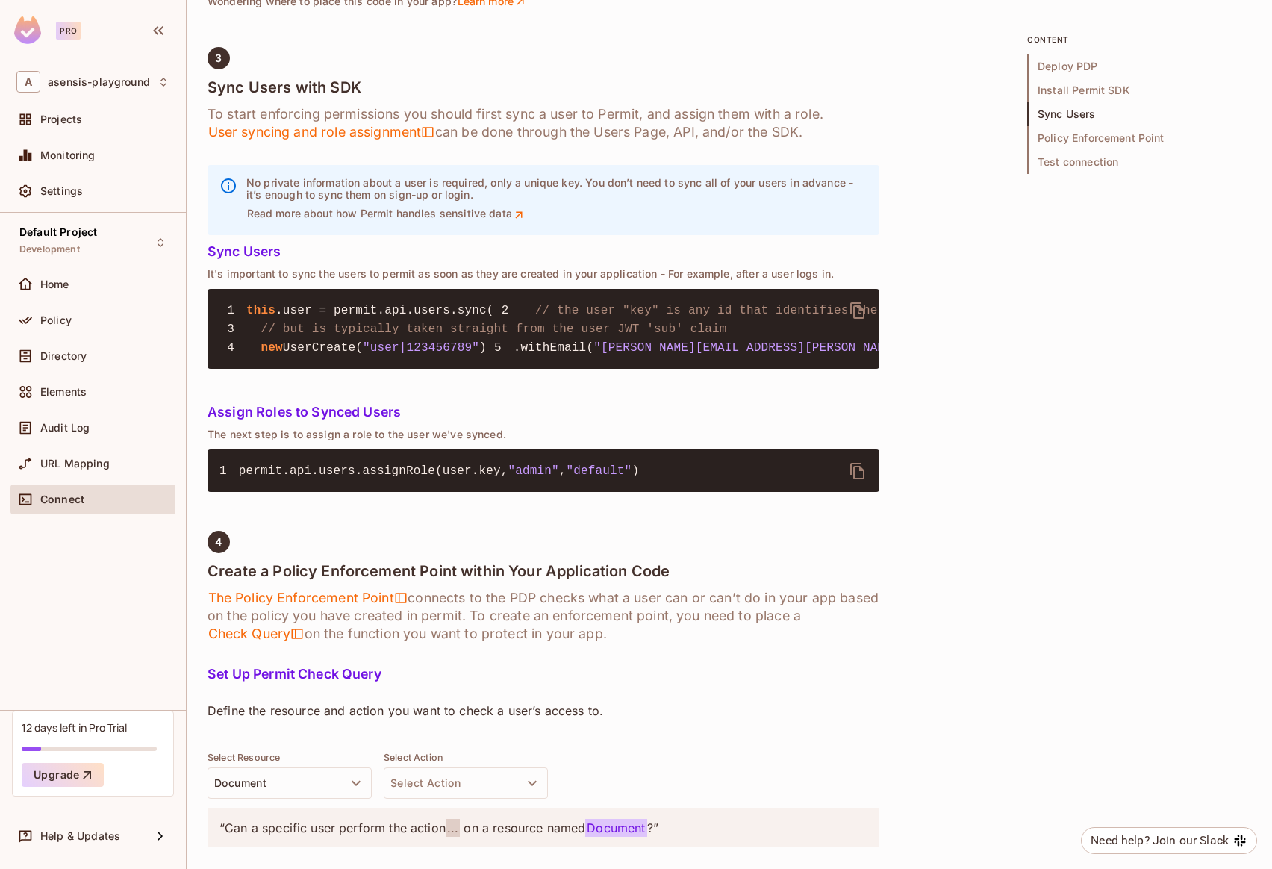
scroll to position [2021, 0]
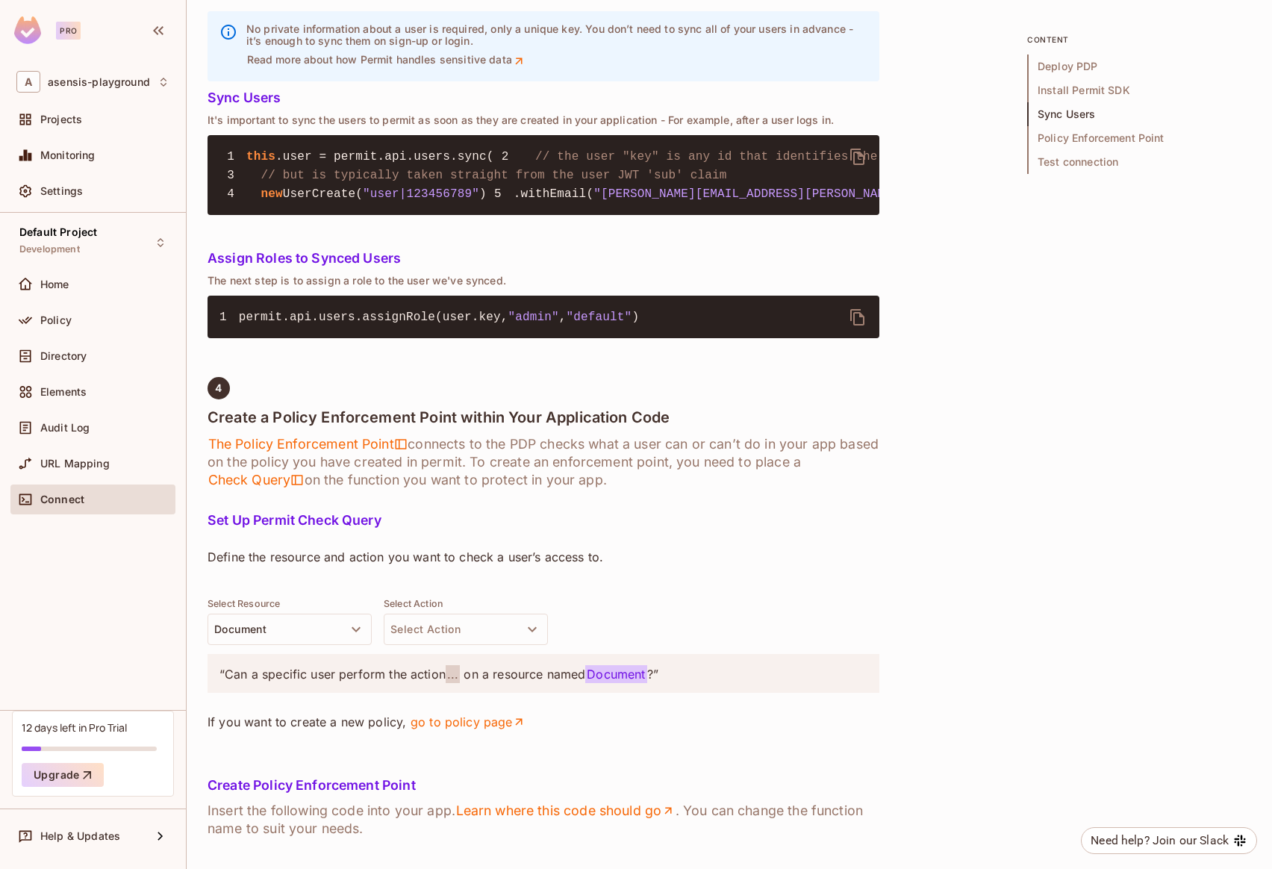
drag, startPoint x: 210, startPoint y: 186, endPoint x: 396, endPoint y: 185, distance: 185.9
drag, startPoint x: 600, startPoint y: 213, endPoint x: 645, endPoint y: 213, distance: 44.8
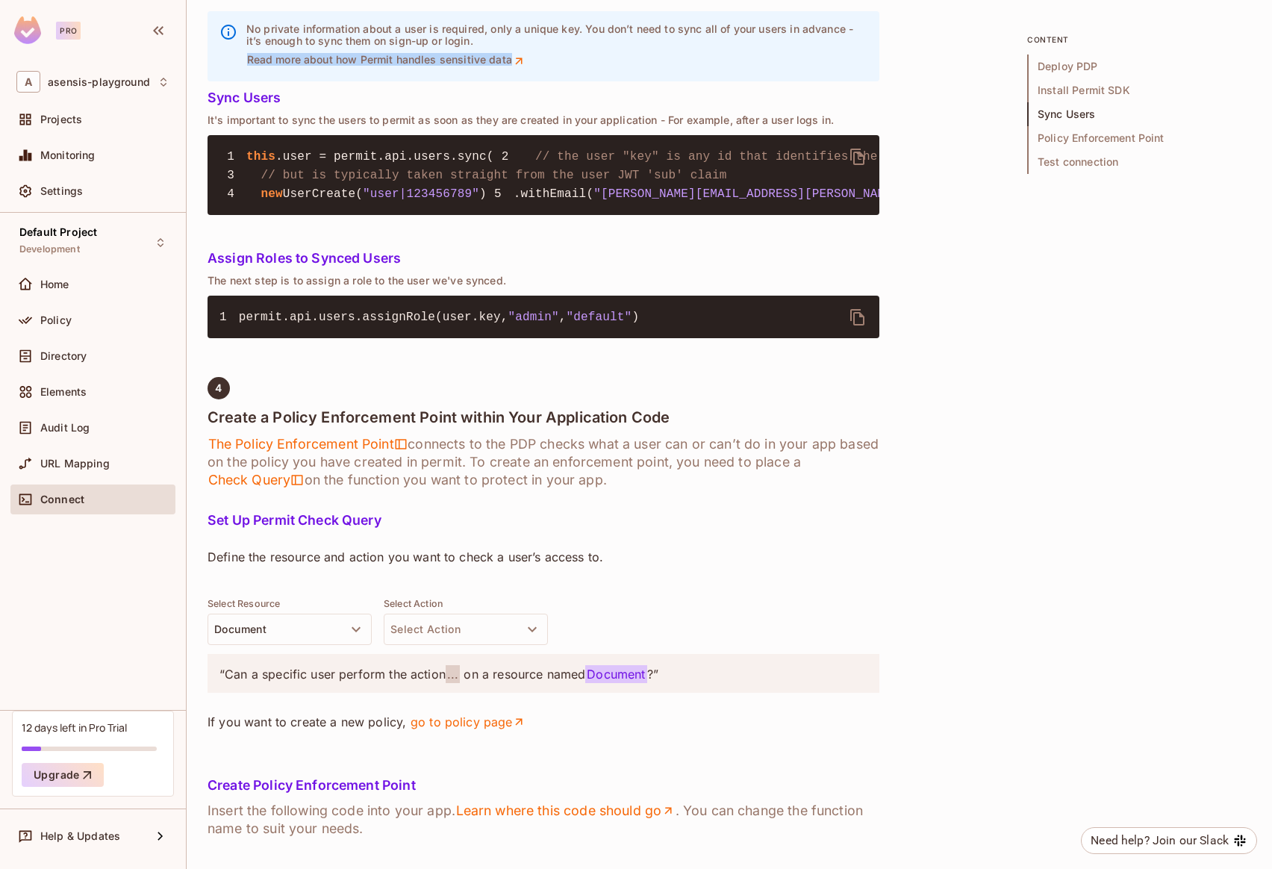
drag, startPoint x: 237, startPoint y: 313, endPoint x: 689, endPoint y: 315, distance: 451.6
click at [689, 81] on div "No private information about a user is required, only a unique key. You don’t n…" at bounding box center [544, 46] width 672 height 70
click at [424, 105] on h5 "Sync Users" at bounding box center [544, 97] width 672 height 15
drag, startPoint x: 243, startPoint y: 378, endPoint x: 446, endPoint y: 378, distance: 203.8
click at [446, 126] on p "It's important to sync the users to permit as soon as they are created in your …" at bounding box center [544, 120] width 672 height 12
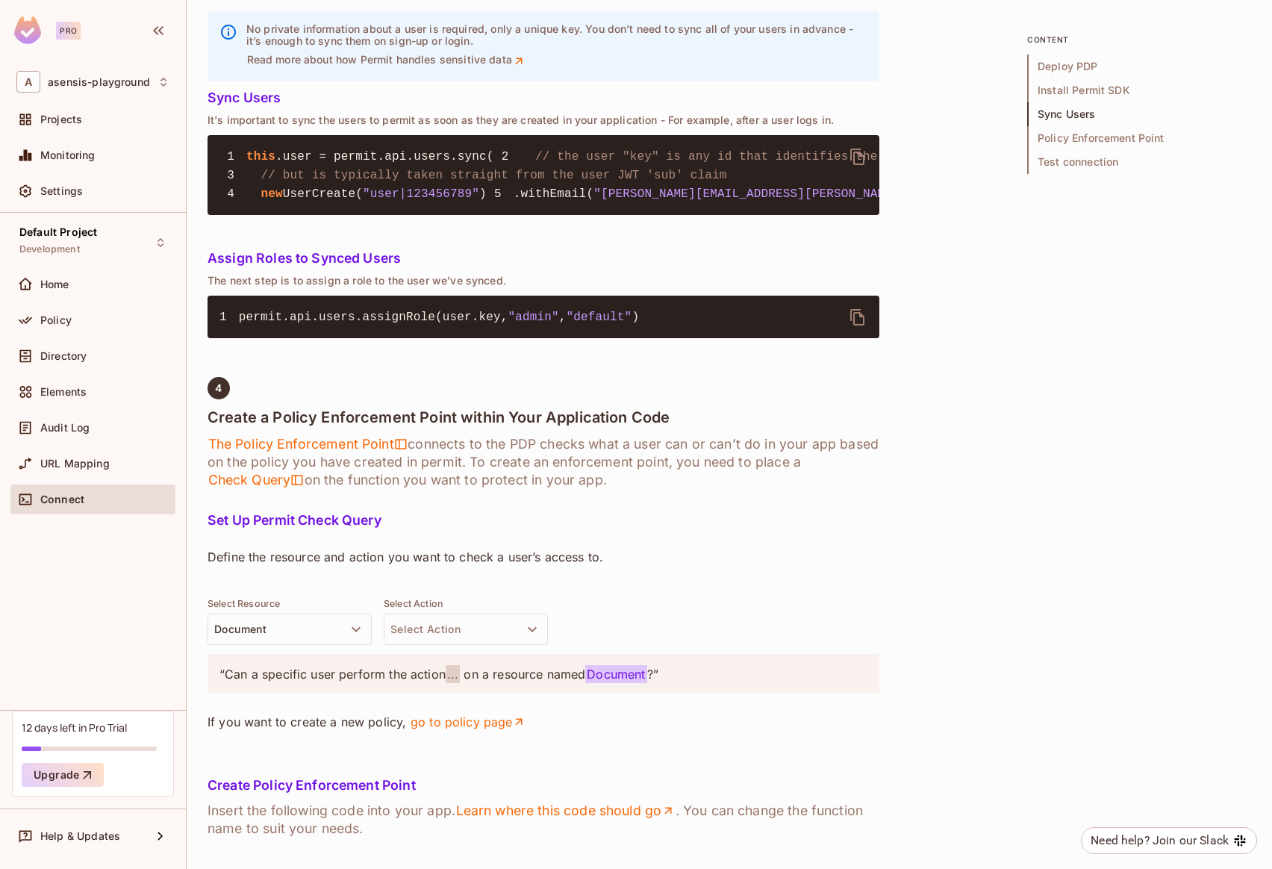
click at [487, 126] on p "It's important to sync the users to permit as soon as they are created in your …" at bounding box center [544, 120] width 672 height 12
drag, startPoint x: 428, startPoint y: 374, endPoint x: 614, endPoint y: 372, distance: 185.9
click at [613, 126] on p "It's important to sync the users to permit as soon as they are created in your …" at bounding box center [544, 120] width 672 height 12
drag, startPoint x: 672, startPoint y: 375, endPoint x: 764, endPoint y: 375, distance: 92.6
click at [764, 126] on p "It's important to sync the users to permit as soon as they are created in your …" at bounding box center [544, 120] width 672 height 12
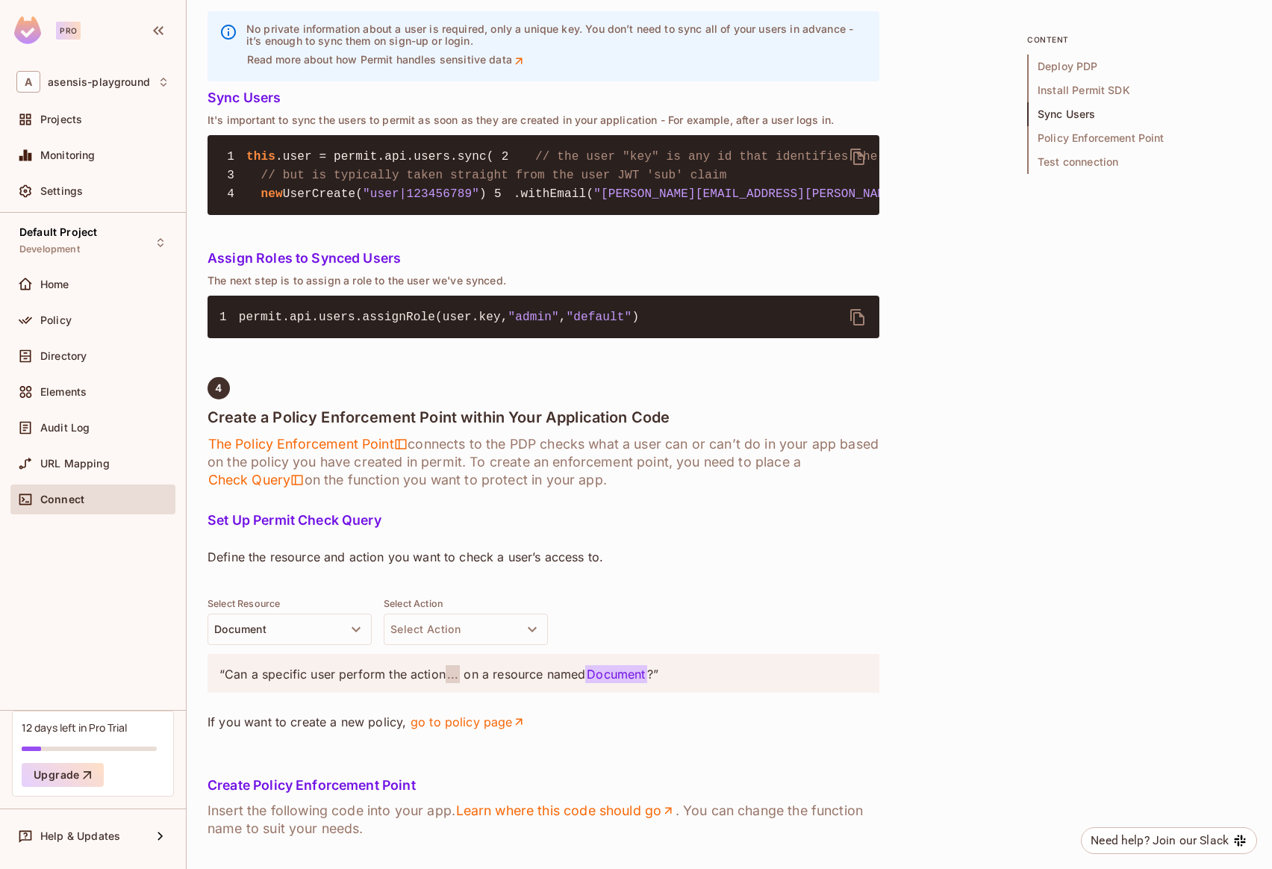
click at [796, 126] on p "It's important to sync the users to permit as soon as they are created in your …" at bounding box center [544, 120] width 672 height 12
drag, startPoint x: 840, startPoint y: 375, endPoint x: 439, endPoint y: 375, distance: 400.9
click at [517, 126] on p "It's important to sync the users to permit as soon as they are created in your …" at bounding box center [544, 120] width 672 height 12
drag, startPoint x: 214, startPoint y: 373, endPoint x: 241, endPoint y: 374, distance: 26.9
click at [244, 126] on p "It's important to sync the users to permit as soon as they are created in your …" at bounding box center [544, 120] width 672 height 12
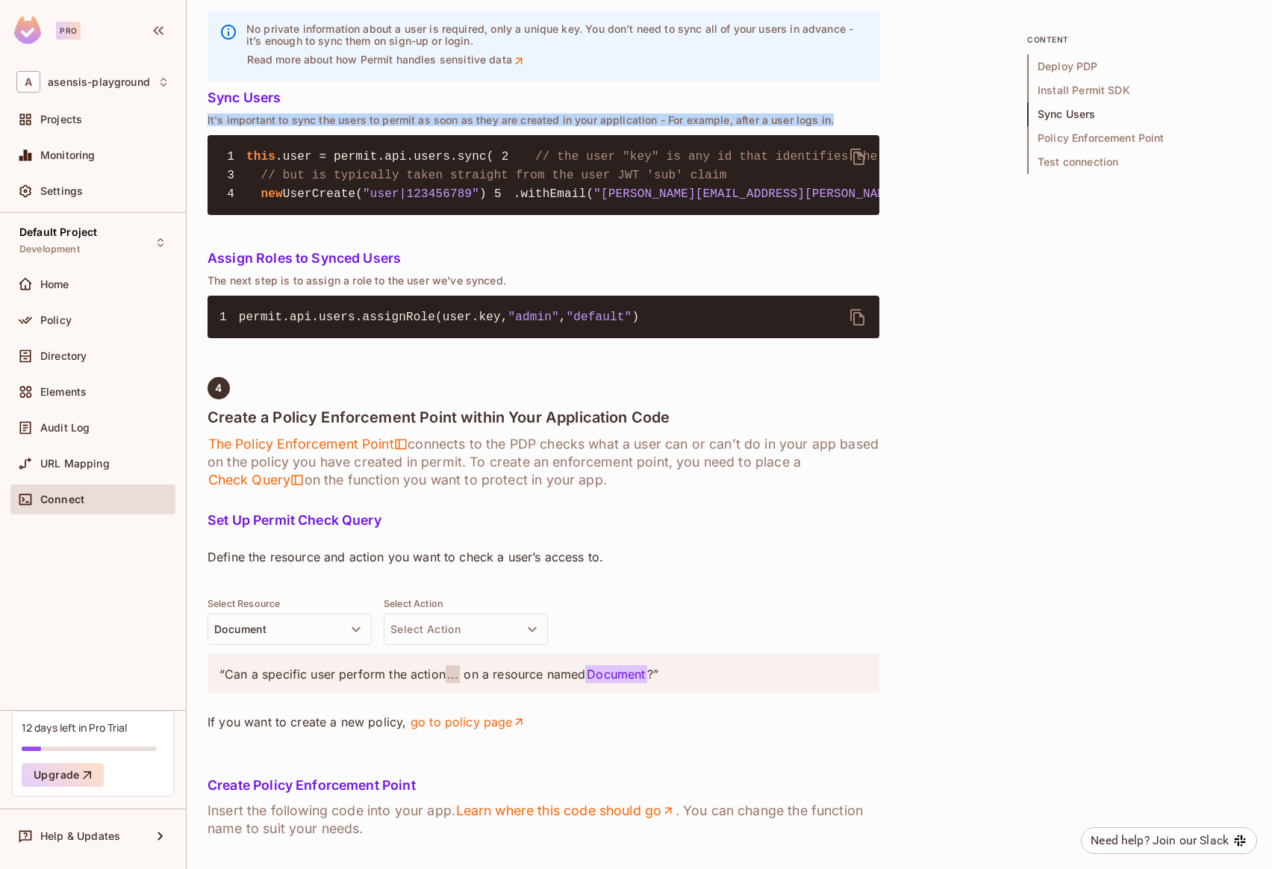
drag, startPoint x: 205, startPoint y: 373, endPoint x: 882, endPoint y: 375, distance: 676.3
click at [886, 375] on div "asensis-playground / Default Project : Development / Connect Environment Connec…" at bounding box center [729, 434] width 1085 height 869
drag, startPoint x: 378, startPoint y: 370, endPoint x: 367, endPoint y: 367, distance: 11.6
click at [378, 126] on p "It's important to sync the users to permit as soon as they are created in your …" at bounding box center [544, 120] width 672 height 12
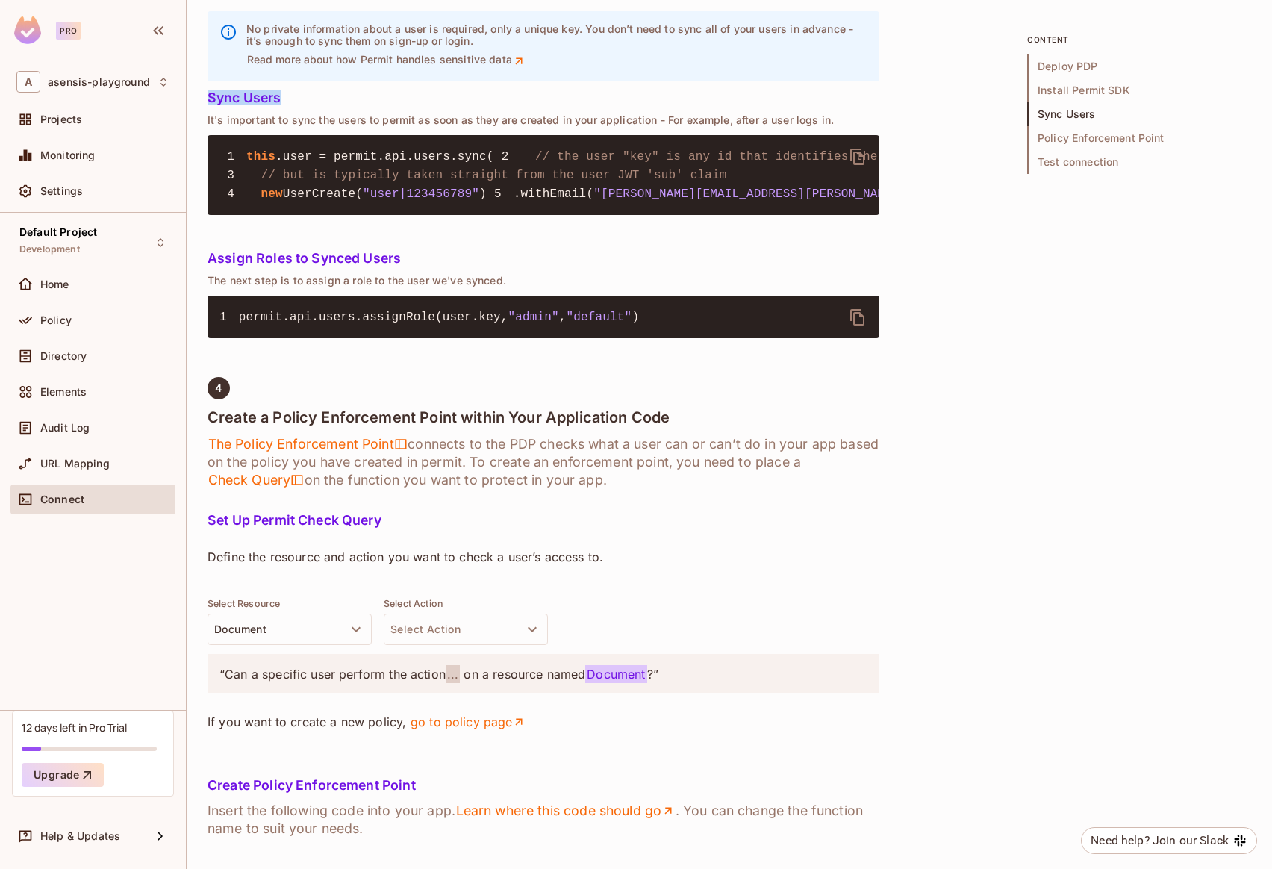
drag, startPoint x: 208, startPoint y: 351, endPoint x: 293, endPoint y: 355, distance: 85.2
click at [311, 105] on h5 "Sync Users" at bounding box center [544, 97] width 672 height 15
drag, startPoint x: 331, startPoint y: 409, endPoint x: 511, endPoint y: 411, distance: 179.2
click at [511, 215] on pre "1 this .user = permit.api.users.sync( 2 // the user "key" is any id that identi…" at bounding box center [544, 175] width 672 height 80
click at [535, 163] on span "// the user "key" is any id that identifies the user uniquely" at bounding box center [757, 156] width 444 height 13
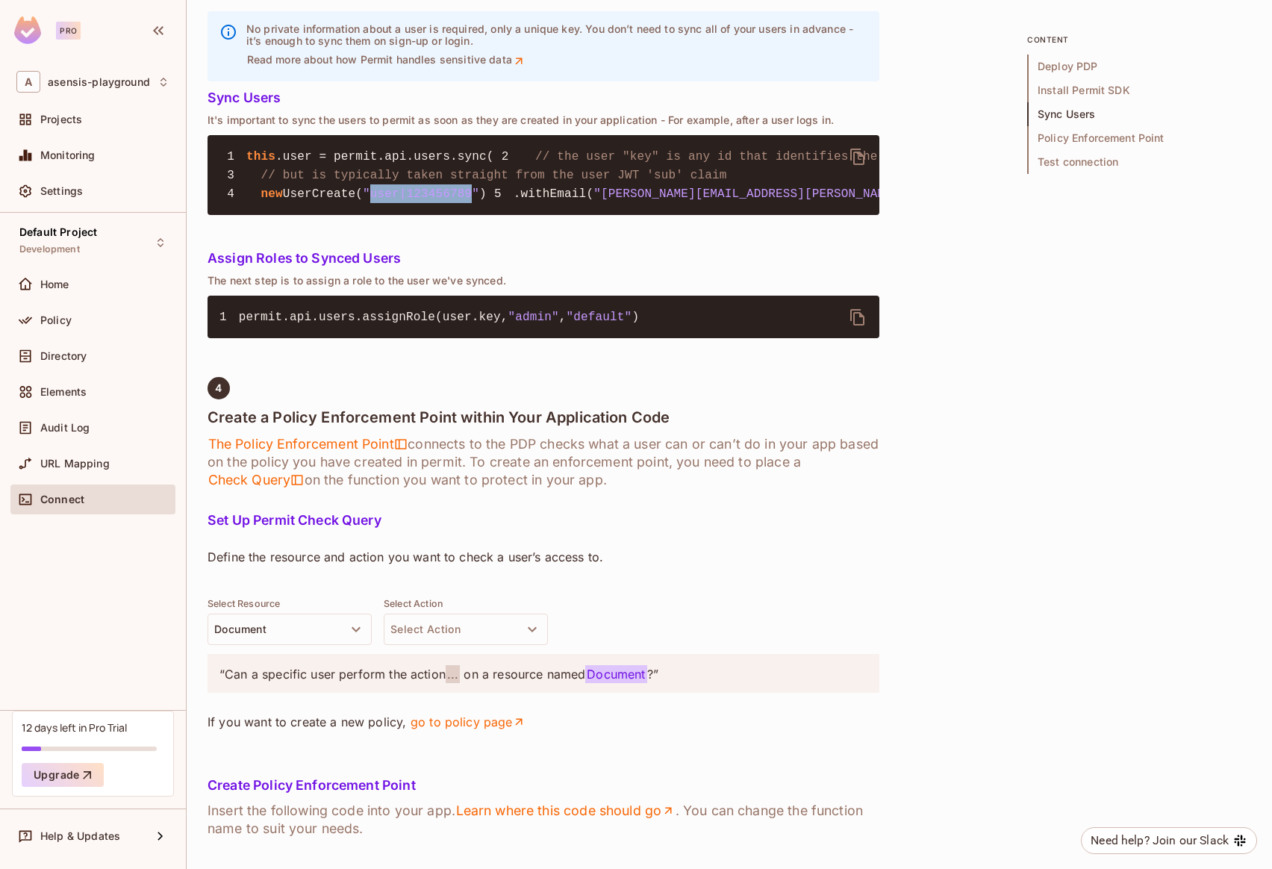
drag, startPoint x: 378, startPoint y: 467, endPoint x: 477, endPoint y: 466, distance: 99.3
click at [478, 201] on span ""user|123456789"" at bounding box center [421, 193] width 116 height 13
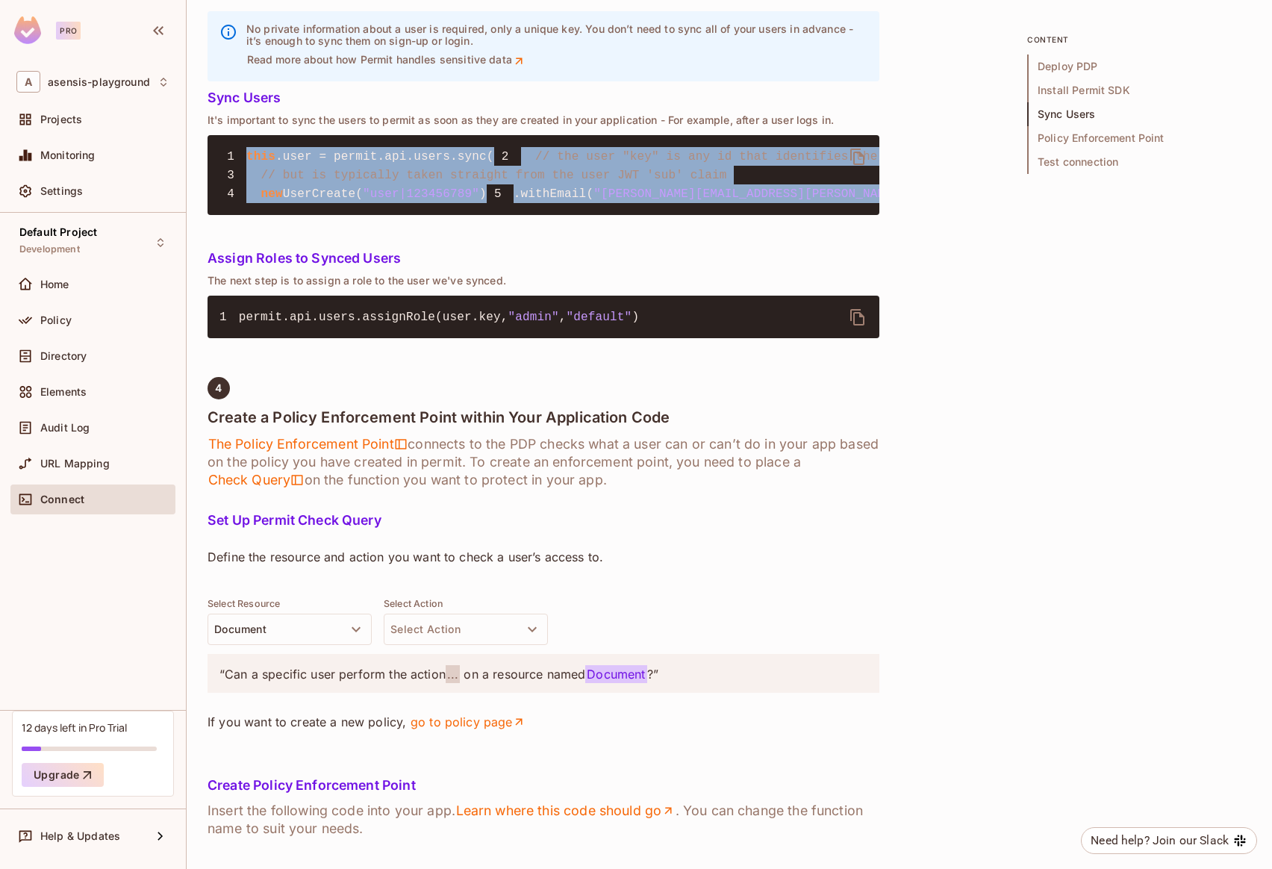
drag, startPoint x: 246, startPoint y: 405, endPoint x: 317, endPoint y: 502, distance: 119.8
click at [409, 215] on pre "1 this .user = permit.api.users.sync( 2 // the user "key" is any id that identi…" at bounding box center [544, 175] width 672 height 80
click at [255, 163] on span "this" at bounding box center [260, 156] width 29 height 13
drag, startPoint x: 249, startPoint y: 408, endPoint x: 362, endPoint y: 532, distance: 168.0
click at [362, 215] on pre "1 this .user = permit.api.users.sync( 2 // the user "key" is any id that identi…" at bounding box center [544, 175] width 672 height 80
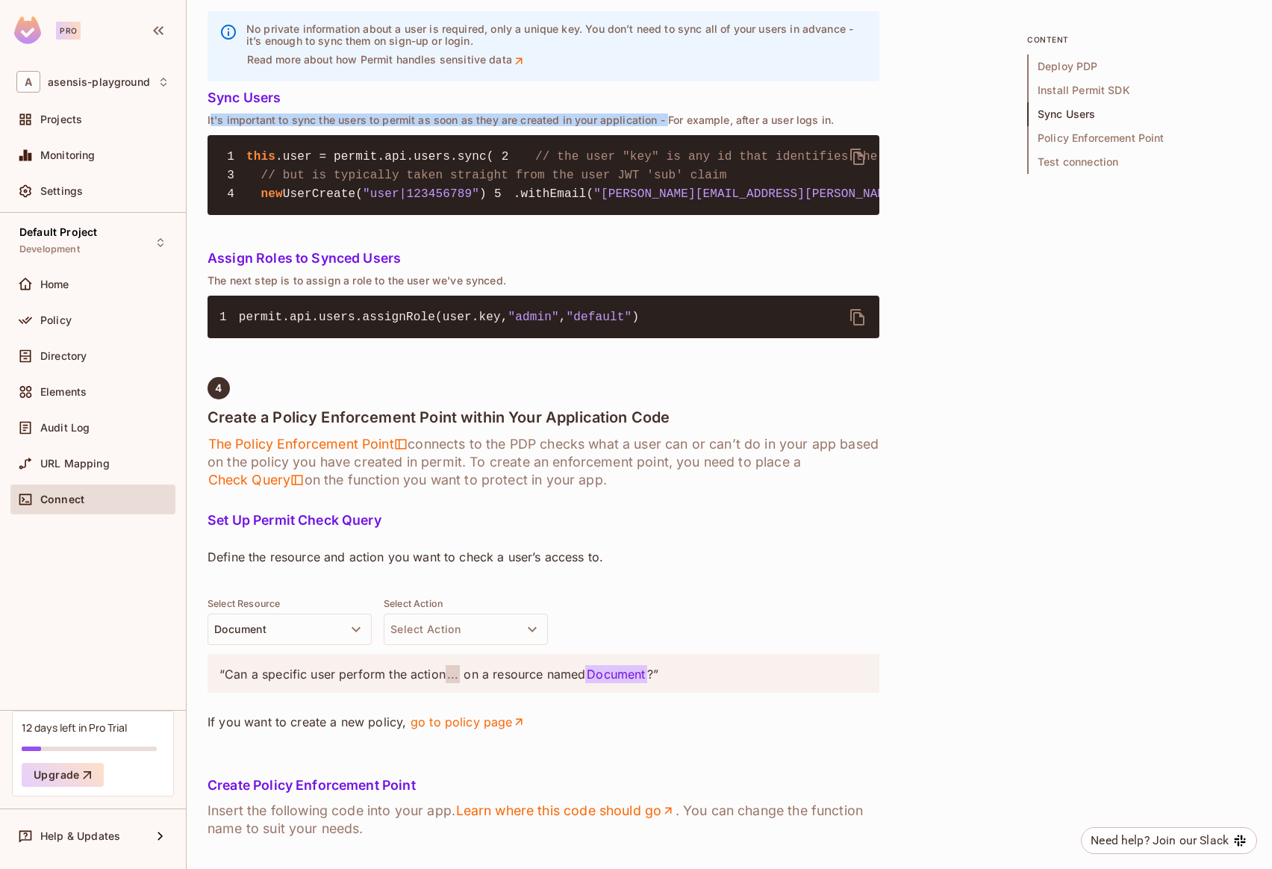
drag, startPoint x: 210, startPoint y: 373, endPoint x: 667, endPoint y: 373, distance: 457.6
click at [667, 126] on p "It's important to sync the users to permit as soon as they are created in your …" at bounding box center [544, 120] width 672 height 12
click at [555, 126] on p "It's important to sync the users to permit as soon as they are created in your …" at bounding box center [544, 120] width 672 height 12
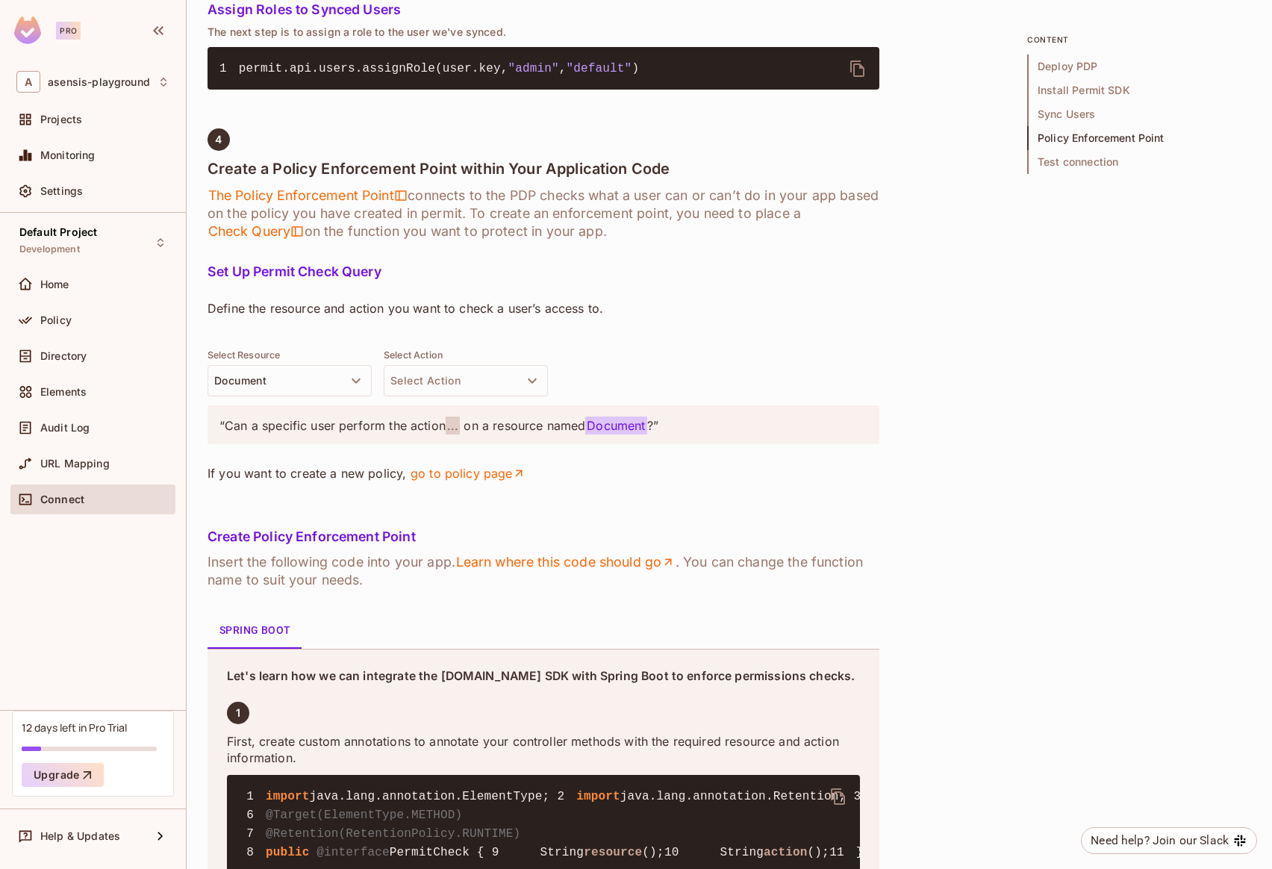
scroll to position [2279, 0]
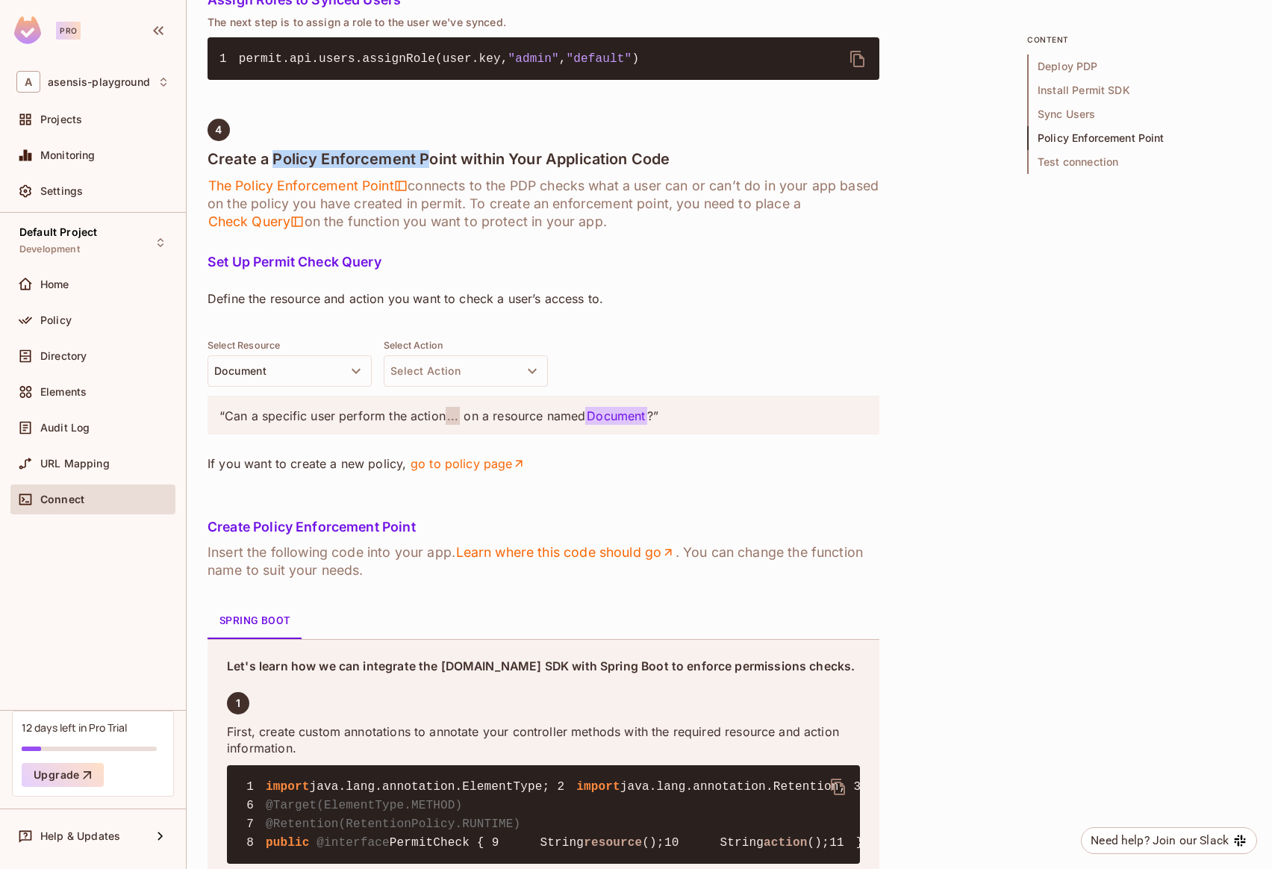
drag, startPoint x: 272, startPoint y: 504, endPoint x: 427, endPoint y: 502, distance: 155.3
click at [427, 168] on h4 "Create a Policy Enforcement Point within Your Application Code" at bounding box center [544, 159] width 672 height 18
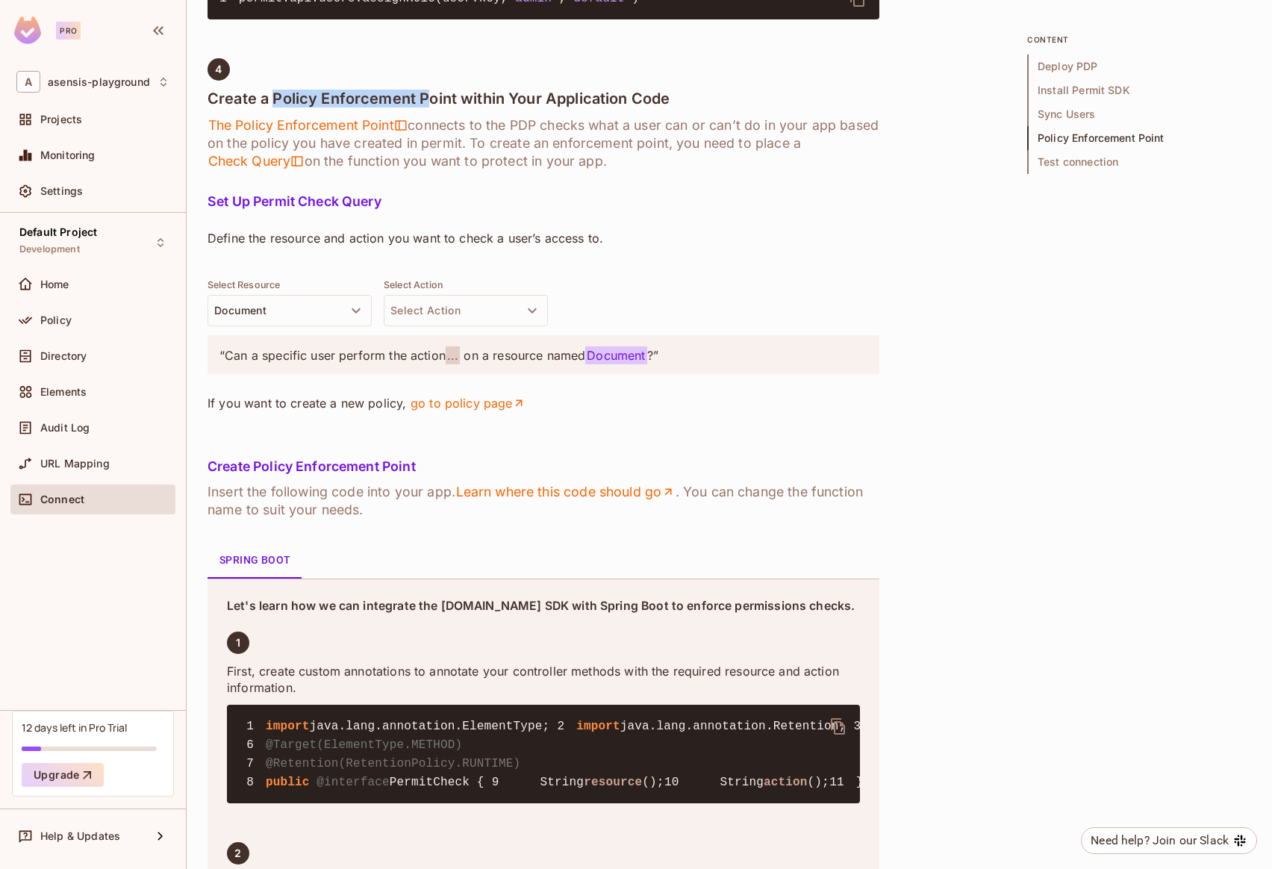
scroll to position [2349, 0]
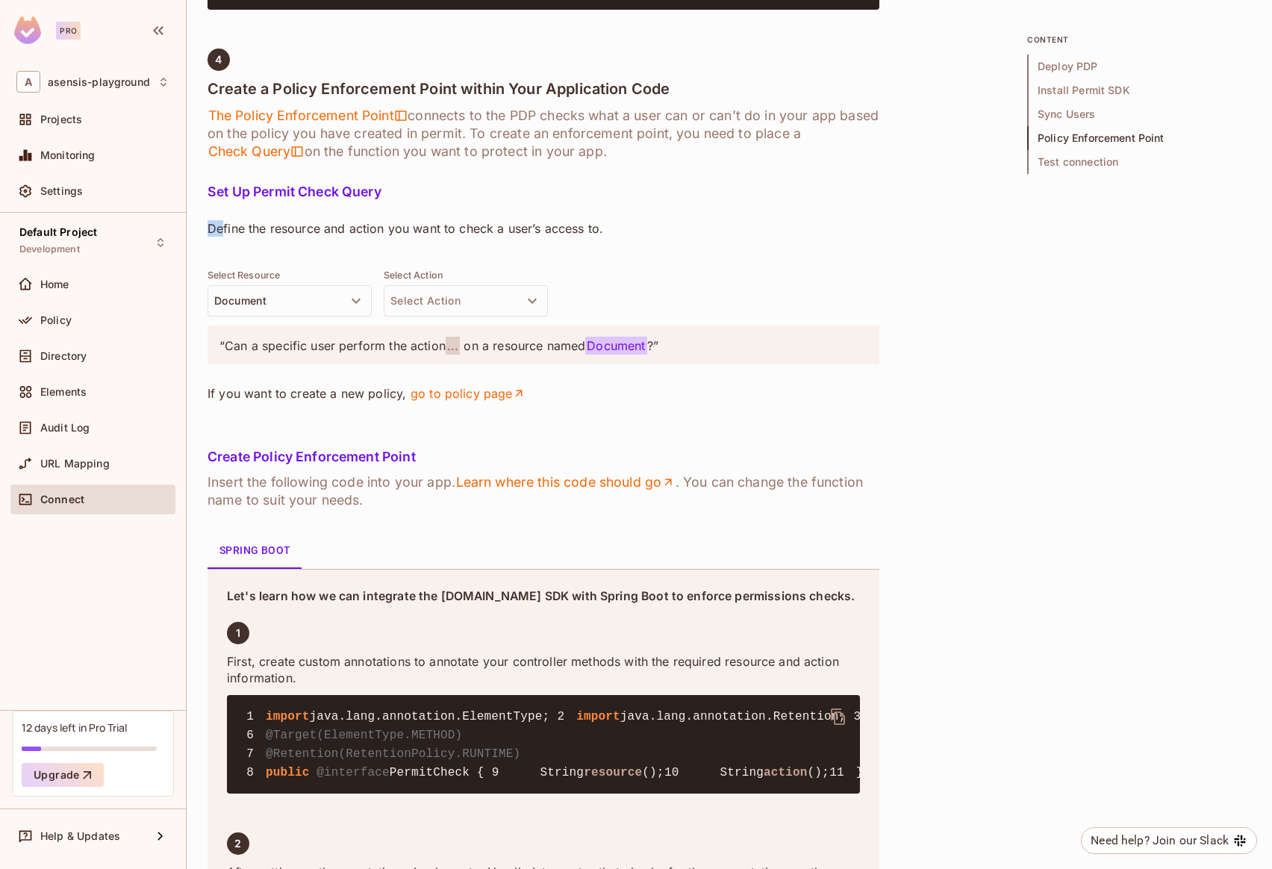
drag, startPoint x: 207, startPoint y: 566, endPoint x: 240, endPoint y: 564, distance: 33.7
click at [239, 237] on p "Define the resource and action you want to check a user’s access to." at bounding box center [544, 228] width 672 height 16
click at [228, 237] on p "Define the resource and action you want to check a user’s access to." at bounding box center [544, 228] width 672 height 16
drag, startPoint x: 211, startPoint y: 566, endPoint x: 299, endPoint y: 569, distance: 87.4
click at [299, 237] on p "Define the resource and action you want to check a user’s access to." at bounding box center [544, 228] width 672 height 16
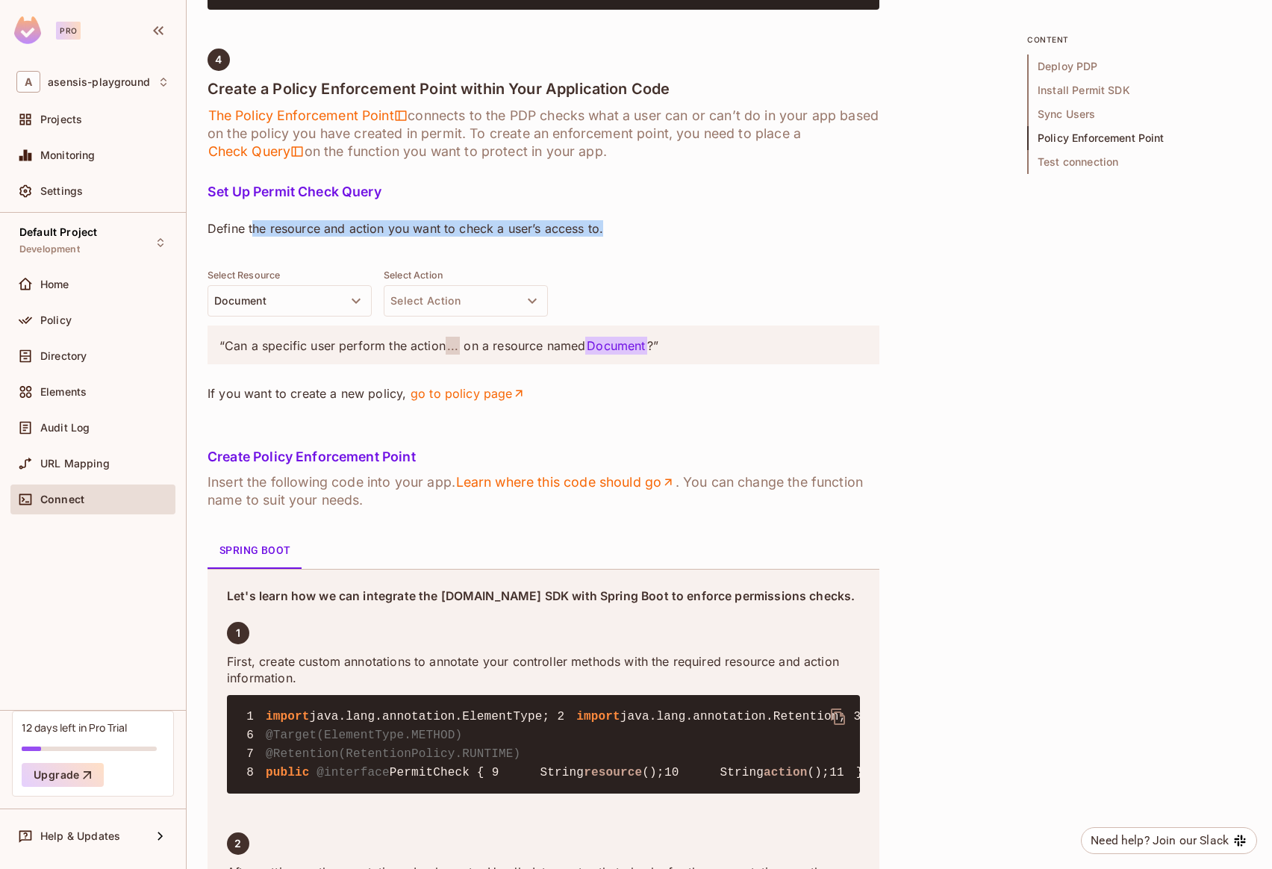
drag, startPoint x: 597, startPoint y: 567, endPoint x: 252, endPoint y: 565, distance: 345.6
click at [252, 237] on p "Define the resource and action you want to check a user’s access to." at bounding box center [544, 228] width 672 height 16
click at [439, 237] on p "Define the resource and action you want to check a user’s access to." at bounding box center [544, 228] width 672 height 16
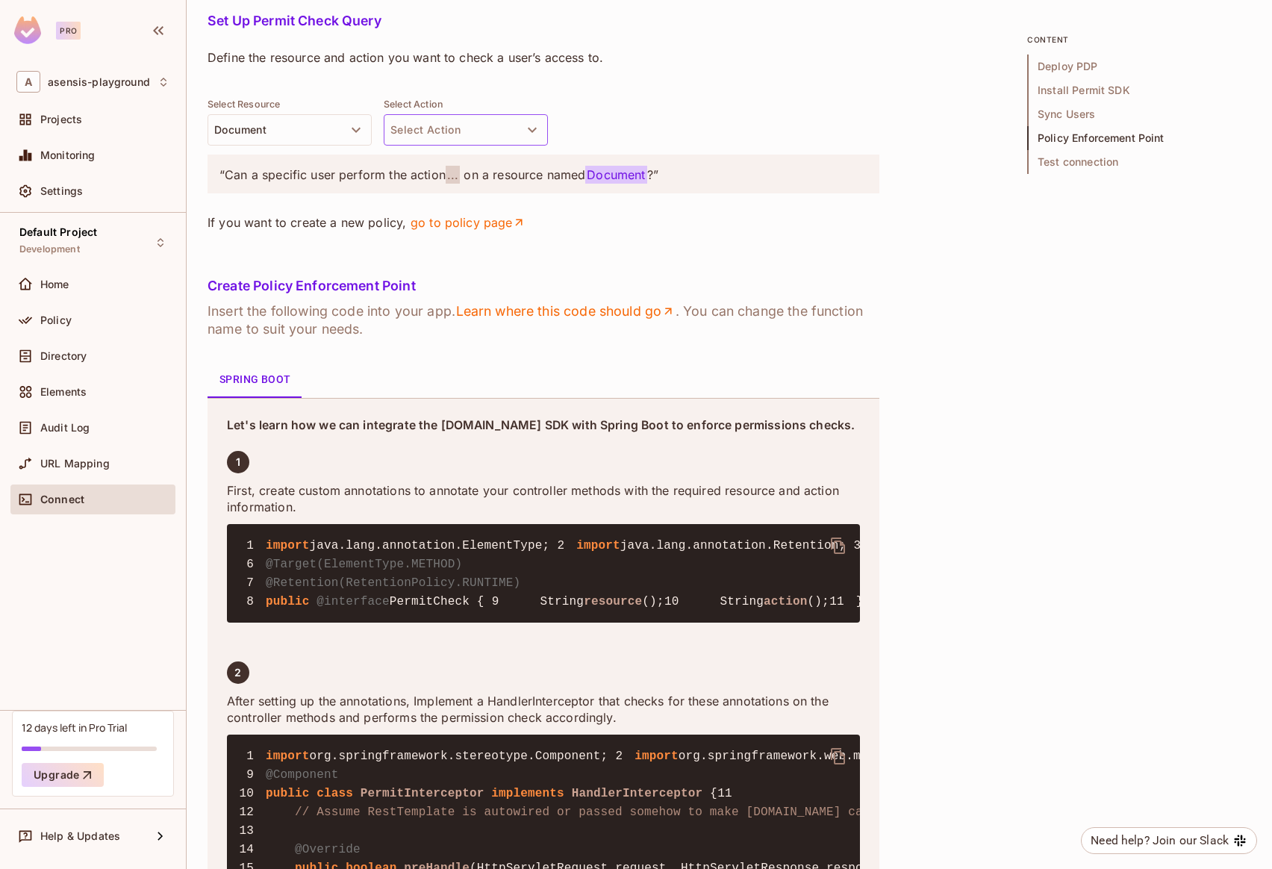
click at [442, 146] on button "Select Action" at bounding box center [466, 129] width 164 height 31
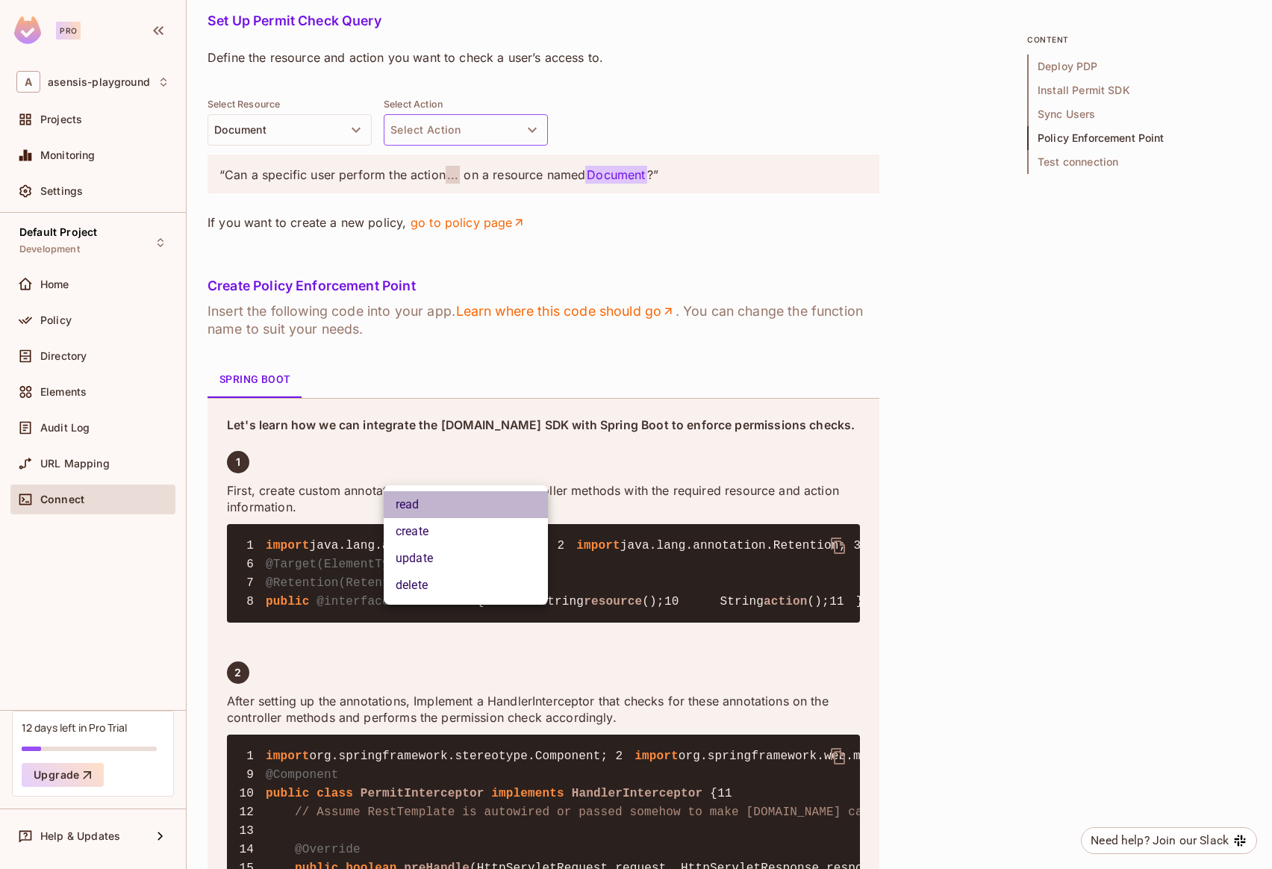
click at [424, 510] on li "read" at bounding box center [466, 504] width 164 height 27
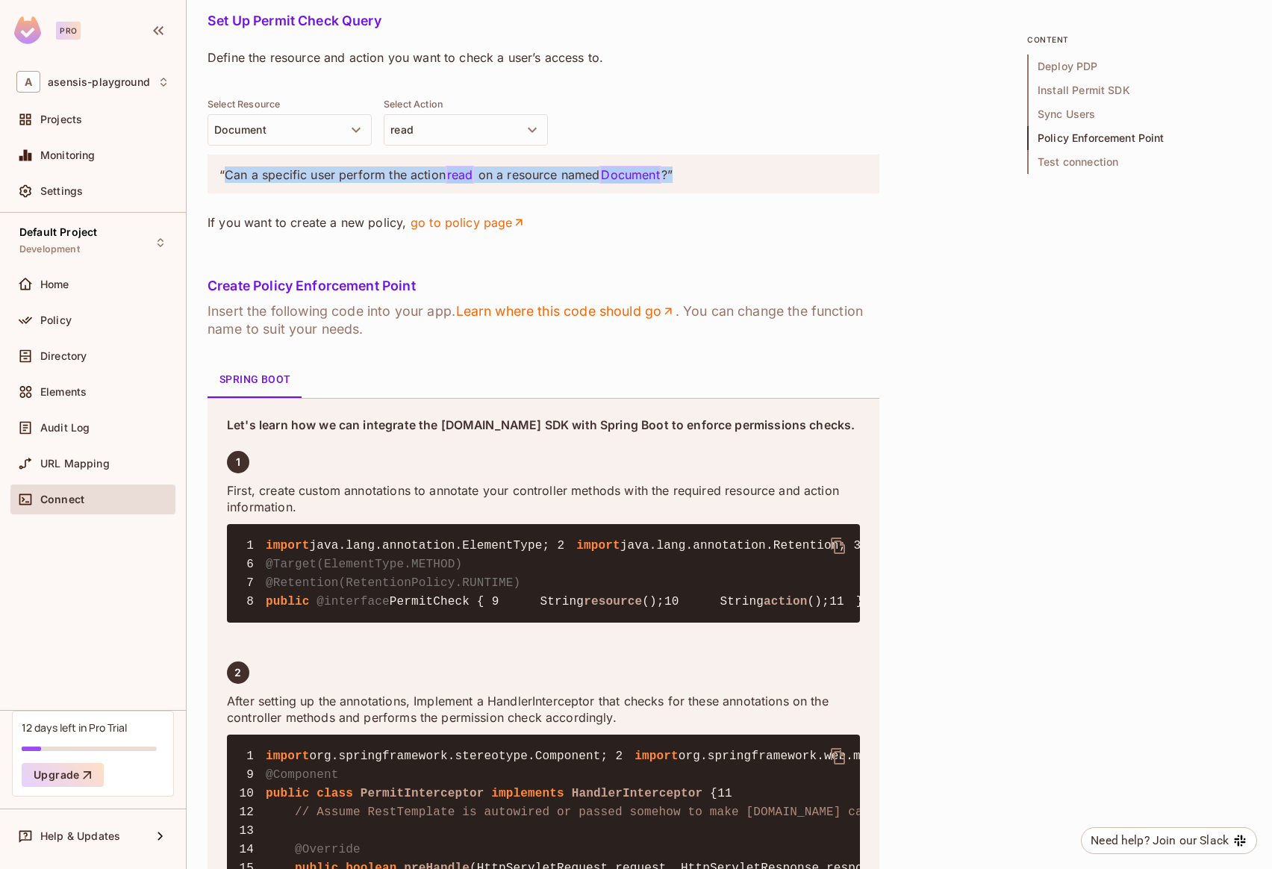
drag, startPoint x: 222, startPoint y: 514, endPoint x: 720, endPoint y: 517, distance: 497.2
click at [720, 183] on p "“Can a specific user perform the action read on a resource named Document ?”" at bounding box center [543, 174] width 648 height 16
click at [231, 231] on p "If you want to create a new policy, go to policy page" at bounding box center [544, 222] width 672 height 16
drag, startPoint x: 206, startPoint y: 564, endPoint x: 334, endPoint y: 566, distance: 128.4
click at [327, 566] on div "asensis-playground / Default Project : Development / Connect Environment Connec…" at bounding box center [729, 434] width 1085 height 869
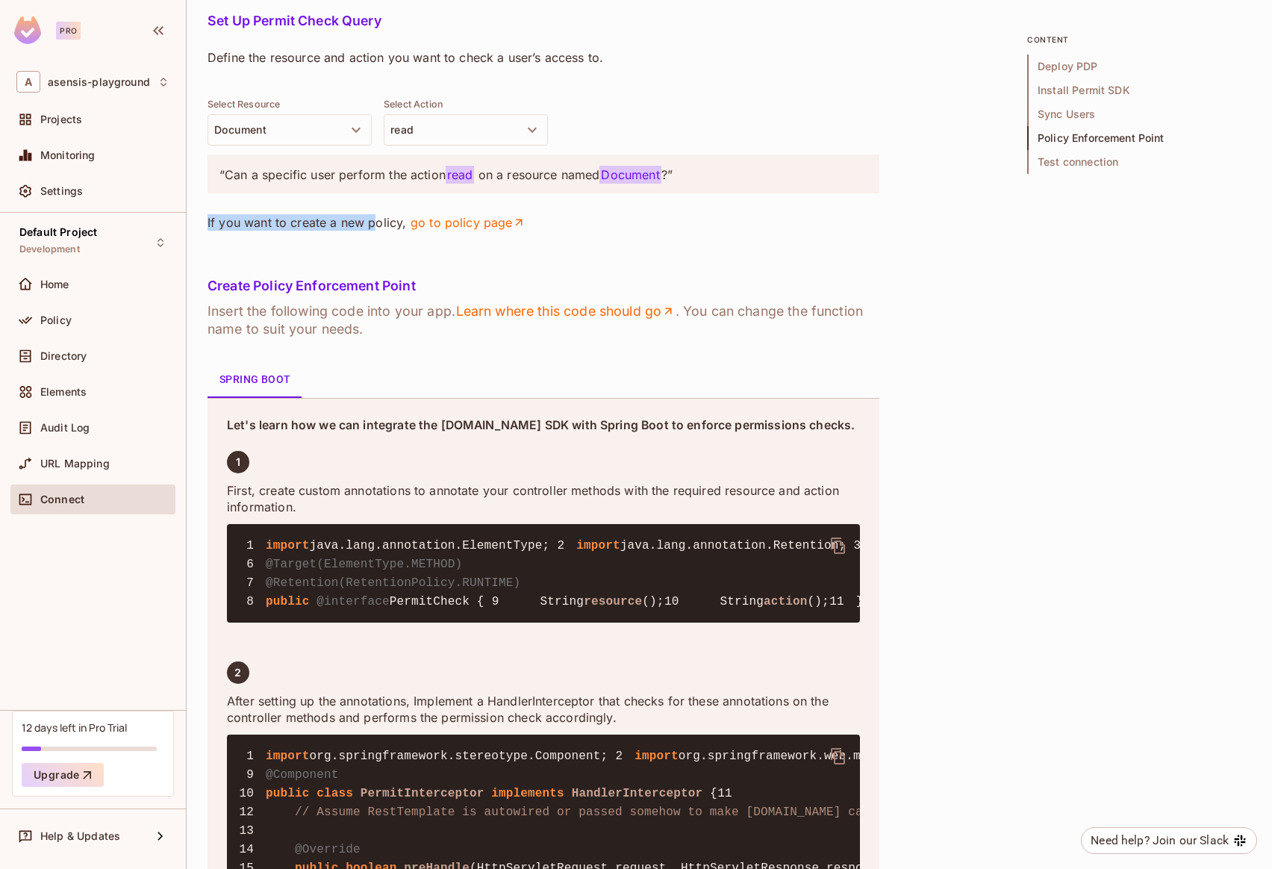
drag, startPoint x: 375, startPoint y: 561, endPoint x: 209, endPoint y: 561, distance: 165.7
click at [209, 231] on p "If you want to create a new policy, go to policy page" at bounding box center [544, 222] width 672 height 16
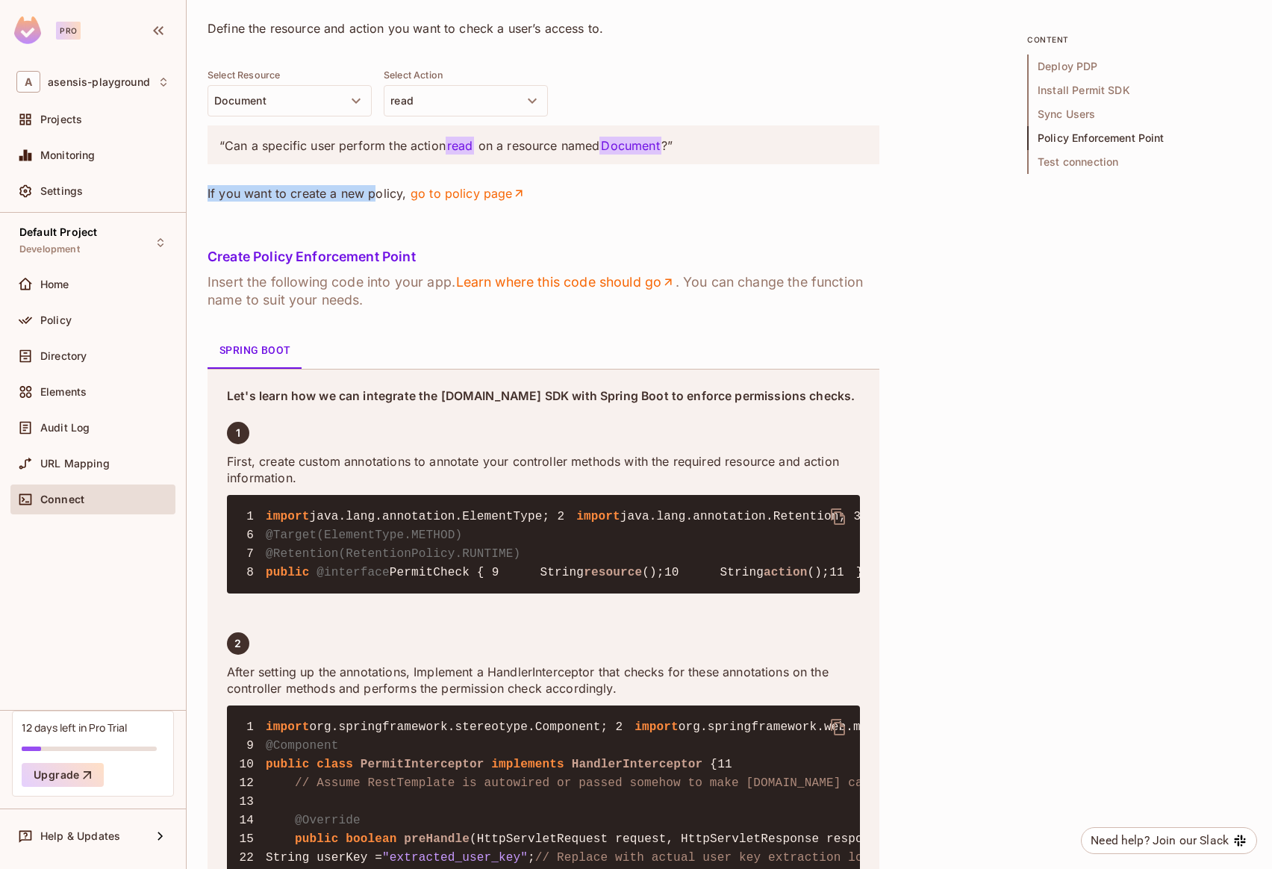
scroll to position [2559, 0]
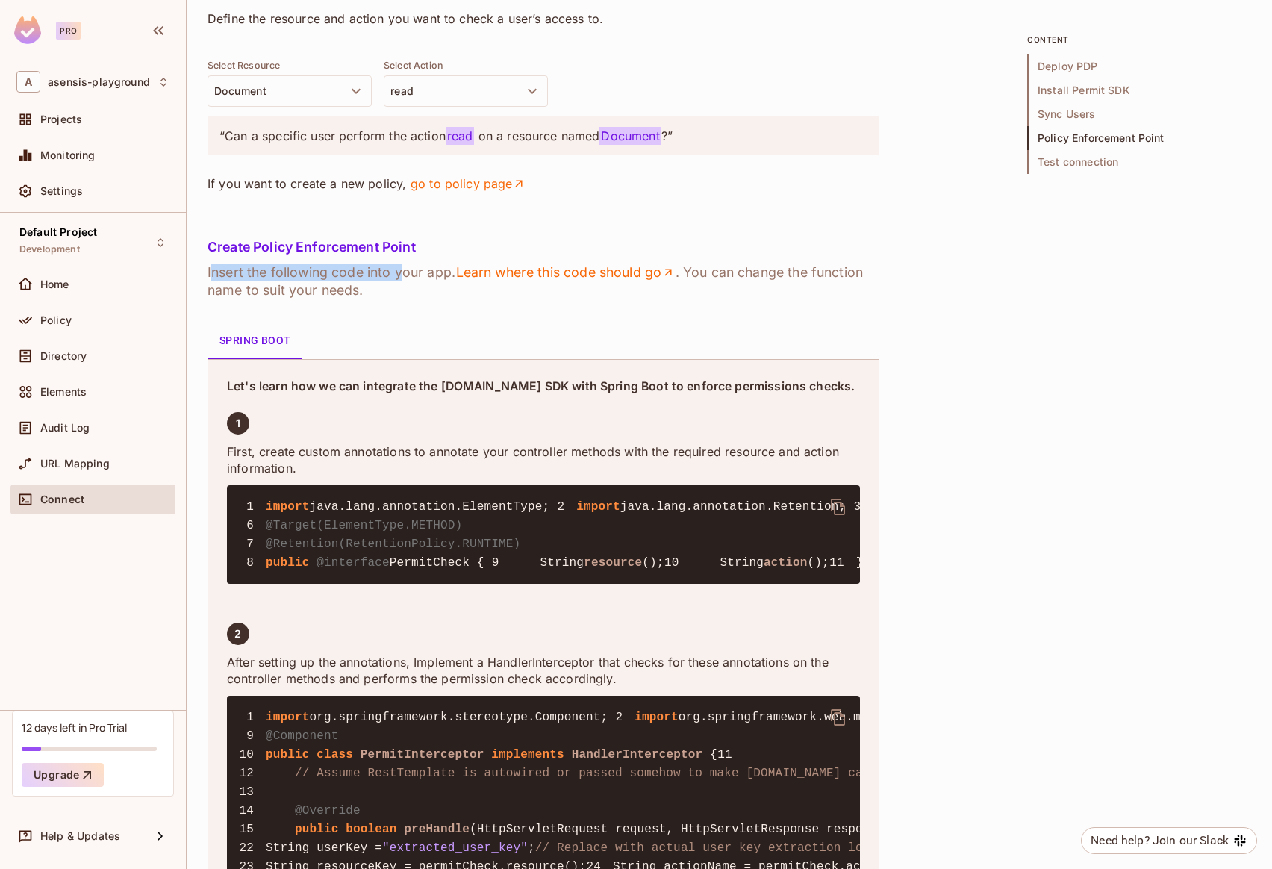
drag, startPoint x: 210, startPoint y: 612, endPoint x: 404, endPoint y: 616, distance: 194.1
click at [404, 299] on h6 "Insert the following code into your app. Learn where this code should go . You …" at bounding box center [544, 282] width 672 height 36
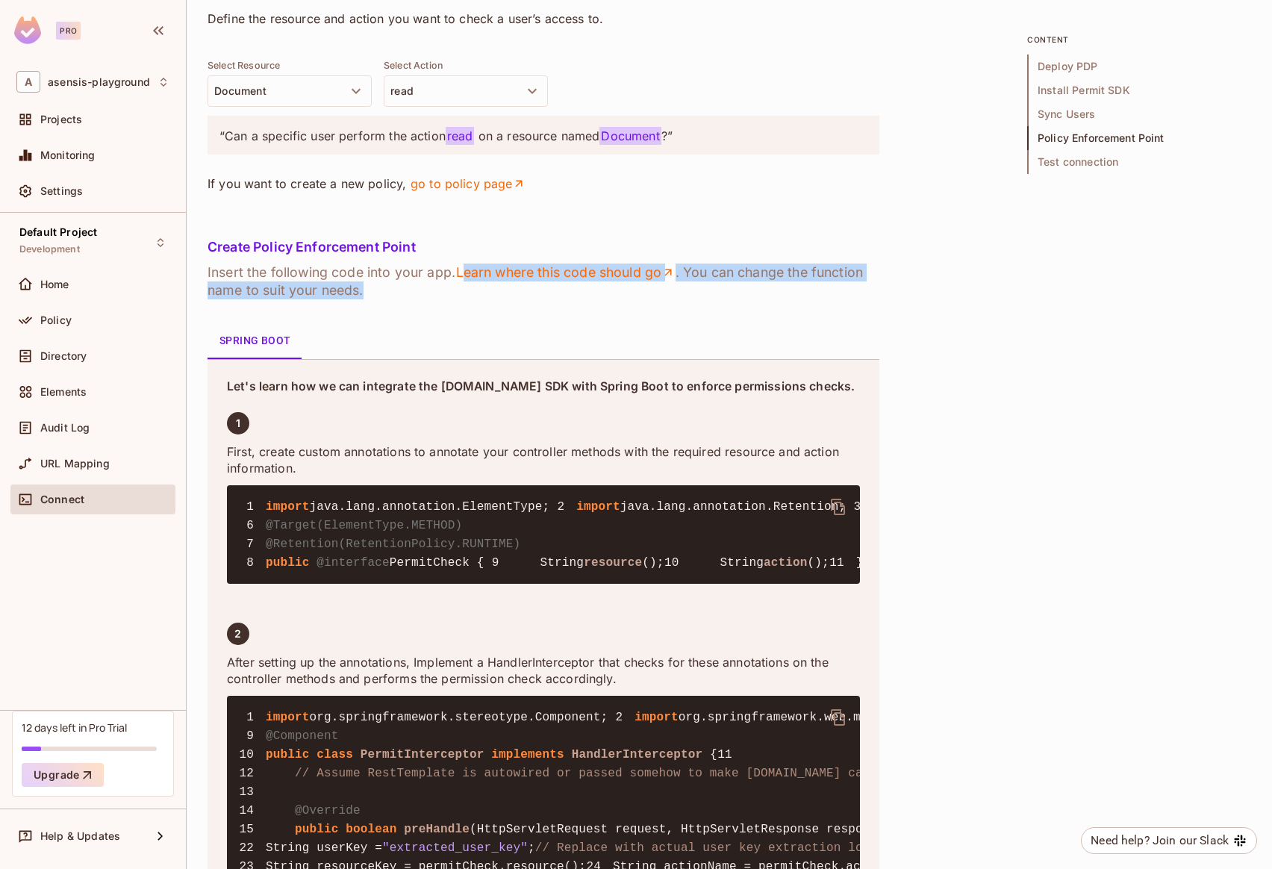
drag, startPoint x: 458, startPoint y: 614, endPoint x: 894, endPoint y: 623, distance: 436.0
click at [759, 299] on h6 "Insert the following code into your app. Learn where this code should go . You …" at bounding box center [544, 282] width 672 height 36
drag, startPoint x: 705, startPoint y: 611, endPoint x: 817, endPoint y: 612, distance: 112.7
click at [817, 299] on h6 "Insert the following code into your app. Learn where this code should go . You …" at bounding box center [544, 282] width 672 height 36
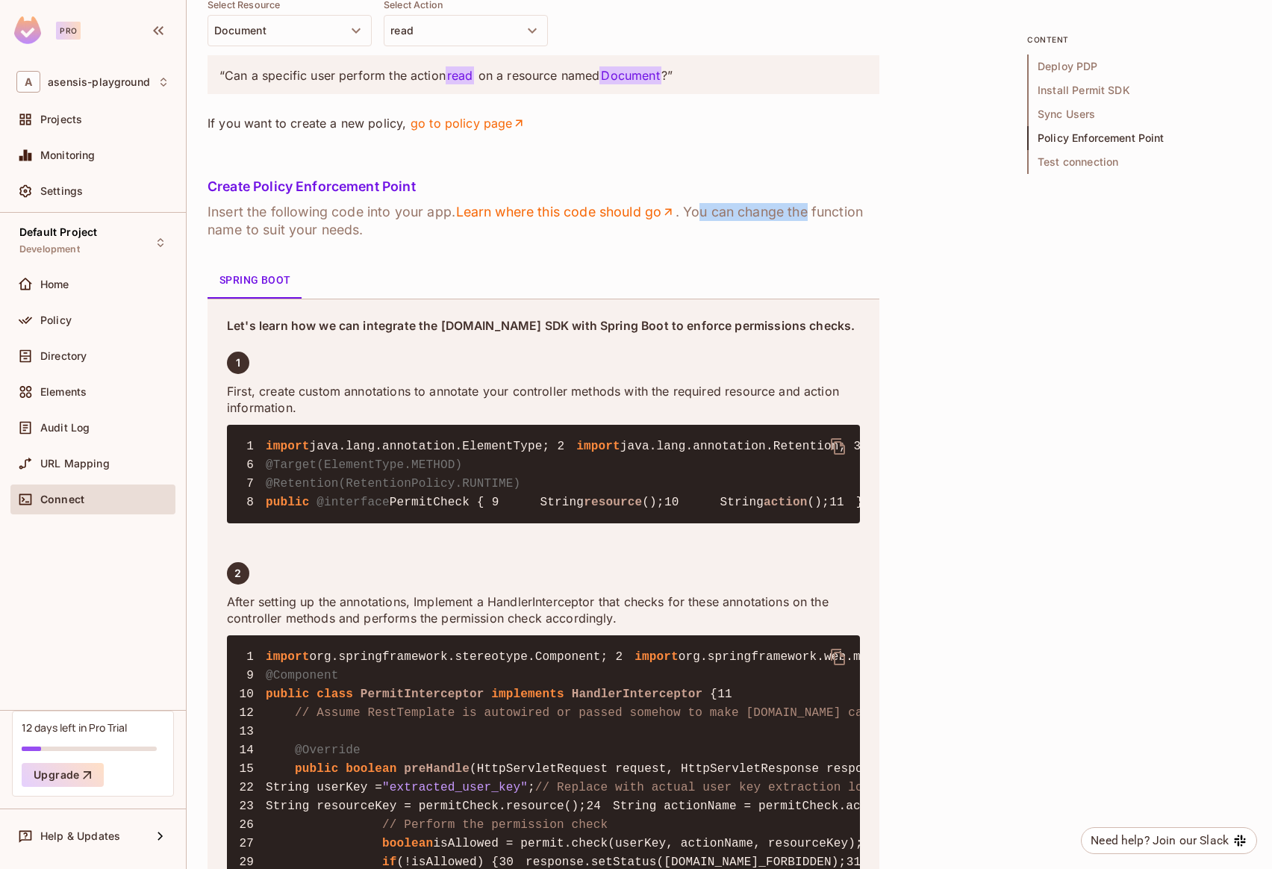
scroll to position [2672, 0]
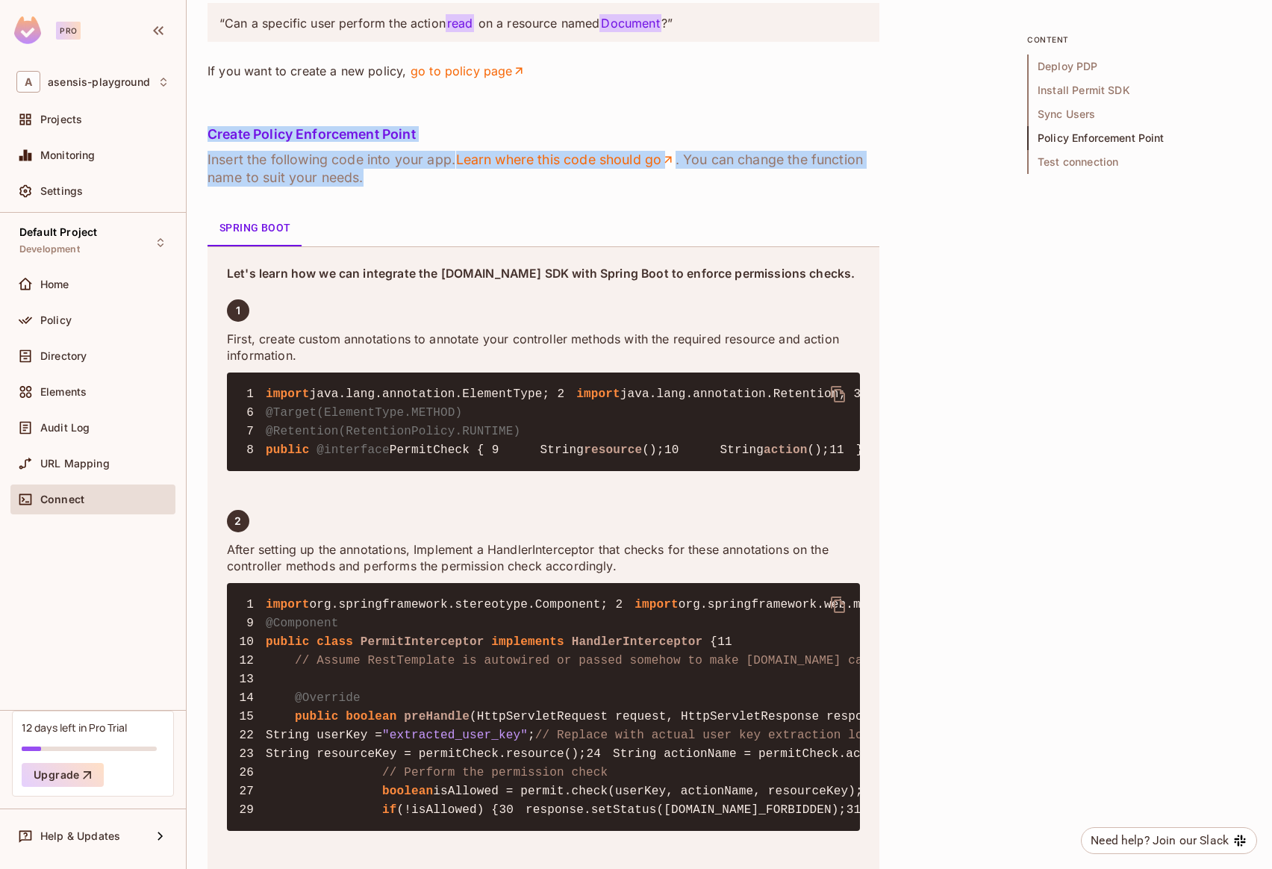
drag, startPoint x: 208, startPoint y: 471, endPoint x: 376, endPoint y: 518, distance: 175.1
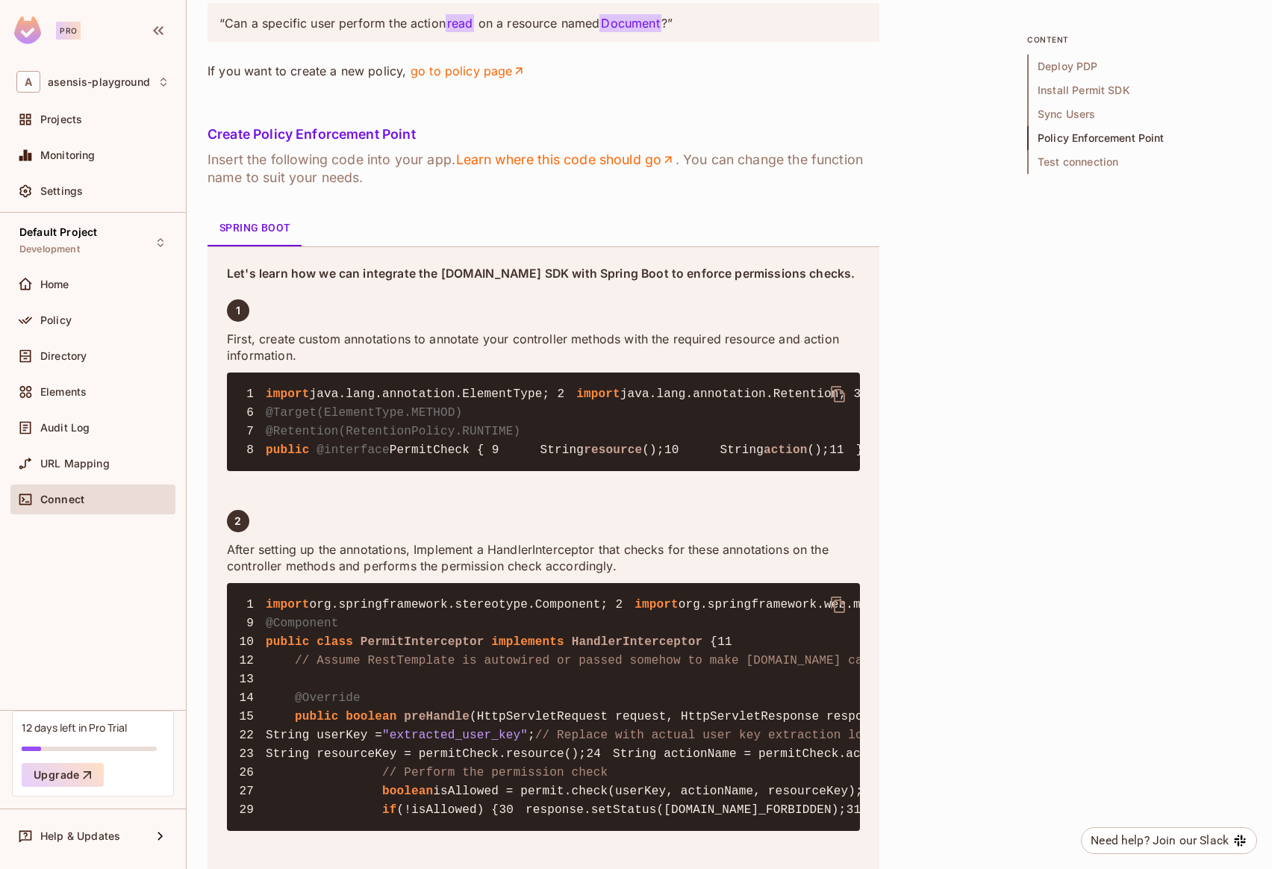
drag, startPoint x: 227, startPoint y: 614, endPoint x: 690, endPoint y: 616, distance: 462.8
click at [690, 281] on p "Let's learn how we can integrate the [DOMAIN_NAME] SDK with Spring Boot to enfo…" at bounding box center [543, 274] width 633 height 15
drag, startPoint x: 688, startPoint y: 617, endPoint x: 725, endPoint y: 616, distance: 37.4
click at [688, 281] on p "Let's learn how we can integrate the [DOMAIN_NAME] SDK with Spring Boot to enfo…" at bounding box center [543, 274] width 633 height 15
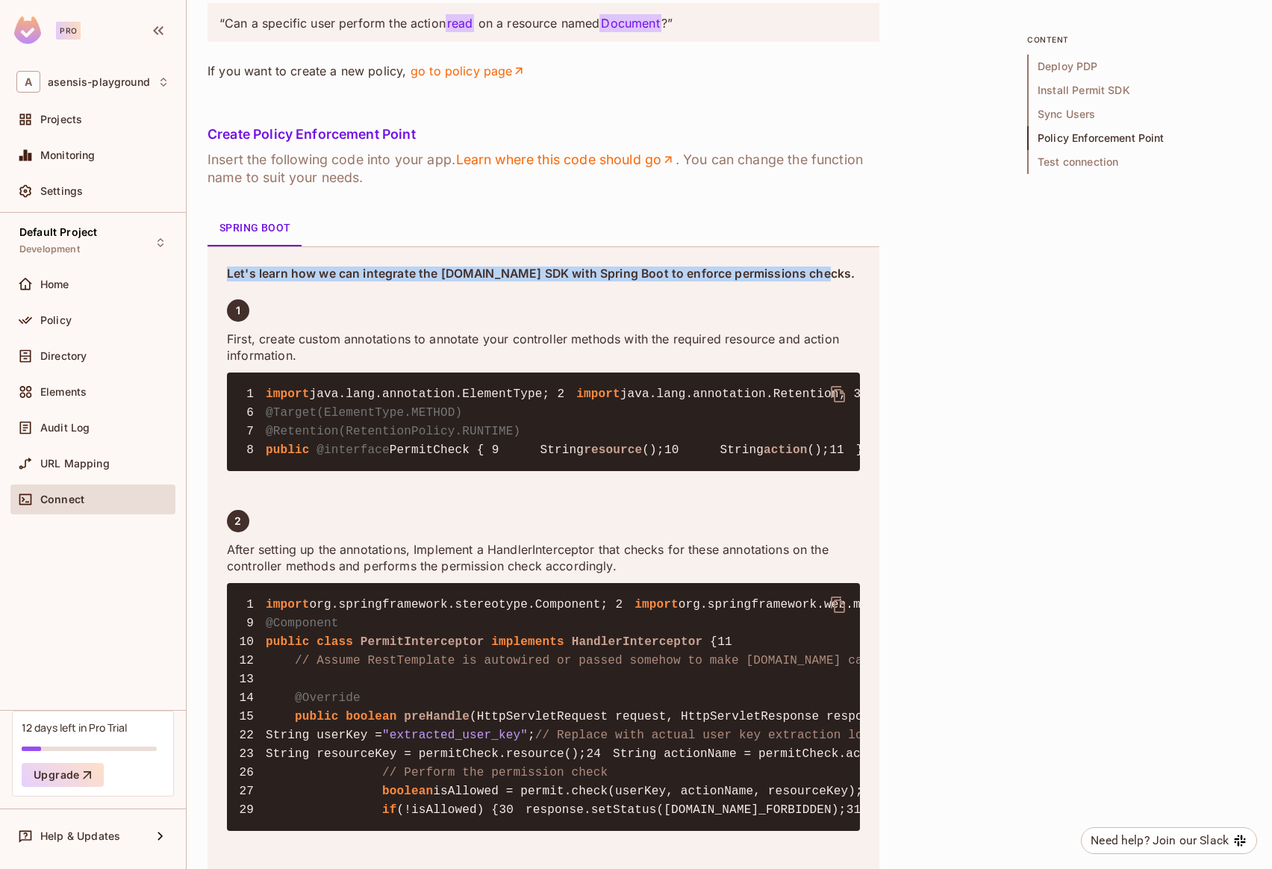
drag, startPoint x: 803, startPoint y: 611, endPoint x: 199, endPoint y: 616, distance: 604.7
click at [193, 615] on div "asensis-playground / Default Project : Development / Connect Environment Connec…" at bounding box center [729, 434] width 1085 height 869
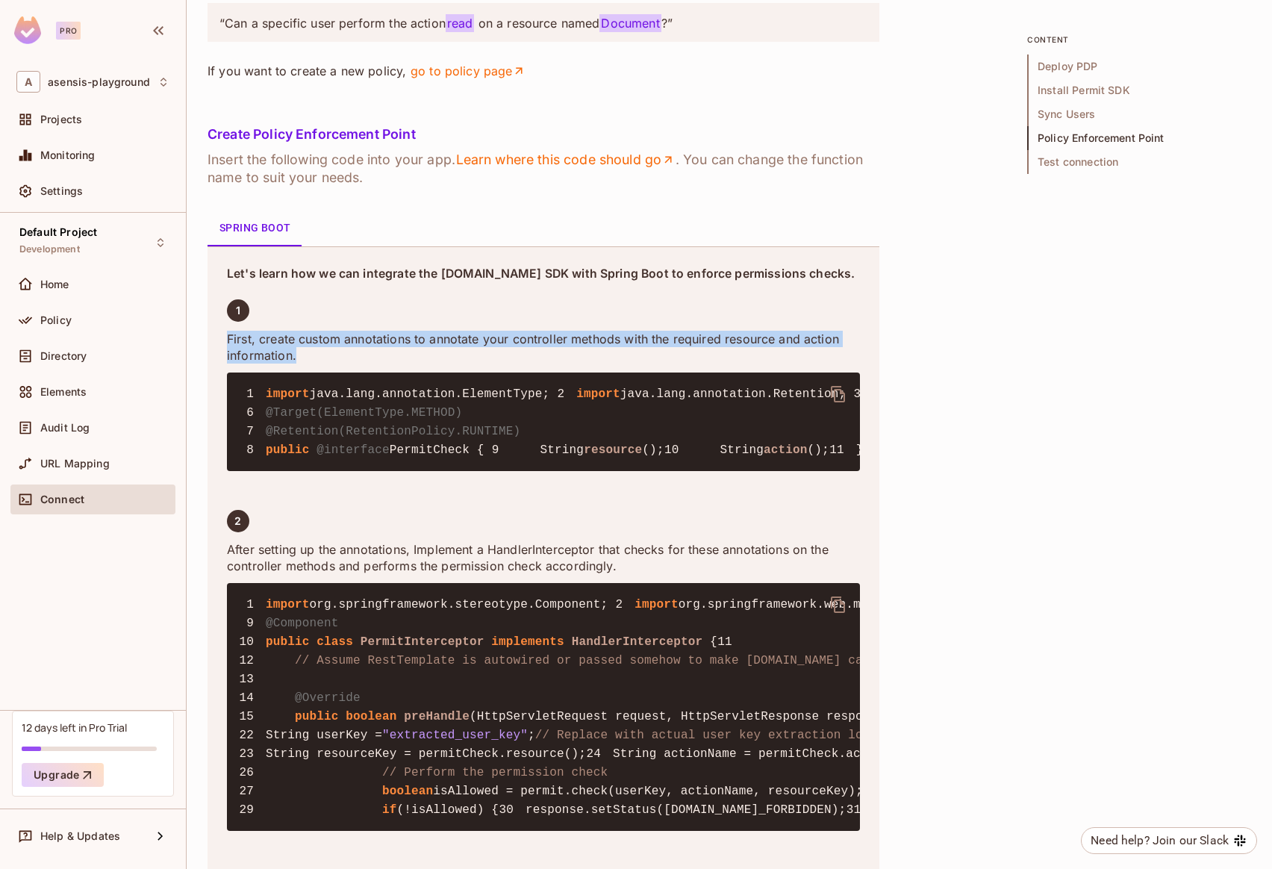
drag, startPoint x: 226, startPoint y: 675, endPoint x: 352, endPoint y: 701, distance: 128.1
click at [352, 364] on p "First, create custom annotations to annotate your controller methods with the r…" at bounding box center [543, 347] width 633 height 33
click at [333, 364] on p "First, create custom annotations to annotate your controller methods with the r…" at bounding box center [543, 347] width 633 height 33
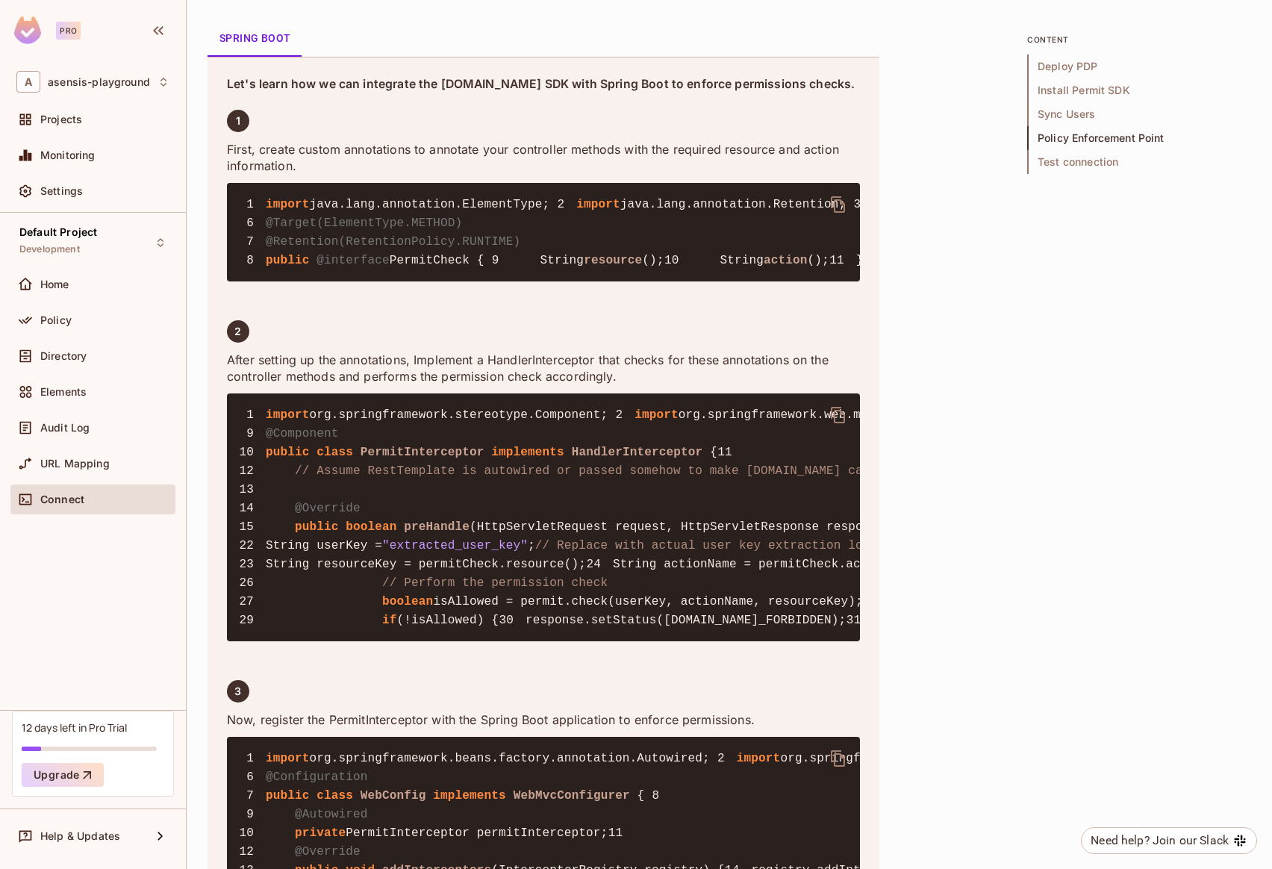
scroll to position [2871, 0]
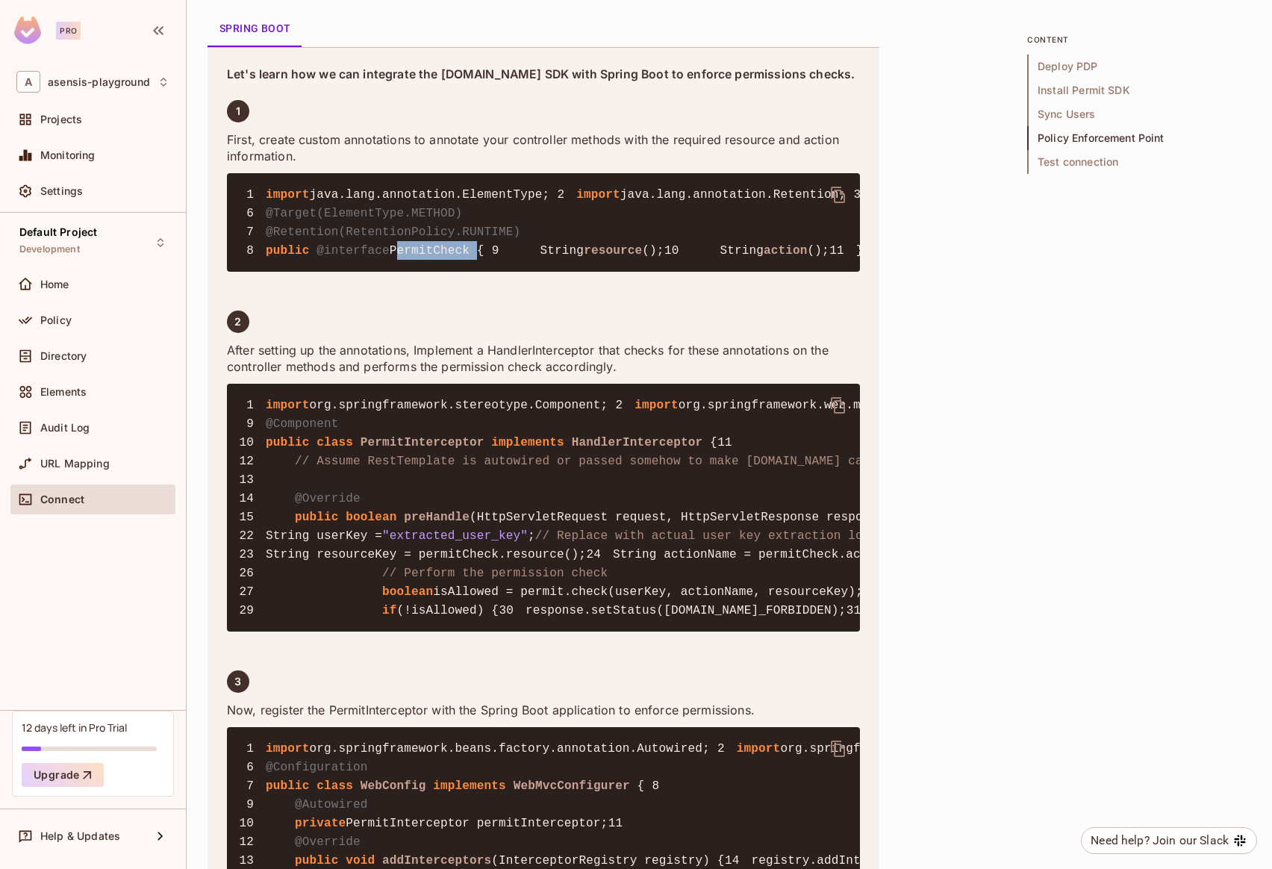
drag, startPoint x: 397, startPoint y: 659, endPoint x: 476, endPoint y: 660, distance: 78.4
click at [476, 258] on span "PermitCheck {" at bounding box center [437, 250] width 95 height 13
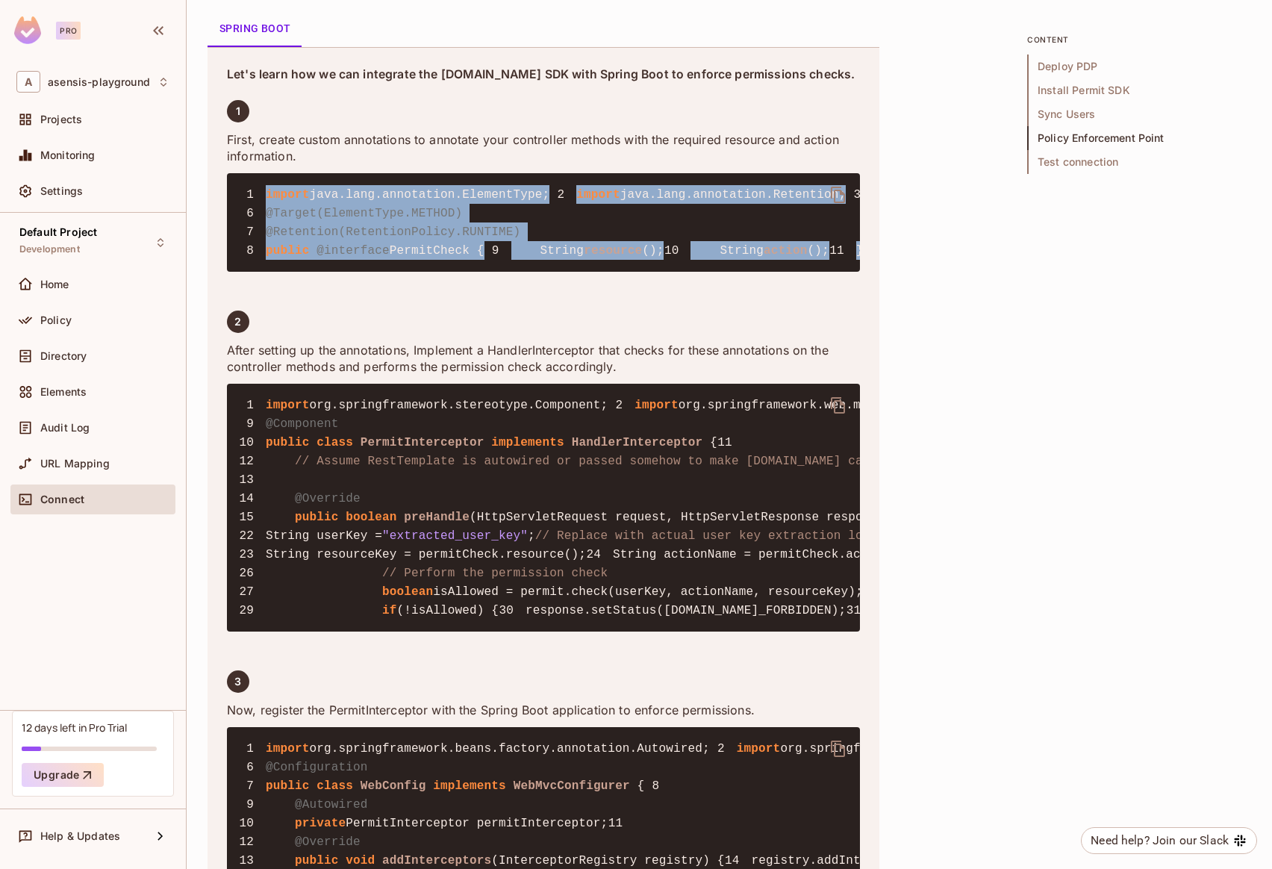
drag, startPoint x: 269, startPoint y: 547, endPoint x: 311, endPoint y: 705, distance: 163.5
click at [311, 272] on pre "1 import java.lang.annotation.ElementType; 2 import java.lang.annotation.Retent…" at bounding box center [543, 222] width 633 height 99
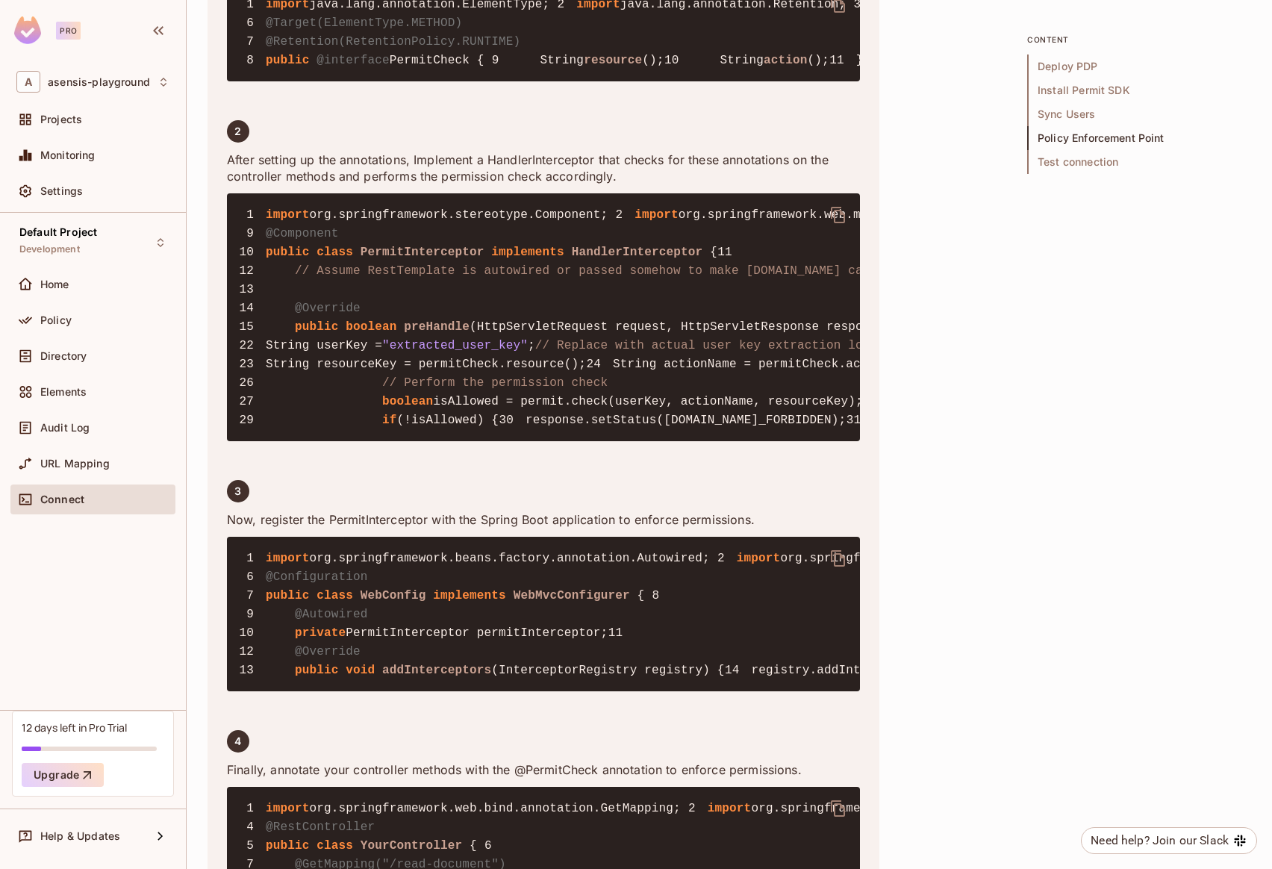
scroll to position [3071, 0]
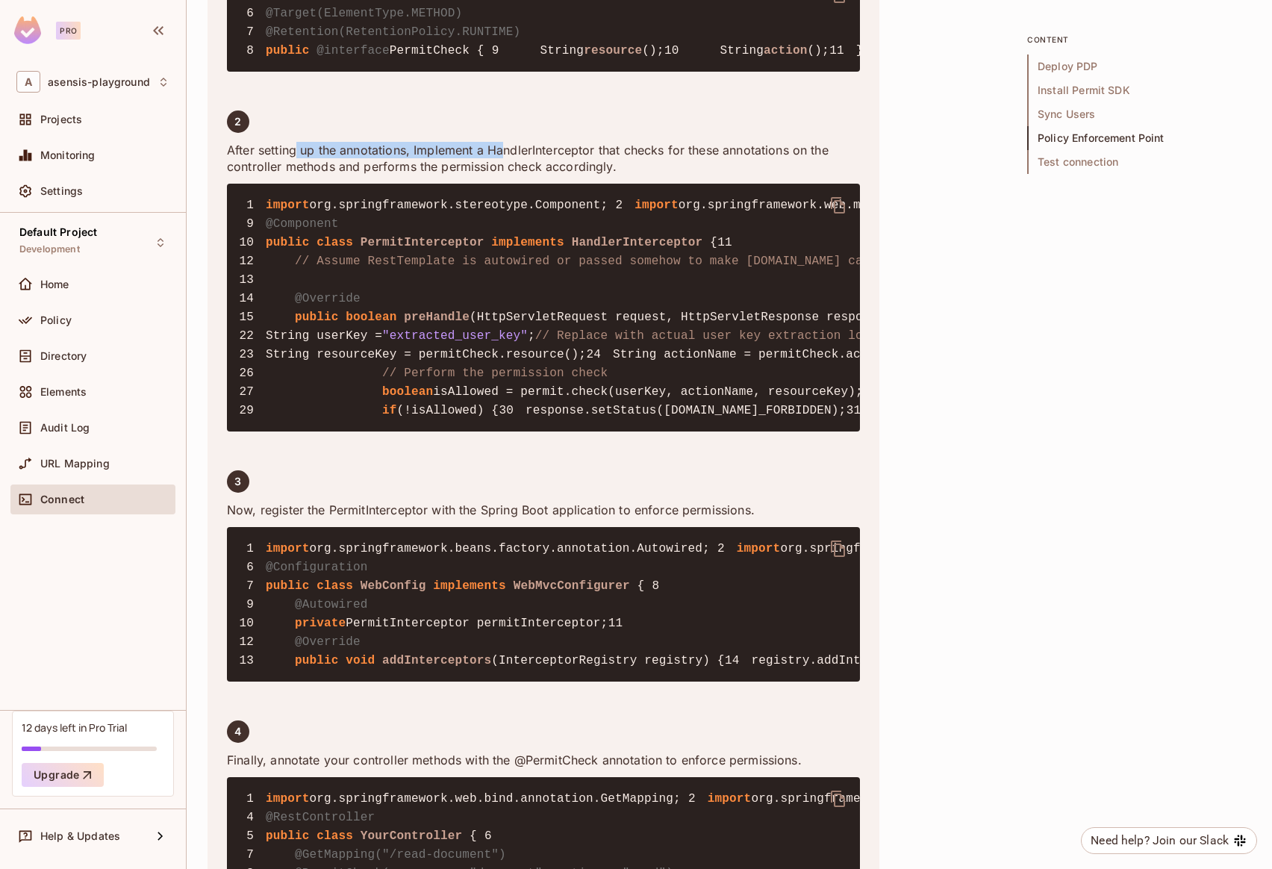
drag, startPoint x: 297, startPoint y: 612, endPoint x: 511, endPoint y: 605, distance: 214.4
click at [506, 175] on p "After setting up the annotations, Implement a HandlerInterceptor that checks fo…" at bounding box center [543, 158] width 633 height 33
click at [531, 175] on p "After setting up the annotations, Implement a HandlerInterceptor that checks fo…" at bounding box center [543, 158] width 633 height 33
drag, startPoint x: 414, startPoint y: 612, endPoint x: 813, endPoint y: 619, distance: 398.7
click at [813, 175] on p "After setting up the annotations, Implement a HandlerInterceptor that checks fo…" at bounding box center [543, 158] width 633 height 33
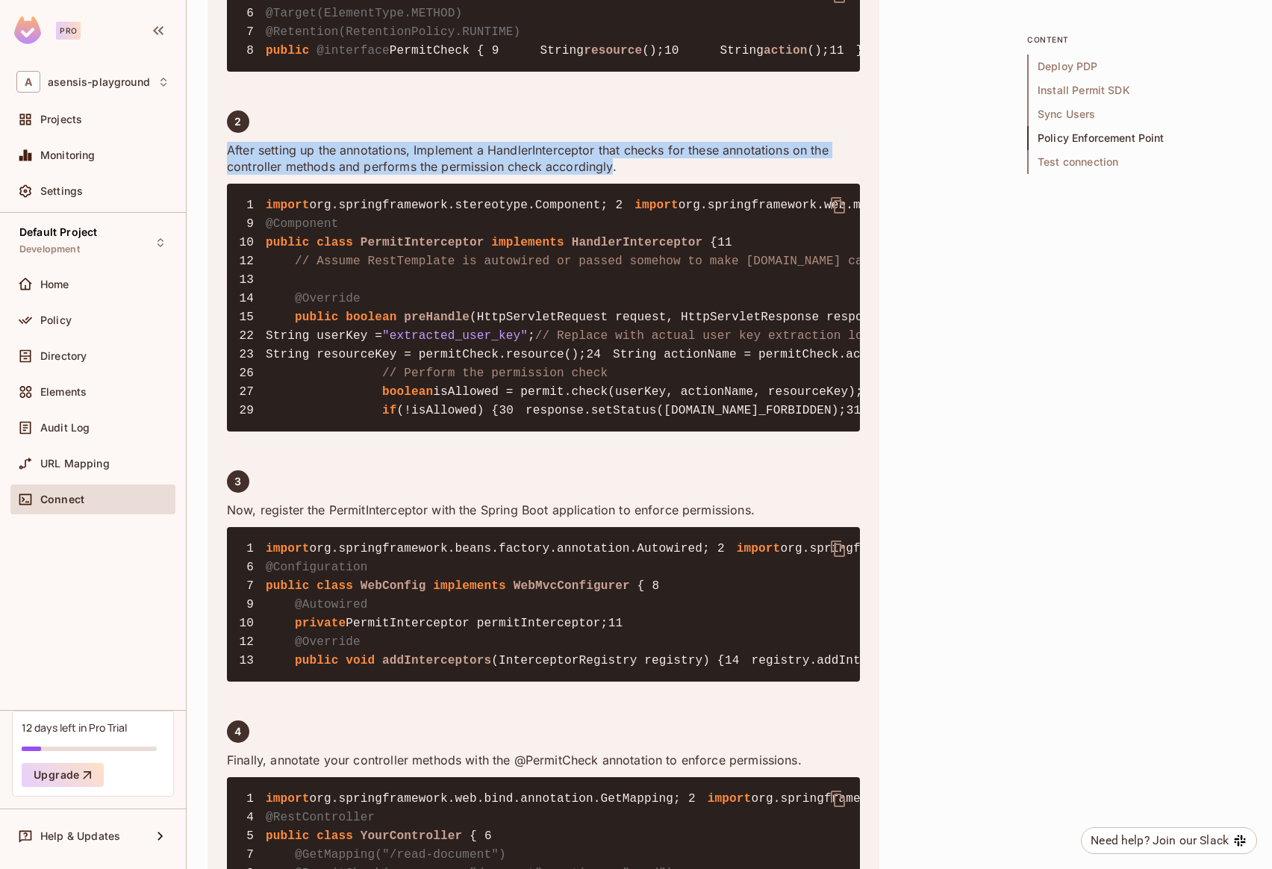
drag, startPoint x: 228, startPoint y: 612, endPoint x: 611, endPoint y: 626, distance: 382.5
click at [611, 175] on p "After setting up the annotations, Implement a HandlerInterceptor that checks fo…" at bounding box center [543, 158] width 633 height 33
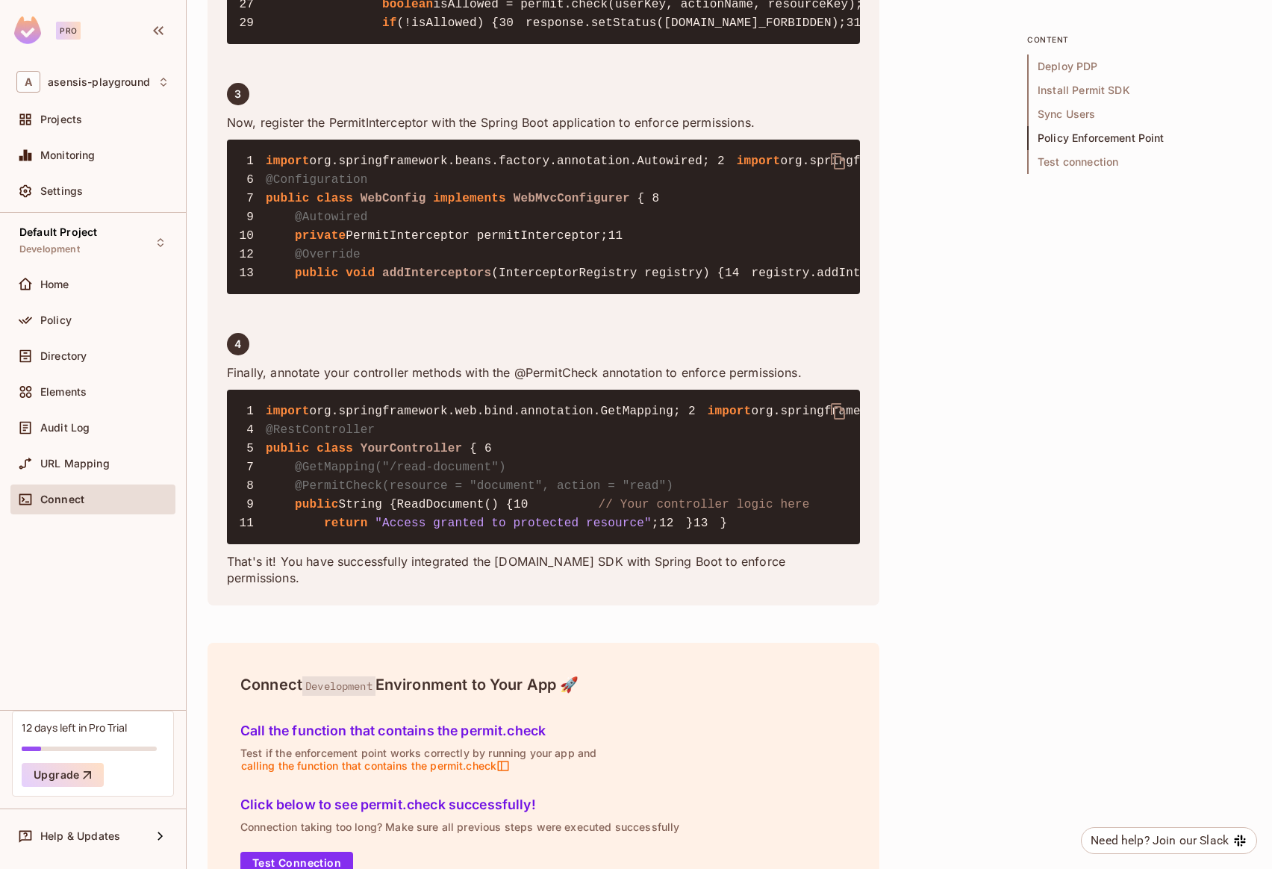
scroll to position [3468, 0]
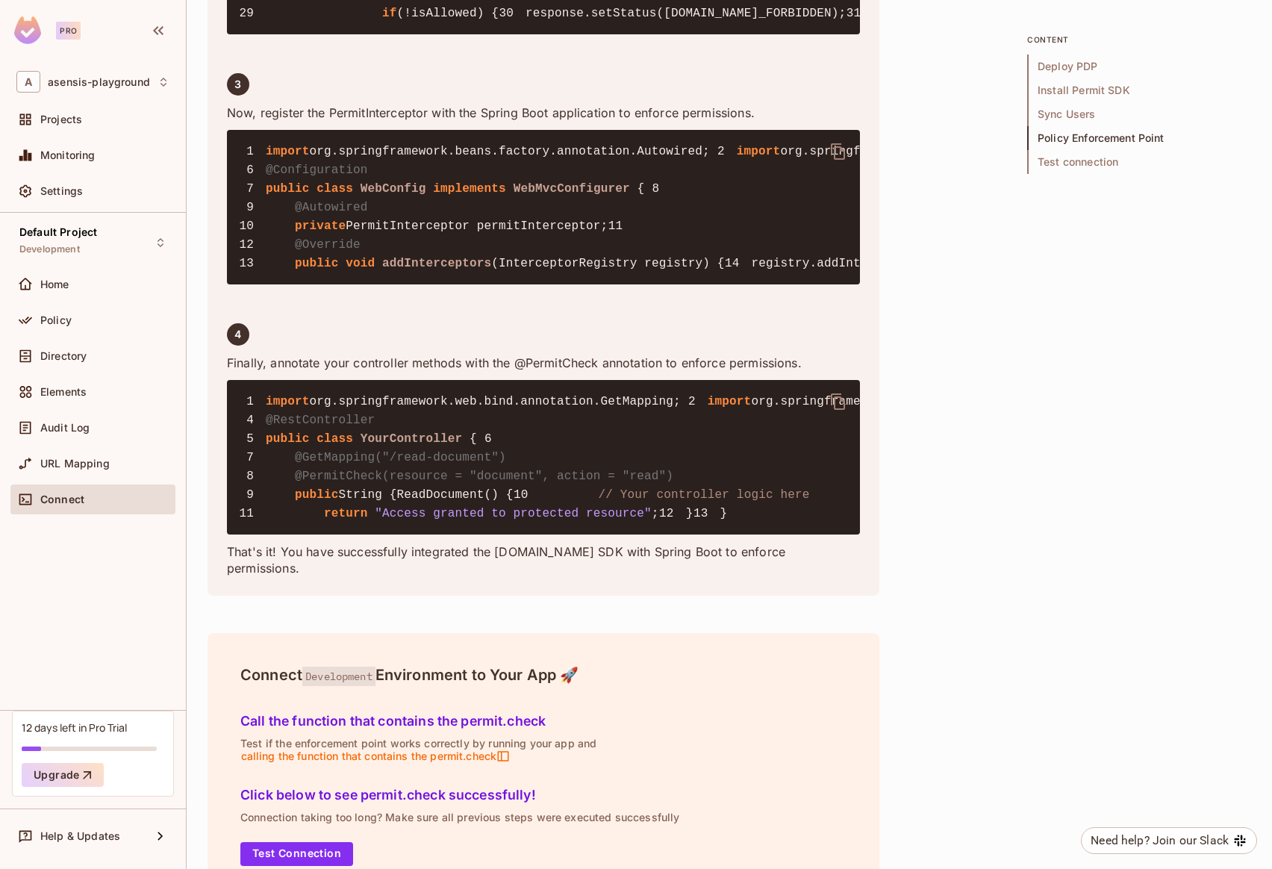
drag, startPoint x: 361, startPoint y: 431, endPoint x: 487, endPoint y: 431, distance: 126.2
drag, startPoint x: 269, startPoint y: 433, endPoint x: 787, endPoint y: 425, distance: 518.1
drag, startPoint x: 297, startPoint y: 467, endPoint x: 648, endPoint y: 464, distance: 350.9
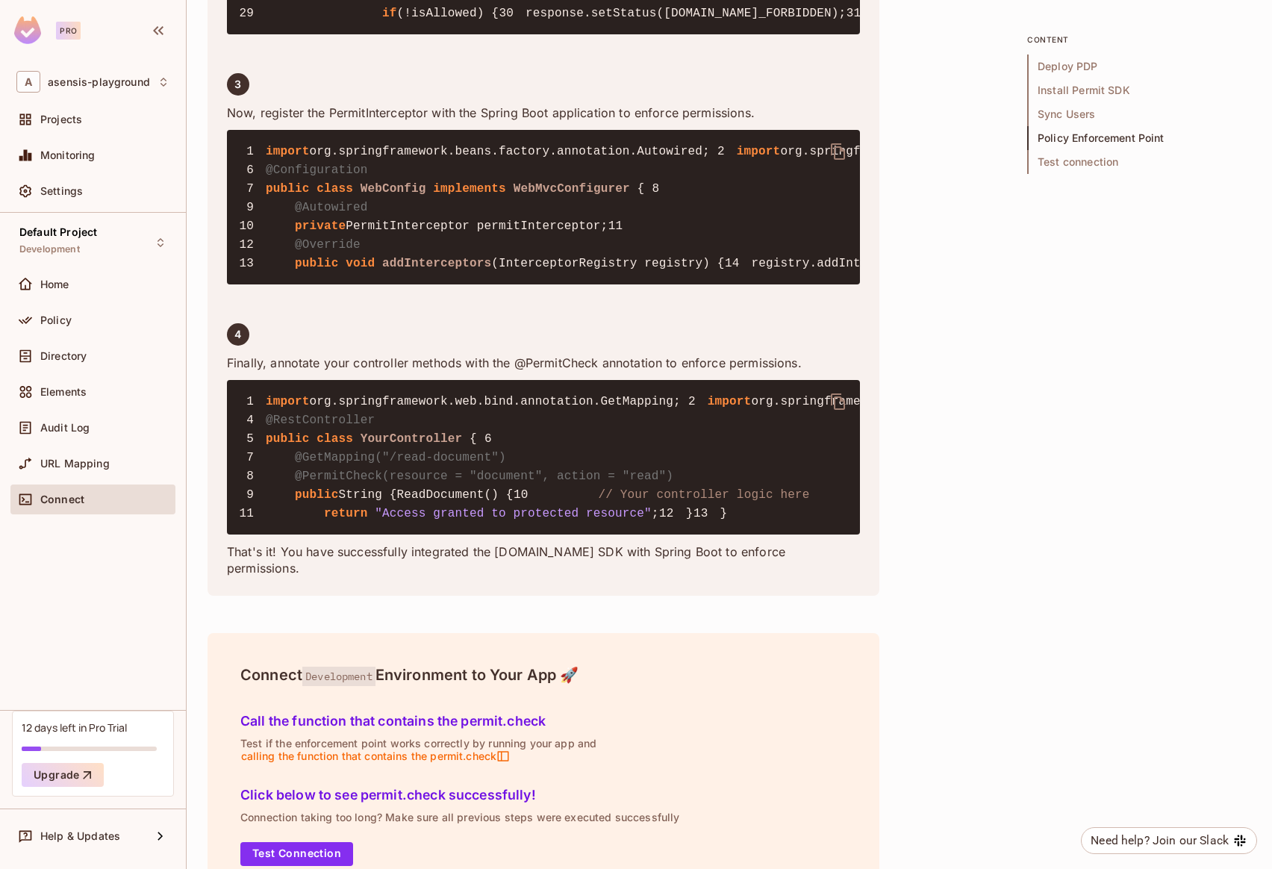
drag, startPoint x: 658, startPoint y: 461, endPoint x: 405, endPoint y: 463, distance: 253.8
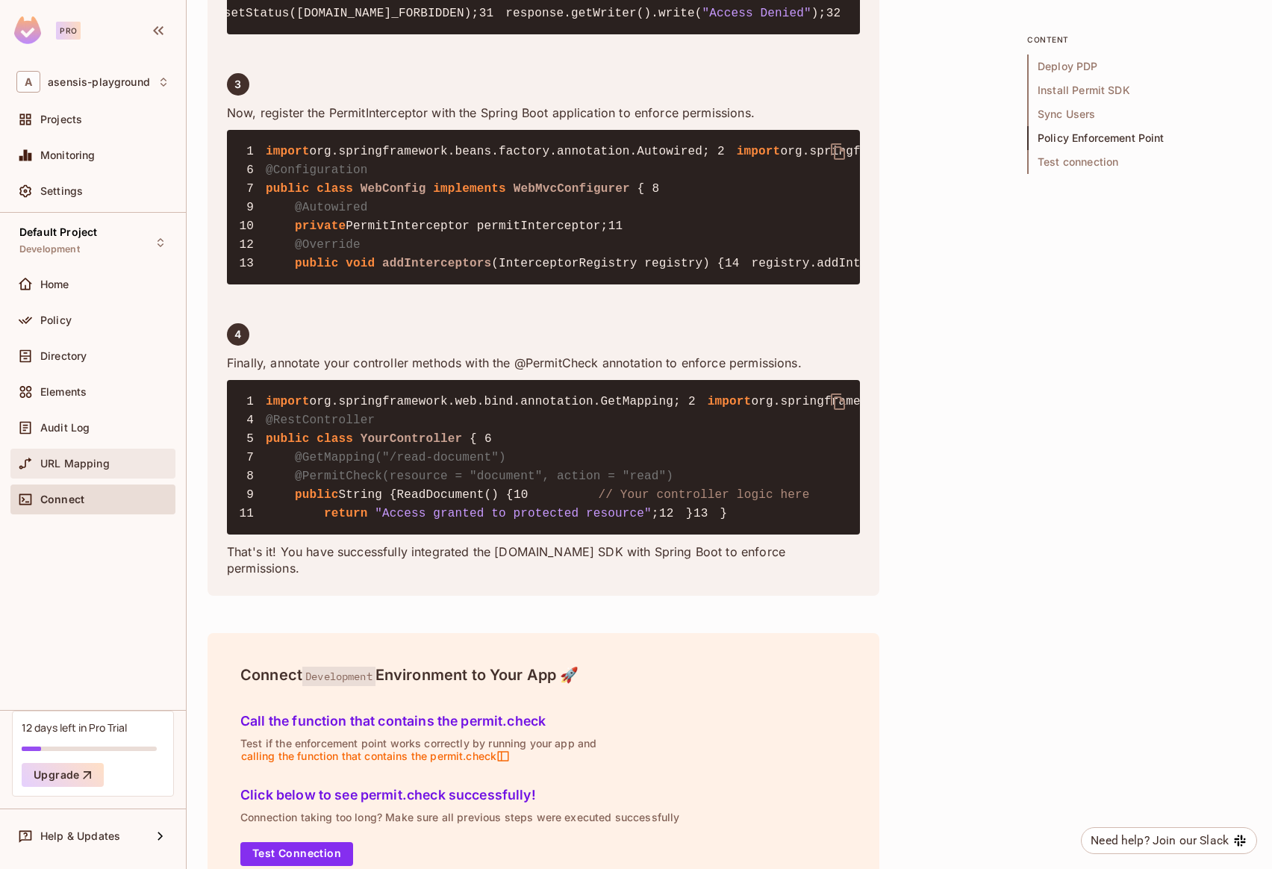
scroll to position [0, 0]
drag, startPoint x: 361, startPoint y: 470, endPoint x: 168, endPoint y: 470, distance: 193.3
click at [168, 470] on div "Pro A asensis-playground Projects Monitoring Settings Default Project Developme…" at bounding box center [636, 434] width 1272 height 869
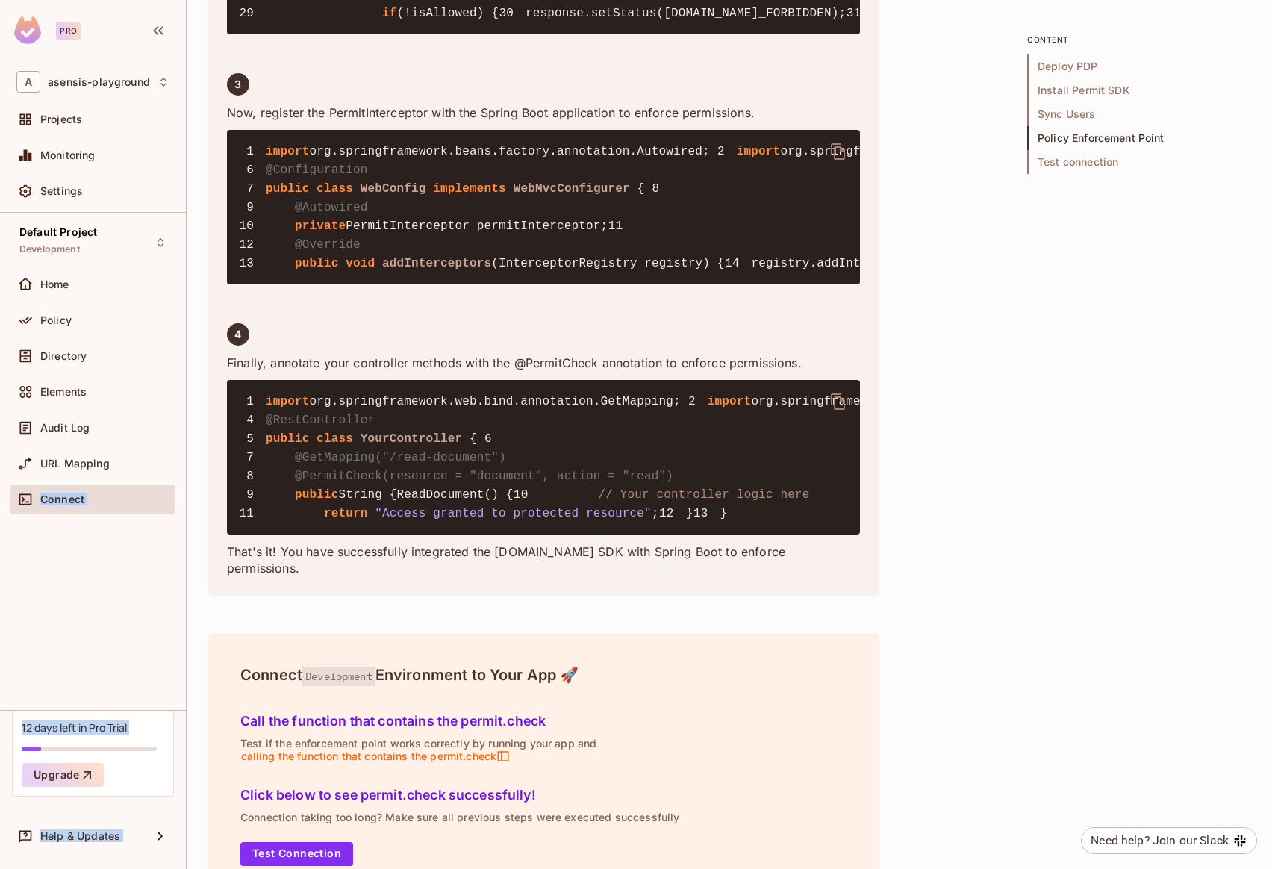
drag, startPoint x: 346, startPoint y: 469, endPoint x: 326, endPoint y: 467, distance: 20.3
drag, startPoint x: 295, startPoint y: 520, endPoint x: 530, endPoint y: 517, distance: 235.2
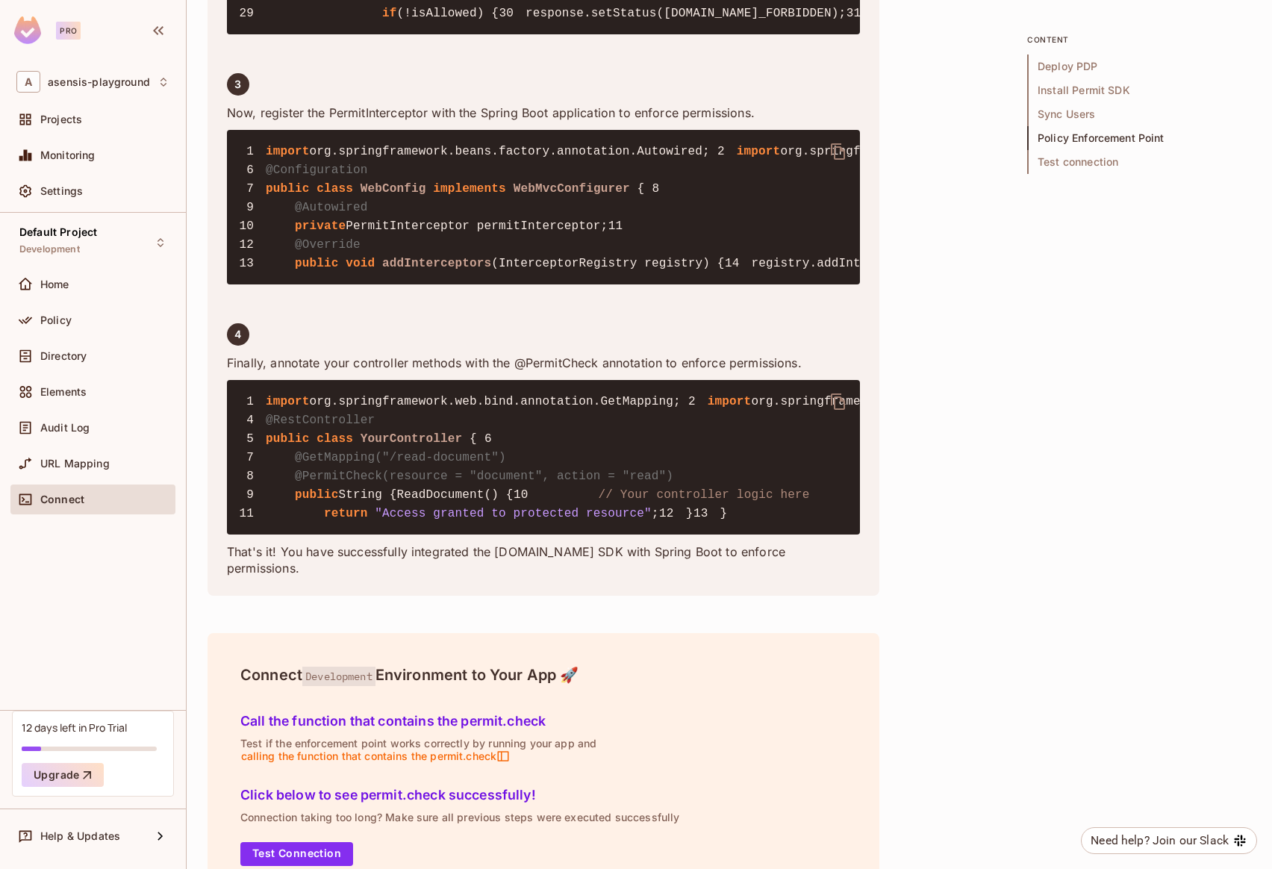
drag, startPoint x: 483, startPoint y: 520, endPoint x: 600, endPoint y: 517, distance: 117.2
drag, startPoint x: 408, startPoint y: 523, endPoint x: 464, endPoint y: 523, distance: 56.0
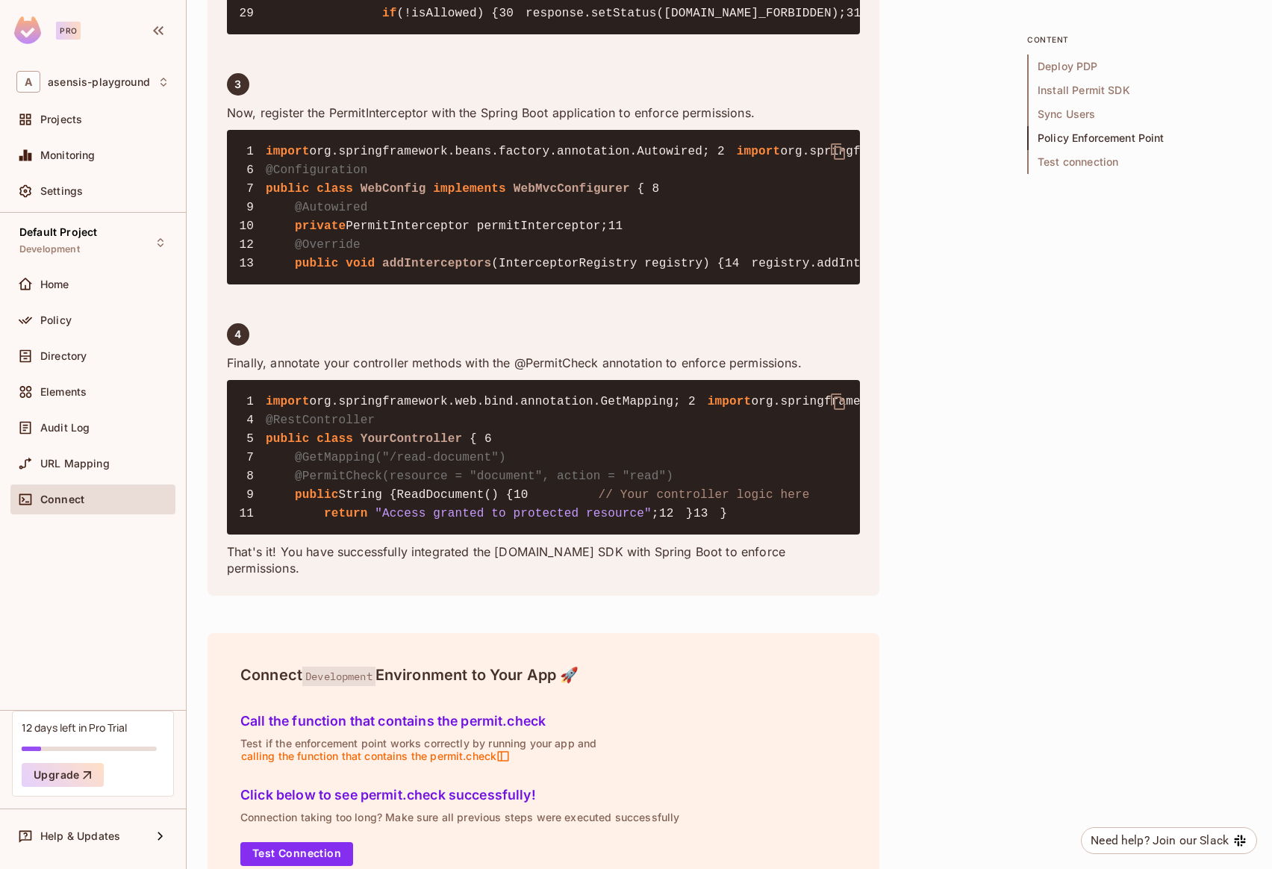
drag, startPoint x: 670, startPoint y: 520, endPoint x: 699, endPoint y: 519, distance: 29.2
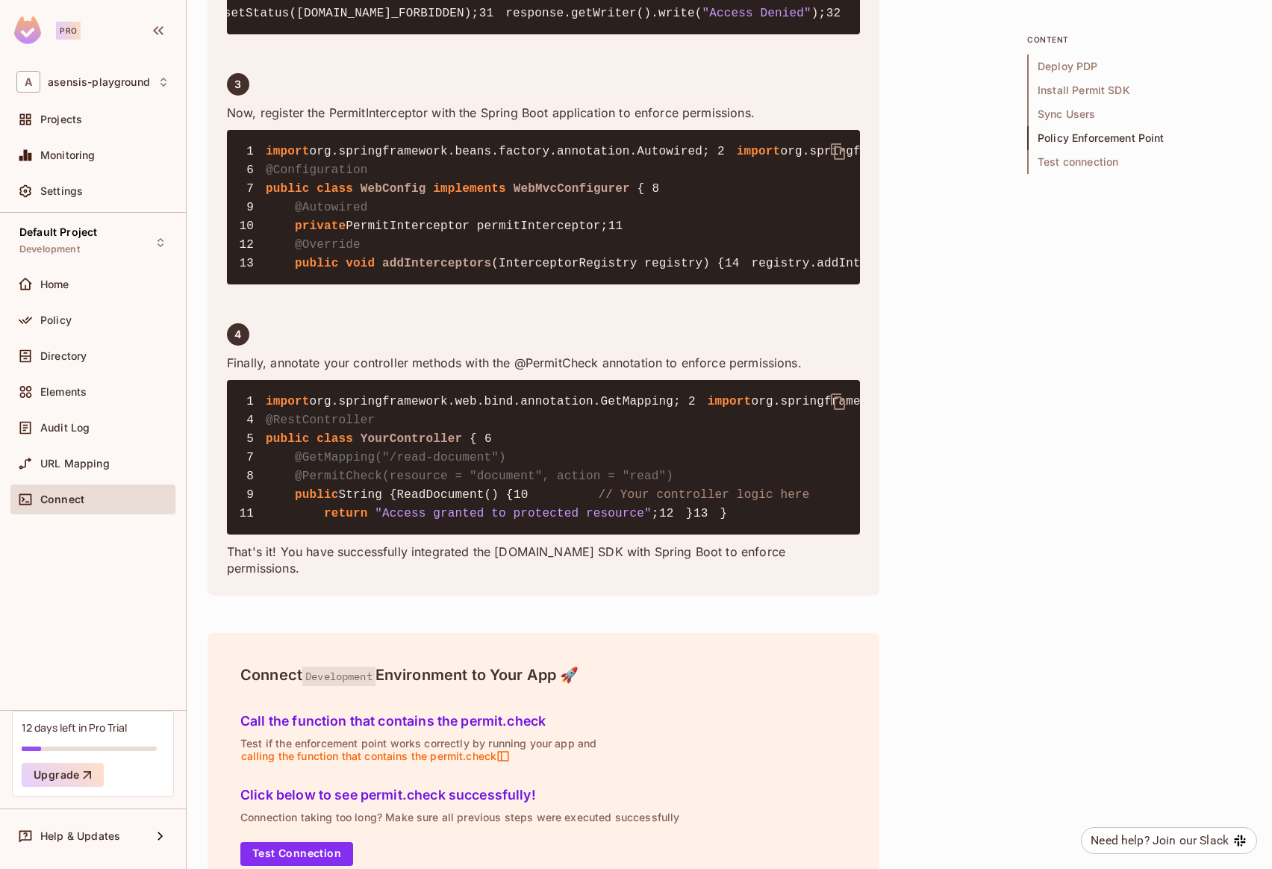
drag, startPoint x: 596, startPoint y: 521, endPoint x: 186, endPoint y: 522, distance: 410.6
click at [187, 522] on div "asensis-playground / Default Project : Development / Connect Environment Connec…" at bounding box center [729, 434] width 1085 height 869
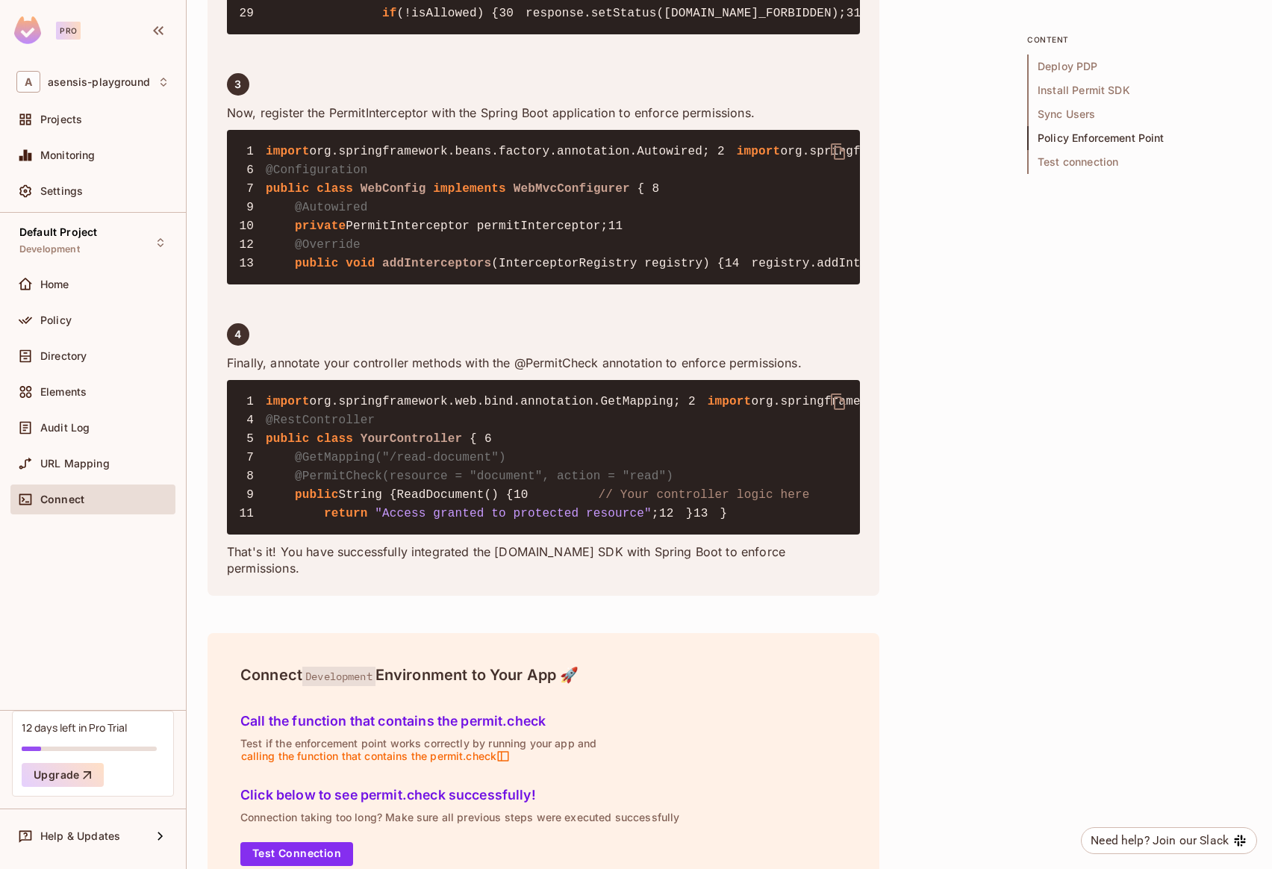
drag, startPoint x: 352, startPoint y: 536, endPoint x: 586, endPoint y: 537, distance: 233.7
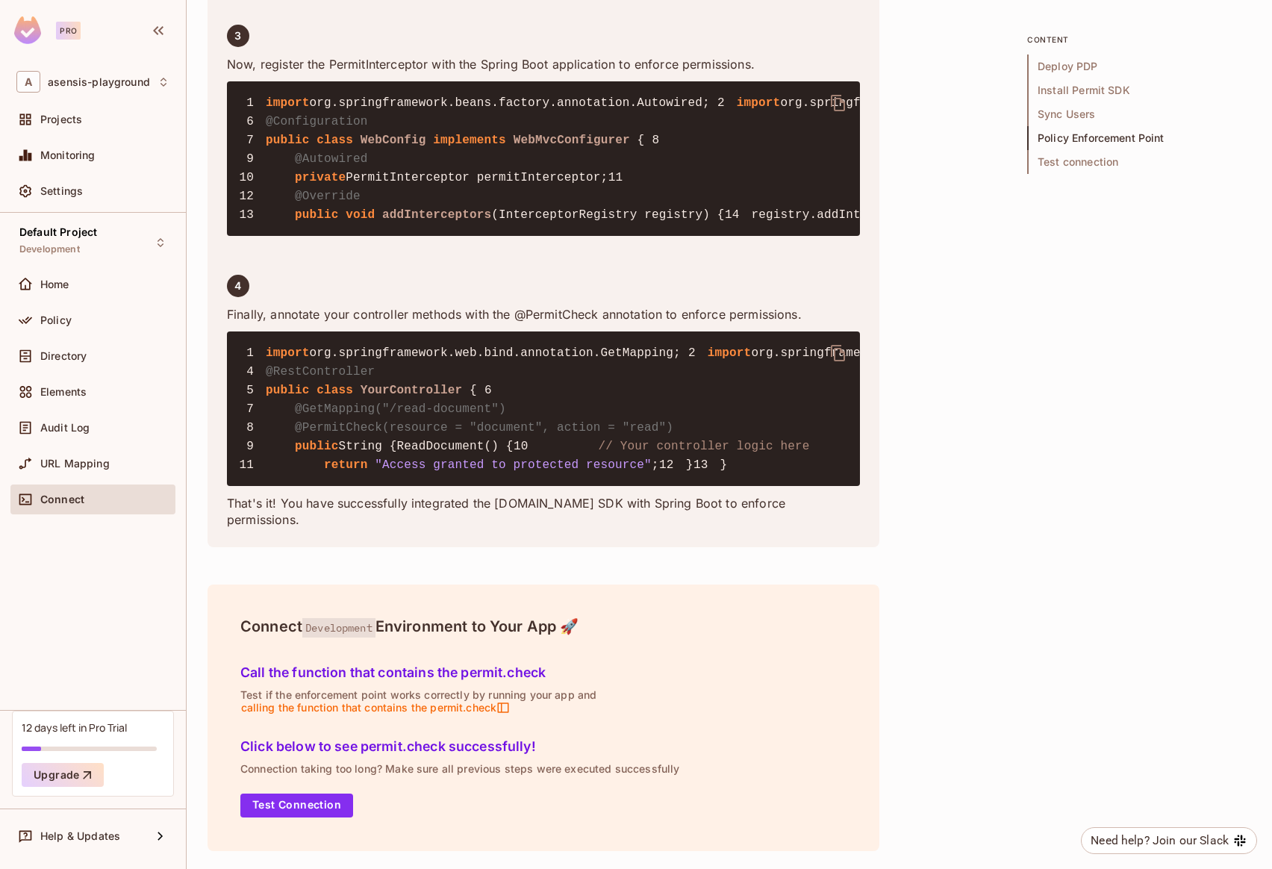
scroll to position [3685, 0]
drag, startPoint x: 835, startPoint y: 375, endPoint x: 365, endPoint y: 369, distance: 470.3
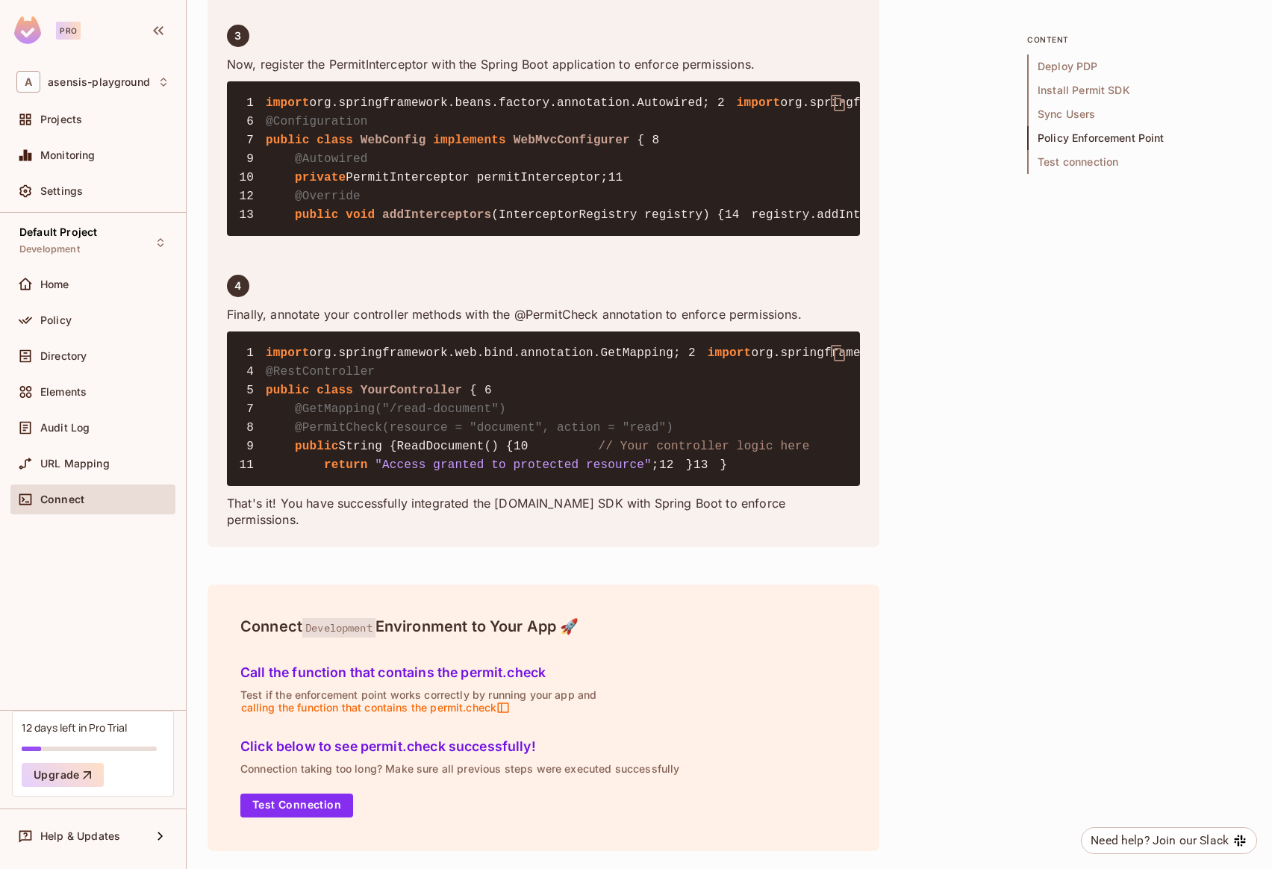
drag, startPoint x: 393, startPoint y: 411, endPoint x: 684, endPoint y: 410, distance: 291.1
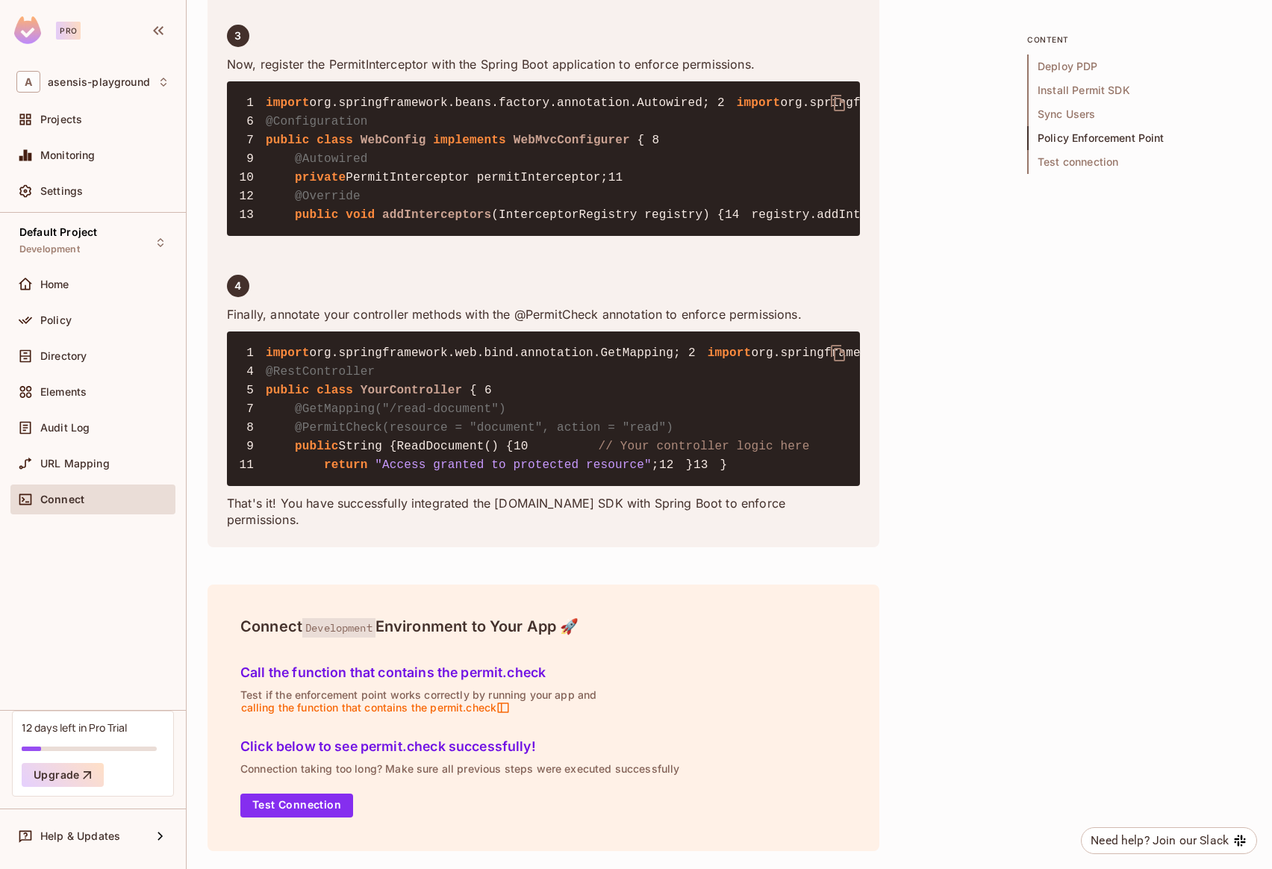
drag, startPoint x: 384, startPoint y: 447, endPoint x: 710, endPoint y: 440, distance: 326.3
drag, startPoint x: 700, startPoint y: 466, endPoint x: 488, endPoint y: 462, distance: 212.0
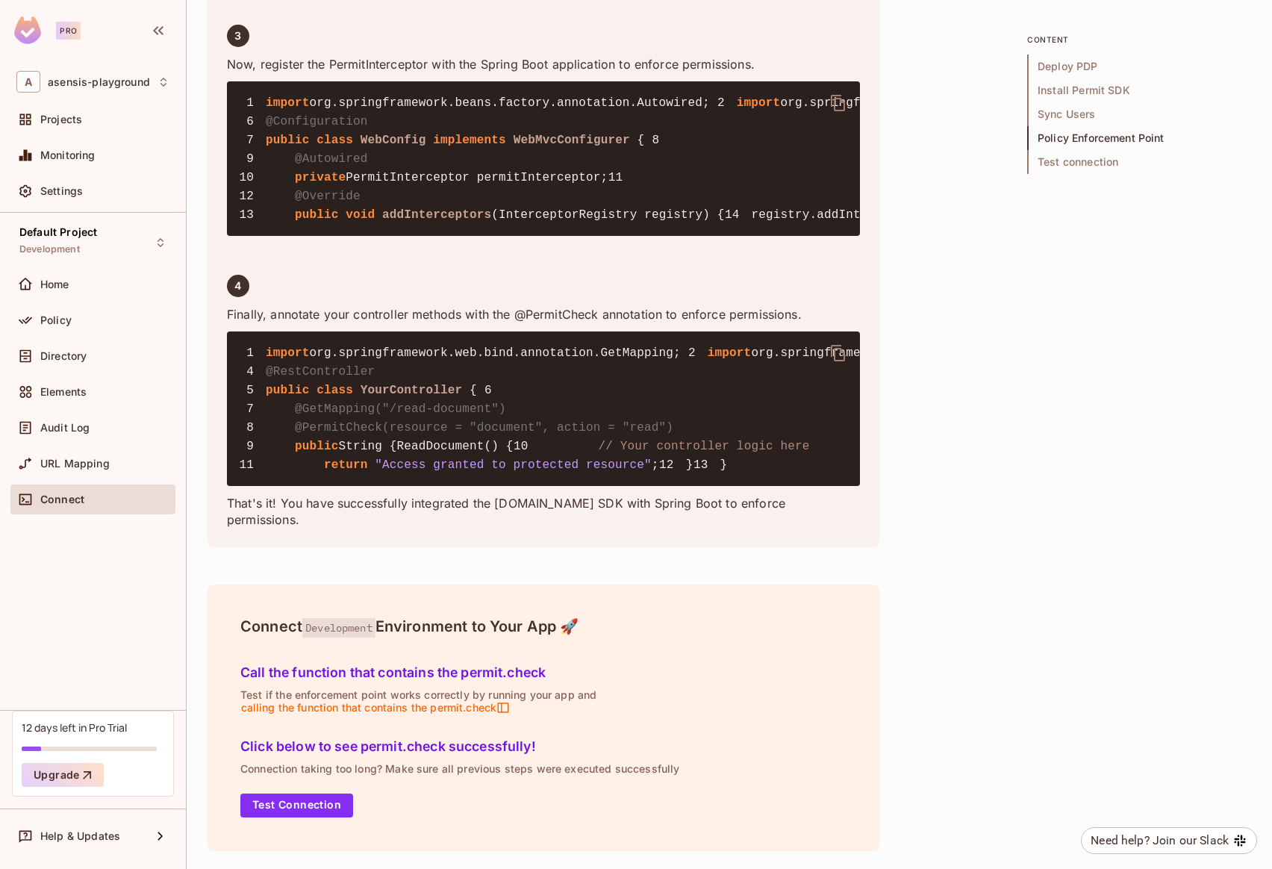
drag, startPoint x: 384, startPoint y: 426, endPoint x: 721, endPoint y: 457, distance: 338.1
drag, startPoint x: 297, startPoint y: 284, endPoint x: 341, endPoint y: 661, distance: 380.3
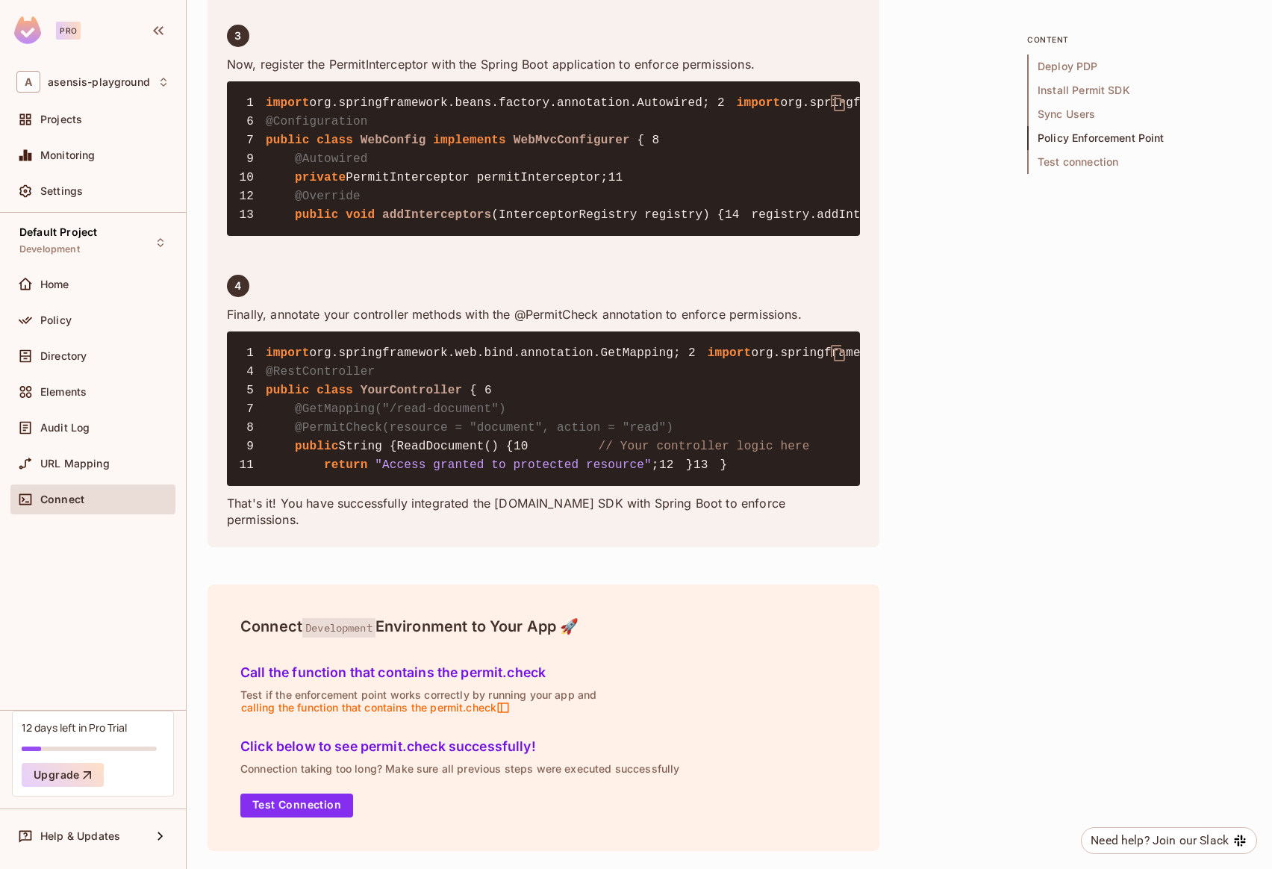
drag, startPoint x: 526, startPoint y: 419, endPoint x: 564, endPoint y: 420, distance: 38.1
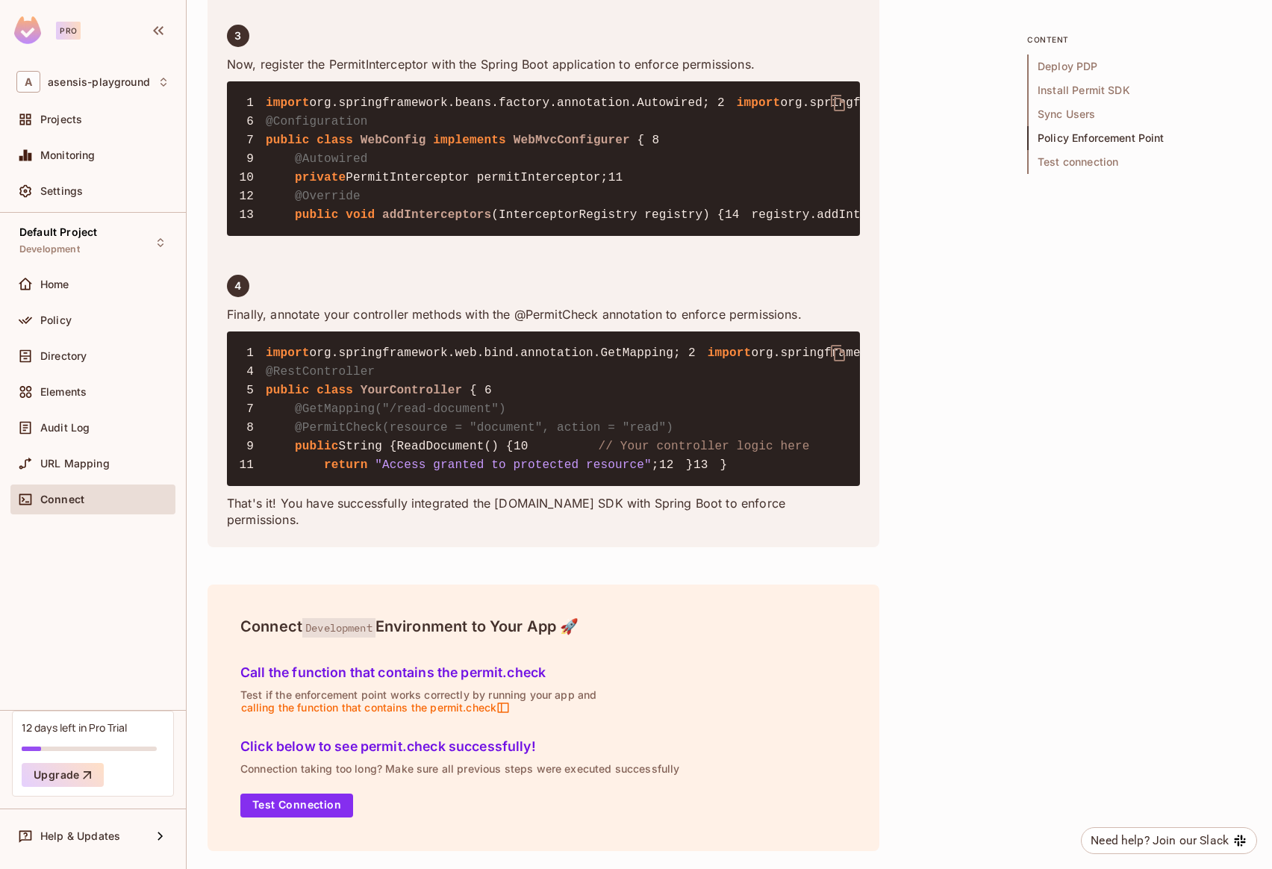
drag, startPoint x: 514, startPoint y: 419, endPoint x: 146, endPoint y: 420, distance: 368.8
click at [146, 420] on div "Pro A asensis-playground Projects Monitoring Settings Default Project Developme…" at bounding box center [636, 434] width 1272 height 869
drag, startPoint x: 569, startPoint y: 414, endPoint x: 560, endPoint y: 416, distance: 9.1
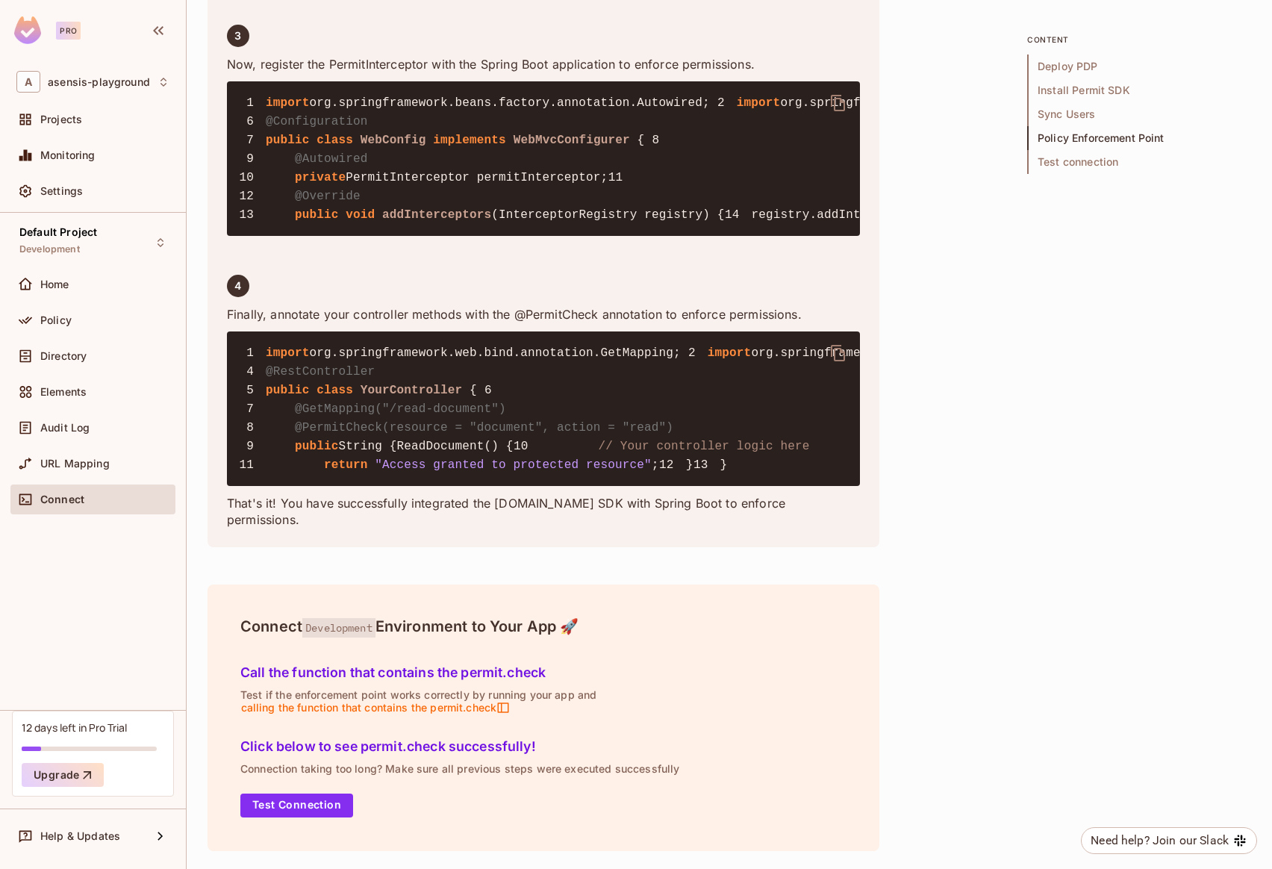
drag, startPoint x: 533, startPoint y: 419, endPoint x: 600, endPoint y: 418, distance: 67.2
drag, startPoint x: 527, startPoint y: 419, endPoint x: 746, endPoint y: 416, distance: 218.7
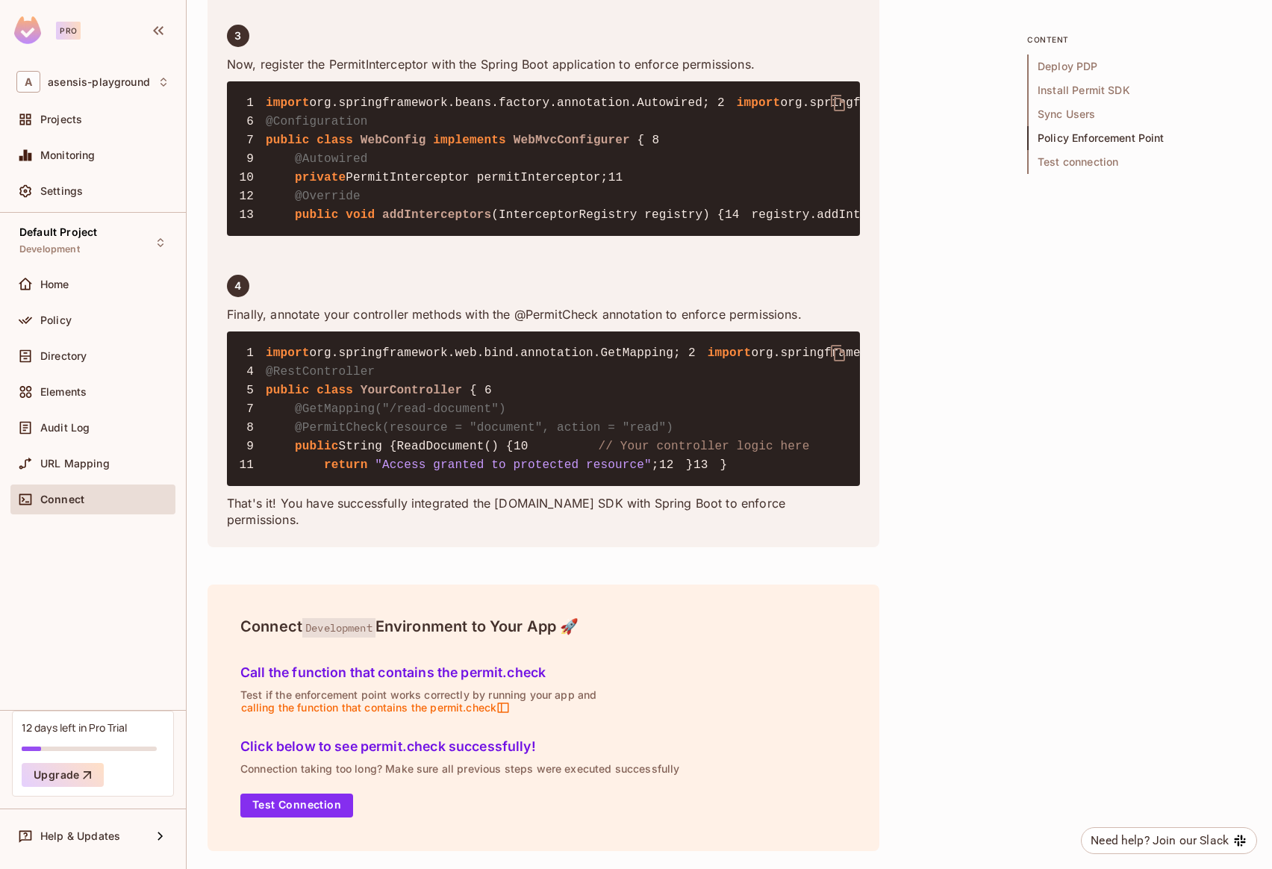
drag, startPoint x: 383, startPoint y: 405, endPoint x: 617, endPoint y: 413, distance: 233.8
drag, startPoint x: 228, startPoint y: 320, endPoint x: 773, endPoint y: 325, distance: 545.0
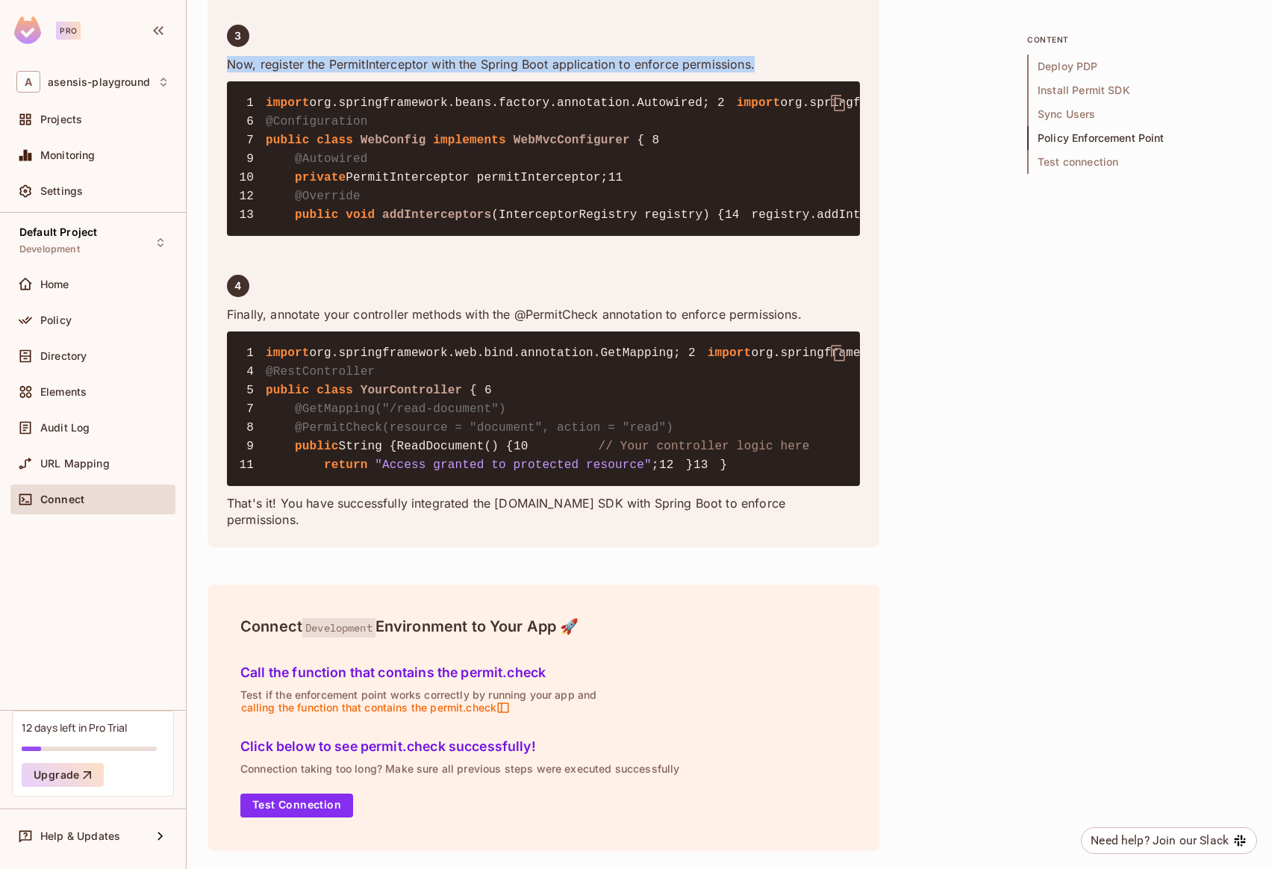
click at [773, 72] on p "Now, register the PermitInterceptor with the Spring Boot application to enforce…" at bounding box center [543, 64] width 633 height 16
click at [233, 72] on p "Now, register the PermitInterceptor with the Spring Boot application to enforce…" at bounding box center [543, 64] width 633 height 16
drag, startPoint x: 225, startPoint y: 320, endPoint x: 781, endPoint y: 322, distance: 555.4
click at [267, 110] on span "import" at bounding box center [288, 102] width 44 height 13
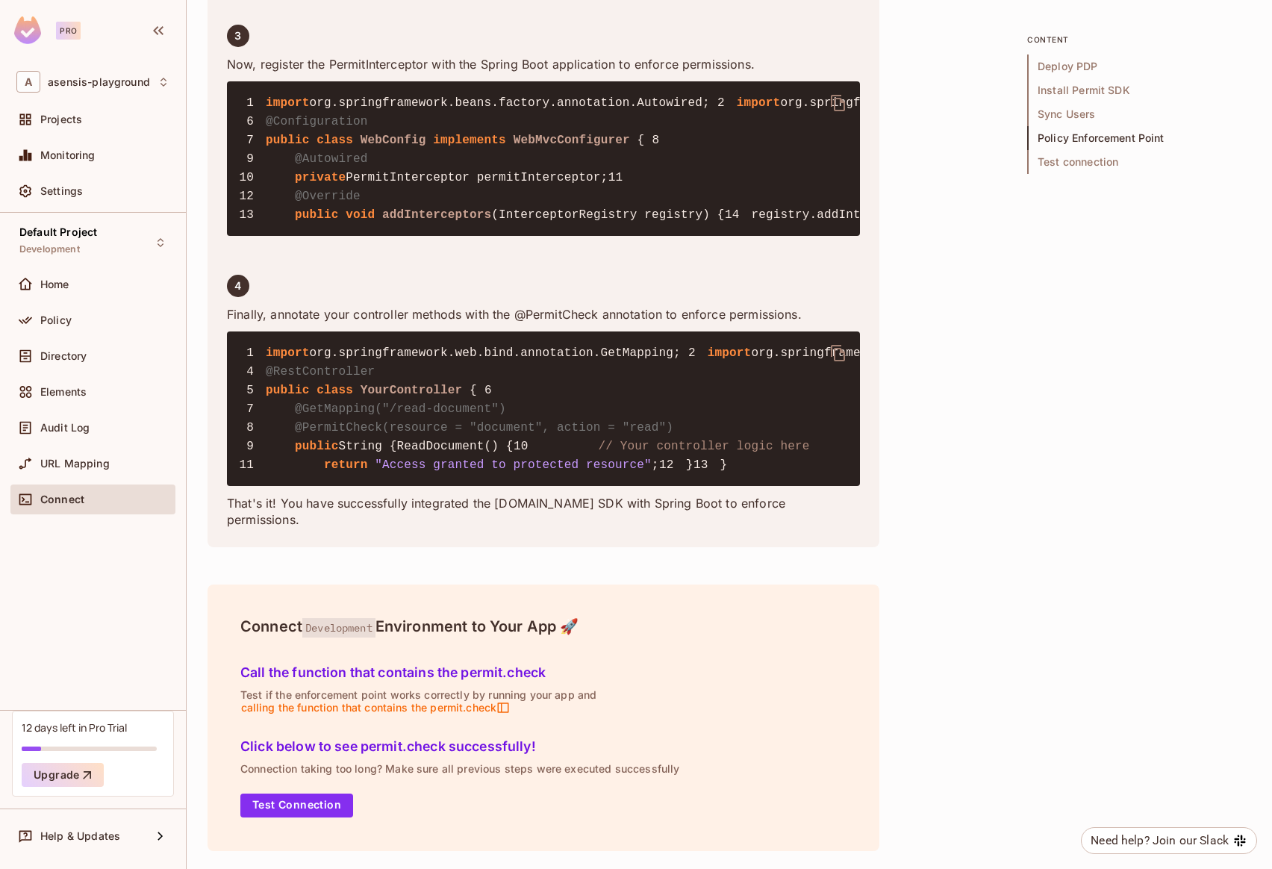
scroll to position [4587, 0]
drag, startPoint x: 297, startPoint y: 495, endPoint x: 682, endPoint y: 489, distance: 385.2
click at [682, 486] on pre "1 import org.springframework.web.bind.annotation.GetMapping; 2 import org.sprin…" at bounding box center [543, 408] width 633 height 155
click at [677, 486] on pre "1 import org.springframework.web.bind.annotation.GetMapping; 2 import org.sprin…" at bounding box center [543, 408] width 633 height 155
click at [492, 434] on span "@PermitCheck(resource = "document", action = "read")" at bounding box center [484, 427] width 378 height 13
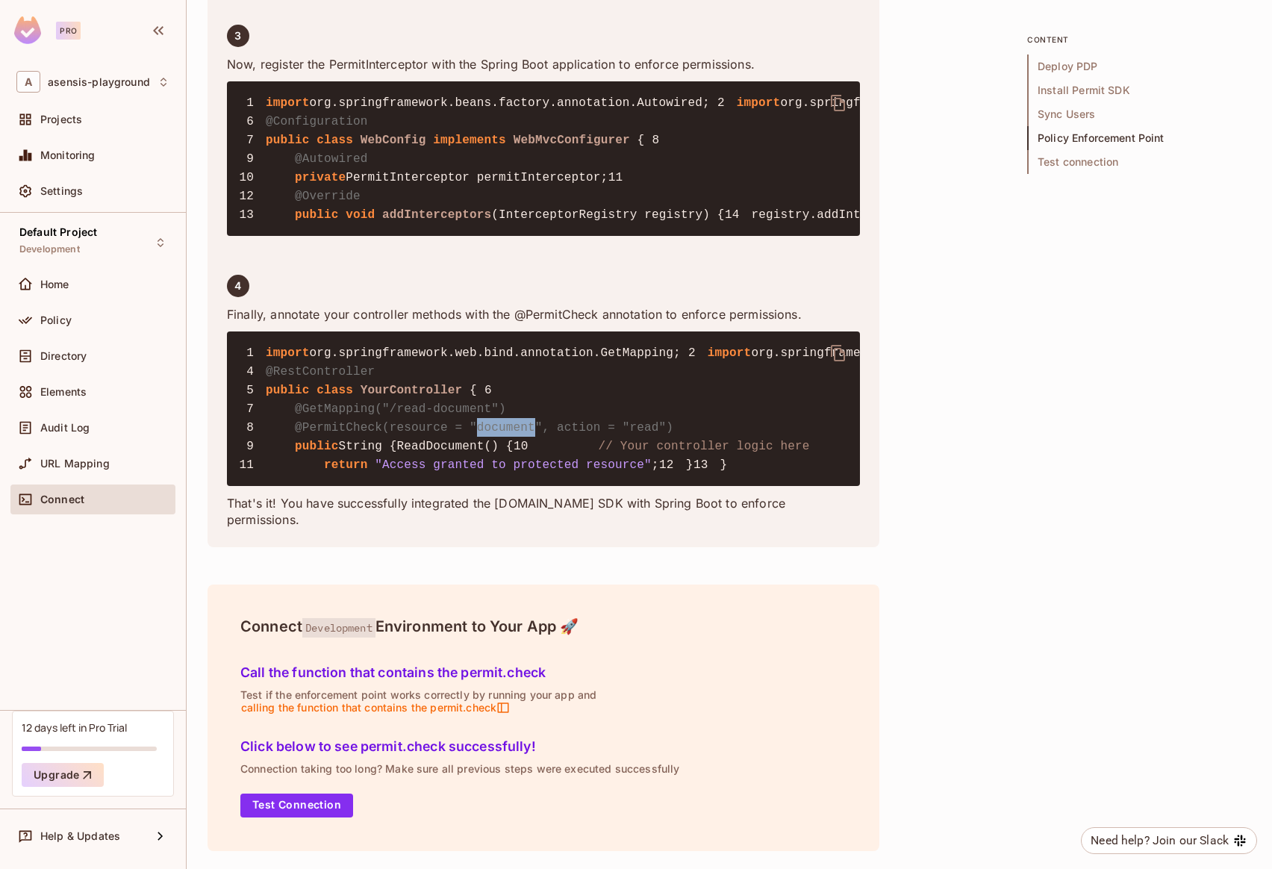
click at [492, 434] on span "@PermitCheck(resource = "document", action = "read")" at bounding box center [484, 427] width 378 height 13
click at [547, 434] on span "@PermitCheck(resource = "document", action = "read")" at bounding box center [484, 427] width 378 height 13
click at [567, 434] on span "@PermitCheck(resource = "document", action = "read")" at bounding box center [484, 427] width 378 height 13
click at [631, 434] on span "@PermitCheck(resource = "document", action = "read")" at bounding box center [484, 427] width 378 height 13
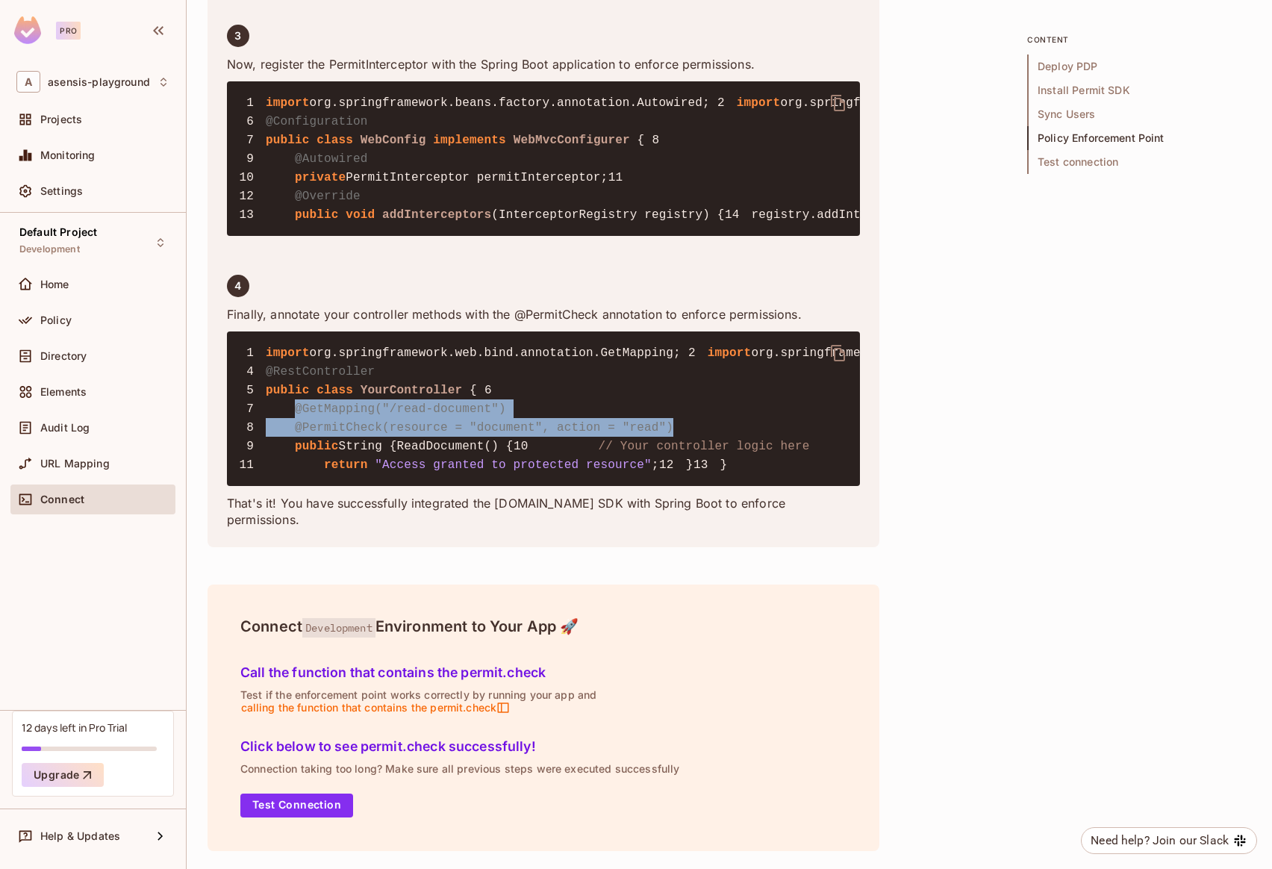
drag, startPoint x: 297, startPoint y: 476, endPoint x: 712, endPoint y: 499, distance: 415.7
click at [712, 486] on pre "1 import org.springframework.web.bind.annotation.GetMapping; 2 import org.sprin…" at bounding box center [543, 408] width 633 height 155
click at [681, 486] on pre "1 import org.springframework.web.bind.annotation.GetMapping; 2 import org.sprin…" at bounding box center [543, 408] width 633 height 155
drag, startPoint x: 681, startPoint y: 494, endPoint x: 366, endPoint y: 493, distance: 315.0
click at [366, 486] on pre "1 import org.springframework.web.bind.annotation.GetMapping; 2 import org.sprin…" at bounding box center [543, 408] width 633 height 155
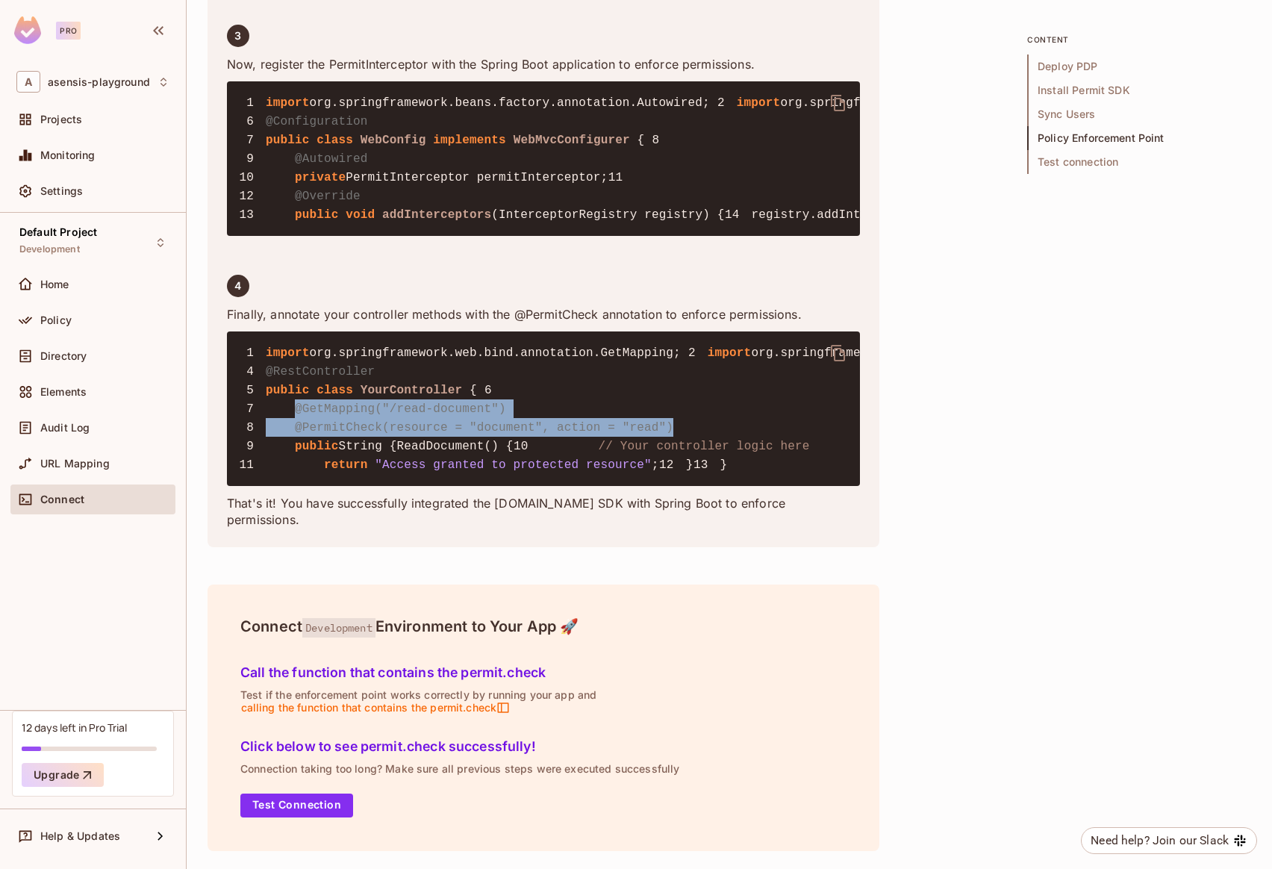
drag, startPoint x: 293, startPoint y: 476, endPoint x: 752, endPoint y: 498, distance: 459.6
click at [752, 486] on pre "1 import org.springframework.web.bind.annotation.GetMapping; 2 import org.sprin…" at bounding box center [543, 408] width 633 height 155
click at [691, 486] on pre "1 import org.springframework.web.bind.annotation.GetMapping; 2 import org.sprin…" at bounding box center [543, 408] width 633 height 155
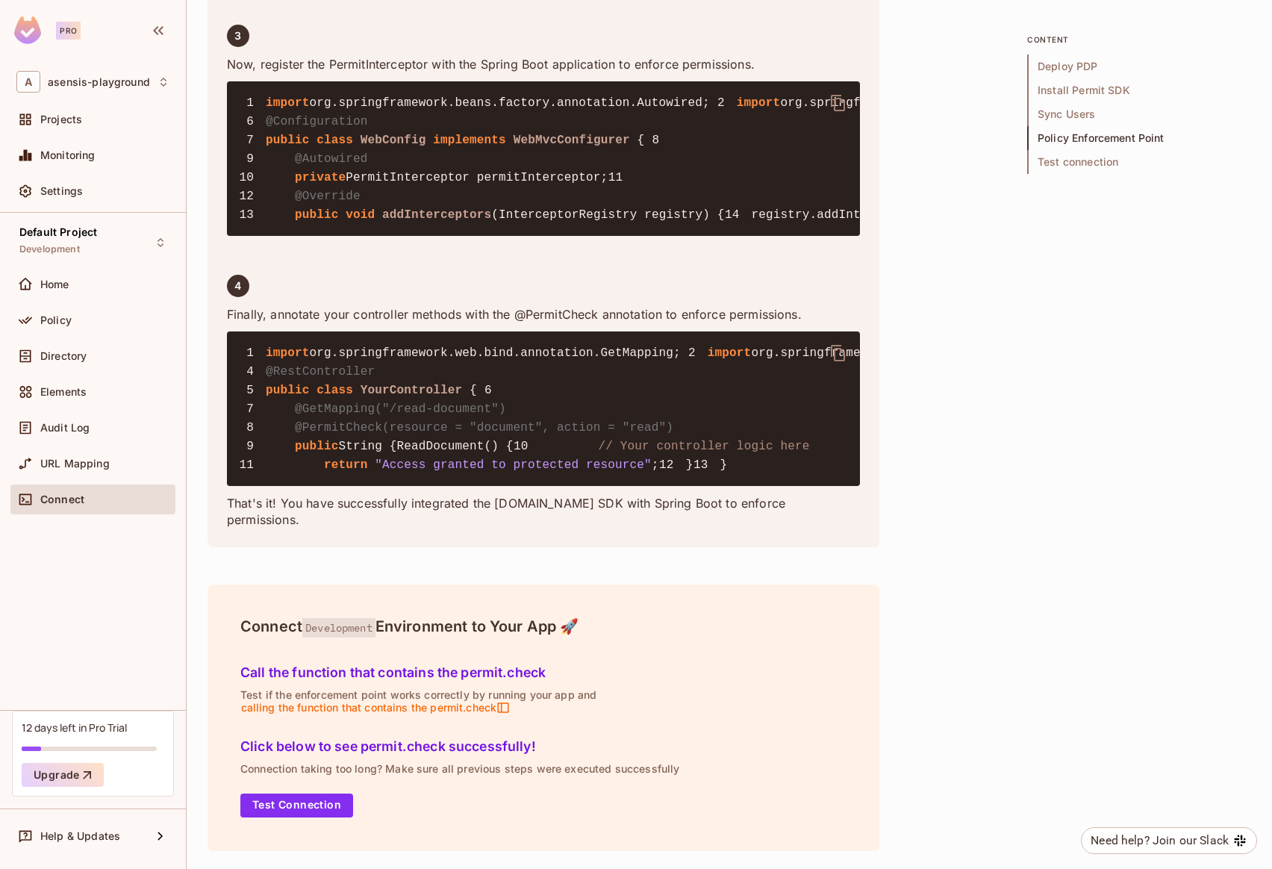
scroll to position [4660, 0]
click at [66, 466] on span "URL Mapping" at bounding box center [74, 464] width 69 height 12
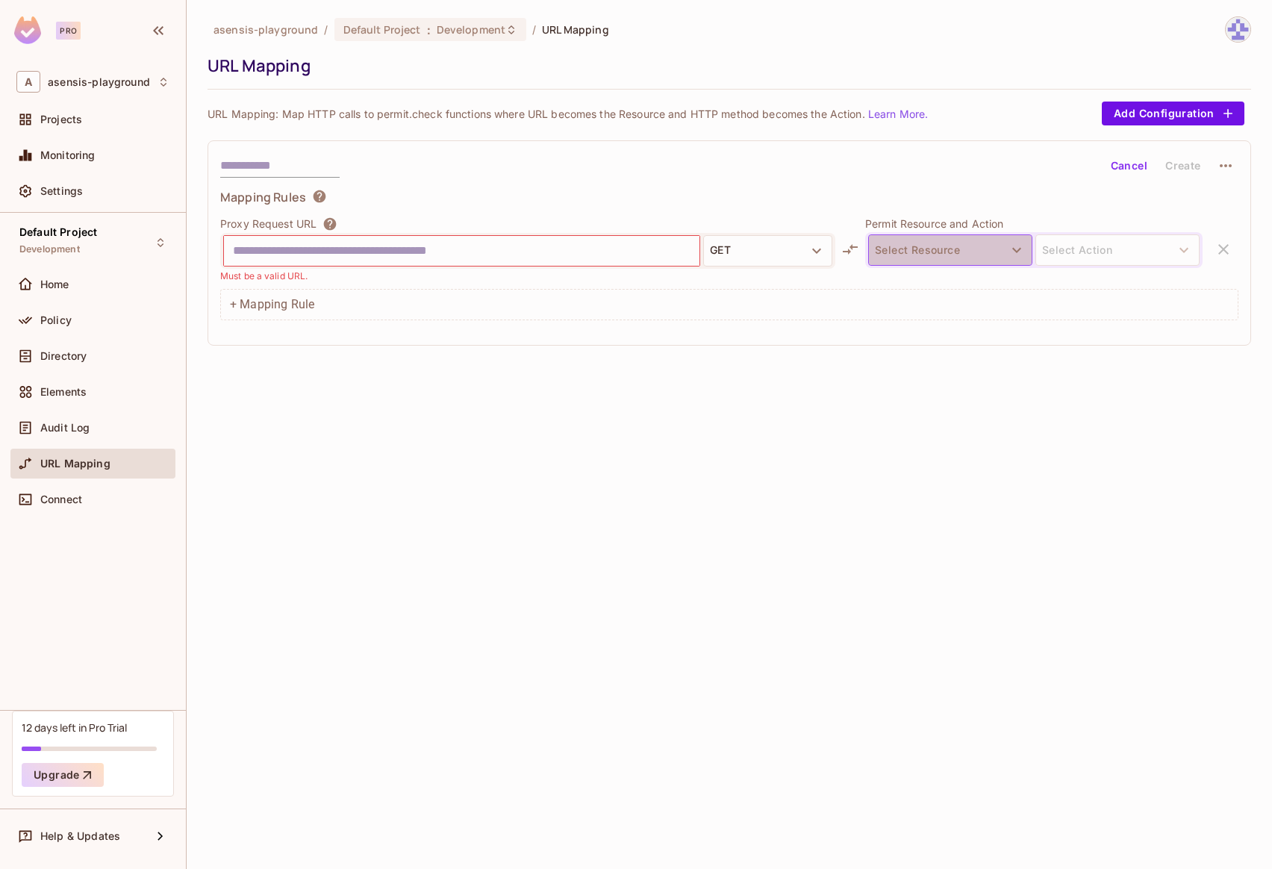
click at [983, 251] on button "Select Resource" at bounding box center [950, 249] width 164 height 31
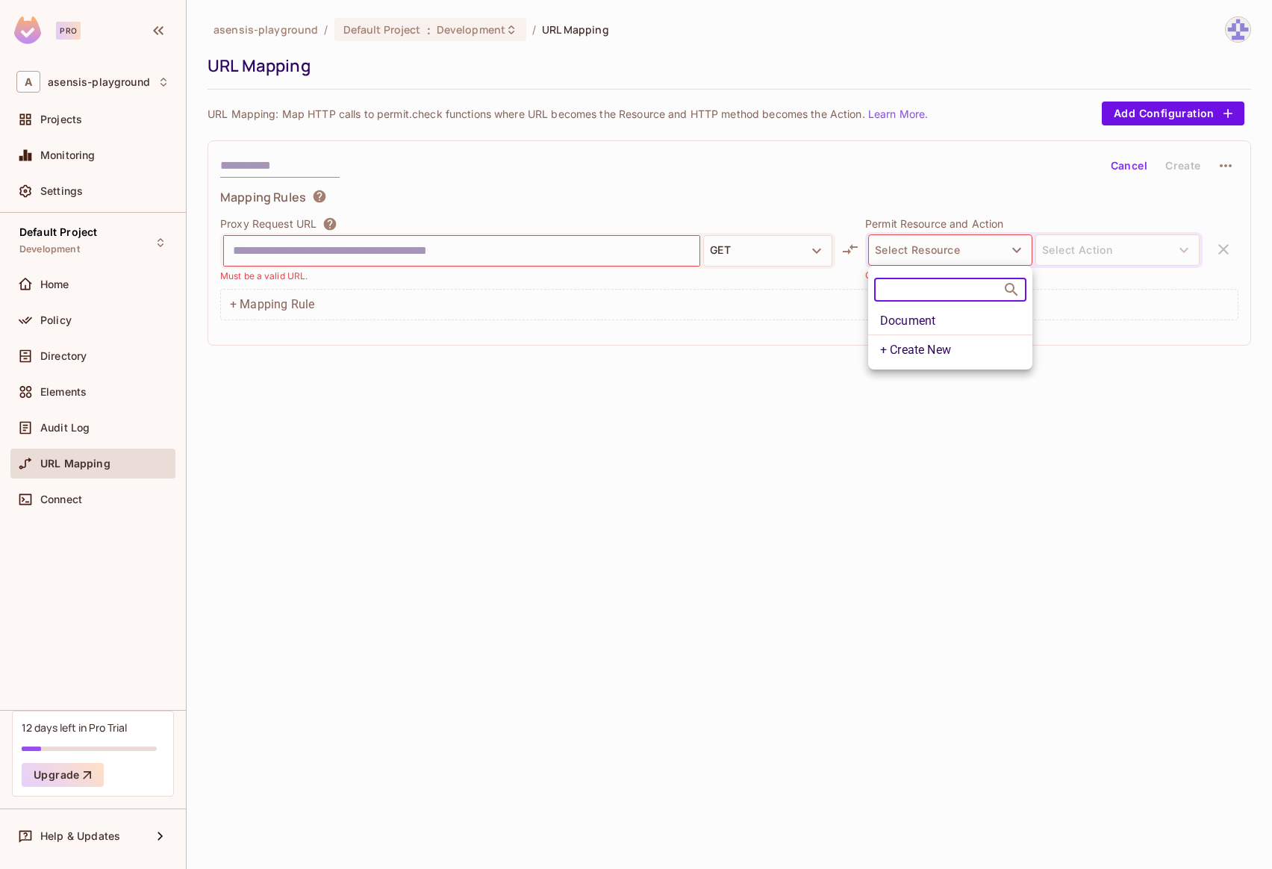
click at [956, 316] on li "Document" at bounding box center [950, 321] width 164 height 27
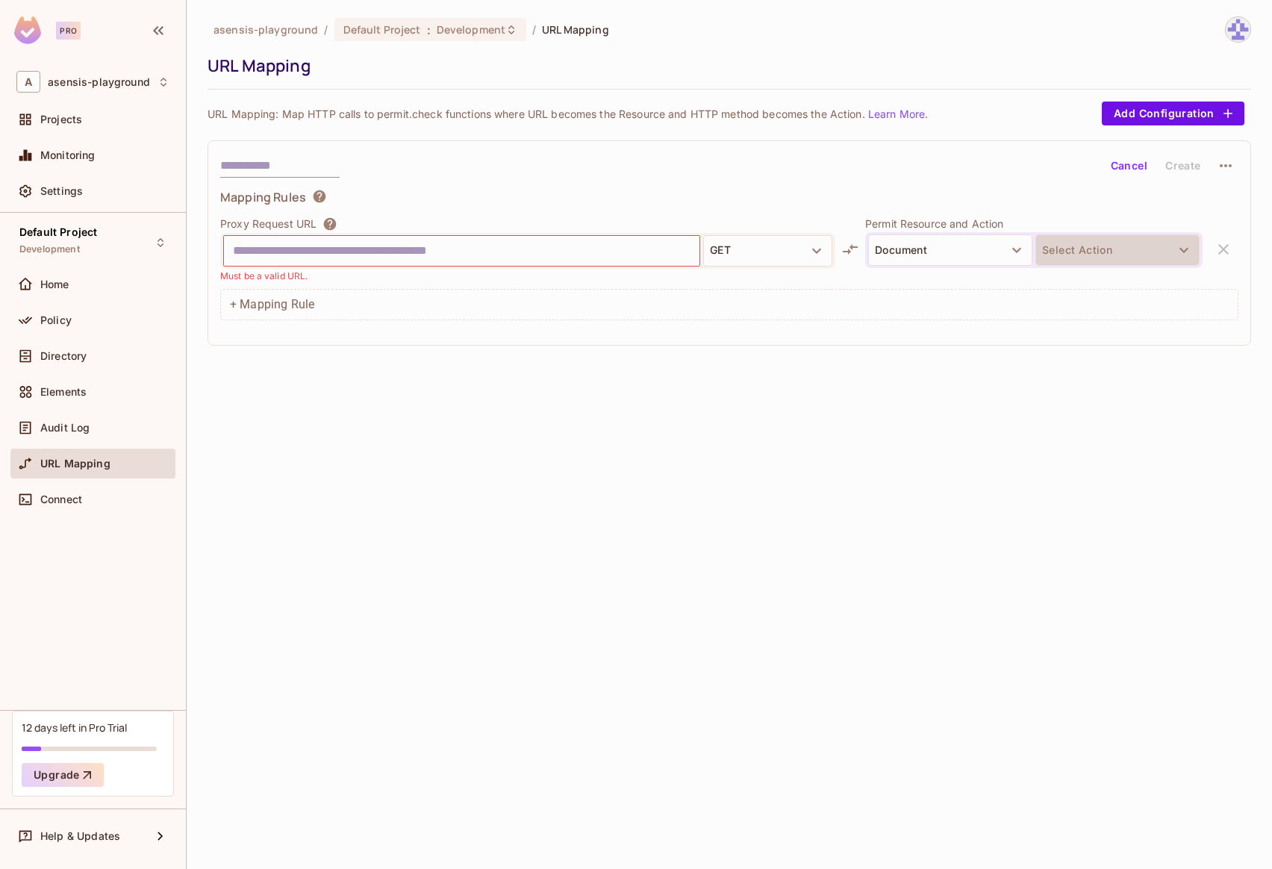
click at [1127, 240] on button "Select Action" at bounding box center [1117, 249] width 164 height 31
click at [1095, 288] on li "read" at bounding box center [1117, 285] width 164 height 27
click at [989, 310] on div "+ Mapping Rule" at bounding box center [729, 304] width 1018 height 31
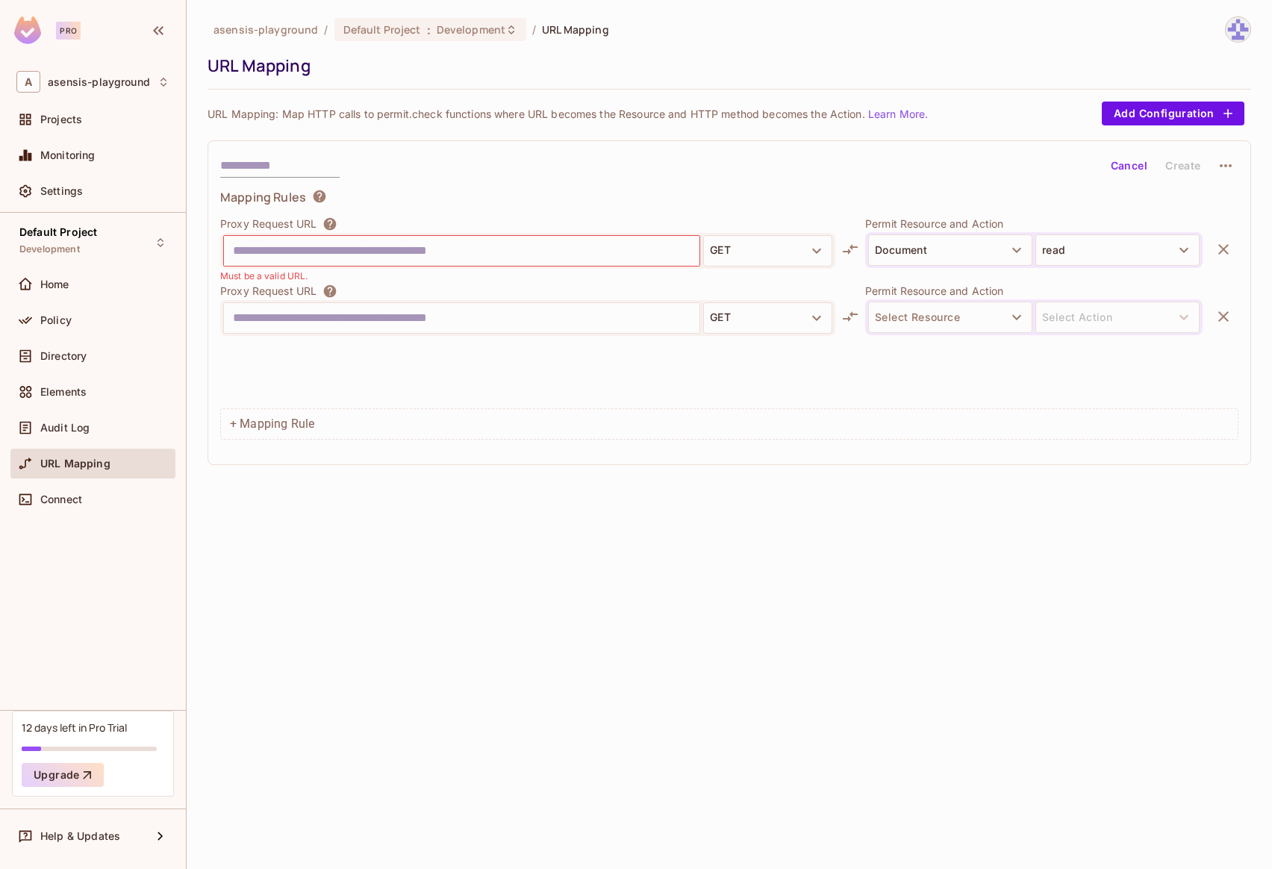
click at [1219, 312] on icon "button" at bounding box center [1223, 316] width 10 height 10
click at [235, 159] on input "text" at bounding box center [279, 166] width 119 height 24
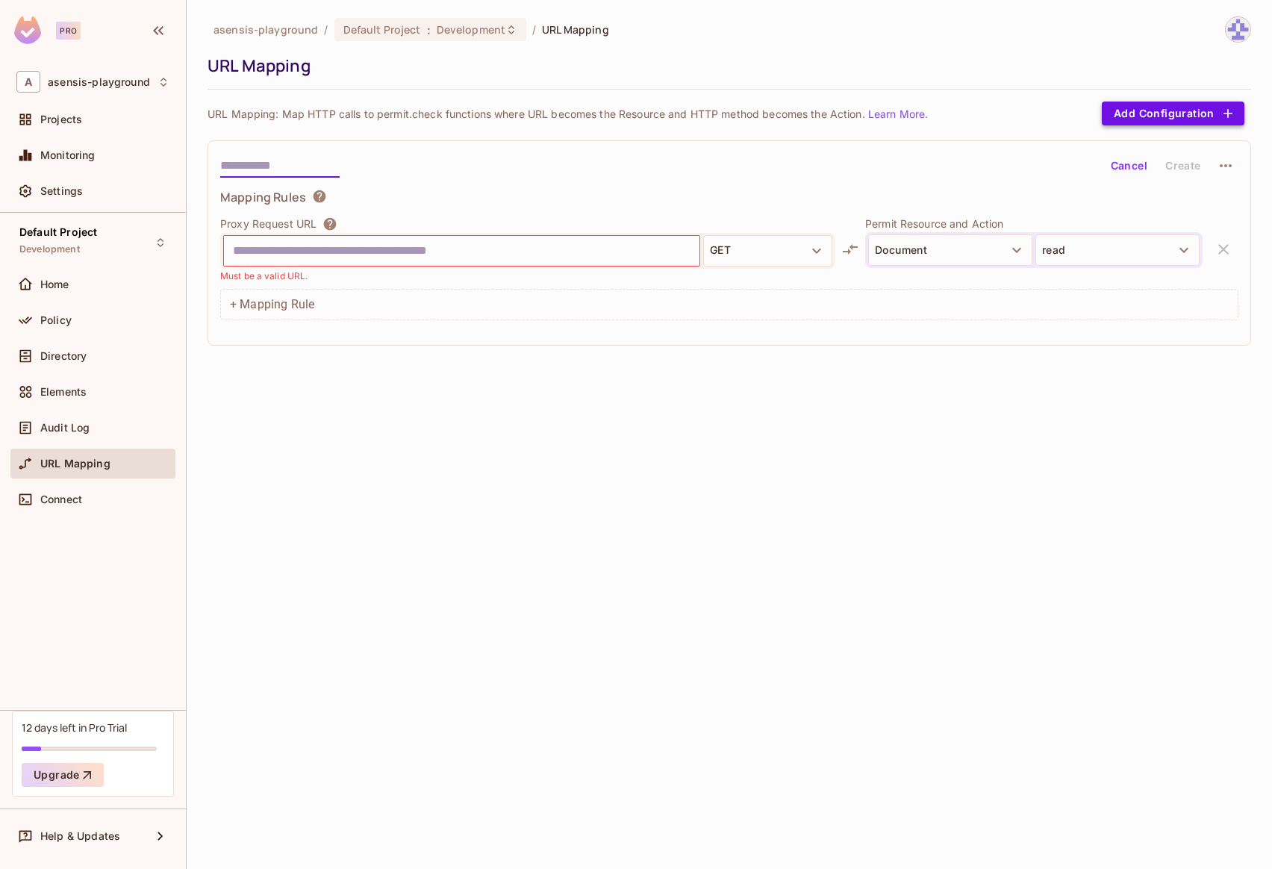
click at [1160, 110] on button "Add Configuration" at bounding box center [1173, 114] width 143 height 24
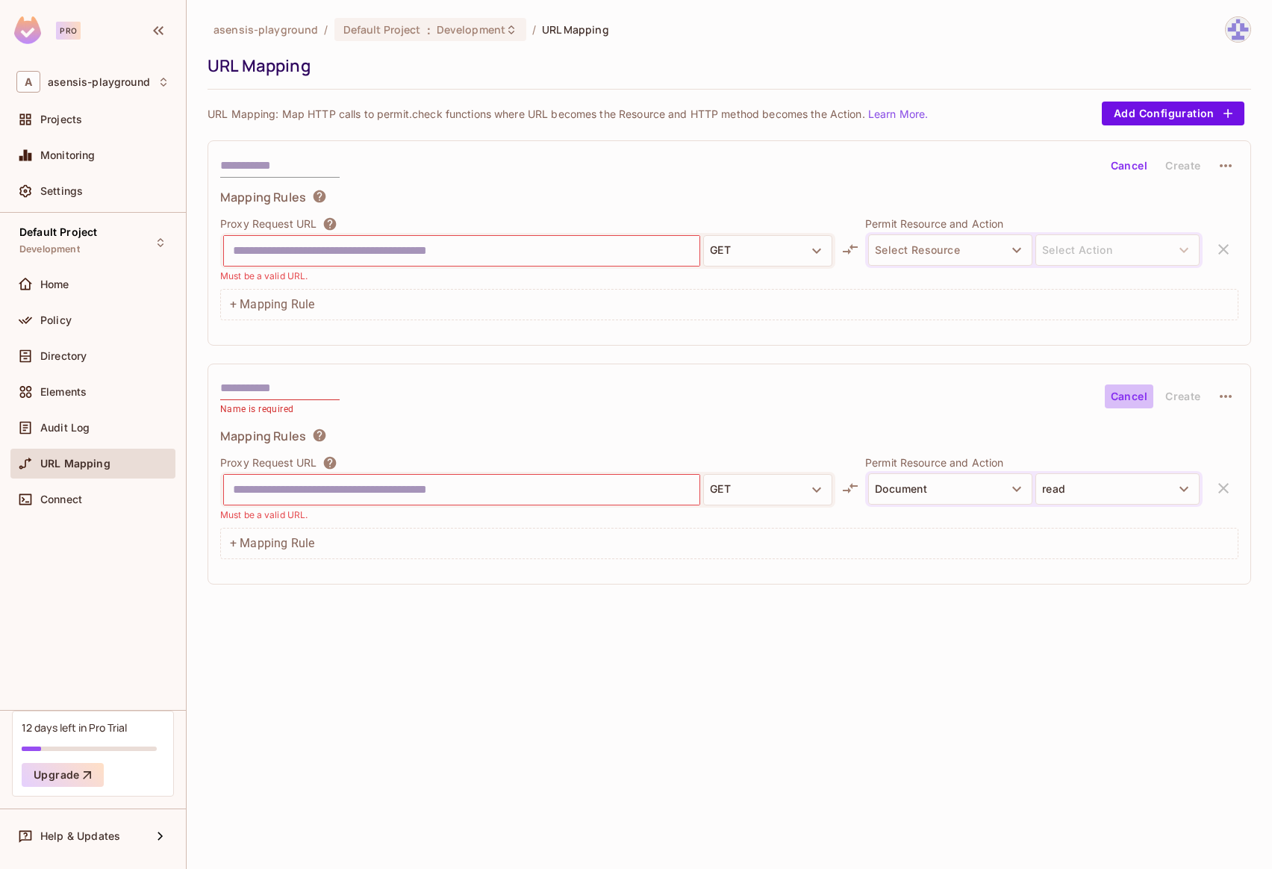
click at [1129, 400] on button "Cancel" at bounding box center [1129, 396] width 49 height 24
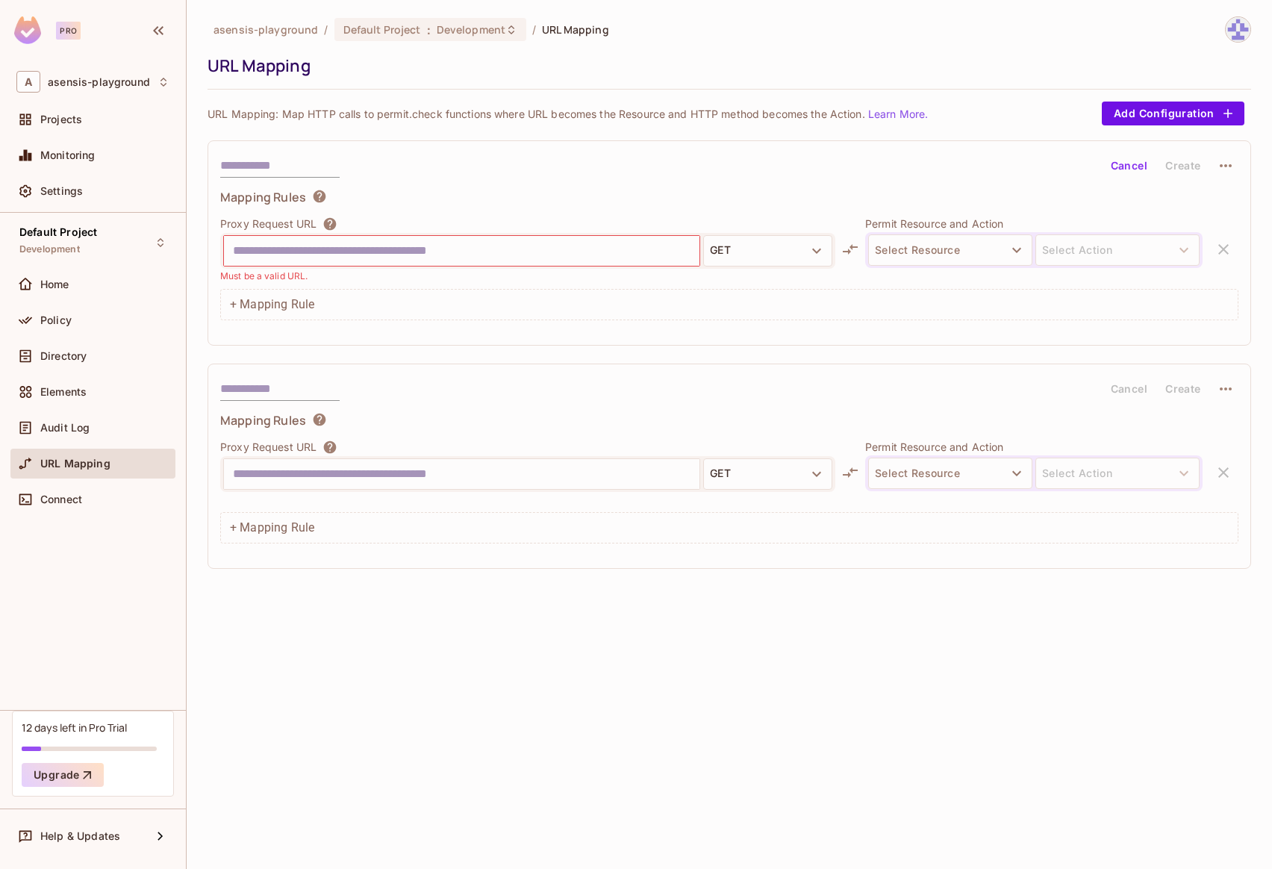
click at [1225, 389] on icon "button" at bounding box center [1226, 388] width 12 height 3
click at [1224, 423] on div "Delete" at bounding box center [1227, 424] width 33 height 15
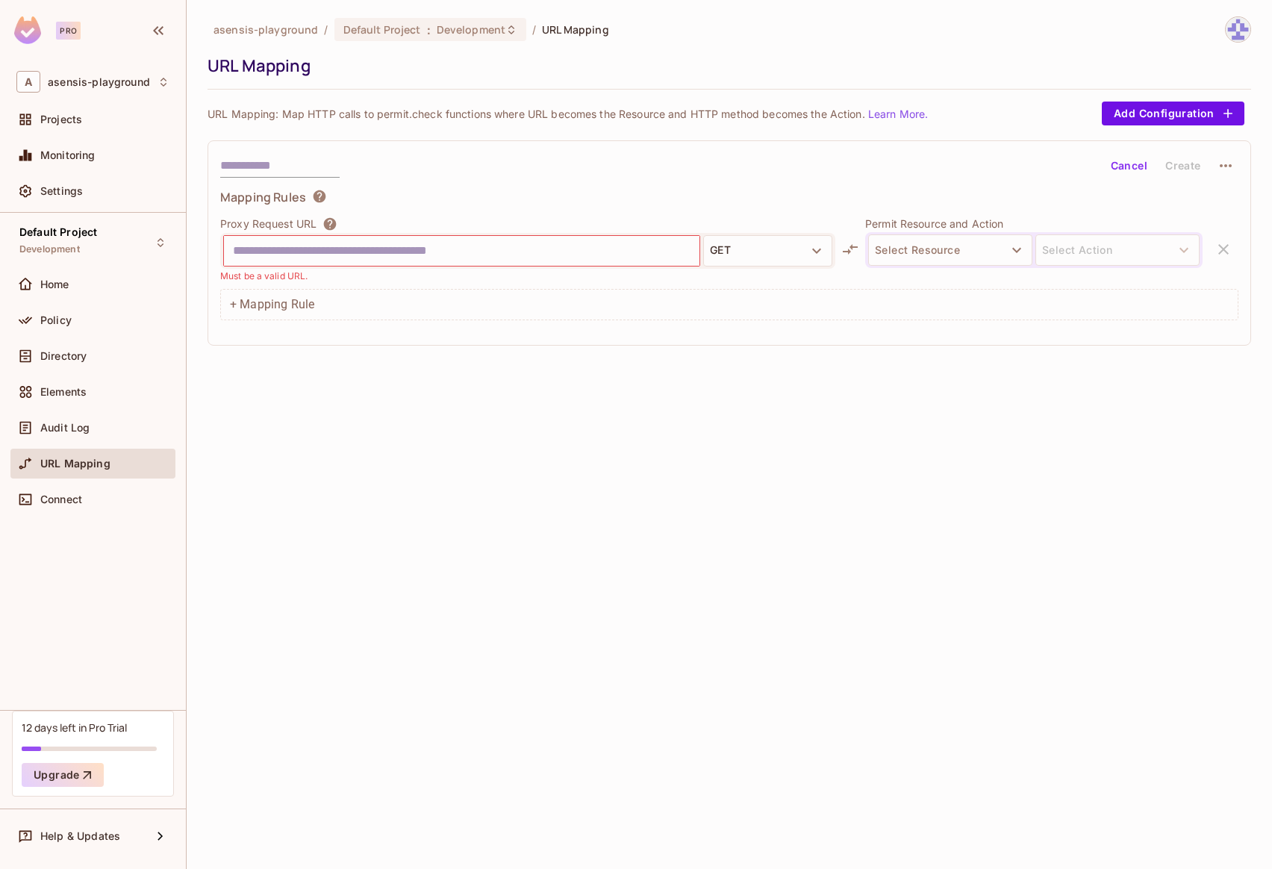
click at [1228, 158] on icon "button" at bounding box center [1226, 166] width 18 height 18
click at [1223, 202] on div "Delete" at bounding box center [1227, 200] width 33 height 15
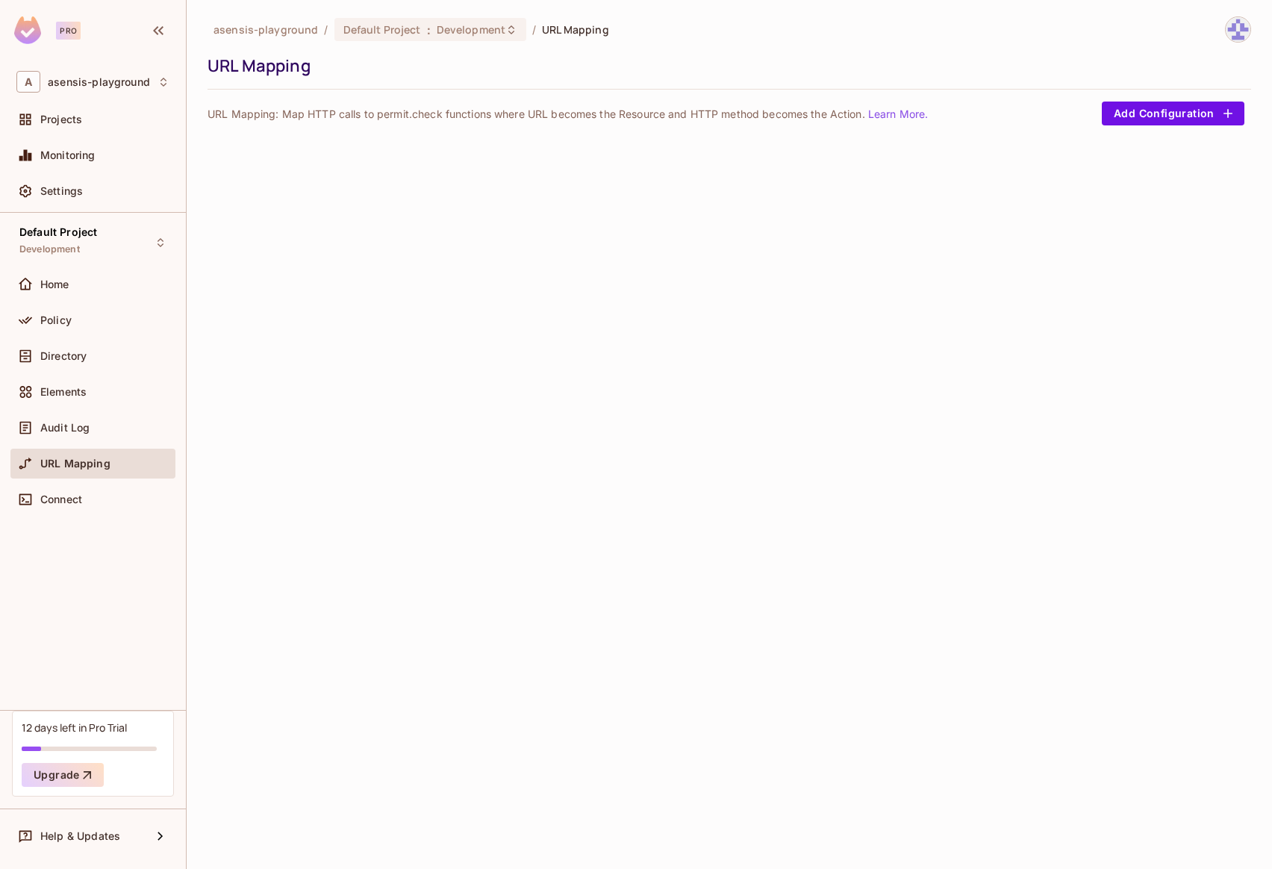
click at [784, 310] on div "asensis-playground / Default Project : Development / URL Mapping URL Mapping UR…" at bounding box center [729, 434] width 1085 height 869
drag, startPoint x: 302, startPoint y: 115, endPoint x: 384, endPoint y: 119, distance: 82.2
click at [384, 119] on p "URL Mapping: Map HTTP calls to permit.check functions where URL becomes the Res…" at bounding box center [568, 114] width 720 height 14
click at [430, 116] on p "URL Mapping: Map HTTP calls to permit.check functions where URL becomes the Res…" at bounding box center [568, 114] width 720 height 14
drag, startPoint x: 379, startPoint y: 116, endPoint x: 417, endPoint y: 116, distance: 38.1
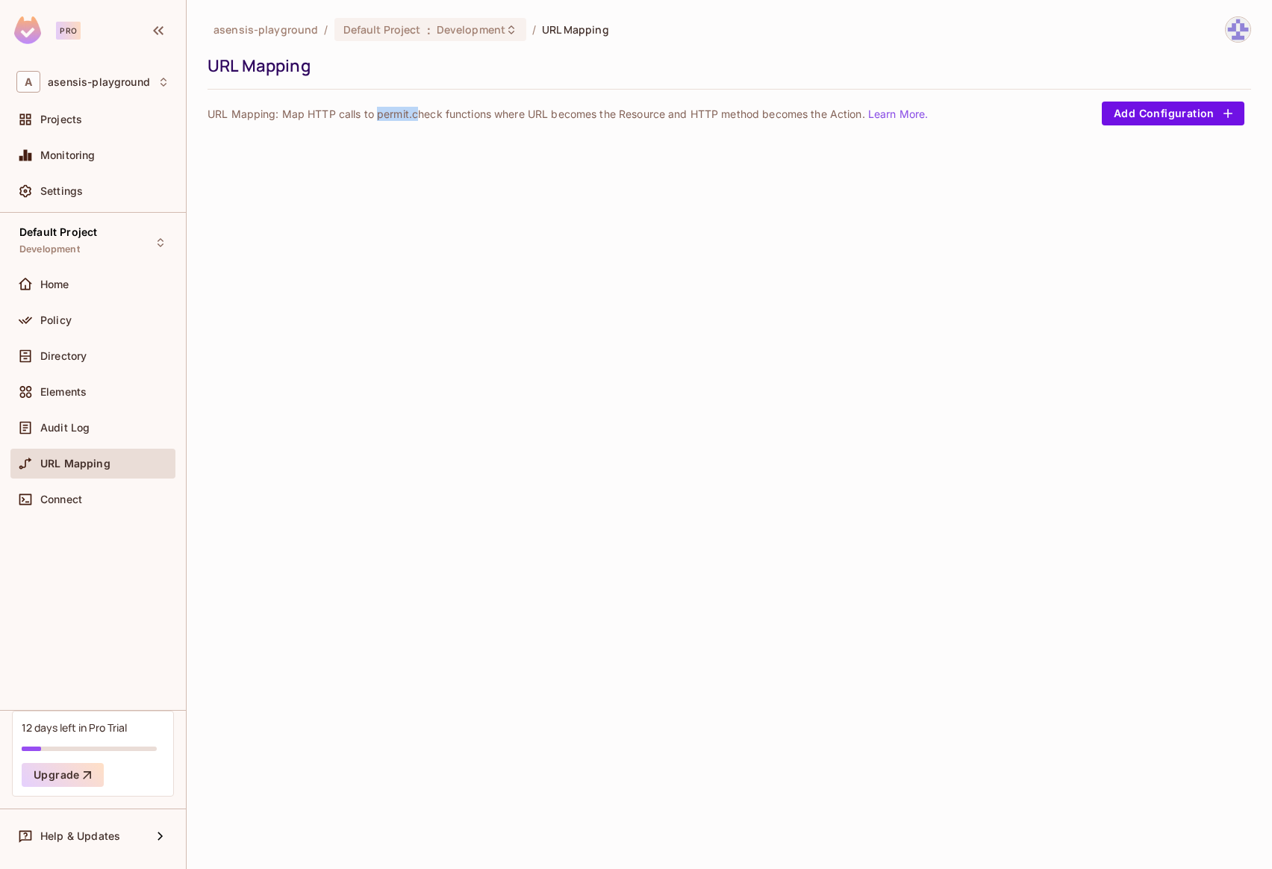
click at [417, 116] on p "URL Mapping: Map HTTP calls to permit.check functions where URL becomes the Res…" at bounding box center [568, 114] width 720 height 14
drag, startPoint x: 281, startPoint y: 116, endPoint x: 597, endPoint y: 113, distance: 315.8
click at [597, 113] on p "URL Mapping: Map HTTP calls to permit.check functions where URL becomes the Res…" at bounding box center [568, 114] width 720 height 14
drag, startPoint x: 549, startPoint y: 114, endPoint x: 481, endPoint y: 113, distance: 68.7
click at [546, 114] on p "URL Mapping: Map HTTP calls to permit.check functions where URL becomes the Res…" at bounding box center [568, 114] width 720 height 14
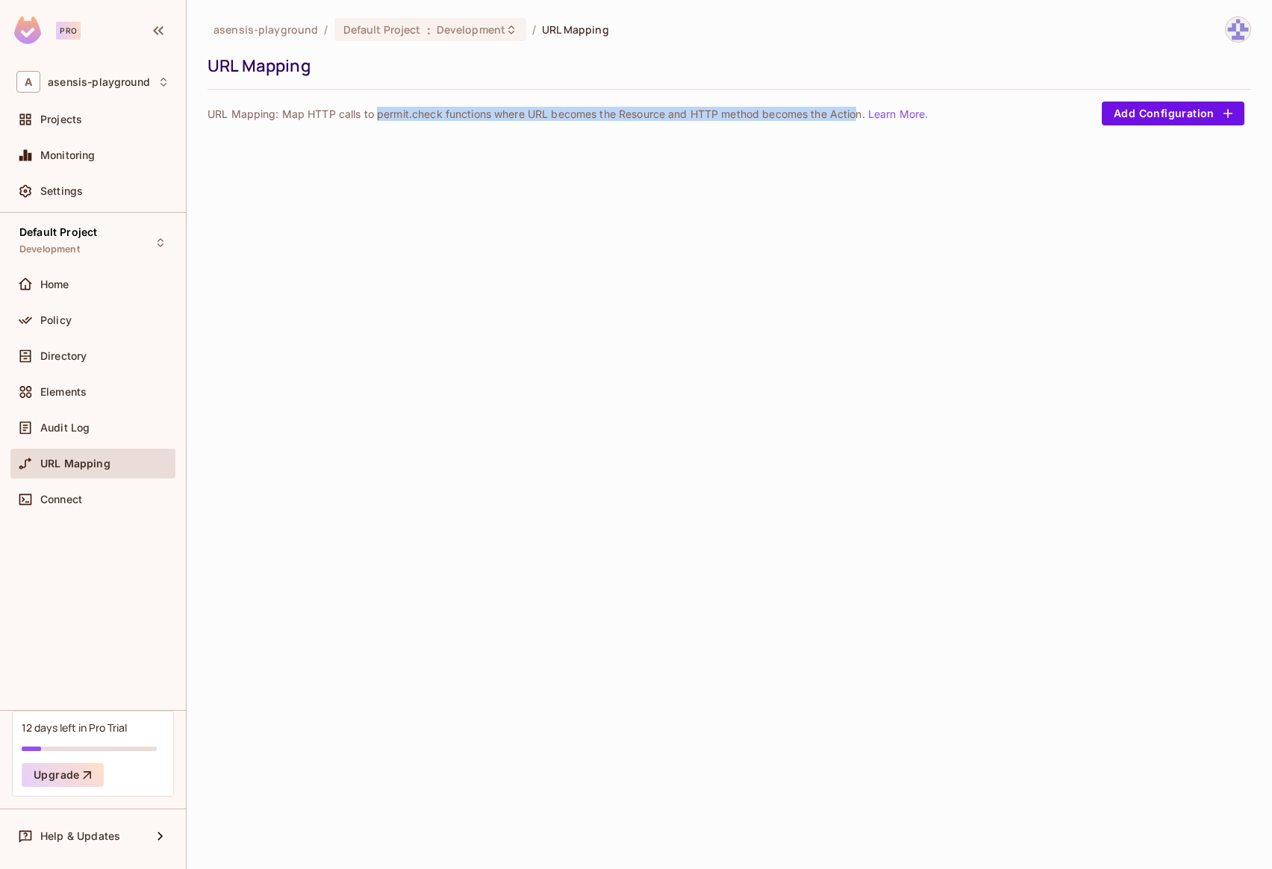
drag, startPoint x: 376, startPoint y: 116, endPoint x: 859, endPoint y: 116, distance: 483.0
click at [859, 116] on p "URL Mapping: Map HTTP calls to permit.check functions where URL becomes the Res…" at bounding box center [568, 114] width 720 height 14
click at [632, 125] on div "asensis-playground / Default Project : Development / URL Mapping URL Mapping UR…" at bounding box center [730, 72] width 1044 height 112
click at [622, 112] on p "URL Mapping: Map HTTP calls to permit.check functions where URL becomes the Res…" at bounding box center [568, 114] width 720 height 14
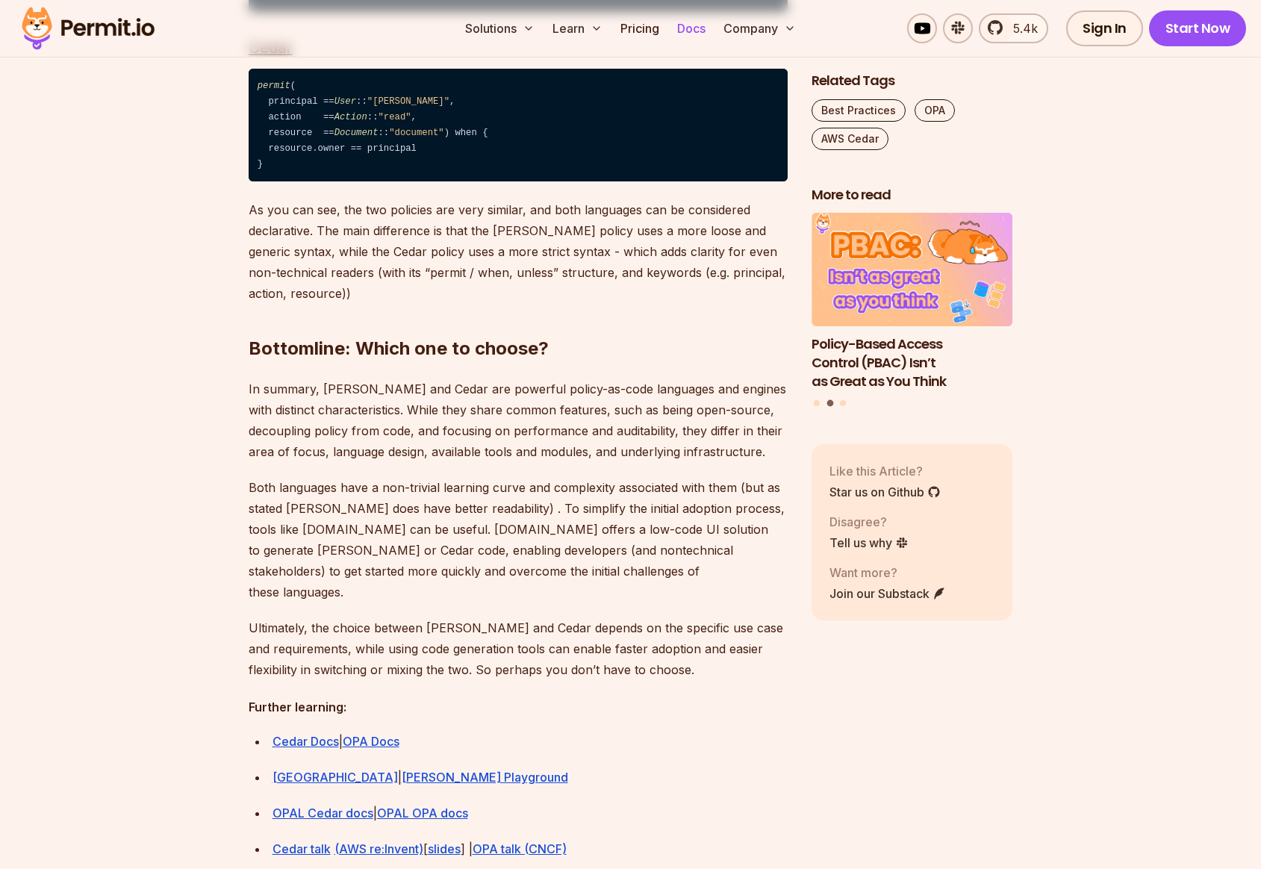
click at [698, 30] on link "Docs" at bounding box center [691, 28] width 40 height 30
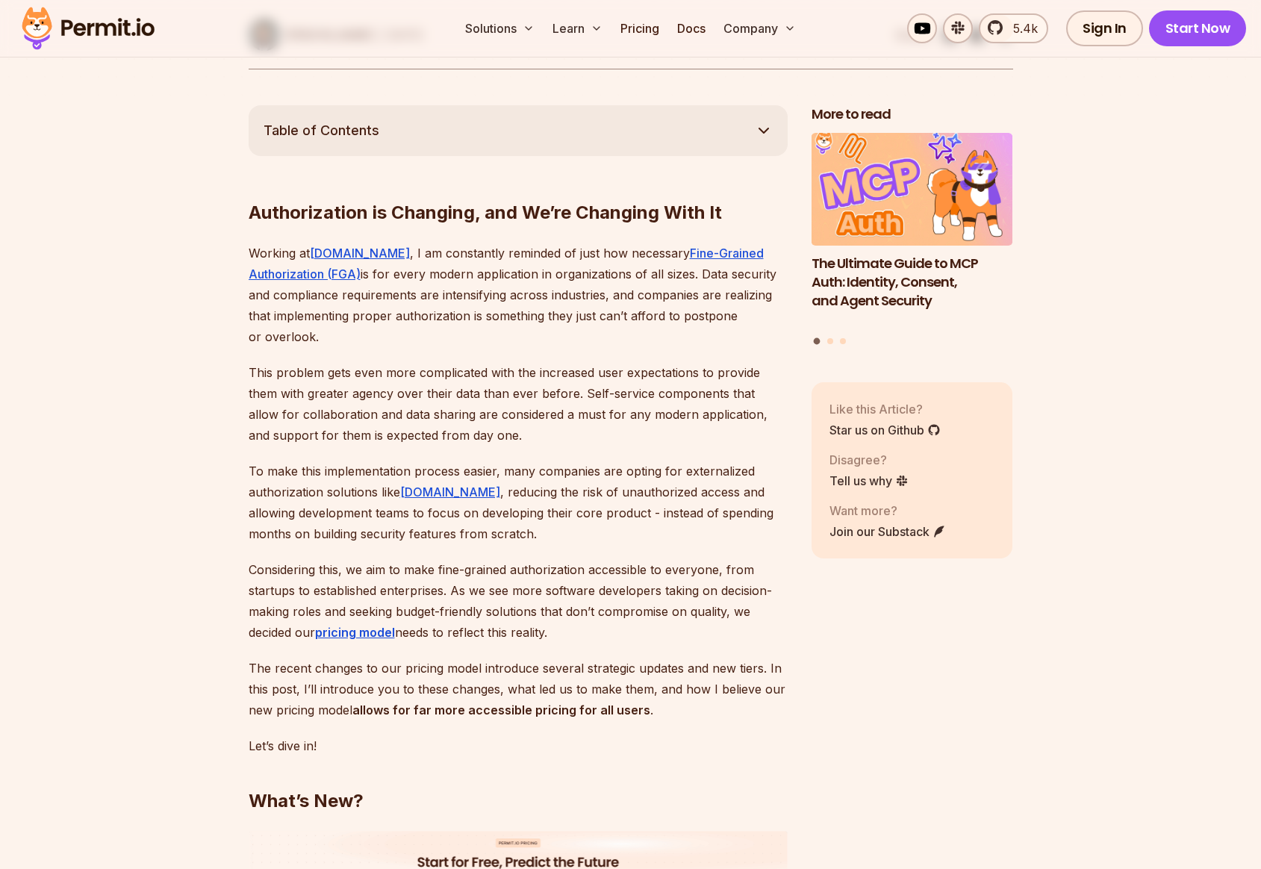
scroll to position [1500, 0]
